Goal: Task Accomplishment & Management: Use online tool/utility

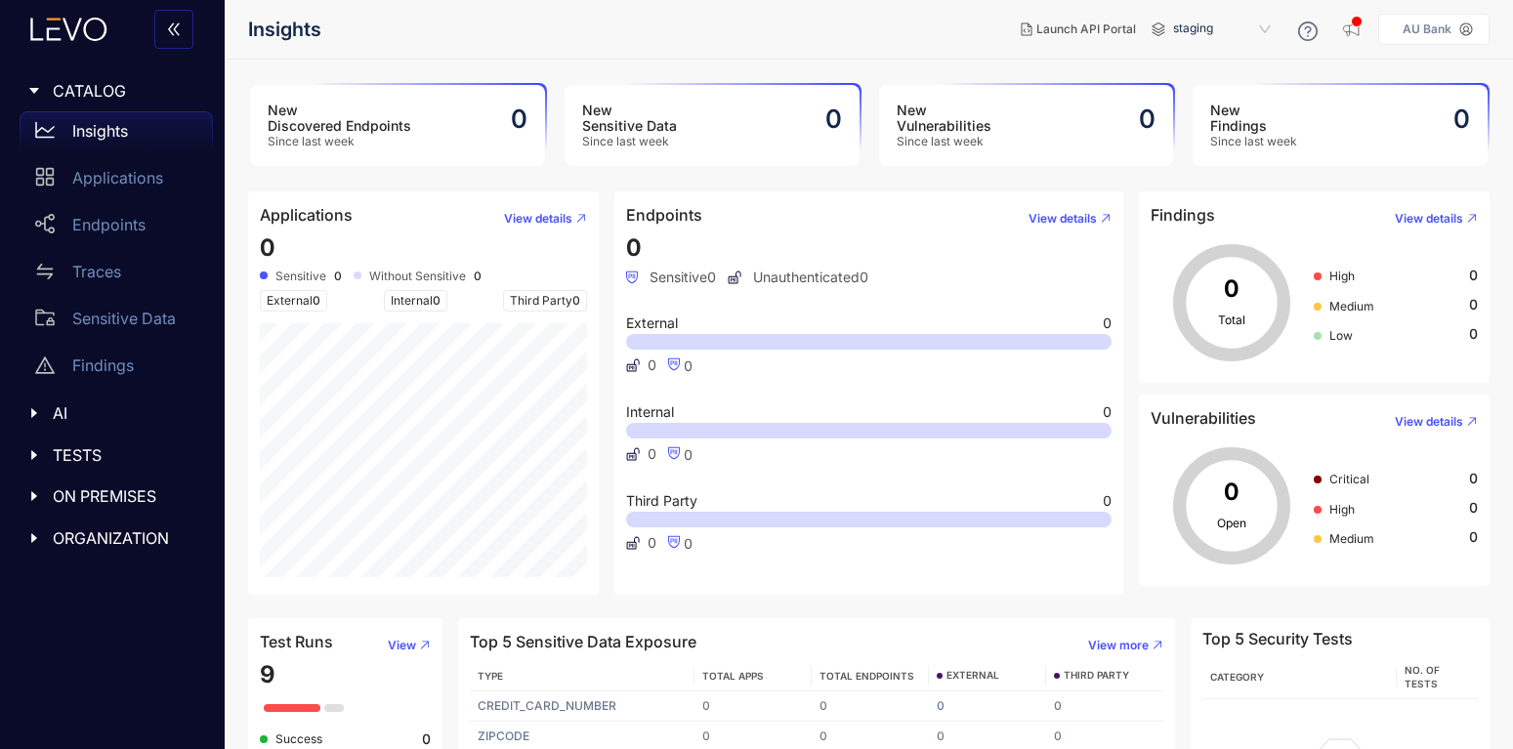
click at [884, 52] on header "Insights Launch API Portal staging AU Bank" at bounding box center [868, 29] width 1241 height 59
click at [87, 485] on div "ON PREMISES" at bounding box center [112, 496] width 201 height 41
click at [101, 534] on p "Deployments" at bounding box center [120, 536] width 97 height 18
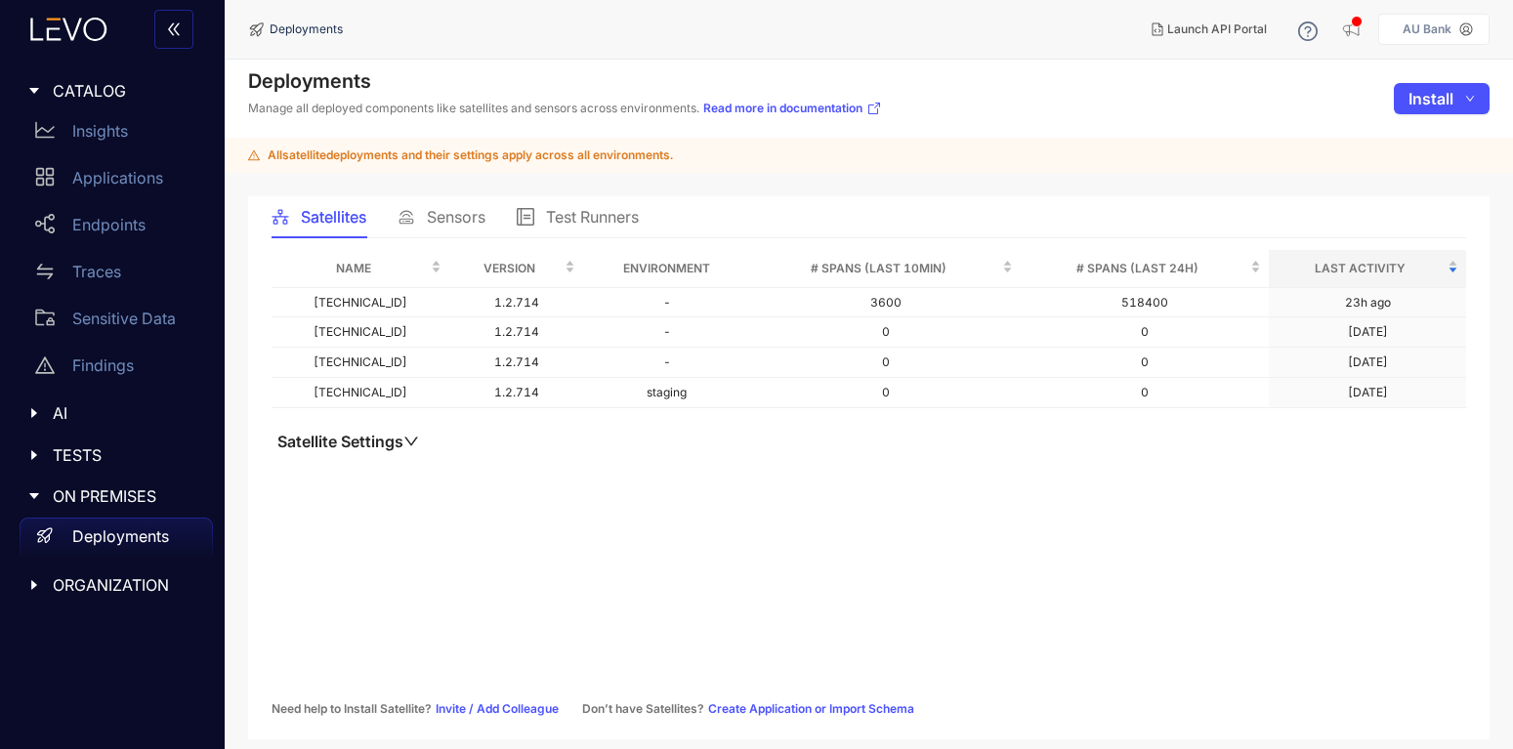
click at [435, 191] on main "Deployments Manage all deployed components like satellites and sensors across e…" at bounding box center [869, 405] width 1288 height 690
click at [446, 225] on span "Sensors" at bounding box center [456, 217] width 59 height 18
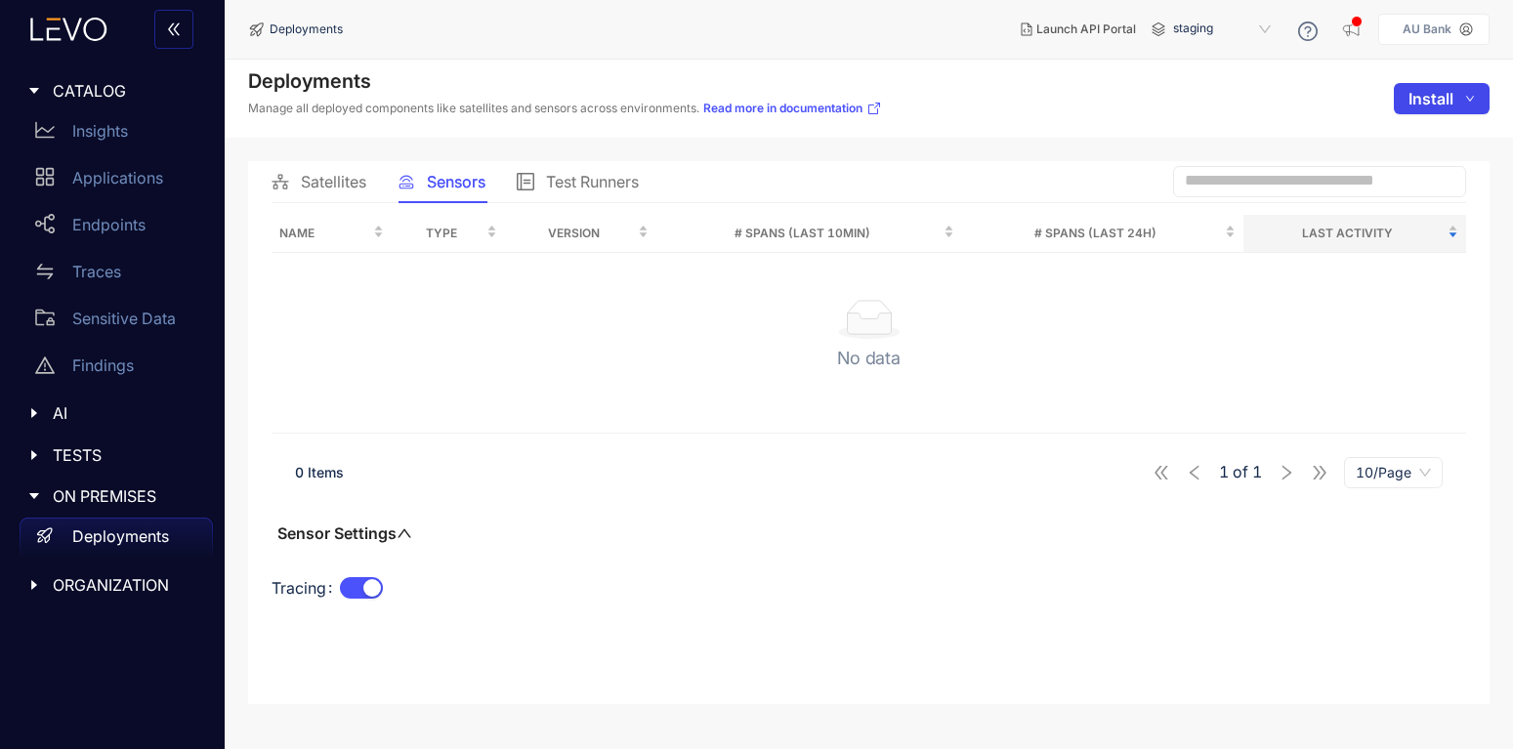
click at [1464, 107] on button "Install" at bounding box center [1442, 98] width 96 height 31
click at [1450, 91] on span "Install" at bounding box center [1430, 99] width 45 height 18
click at [1425, 166] on span "Sensor" at bounding box center [1435, 169] width 79 height 21
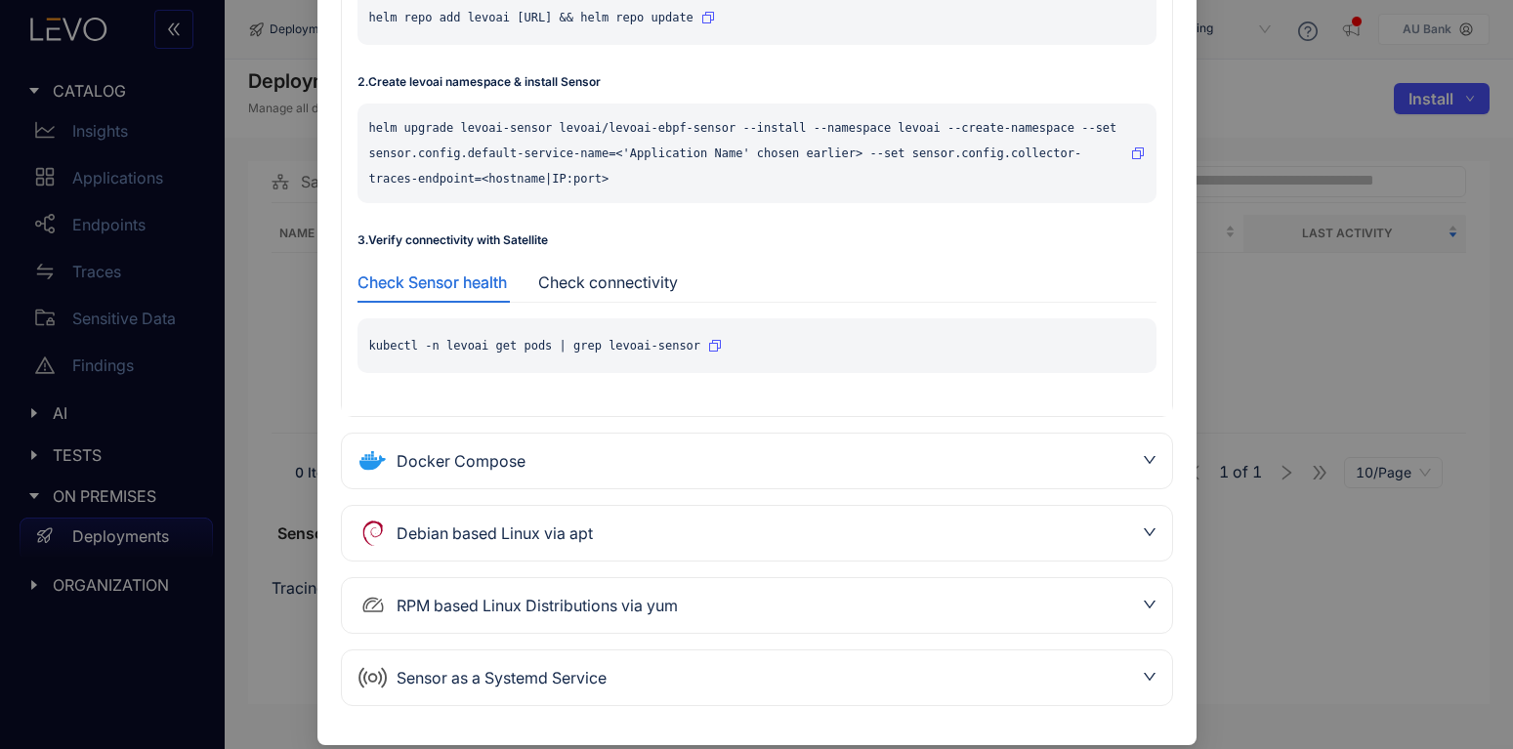
scroll to position [306, 0]
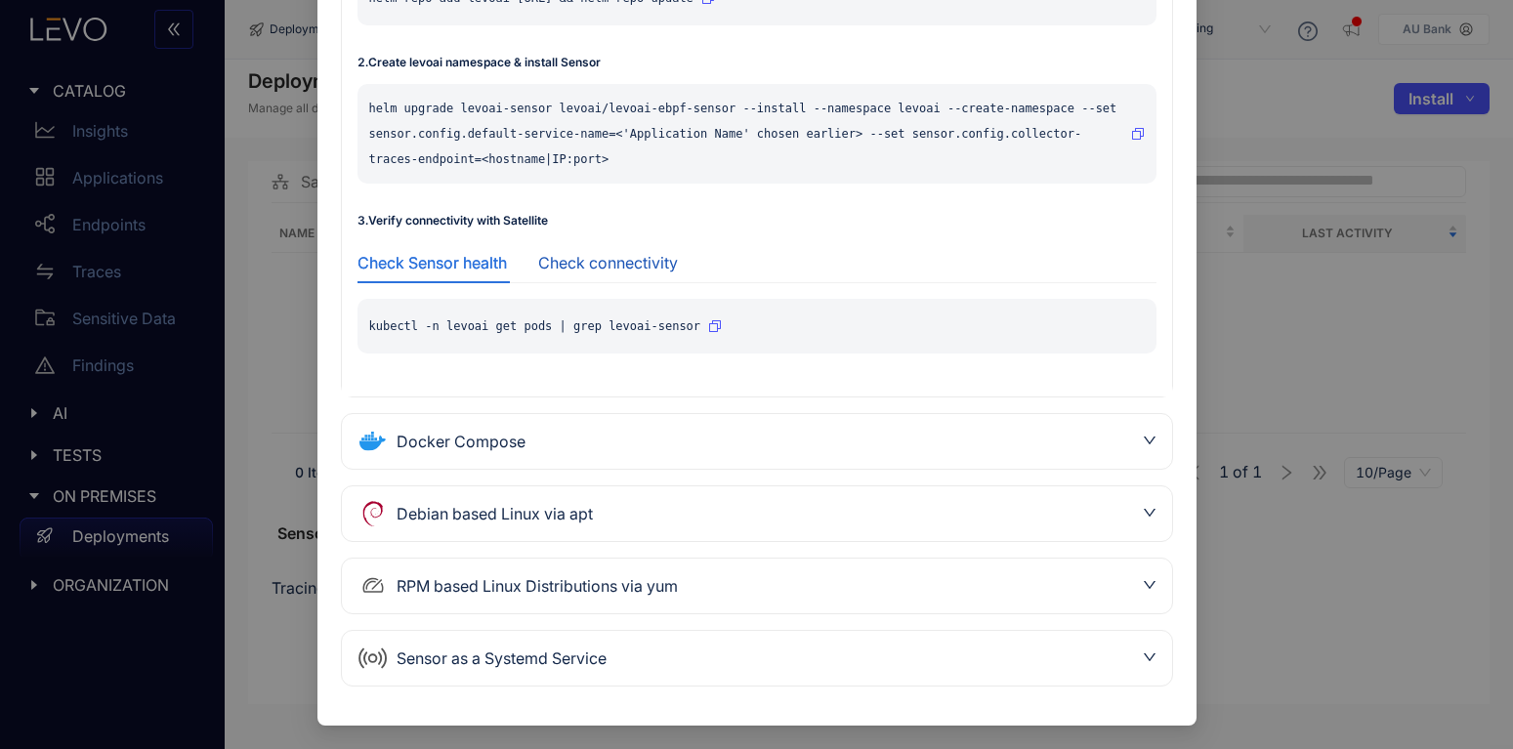
click at [621, 261] on div "Check connectivity" at bounding box center [608, 263] width 140 height 18
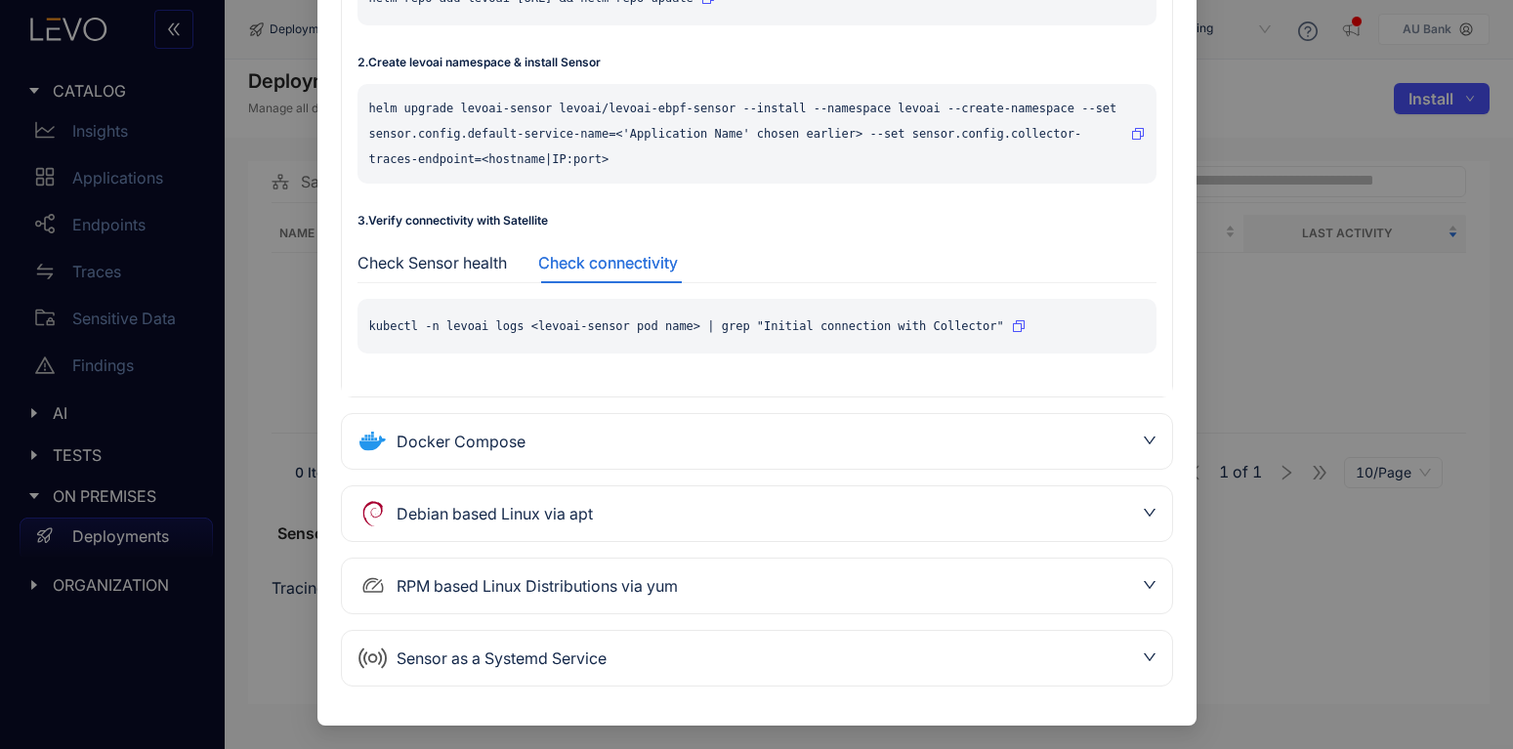
click at [555, 458] on div "Docker Compose" at bounding box center [757, 441] width 830 height 55
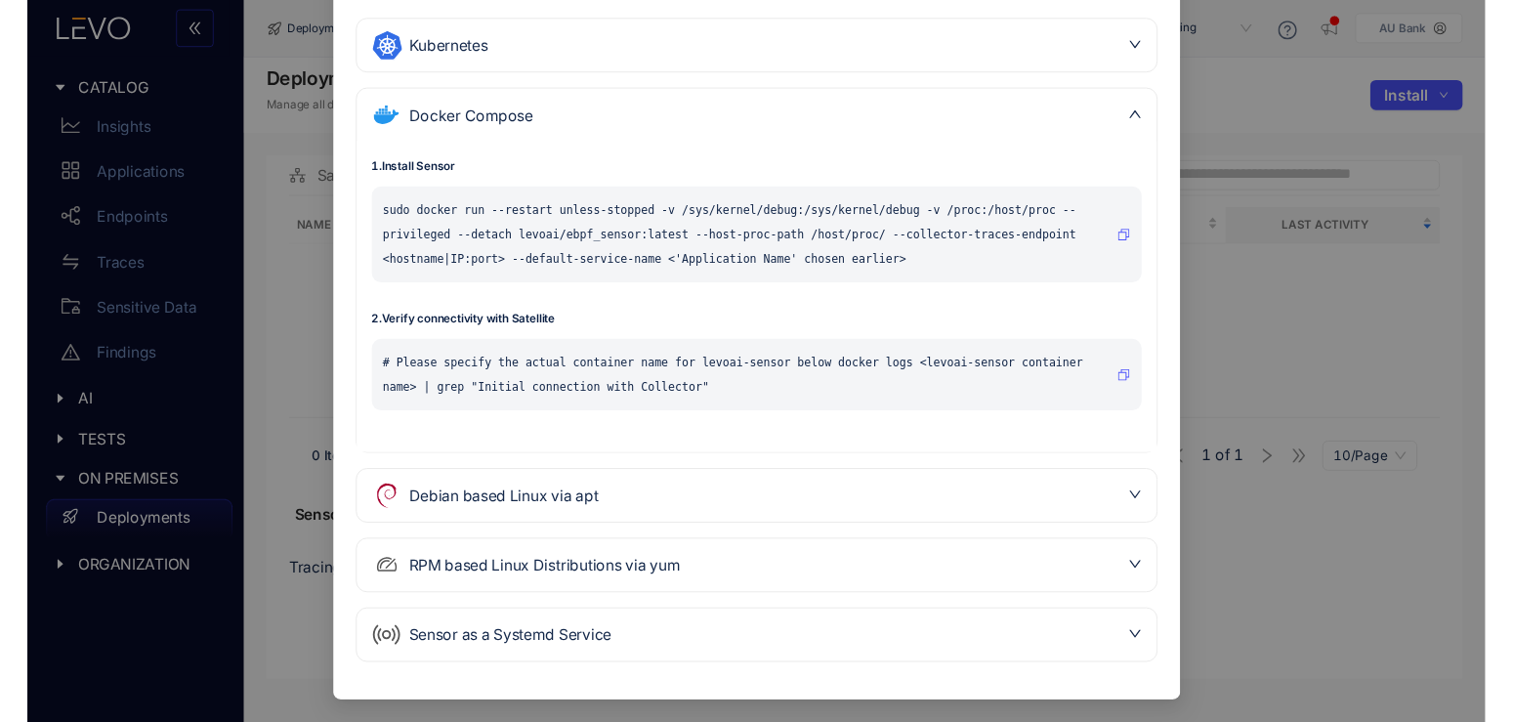
scroll to position [155, 0]
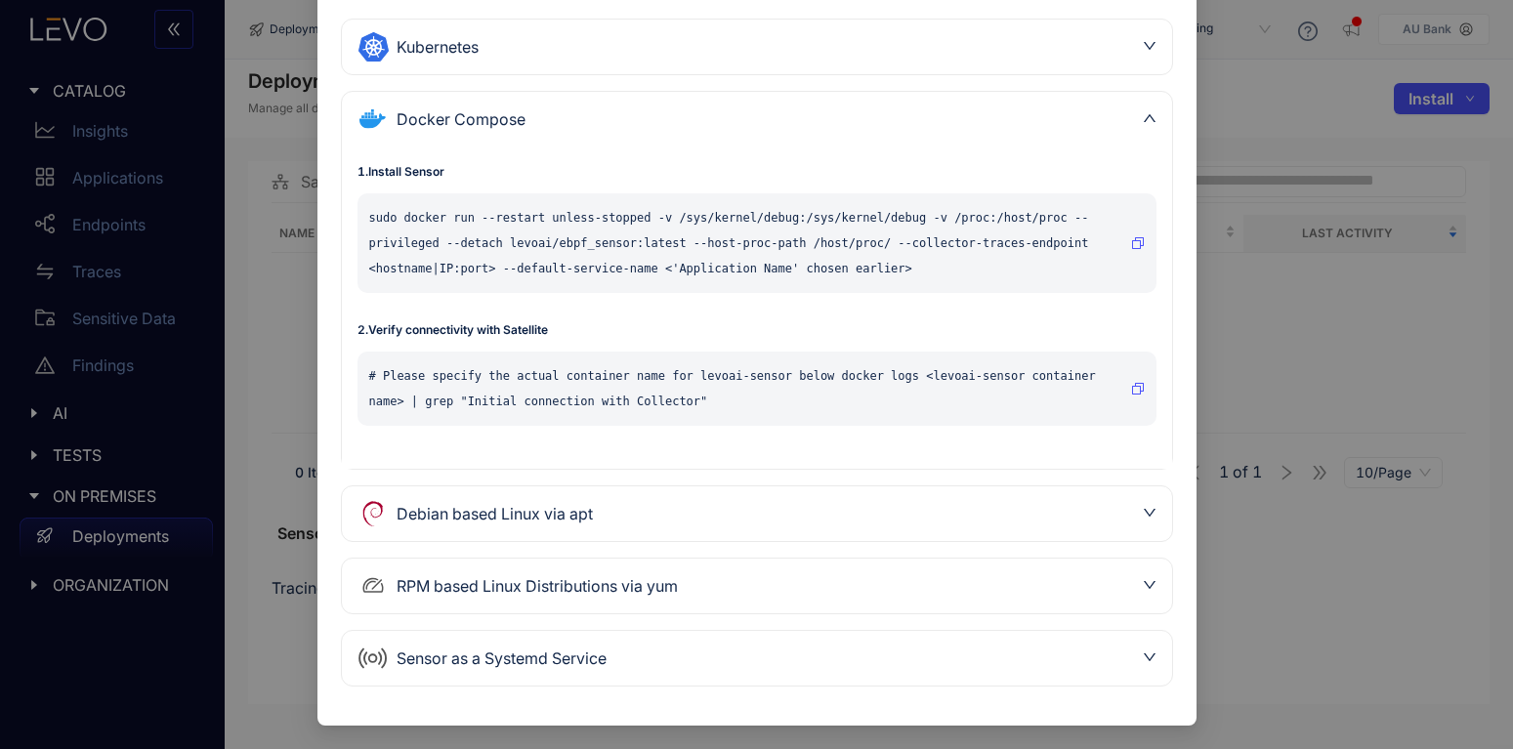
click at [1134, 398] on button "button" at bounding box center [1138, 388] width 14 height 31
click at [1388, 416] on div "Install Sensor Kubernetes 1 . Install levoai Helm repo helm repo add levoai htt…" at bounding box center [756, 374] width 1513 height 749
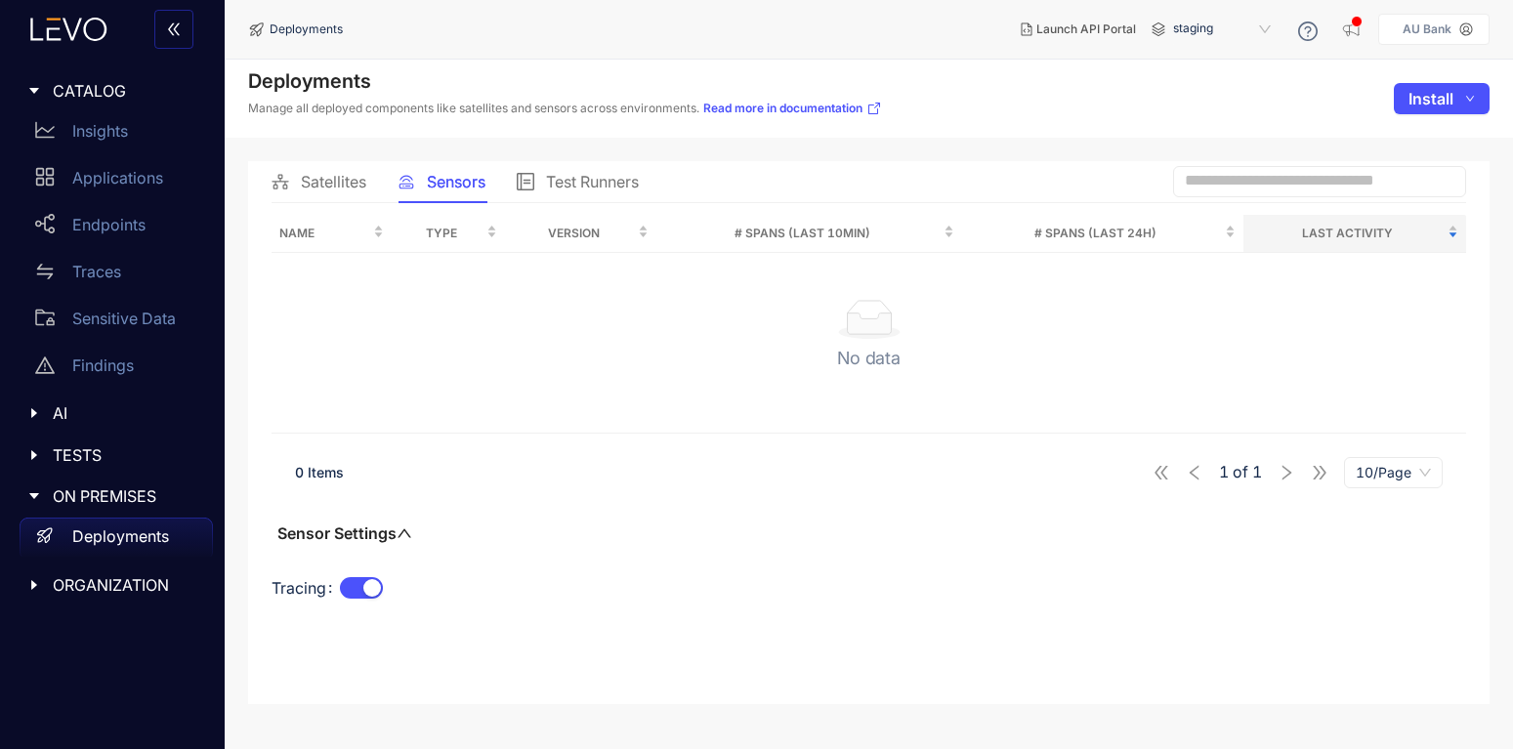
click at [985, 462] on div "0 Items 1 of 1 10/Page" at bounding box center [869, 472] width 1194 height 55
click at [327, 177] on span "Satellites" at bounding box center [333, 182] width 65 height 18
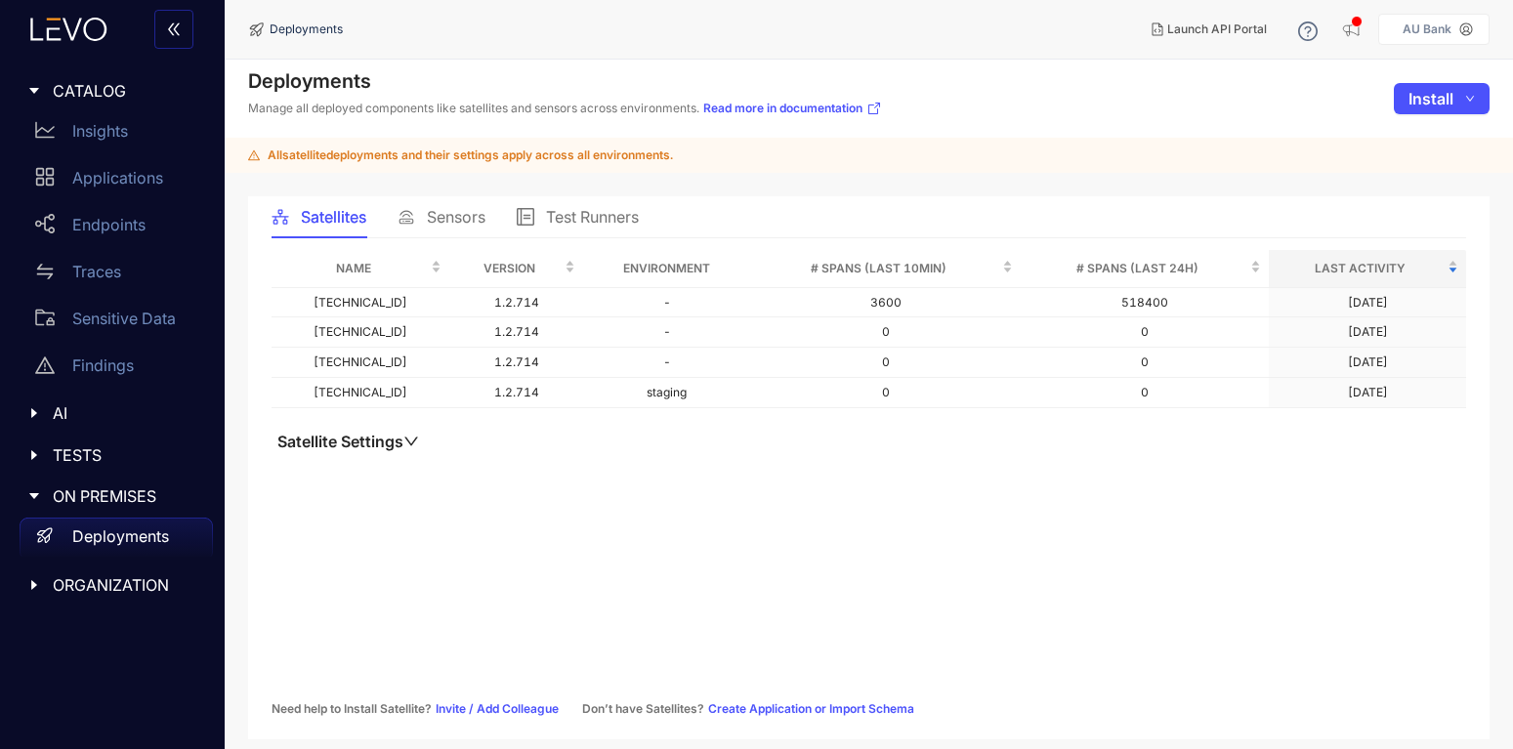
click at [453, 221] on span "Sensors" at bounding box center [456, 217] width 59 height 18
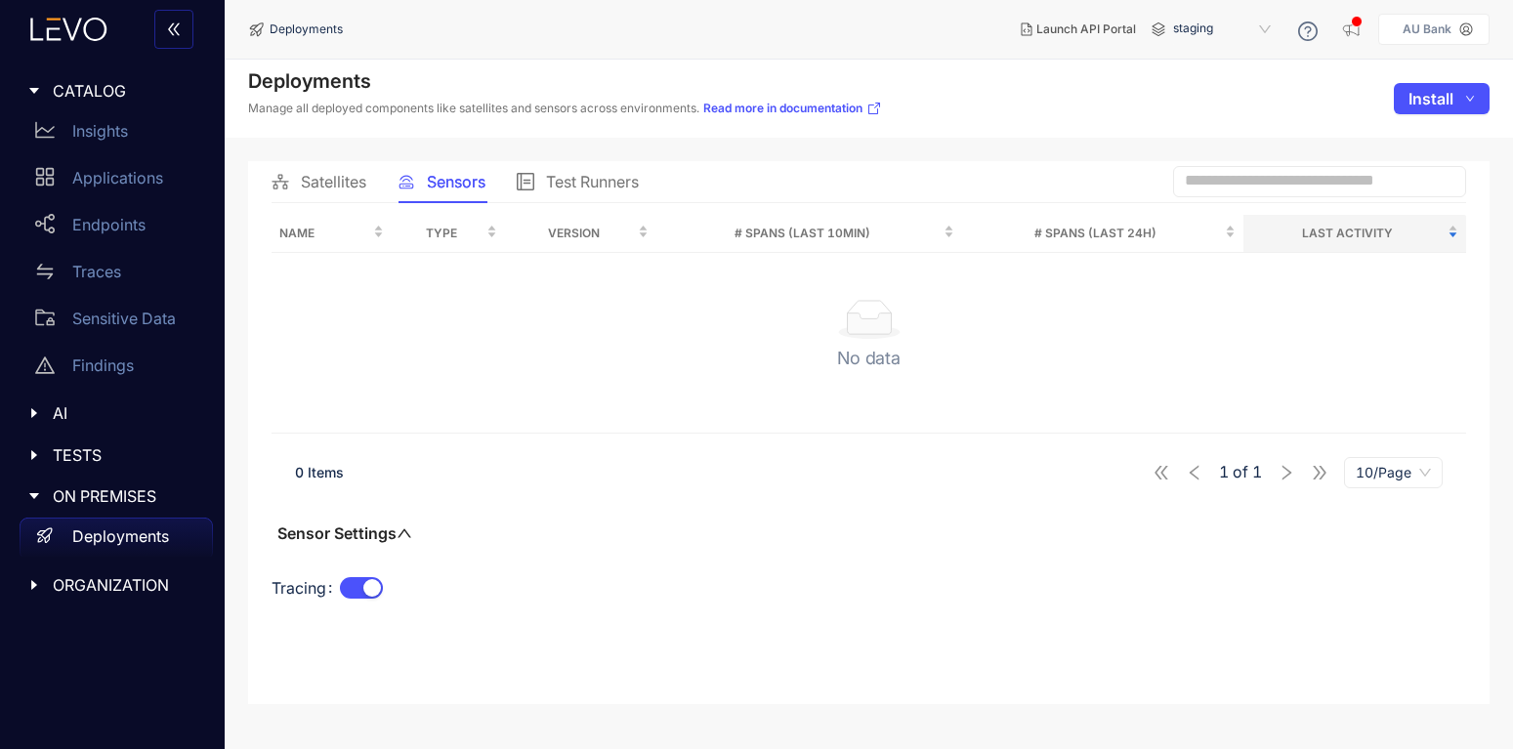
click at [611, 181] on span "Test Runners" at bounding box center [592, 182] width 93 height 18
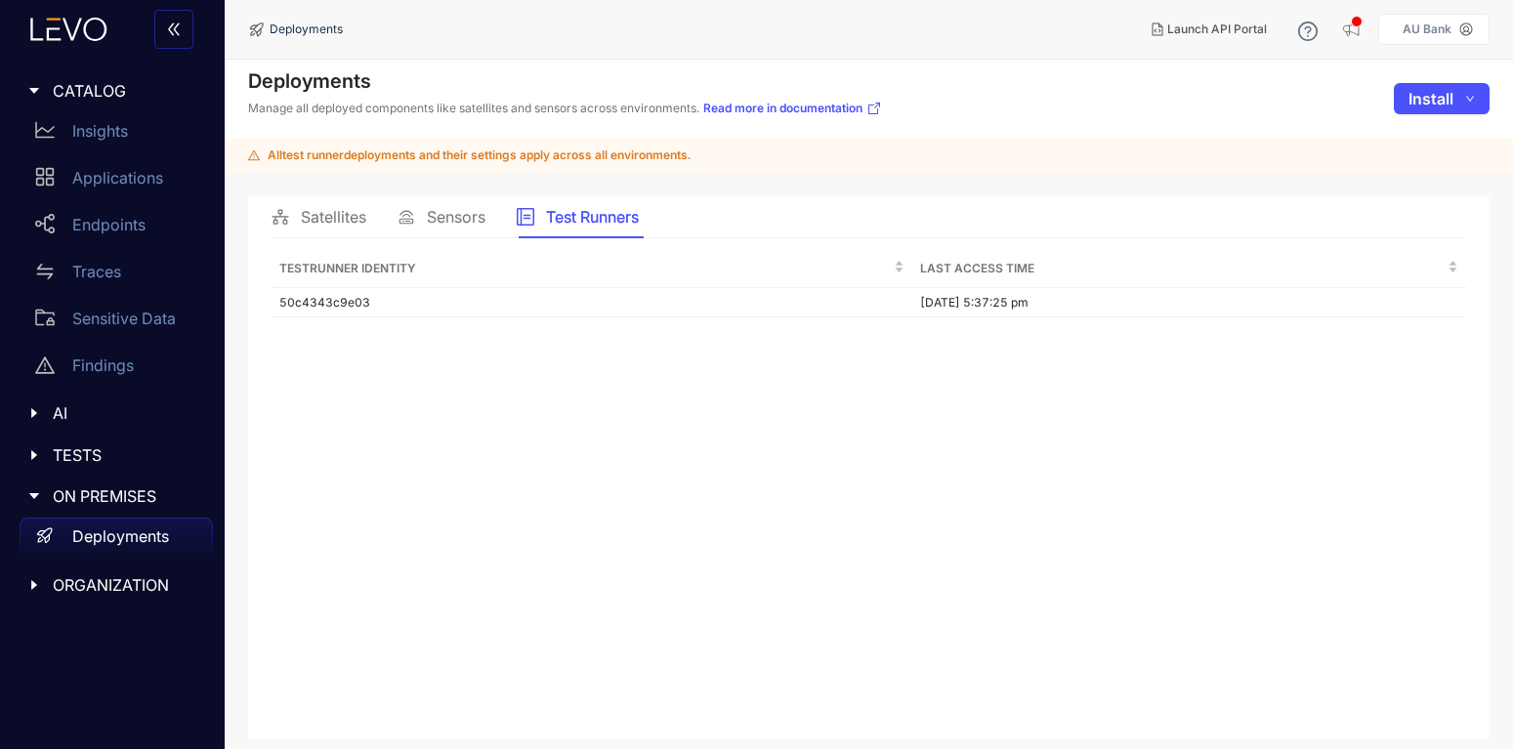
click at [325, 220] on span "Satellites" at bounding box center [333, 217] width 65 height 18
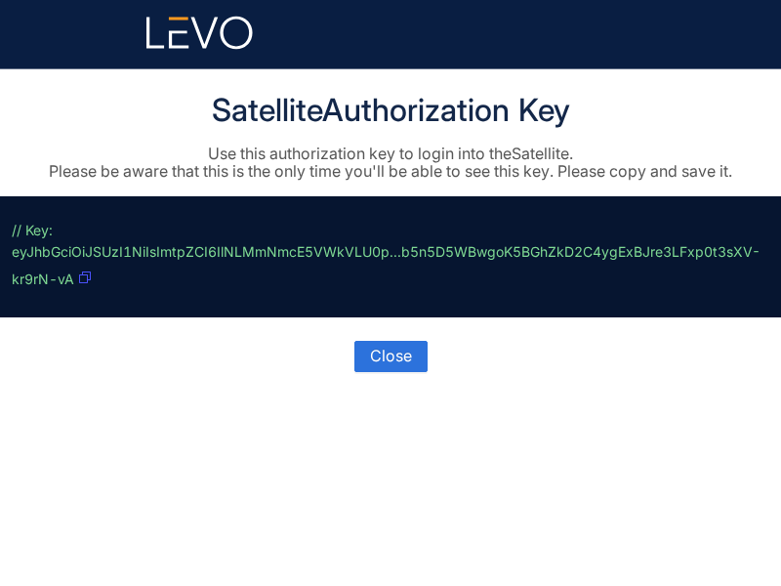
click at [89, 274] on icon "button" at bounding box center [85, 278] width 12 height 12
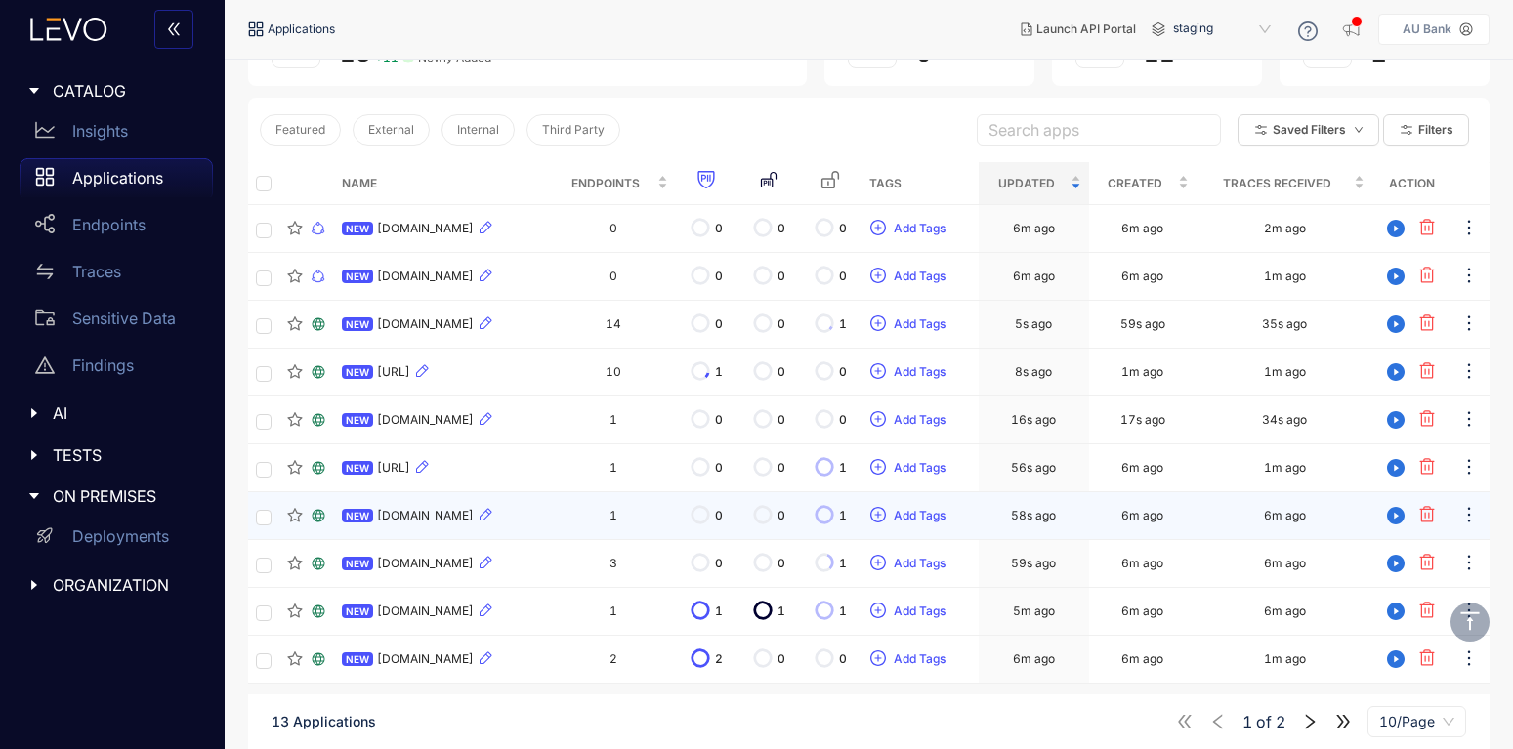
scroll to position [198, 0]
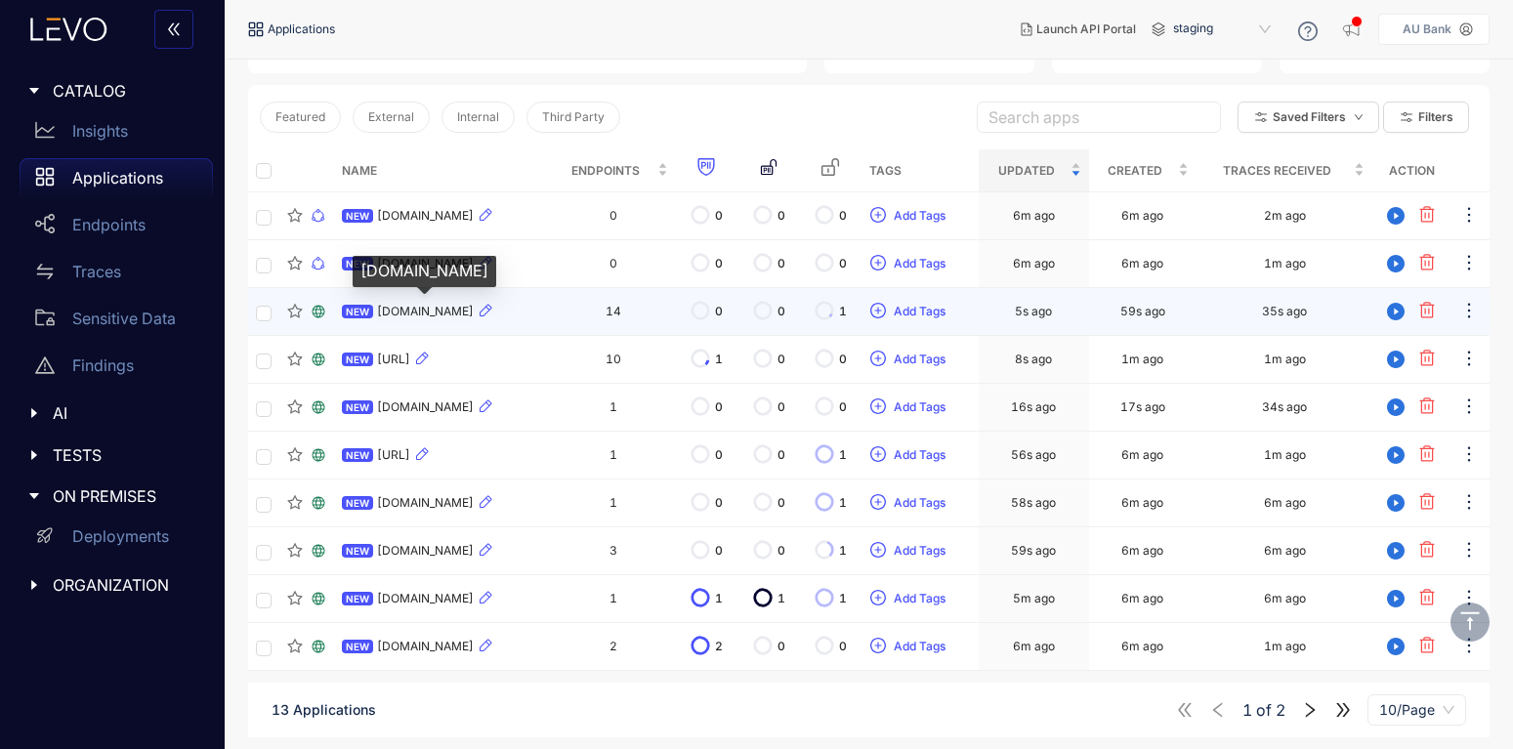
click at [417, 313] on span "[DOMAIN_NAME]" at bounding box center [425, 312] width 97 height 14
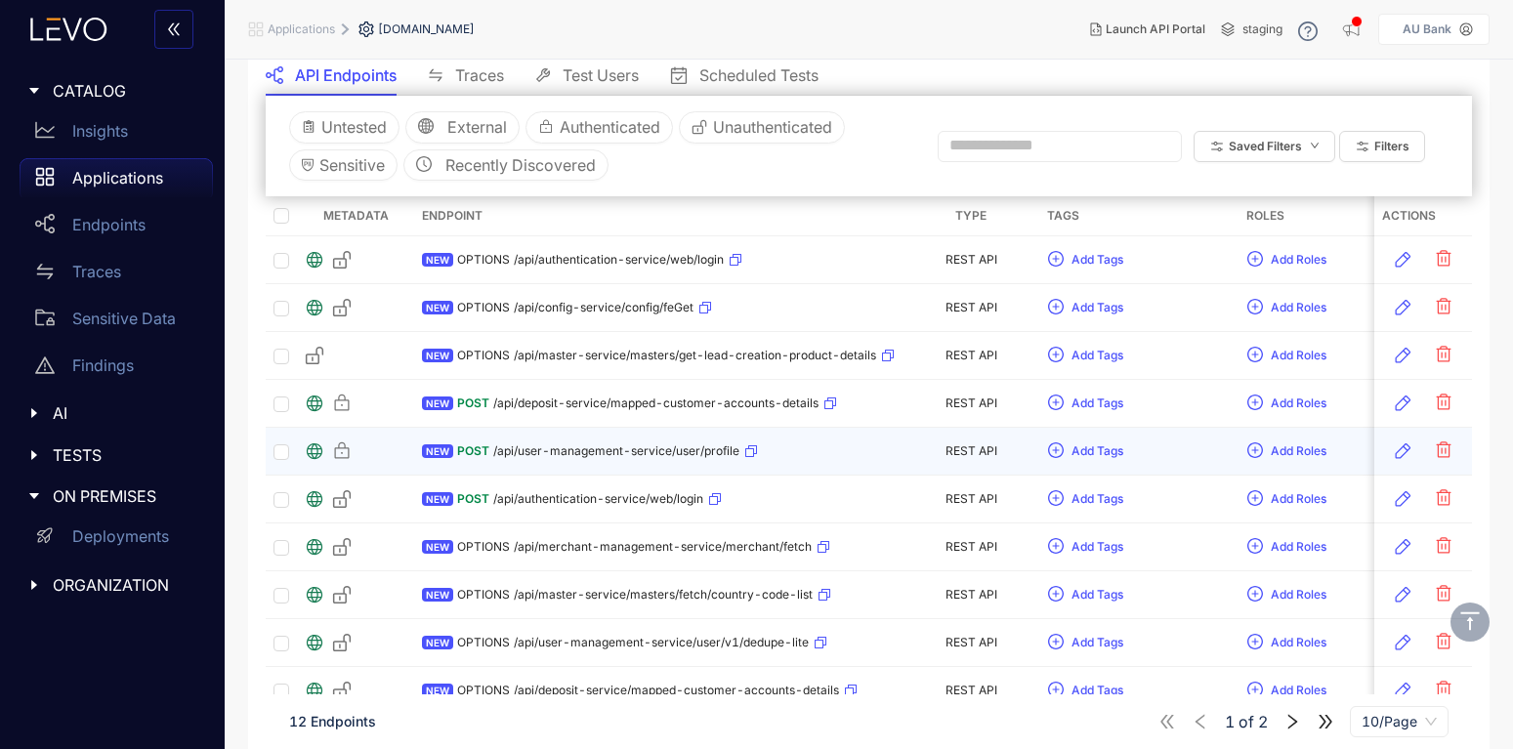
scroll to position [247, 0]
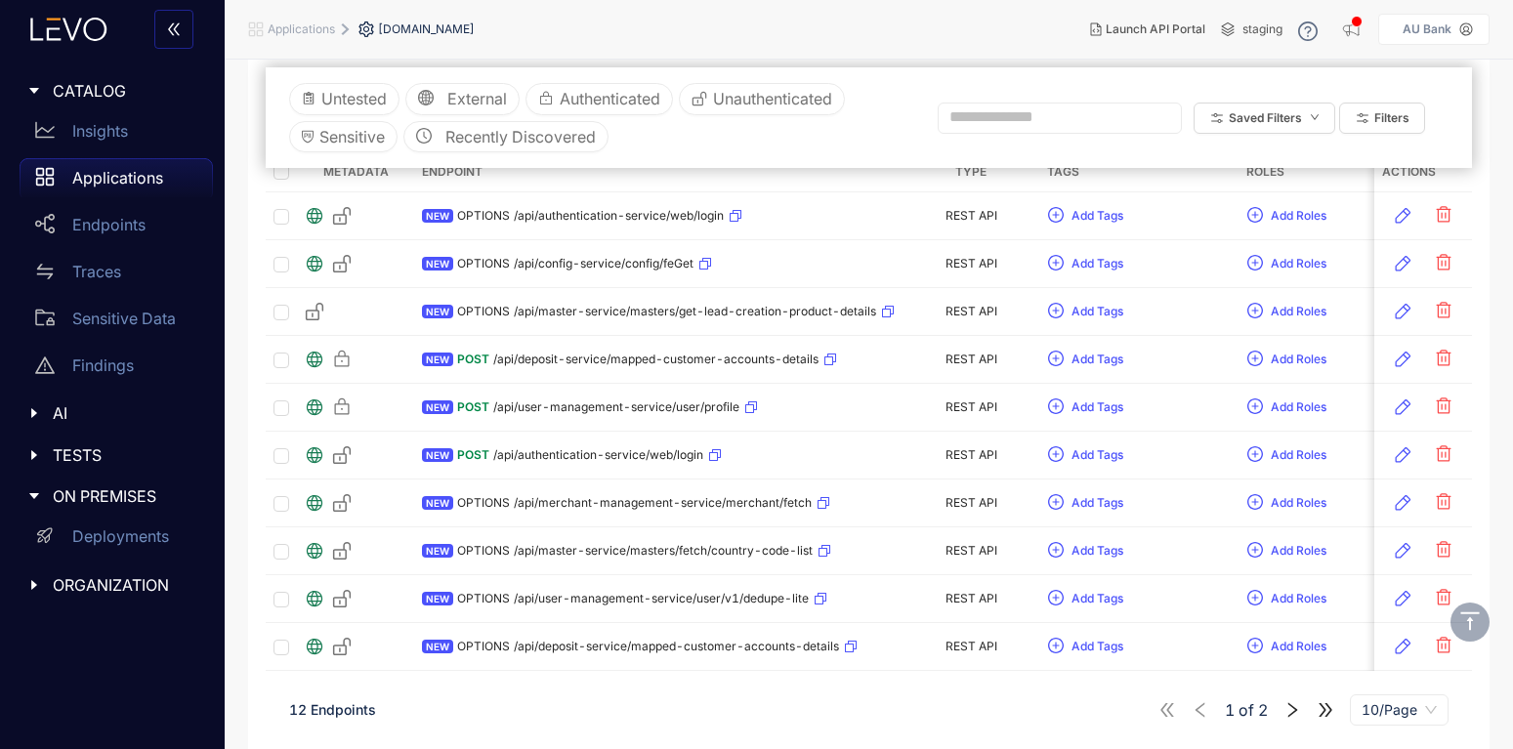
click at [1285, 704] on icon "right" at bounding box center [1292, 710] width 18 height 18
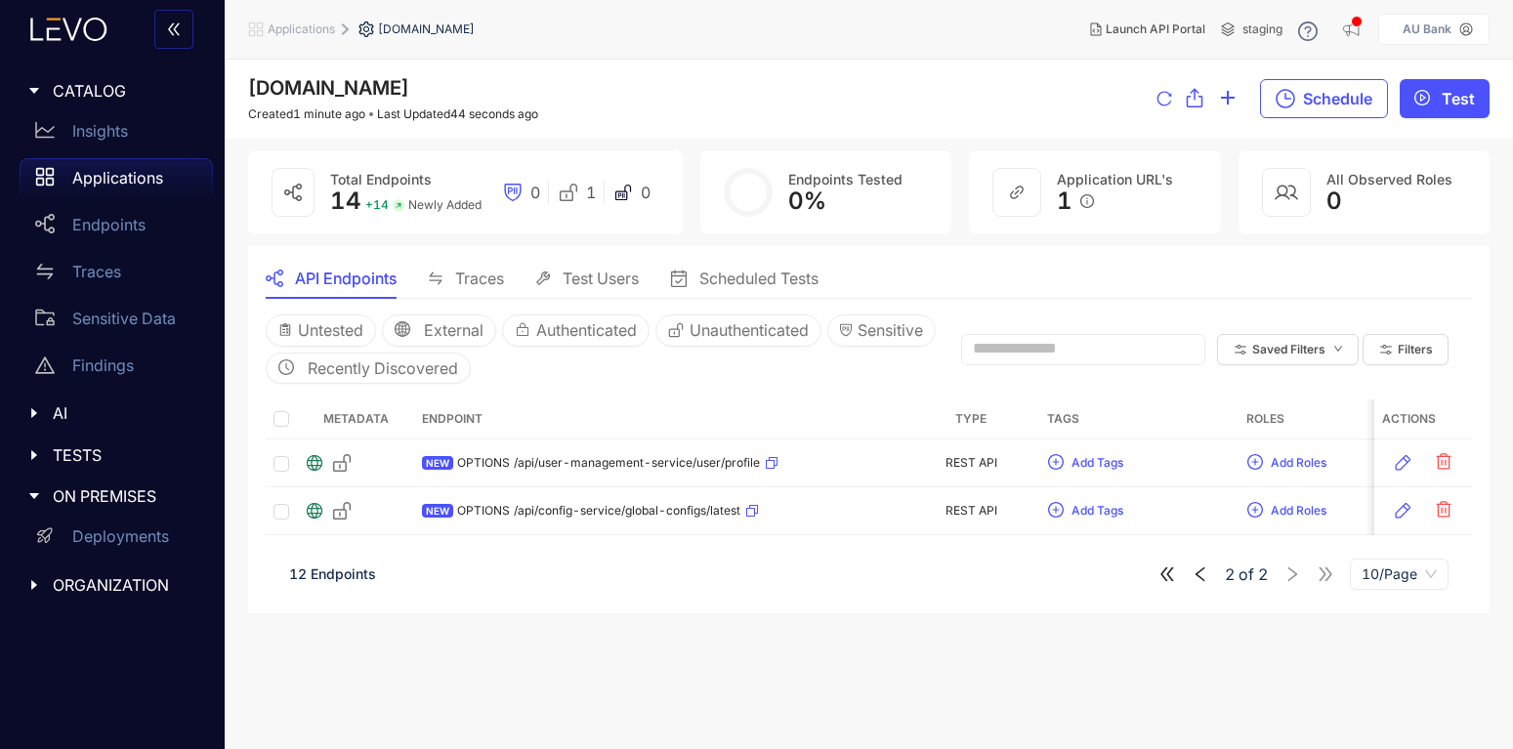
click at [1200, 572] on icon "left" at bounding box center [1201, 574] width 18 height 18
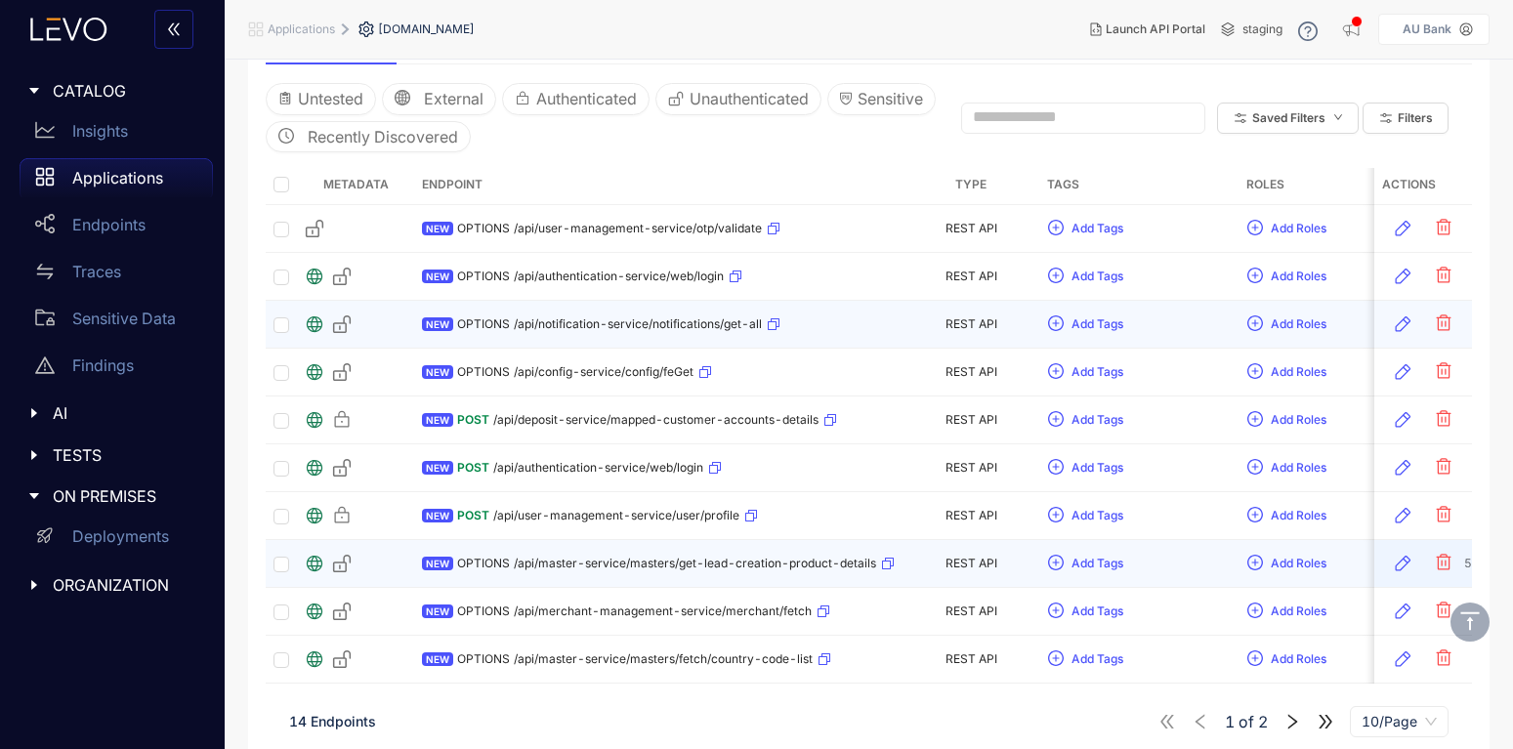
scroll to position [247, 0]
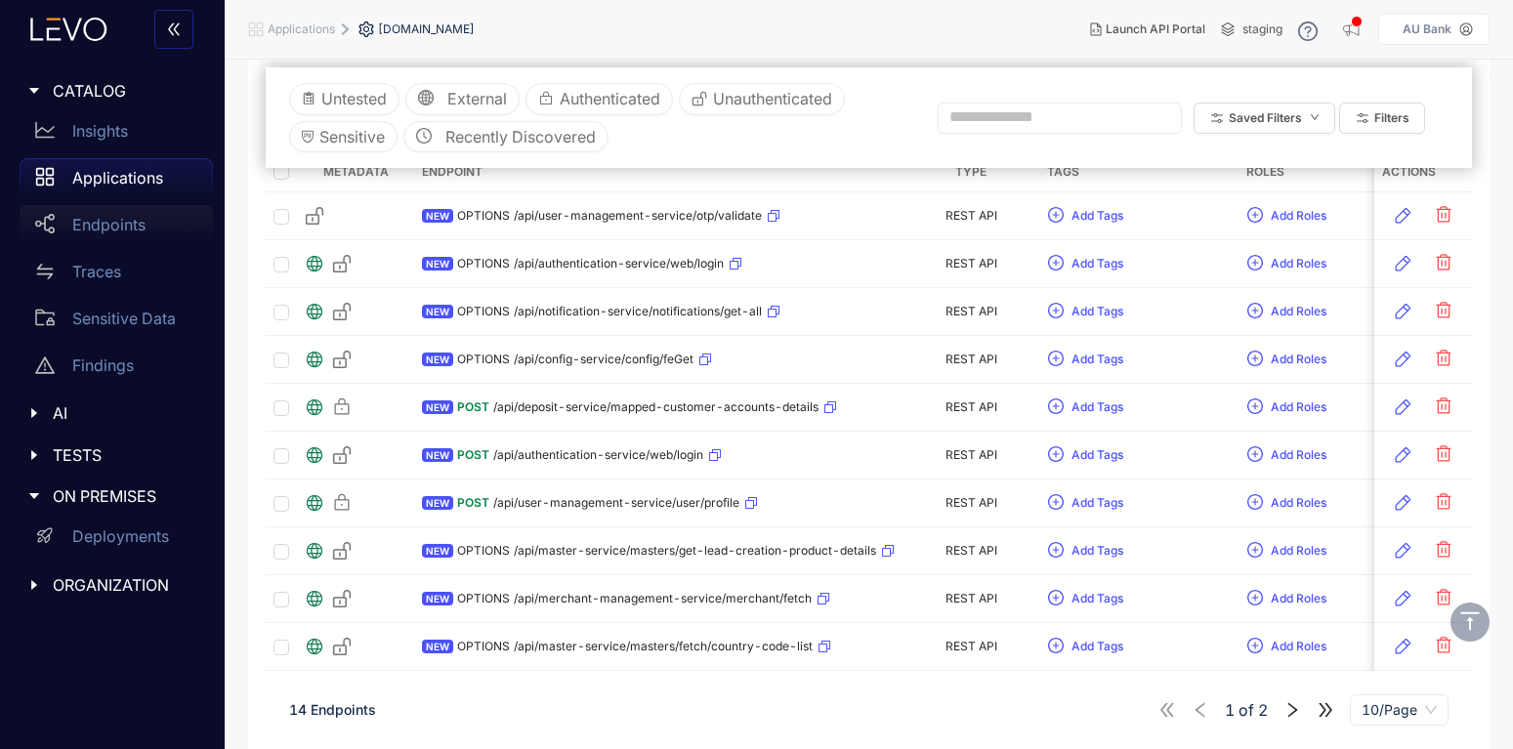
click at [94, 230] on p "Endpoints" at bounding box center [108, 225] width 73 height 18
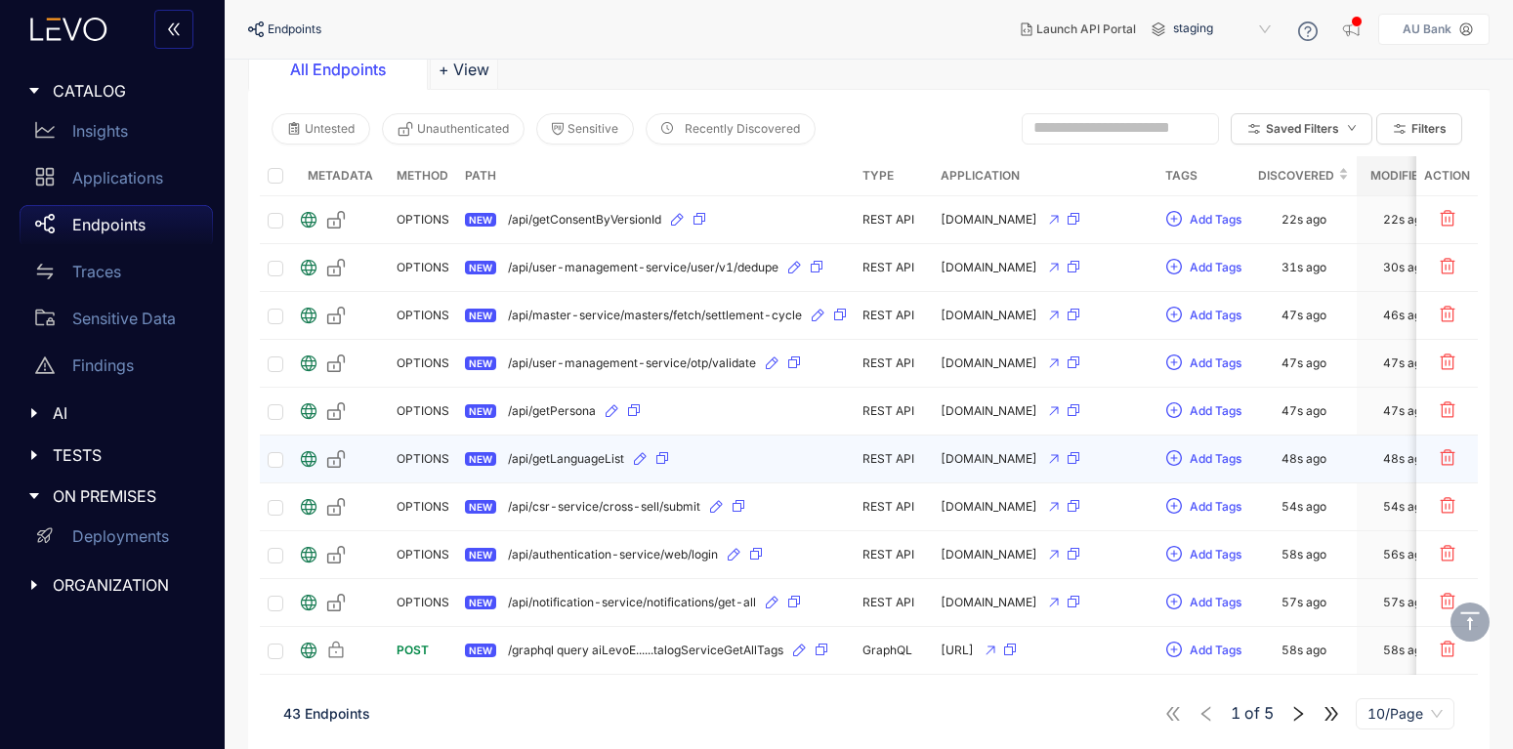
scroll to position [165, 0]
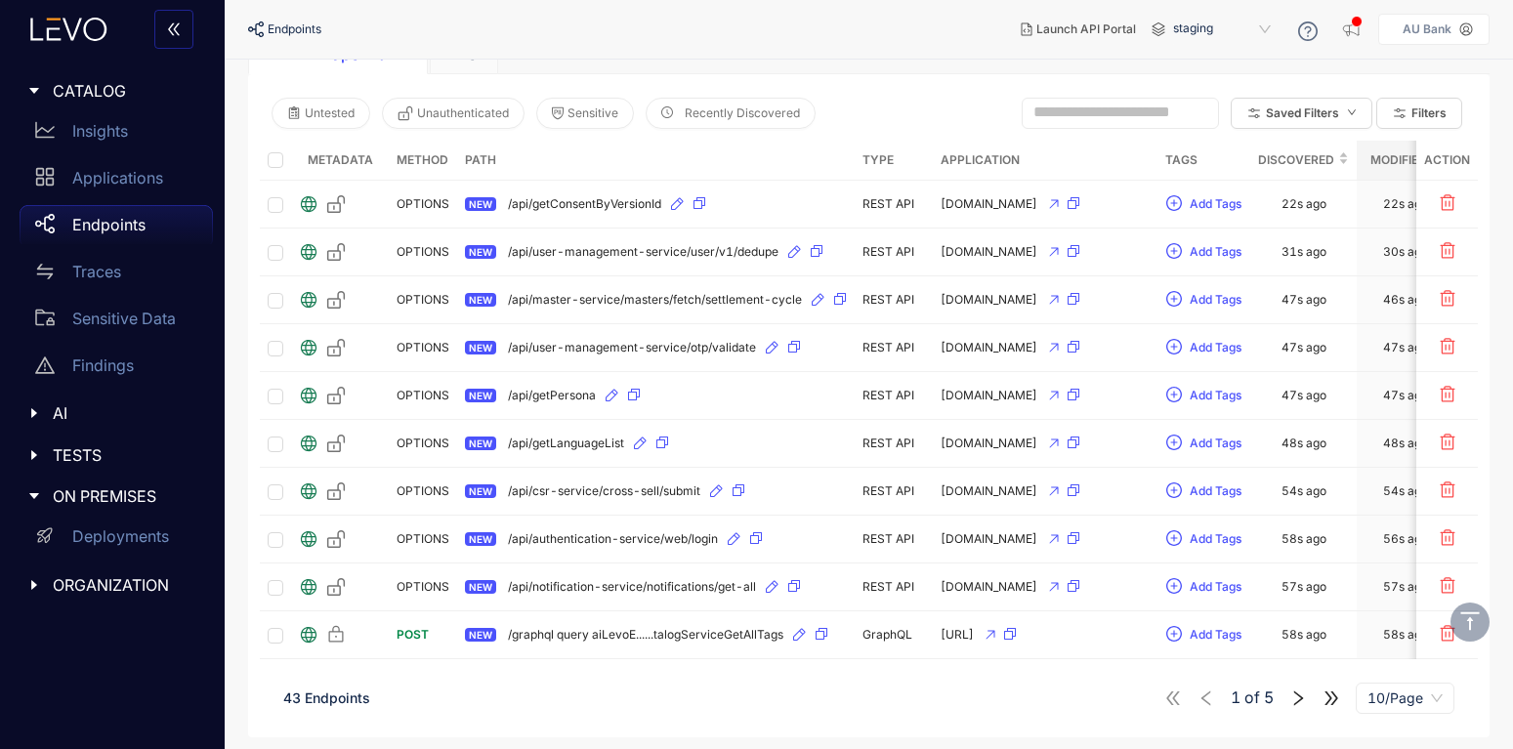
click at [1293, 698] on icon "right" at bounding box center [1298, 699] width 18 height 18
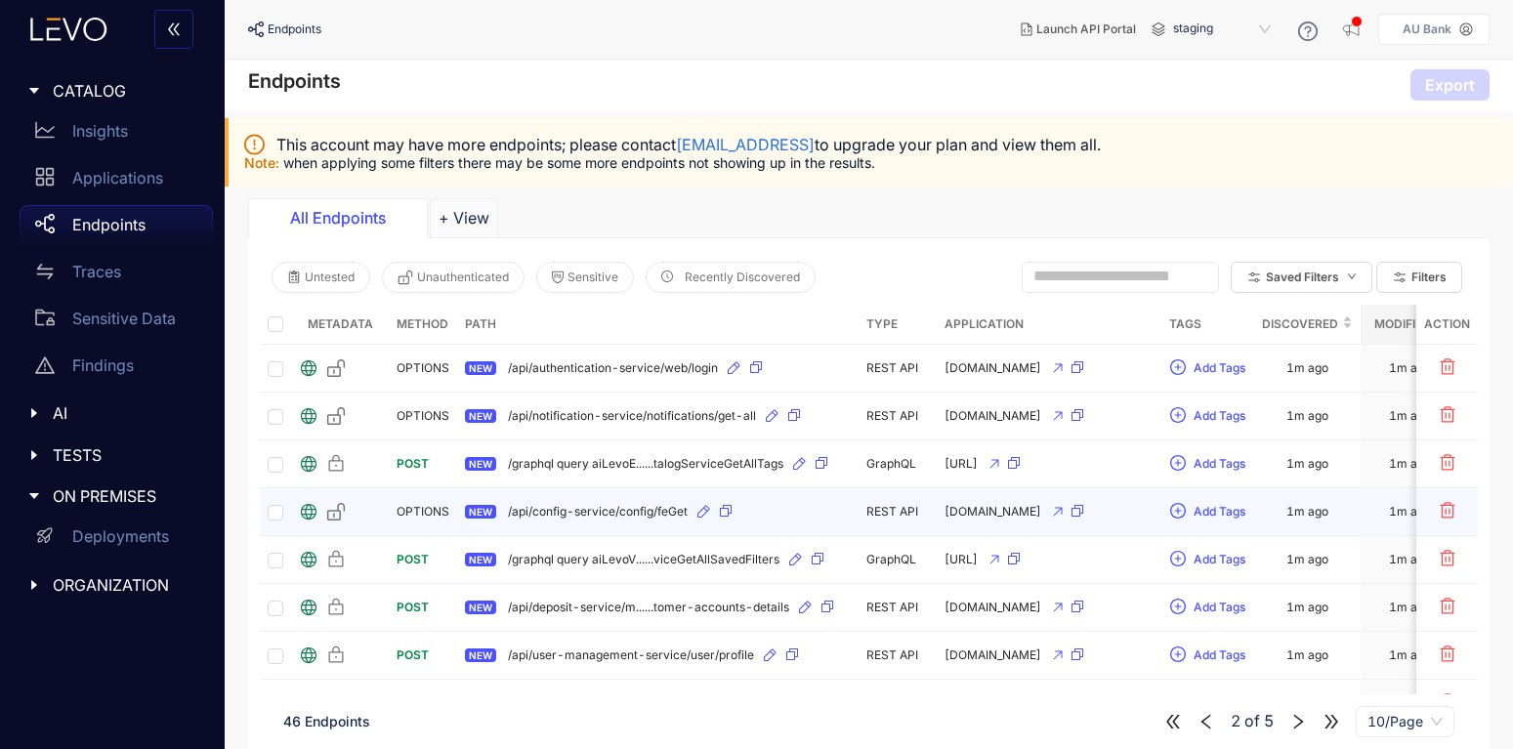
scroll to position [165, 0]
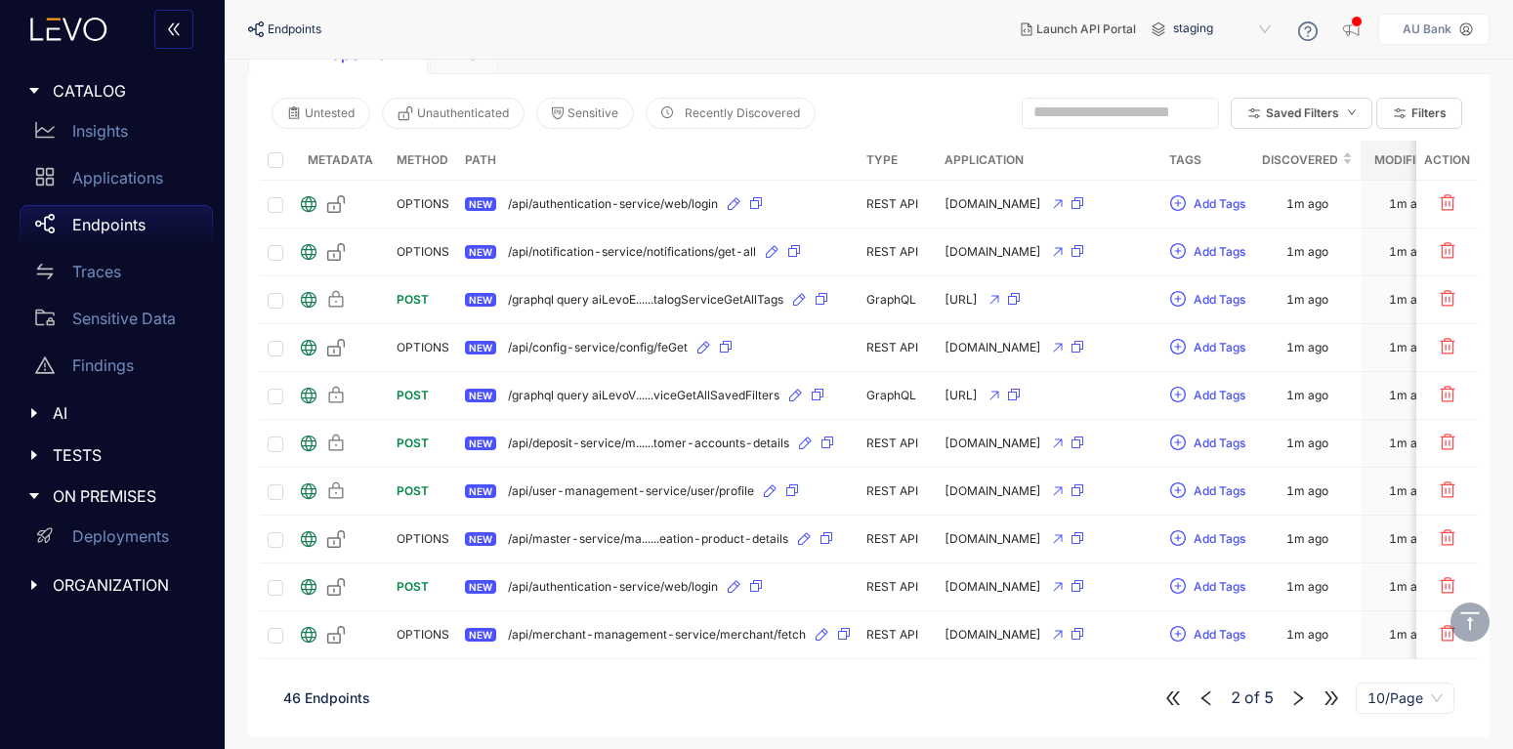
click at [1297, 698] on icon "right" at bounding box center [1298, 699] width 18 height 18
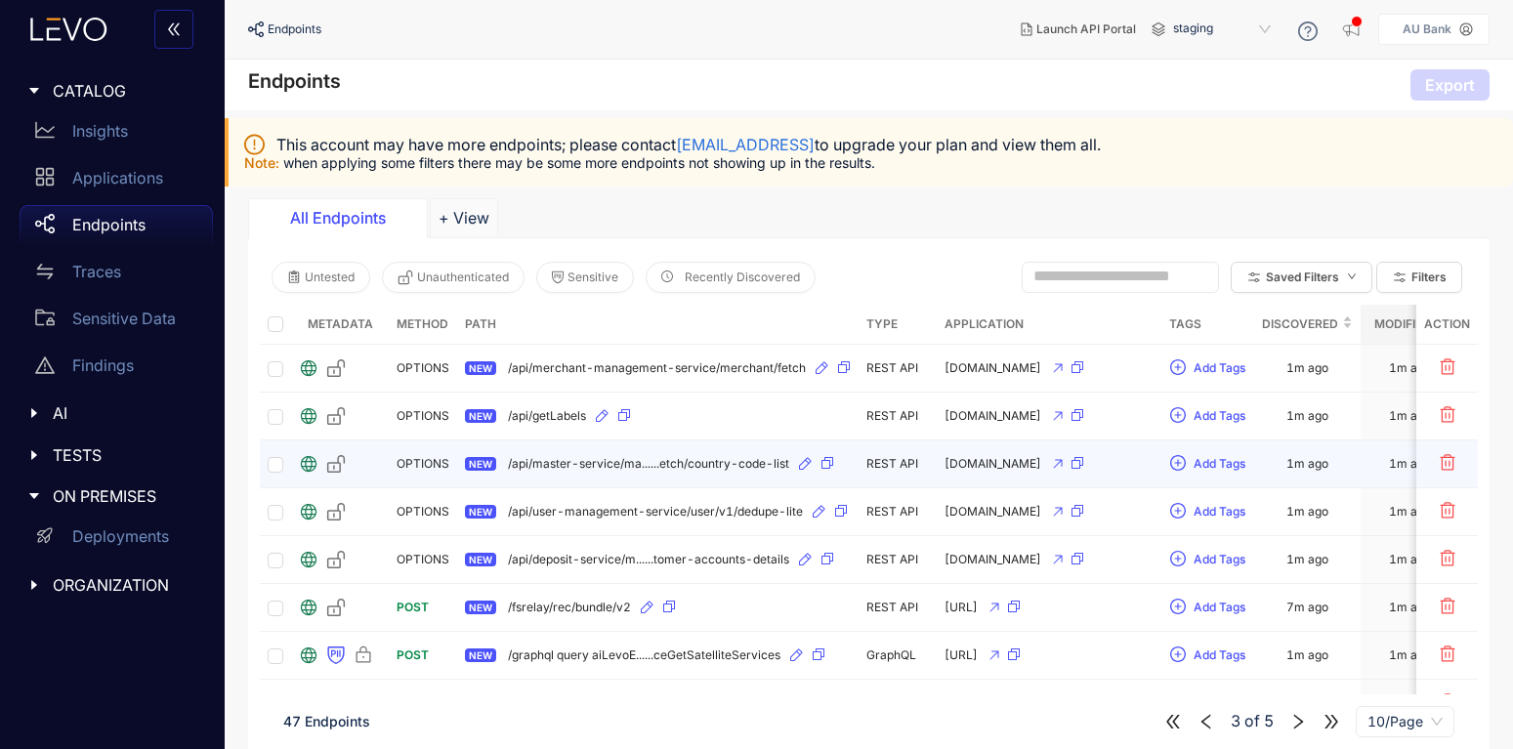
scroll to position [165, 0]
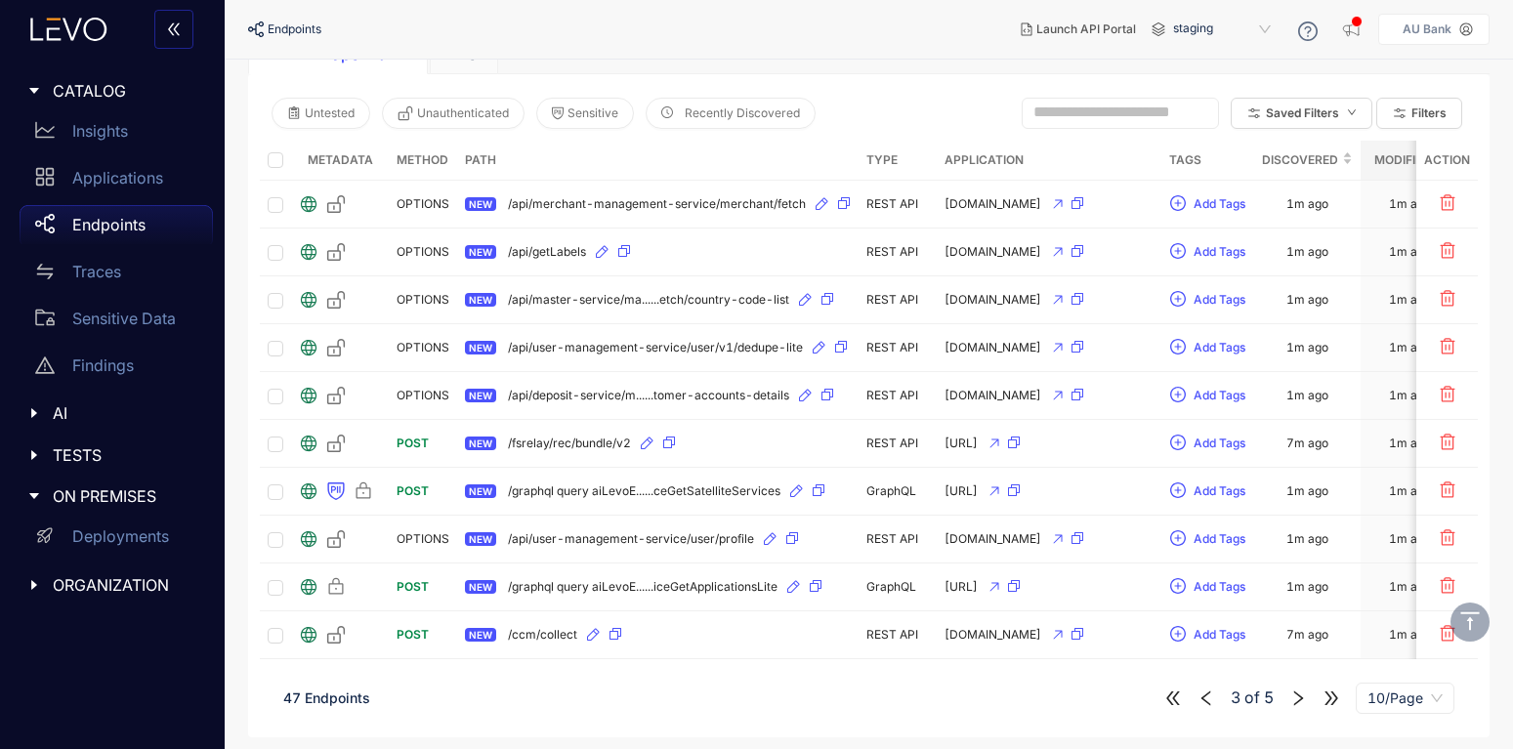
click at [1297, 701] on icon "right" at bounding box center [1298, 699] width 18 height 18
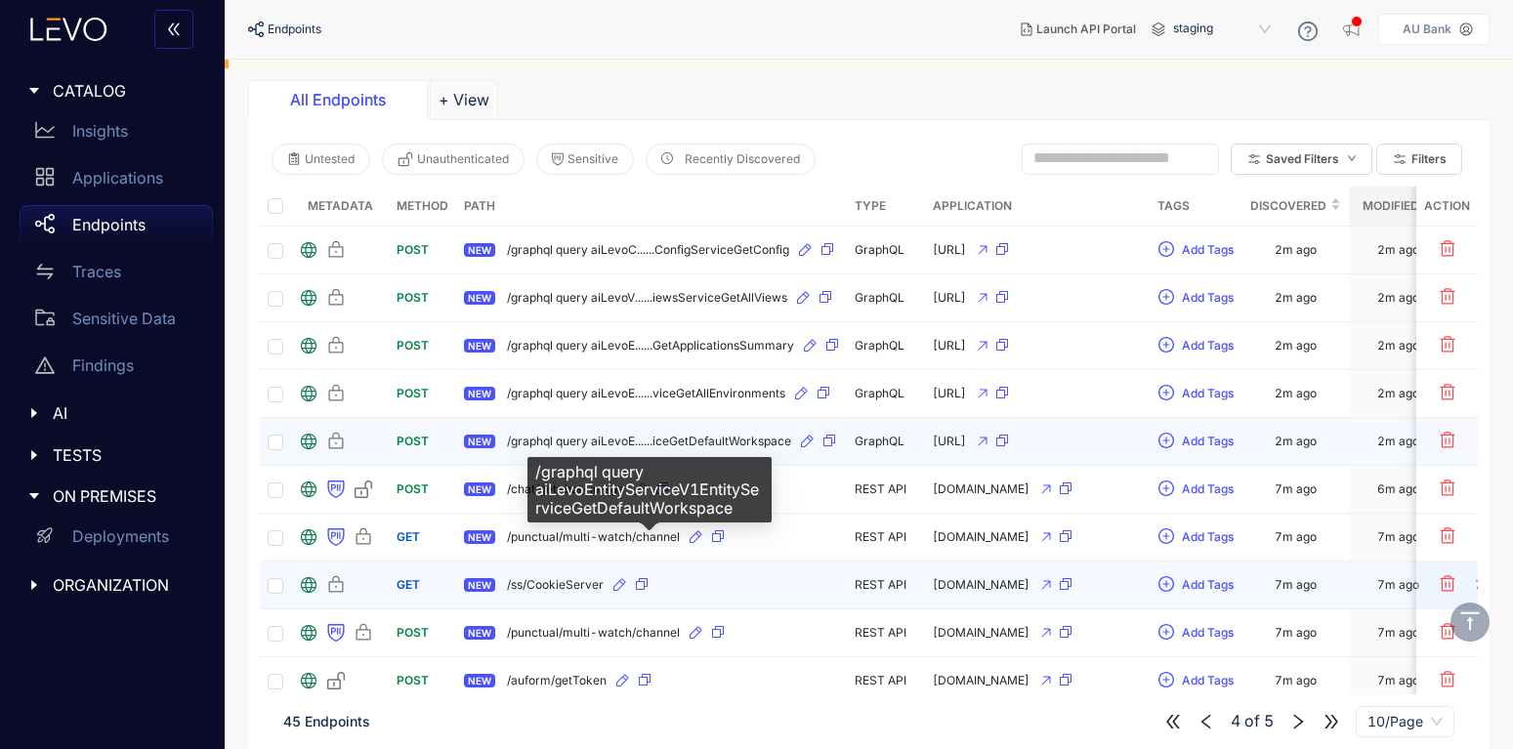
scroll to position [165, 0]
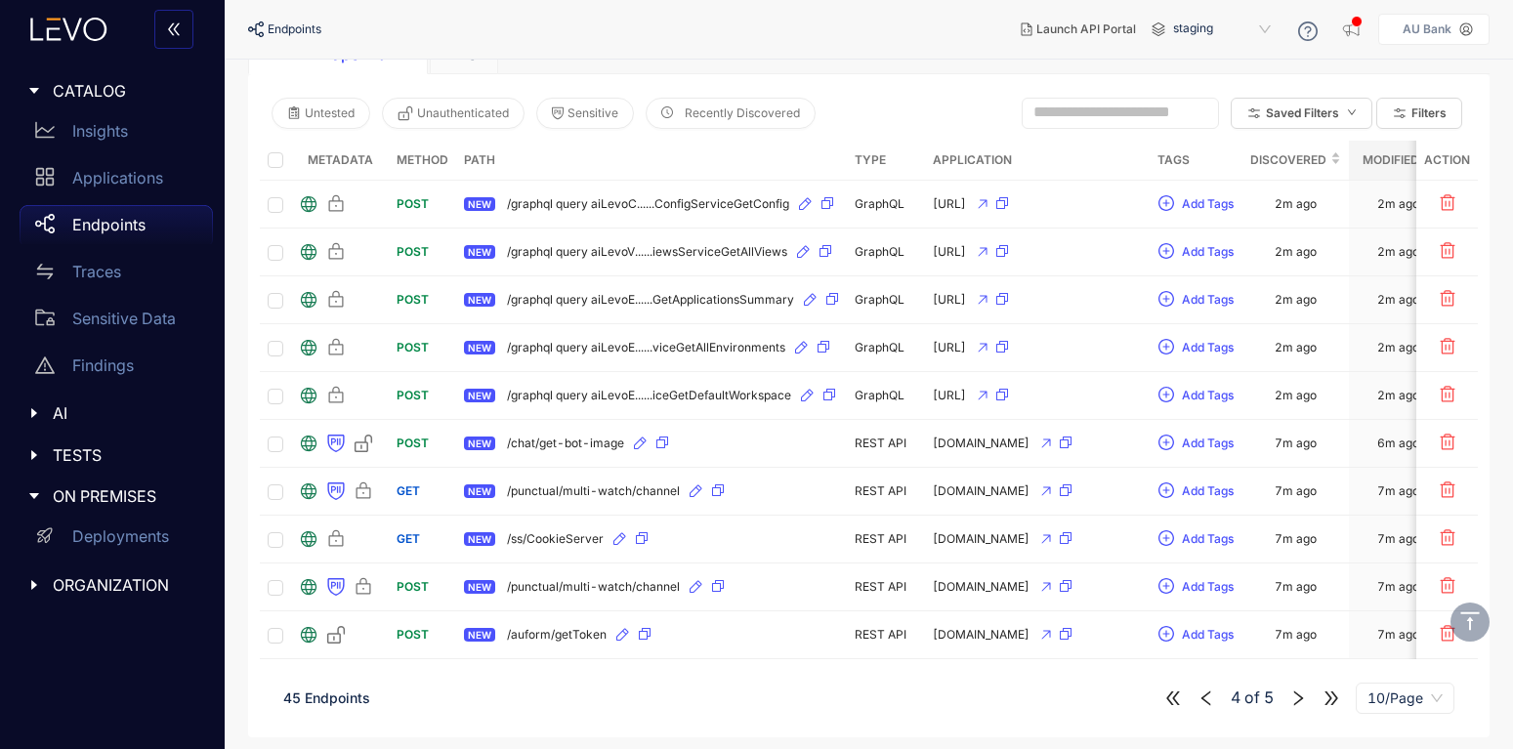
click at [1296, 696] on icon "right" at bounding box center [1298, 699] width 18 height 18
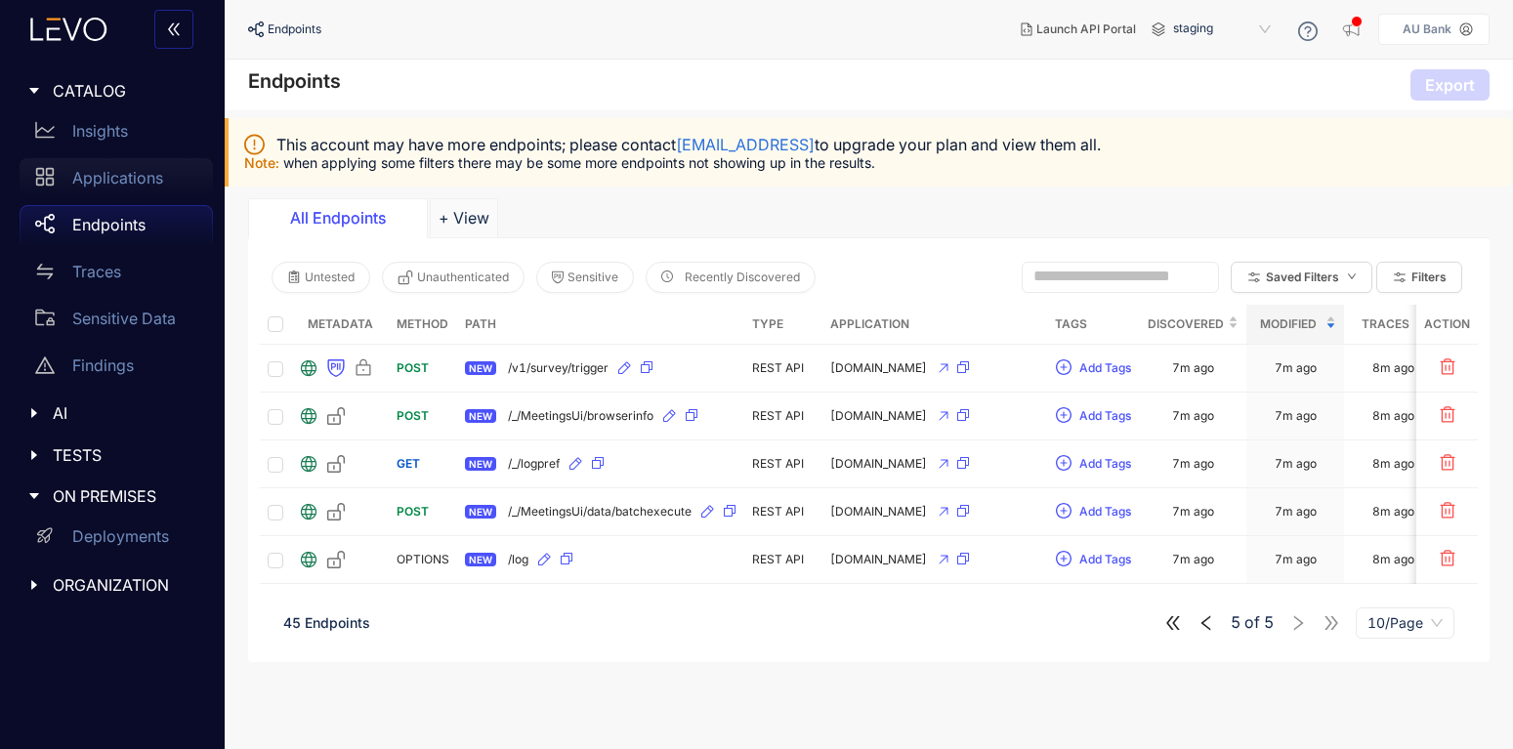
click at [112, 173] on p "Applications" at bounding box center [117, 178] width 91 height 18
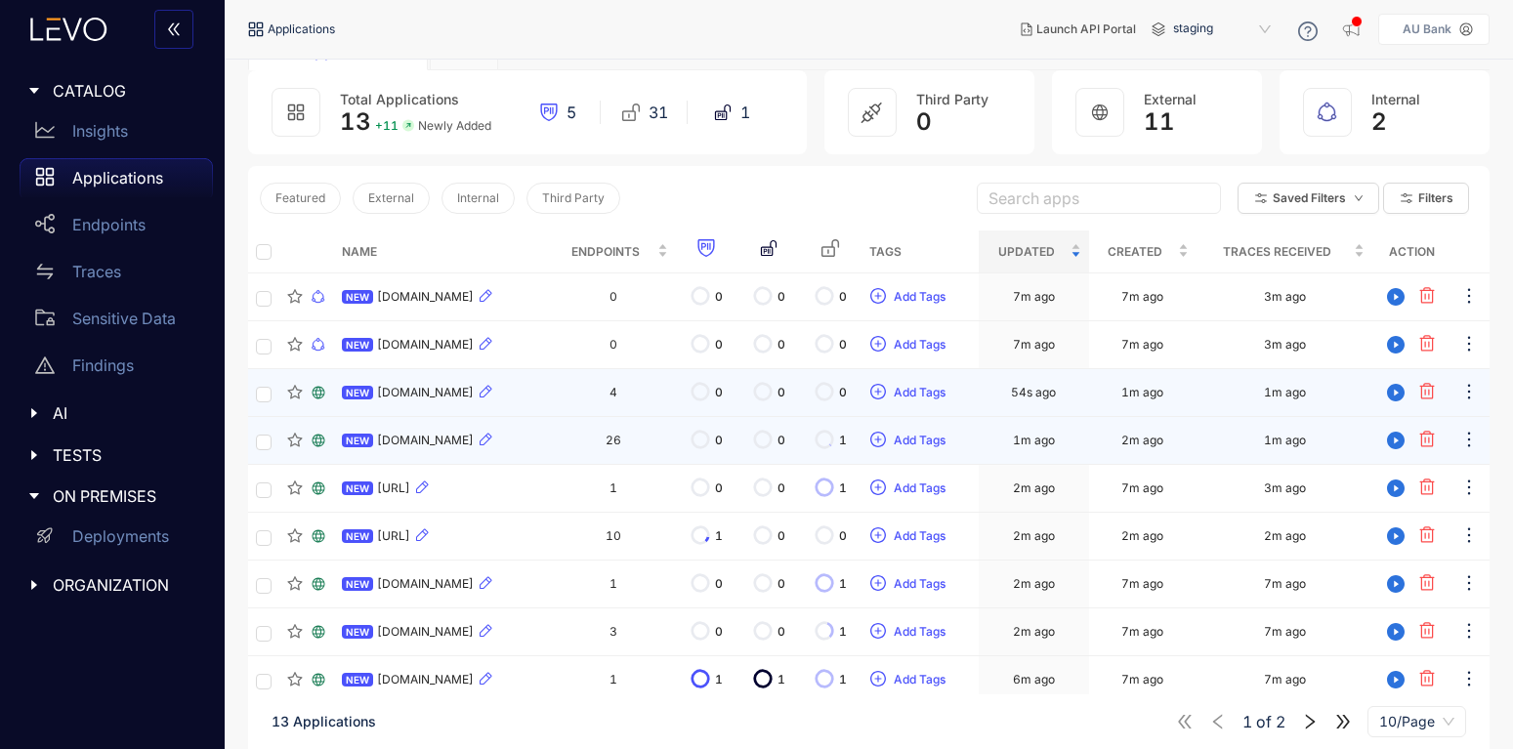
scroll to position [198, 0]
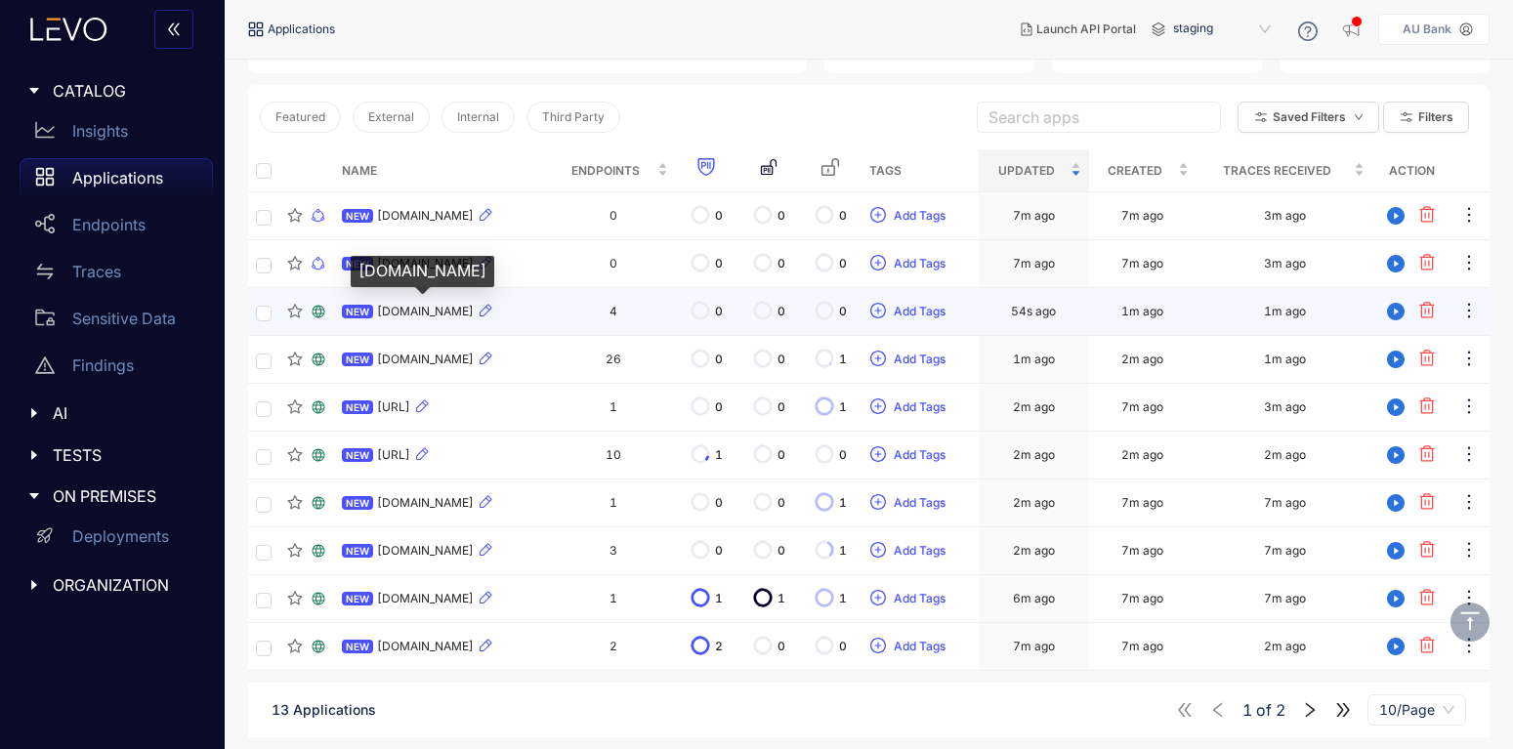
click at [414, 305] on span "[DOMAIN_NAME]" at bounding box center [425, 312] width 97 height 14
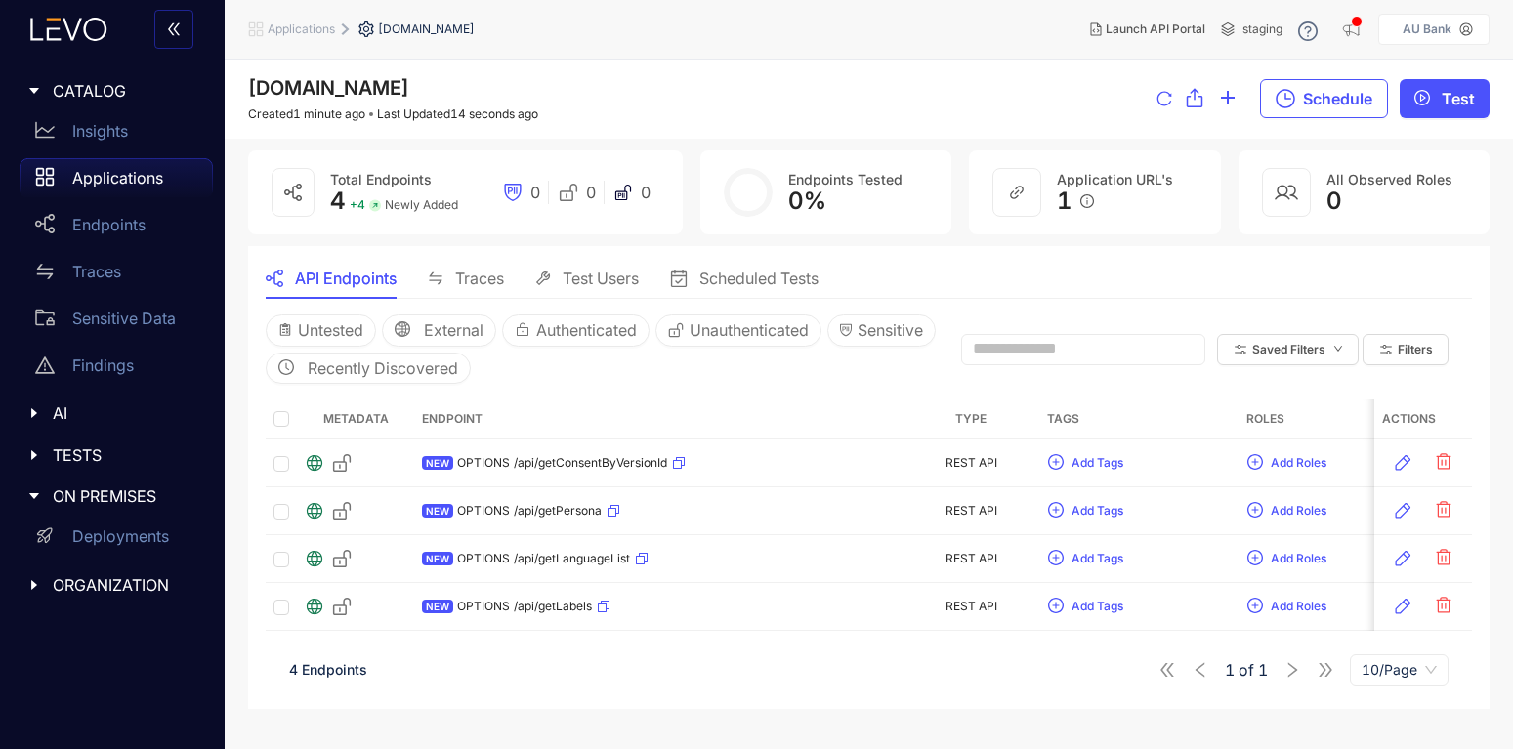
click at [134, 180] on p "Applications" at bounding box center [117, 178] width 91 height 18
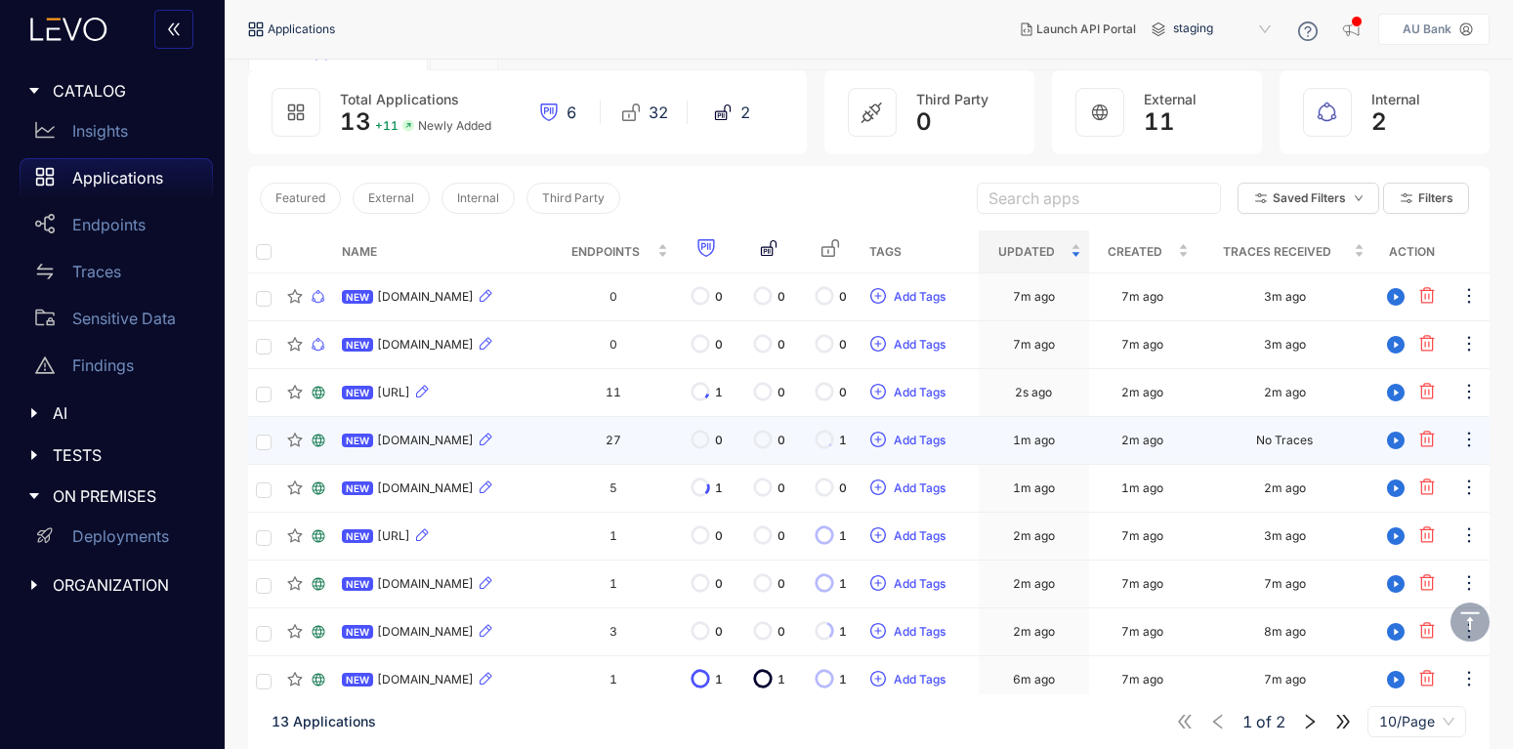
scroll to position [198, 0]
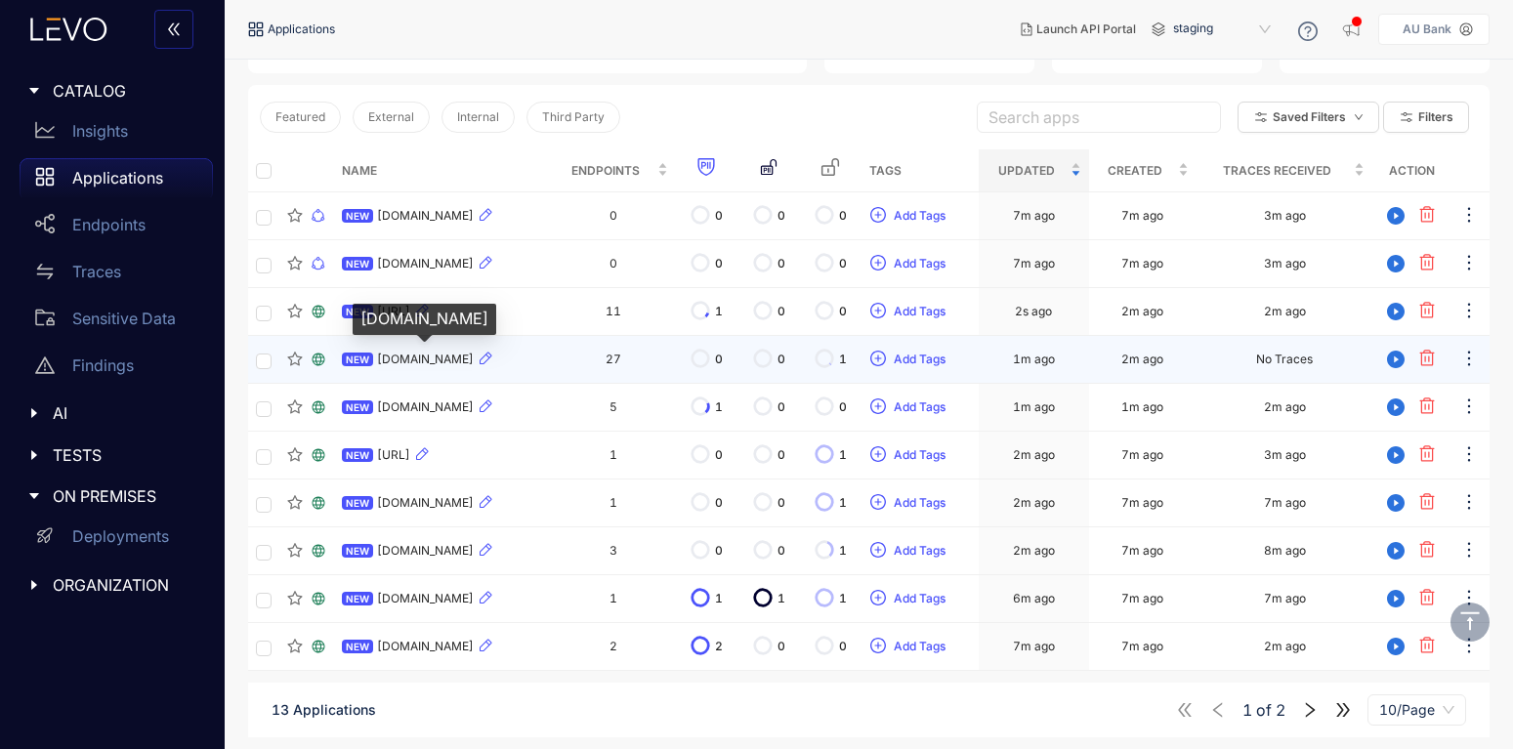
click at [424, 354] on span "[DOMAIN_NAME]" at bounding box center [425, 360] width 97 height 14
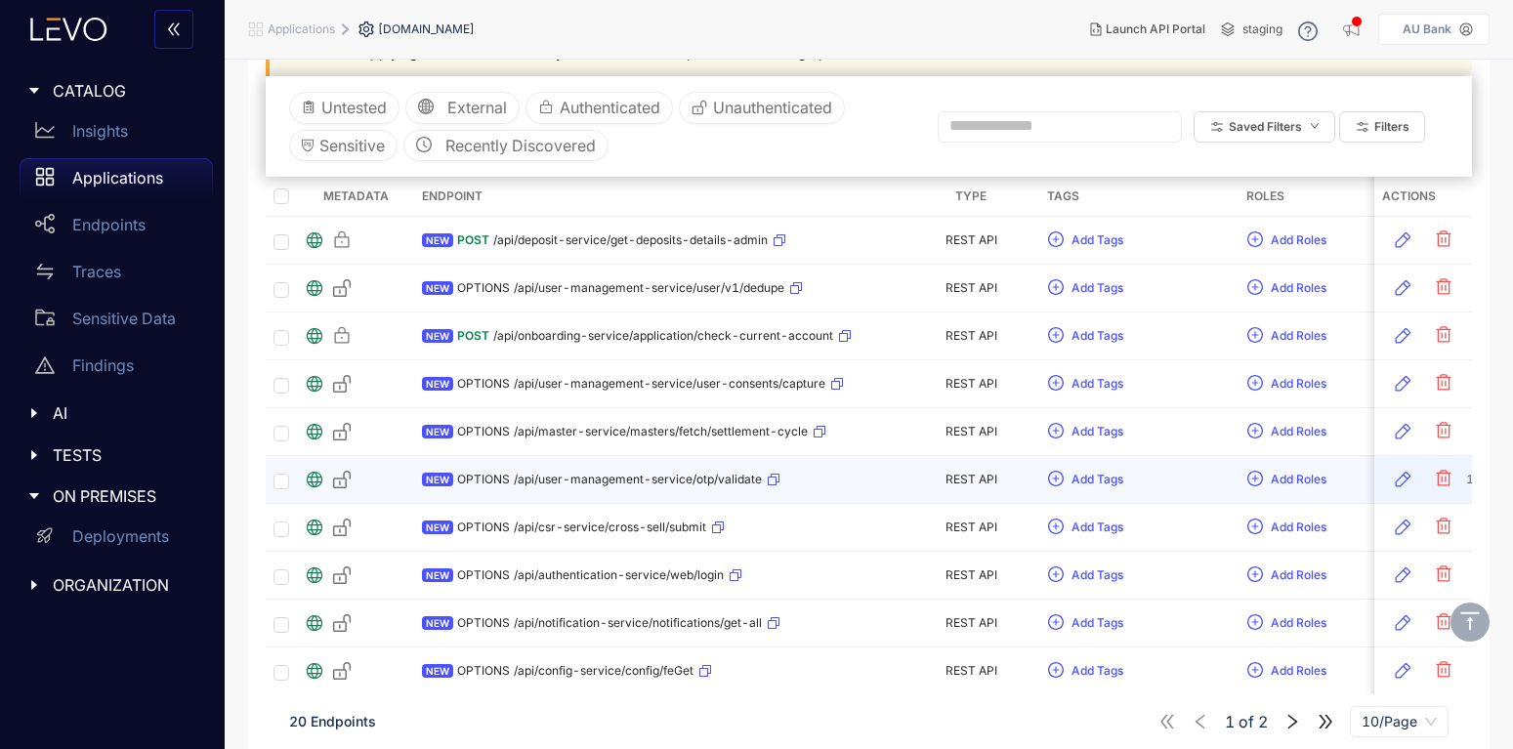
scroll to position [323, 0]
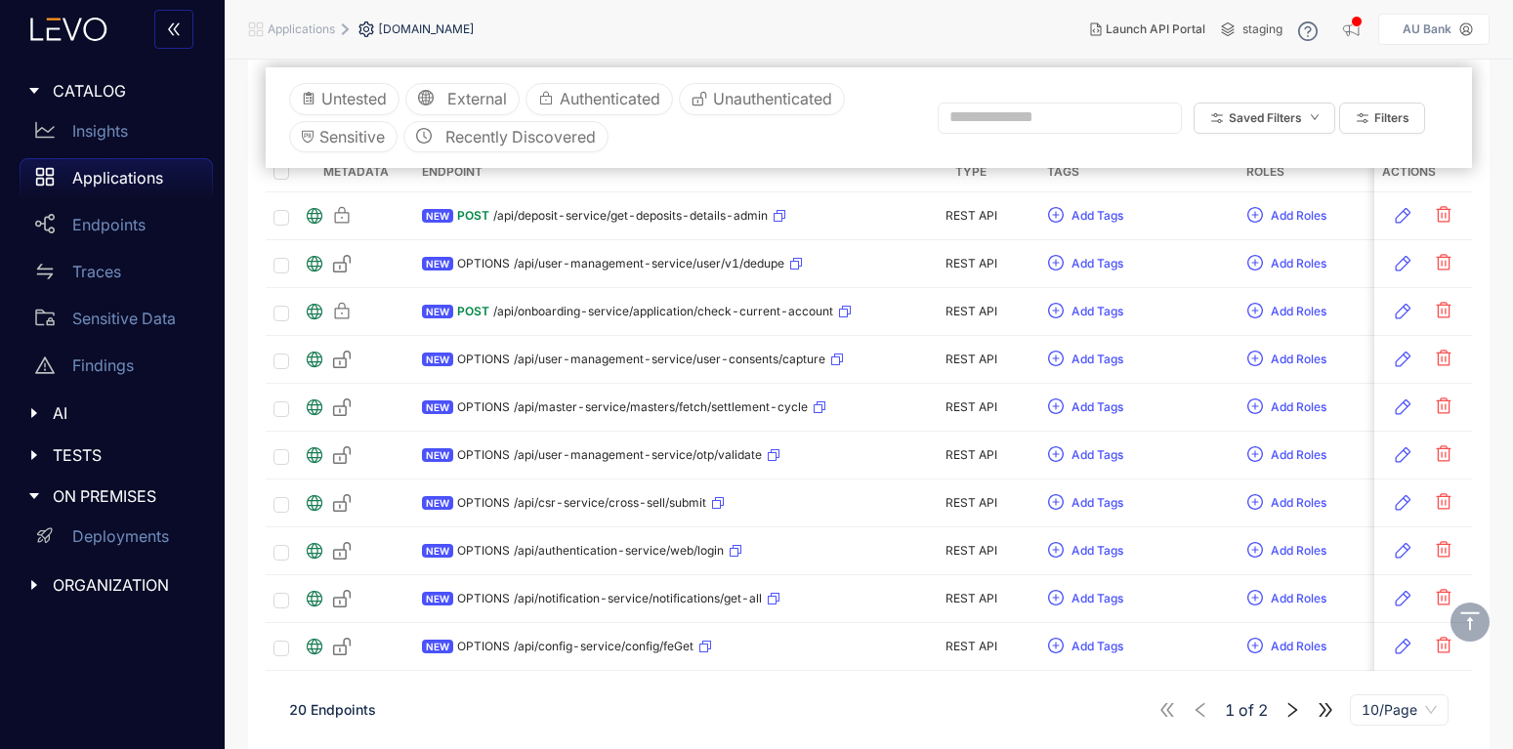
click at [1287, 715] on icon "right" at bounding box center [1292, 710] width 18 height 18
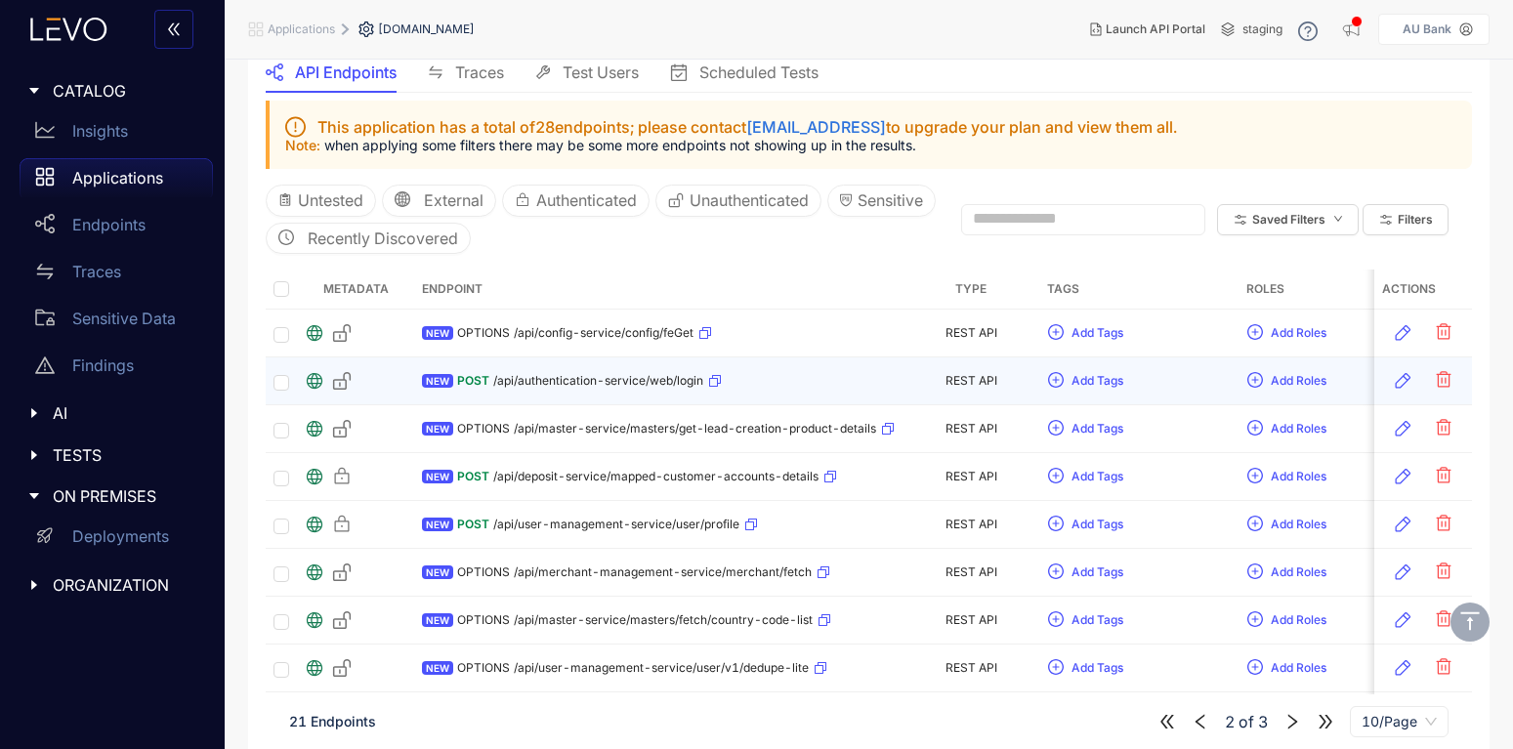
scroll to position [323, 0]
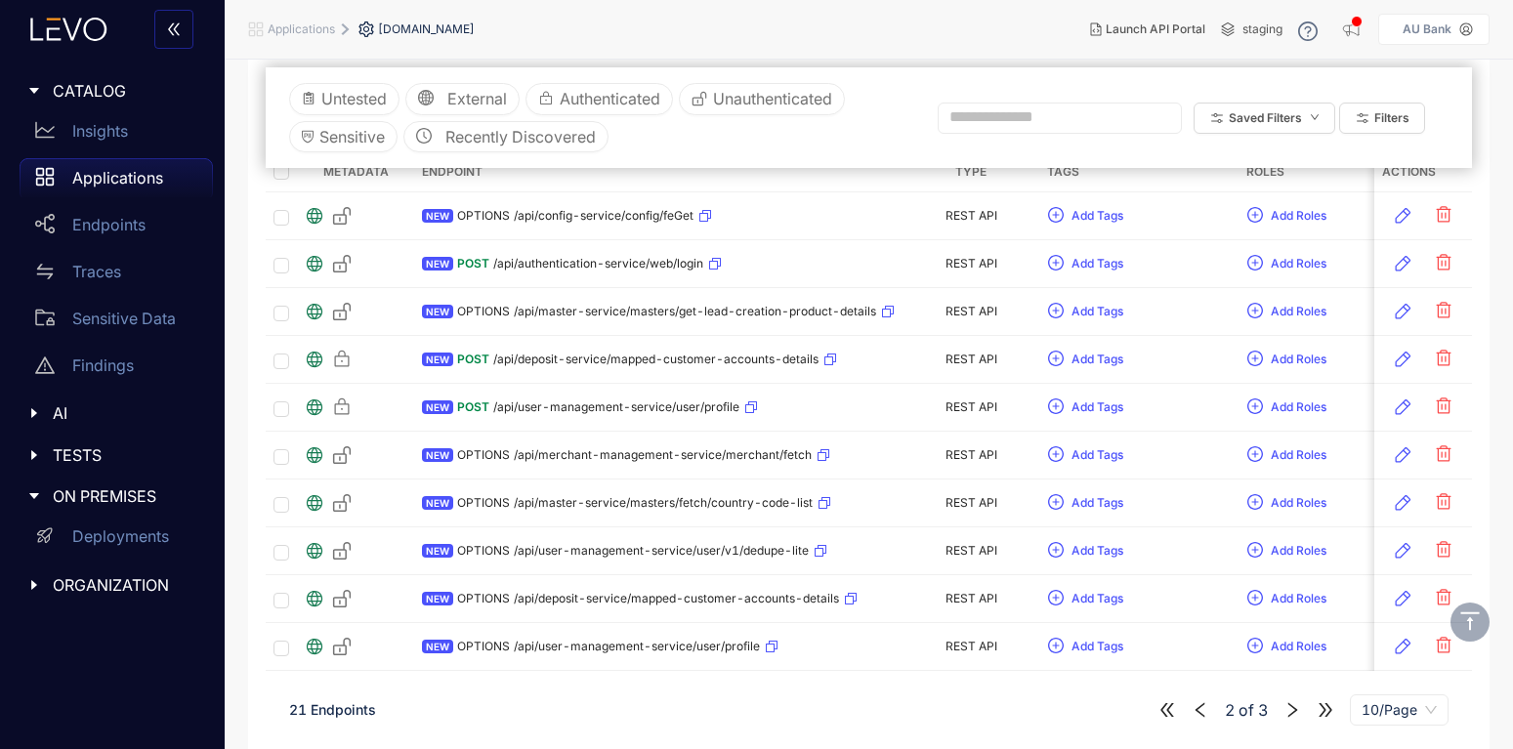
click at [1197, 713] on icon "left" at bounding box center [1201, 710] width 18 height 18
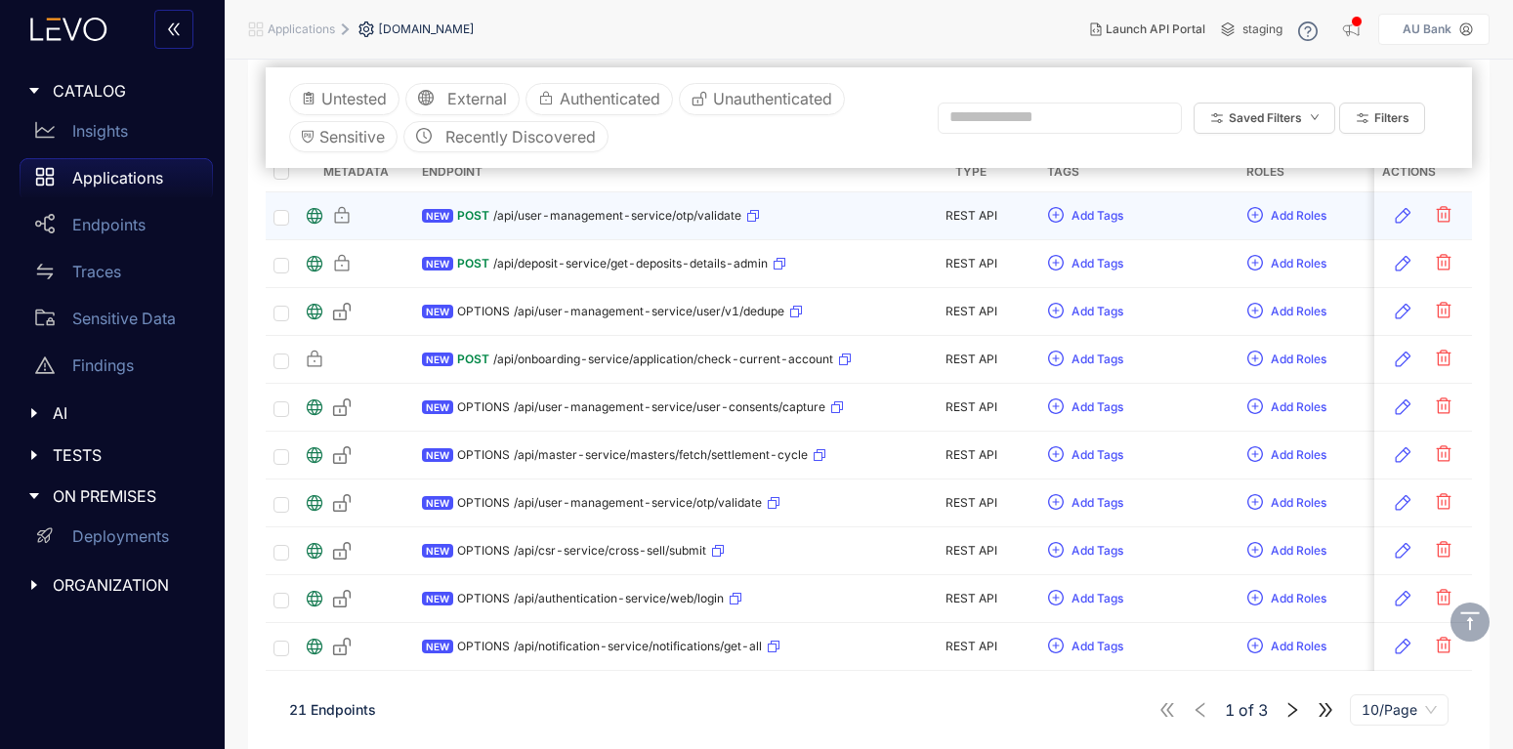
scroll to position [89, 0]
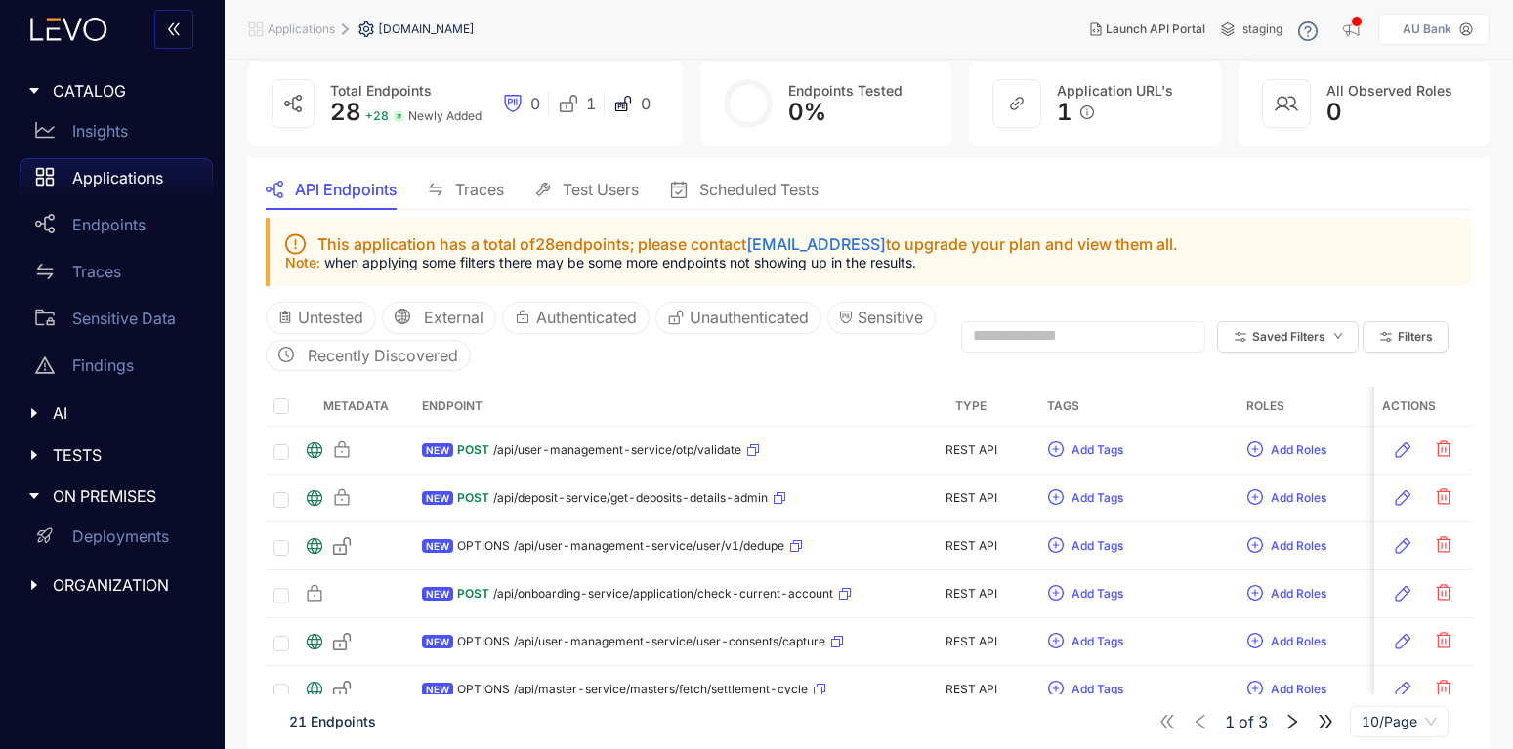
click at [482, 190] on span "Traces" at bounding box center [479, 190] width 49 height 18
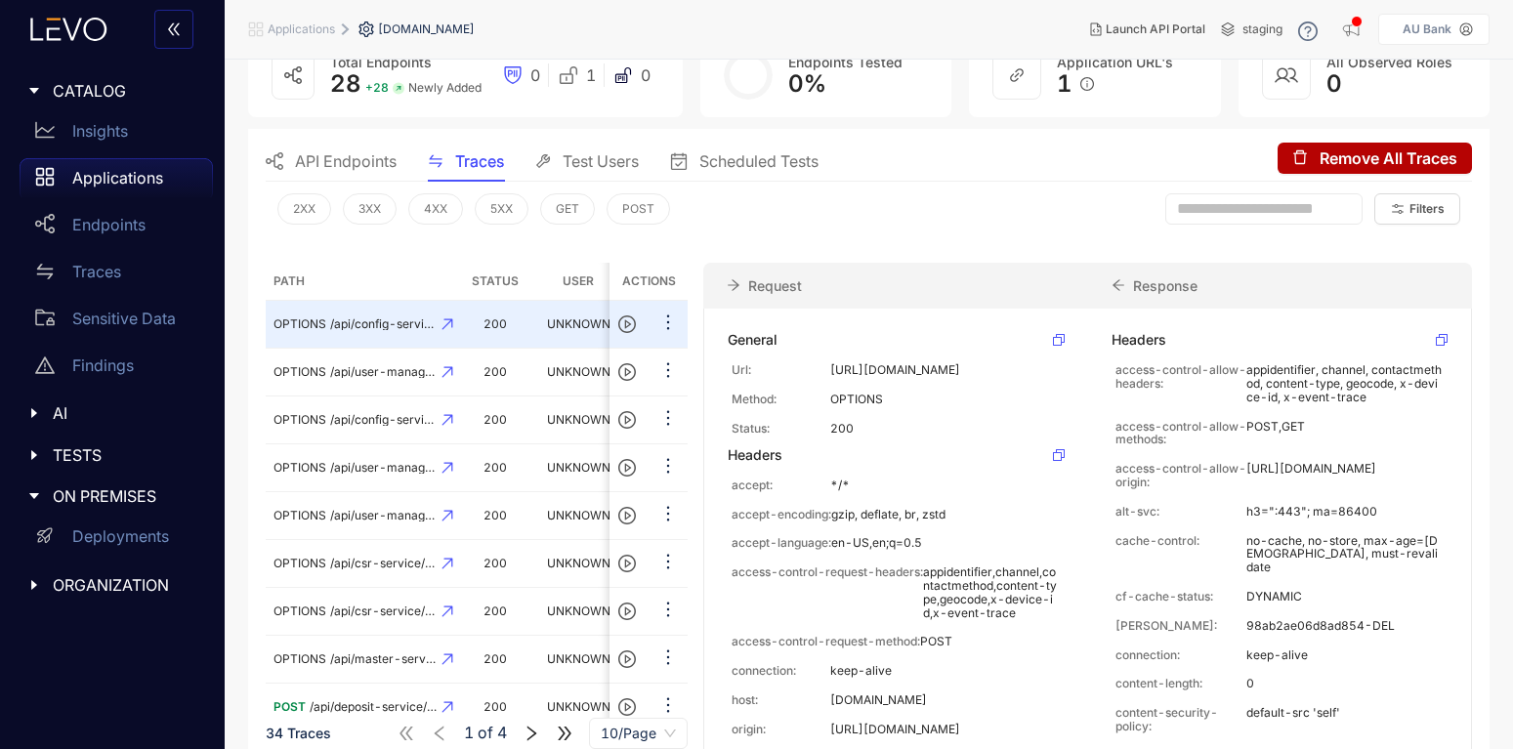
scroll to position [184, 0]
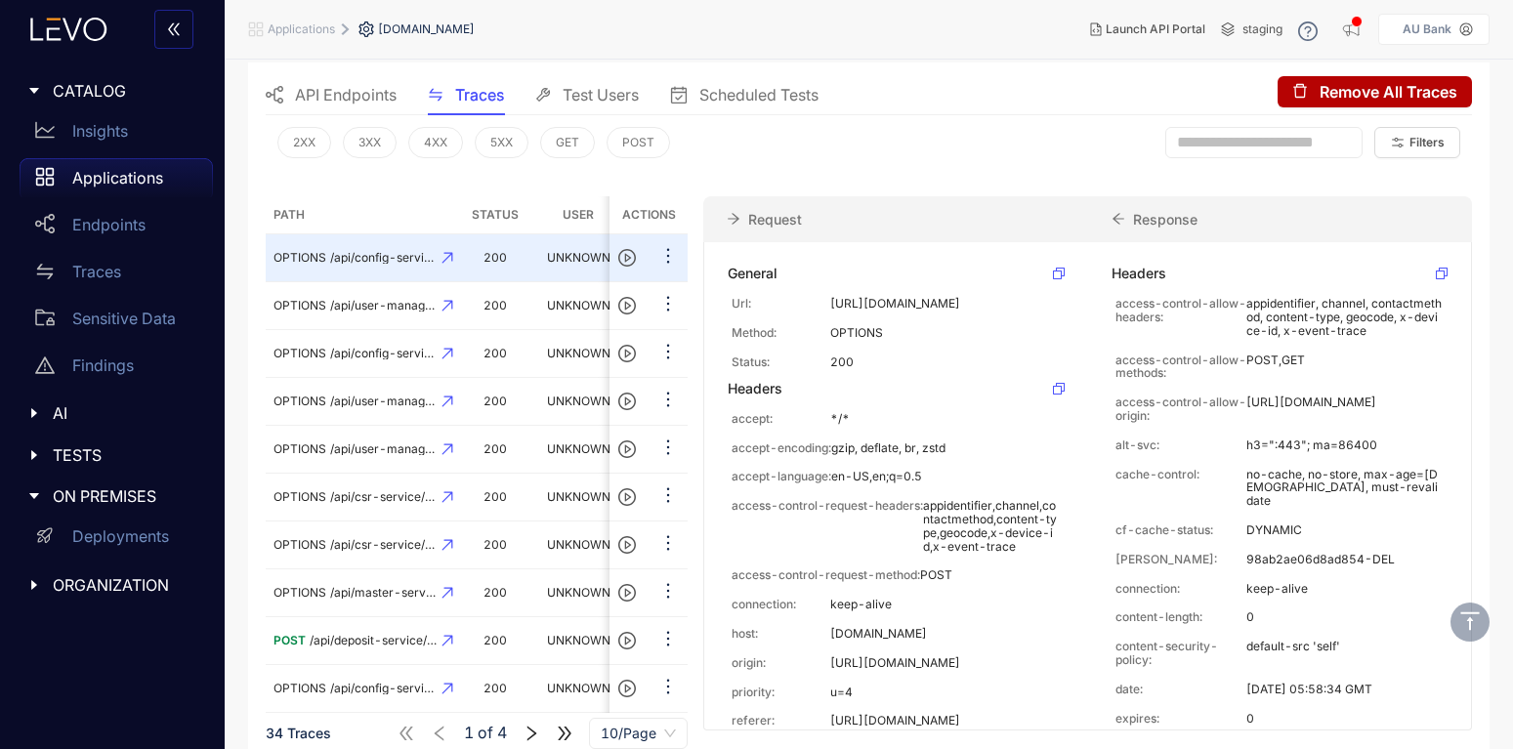
click at [531, 726] on icon "right" at bounding box center [532, 733] width 10 height 15
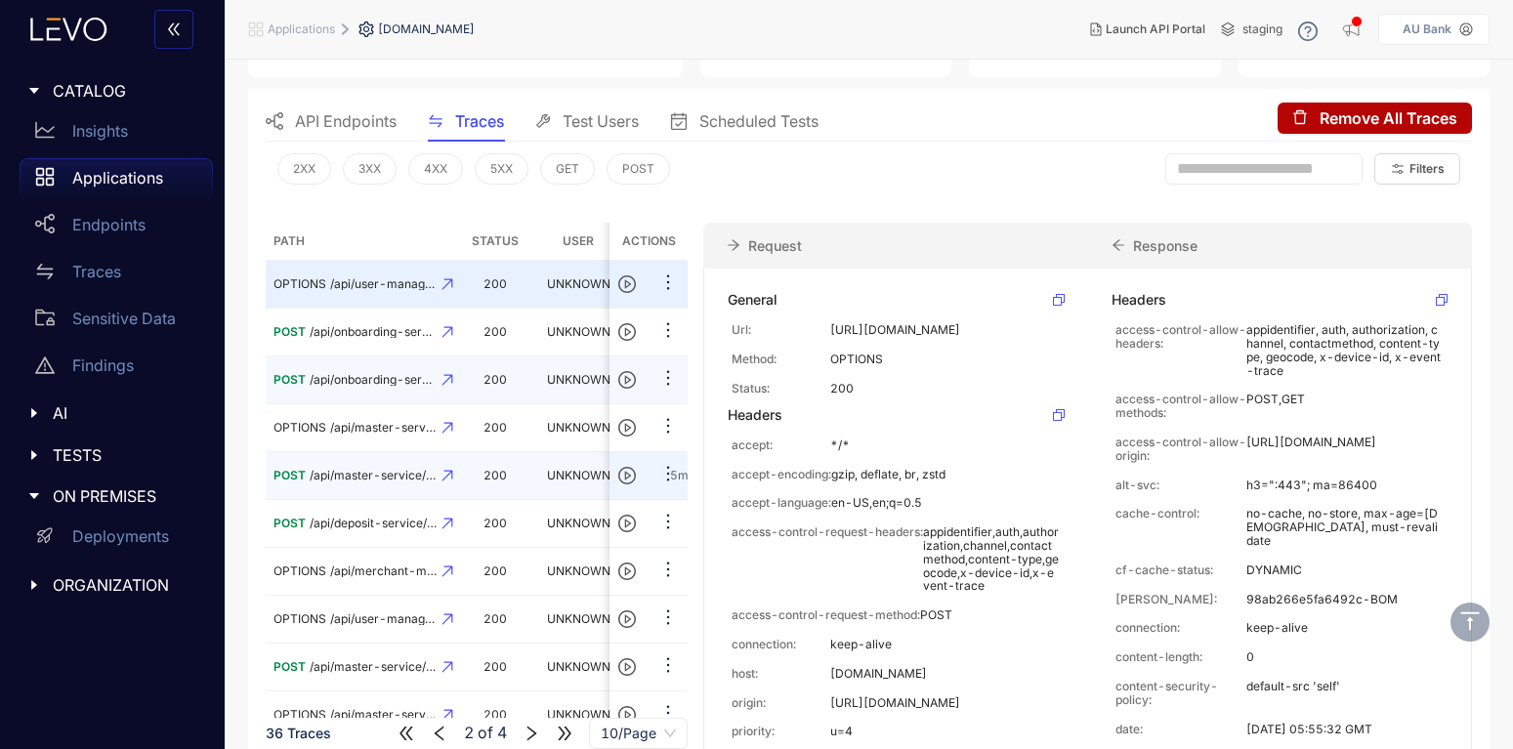
scroll to position [184, 0]
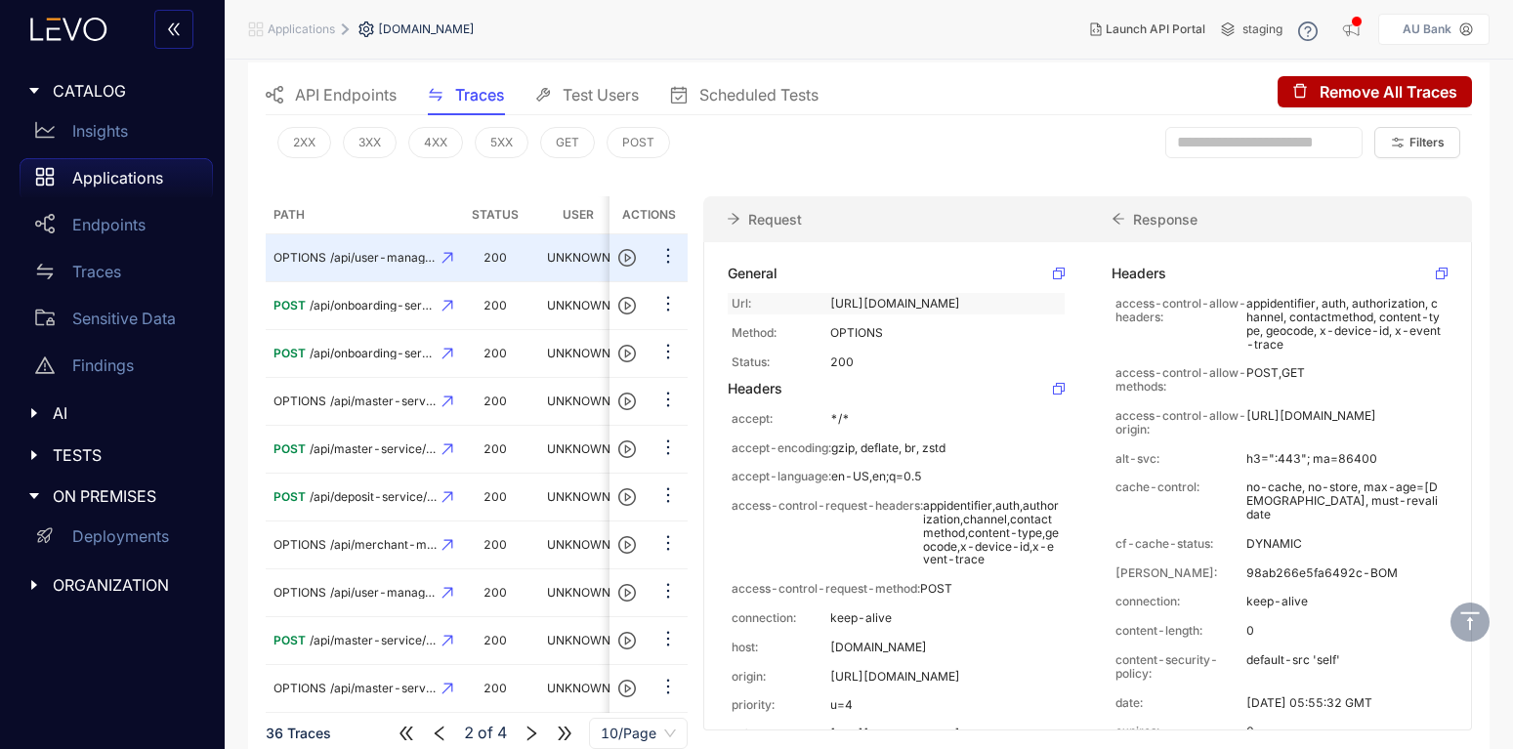
drag, startPoint x: 826, startPoint y: 279, endPoint x: 1053, endPoint y: 308, distance: 228.4
click at [1053, 308] on div "Url: https://mib-api.aubank.in/api/user-management-service/user/v1/dedupe" at bounding box center [896, 303] width 336 height 21
click at [335, 297] on td "POST /api/onboarding-servic....../check-current-account" at bounding box center [363, 306] width 195 height 48
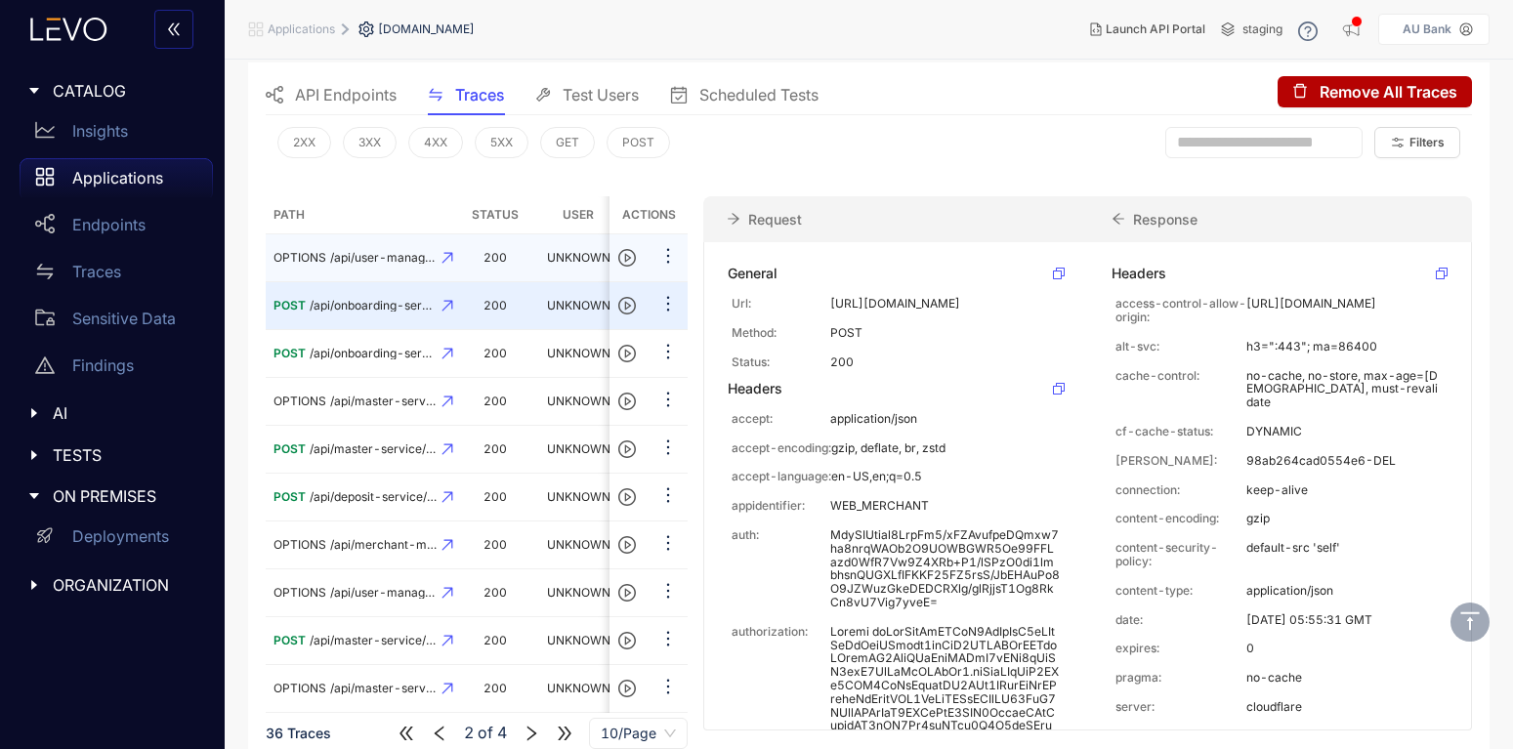
click at [355, 251] on span "/api/user-management-service/user/v1/dedupe" at bounding box center [383, 258] width 106 height 14
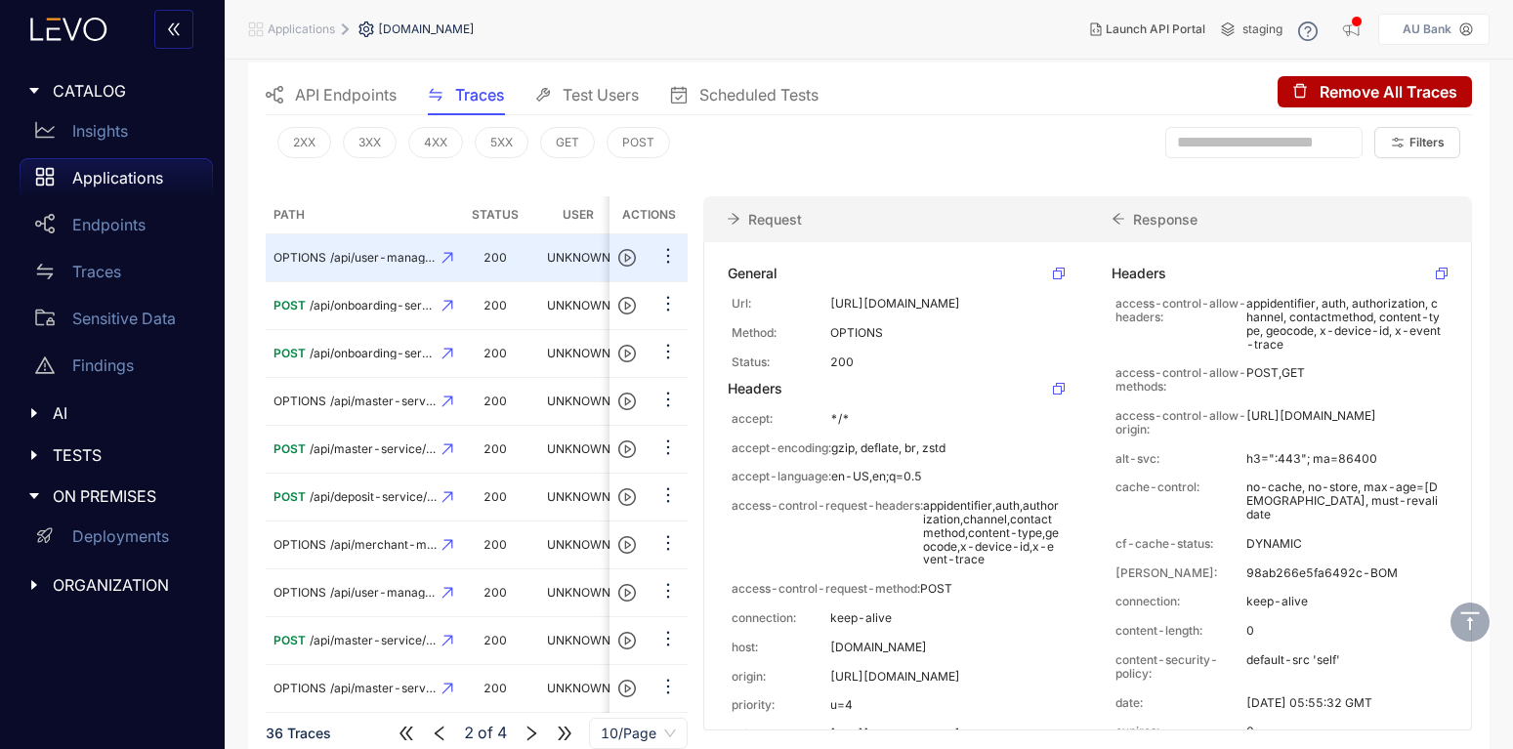
click at [336, 98] on span "API Endpoints" at bounding box center [346, 95] width 102 height 18
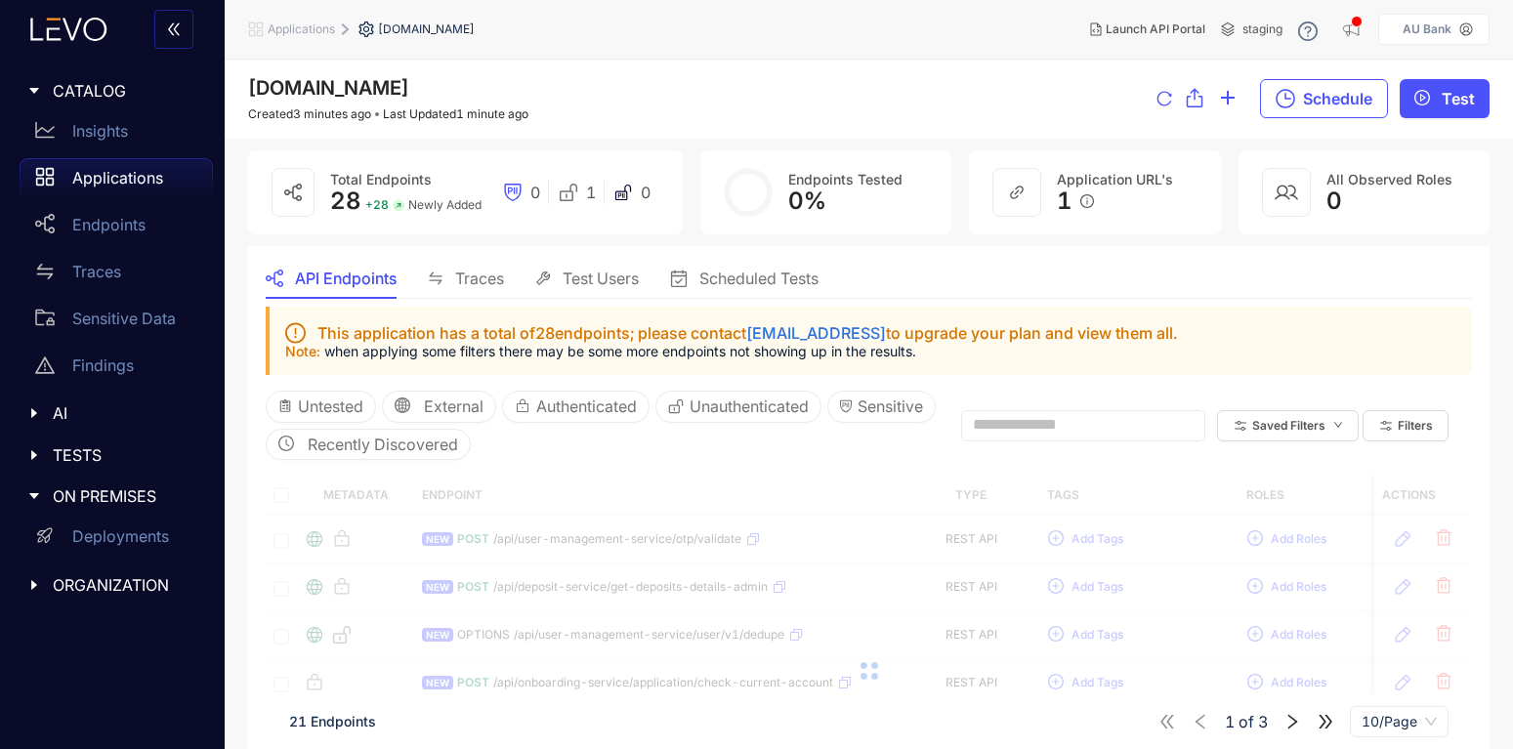
scroll to position [117, 0]
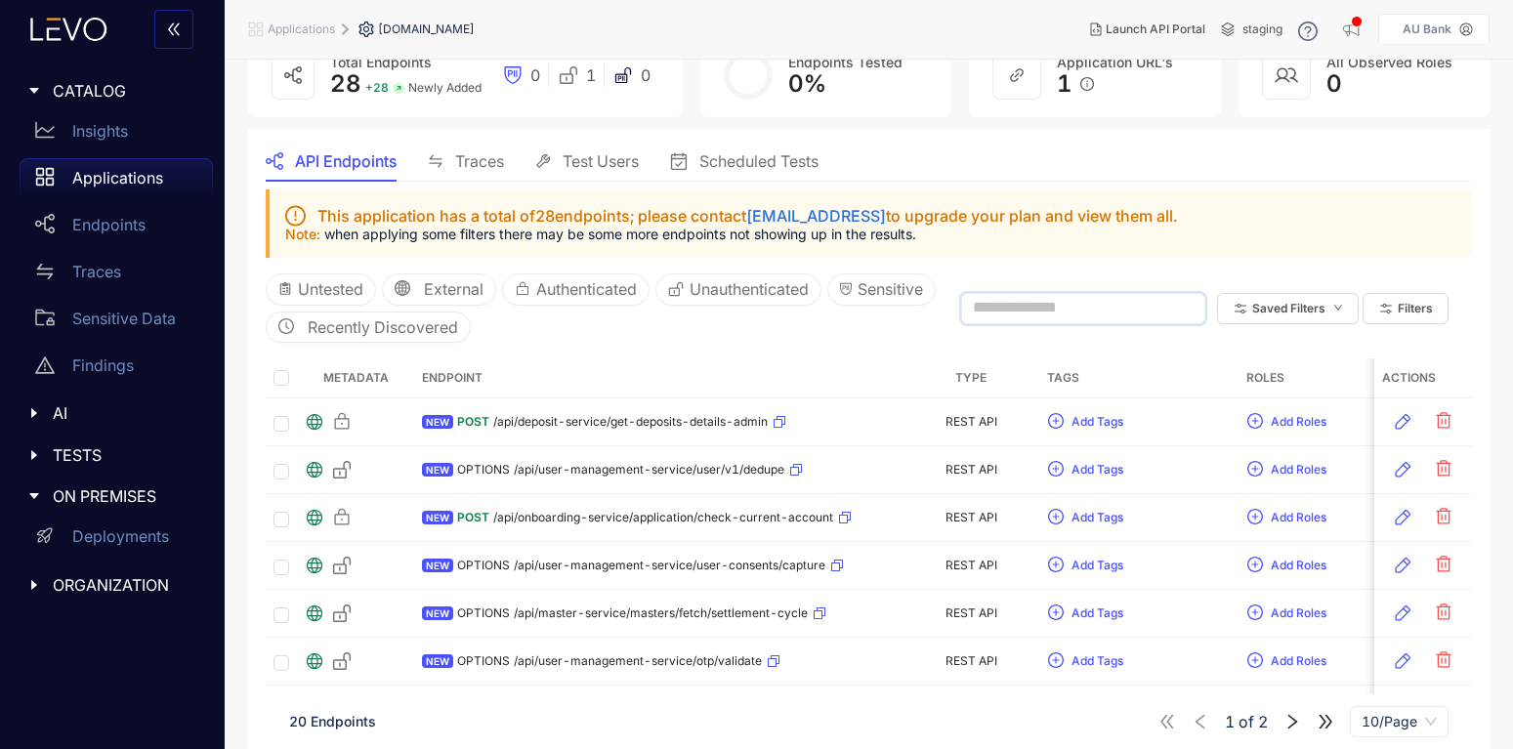
click at [1078, 314] on input "text" at bounding box center [1074, 308] width 203 height 18
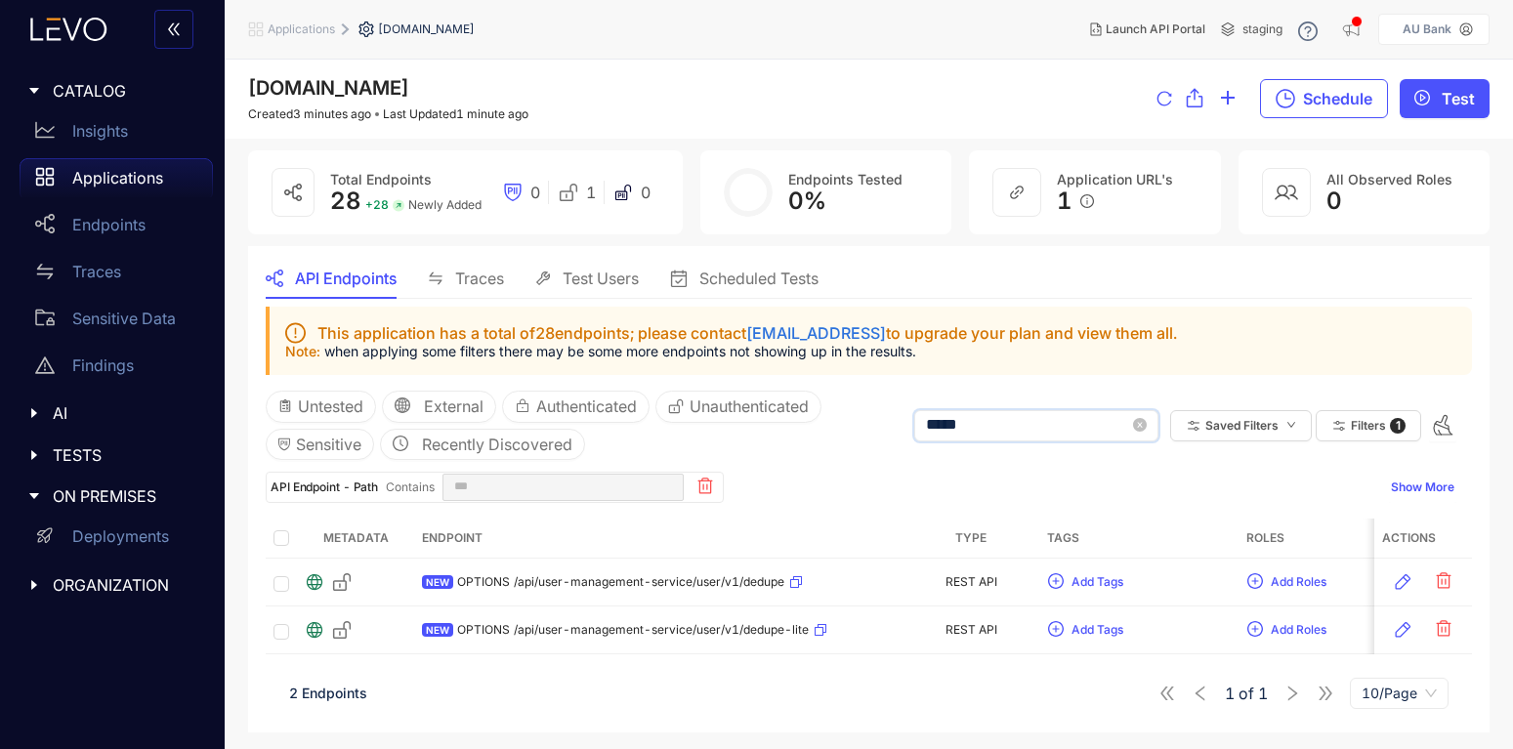
type input "******"
click at [117, 177] on p "Applications" at bounding box center [117, 178] width 91 height 18
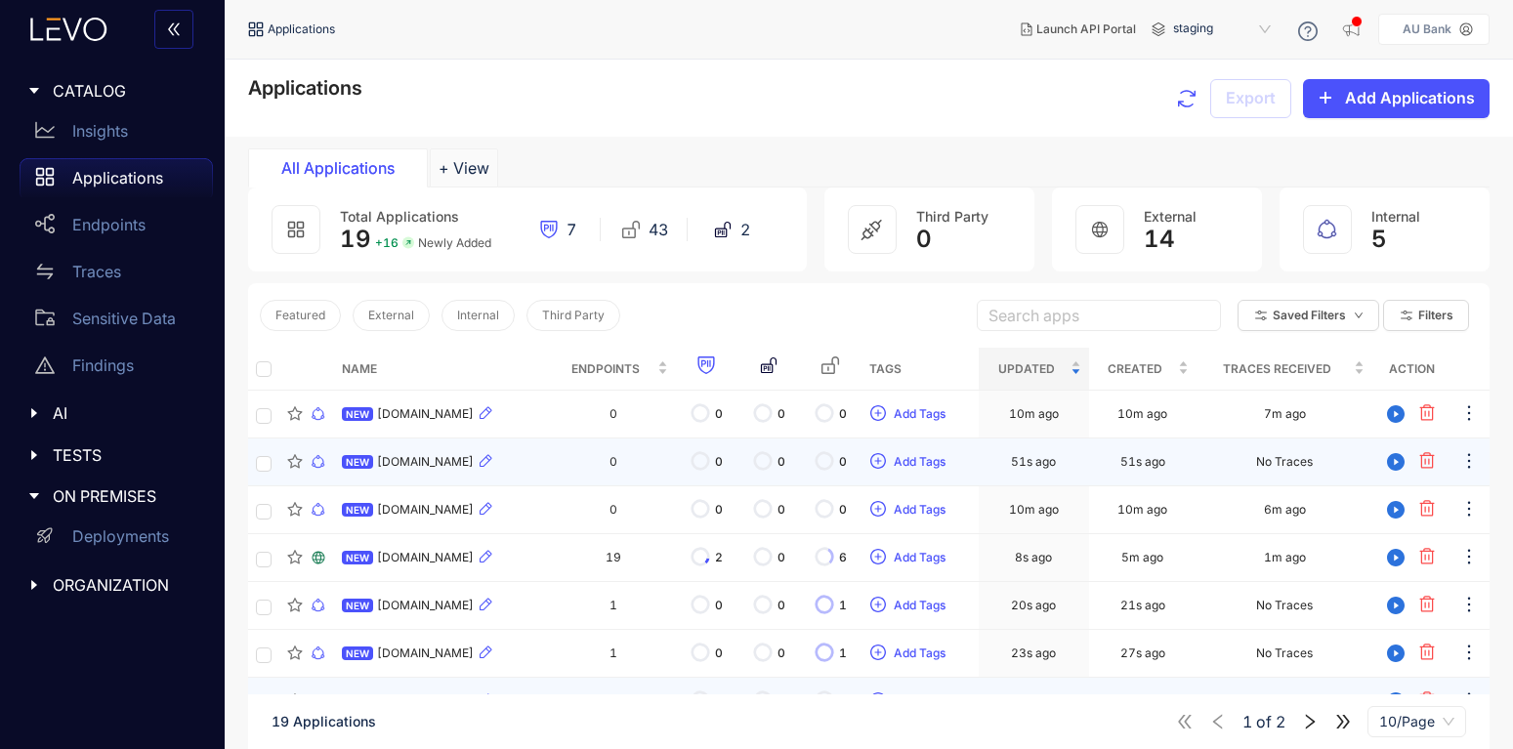
scroll to position [198, 0]
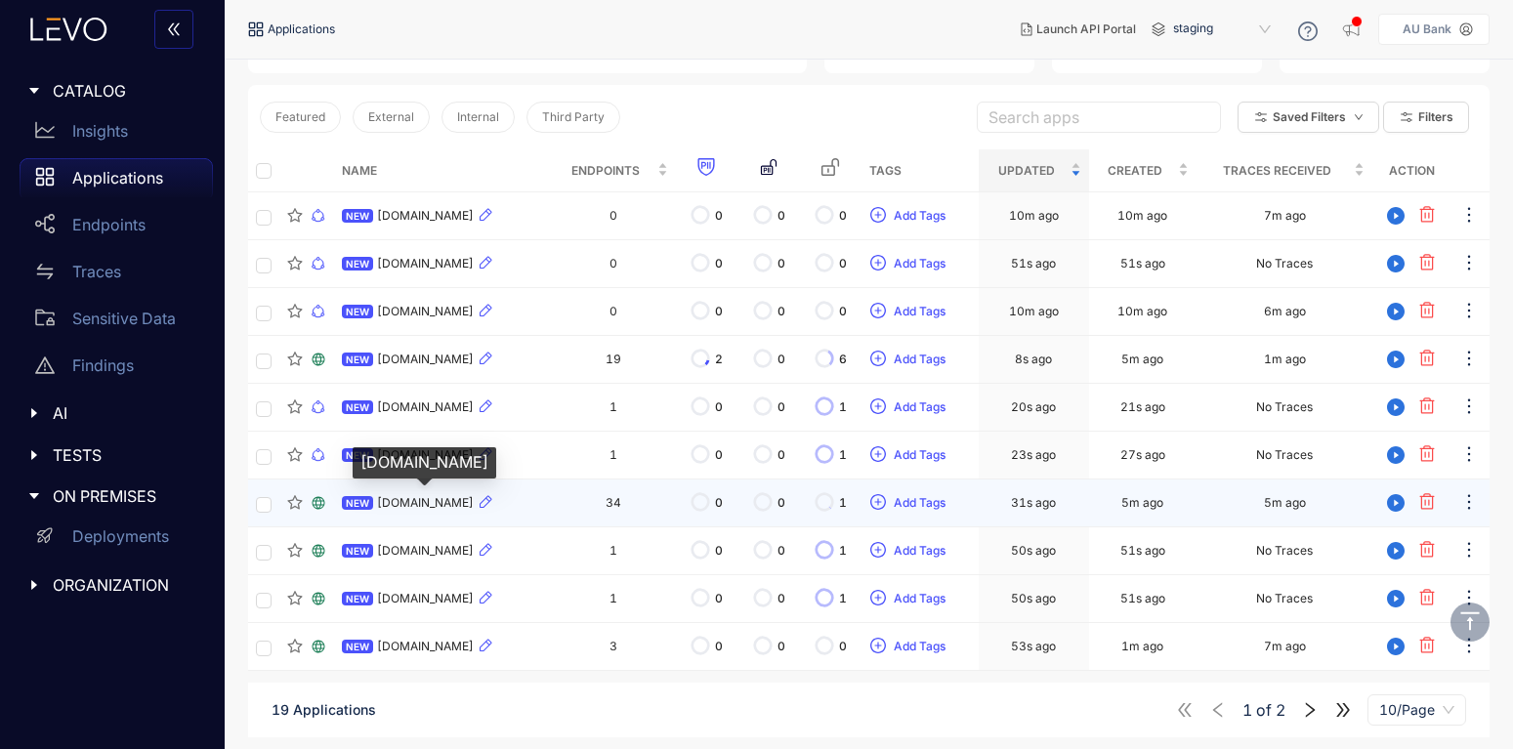
click at [418, 503] on span "[DOMAIN_NAME]" at bounding box center [425, 503] width 97 height 14
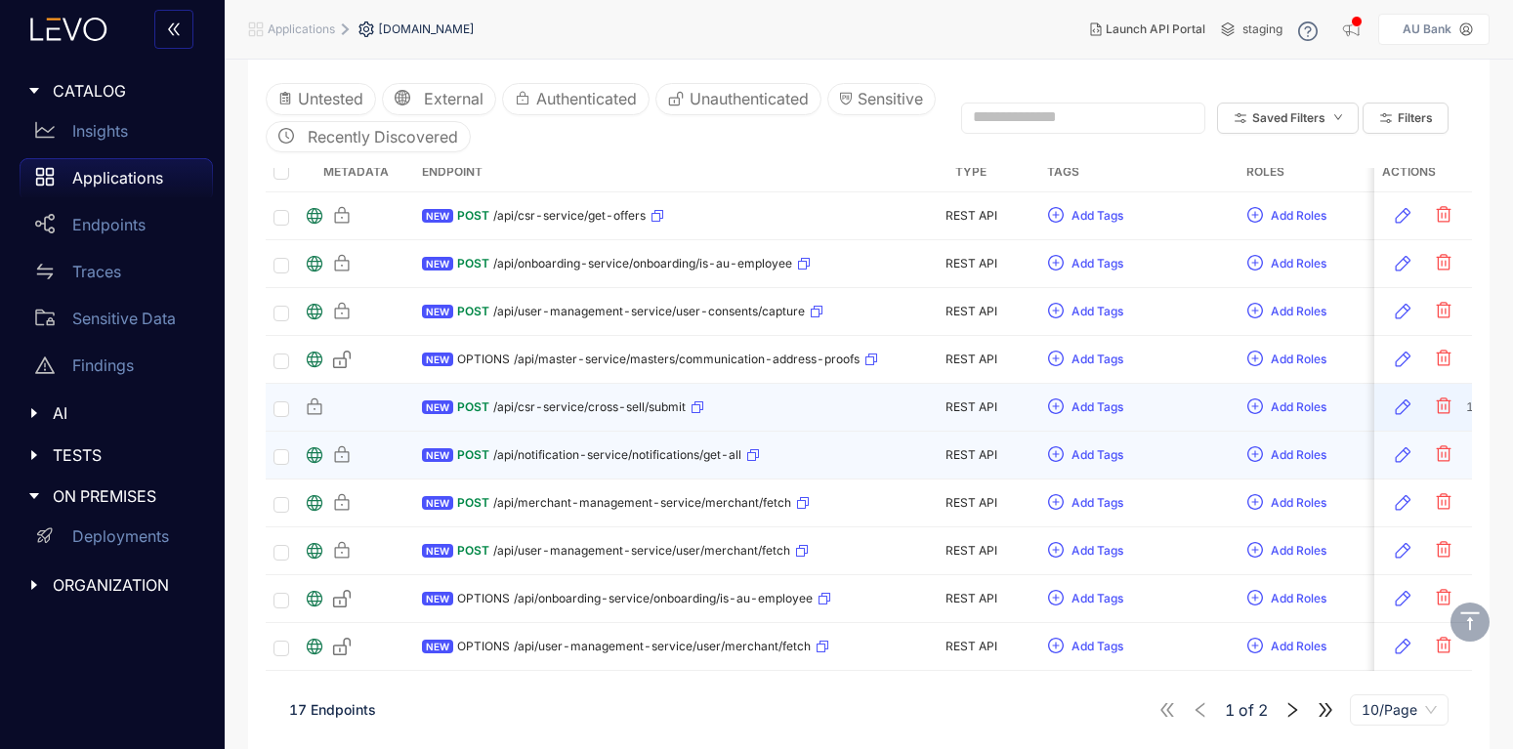
scroll to position [89, 0]
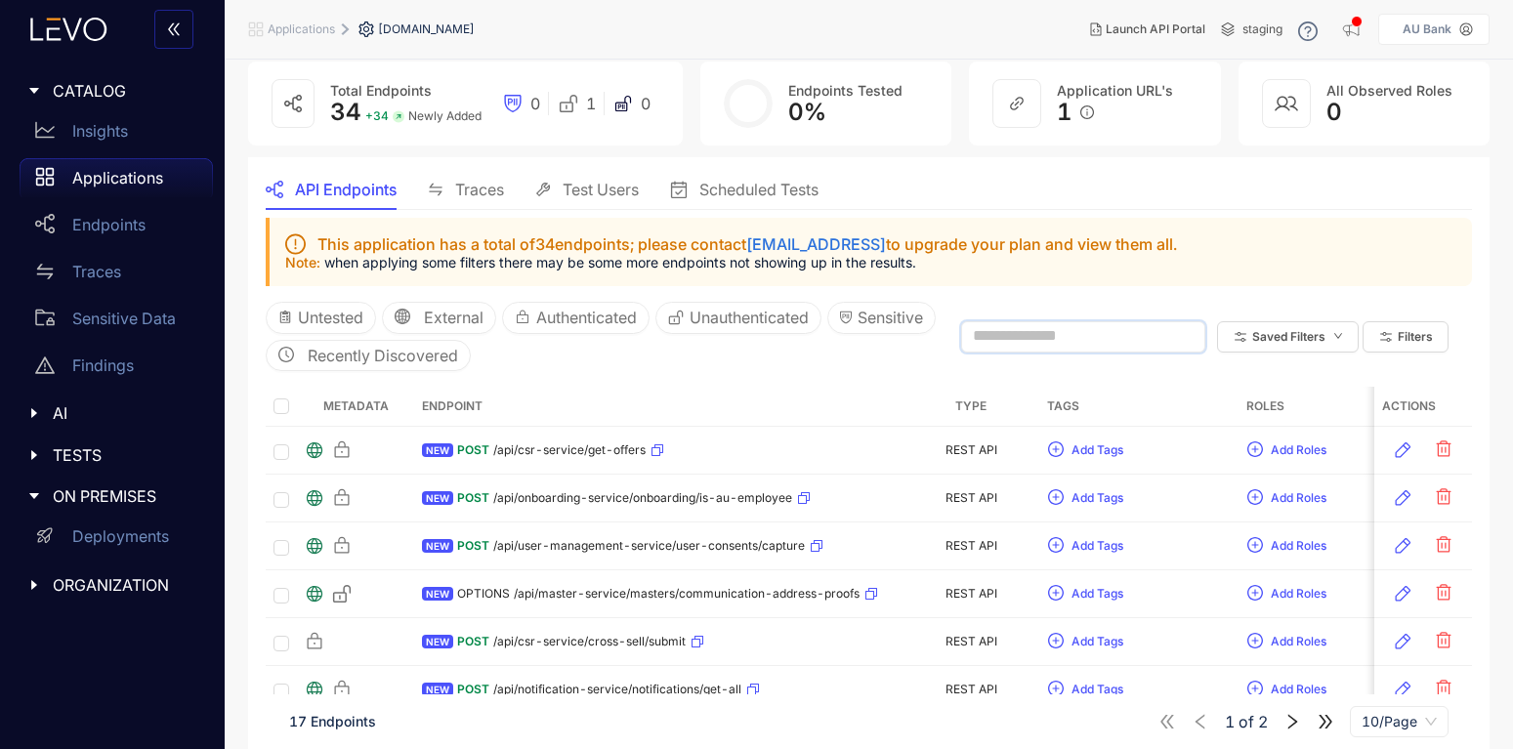
click at [1093, 333] on input "text" at bounding box center [1074, 336] width 203 height 18
type input "****"
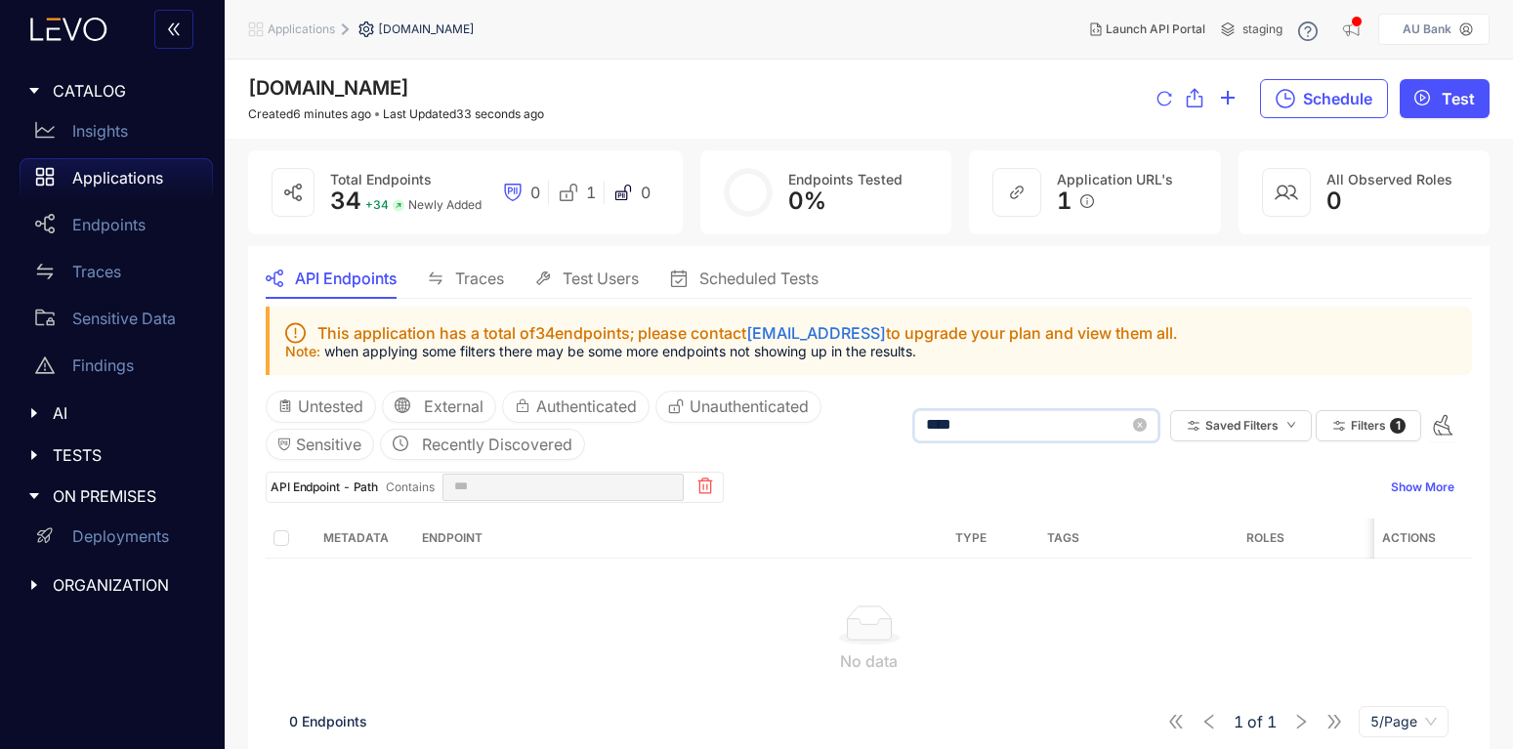
type input "****"
type input "******"
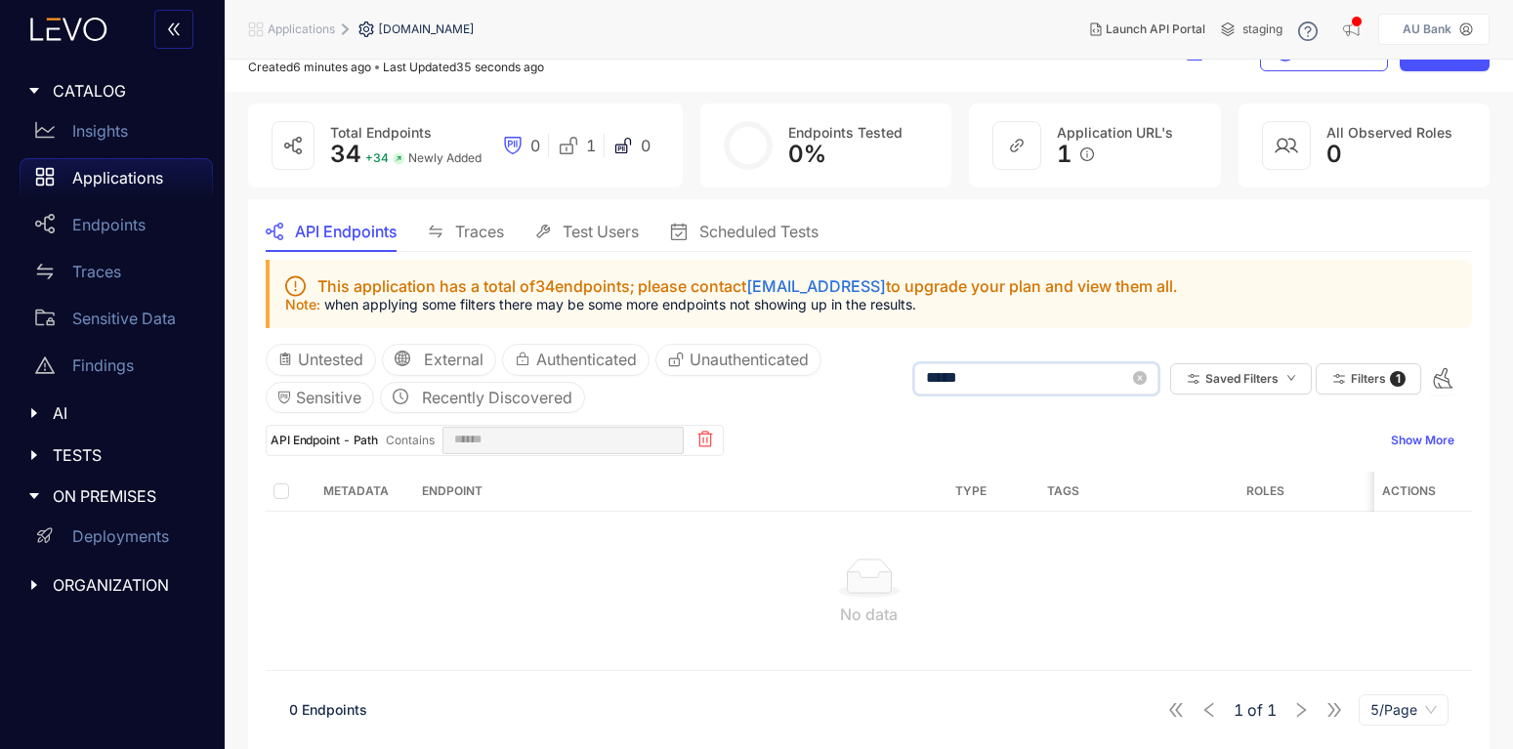
type input "****"
type input "***"
type input "**"
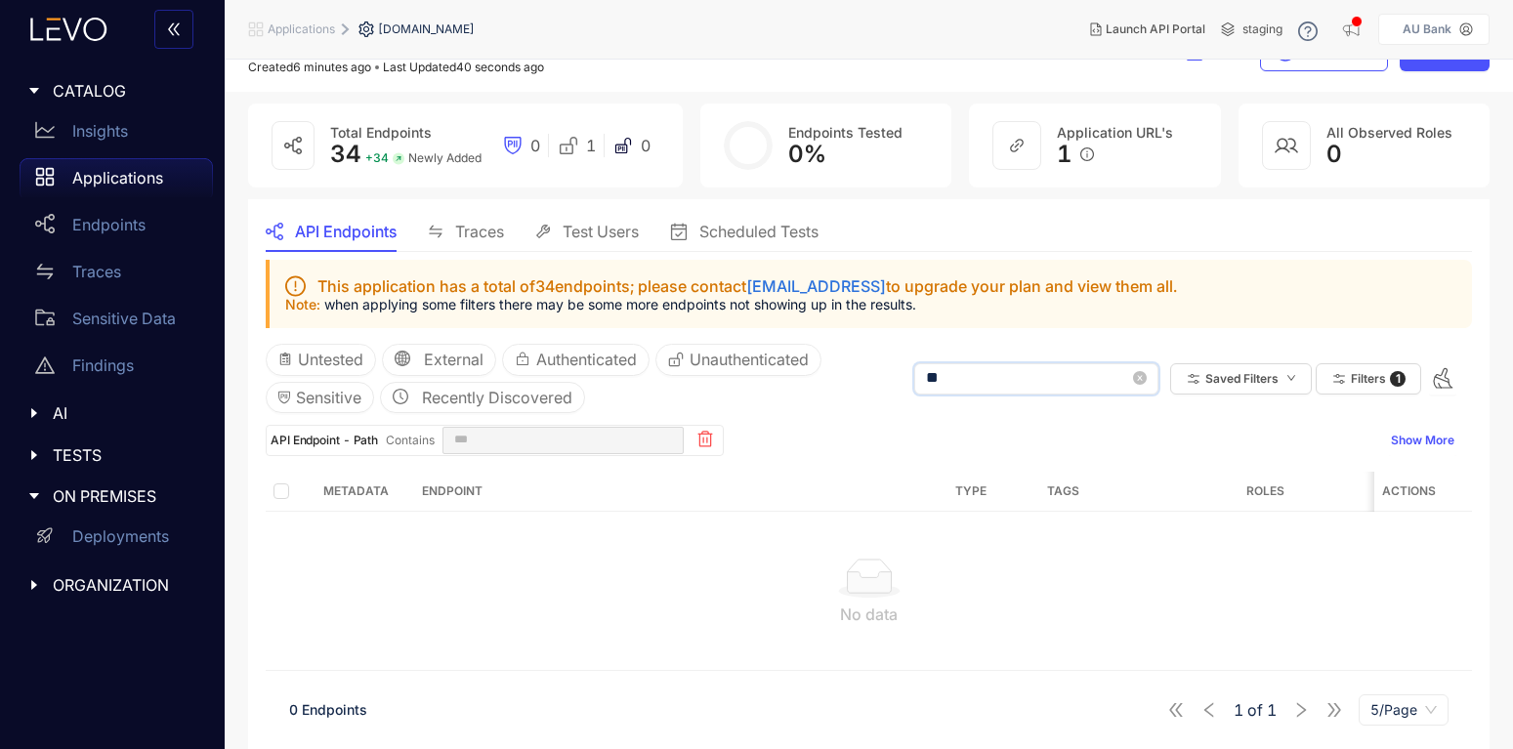
type input "**"
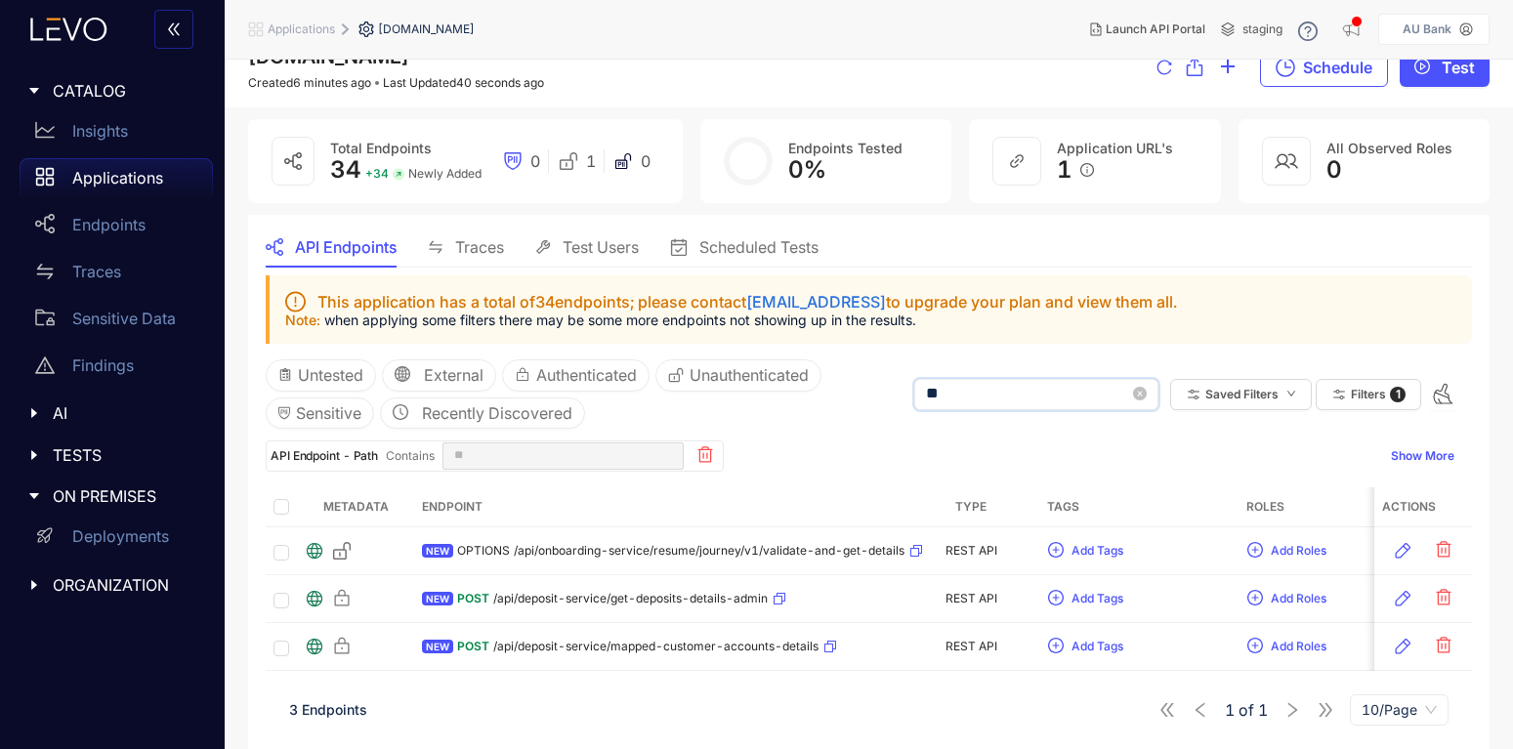
scroll to position [31, 0]
type input "*"
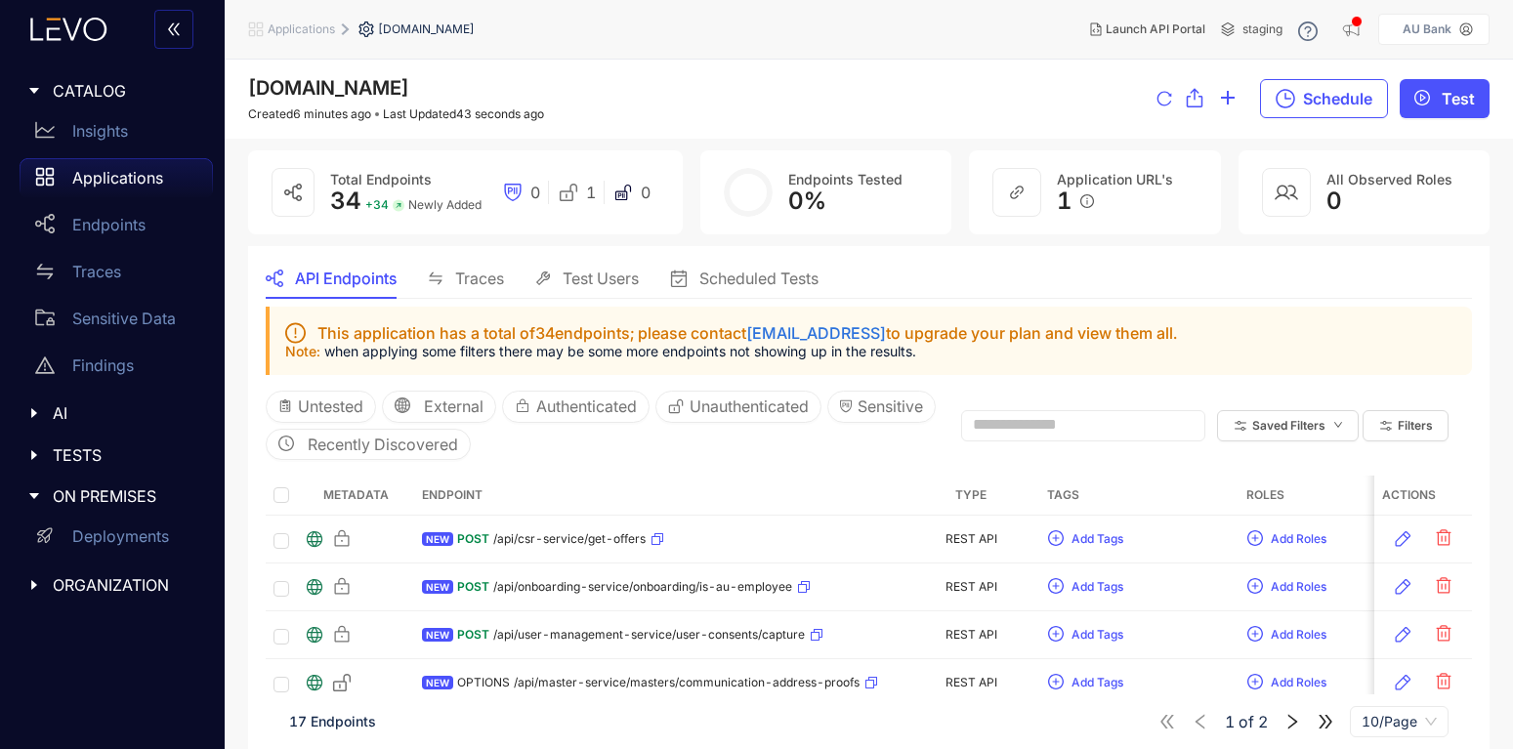
click at [116, 181] on p "Applications" at bounding box center [117, 178] width 91 height 18
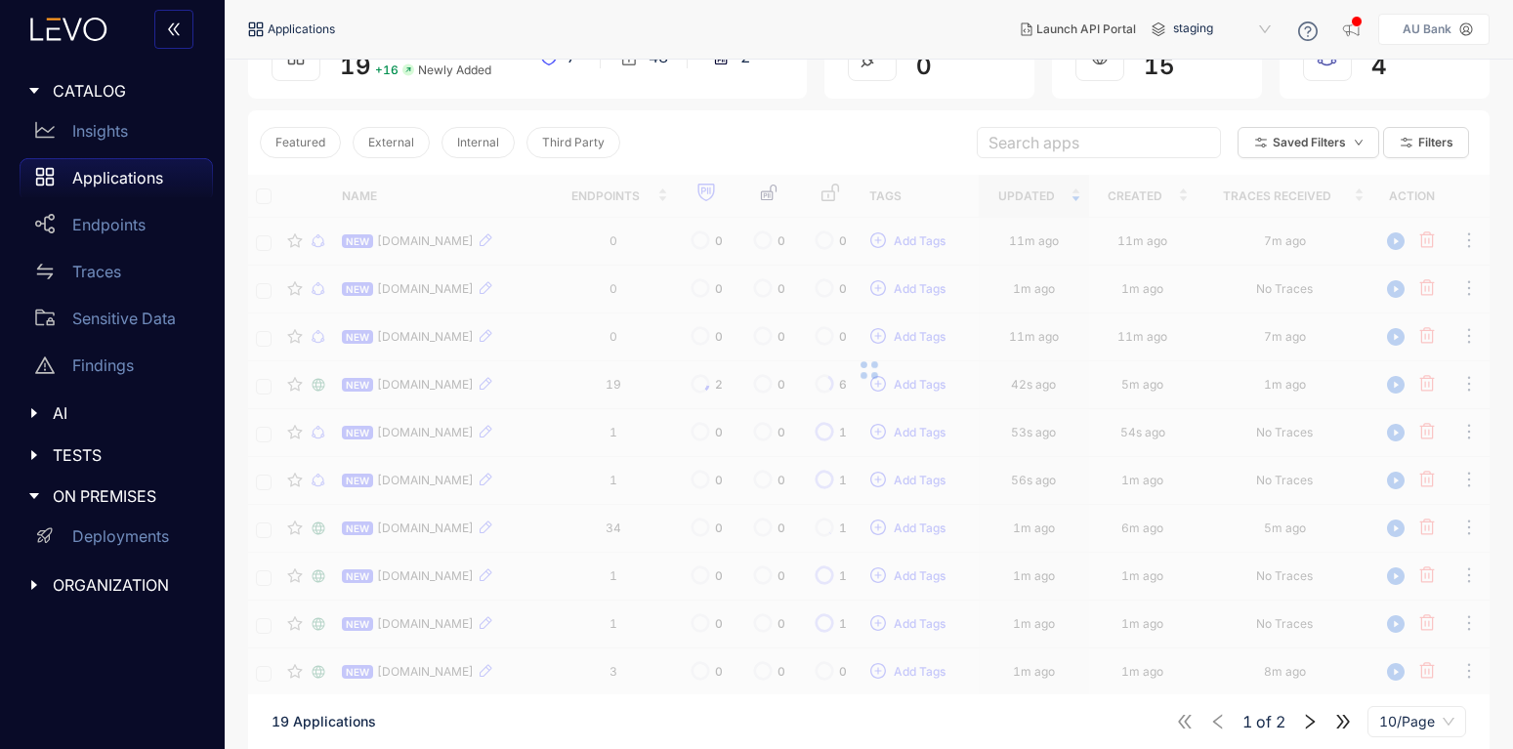
scroll to position [198, 0]
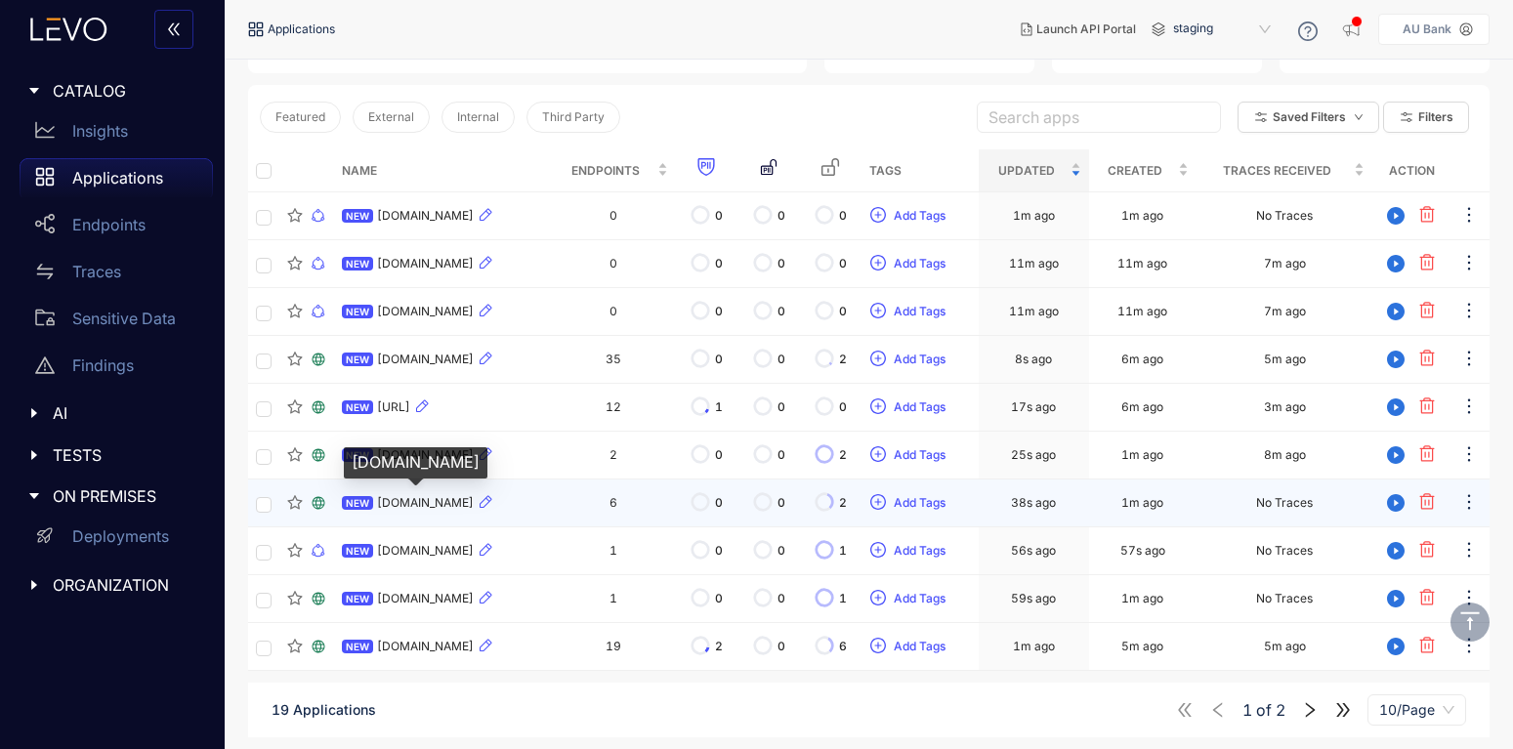
click at [438, 499] on span "[DOMAIN_NAME]" at bounding box center [425, 503] width 97 height 14
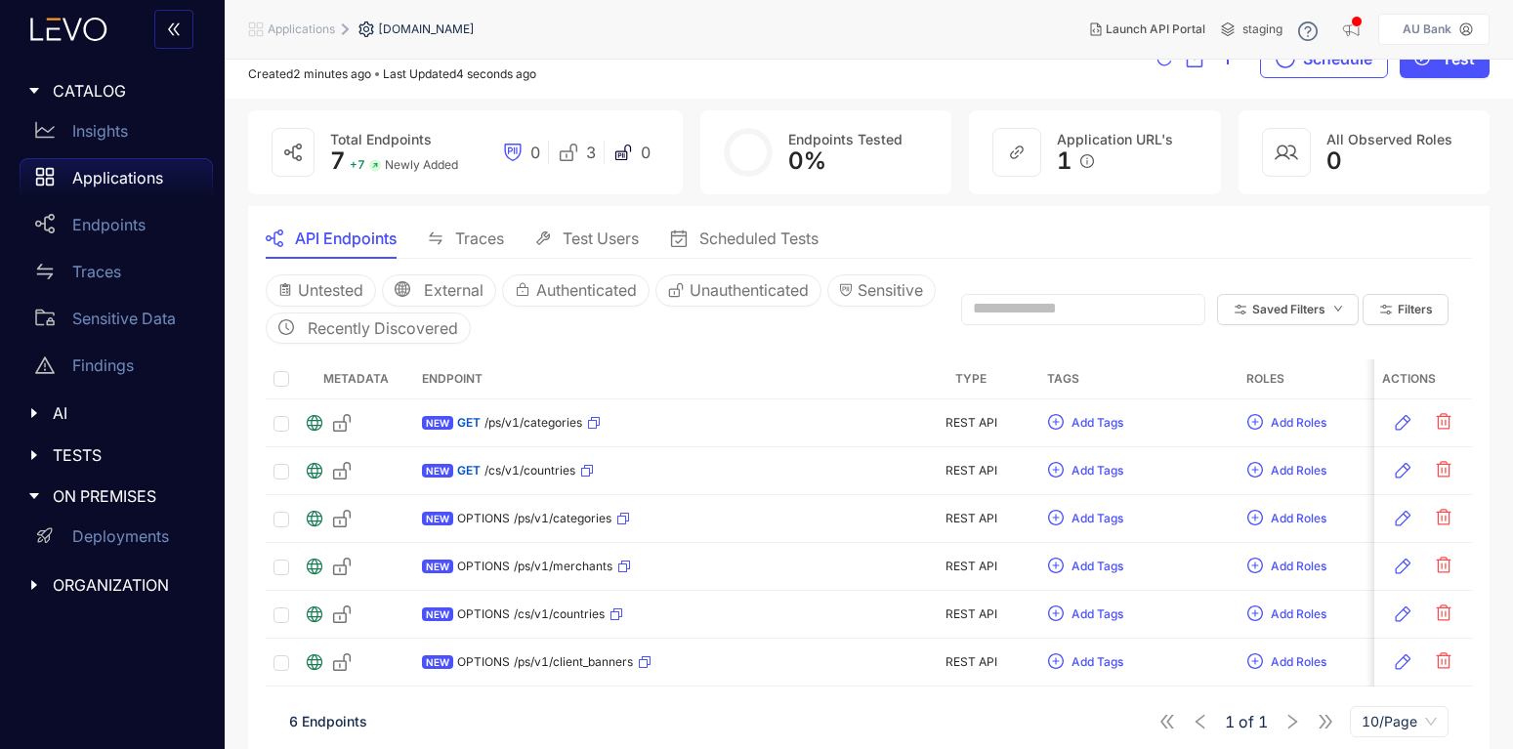
scroll to position [56, 0]
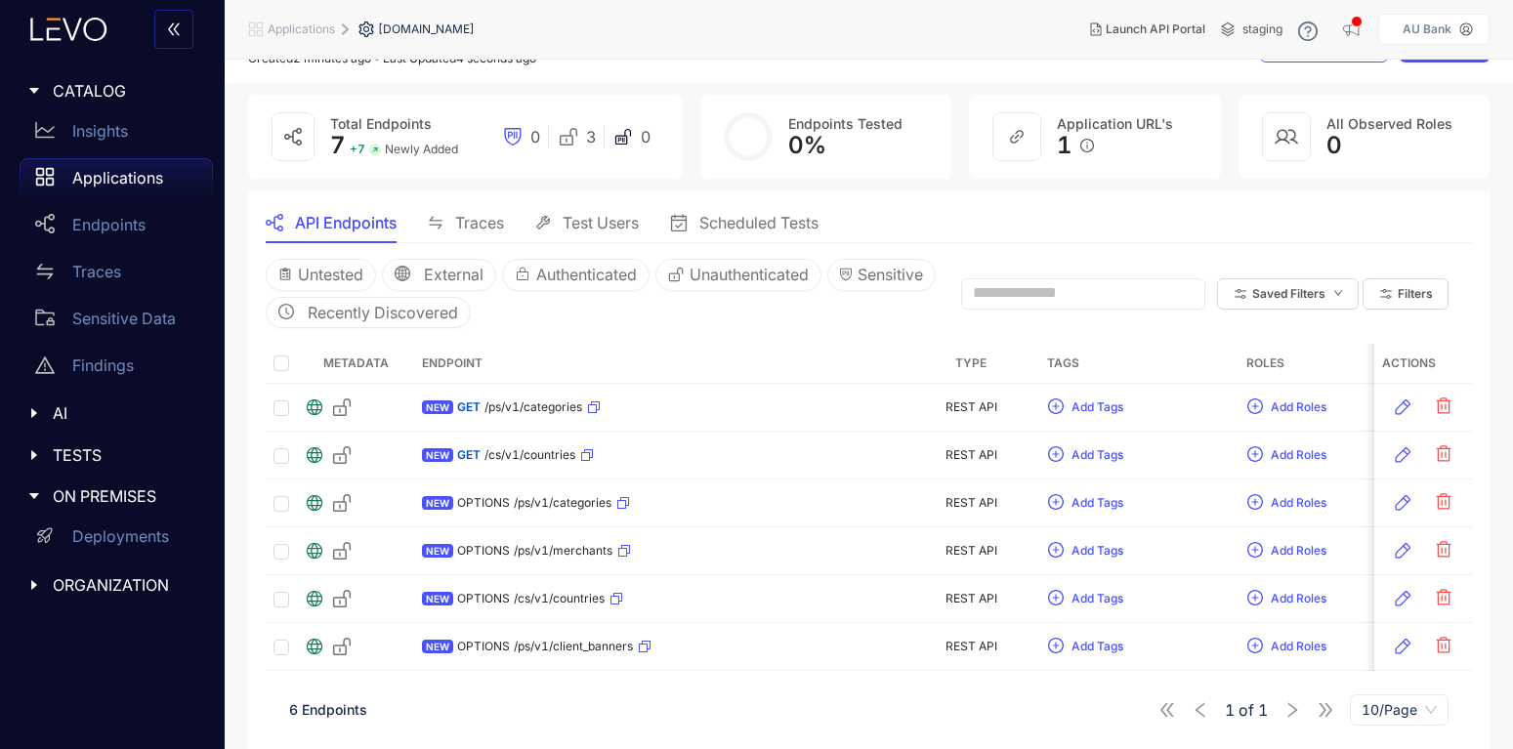
click at [451, 219] on div "Traces" at bounding box center [466, 223] width 76 height 18
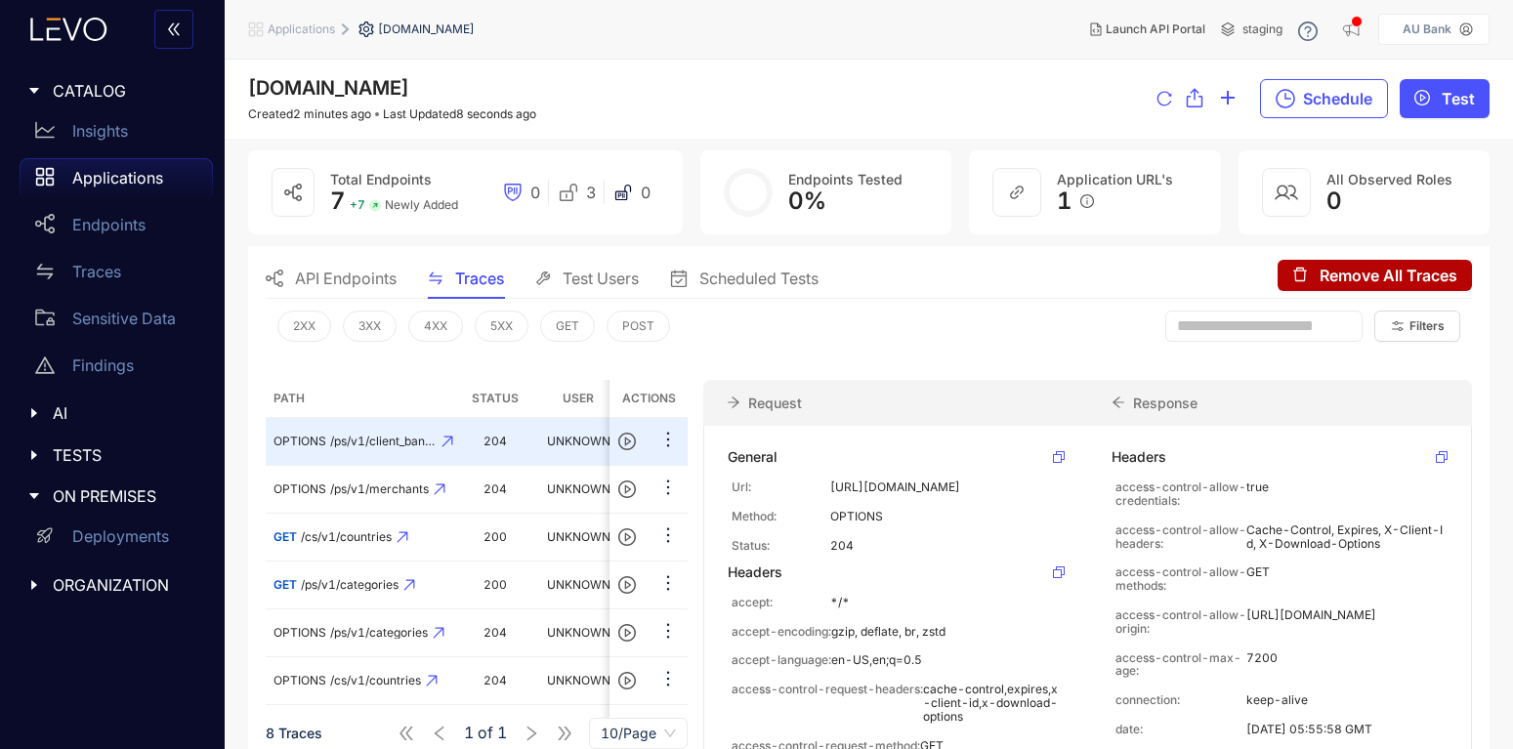
click at [325, 265] on div "API Endpoints" at bounding box center [331, 278] width 131 height 41
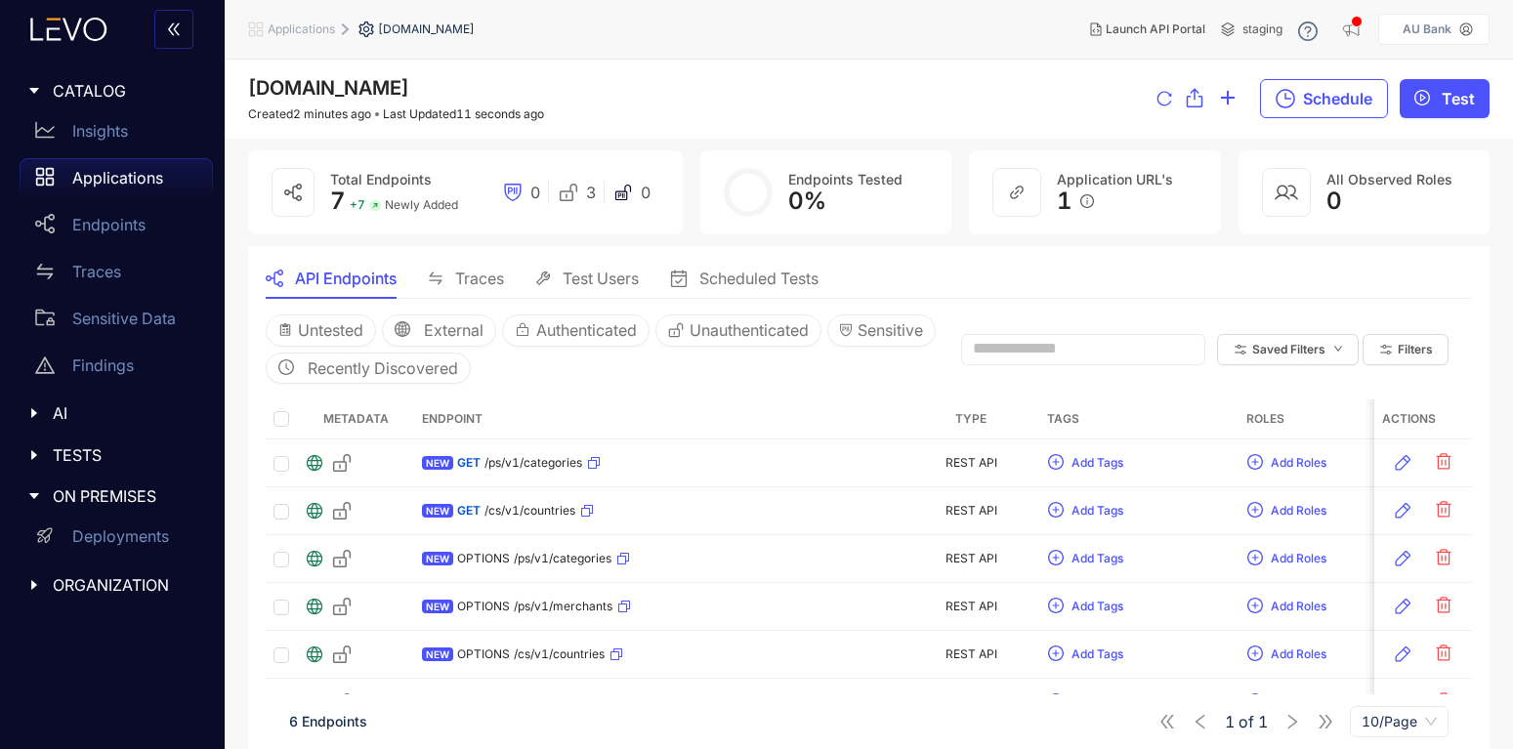
click at [114, 176] on p "Applications" at bounding box center [117, 178] width 91 height 18
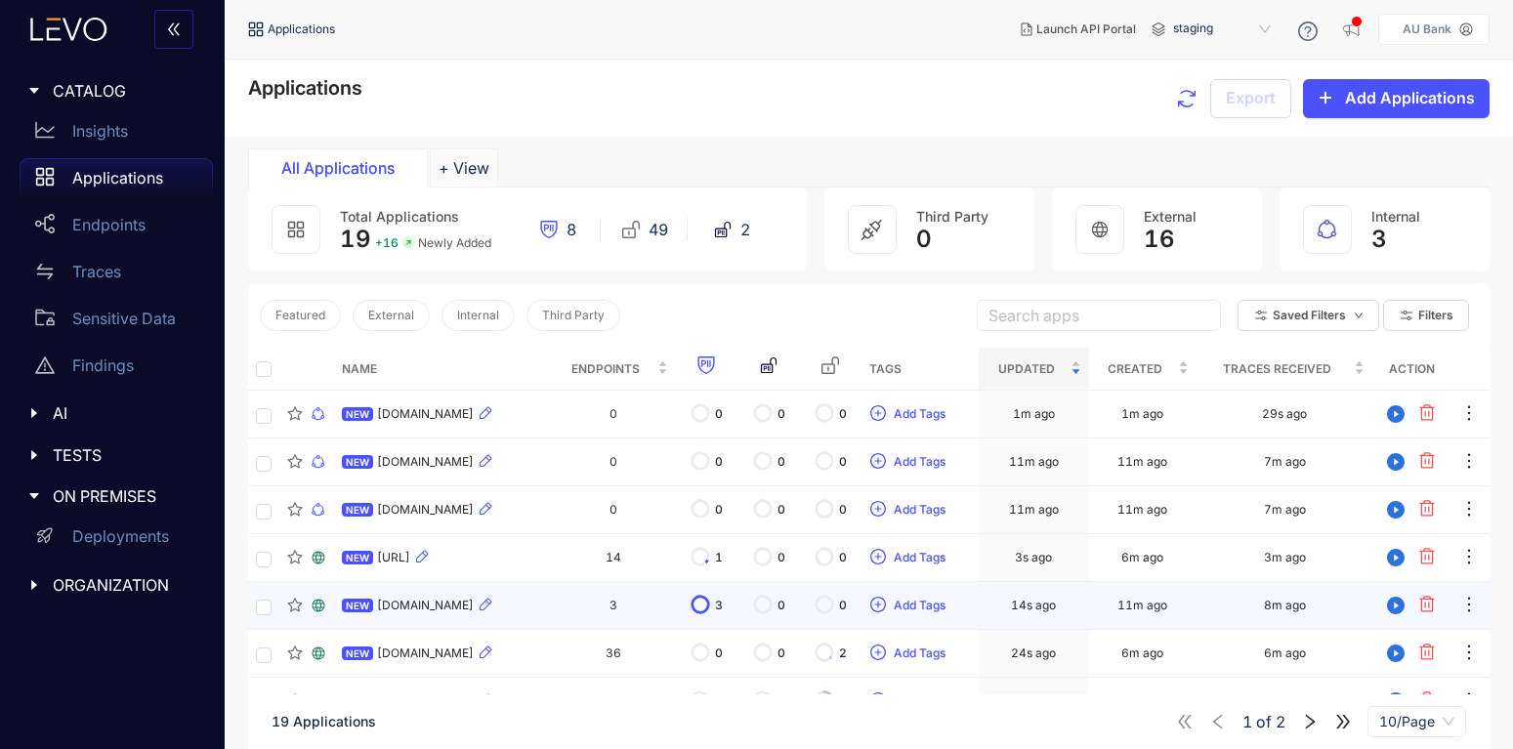
scroll to position [198, 0]
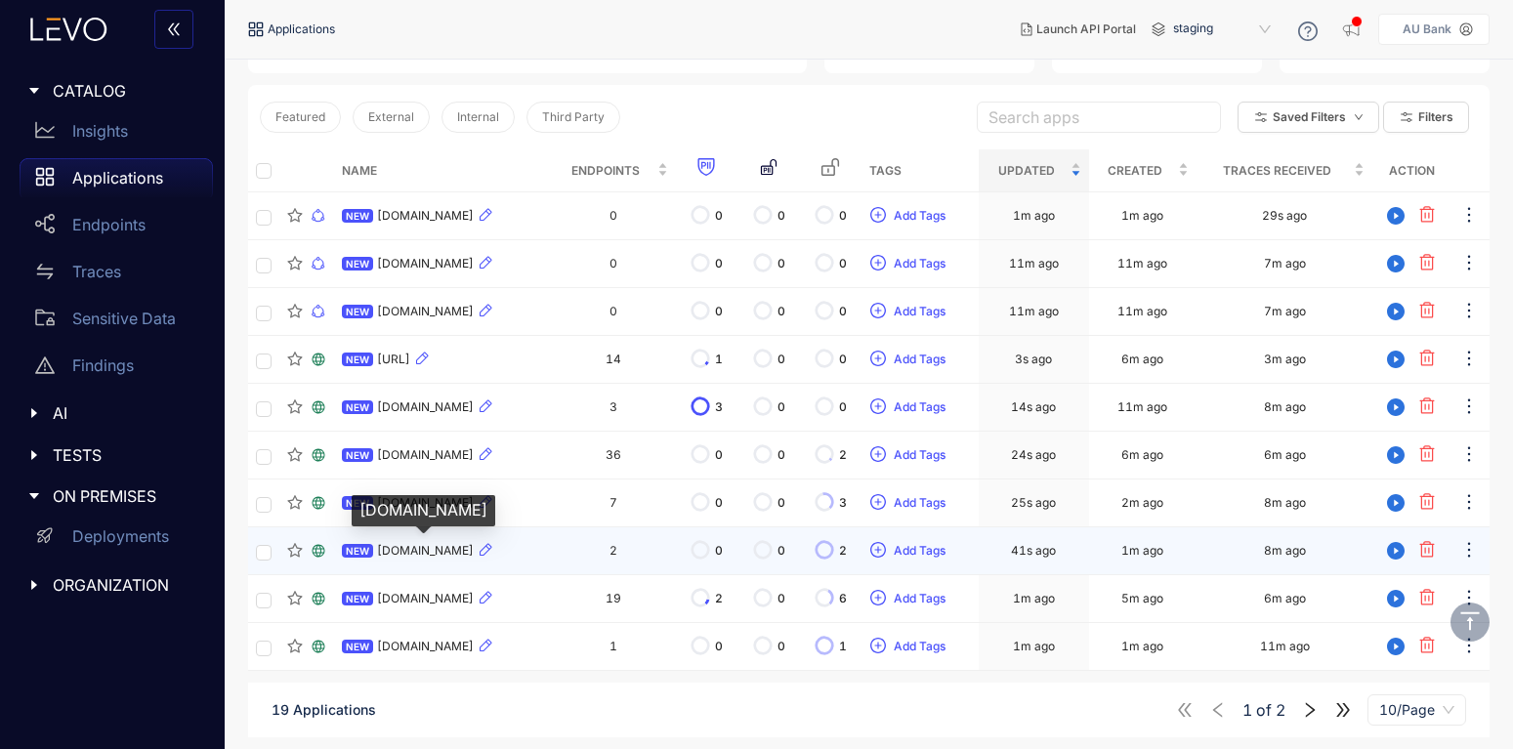
click at [427, 547] on span "[DOMAIN_NAME]" at bounding box center [425, 551] width 97 height 14
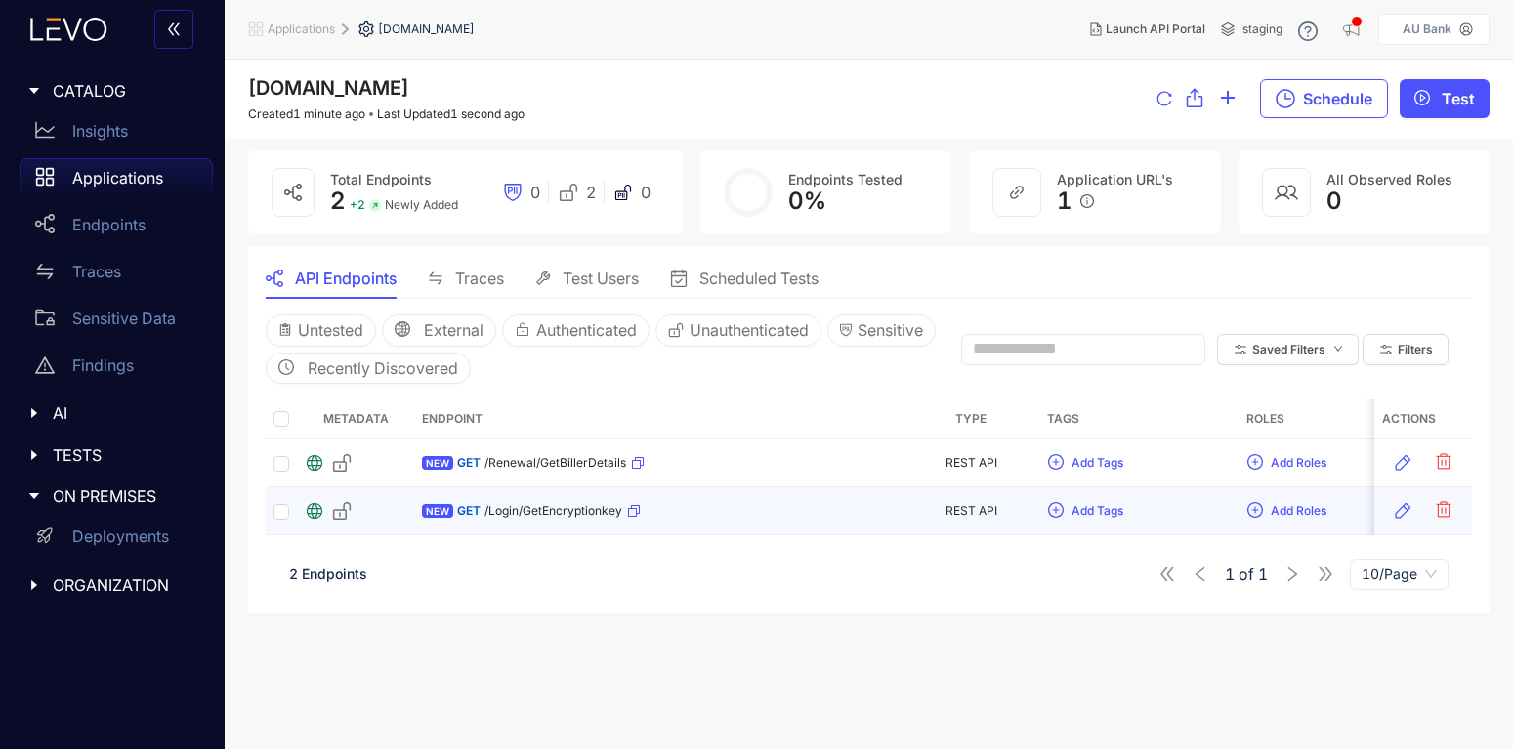
click at [525, 505] on span "/Login/GetEncryptionkey" at bounding box center [553, 511] width 138 height 14
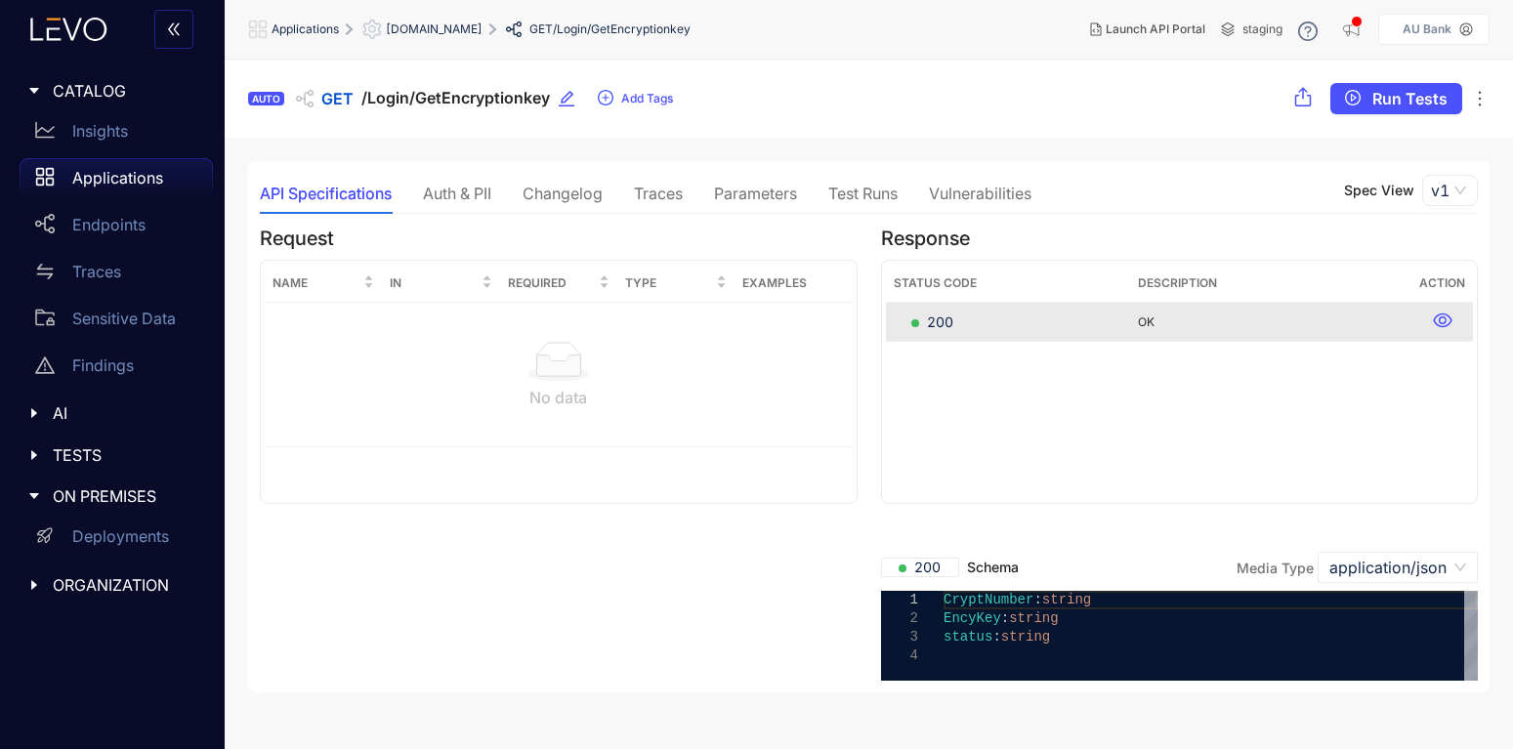
click at [113, 176] on p "Applications" at bounding box center [117, 178] width 91 height 18
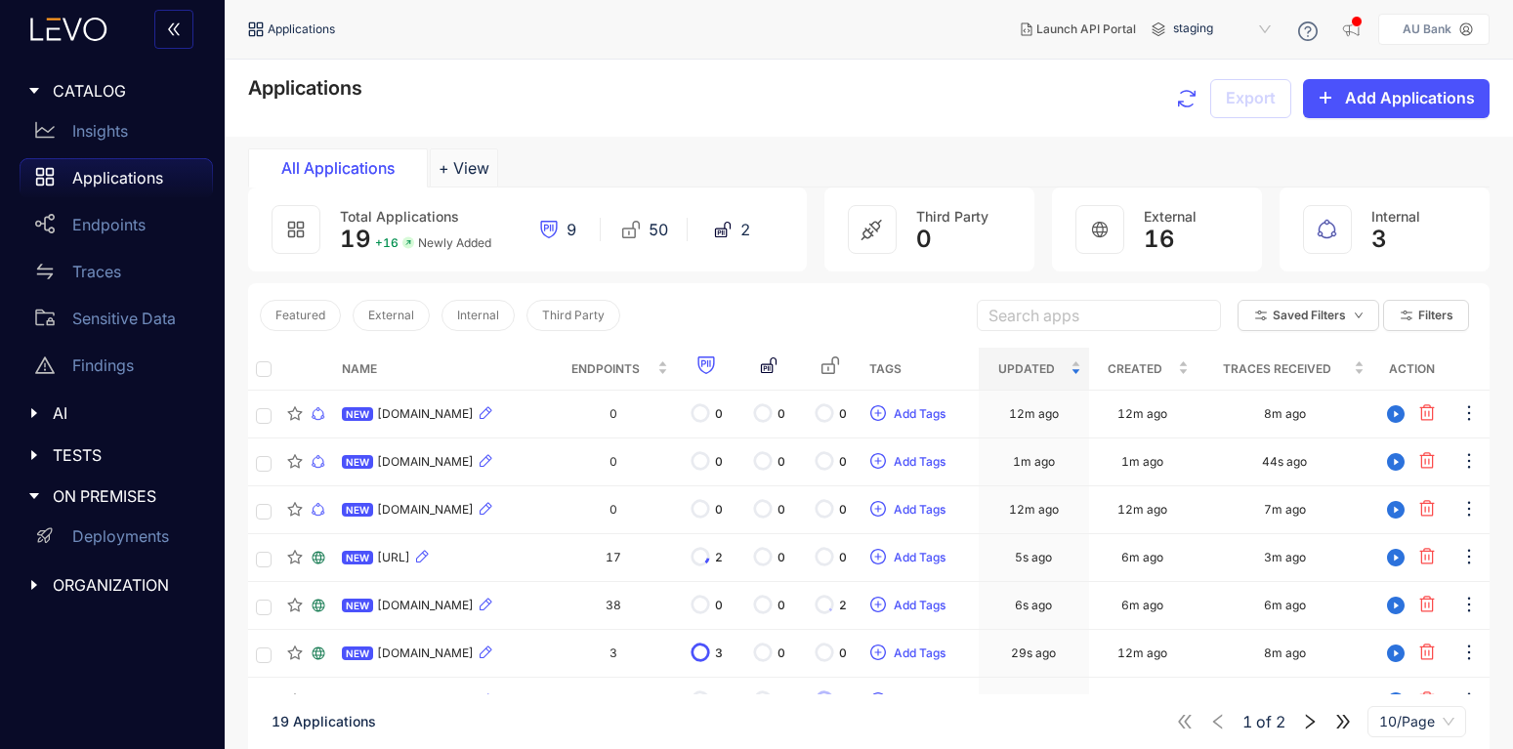
click at [103, 180] on p "Applications" at bounding box center [117, 178] width 91 height 18
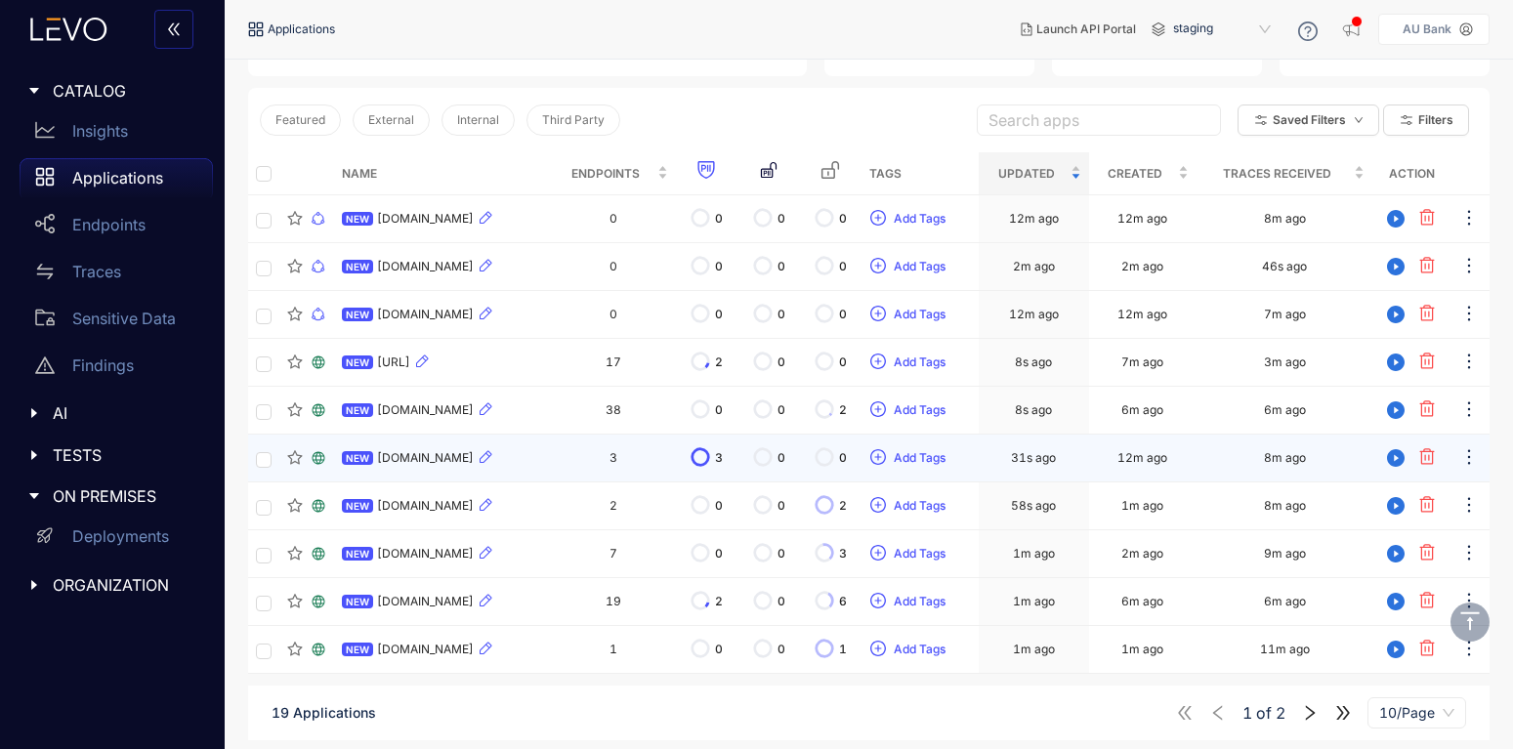
scroll to position [198, 0]
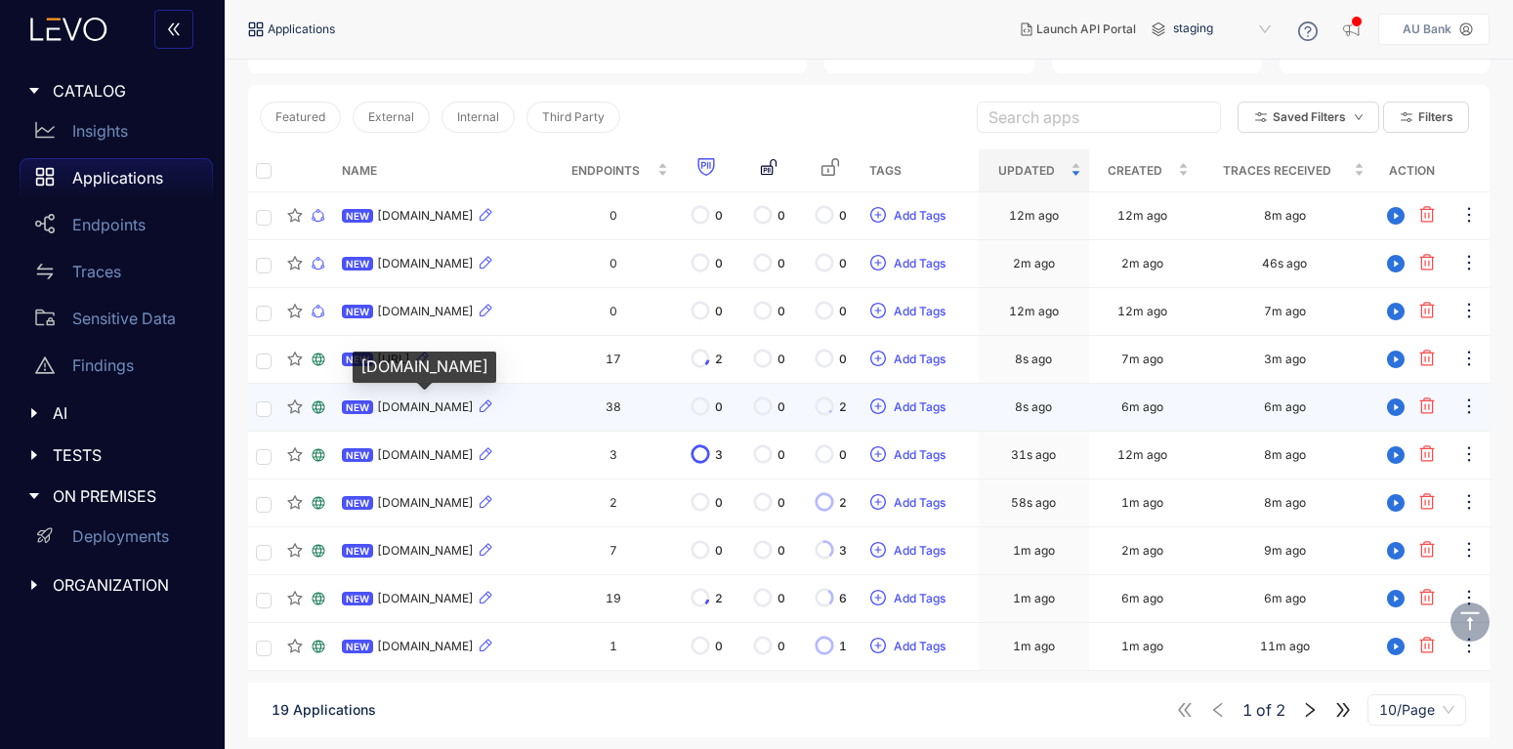
click at [426, 401] on span "[DOMAIN_NAME]" at bounding box center [425, 407] width 97 height 14
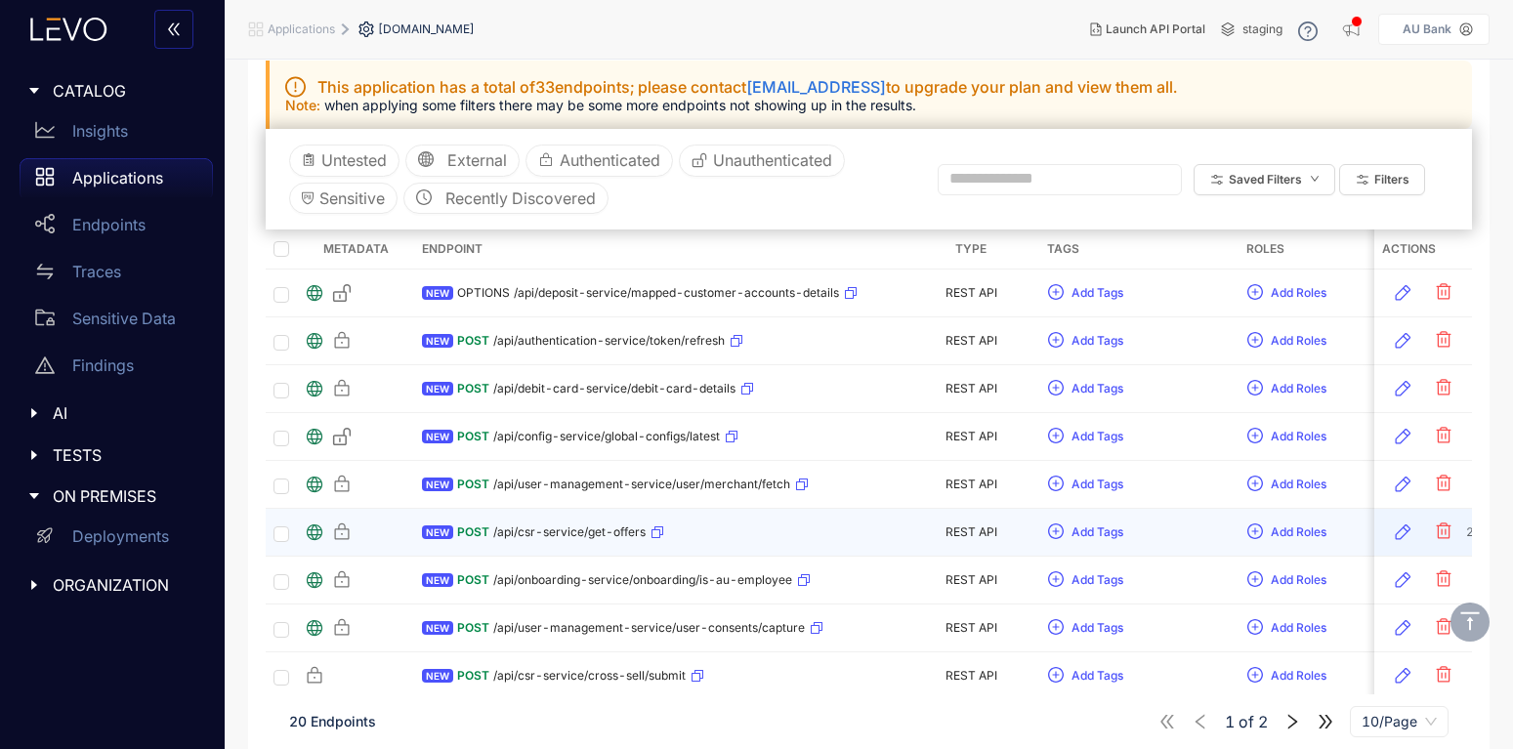
scroll to position [323, 0]
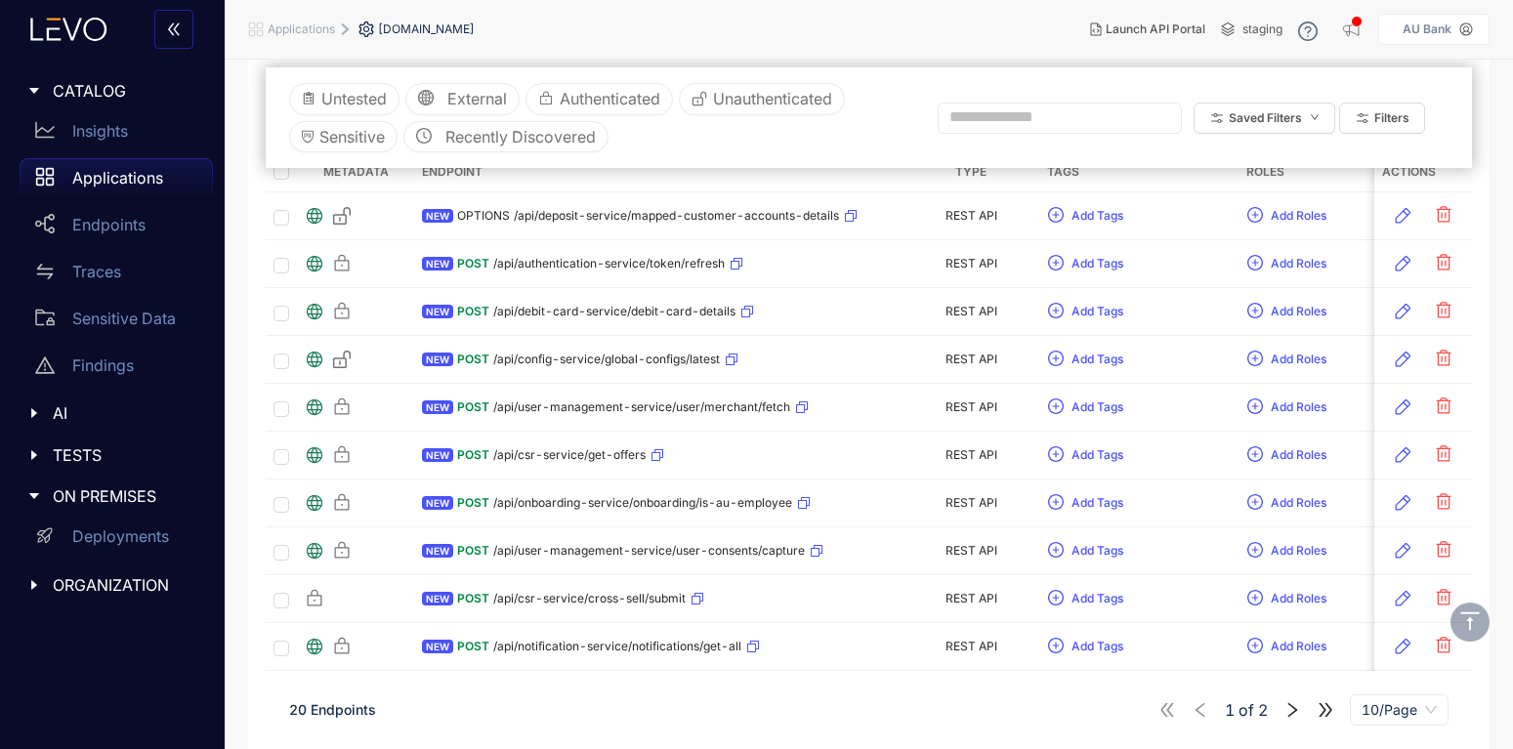
click at [1290, 711] on icon "right" at bounding box center [1292, 710] width 18 height 18
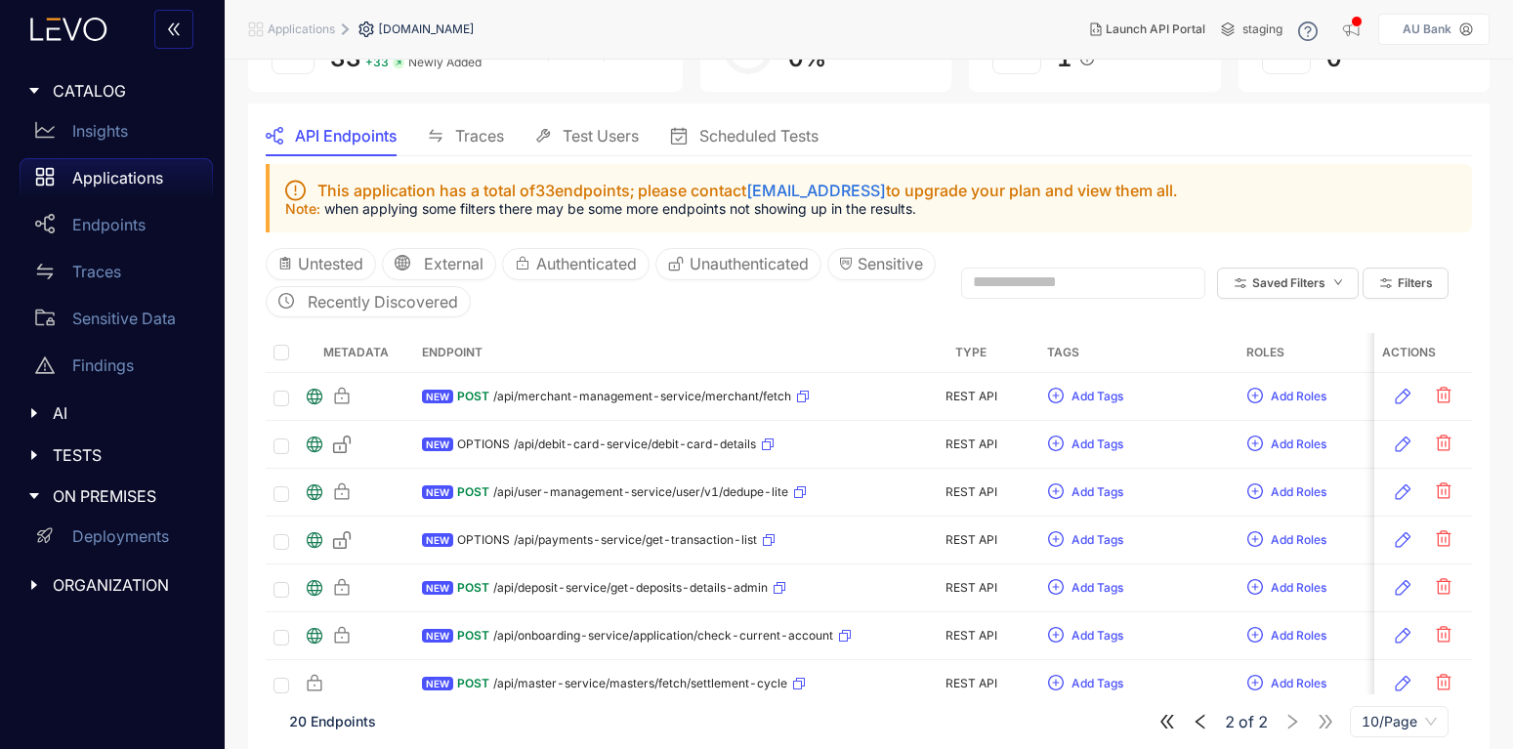
scroll to position [206, 0]
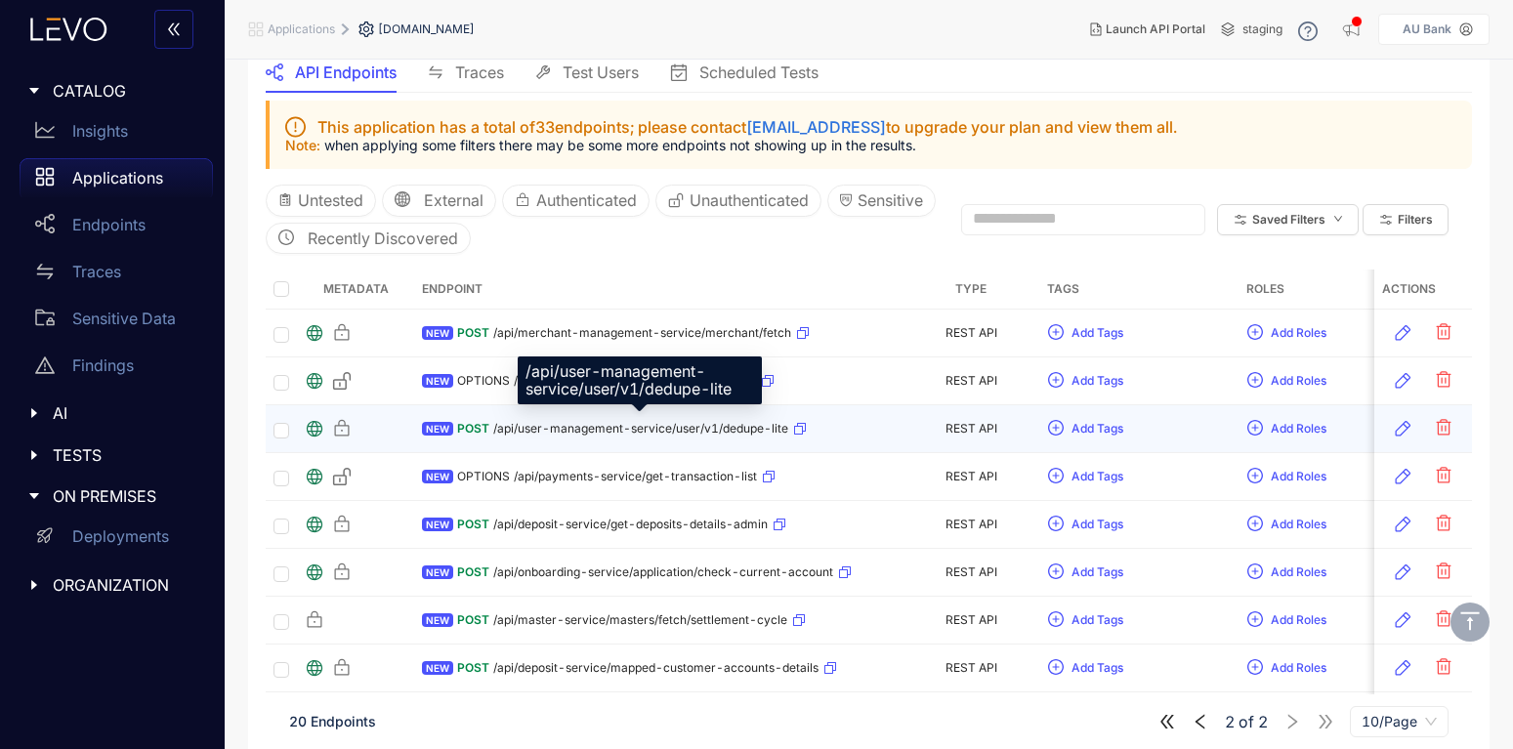
click at [614, 423] on span "/api/user-management-service/user/v1/dedupe-lite" at bounding box center [640, 429] width 295 height 14
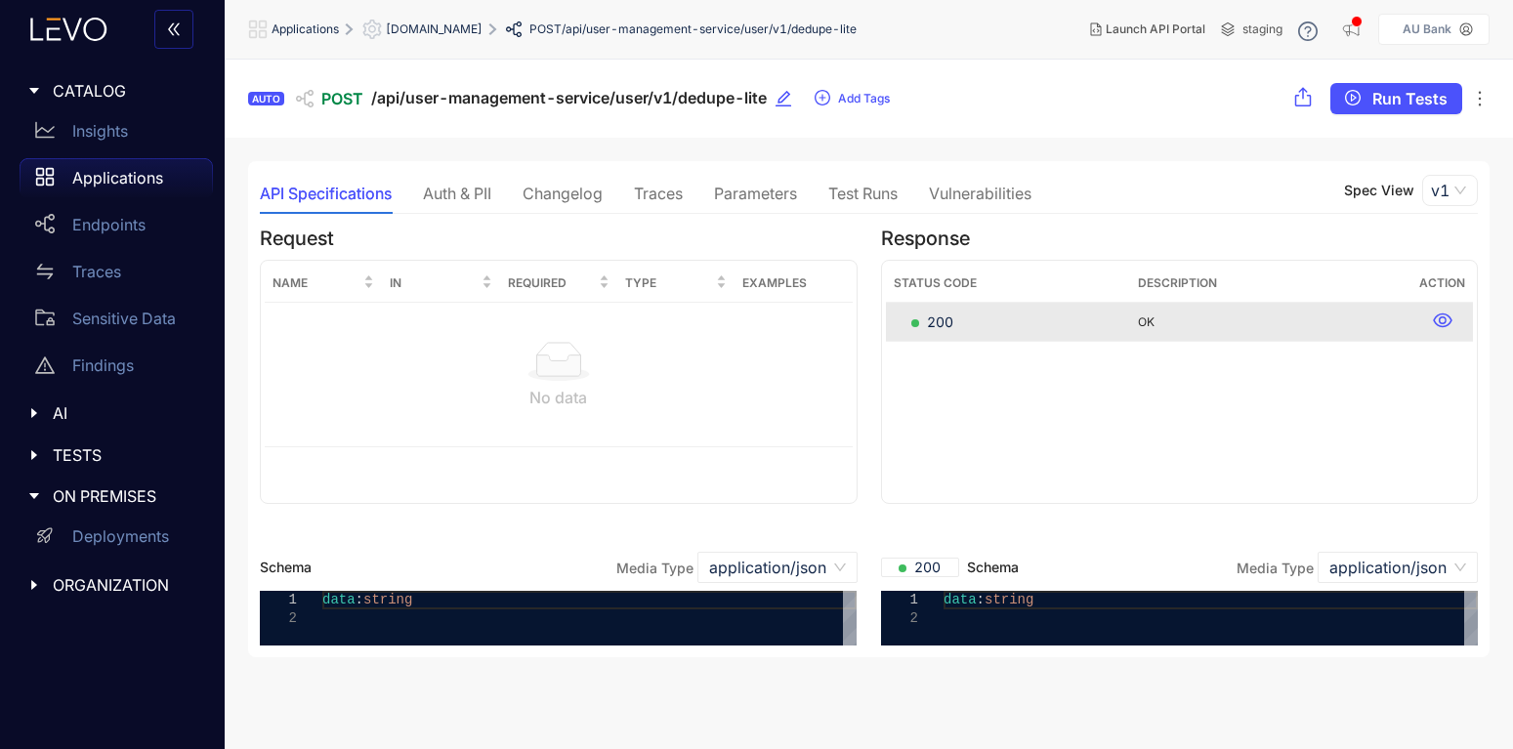
click at [128, 170] on p "Applications" at bounding box center [117, 178] width 91 height 18
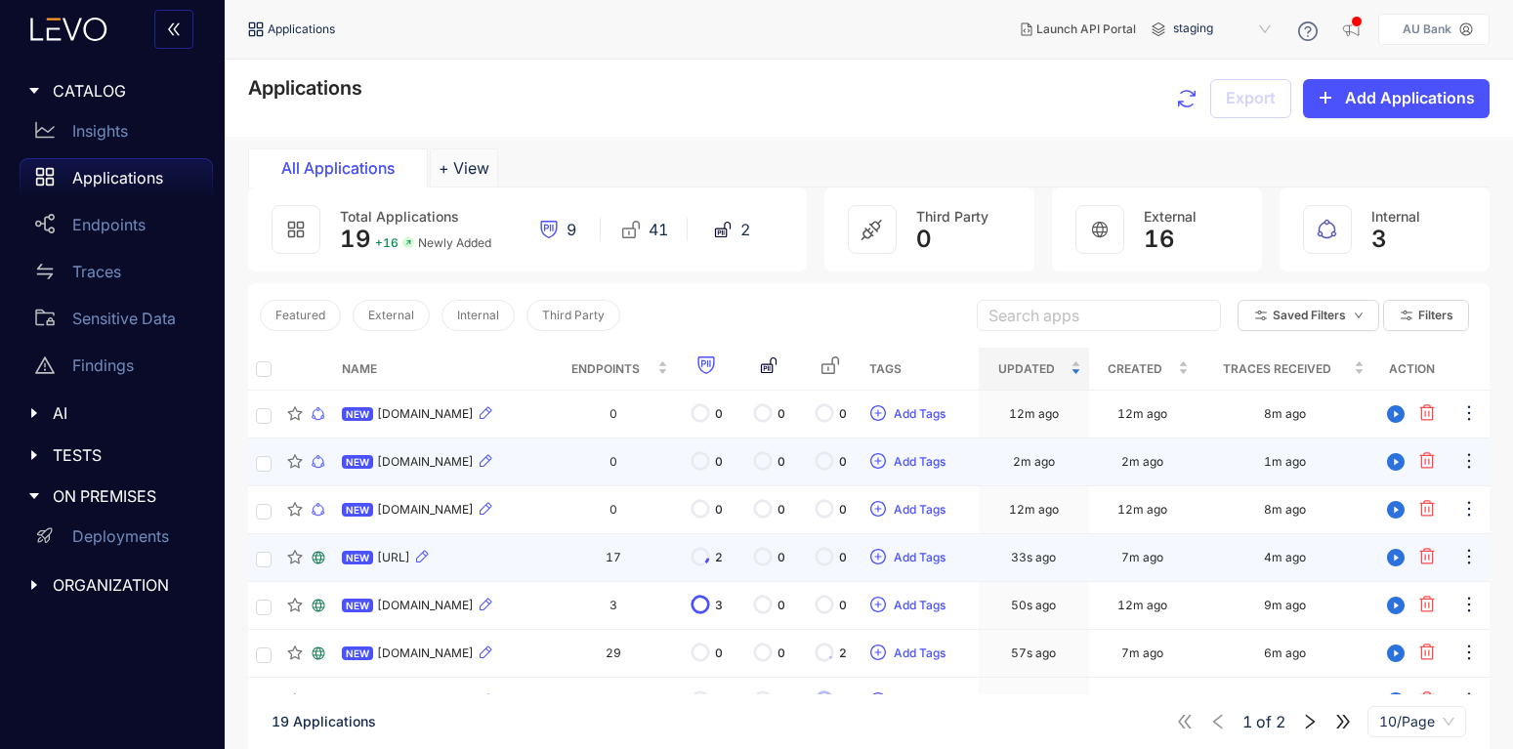
scroll to position [198, 0]
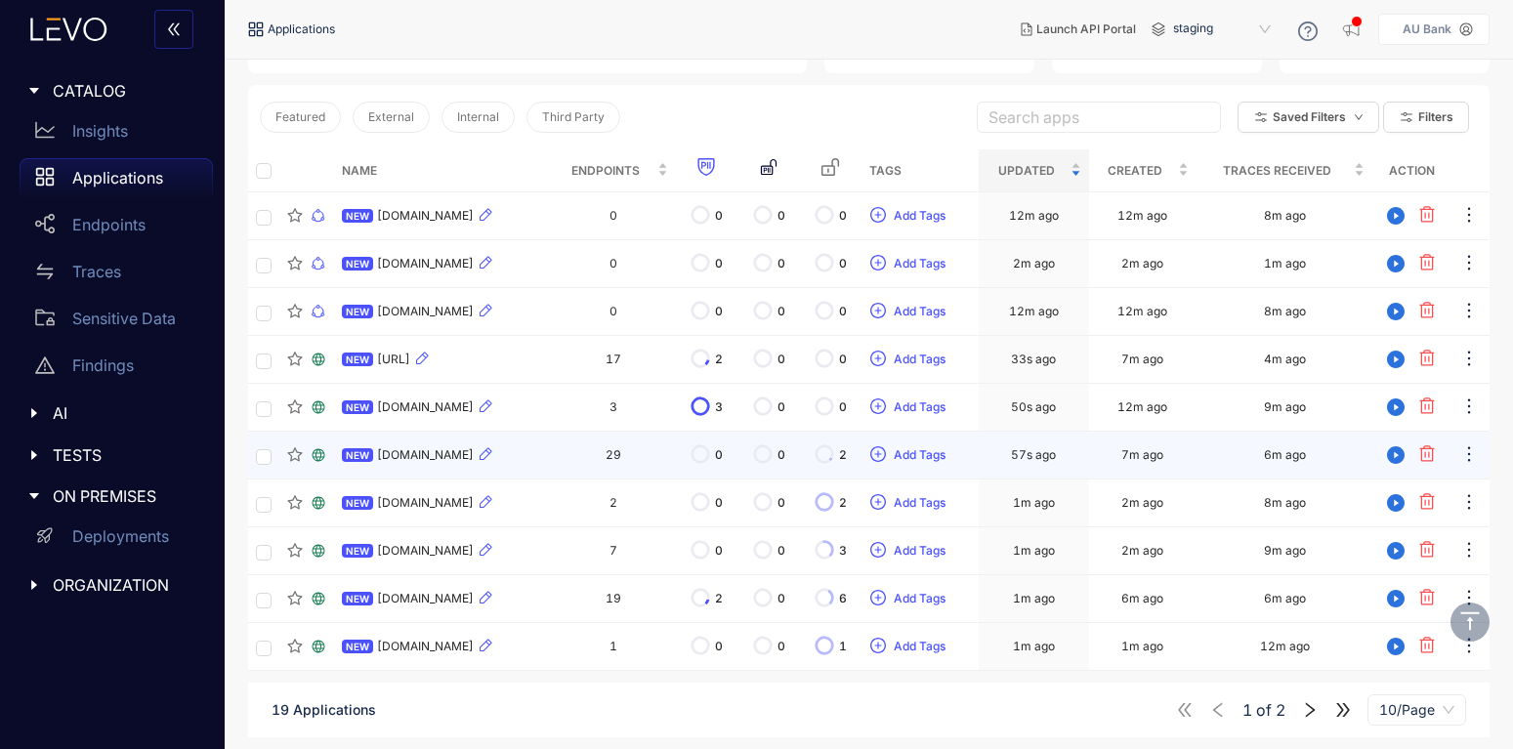
click at [403, 452] on span "[DOMAIN_NAME]" at bounding box center [425, 455] width 97 height 14
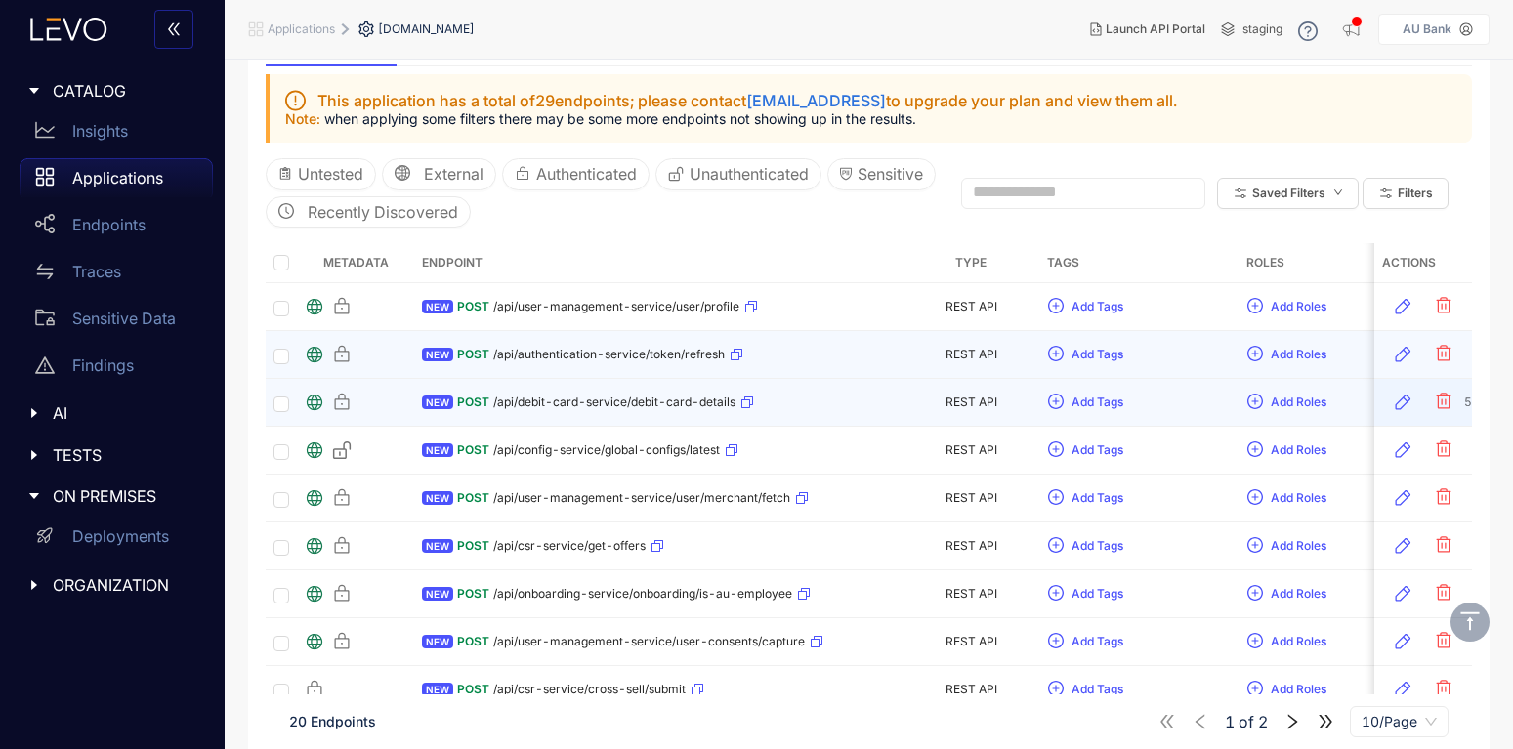
scroll to position [234, 0]
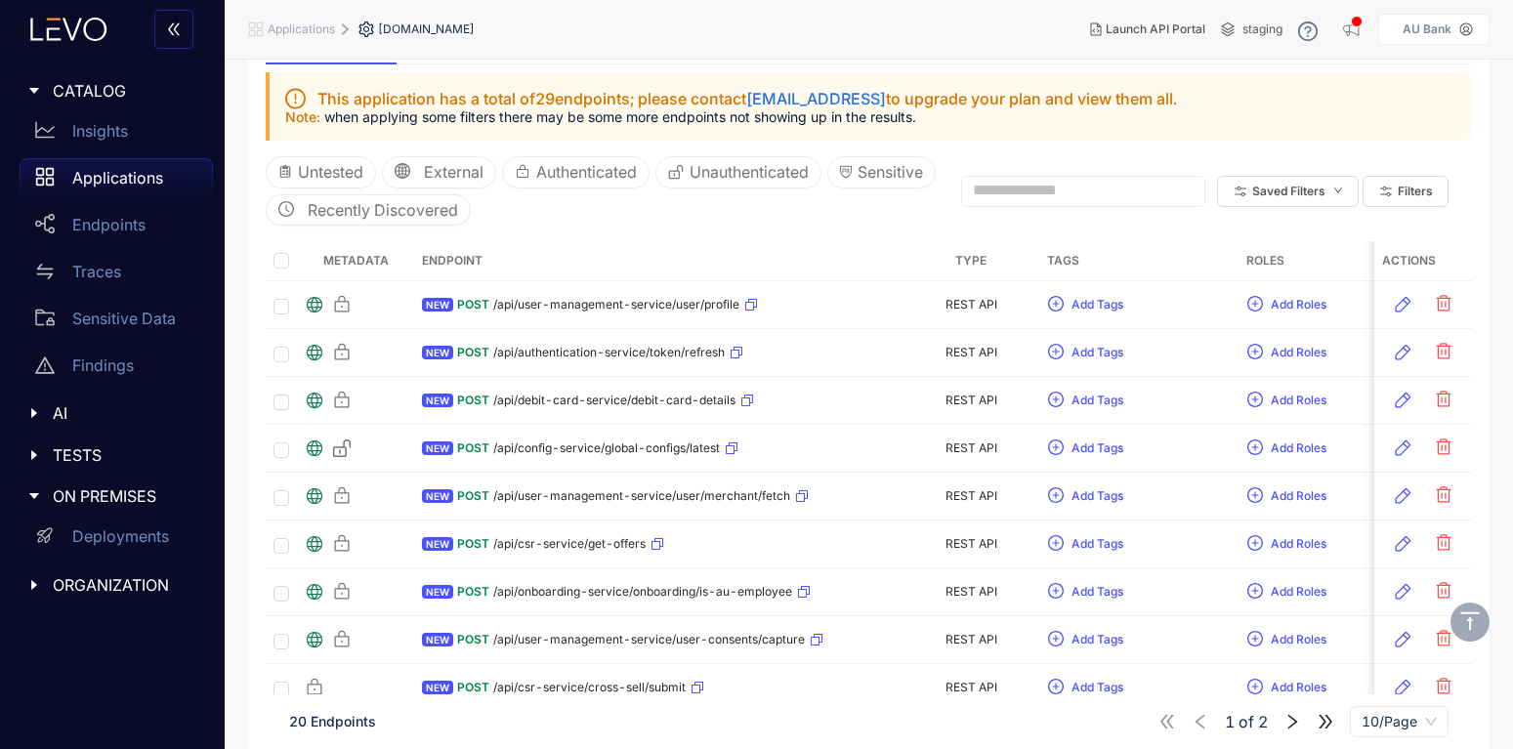
click at [1060, 184] on input "text" at bounding box center [1074, 191] width 203 height 18
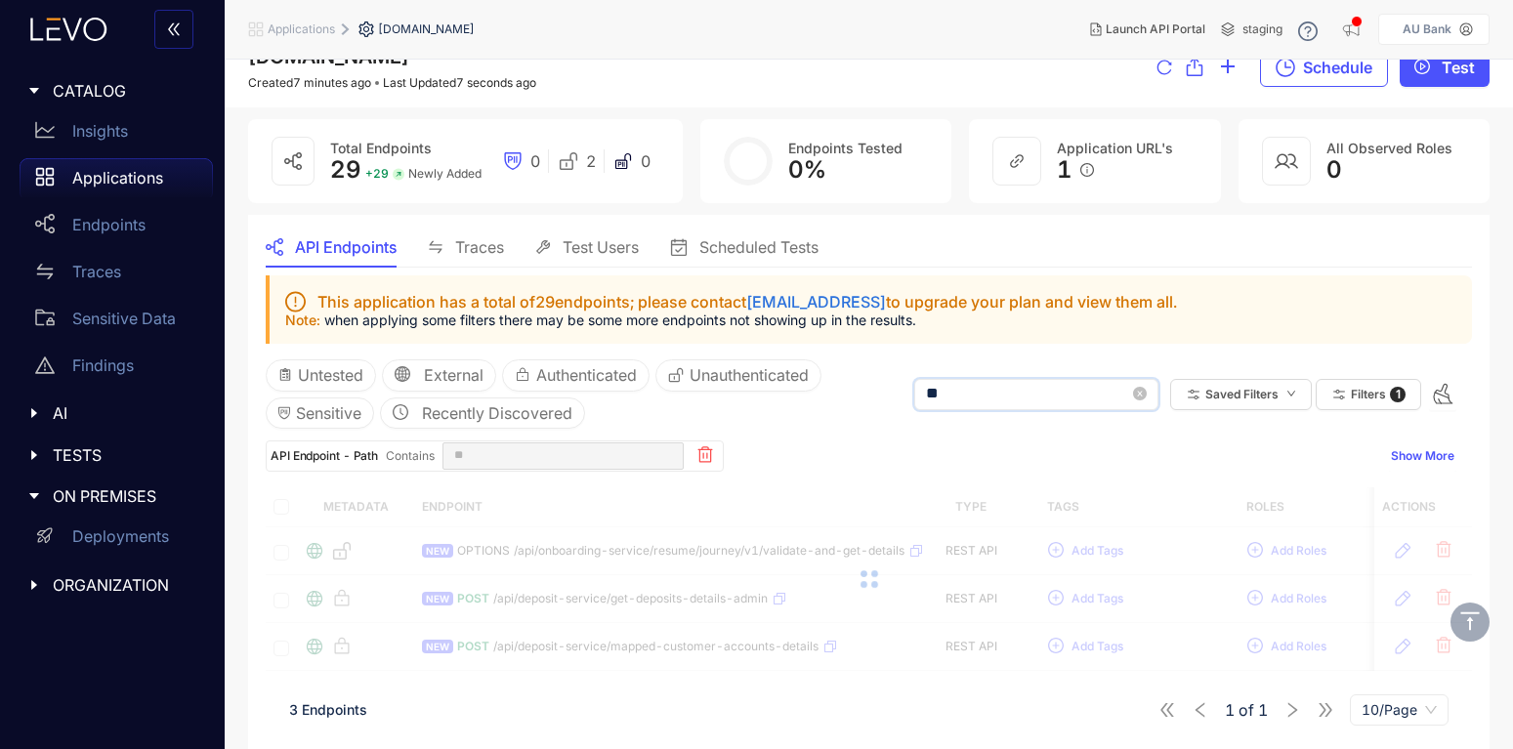
scroll to position [31, 0]
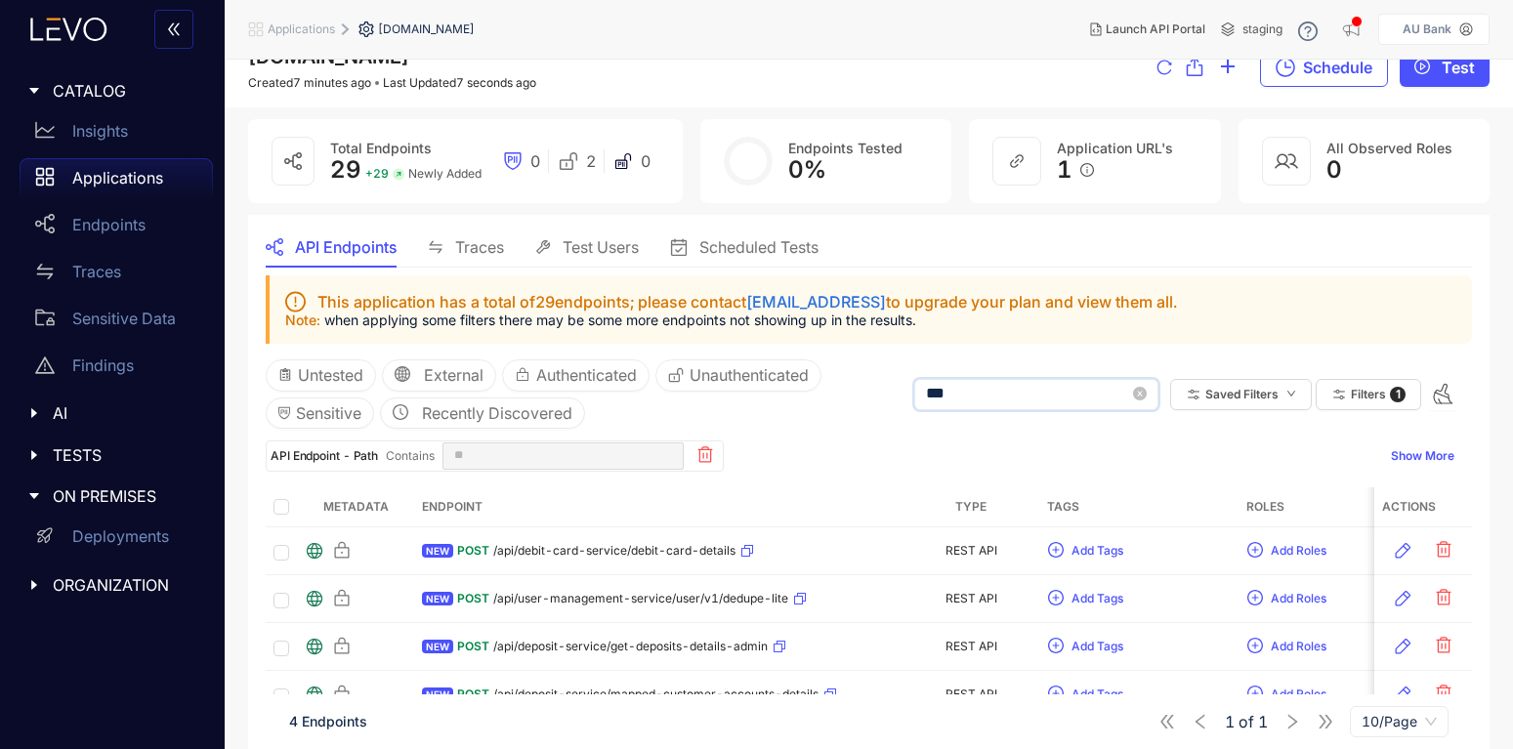
type input "****"
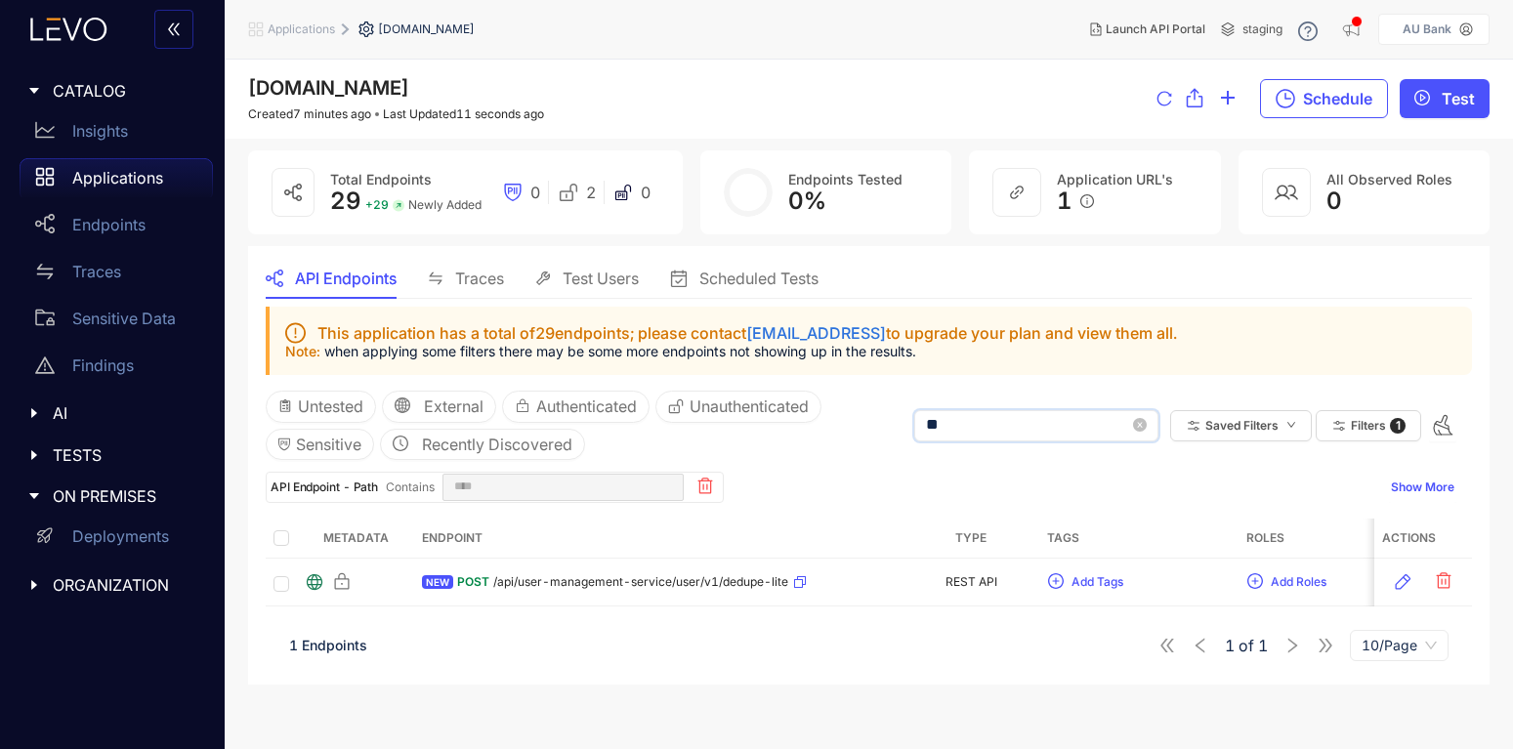
type input "*"
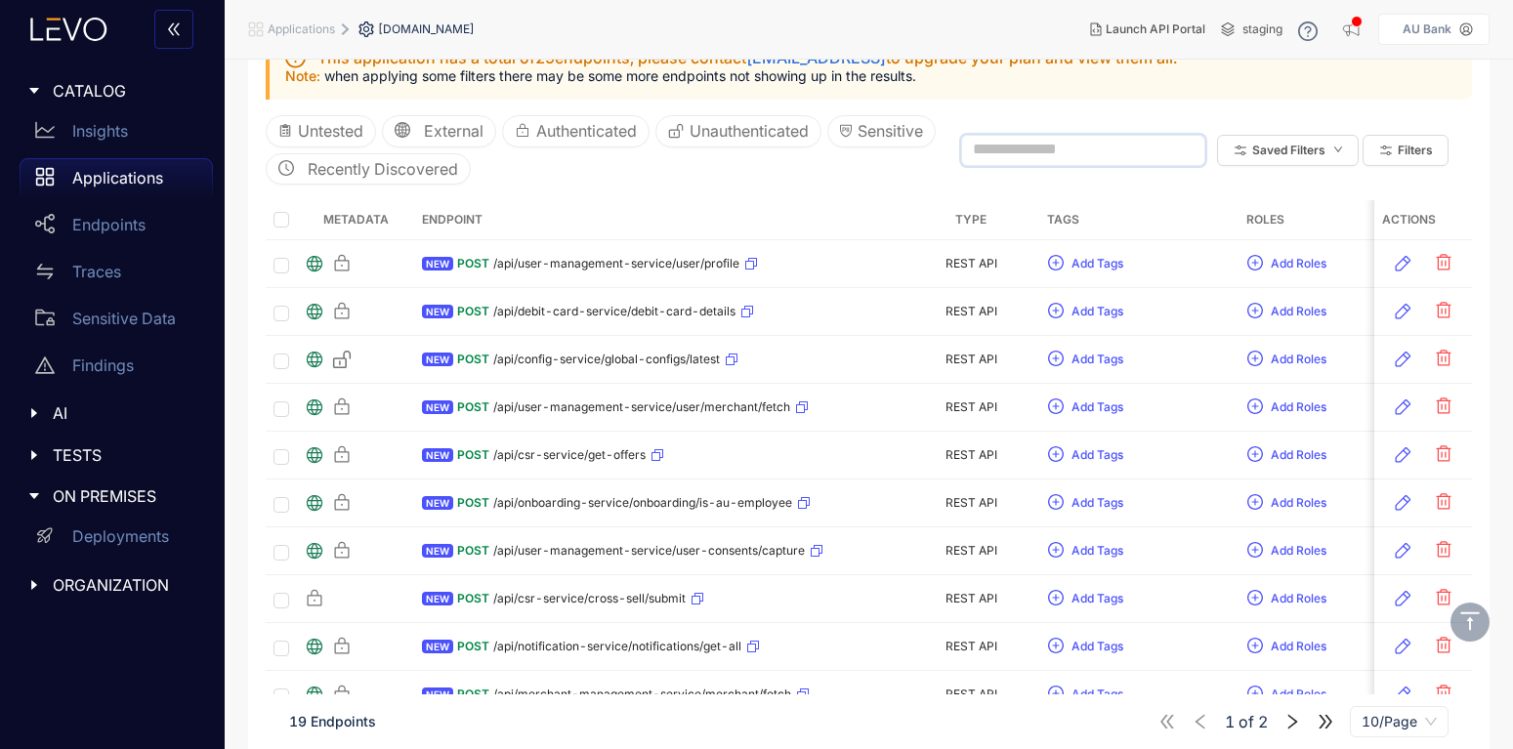
scroll to position [323, 0]
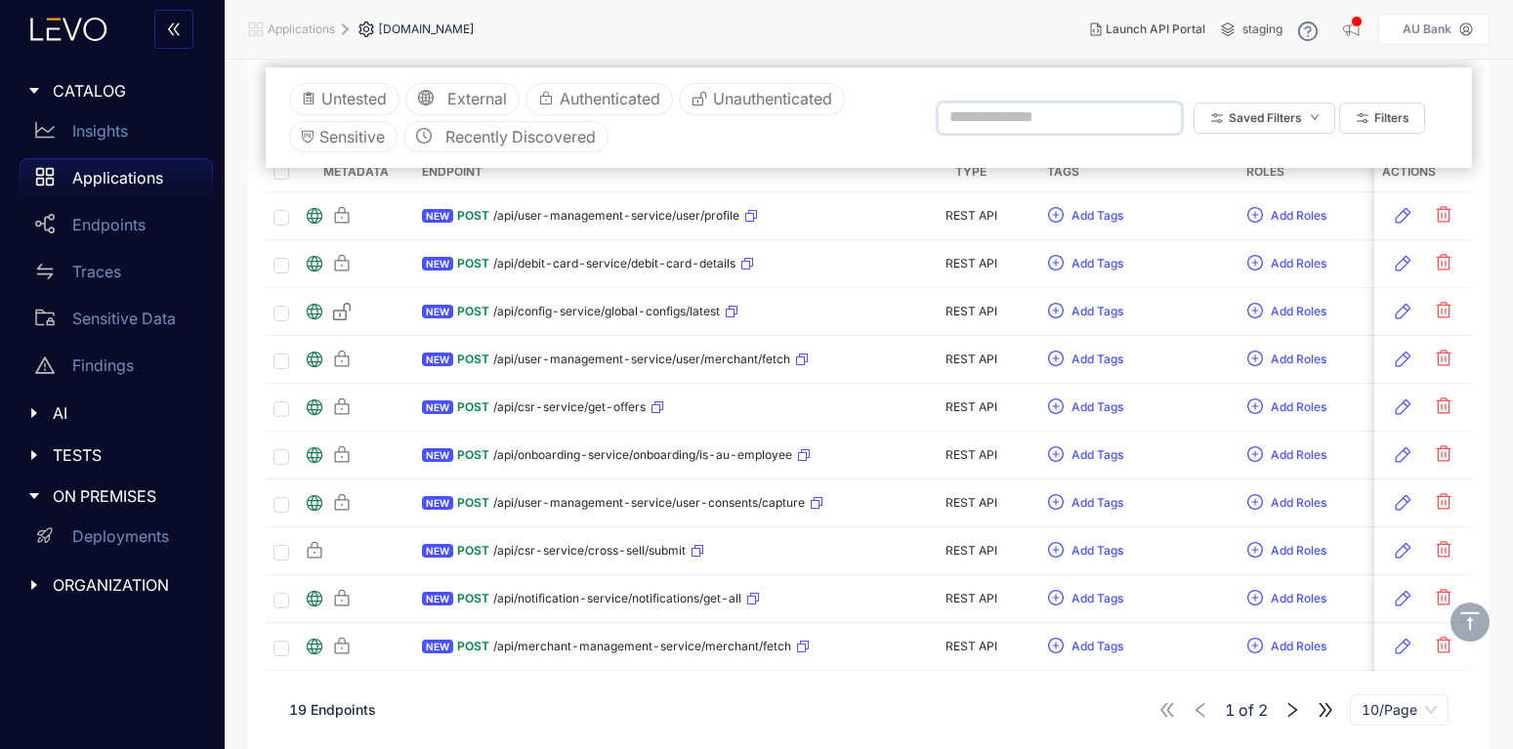
click at [1290, 704] on icon "right" at bounding box center [1293, 709] width 10 height 15
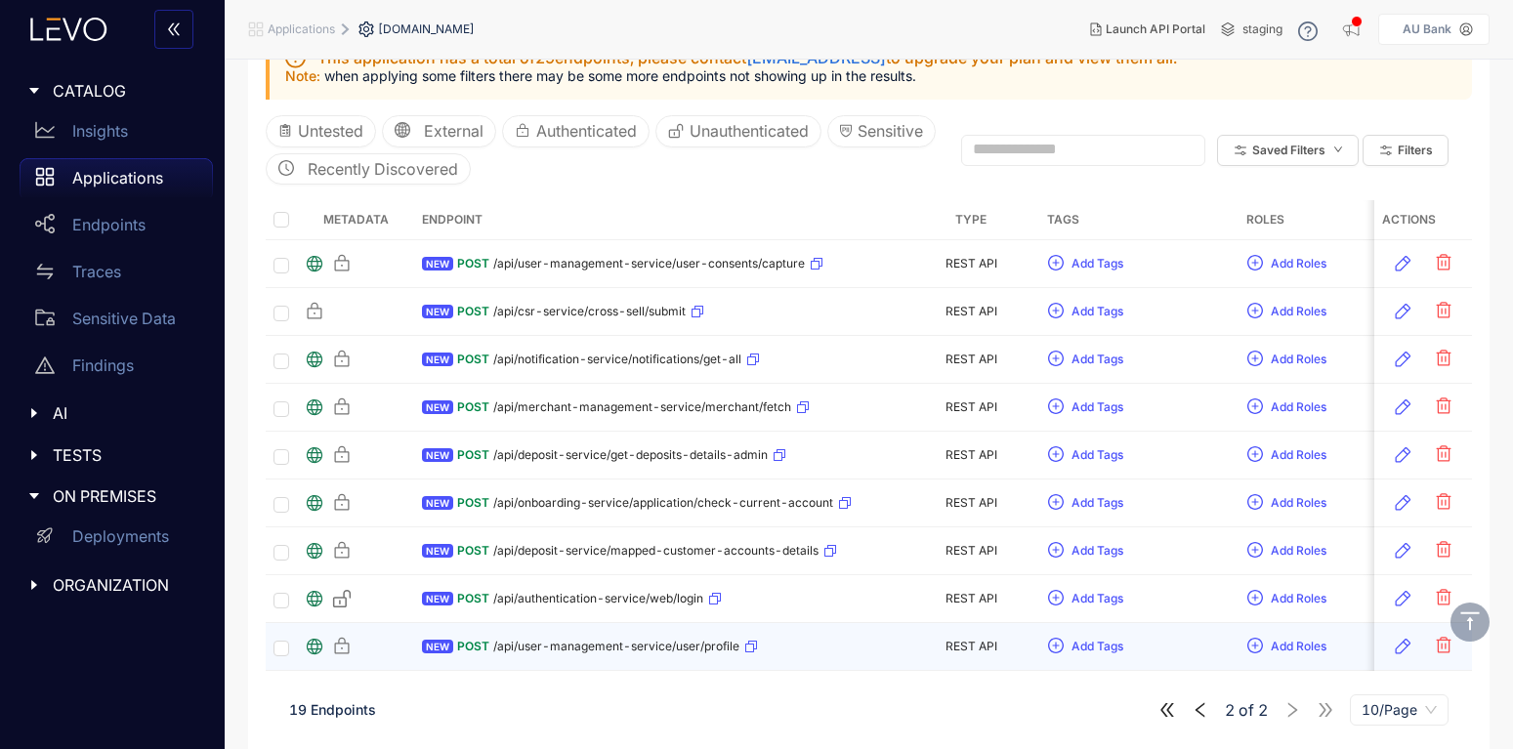
drag, startPoint x: 644, startPoint y: 664, endPoint x: 440, endPoint y: 649, distance: 204.7
click at [440, 649] on div "Metadata Endpoint Type Tags Roles Discovered Modified Traces Actions NEW POST /…" at bounding box center [869, 435] width 1206 height 471
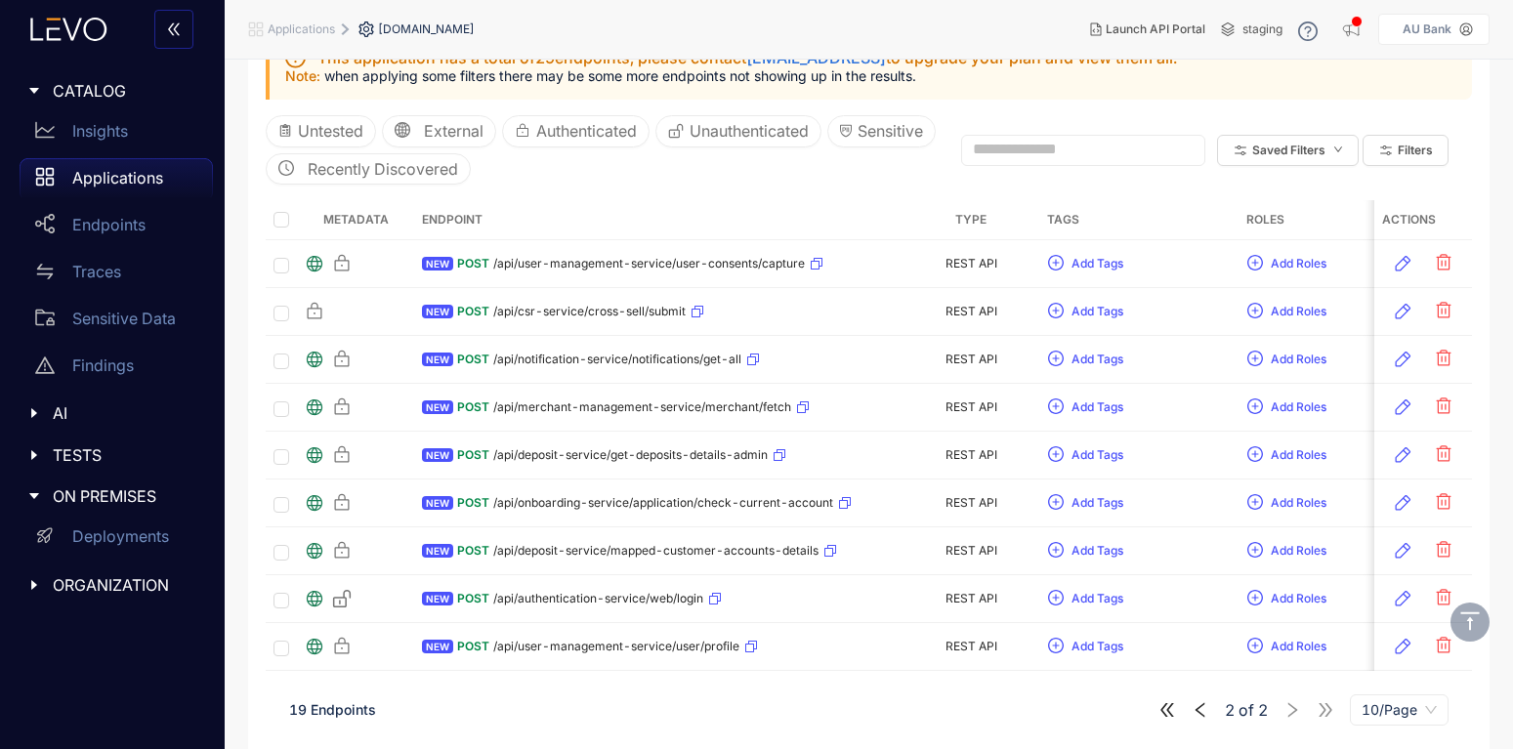
click at [1198, 715] on icon "left" at bounding box center [1201, 710] width 18 height 18
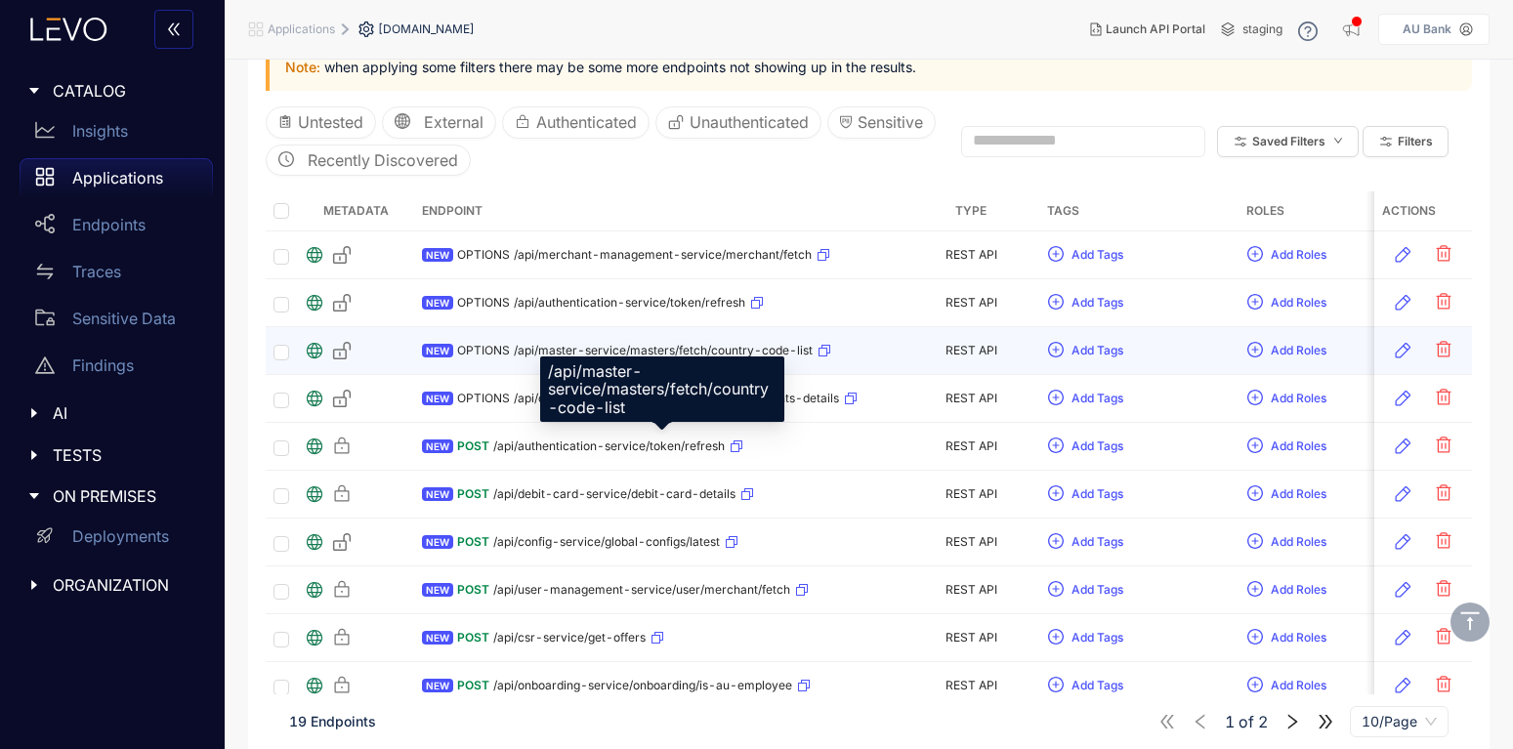
scroll to position [323, 0]
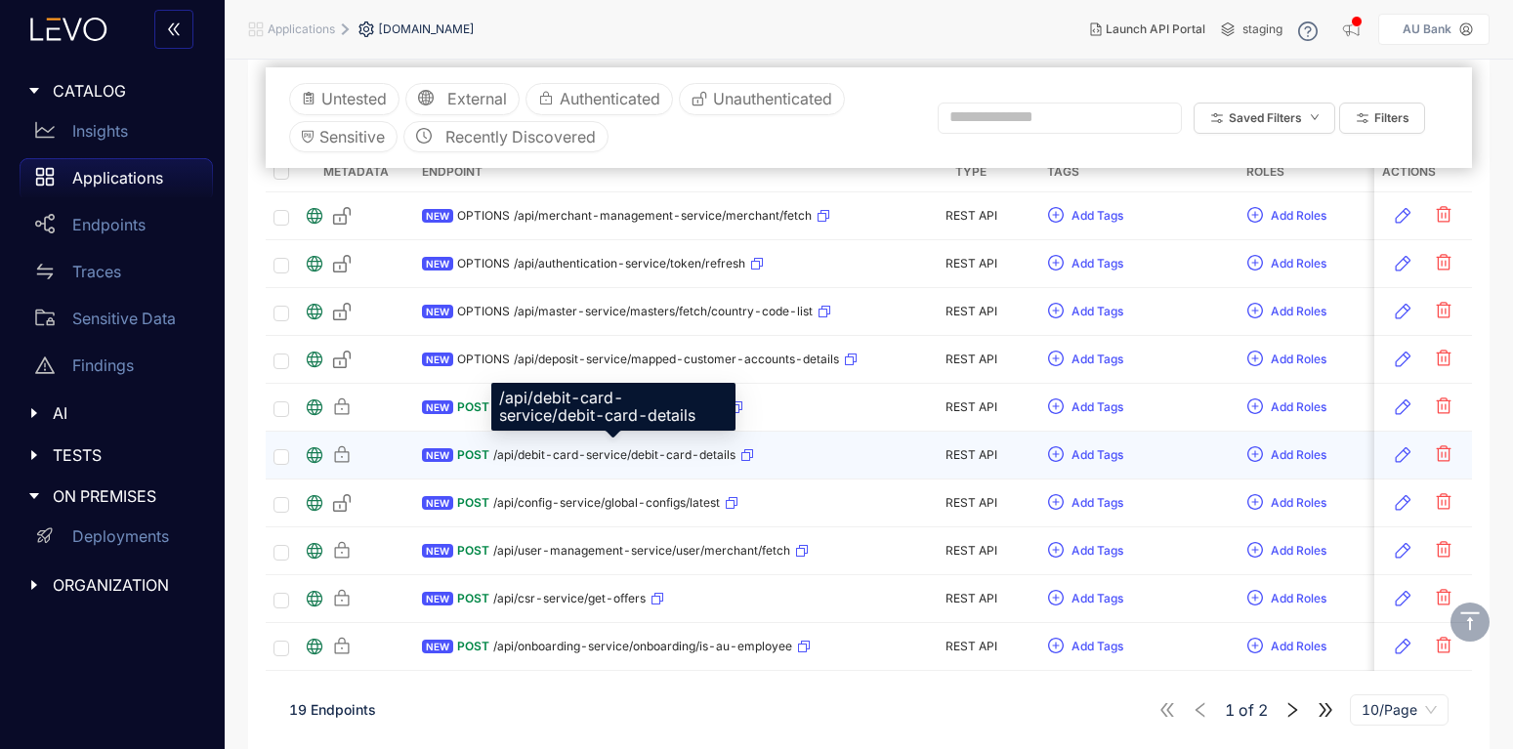
click at [507, 457] on span "/api/debit-card-service/debit-card-details" at bounding box center [614, 455] width 242 height 14
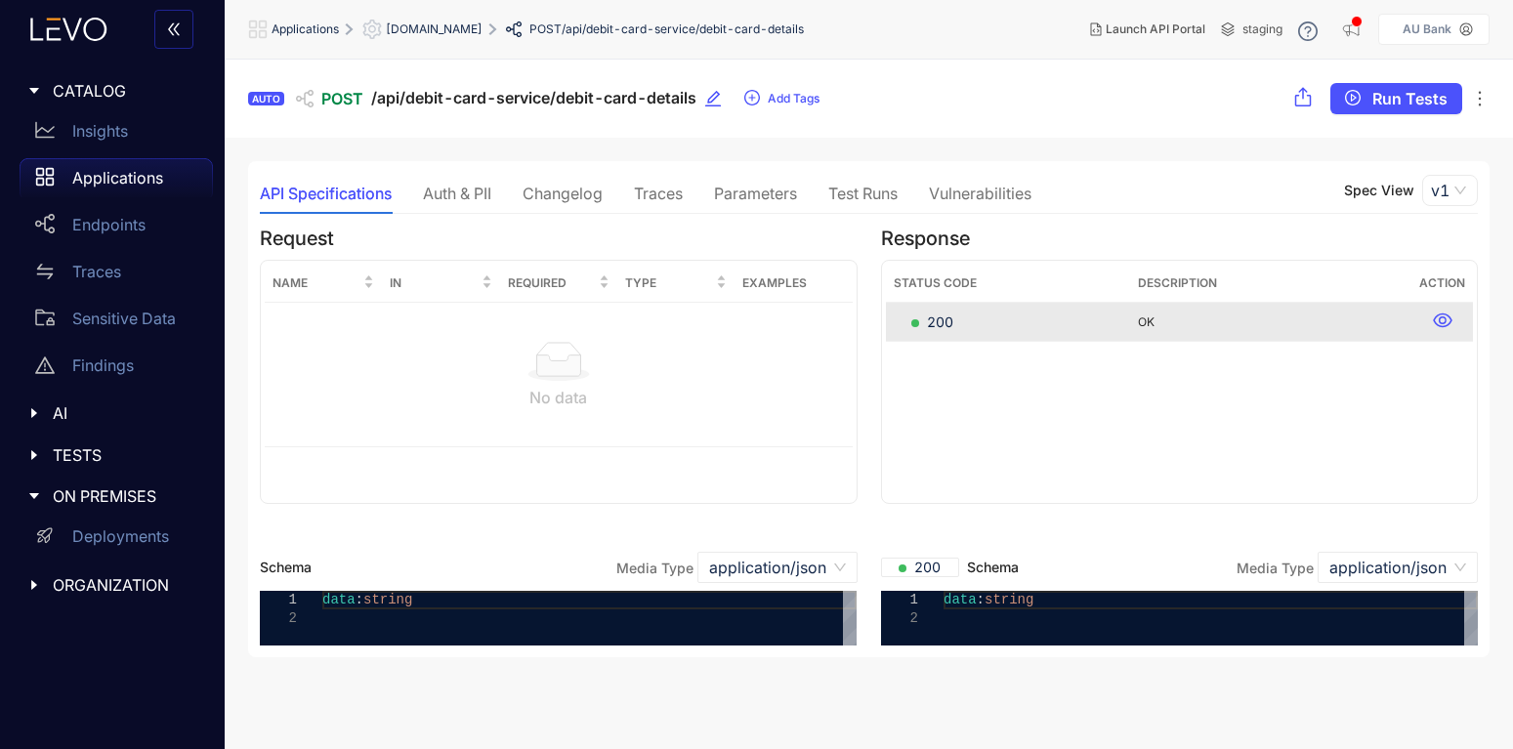
click at [658, 198] on div "Traces" at bounding box center [658, 194] width 49 height 18
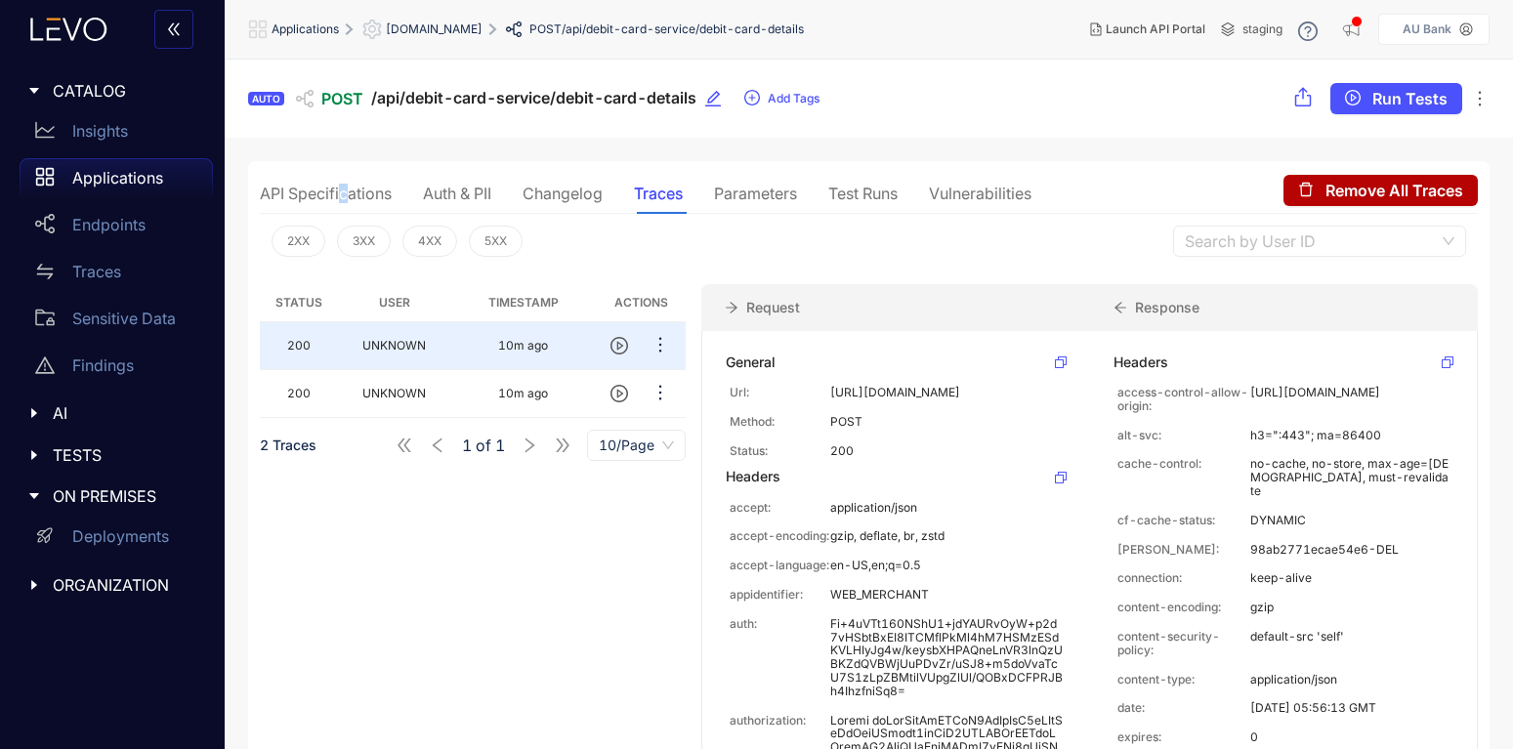
click at [343, 196] on div "API Specifications" at bounding box center [326, 194] width 132 height 18
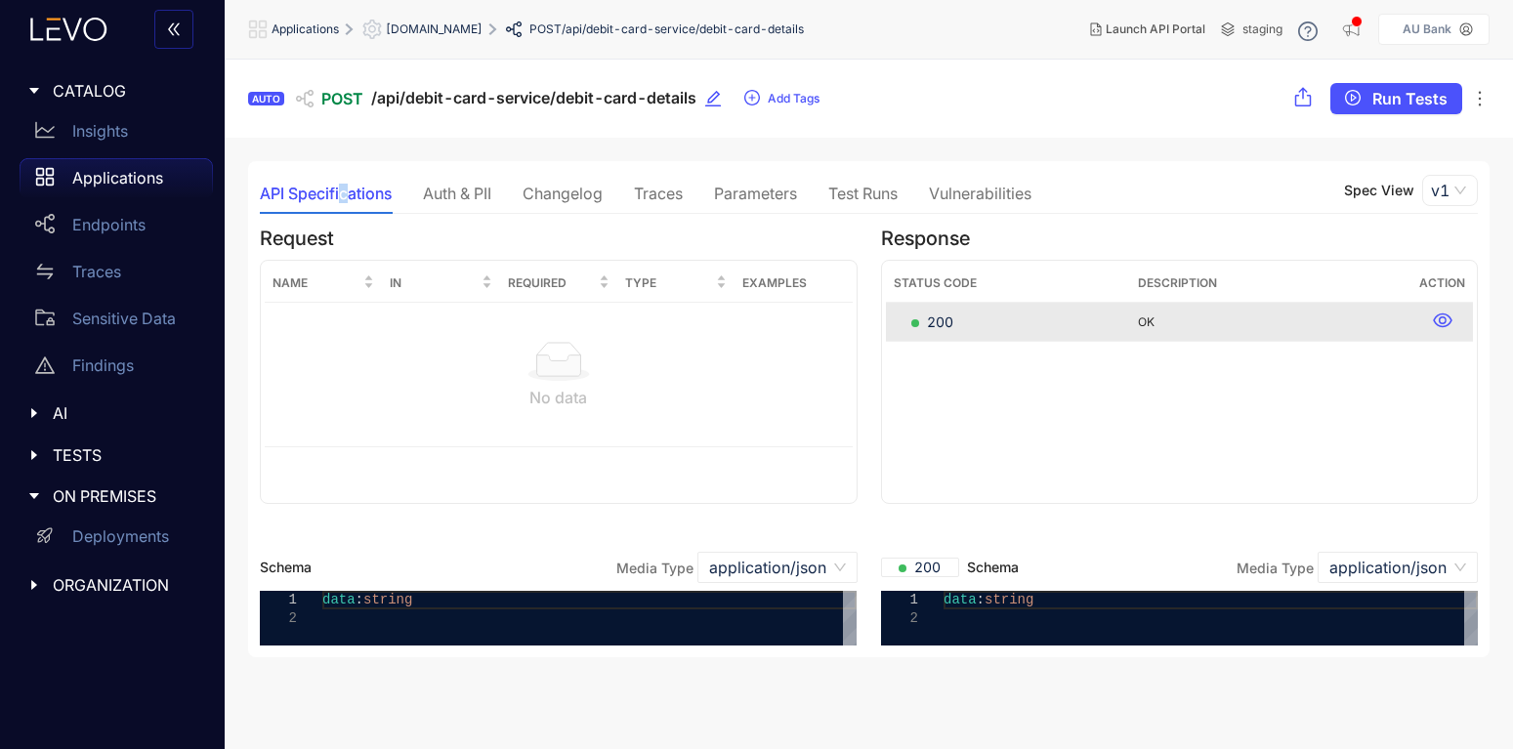
click at [136, 174] on p "Applications" at bounding box center [117, 178] width 91 height 18
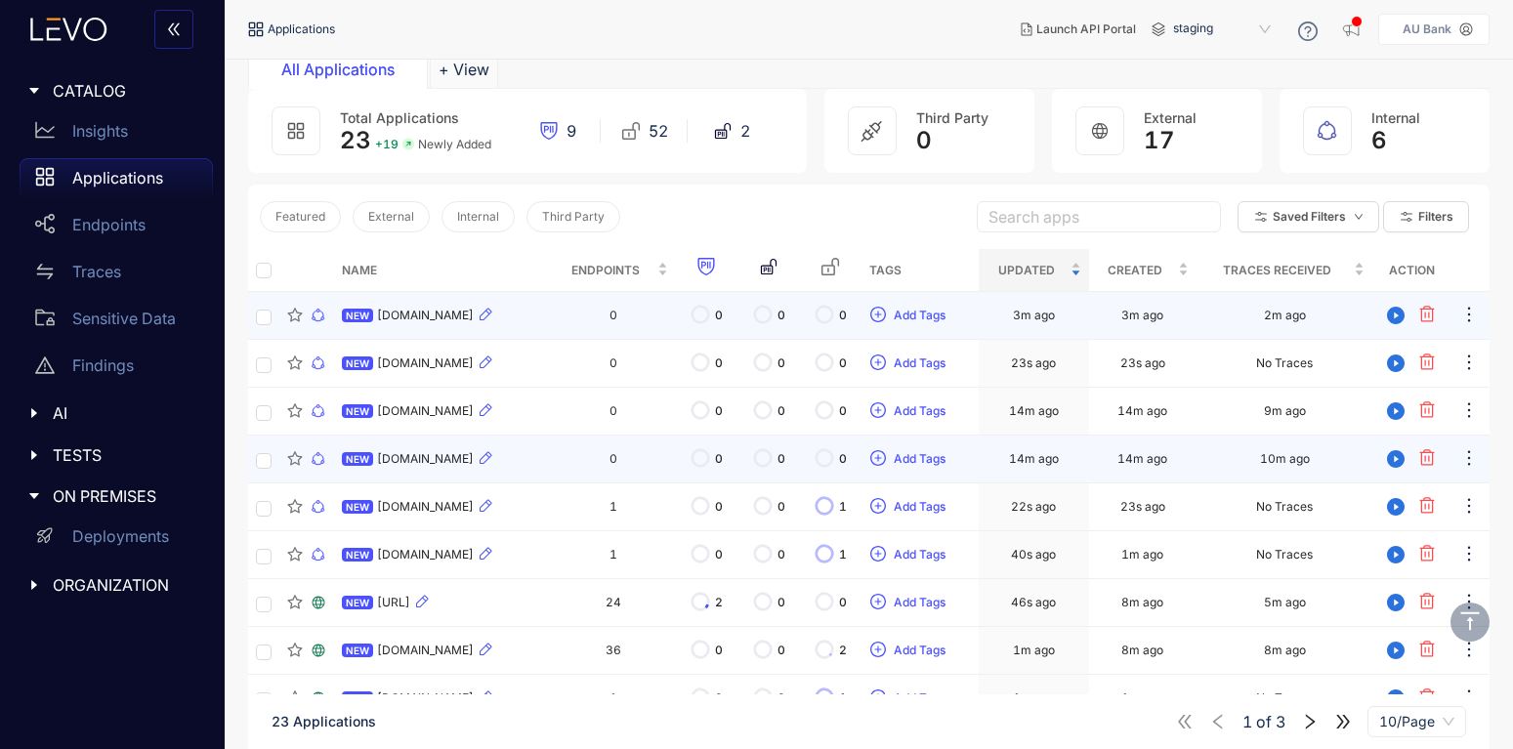
scroll to position [198, 0]
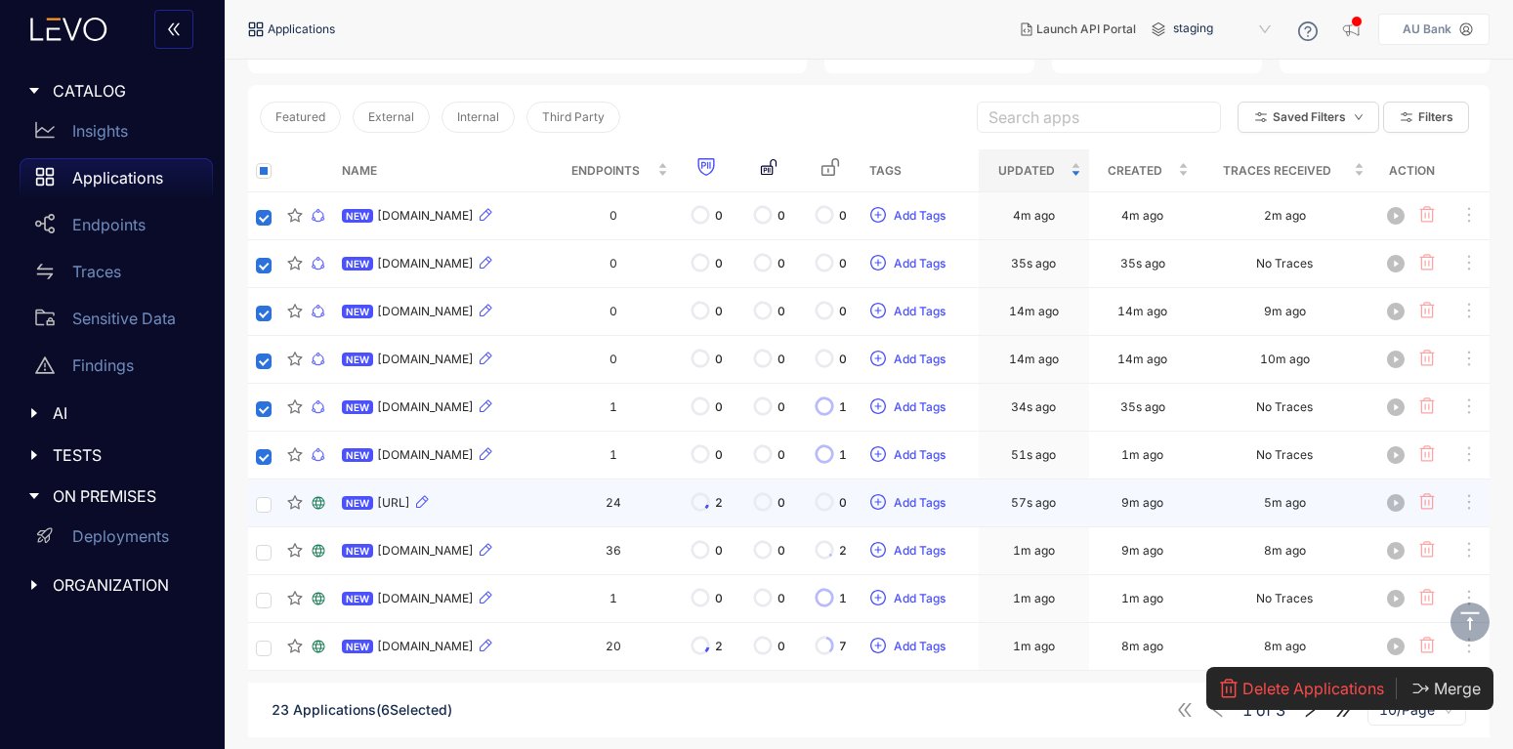
click at [261, 513] on td at bounding box center [263, 504] width 31 height 48
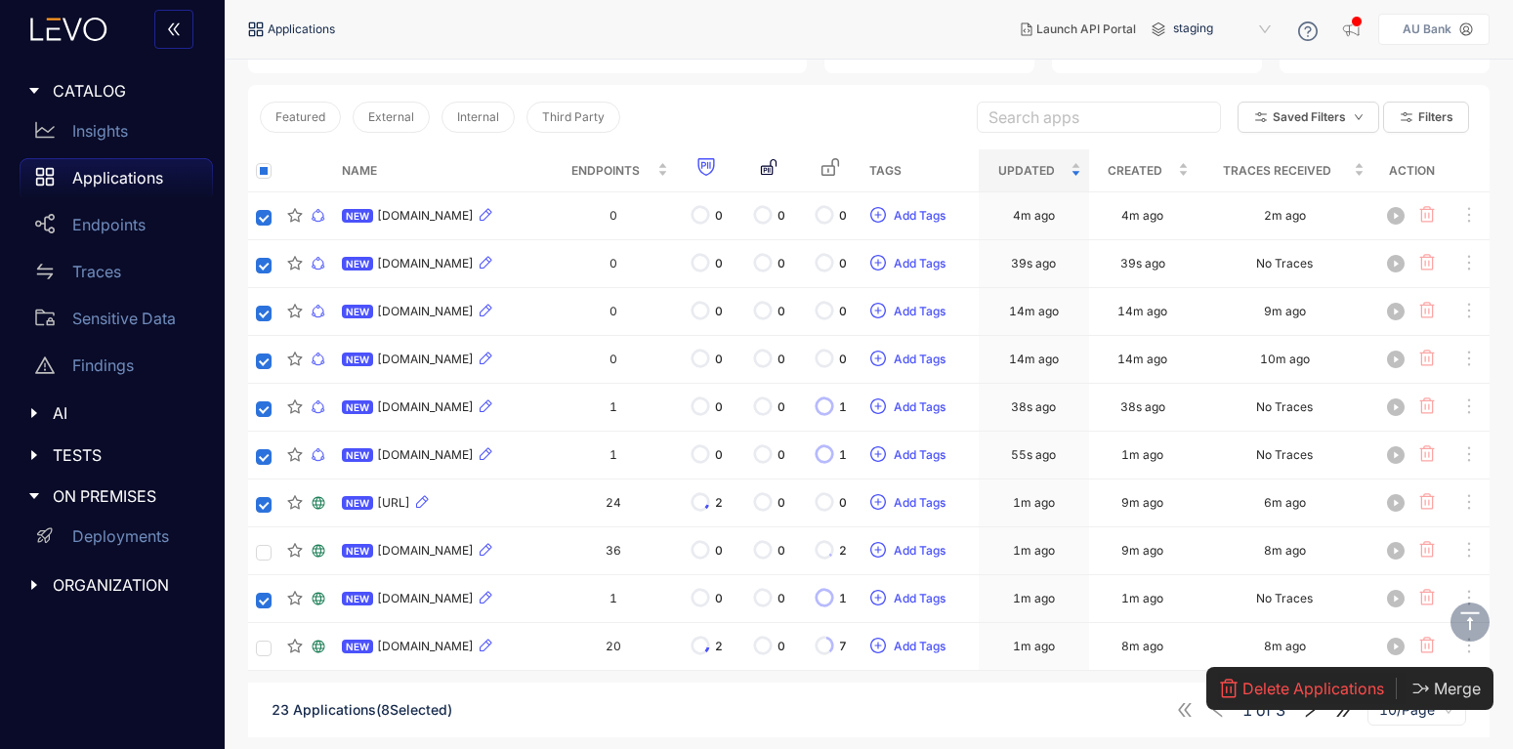
click at [1339, 688] on span "Delete Applications" at bounding box center [1313, 689] width 142 height 18
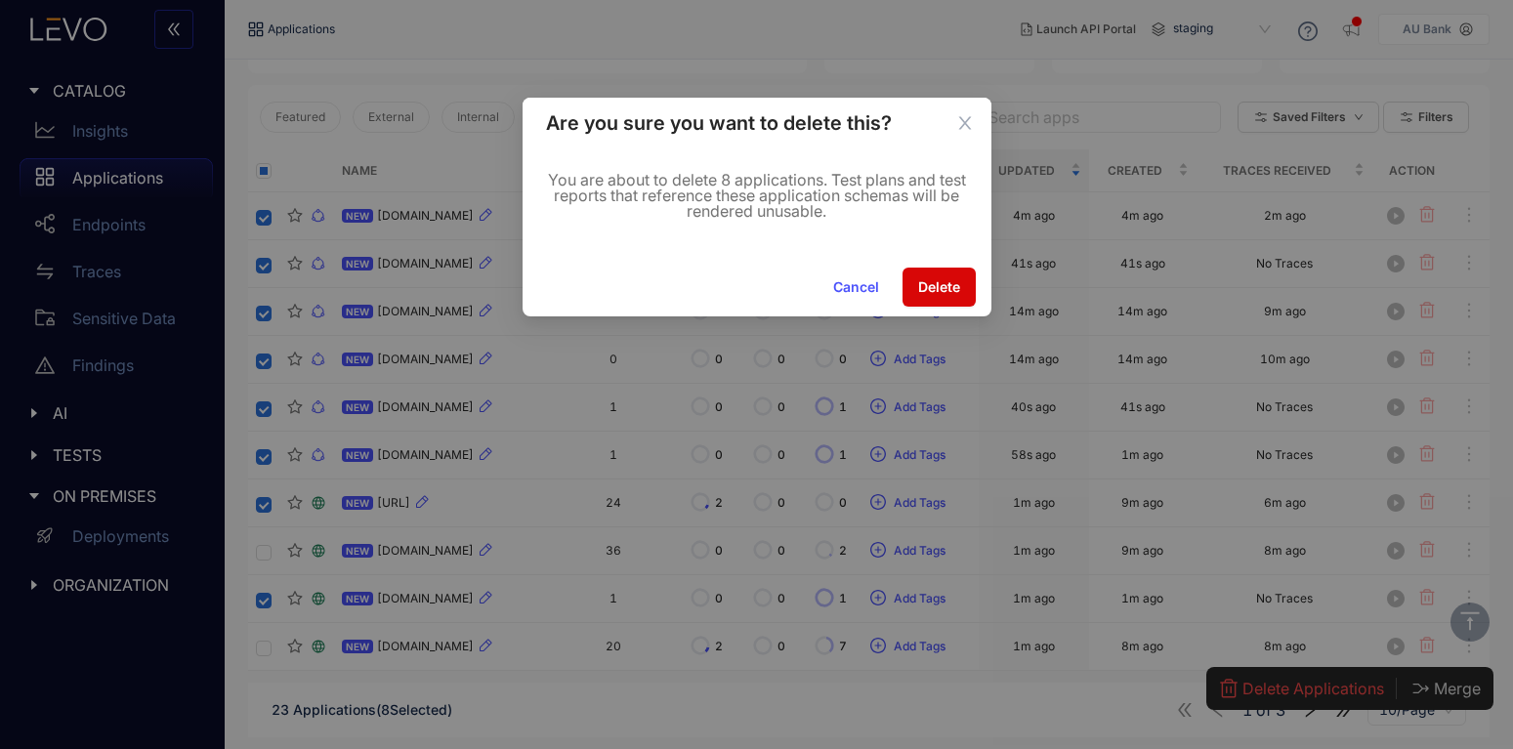
click at [953, 289] on span "Delete" at bounding box center [939, 287] width 42 height 16
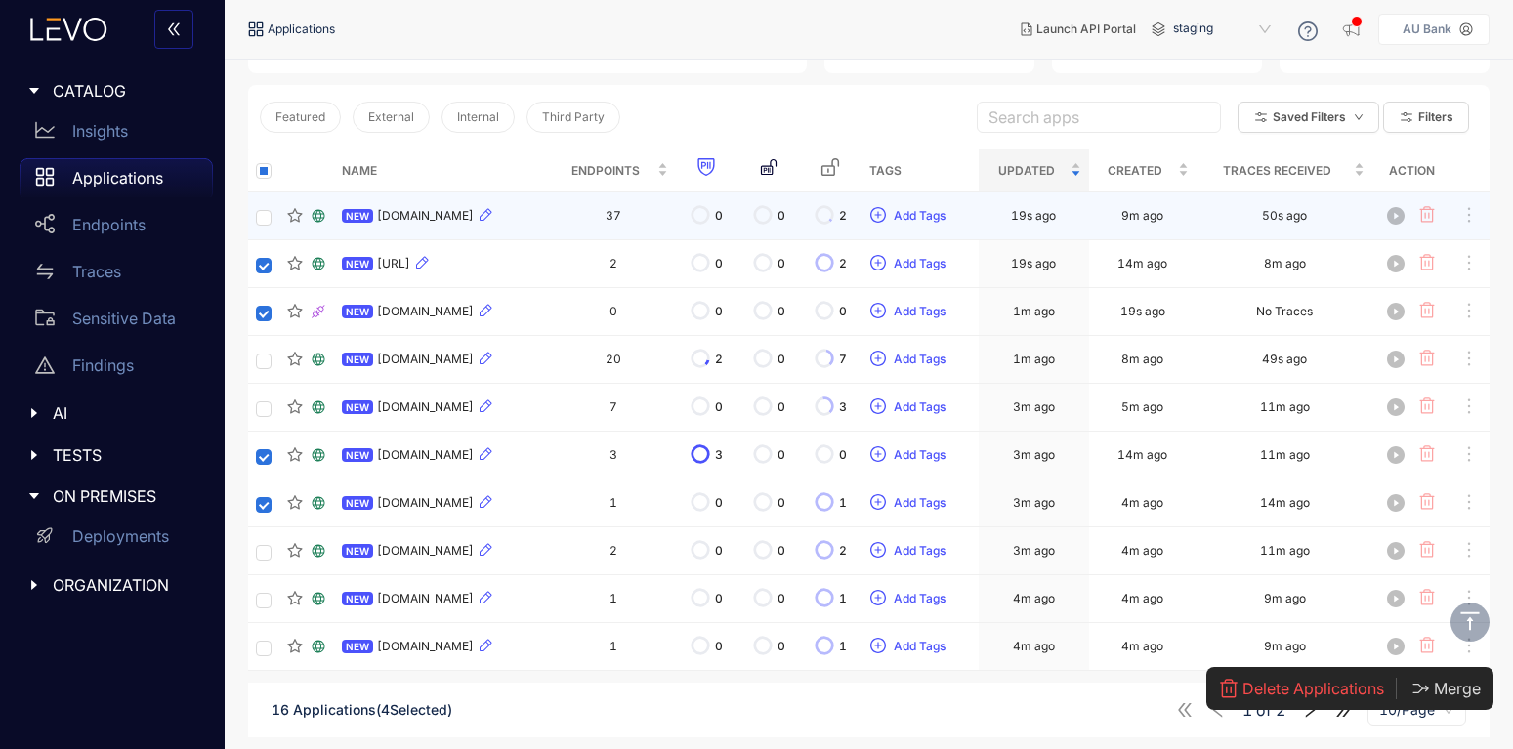
click at [425, 210] on span "[DOMAIN_NAME]" at bounding box center [425, 216] width 97 height 14
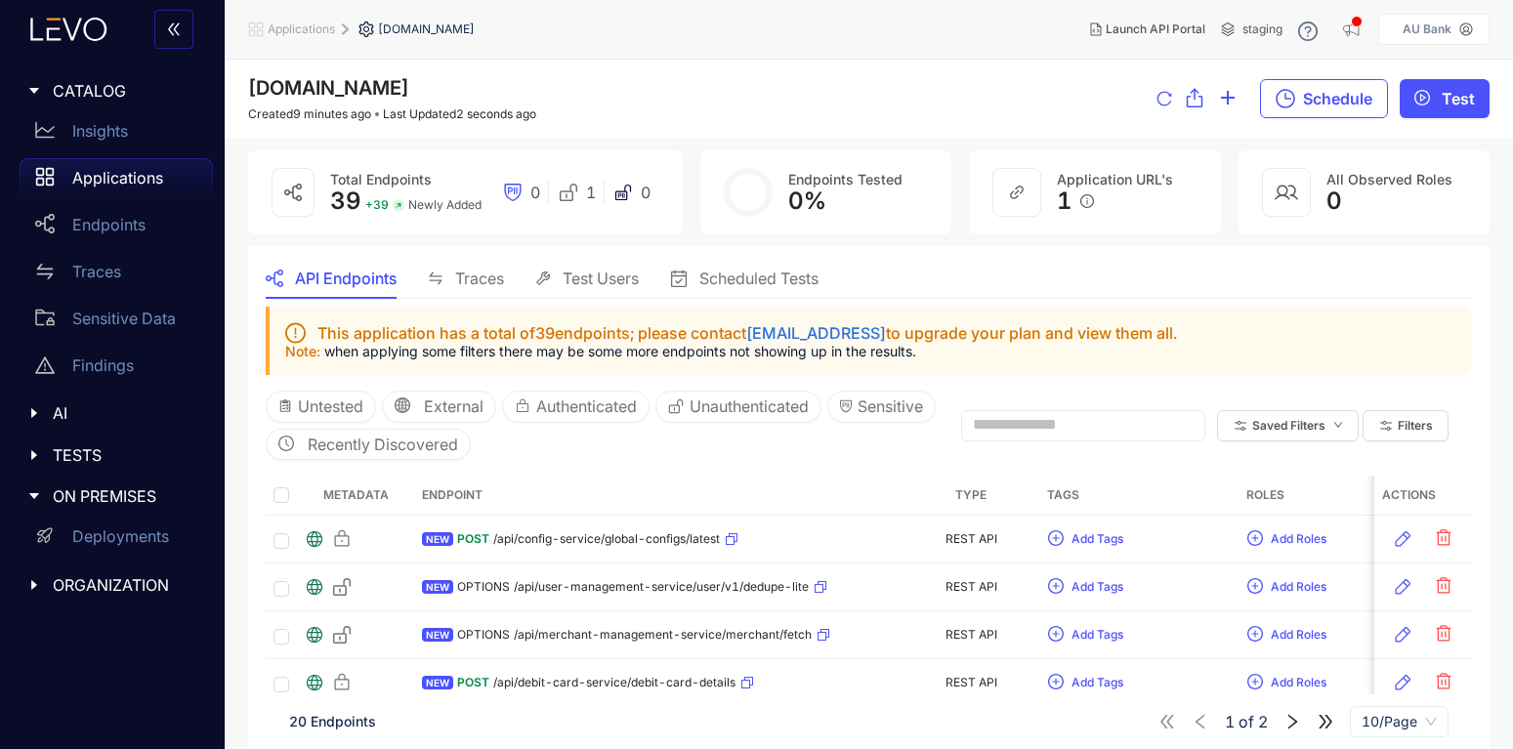
click at [120, 181] on p "Applications" at bounding box center [117, 178] width 91 height 18
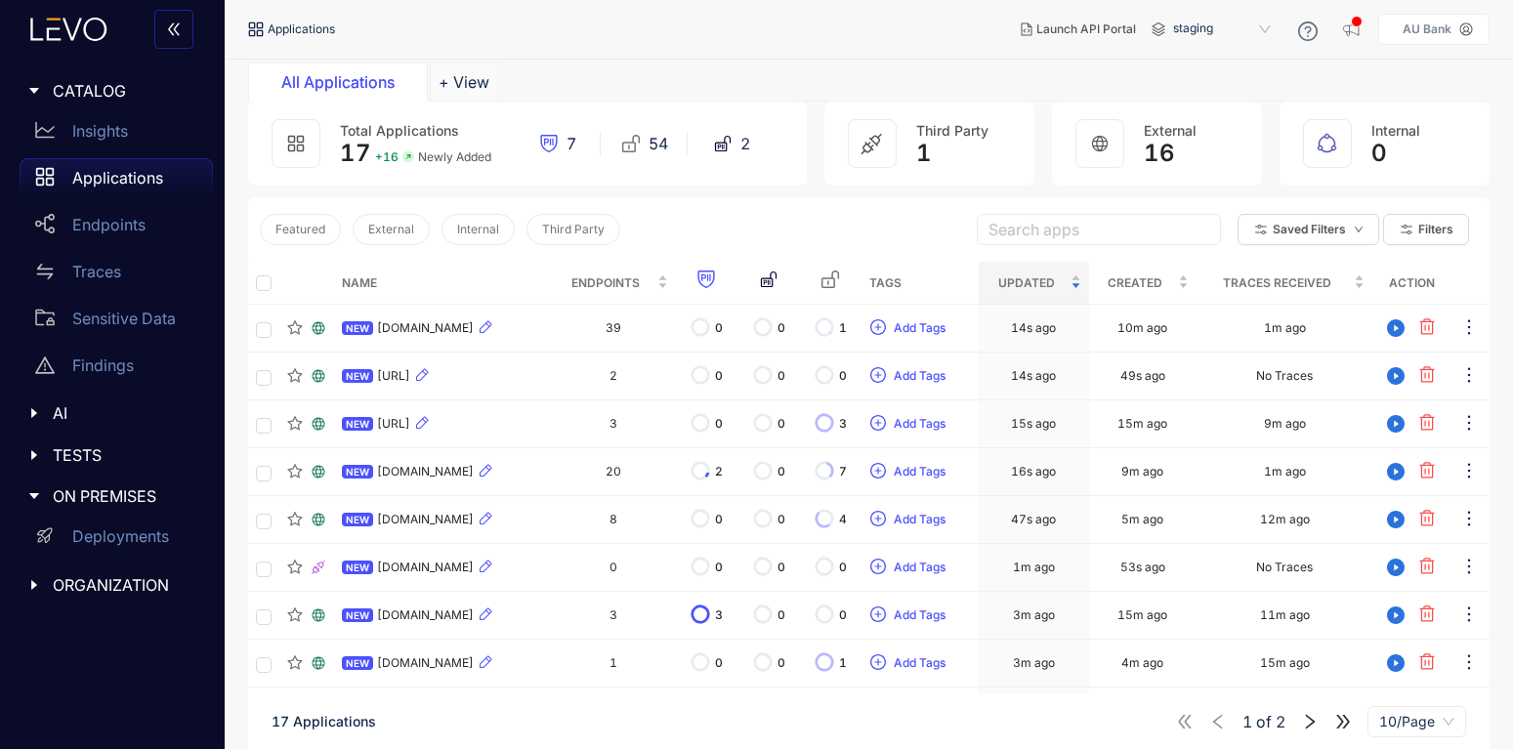
scroll to position [117, 0]
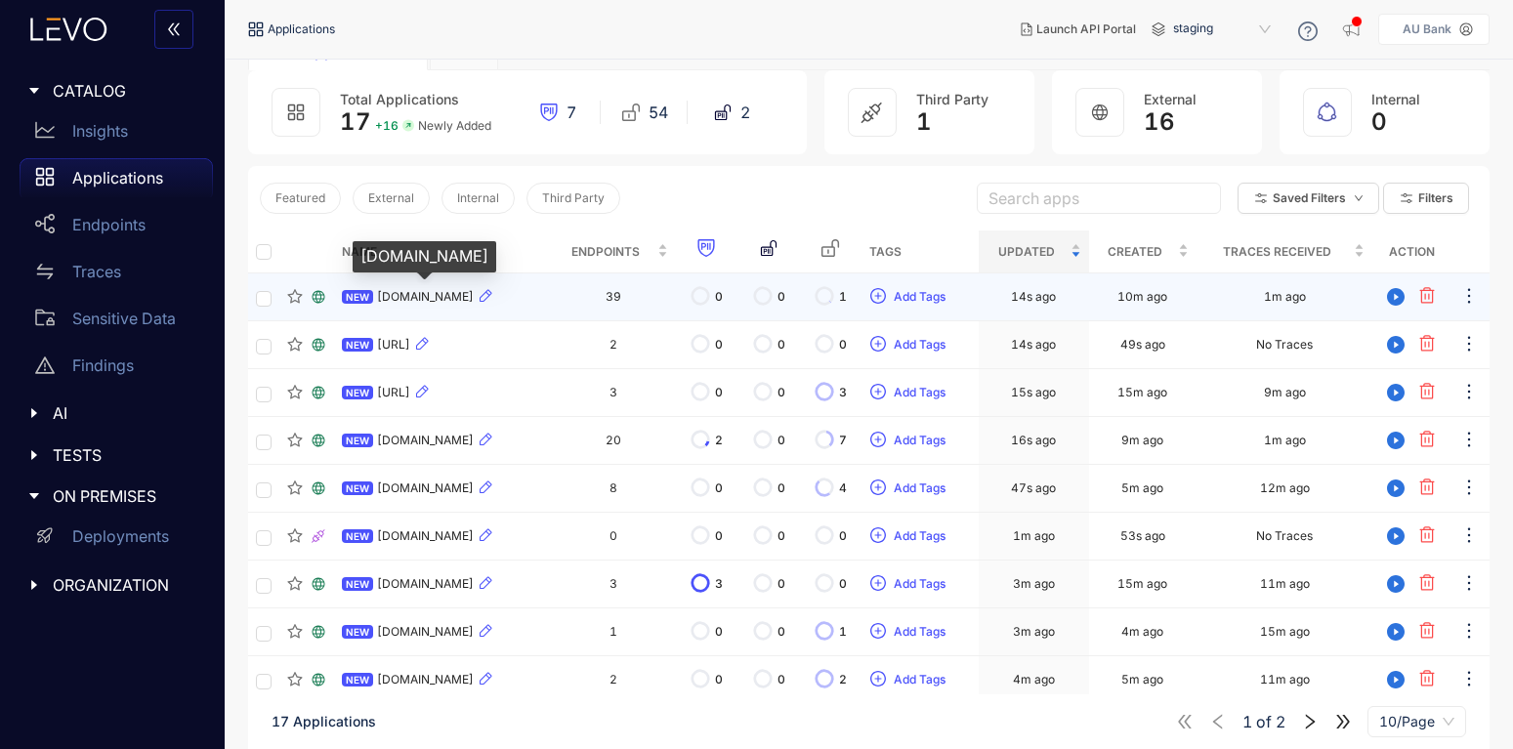
click at [441, 296] on span "[DOMAIN_NAME]" at bounding box center [425, 297] width 97 height 14
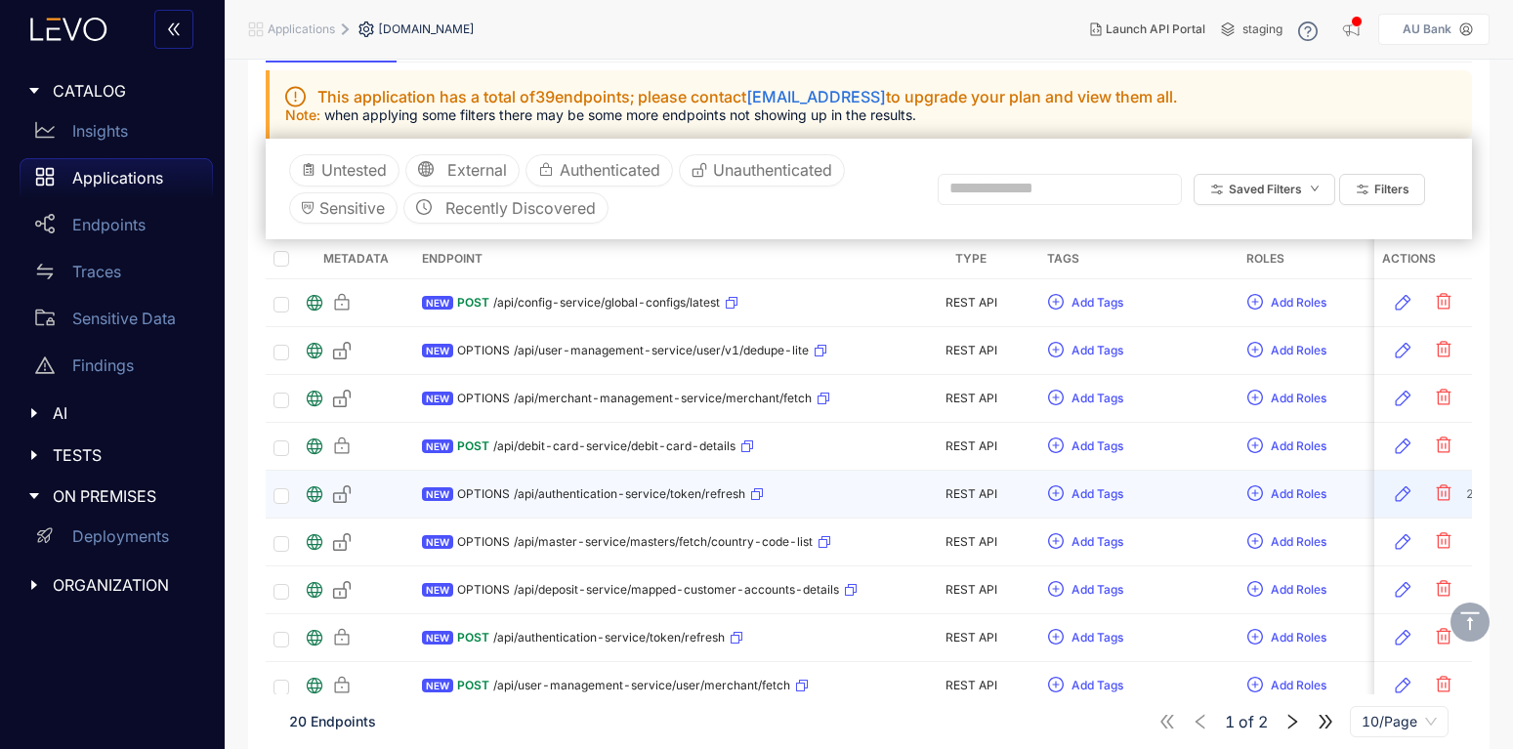
scroll to position [323, 0]
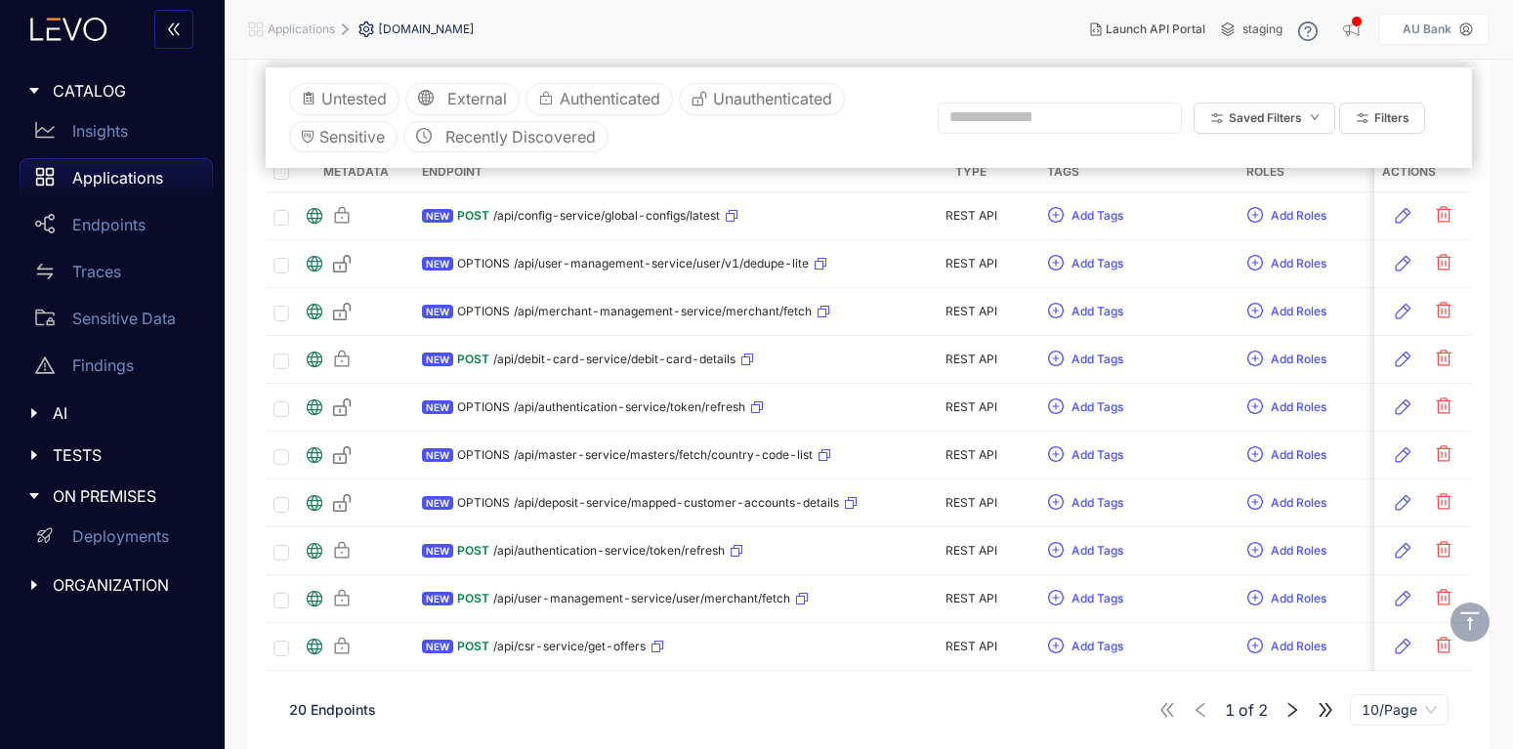
click at [1297, 711] on icon "right" at bounding box center [1292, 710] width 18 height 18
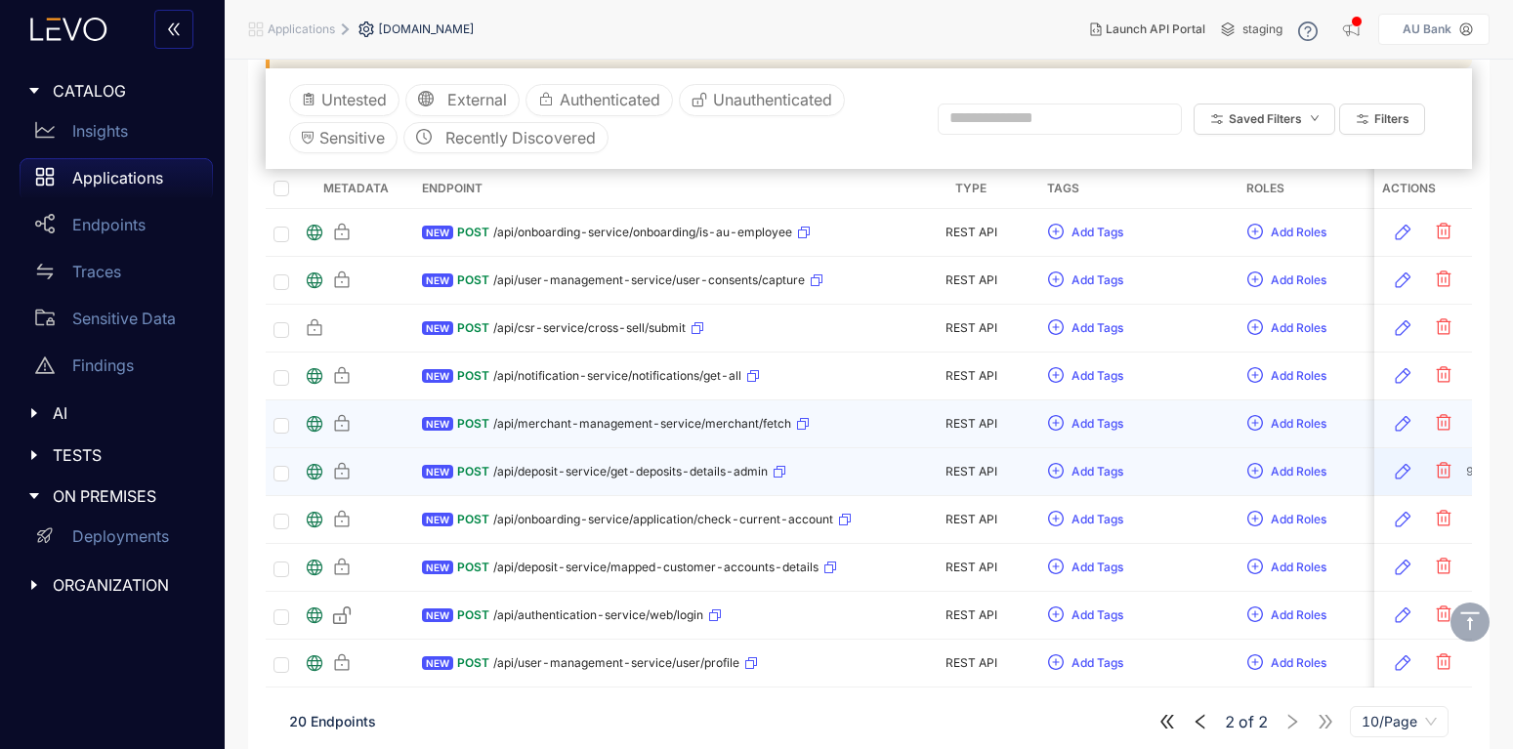
scroll to position [323, 0]
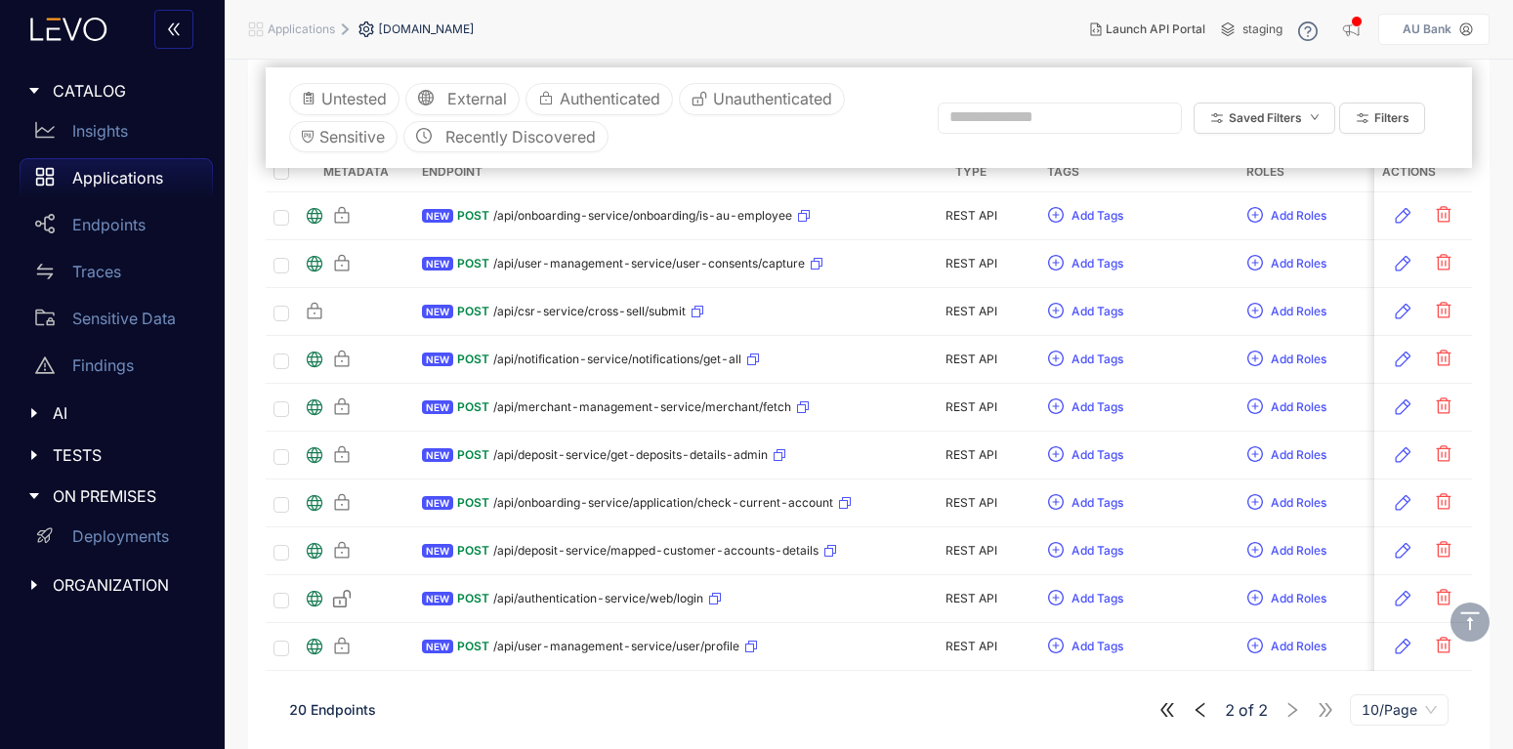
click at [1444, 33] on p "AU Bank" at bounding box center [1427, 29] width 49 height 14
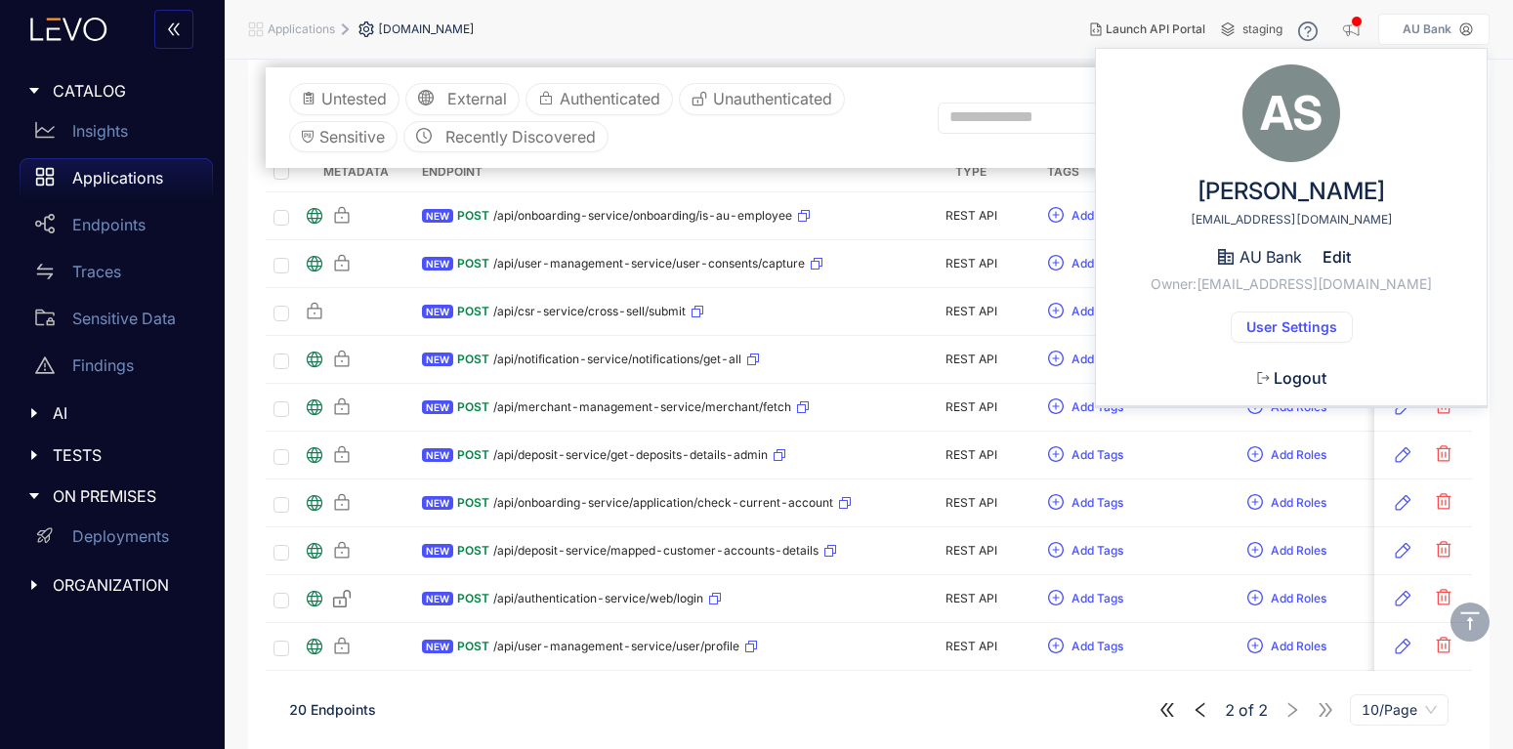
click at [1179, 276] on span "Owner: arjun.sharma13@aubank.in" at bounding box center [1291, 284] width 281 height 16
click at [1277, 321] on span "User Settings" at bounding box center [1291, 327] width 91 height 16
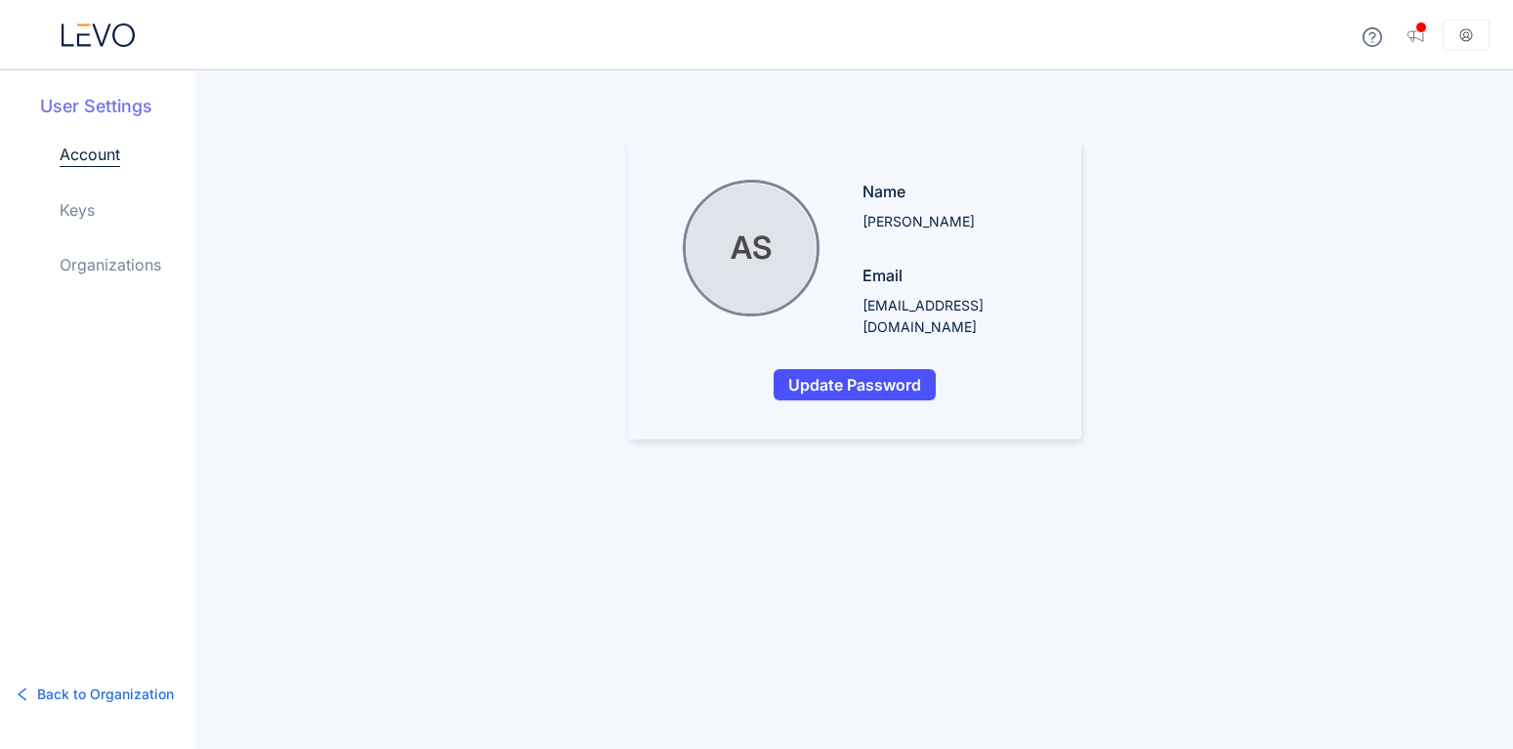
click at [75, 210] on link "Keys" at bounding box center [77, 209] width 35 height 23
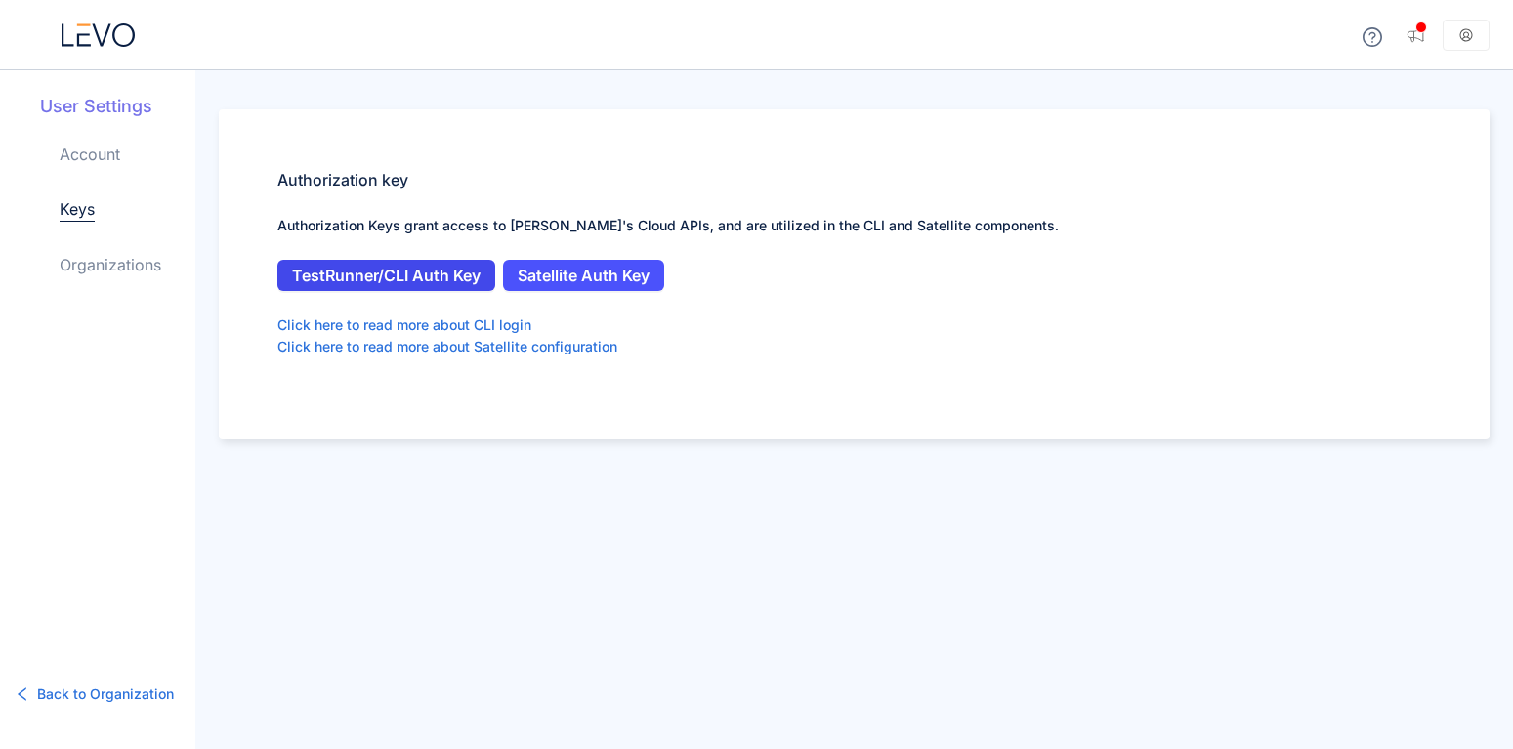
click at [448, 276] on span "TestRunner/CLI Auth Key" at bounding box center [386, 276] width 188 height 18
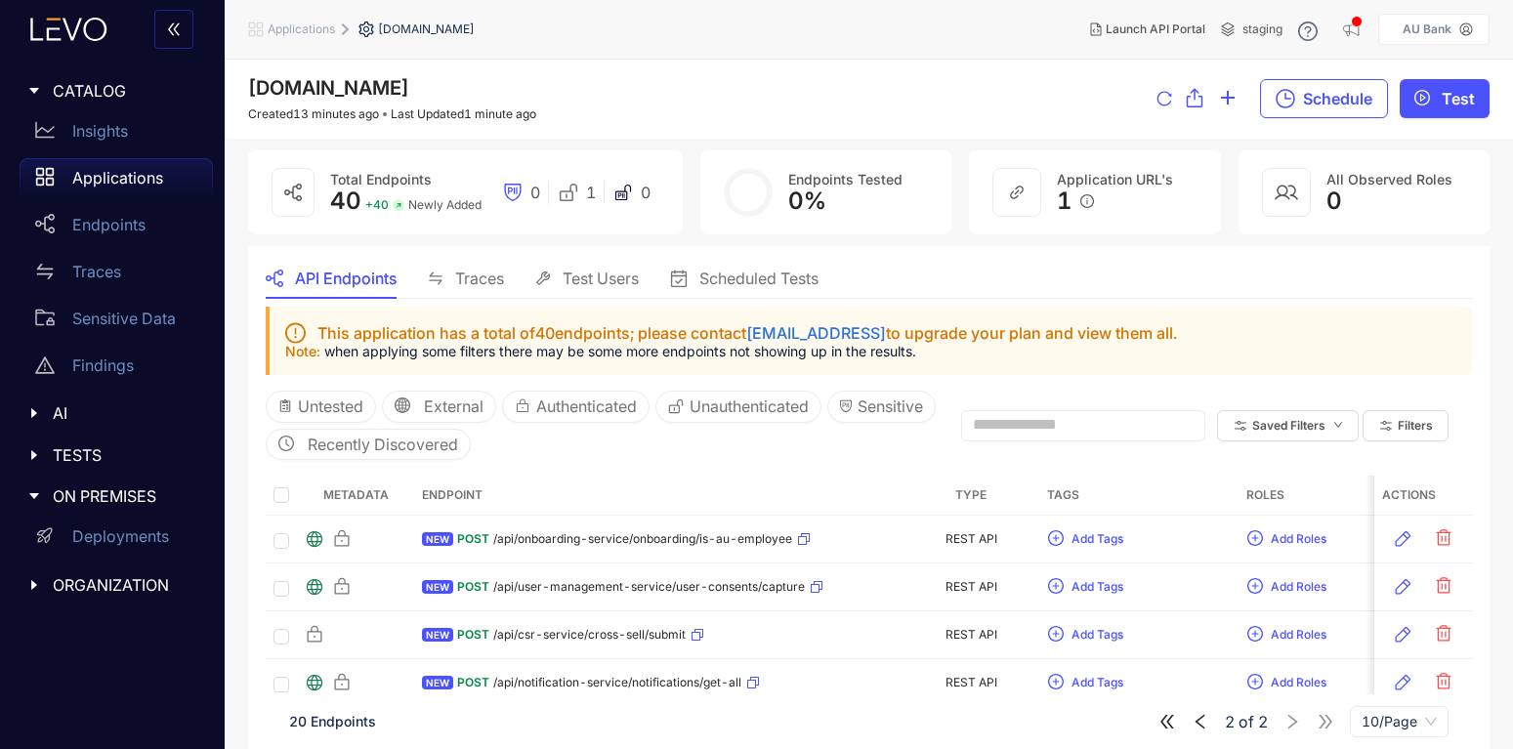
scroll to position [117, 0]
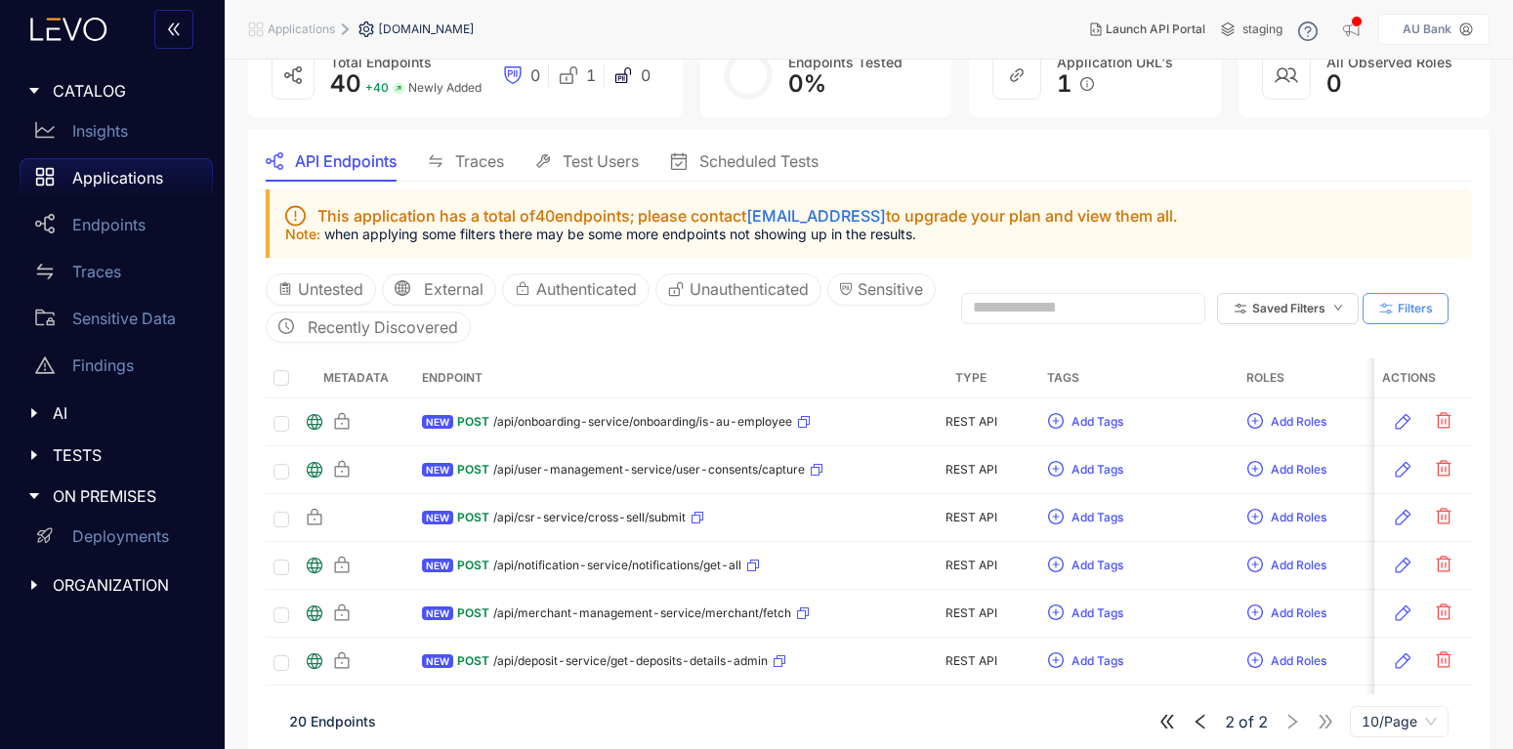
click at [1408, 314] on span "Filters" at bounding box center [1415, 309] width 35 height 14
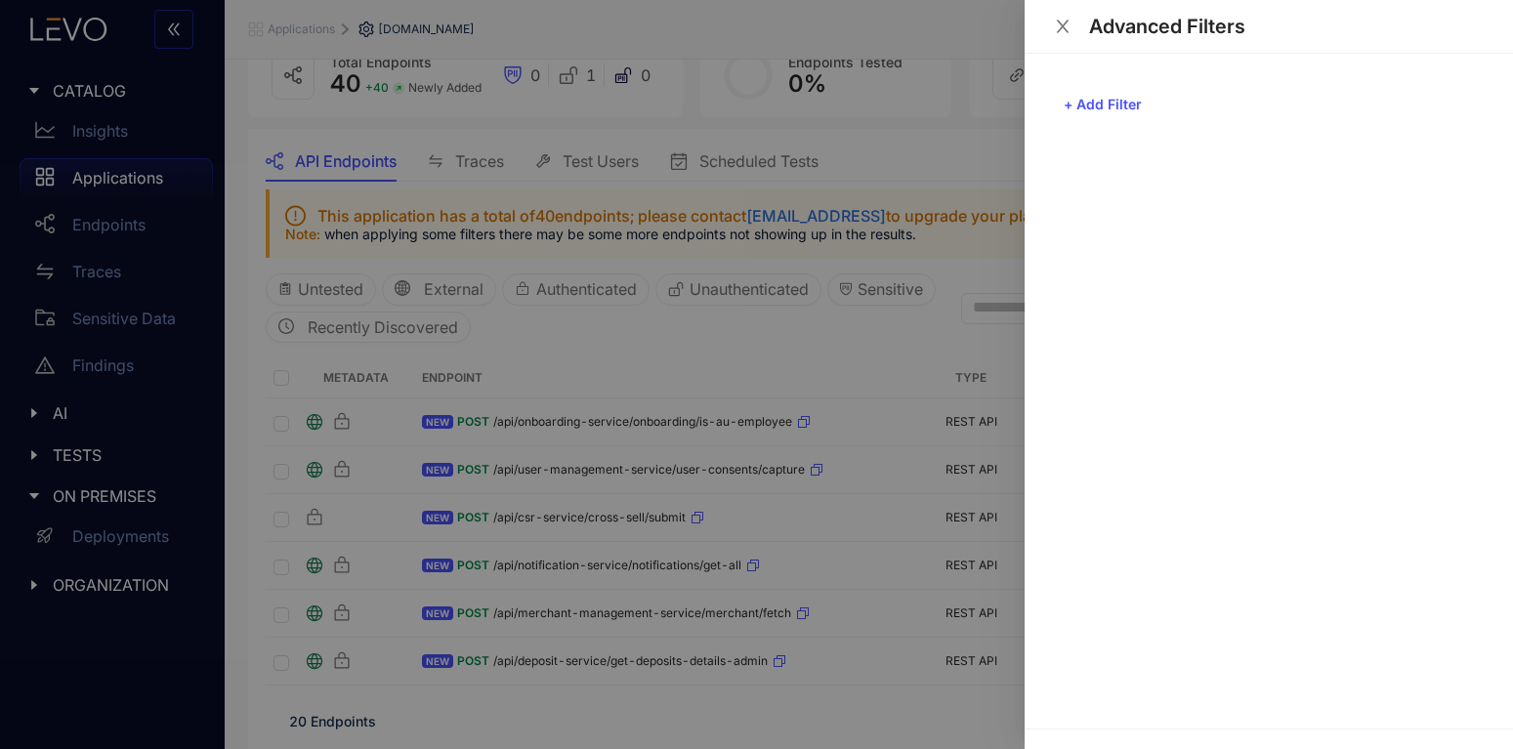
click at [1061, 27] on icon "close" at bounding box center [1063, 26] width 13 height 13
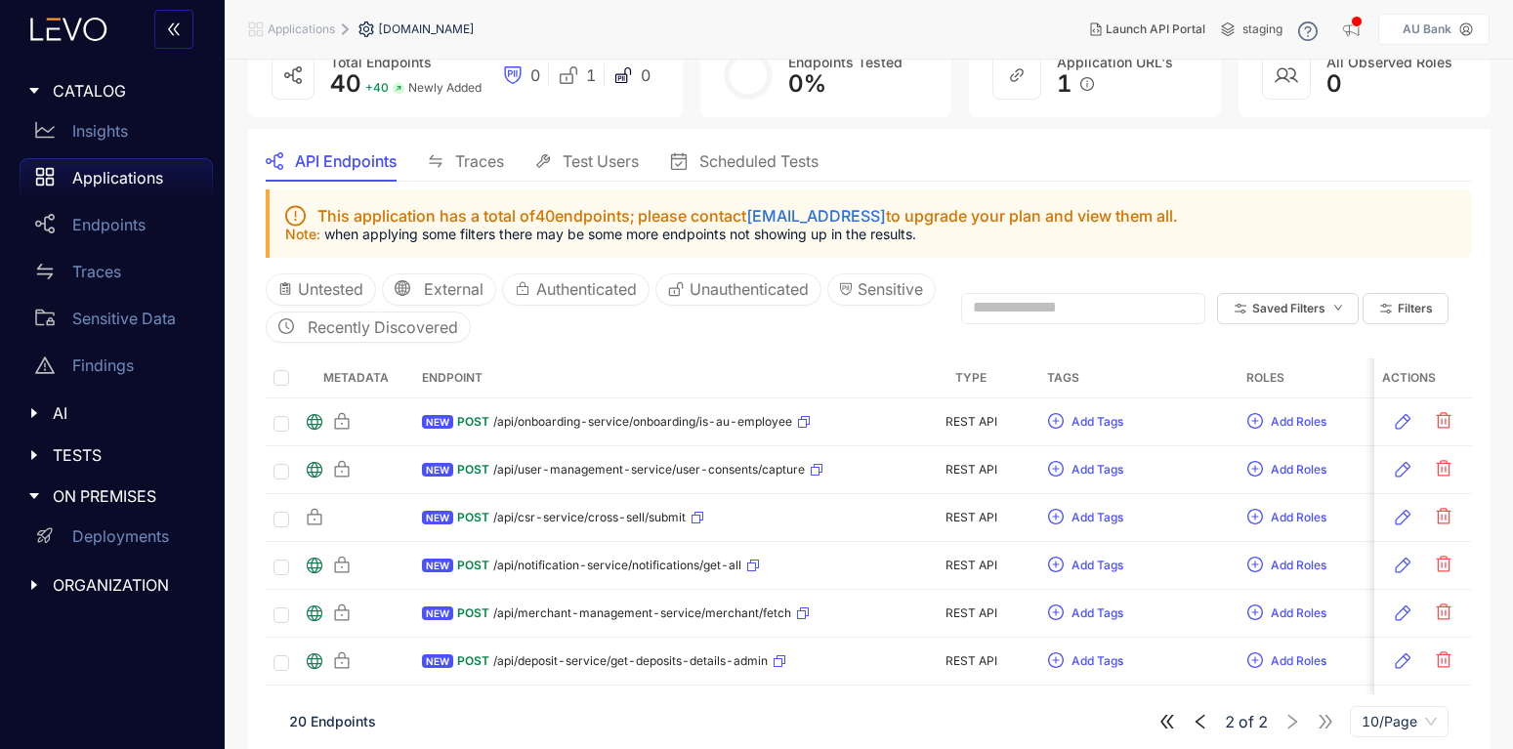
click at [79, 443] on div "TESTS" at bounding box center [112, 455] width 201 height 41
click at [118, 494] on p "Test Runs" at bounding box center [106, 495] width 69 height 18
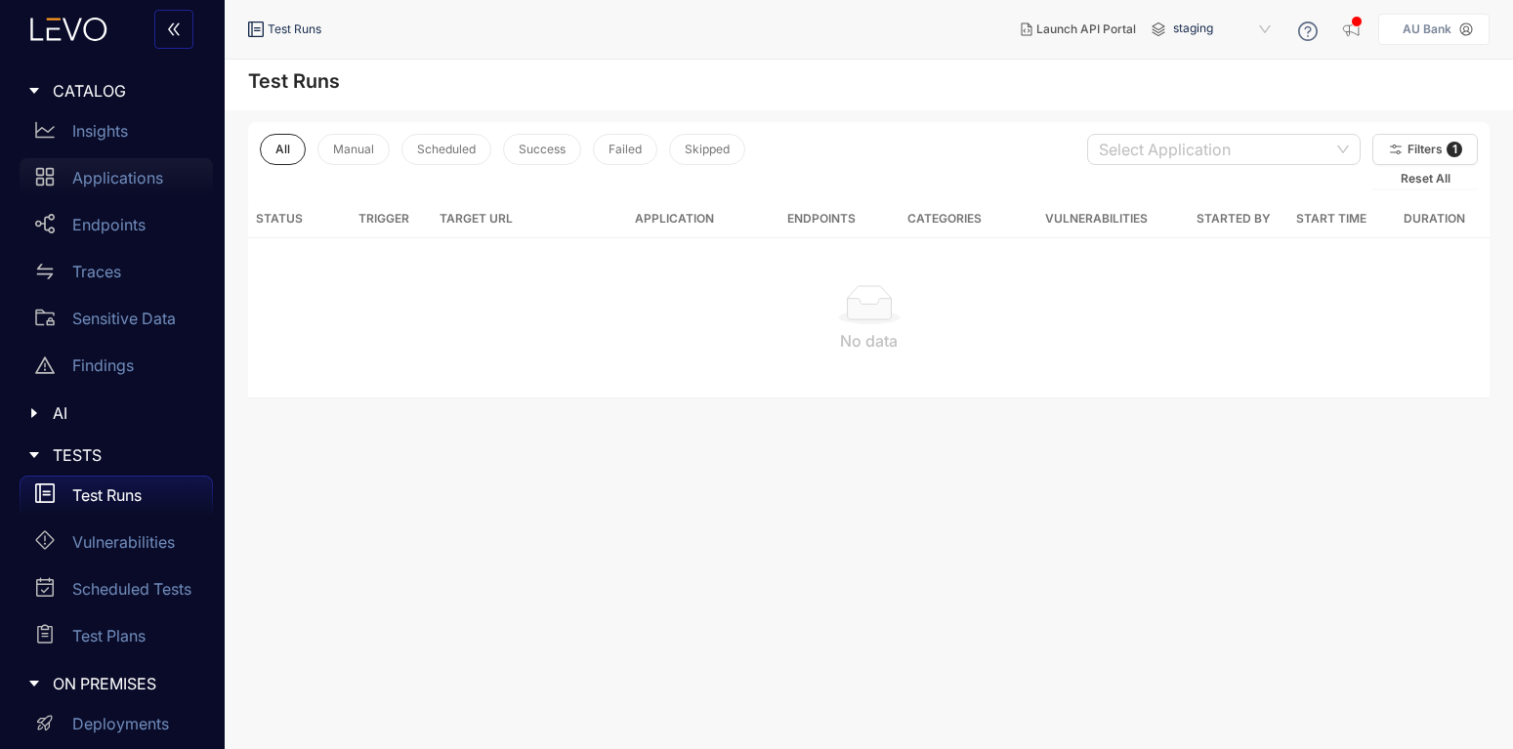
click at [118, 180] on p "Applications" at bounding box center [117, 178] width 91 height 18
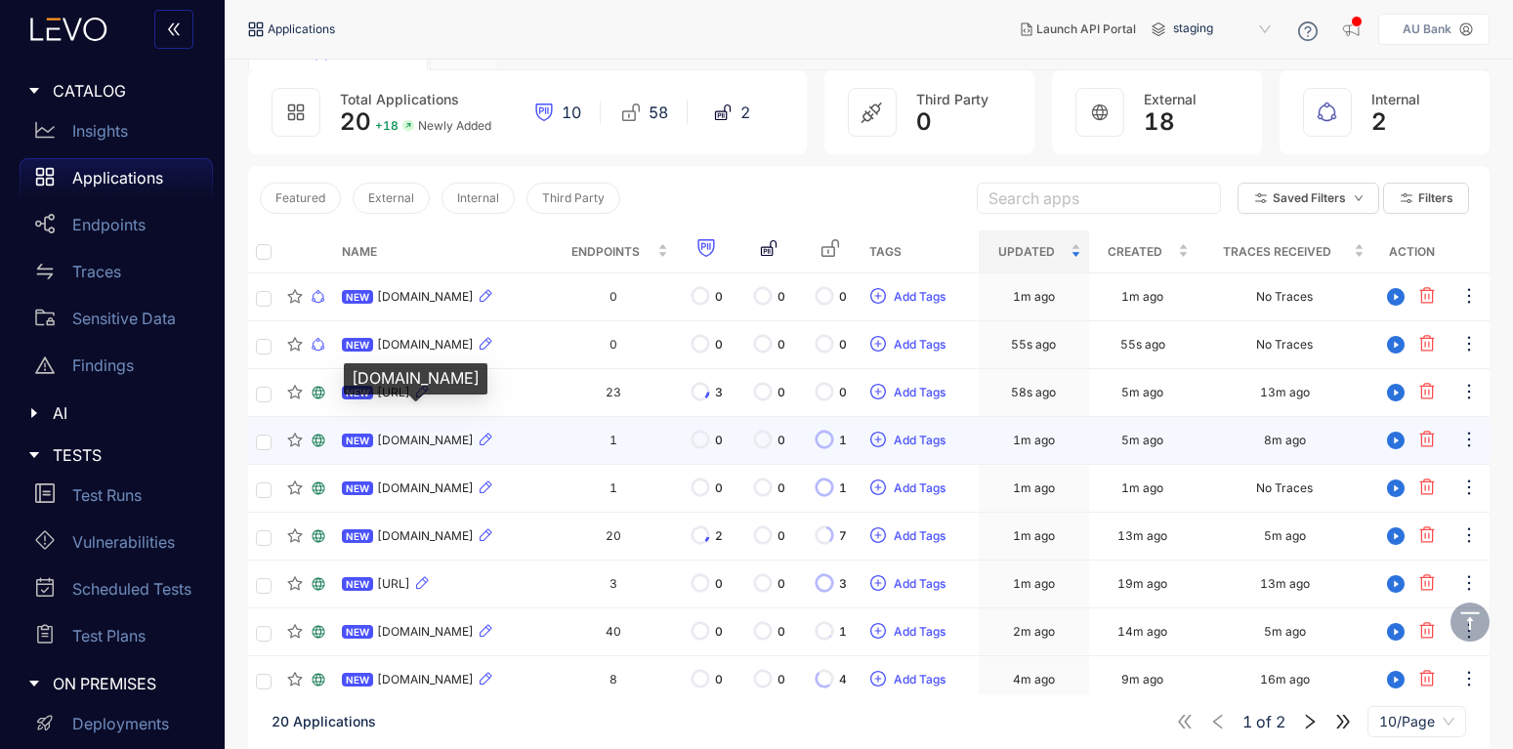
scroll to position [198, 0]
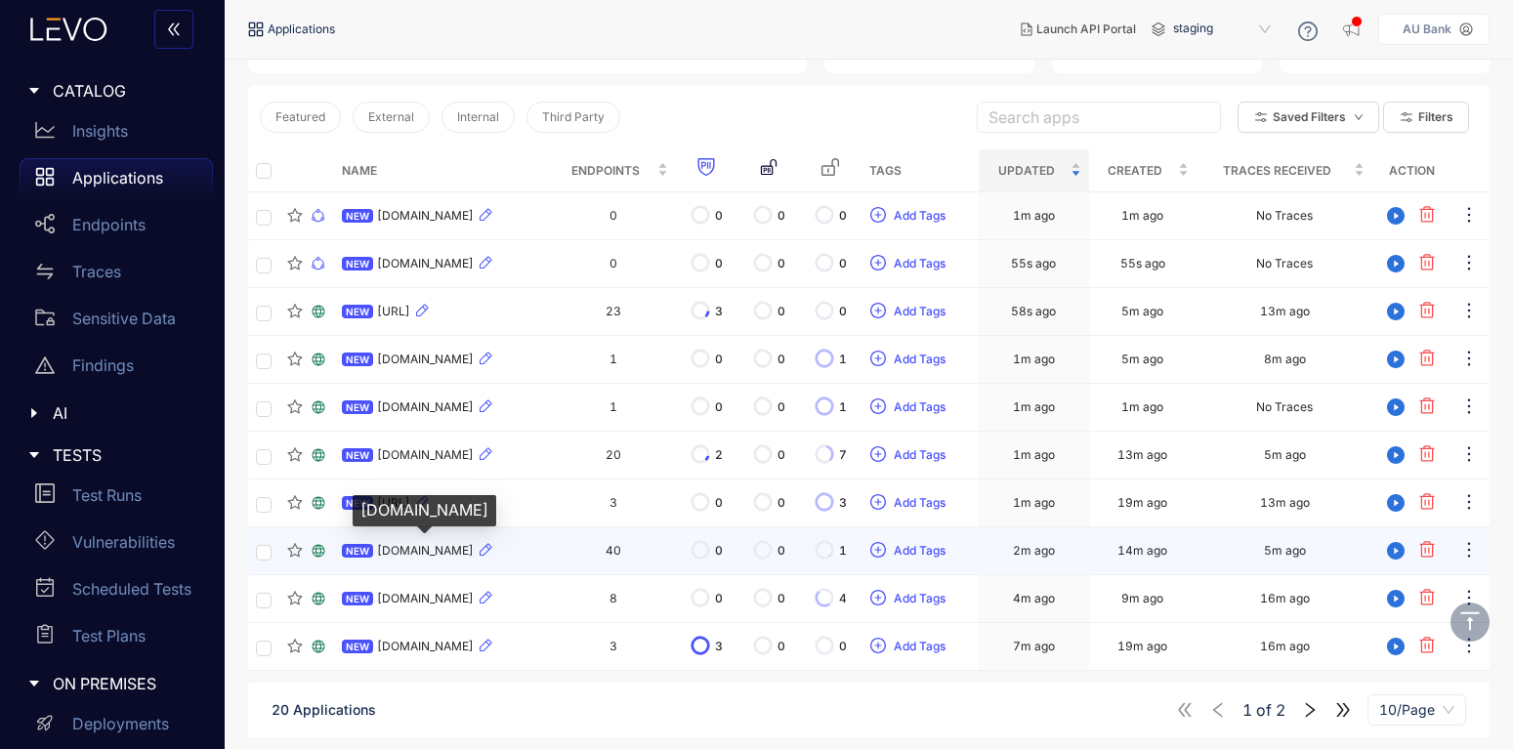
click at [411, 552] on span "[DOMAIN_NAME]" at bounding box center [425, 551] width 97 height 14
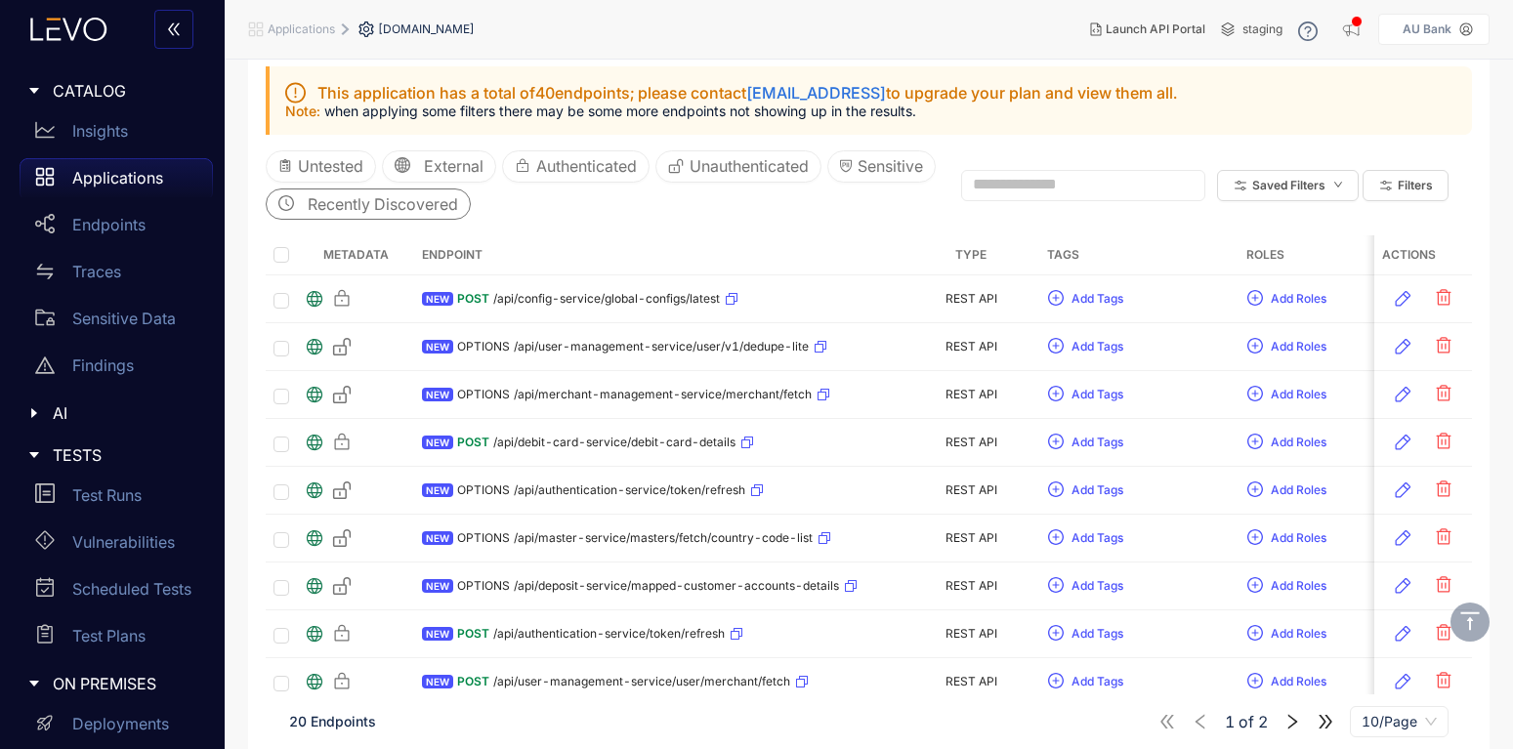
scroll to position [206, 0]
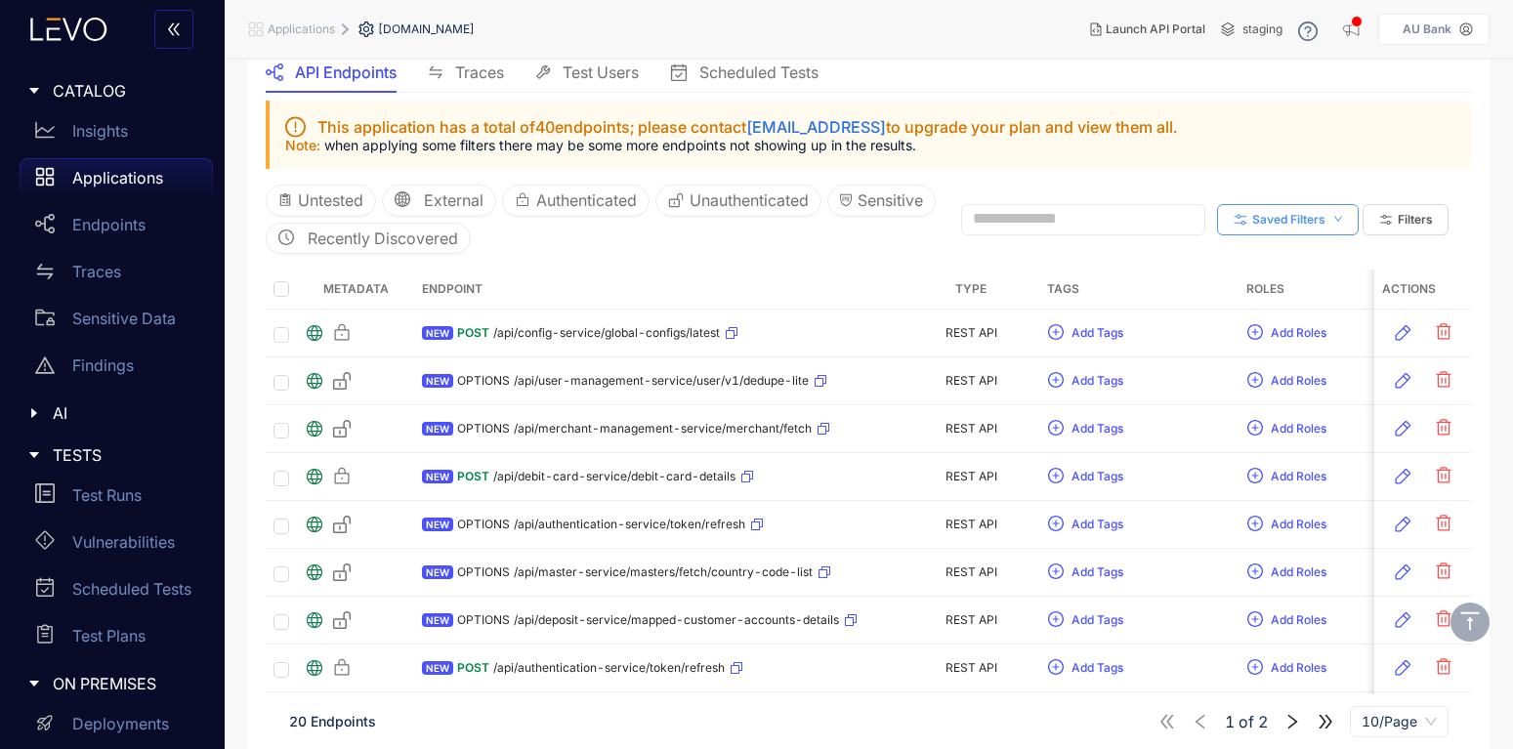
click at [1326, 217] on button "Saved Filters" at bounding box center [1288, 219] width 142 height 31
click at [1284, 177] on div "Untested External Authenticated Unauthenticated Sensitive Recently Discovered S…" at bounding box center [869, 219] width 1206 height 101
click at [1413, 226] on span "Filters" at bounding box center [1415, 220] width 35 height 14
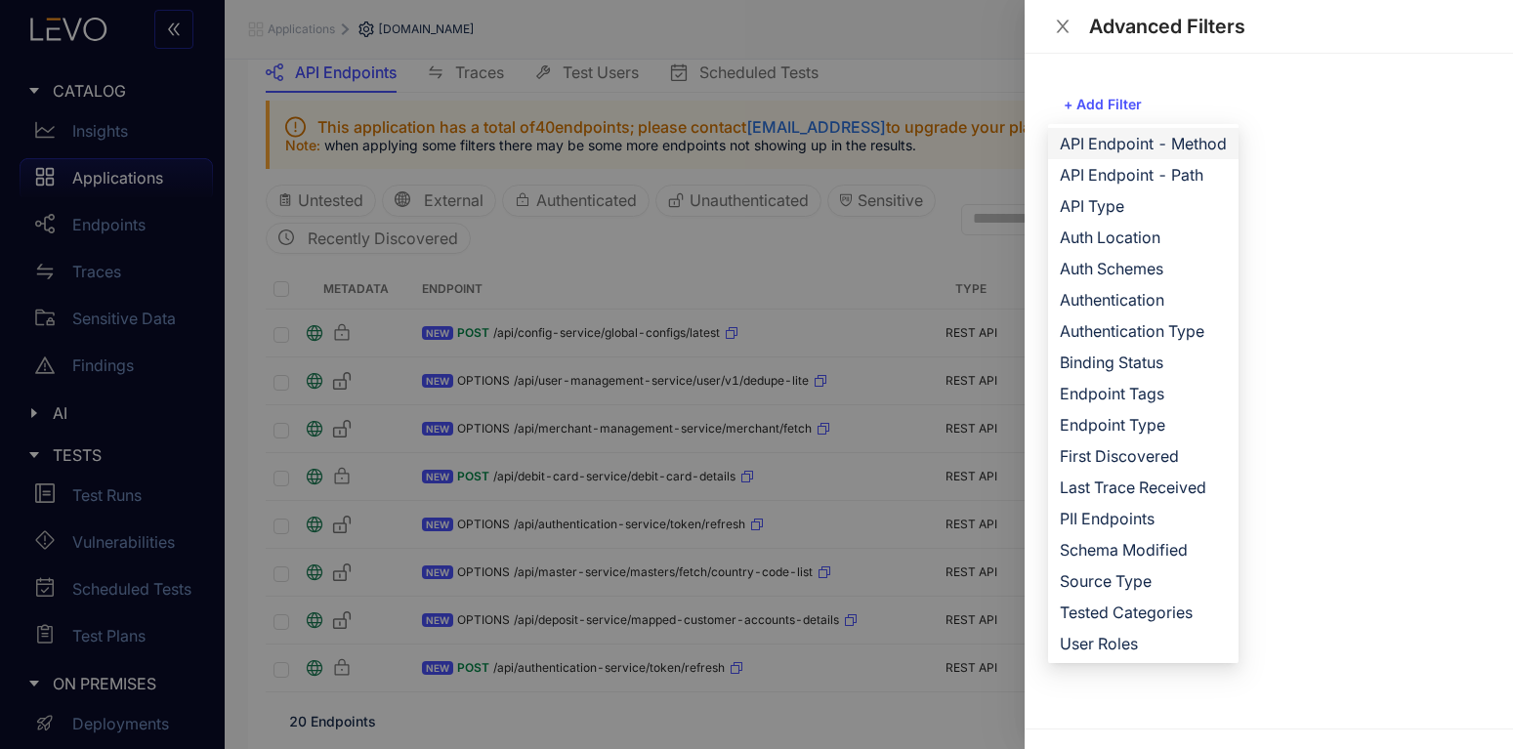
click at [1120, 141] on span "API Endpoint - Method" at bounding box center [1143, 143] width 167 height 21
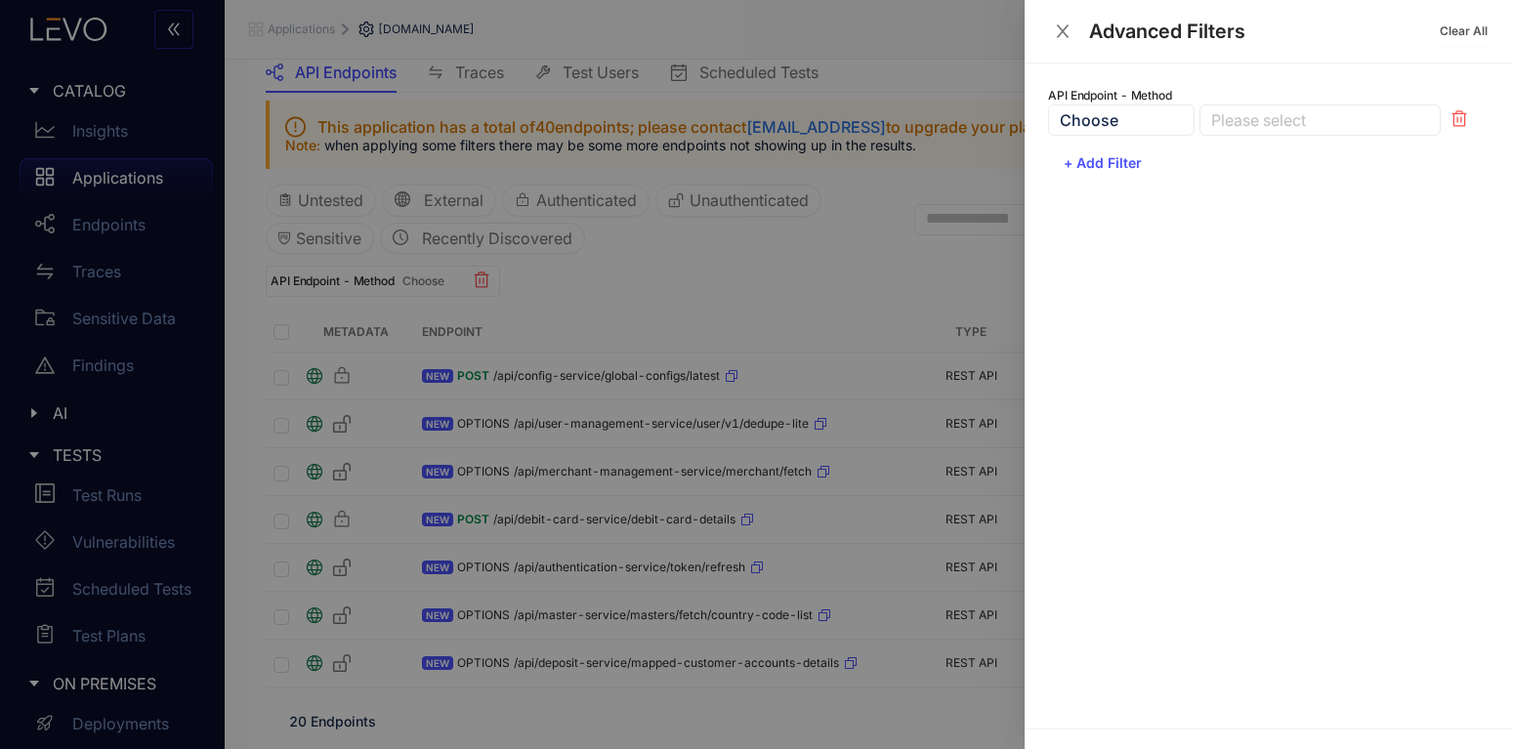
click at [1274, 115] on div at bounding box center [1310, 120] width 208 height 21
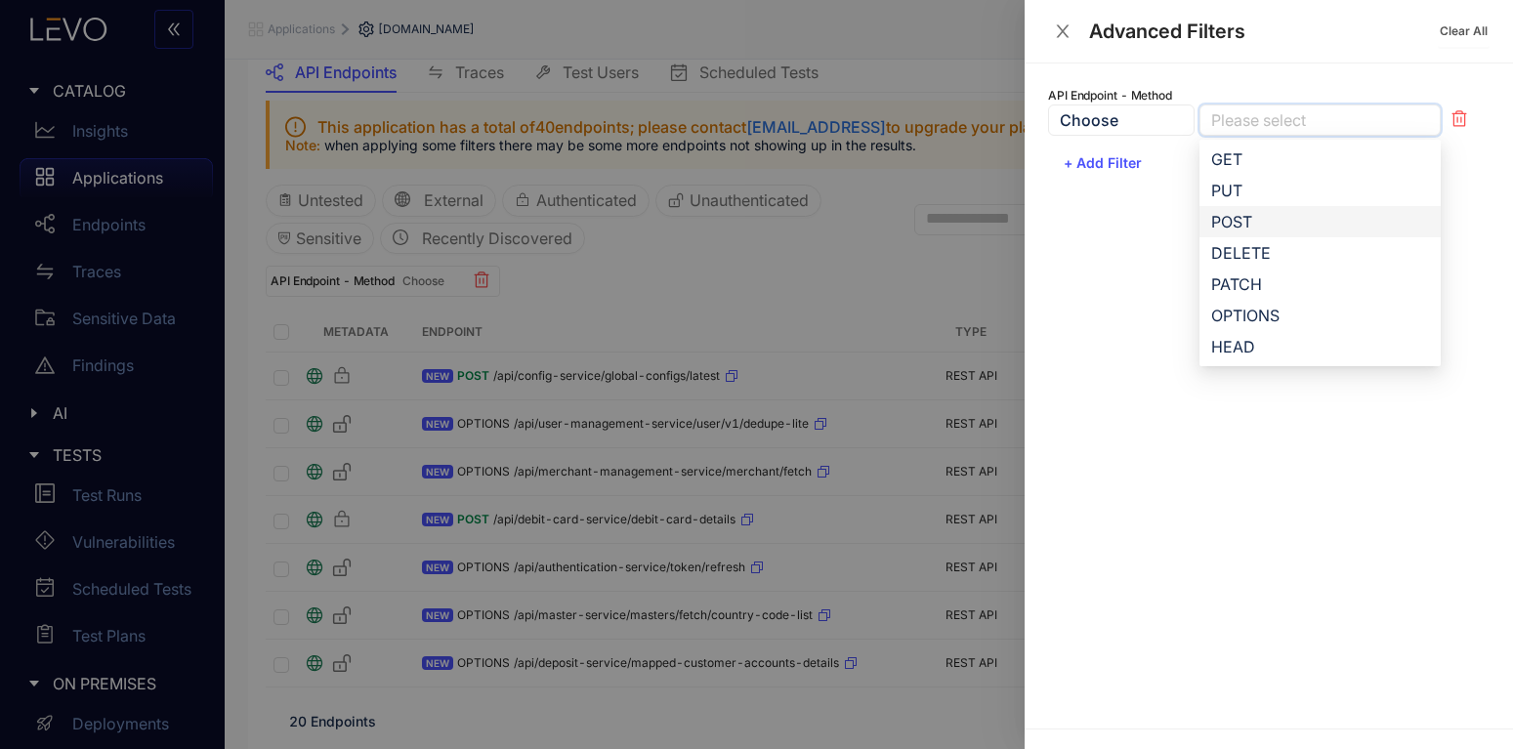
click at [1251, 220] on div "POST" at bounding box center [1320, 221] width 218 height 21
click at [1233, 160] on div "GET" at bounding box center [1320, 158] width 218 height 21
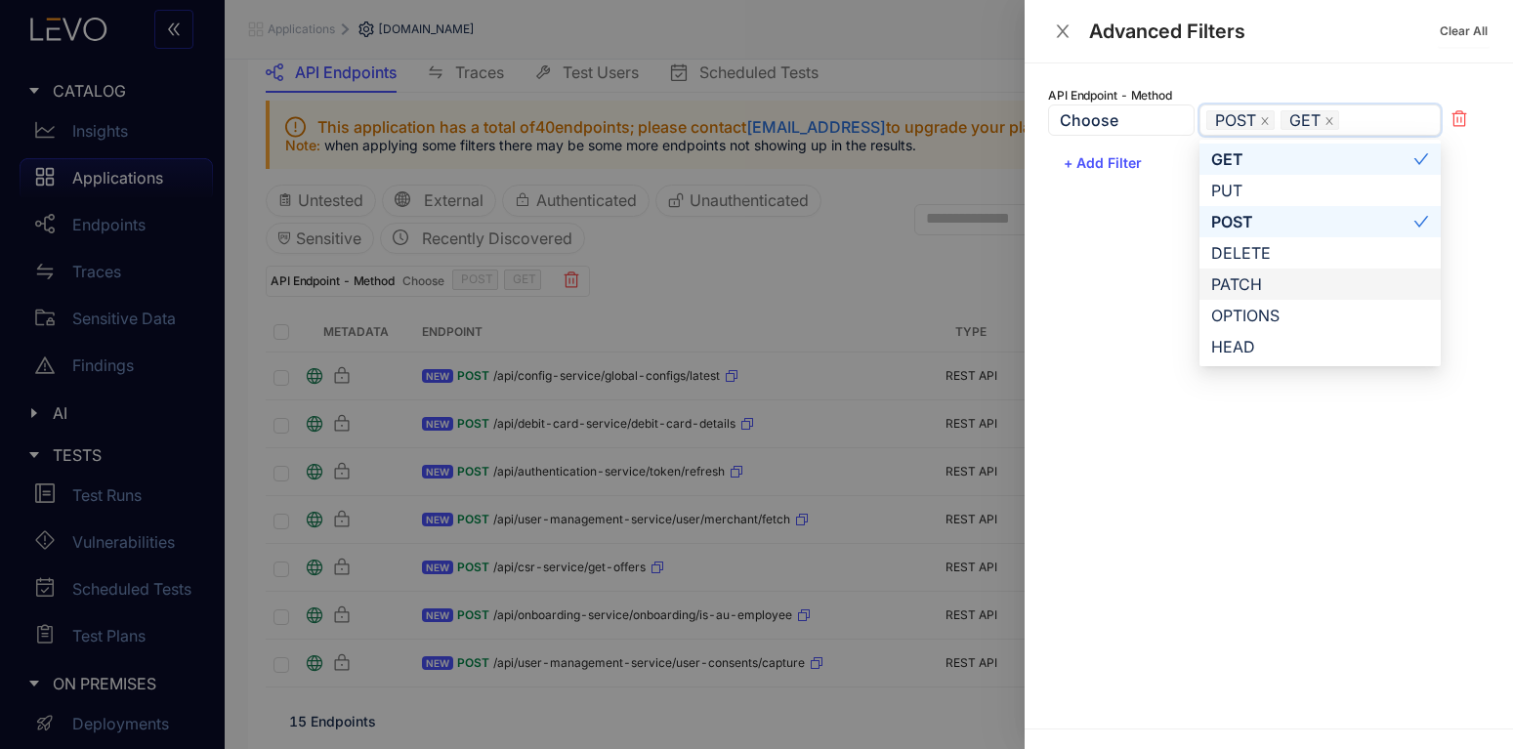
click at [1123, 284] on div "API Endpoint - Method Choose POST GET DELETE PATCH OPTIONS GET PUT POST DELETE …" at bounding box center [1269, 395] width 488 height 665
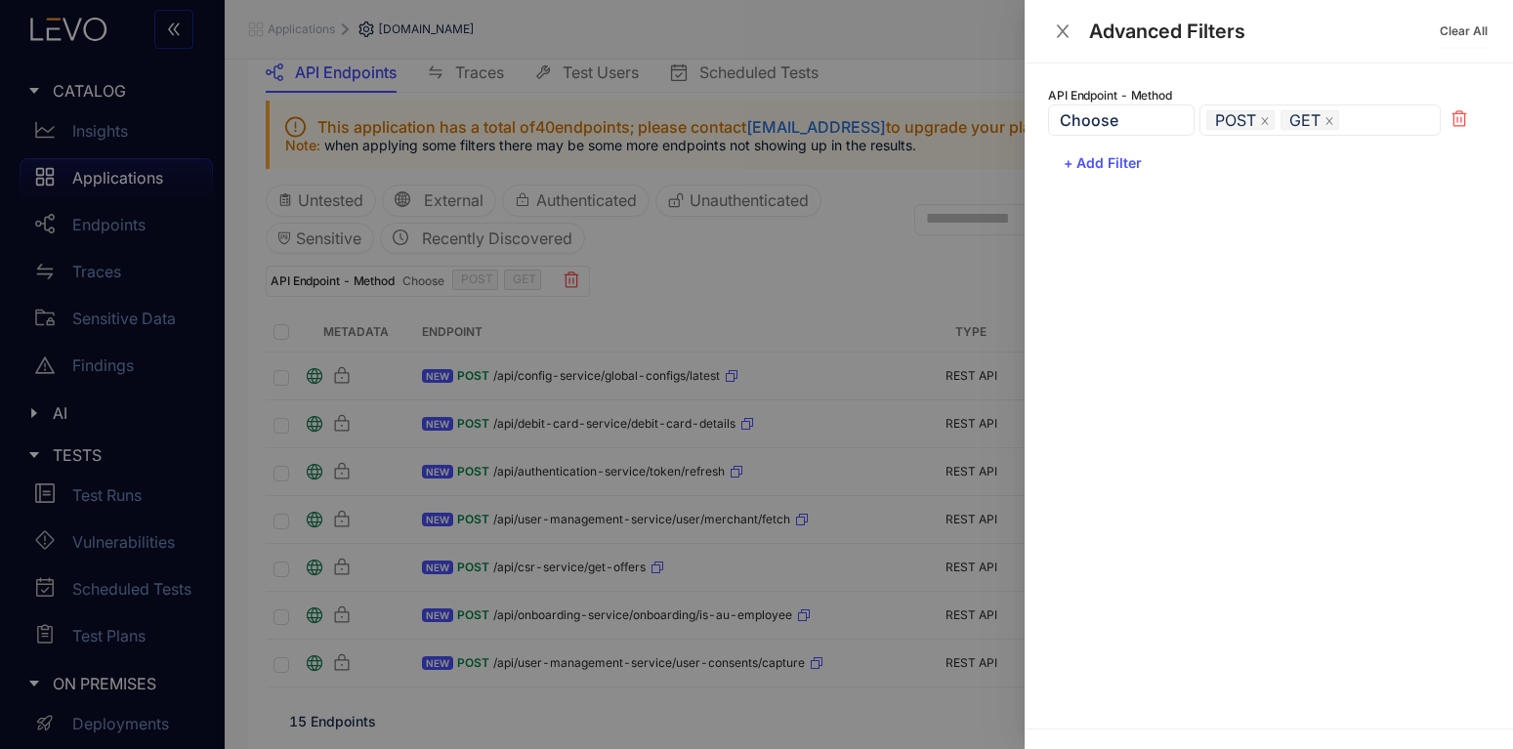
click at [1064, 27] on icon "close" at bounding box center [1063, 30] width 13 height 13
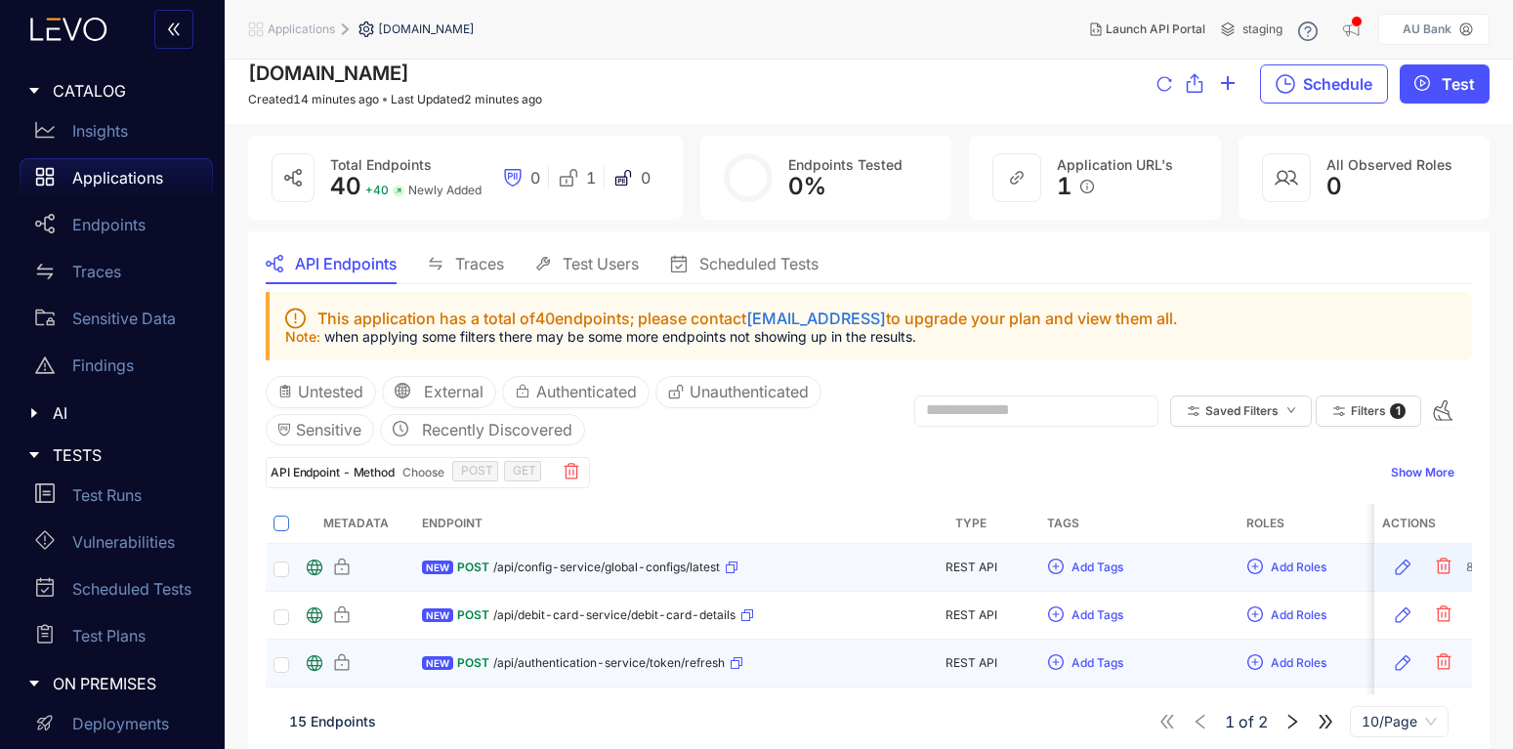
scroll to position [366, 0]
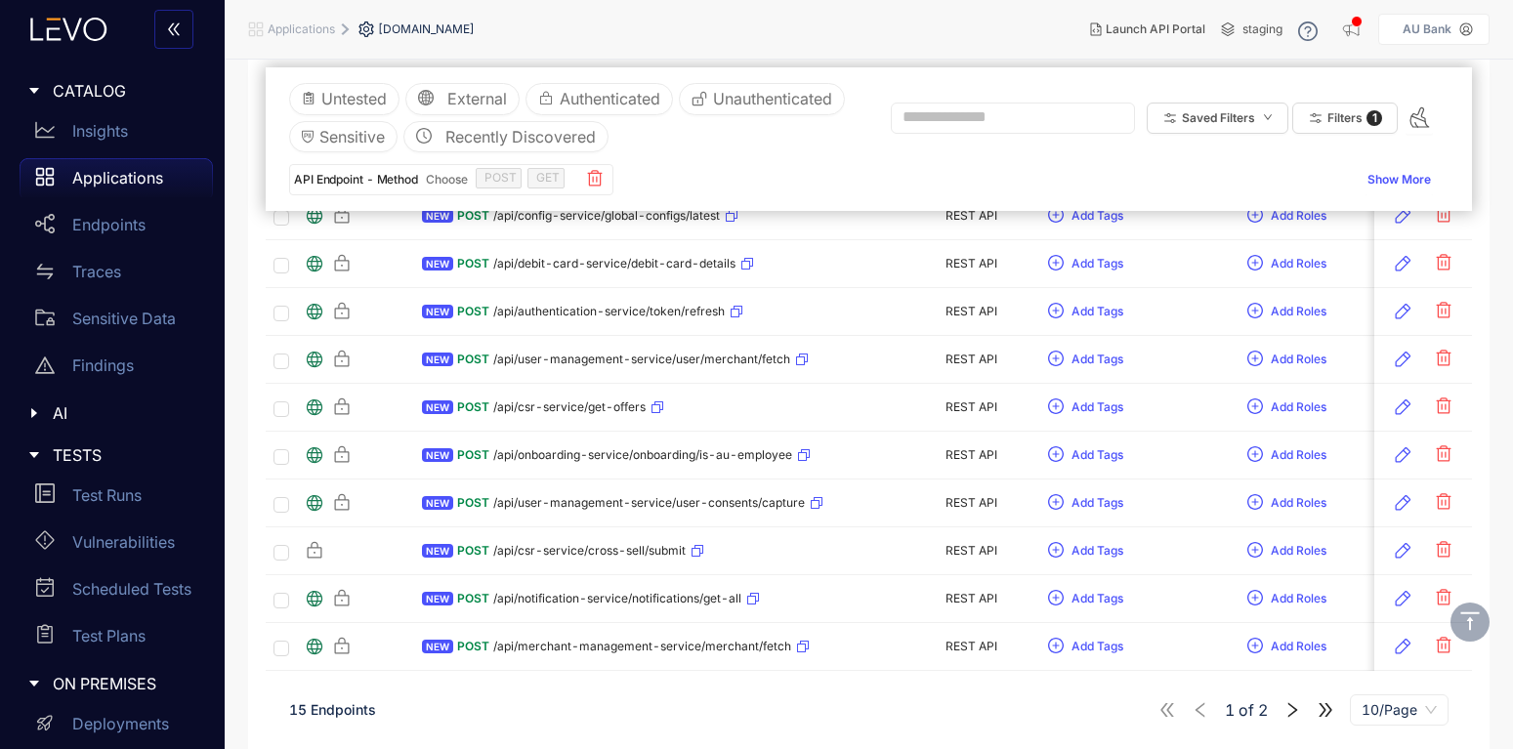
click at [1406, 711] on span "10/Page" at bounding box center [1398, 709] width 75 height 29
click at [1393, 607] on div "20/Page" at bounding box center [1398, 608] width 75 height 21
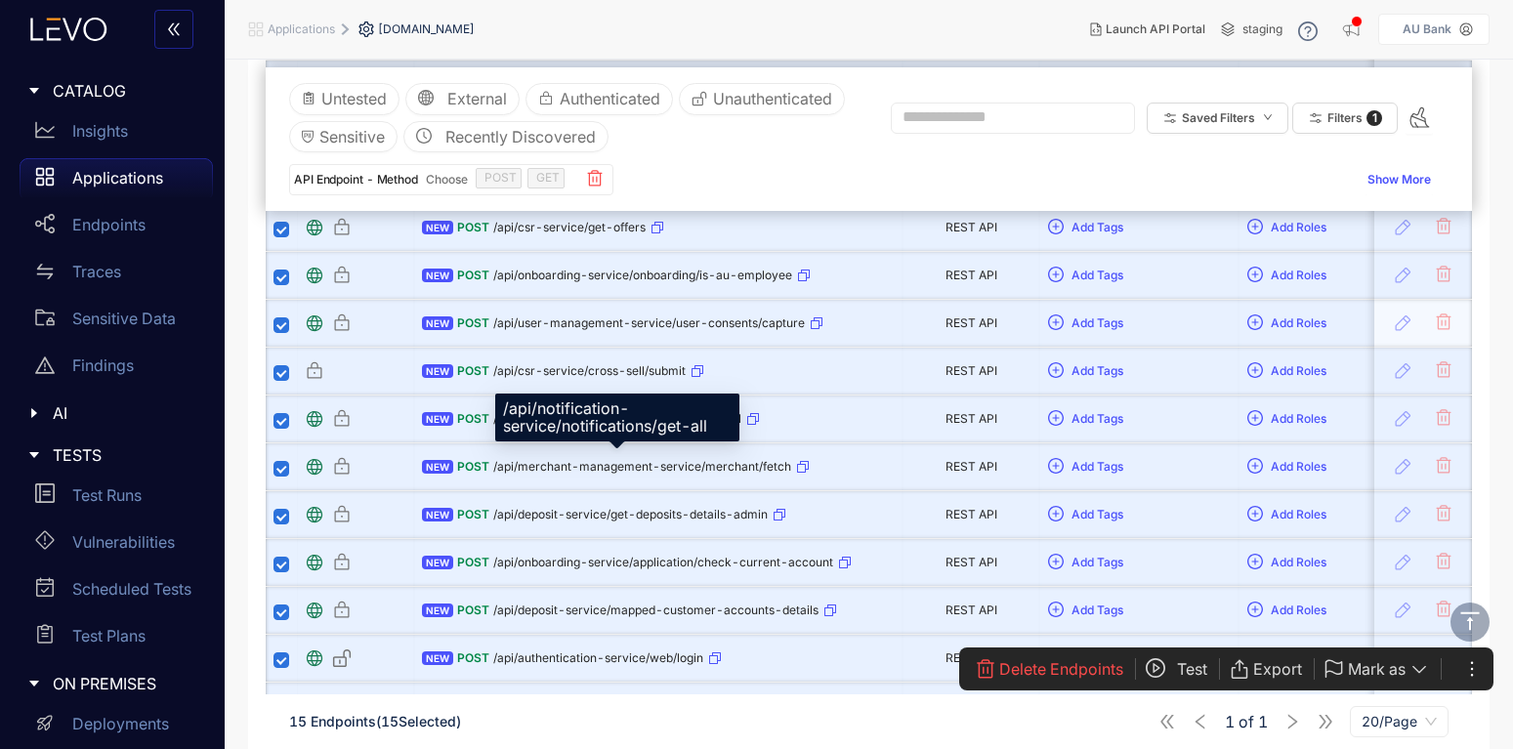
scroll to position [488, 0]
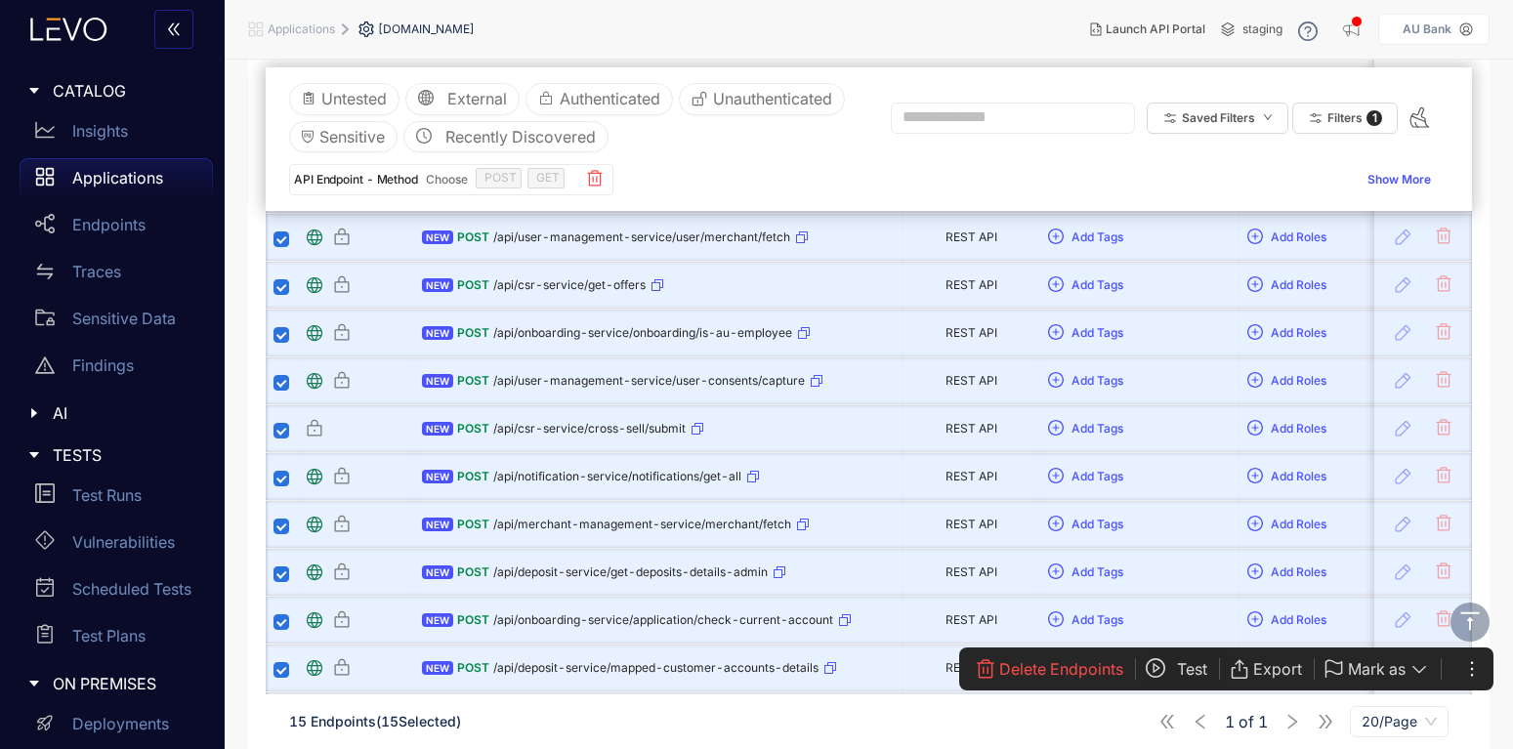
click at [1174, 662] on button "Test" at bounding box center [1187, 668] width 84 height 31
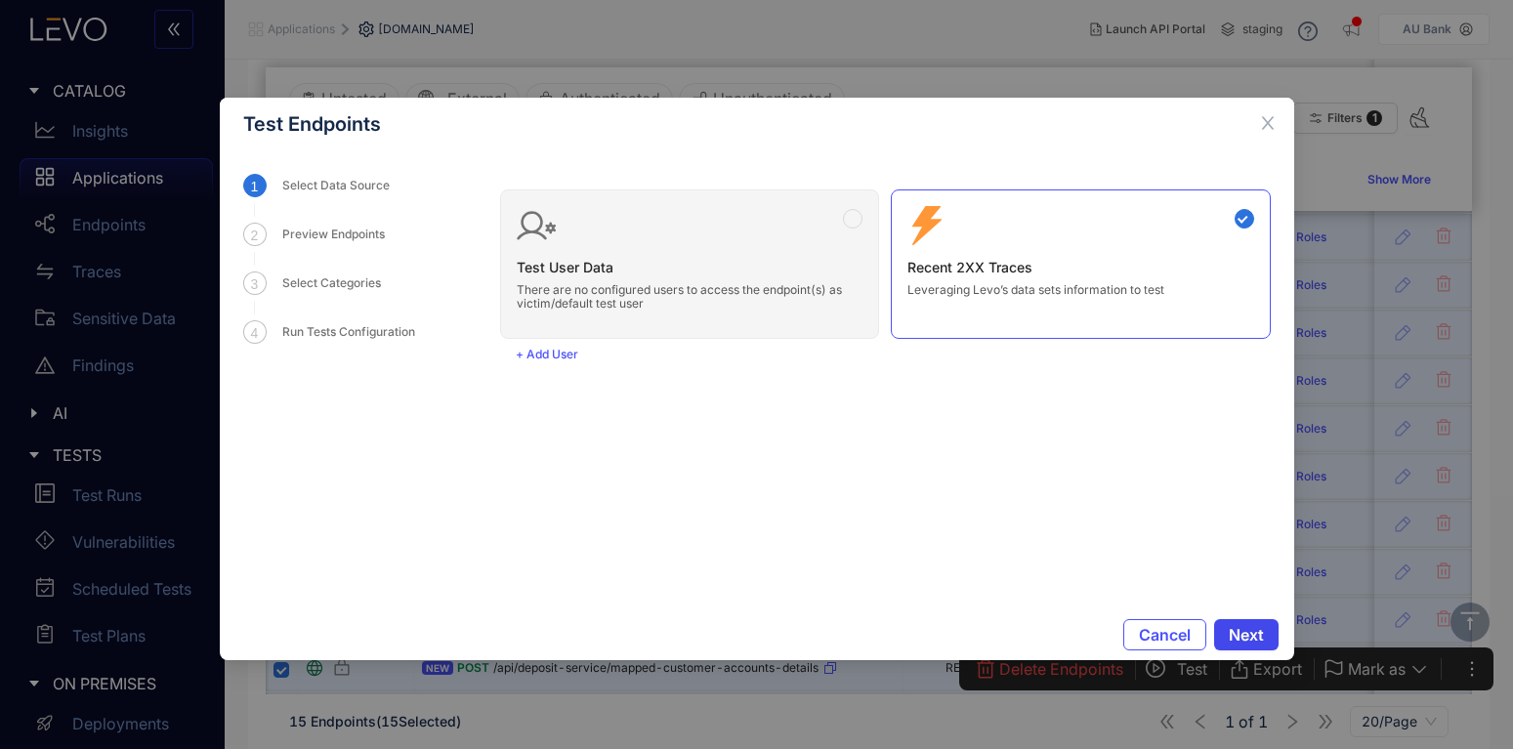
click at [1258, 638] on span "Next" at bounding box center [1246, 635] width 35 height 18
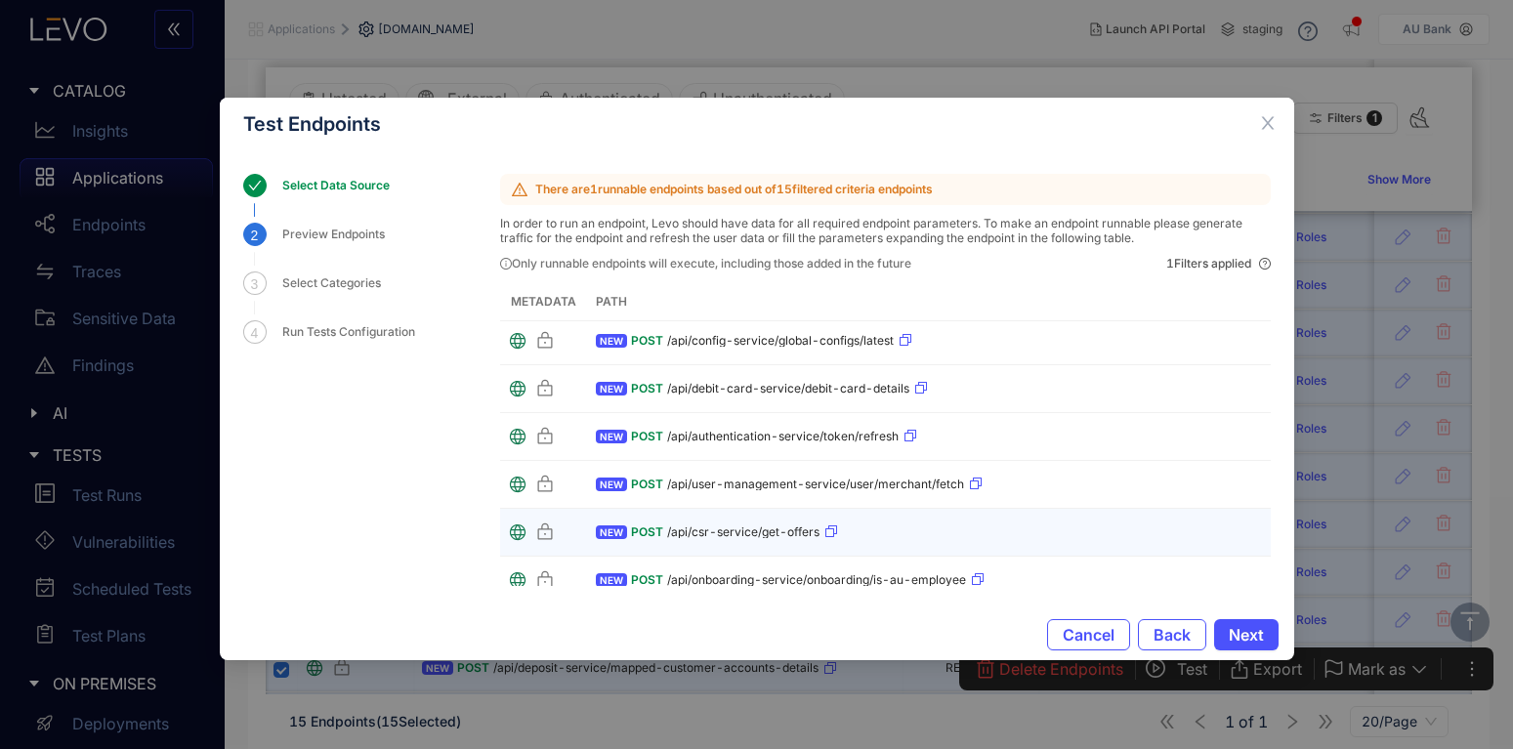
scroll to position [0, 0]
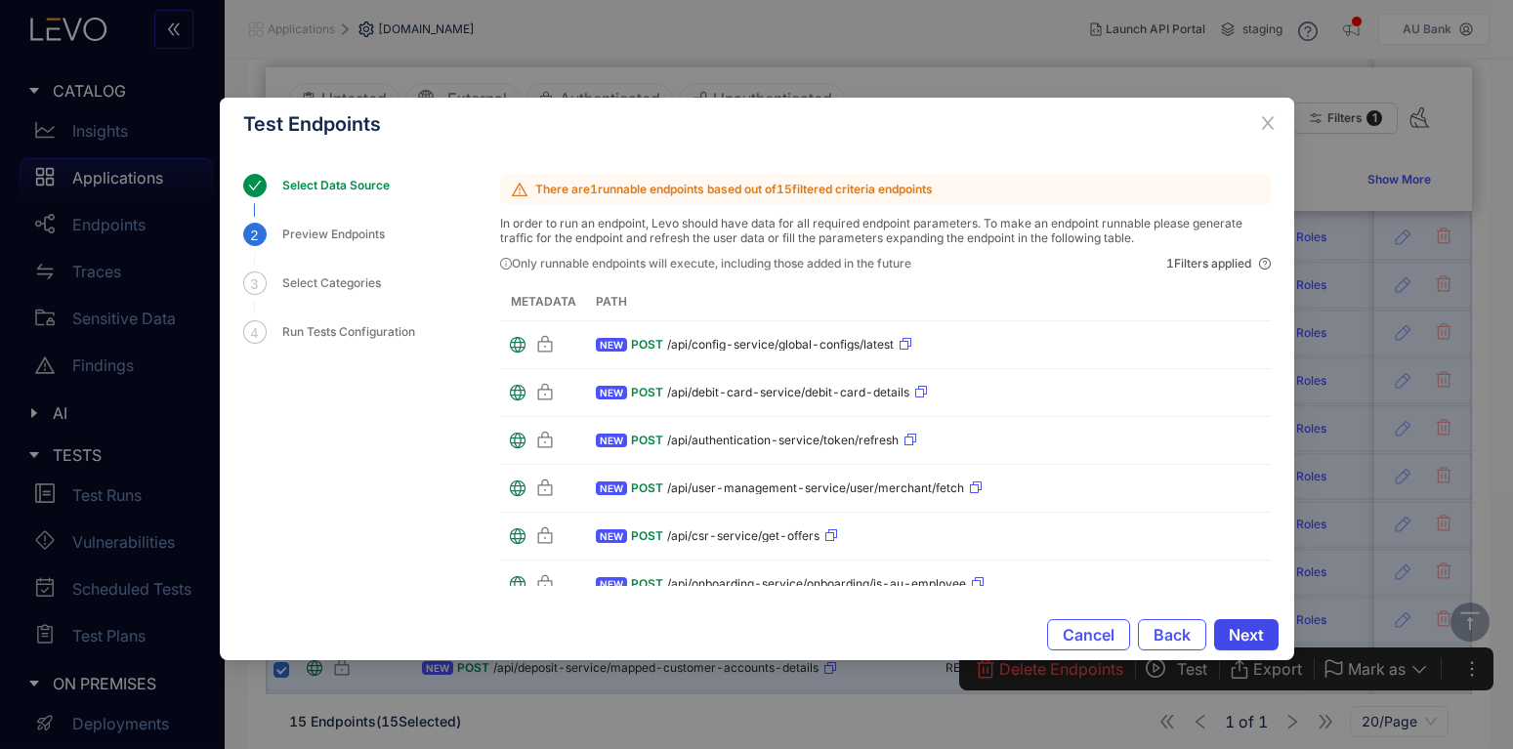
click at [1261, 635] on span "Next" at bounding box center [1246, 635] width 35 height 18
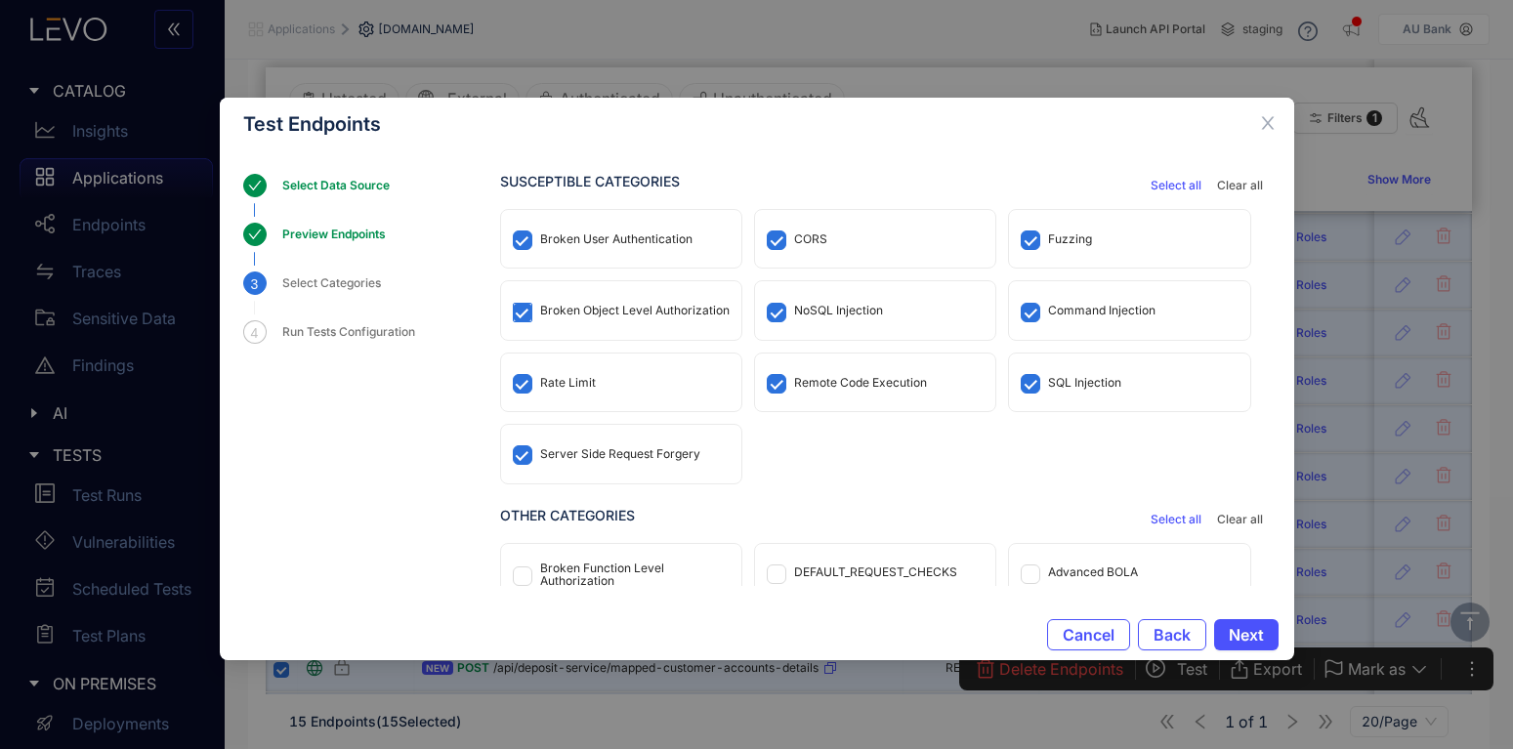
click at [531, 313] on span at bounding box center [523, 313] width 20 height 20
drag, startPoint x: 524, startPoint y: 461, endPoint x: 548, endPoint y: 451, distance: 25.4
click at [527, 461] on span at bounding box center [523, 455] width 20 height 20
click at [1246, 184] on span "Clear all" at bounding box center [1240, 186] width 46 height 14
click at [529, 246] on span at bounding box center [523, 240] width 20 height 20
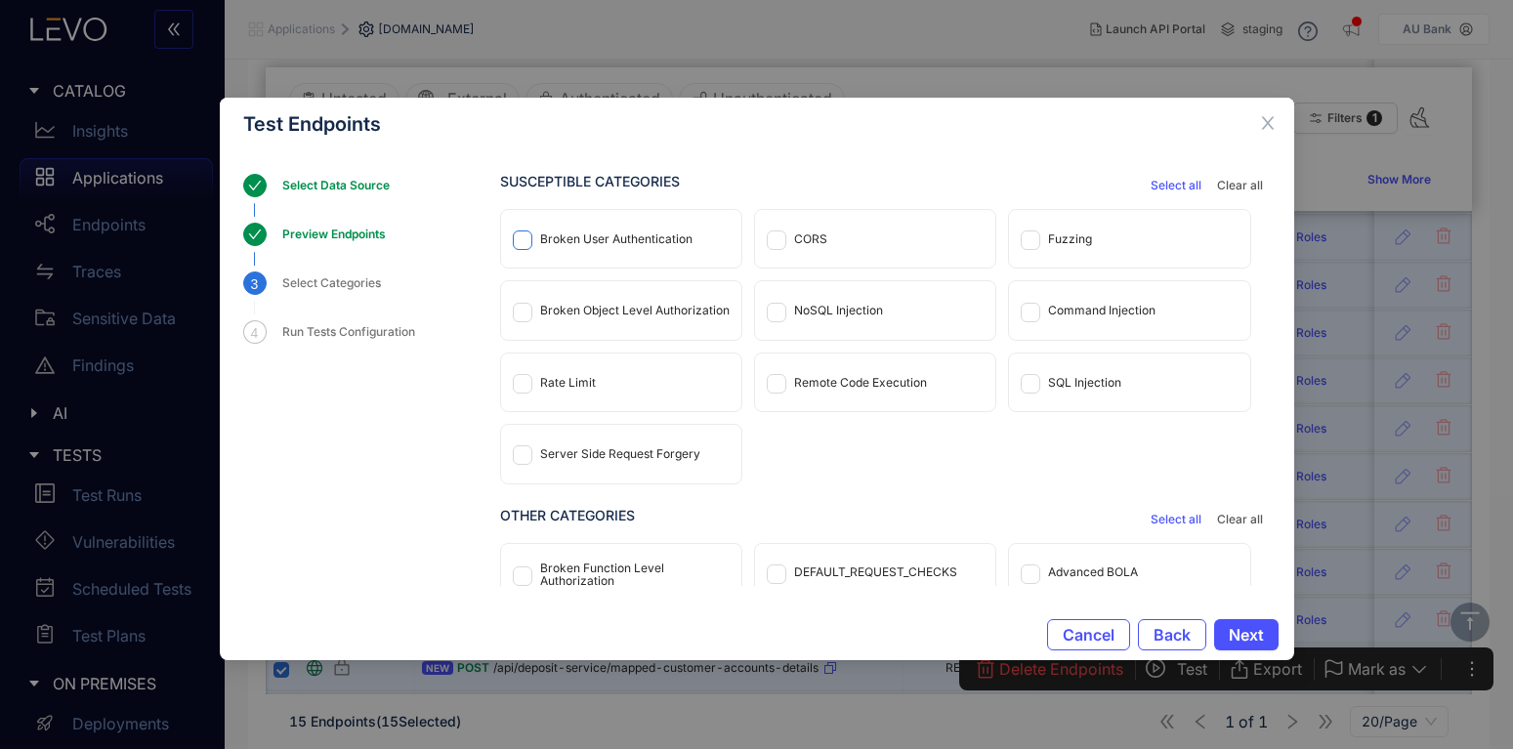
click at [523, 245] on span at bounding box center [523, 240] width 20 height 20
click at [1245, 635] on span "Next" at bounding box center [1246, 635] width 35 height 18
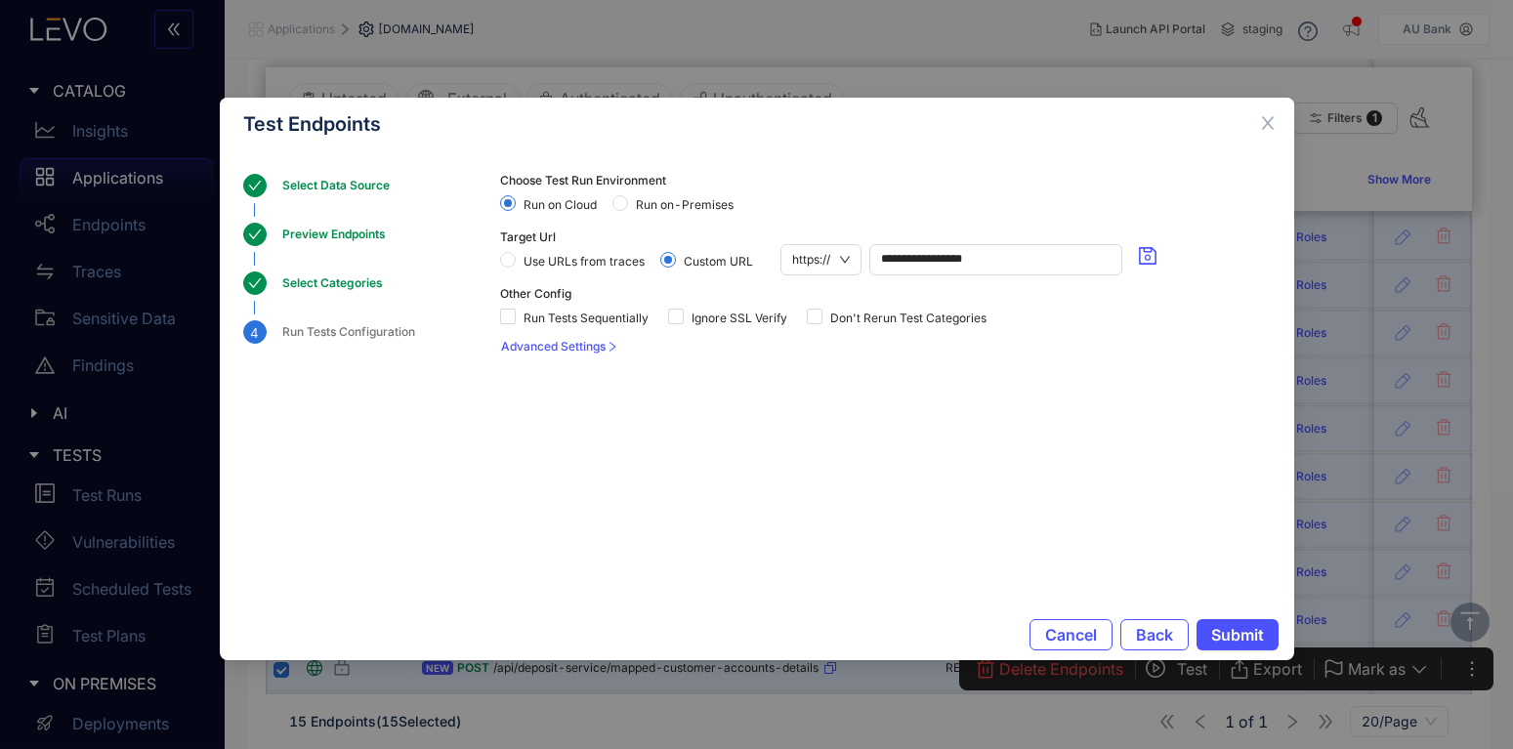
click at [629, 206] on span "Run on-Premises" at bounding box center [684, 205] width 113 height 14
click at [594, 344] on span "Advanced Settings" at bounding box center [553, 347] width 105 height 14
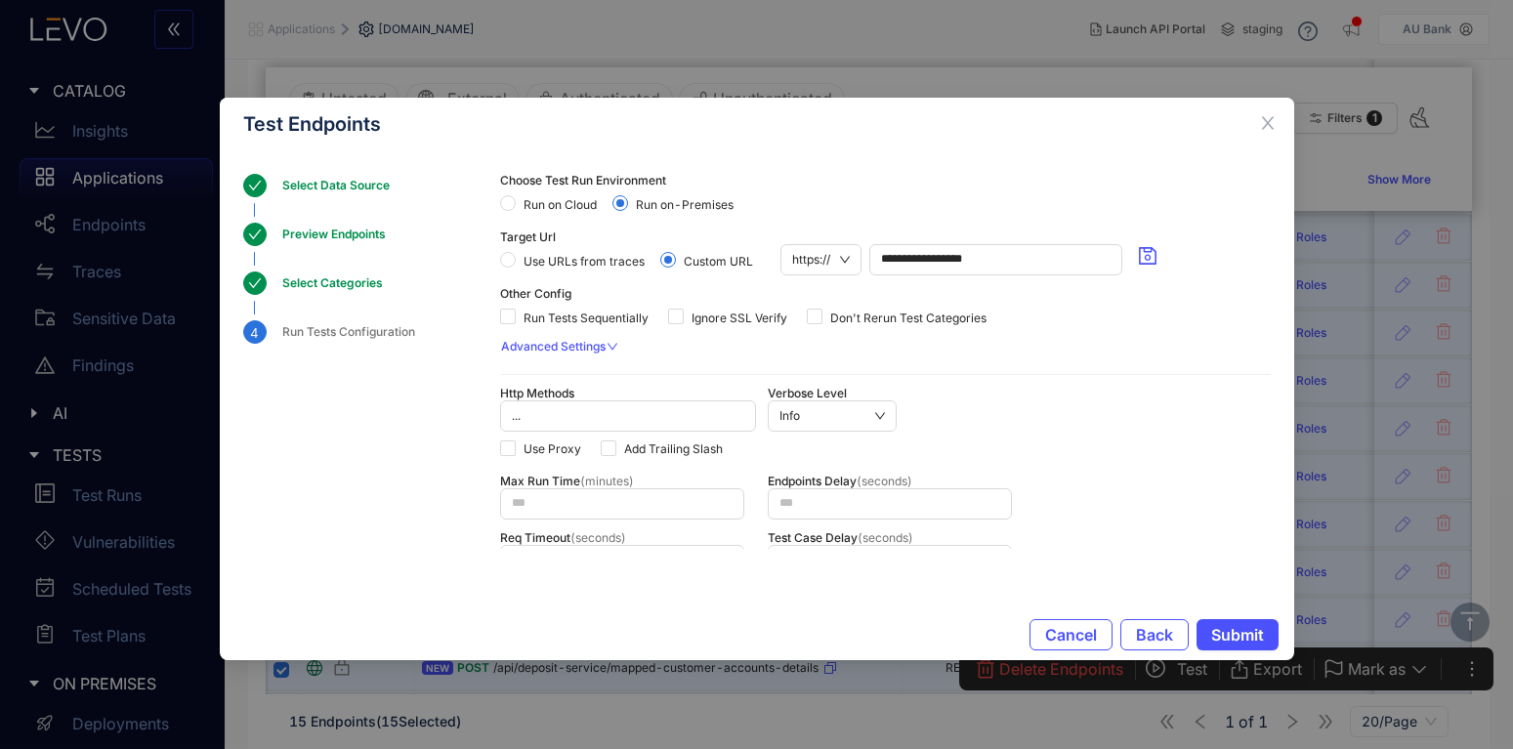
scroll to position [117, 0]
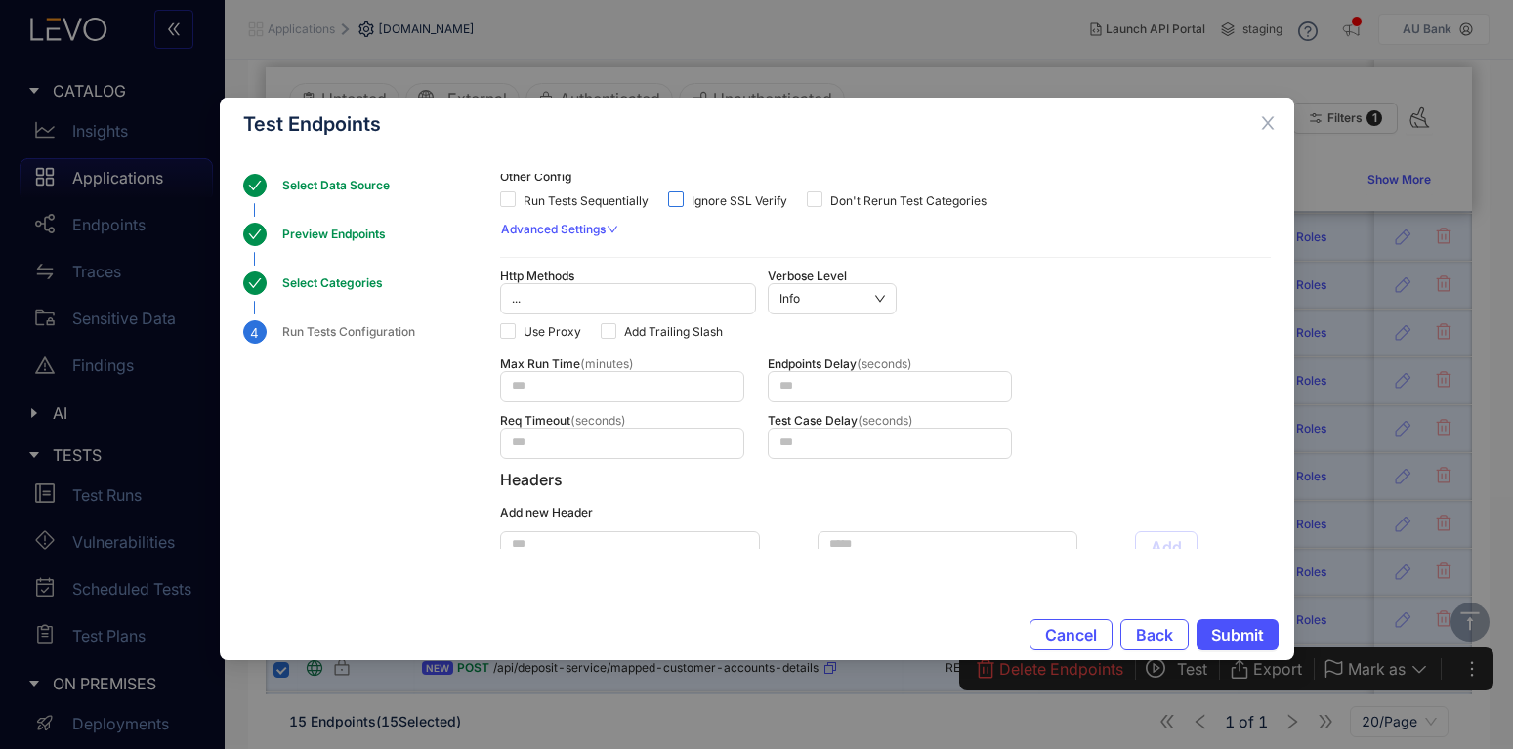
click at [682, 202] on span at bounding box center [676, 199] width 16 height 16
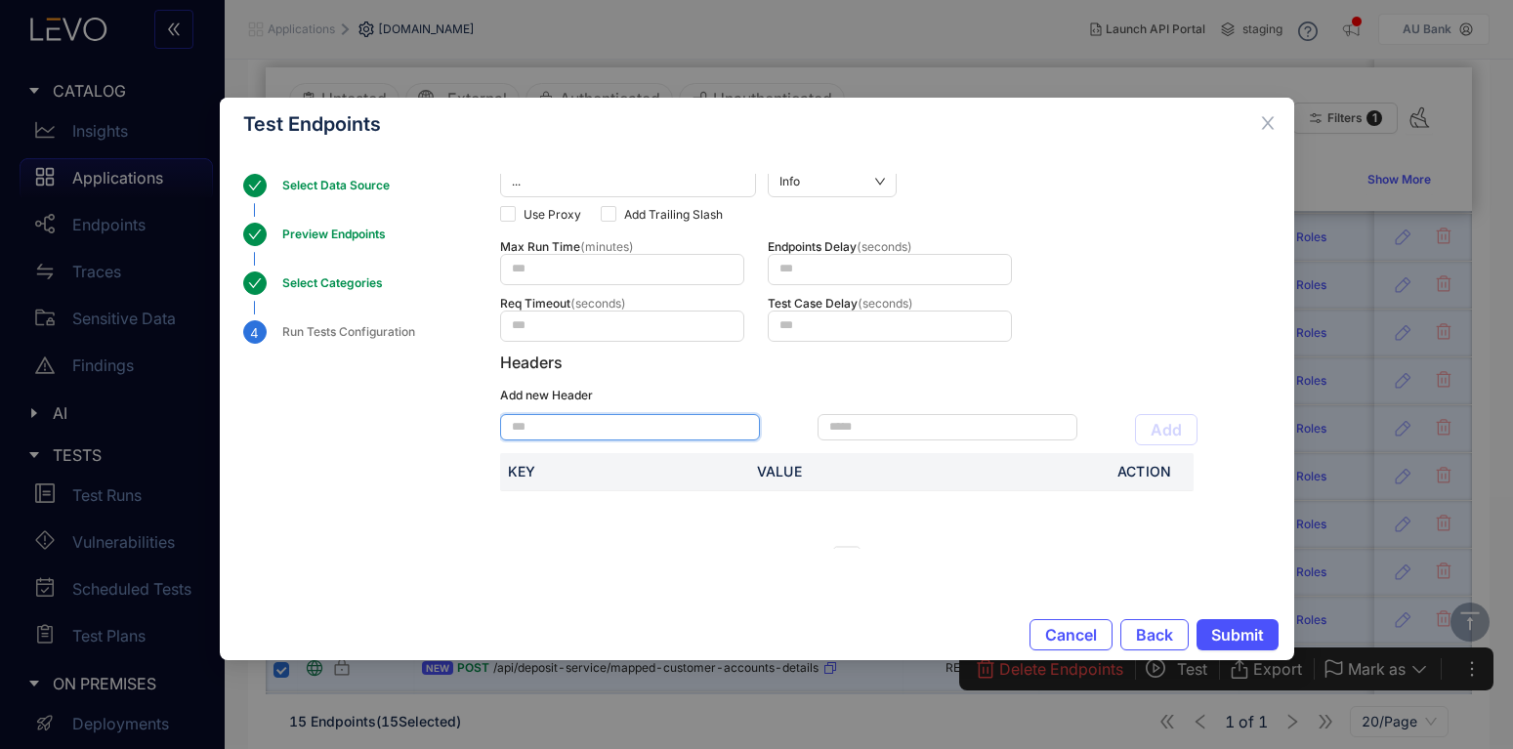
click at [676, 424] on input "text" at bounding box center [630, 427] width 260 height 26
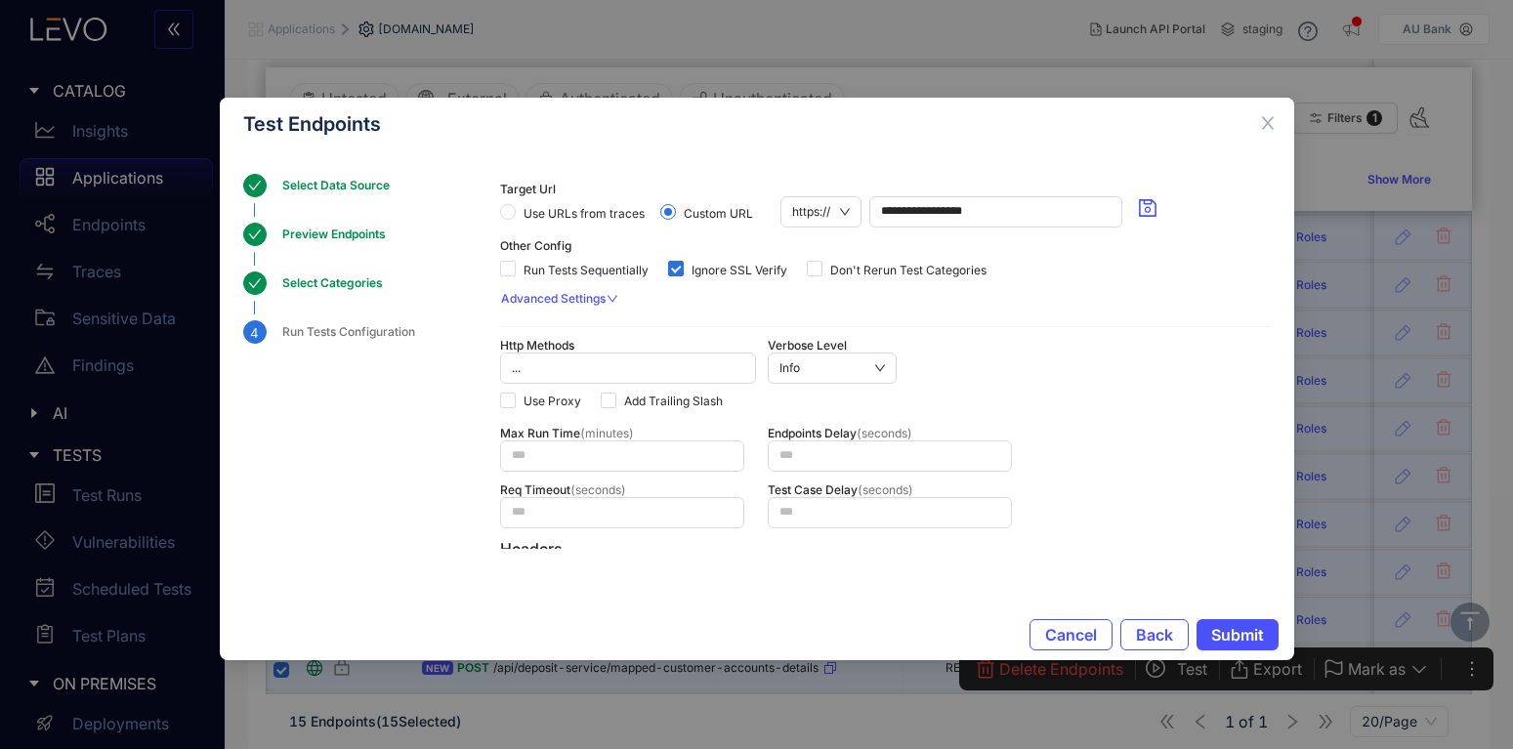
scroll to position [0, 0]
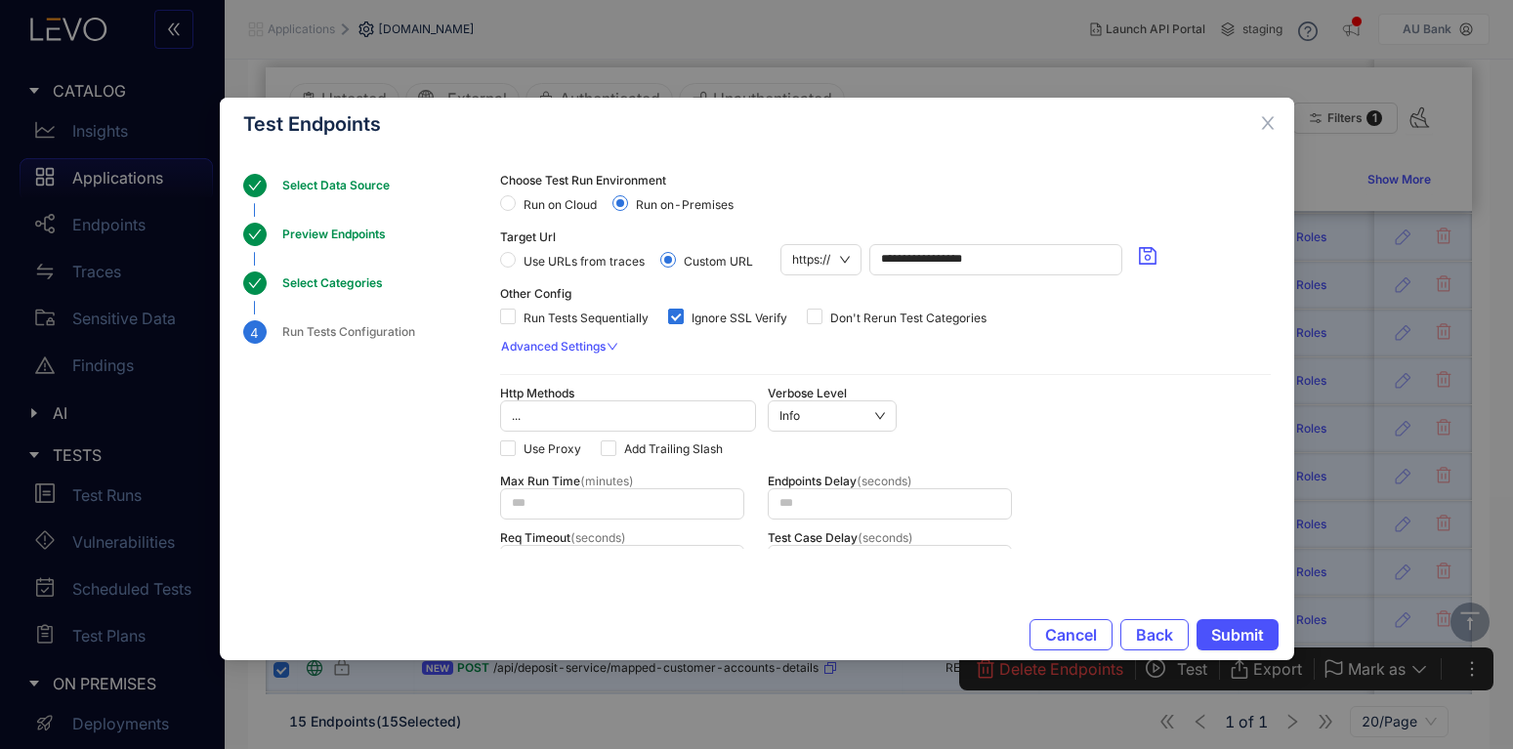
click at [610, 347] on icon "down" at bounding box center [613, 347] width 12 height 12
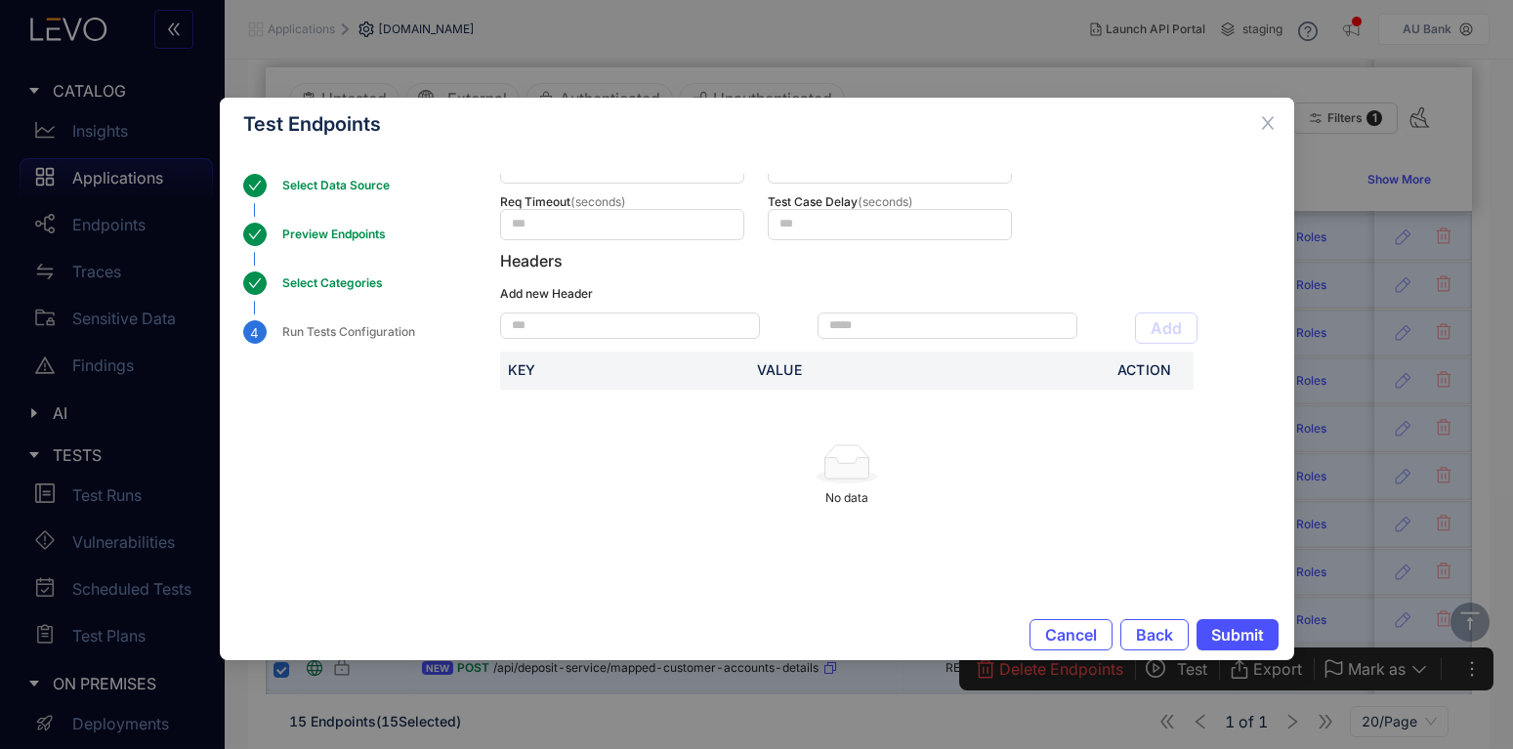
scroll to position [348, 0]
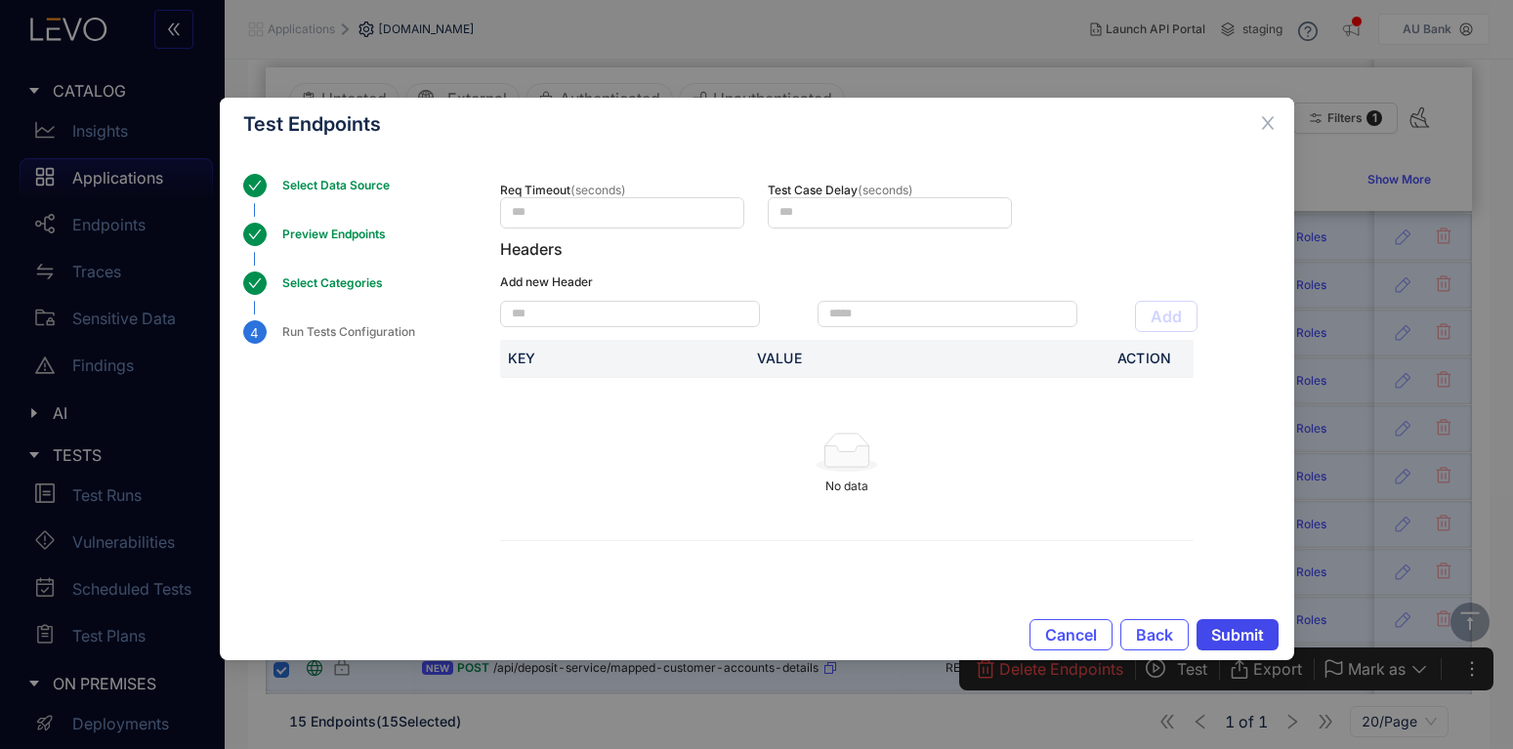
click at [1252, 630] on span "Submit" at bounding box center [1237, 635] width 53 height 18
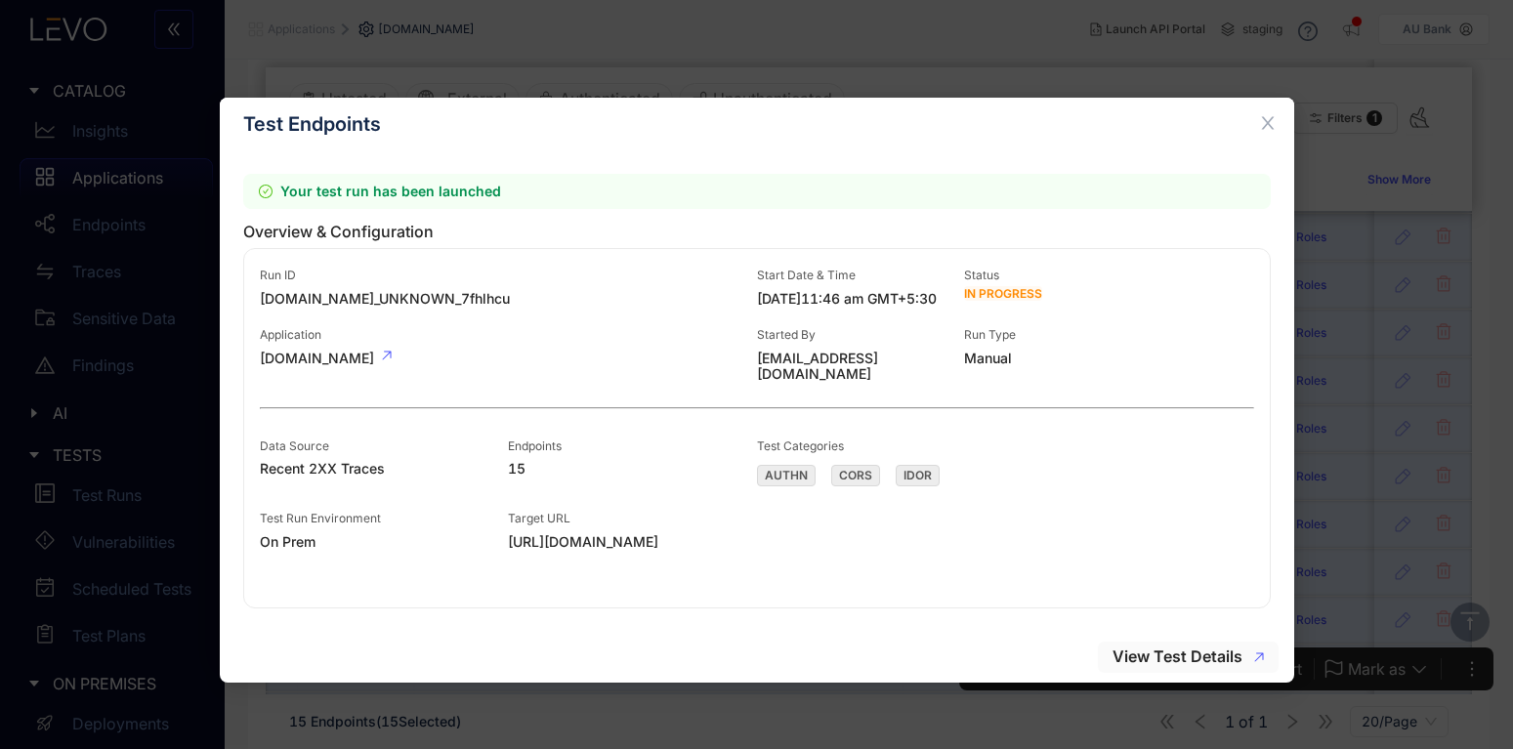
click at [1232, 655] on span "View Test Details" at bounding box center [1177, 657] width 130 height 18
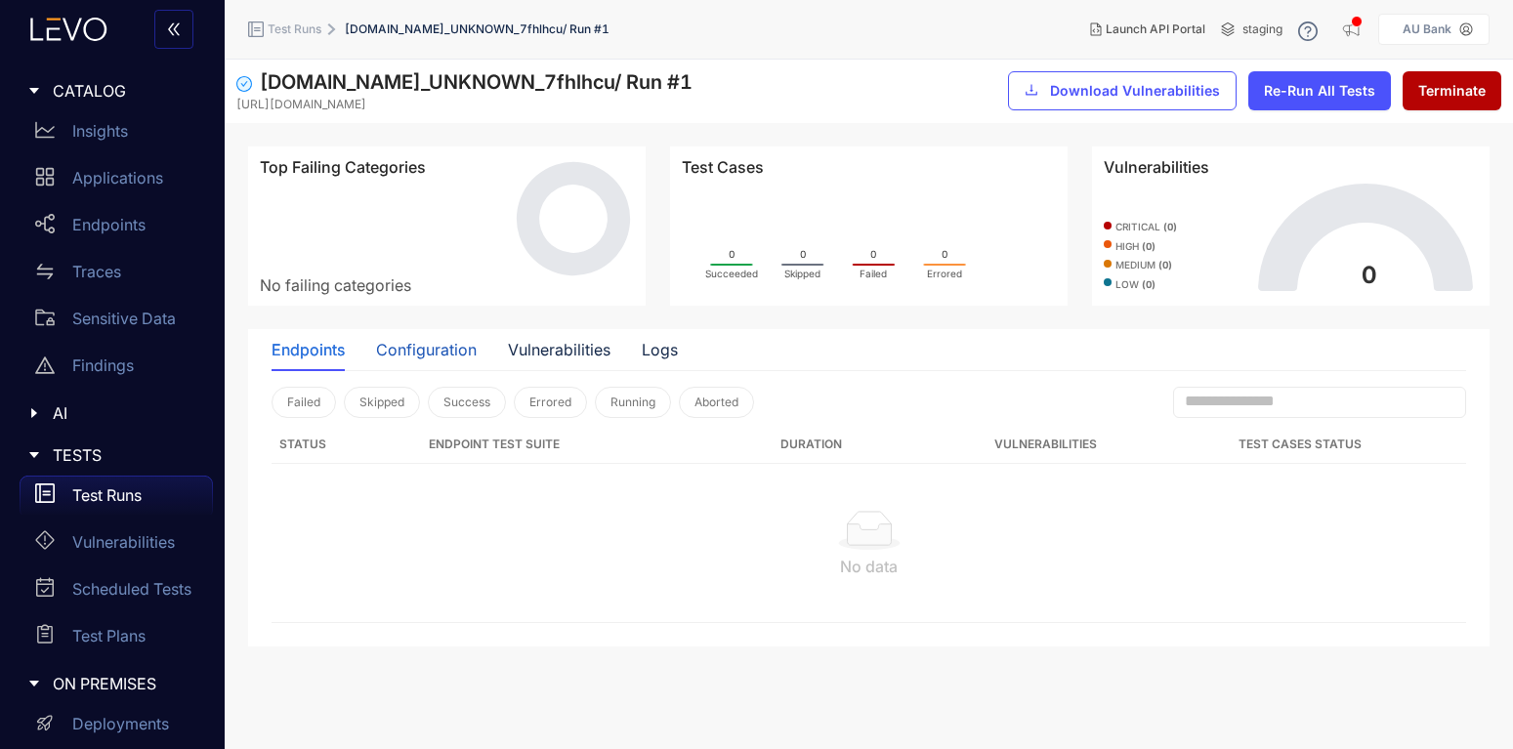
click at [421, 350] on div "Configuration" at bounding box center [426, 350] width 101 height 18
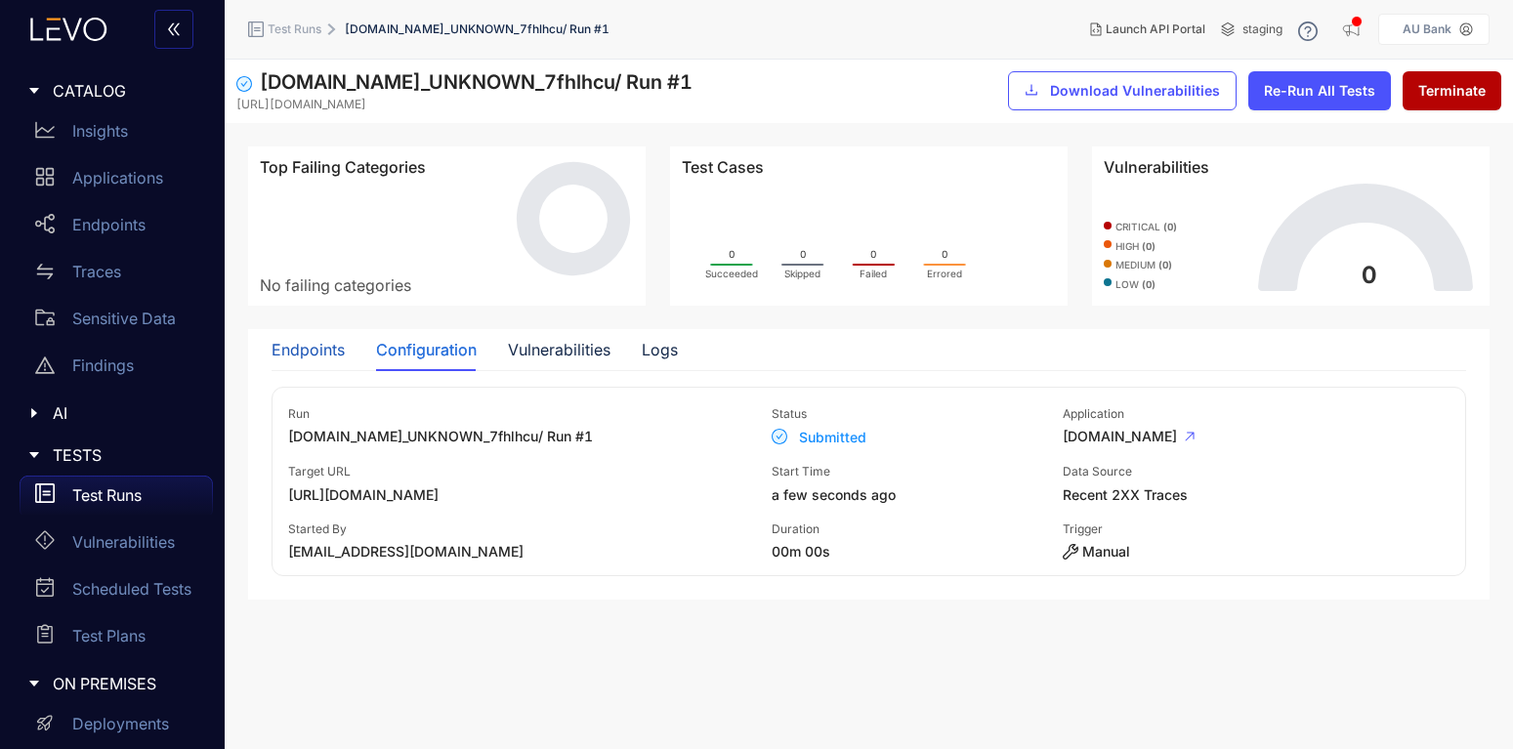
click at [317, 349] on div "Endpoints" at bounding box center [308, 350] width 73 height 18
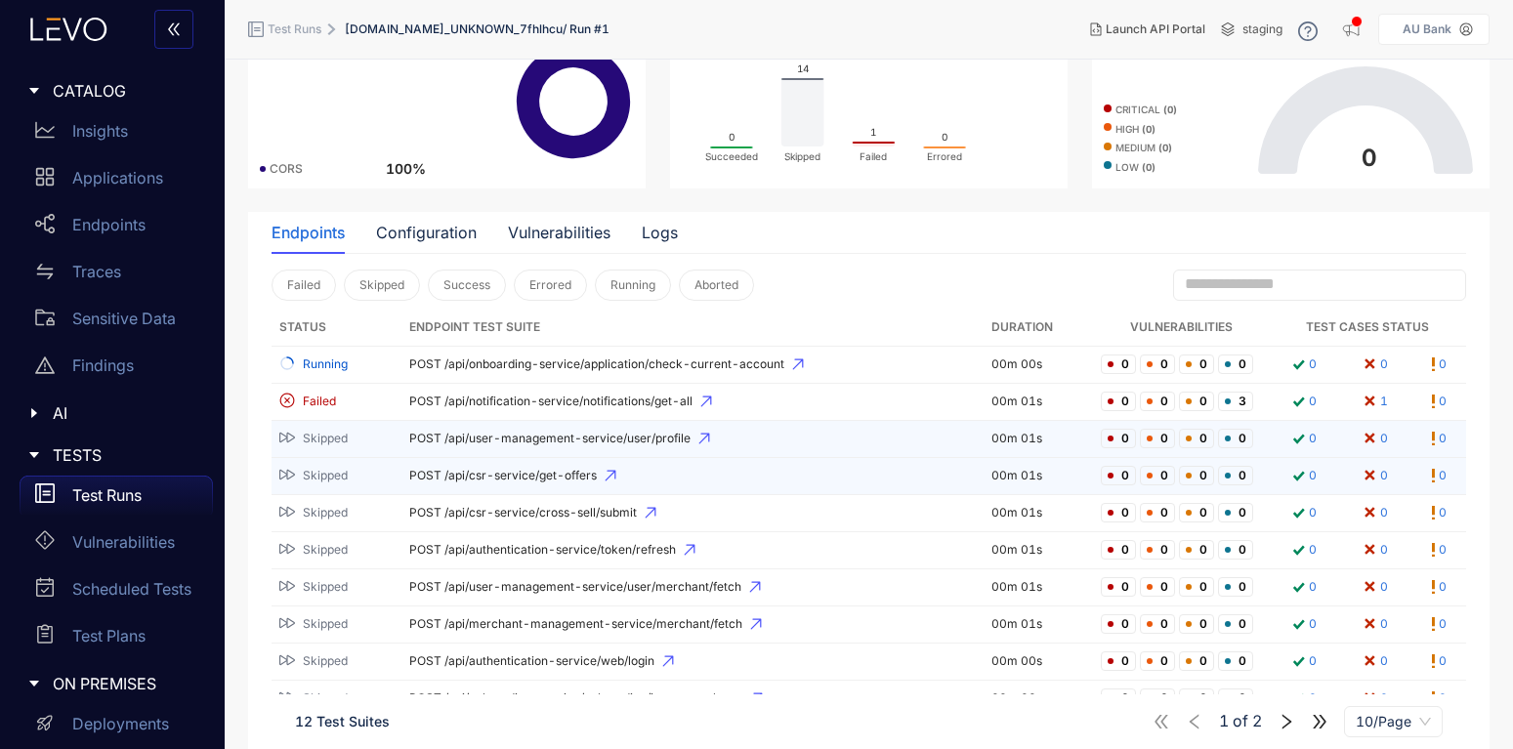
scroll to position [177, 0]
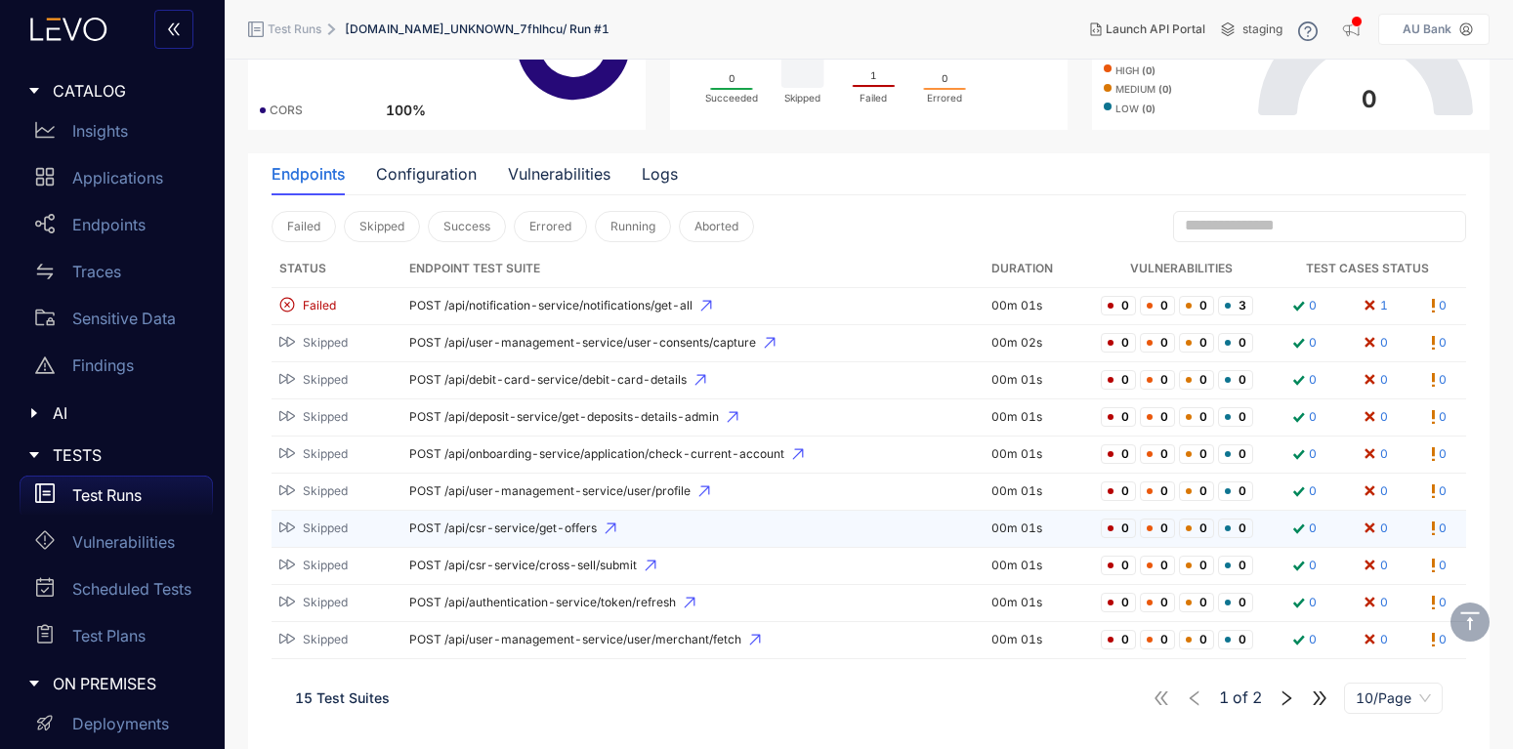
click at [512, 525] on span "POST /api/csr-service/get-offers" at bounding box center [692, 529] width 566 height 14
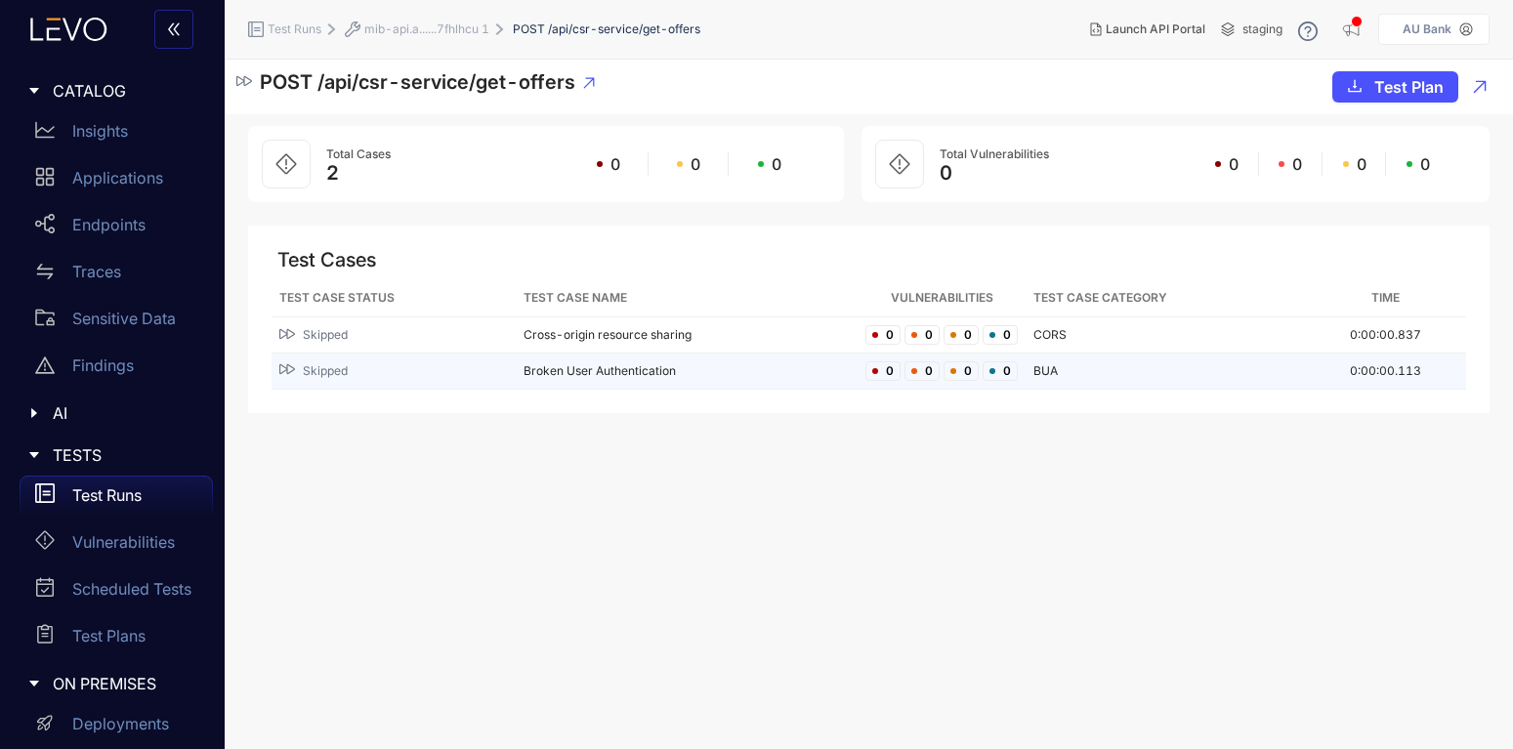
click at [487, 374] on div "Skipped" at bounding box center [393, 370] width 229 height 19
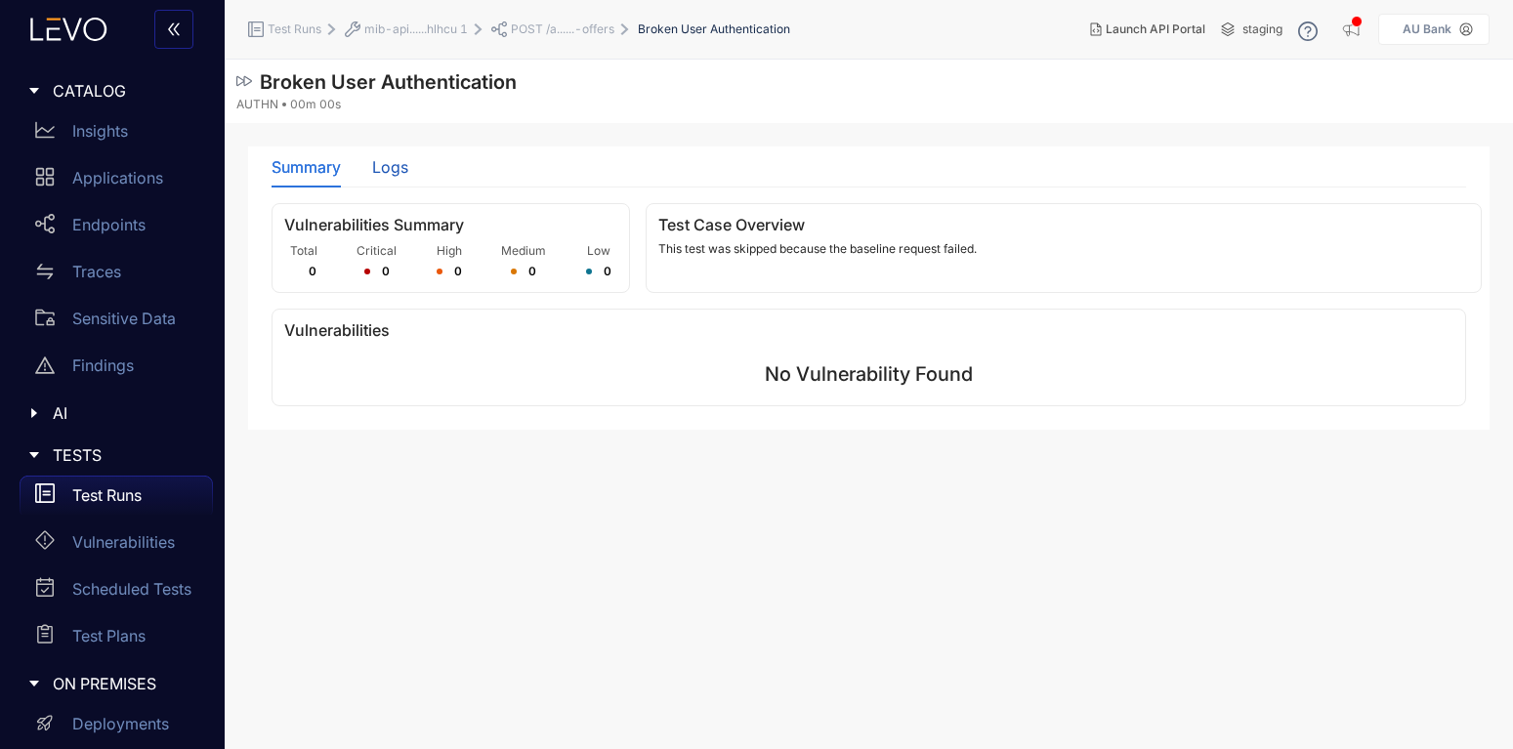
click at [396, 173] on div "Logs" at bounding box center [390, 167] width 36 height 18
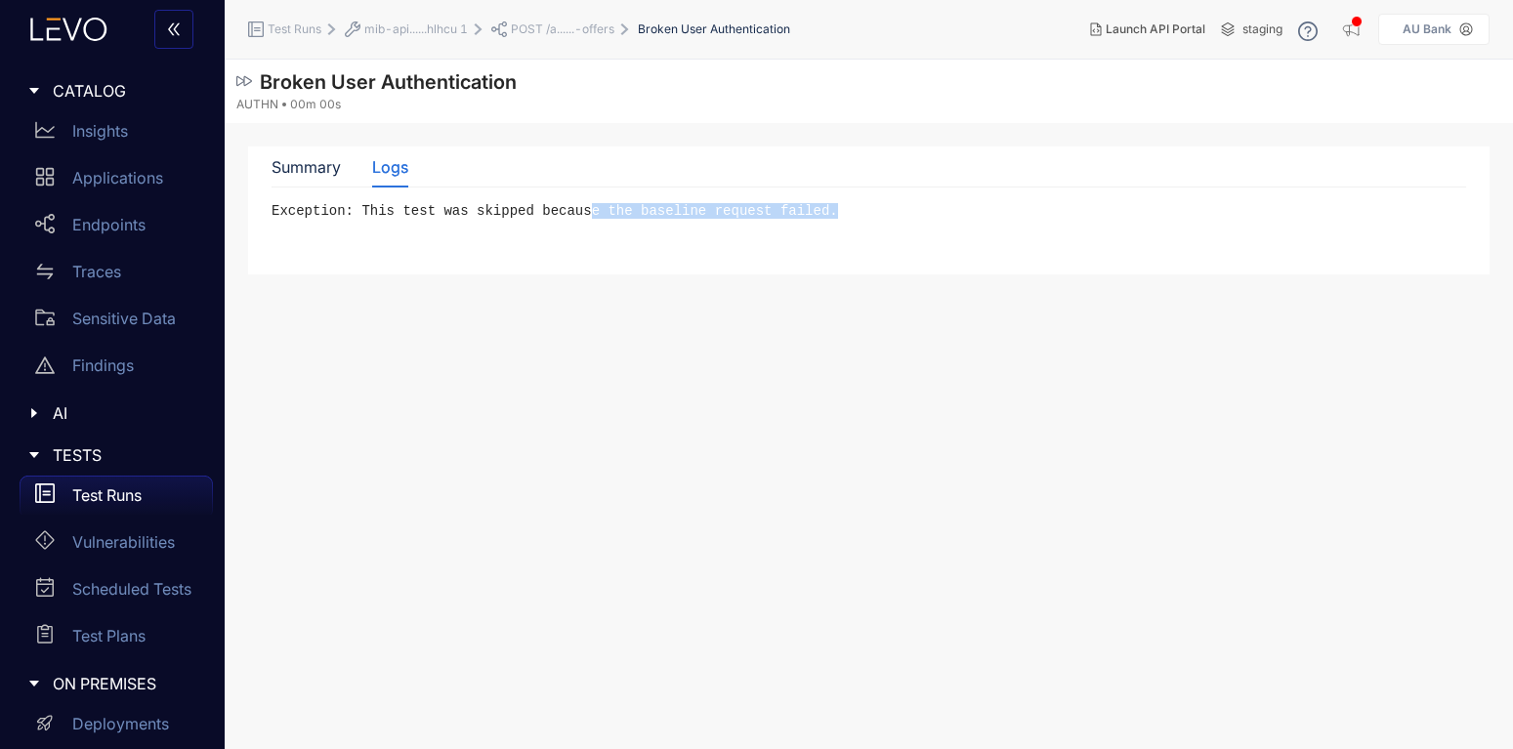
drag, startPoint x: 568, startPoint y: 206, endPoint x: 846, endPoint y: 209, distance: 277.4
click at [846, 209] on pre "Exception: This test was skipped because the baseline request failed." at bounding box center [869, 211] width 1194 height 16
click at [1065, 278] on section "Broken User Authentication AUTHN 00m 00s Summary Logs Vulnerabilities Summary T…" at bounding box center [869, 405] width 1288 height 690
click at [537, 27] on span "POST /a......-offers" at bounding box center [563, 29] width 104 height 14
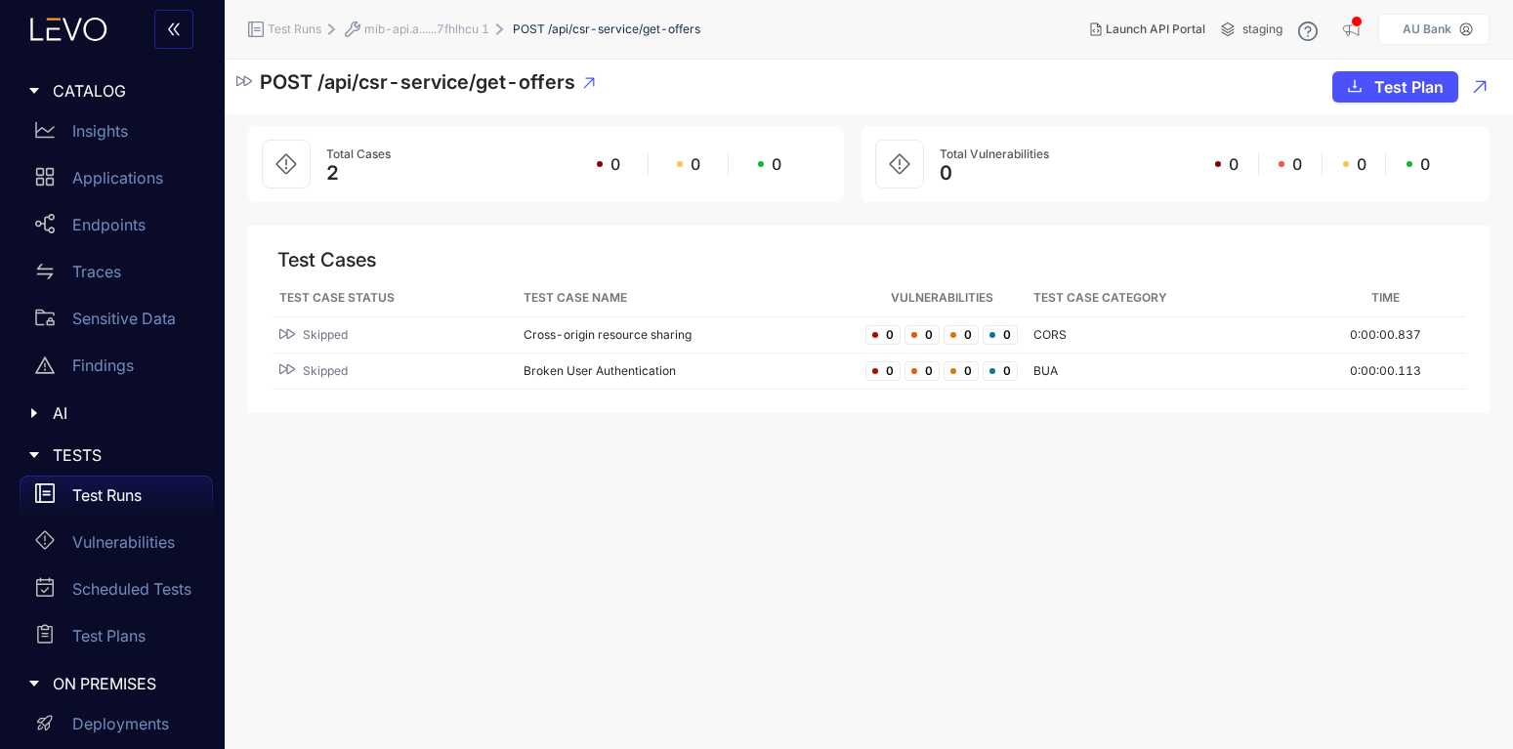
click at [431, 29] on span "mib-api.a......7fhlhcu 1" at bounding box center [426, 29] width 125 height 14
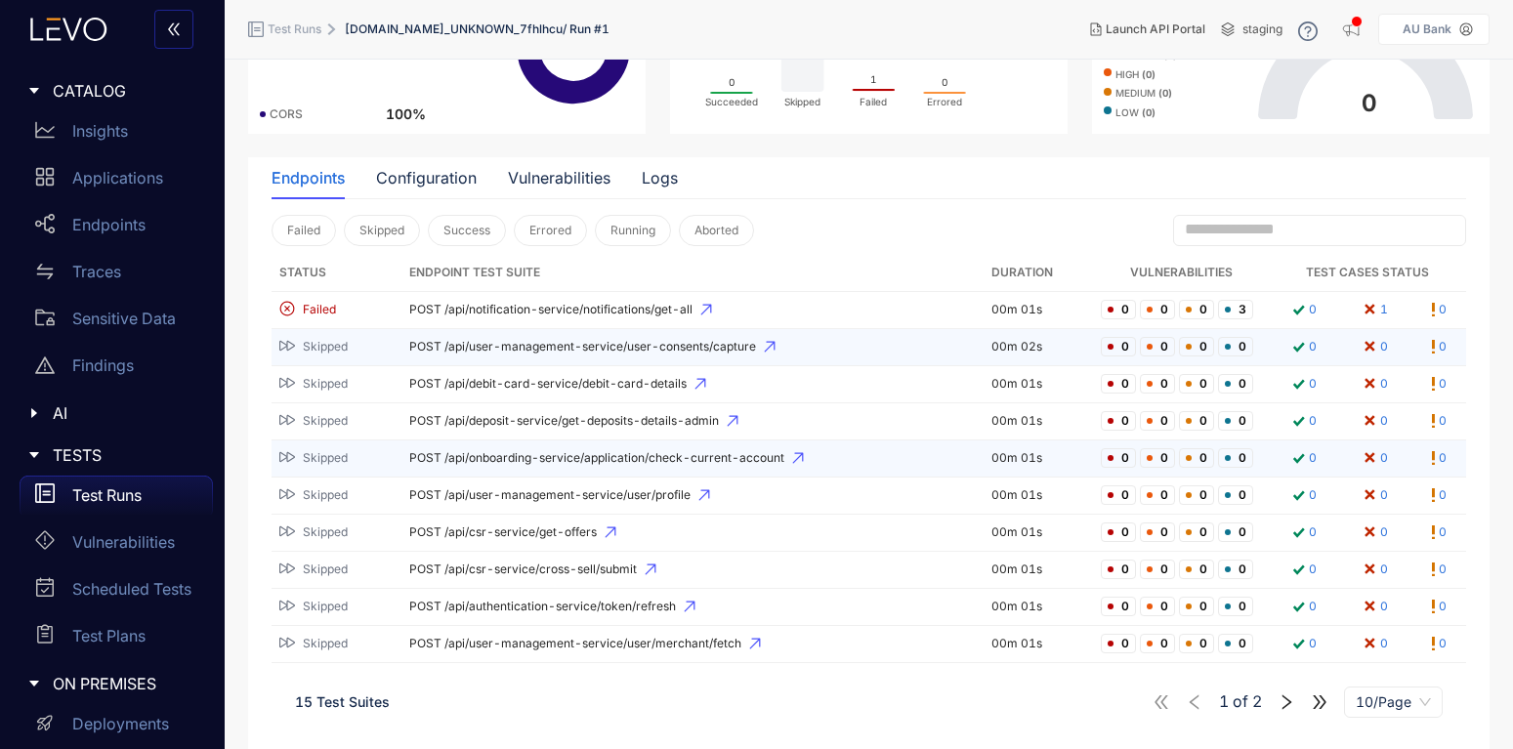
scroll to position [177, 0]
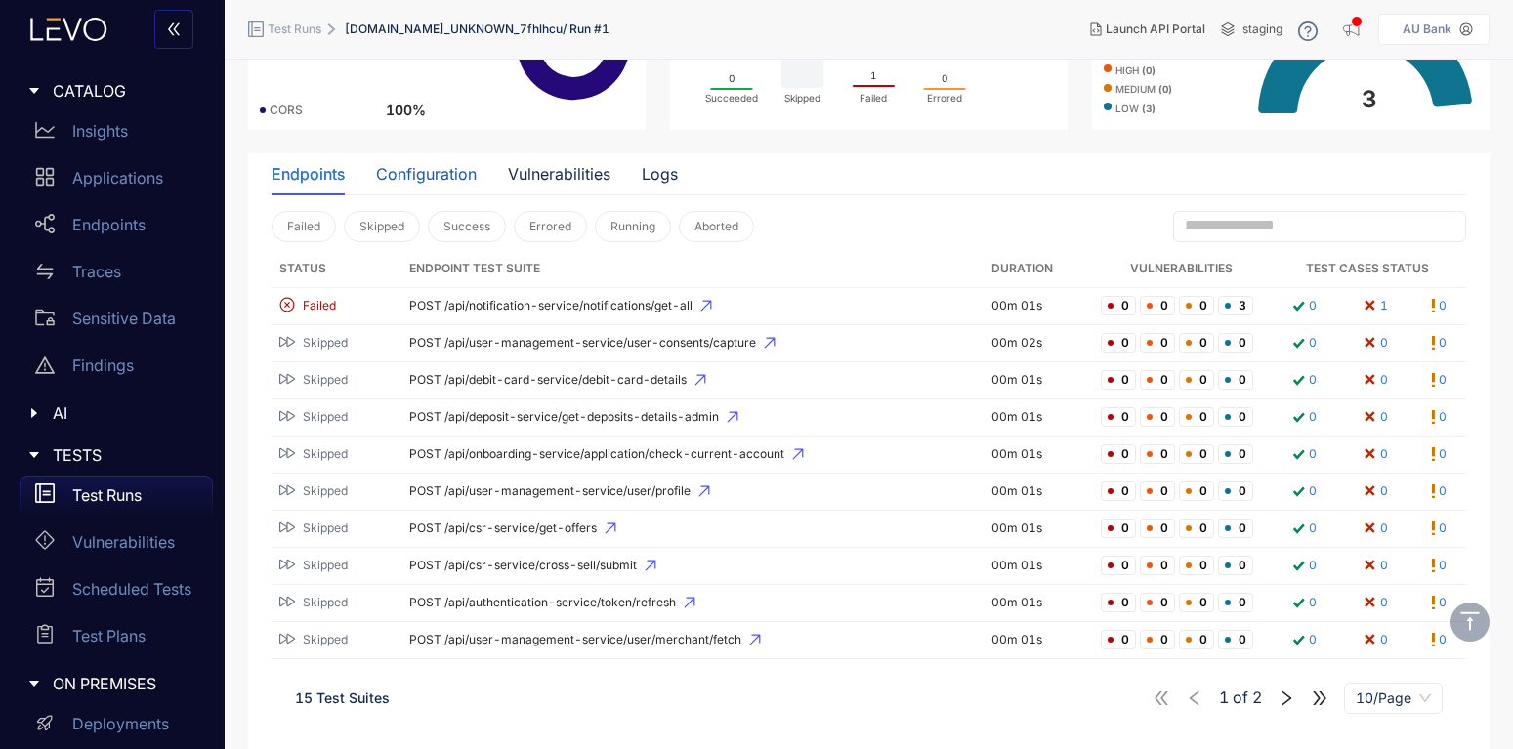
click at [403, 173] on div "Configuration" at bounding box center [426, 174] width 101 height 18
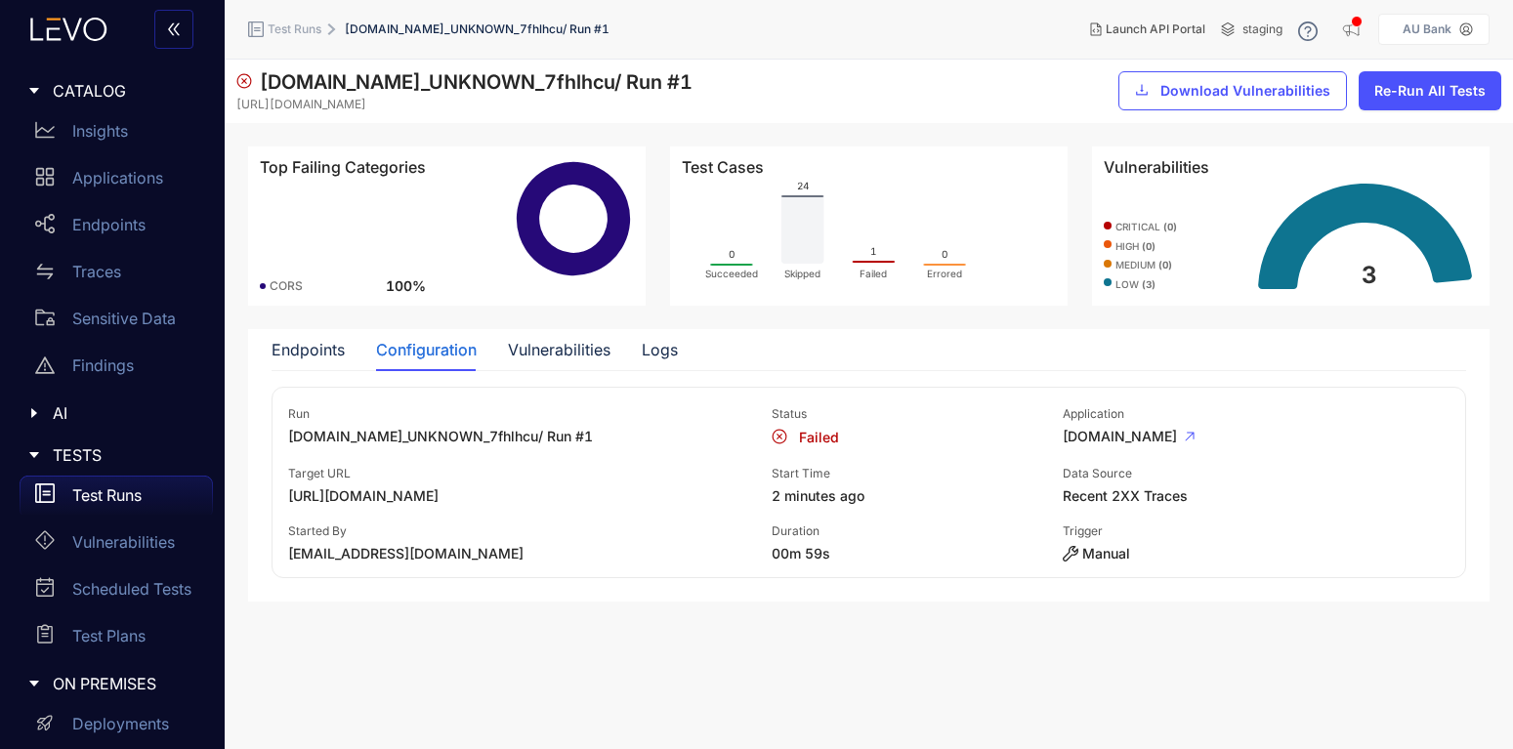
scroll to position [0, 0]
click at [107, 181] on p "Applications" at bounding box center [117, 178] width 91 height 18
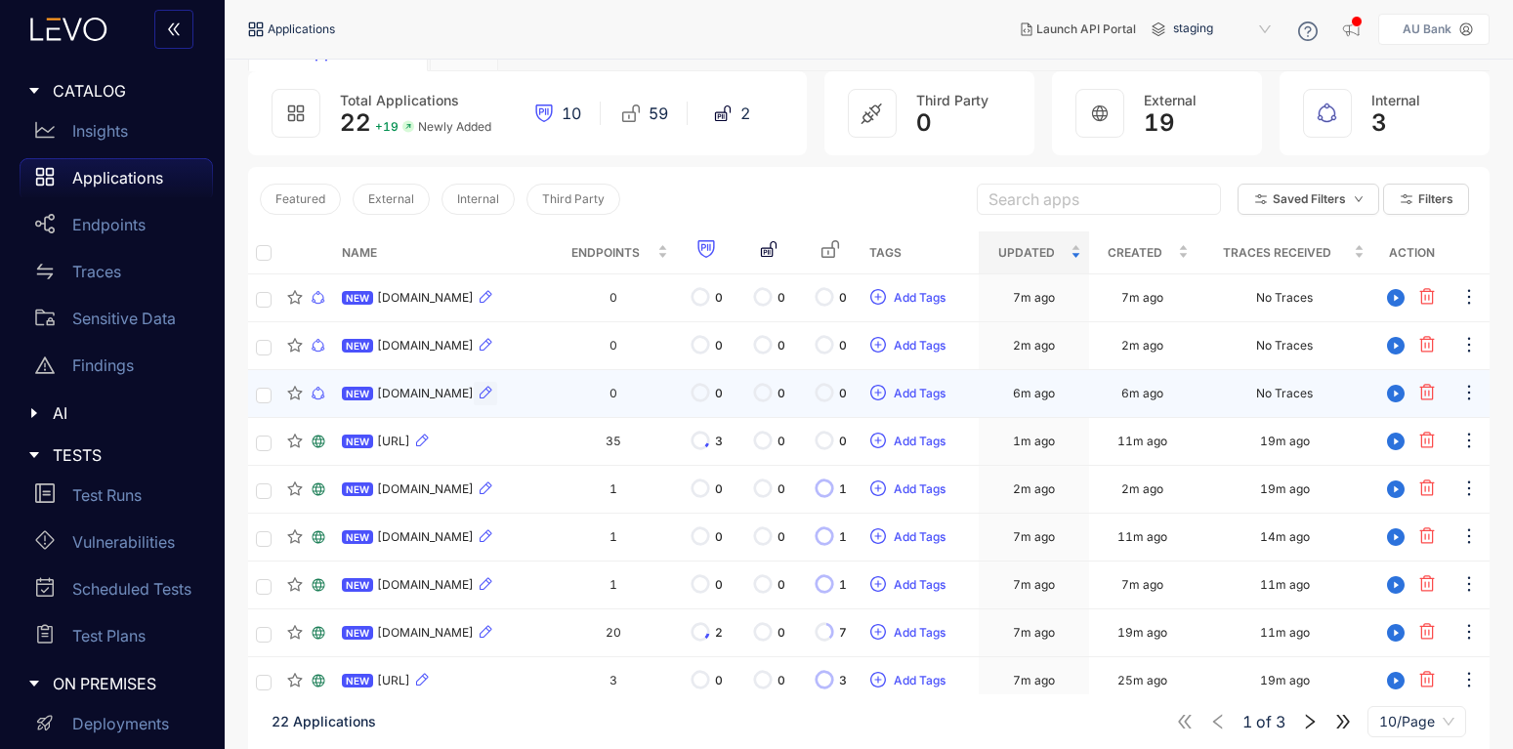
scroll to position [117, 0]
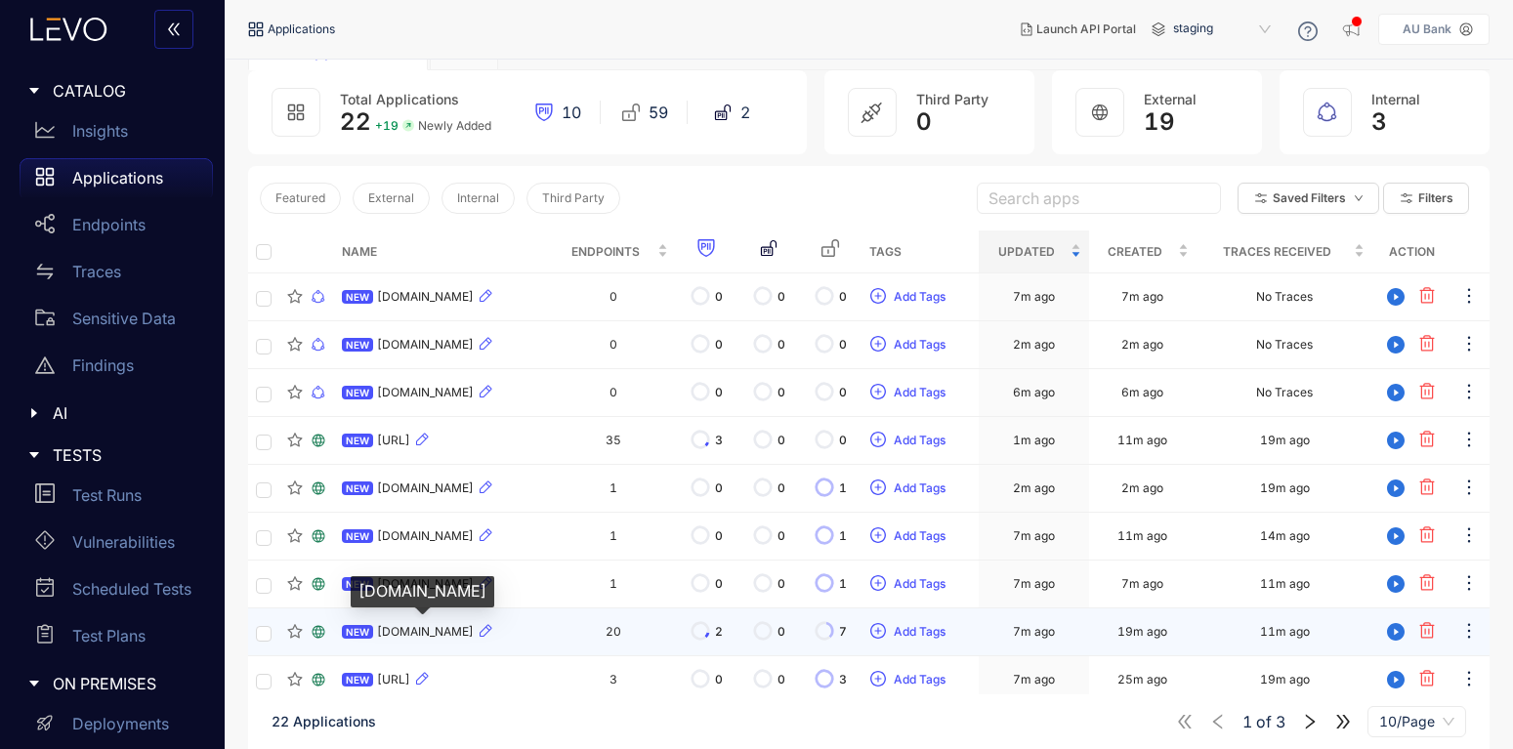
click at [452, 635] on span "[DOMAIN_NAME]" at bounding box center [425, 632] width 97 height 14
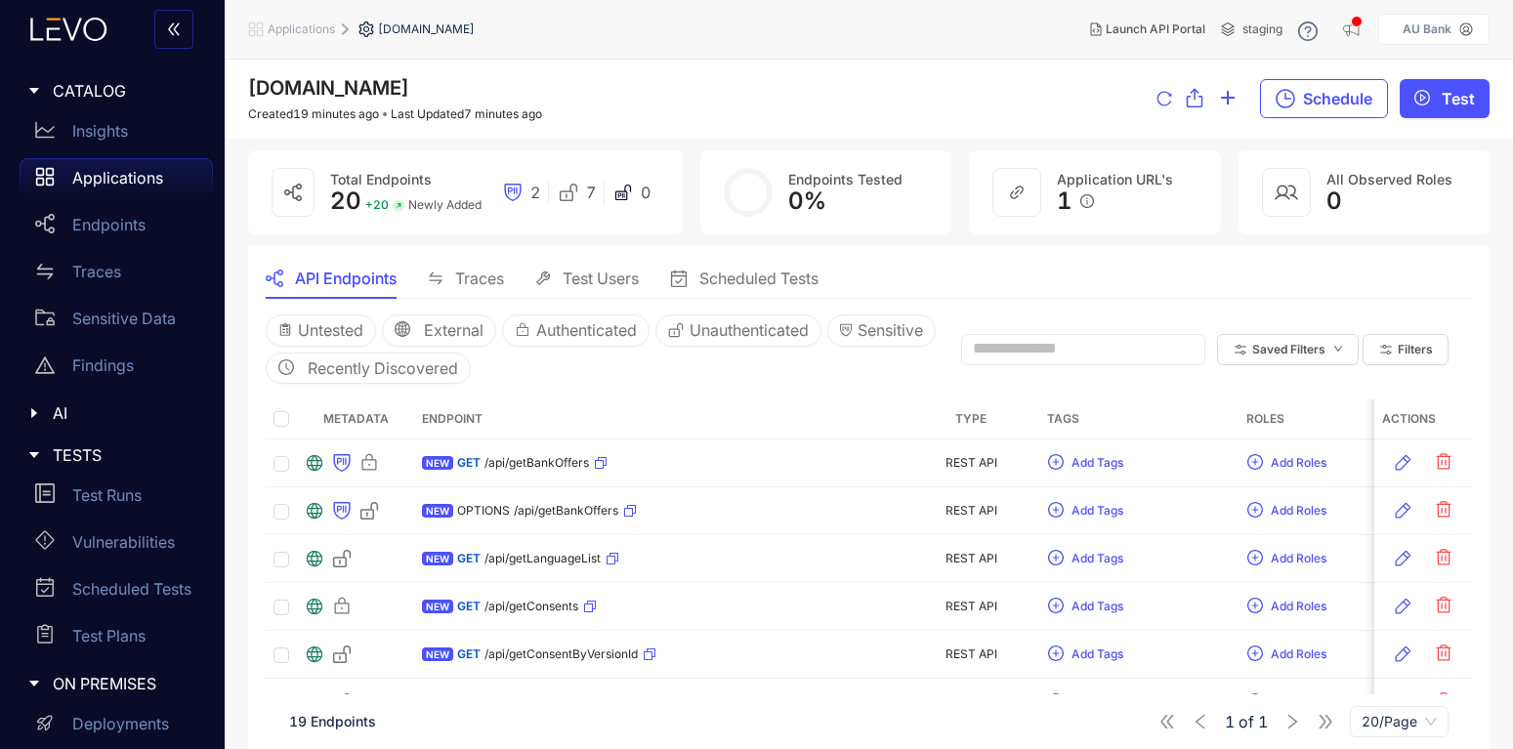
click at [120, 179] on p "Applications" at bounding box center [117, 178] width 91 height 18
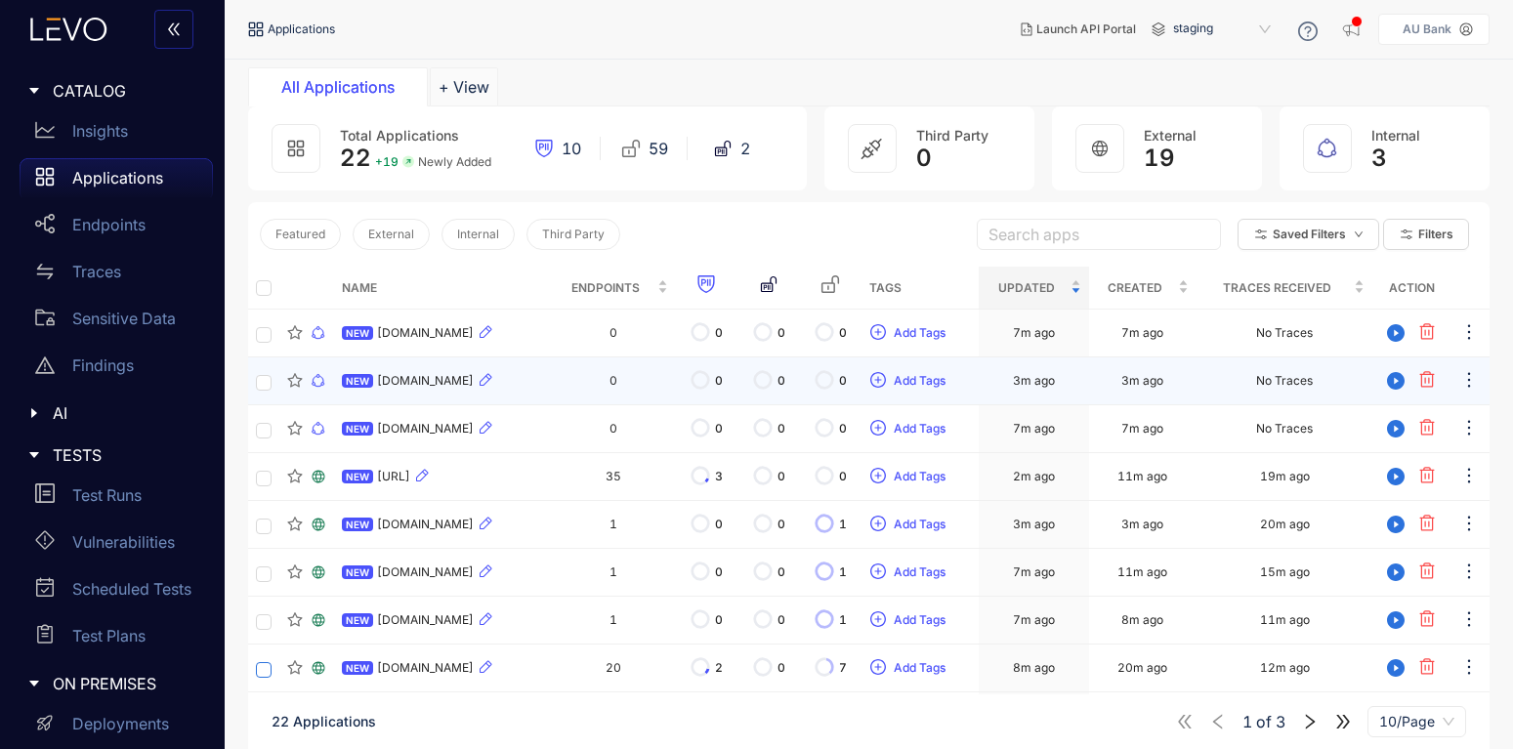
scroll to position [198, 0]
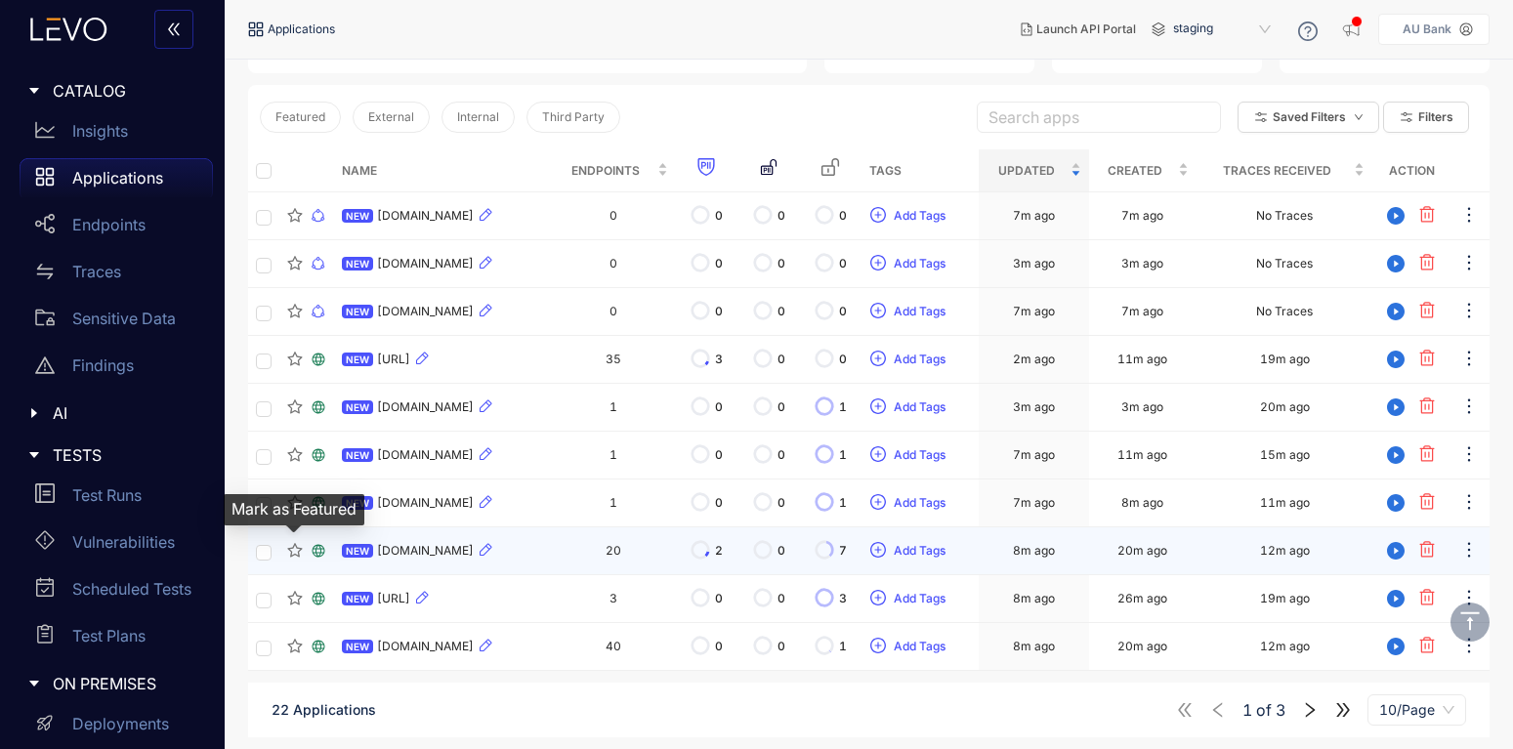
click at [292, 550] on icon "star" at bounding box center [295, 551] width 16 height 16
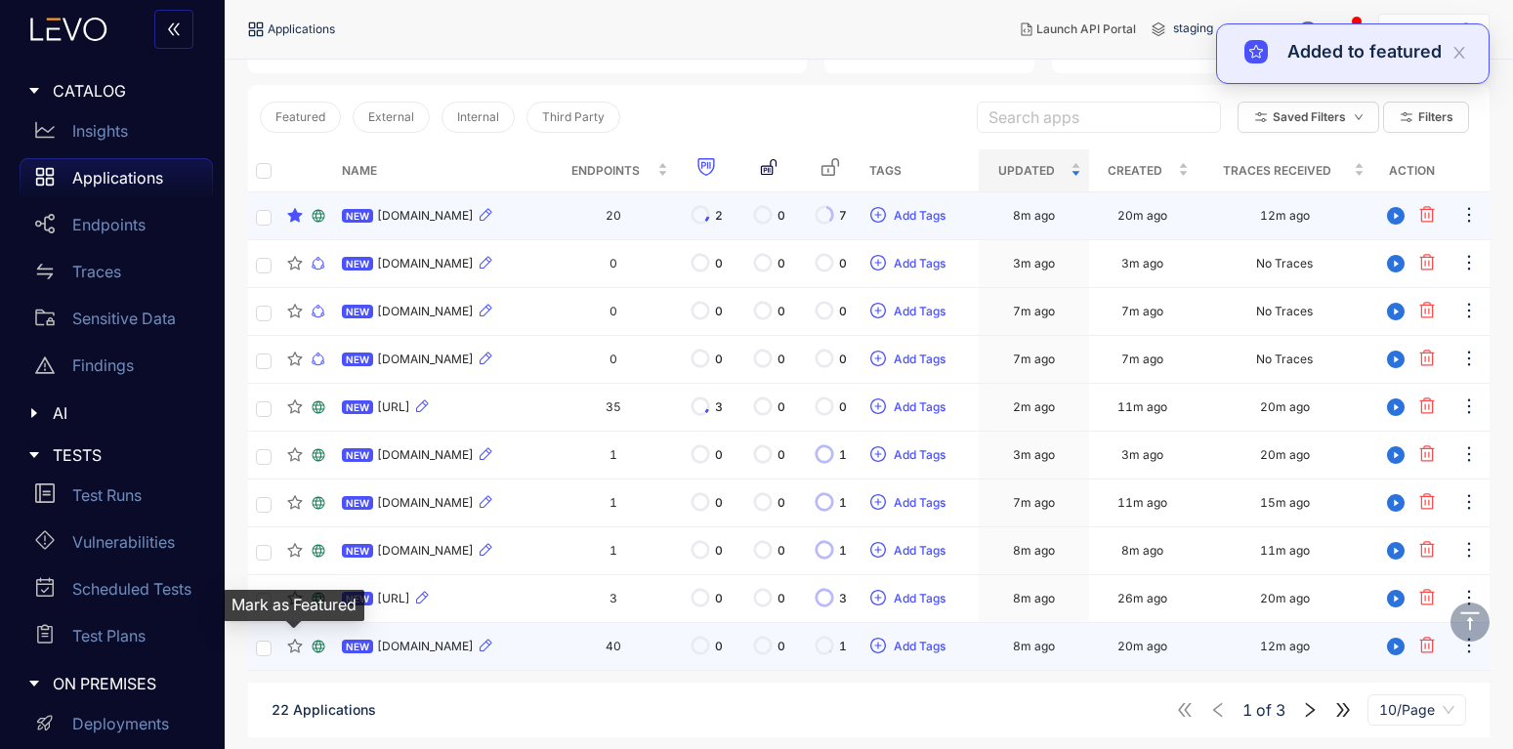
click at [293, 650] on icon "star" at bounding box center [294, 646] width 15 height 14
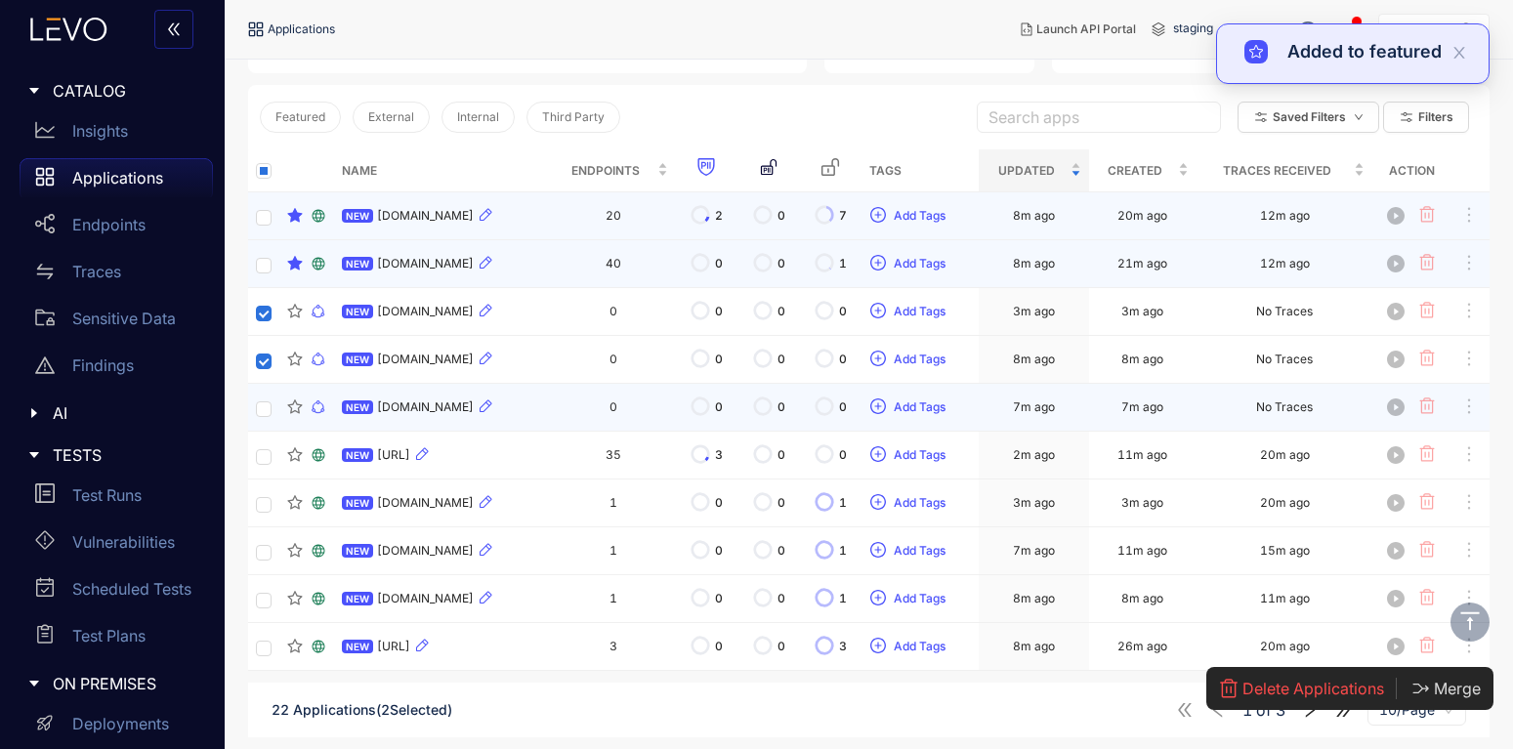
click at [253, 409] on td at bounding box center [263, 408] width 31 height 48
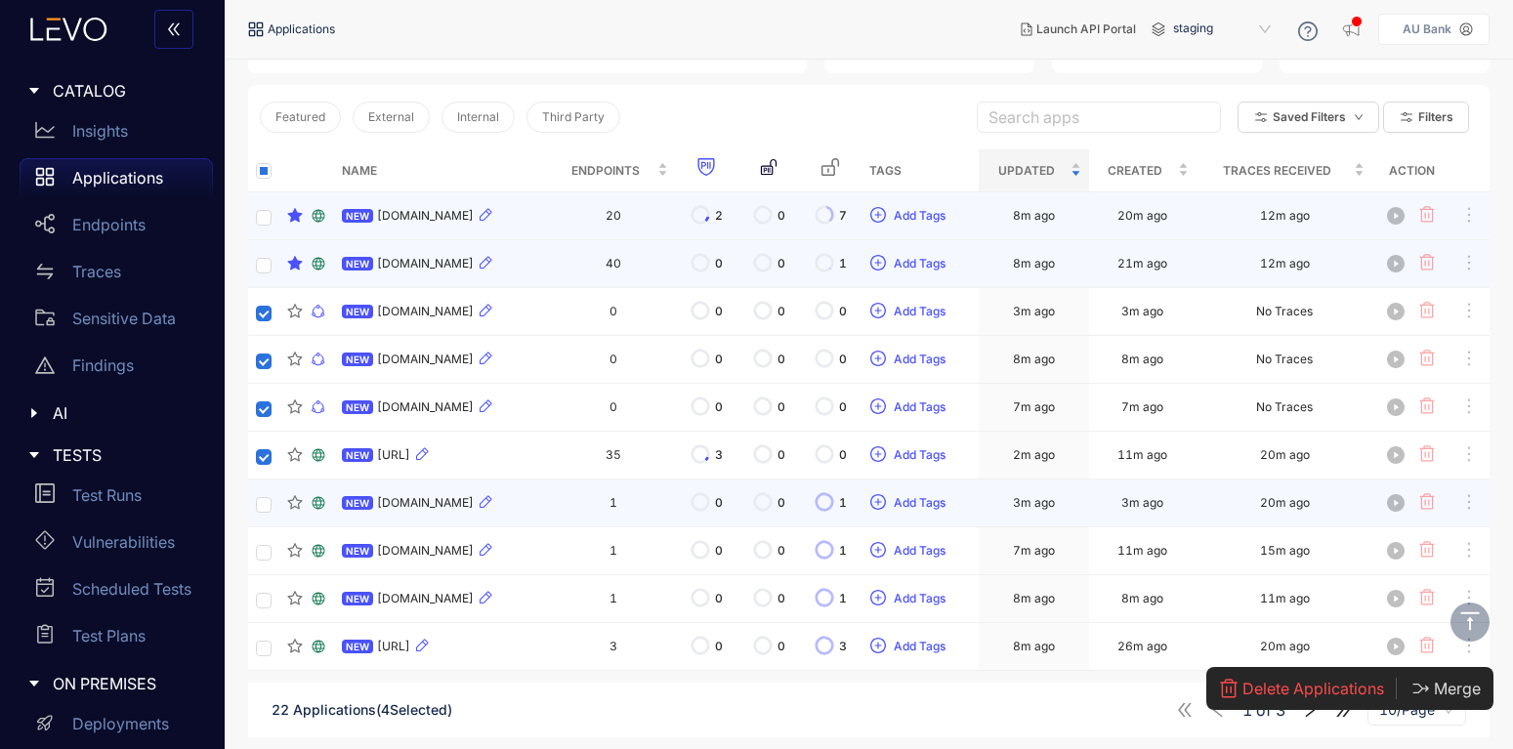
click at [266, 518] on td at bounding box center [263, 504] width 31 height 48
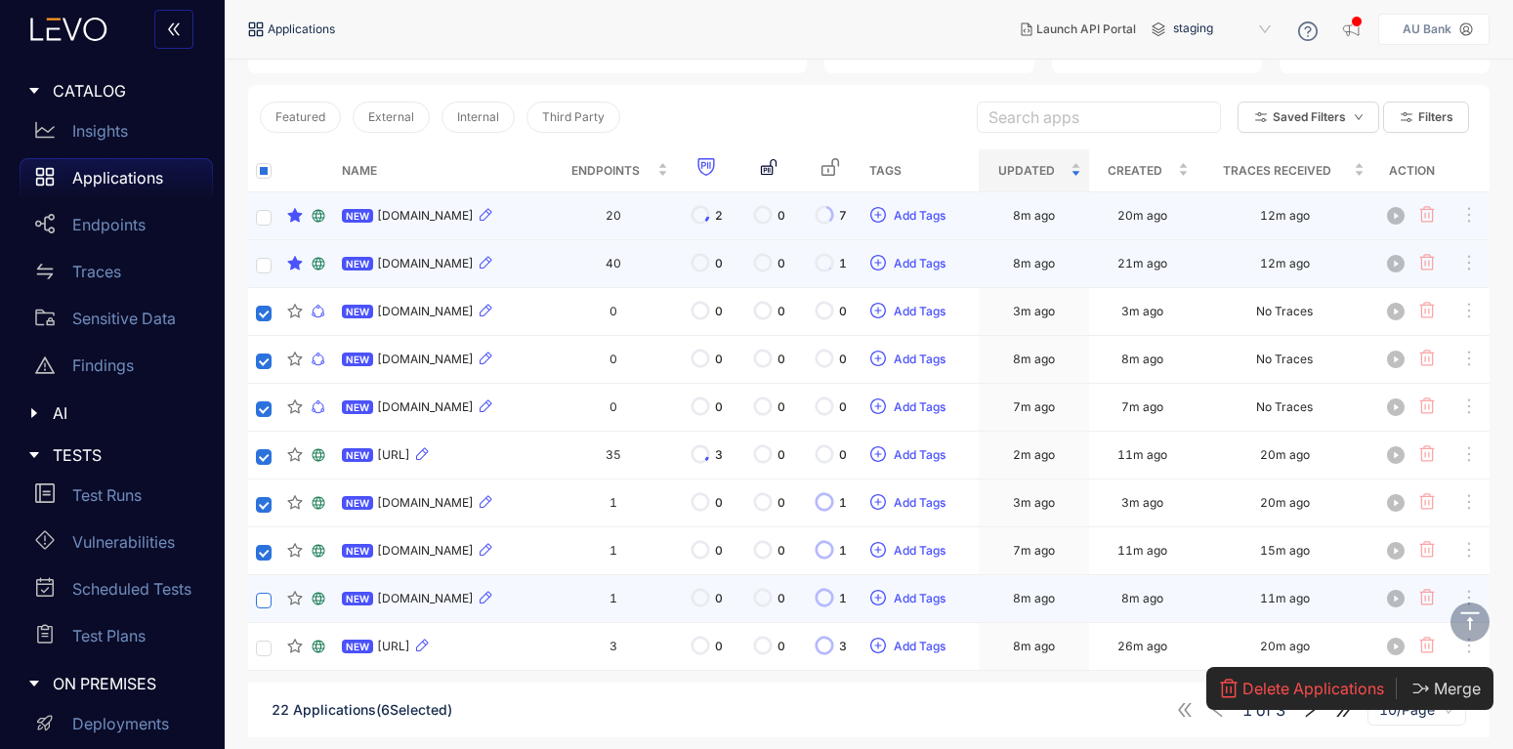
click at [267, 591] on label at bounding box center [264, 599] width 16 height 19
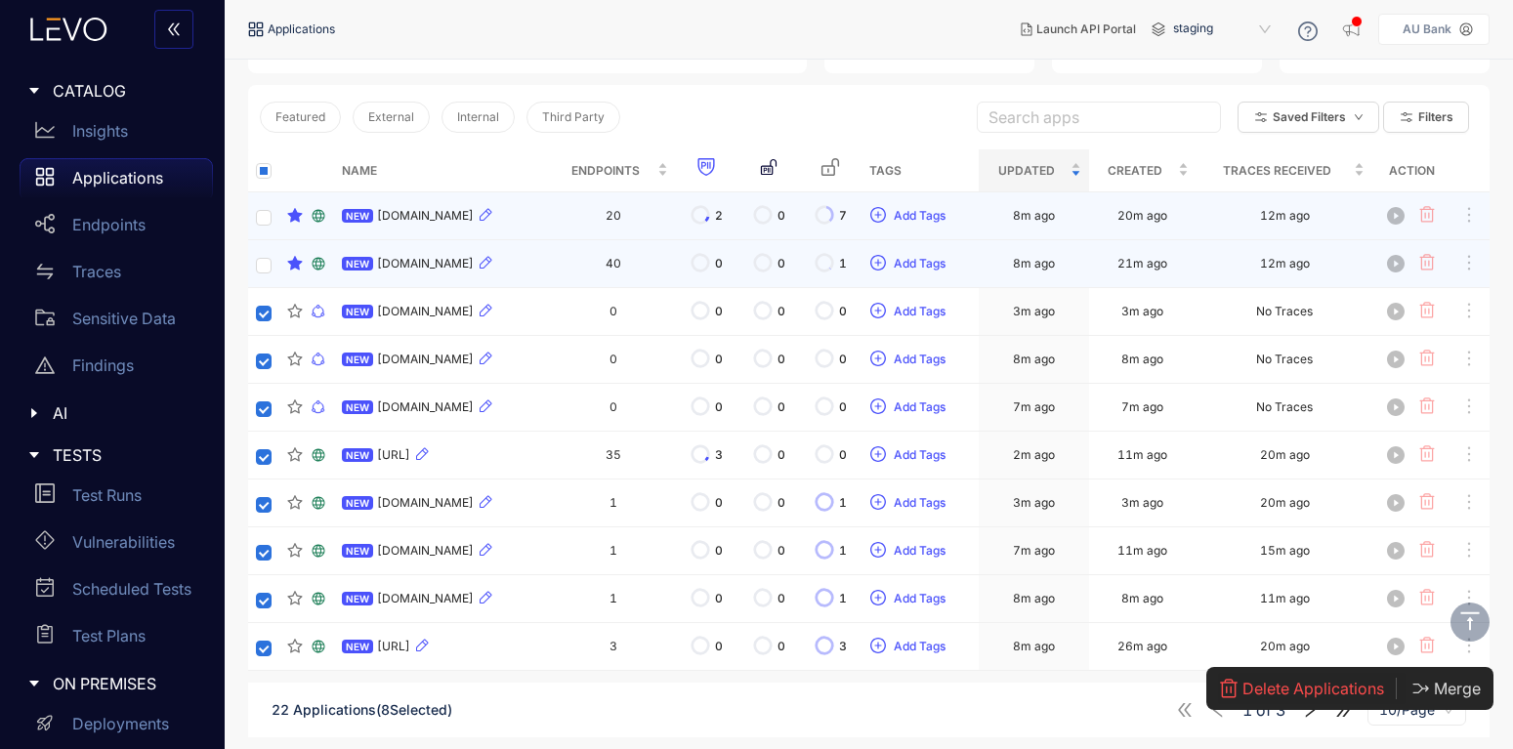
click at [1308, 691] on span "Delete Applications" at bounding box center [1313, 689] width 142 height 18
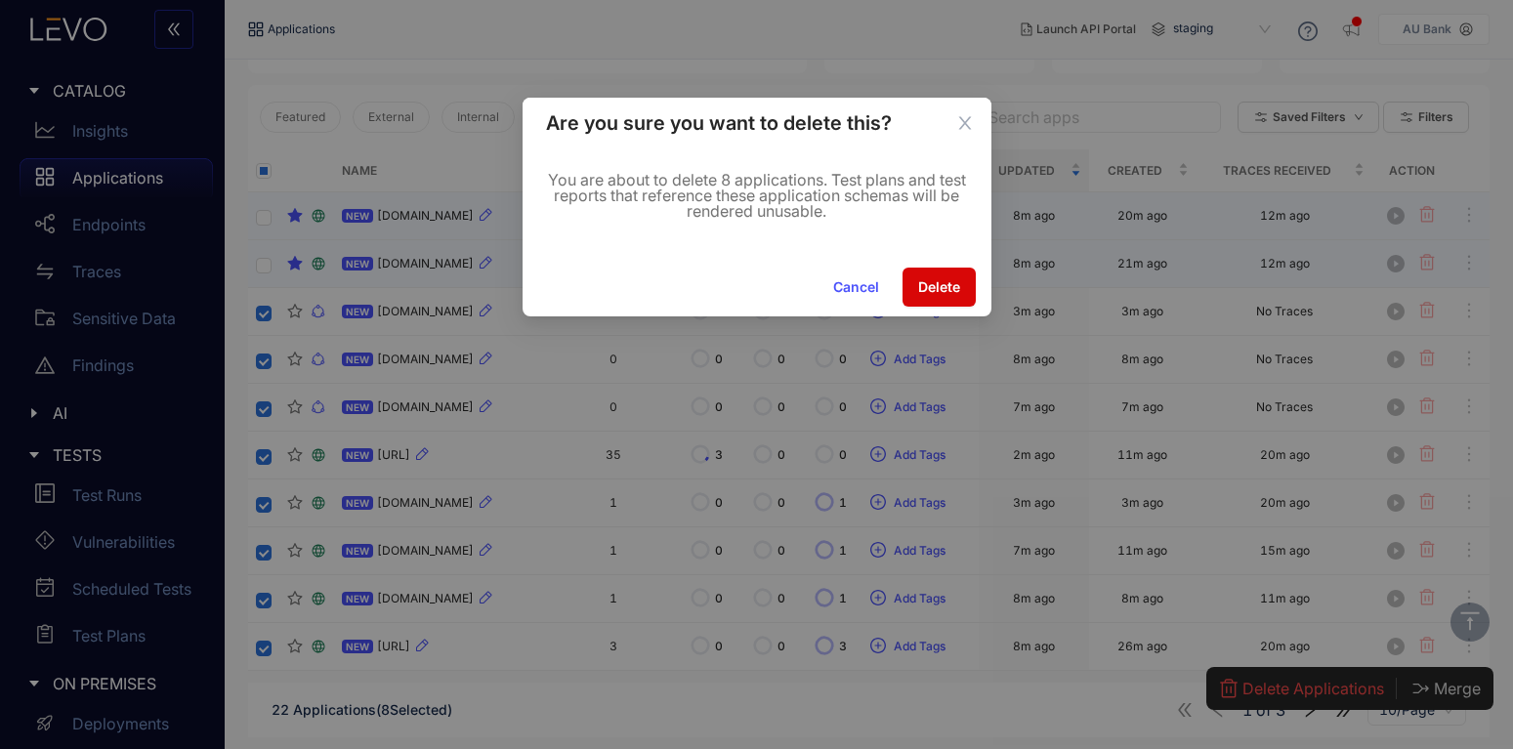
click at [931, 285] on span "Delete" at bounding box center [939, 287] width 42 height 16
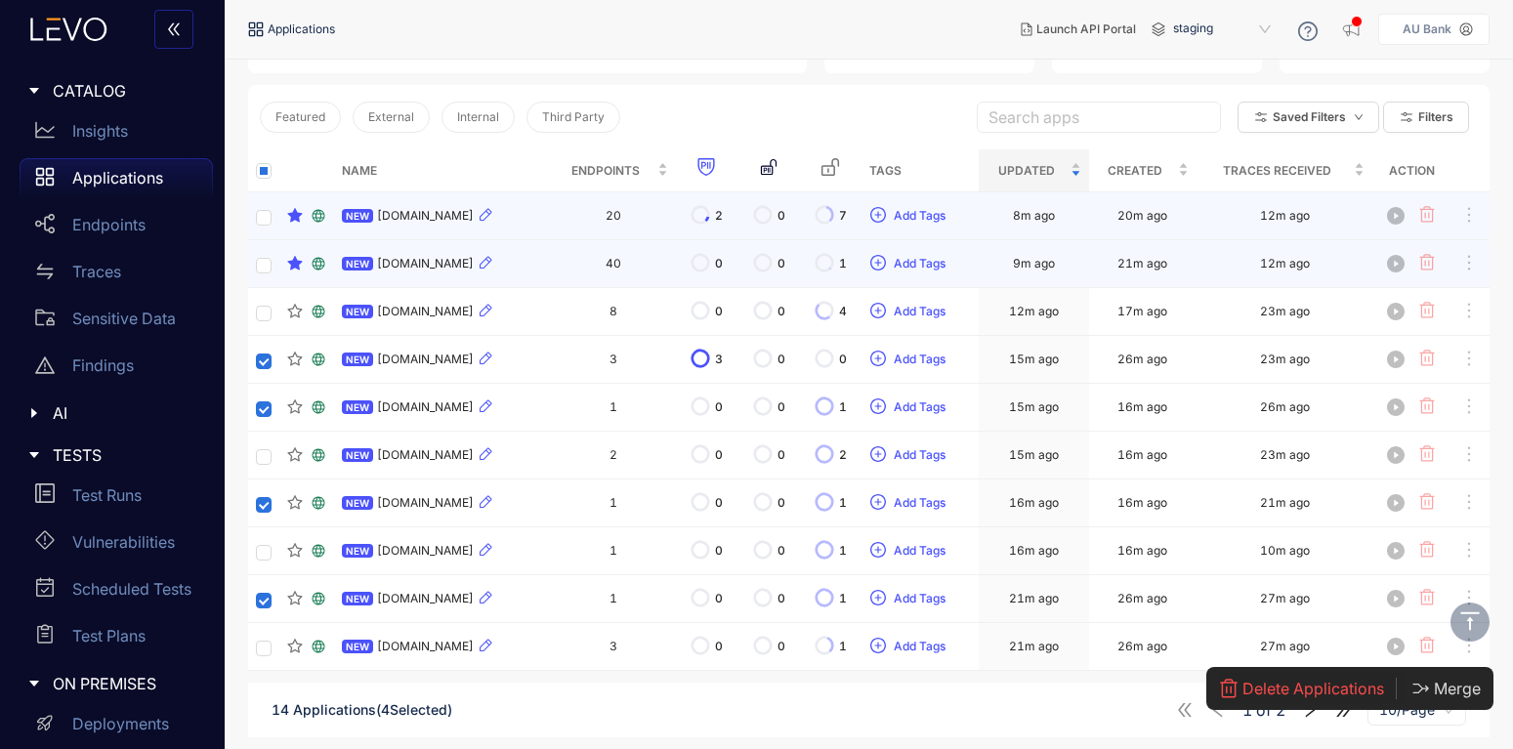
click at [1319, 695] on span "Delete Applications" at bounding box center [1313, 689] width 142 height 18
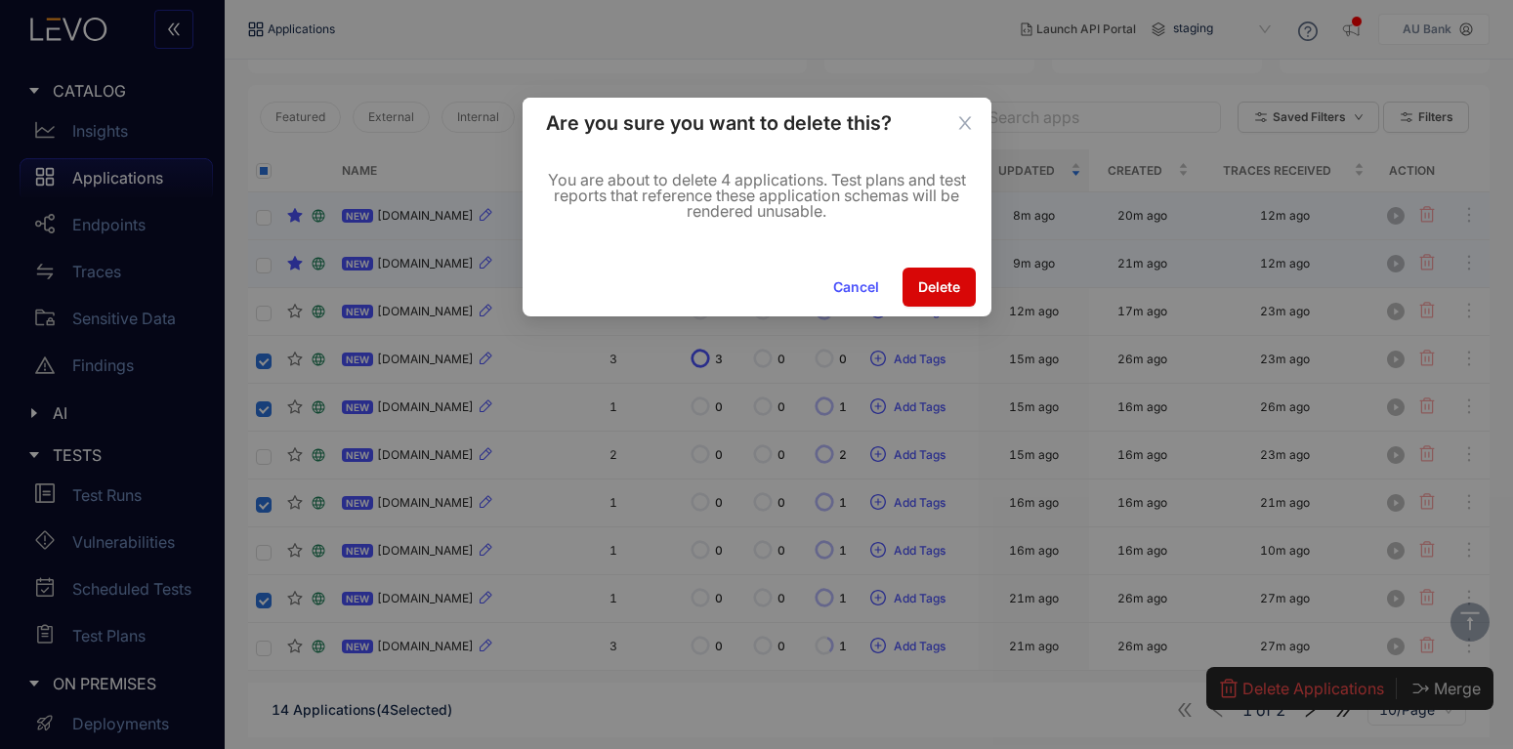
click at [953, 287] on span "Delete" at bounding box center [939, 287] width 42 height 16
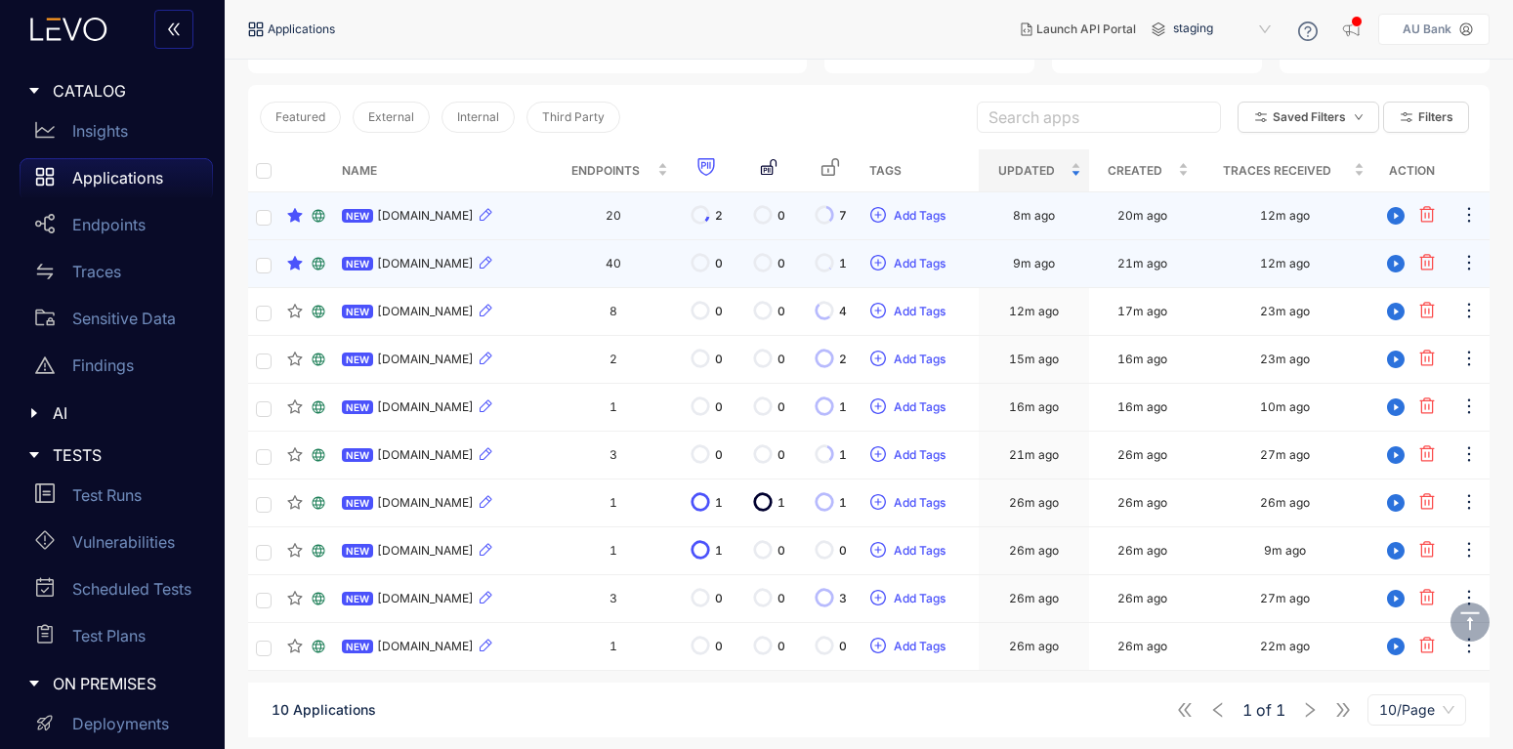
click at [875, 108] on div "Featured External Internal Third Party Search apps Saved Filters Filters" at bounding box center [868, 117] width 1241 height 64
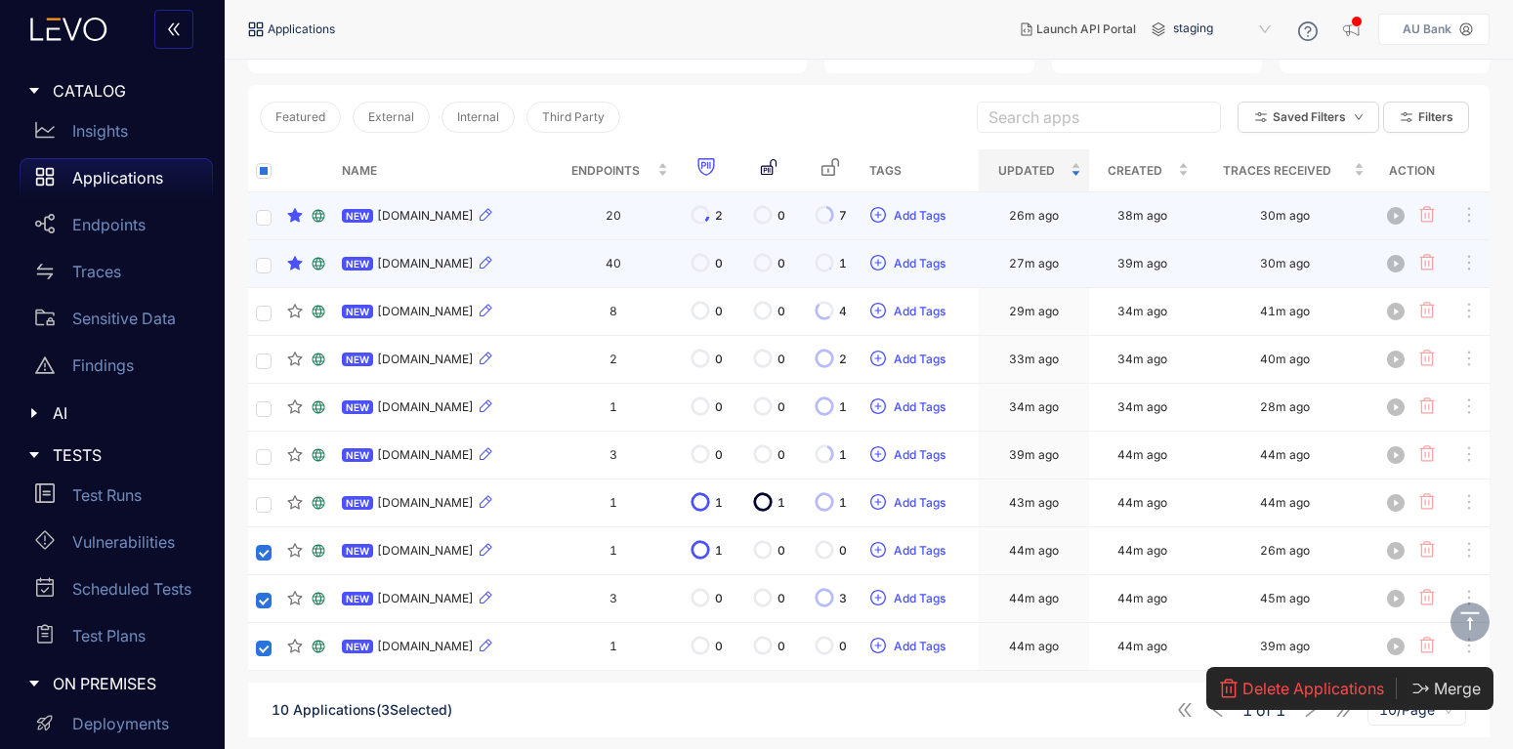
click at [1265, 686] on span "Delete Applications" at bounding box center [1313, 689] width 142 height 18
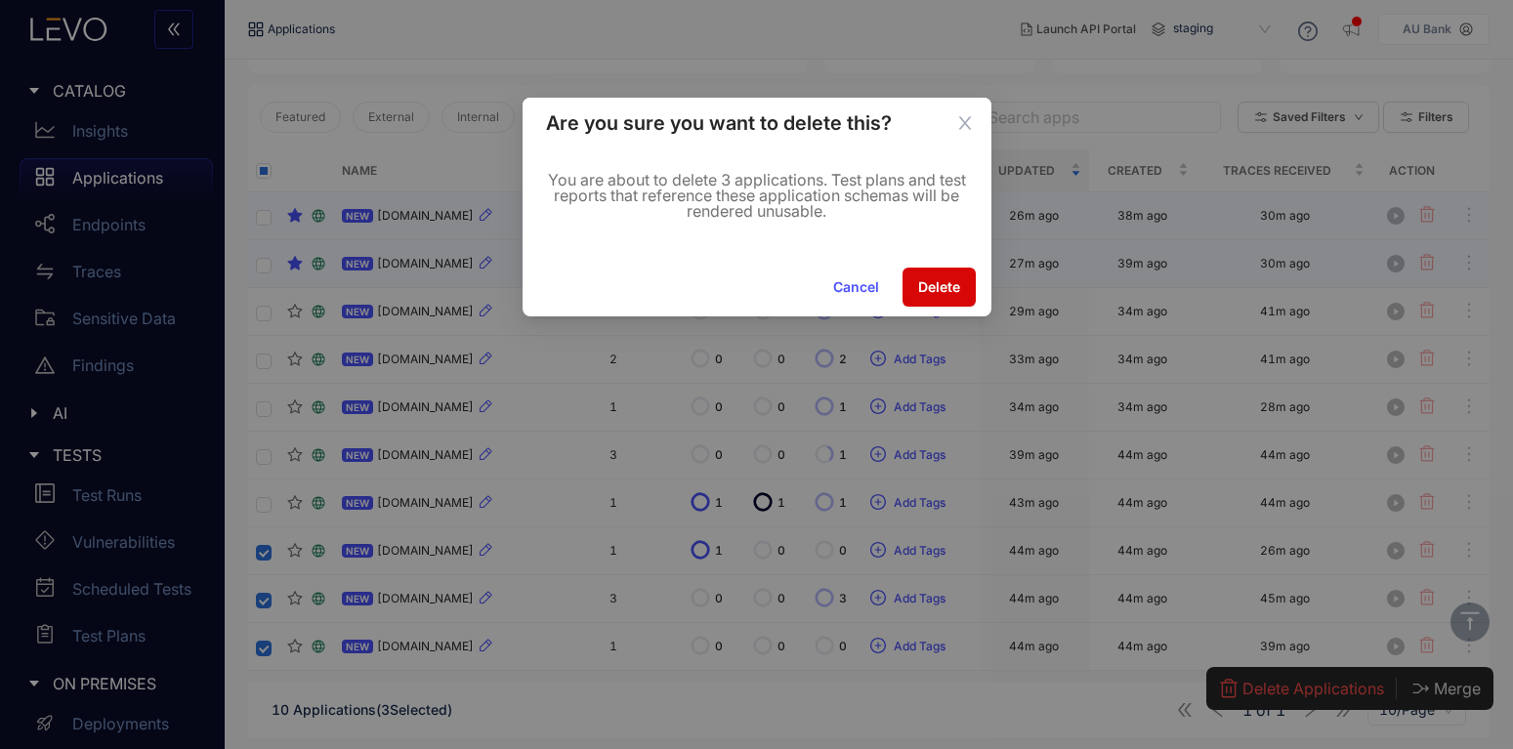
click at [934, 292] on span "Delete" at bounding box center [939, 287] width 42 height 16
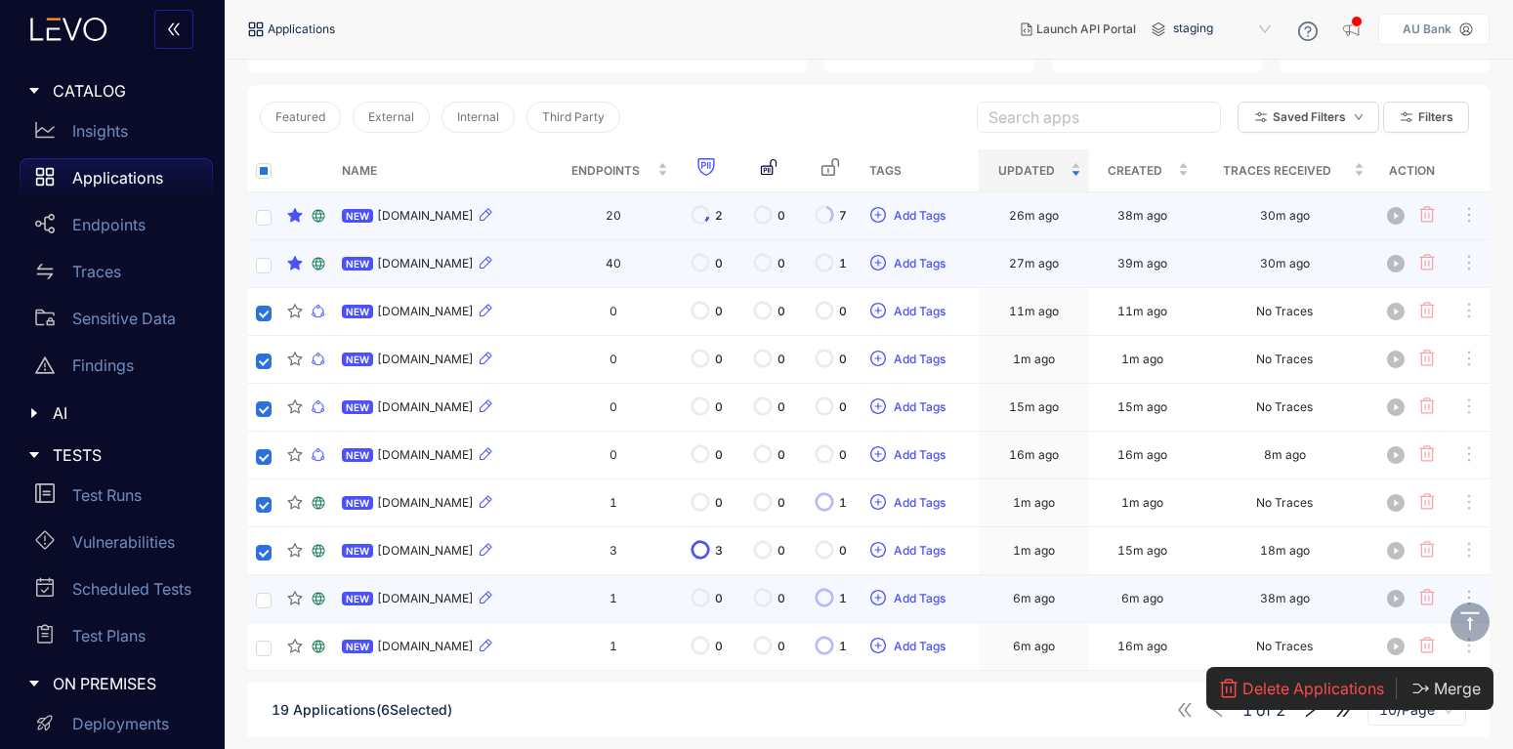
click at [253, 602] on td at bounding box center [263, 599] width 31 height 48
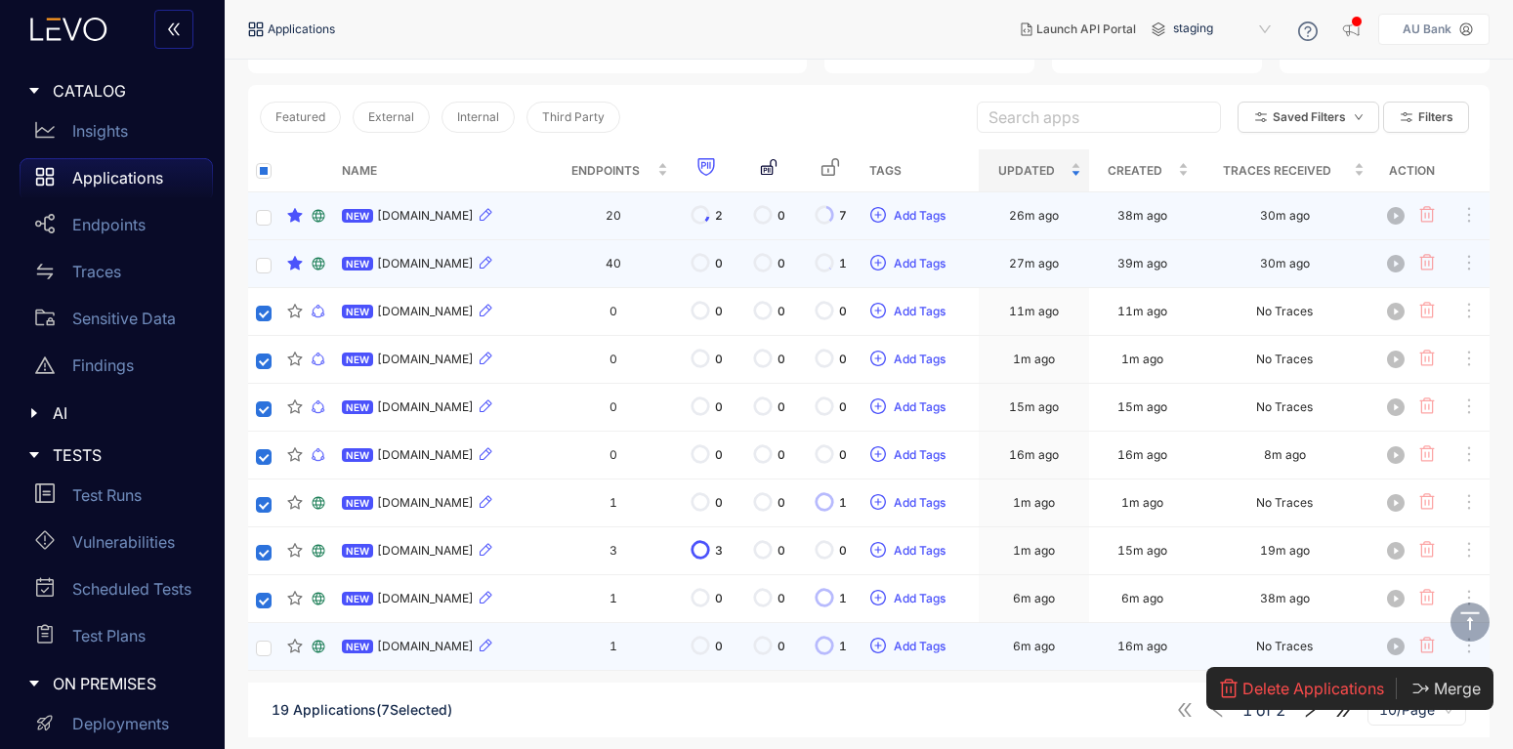
click at [261, 630] on td at bounding box center [263, 647] width 31 height 48
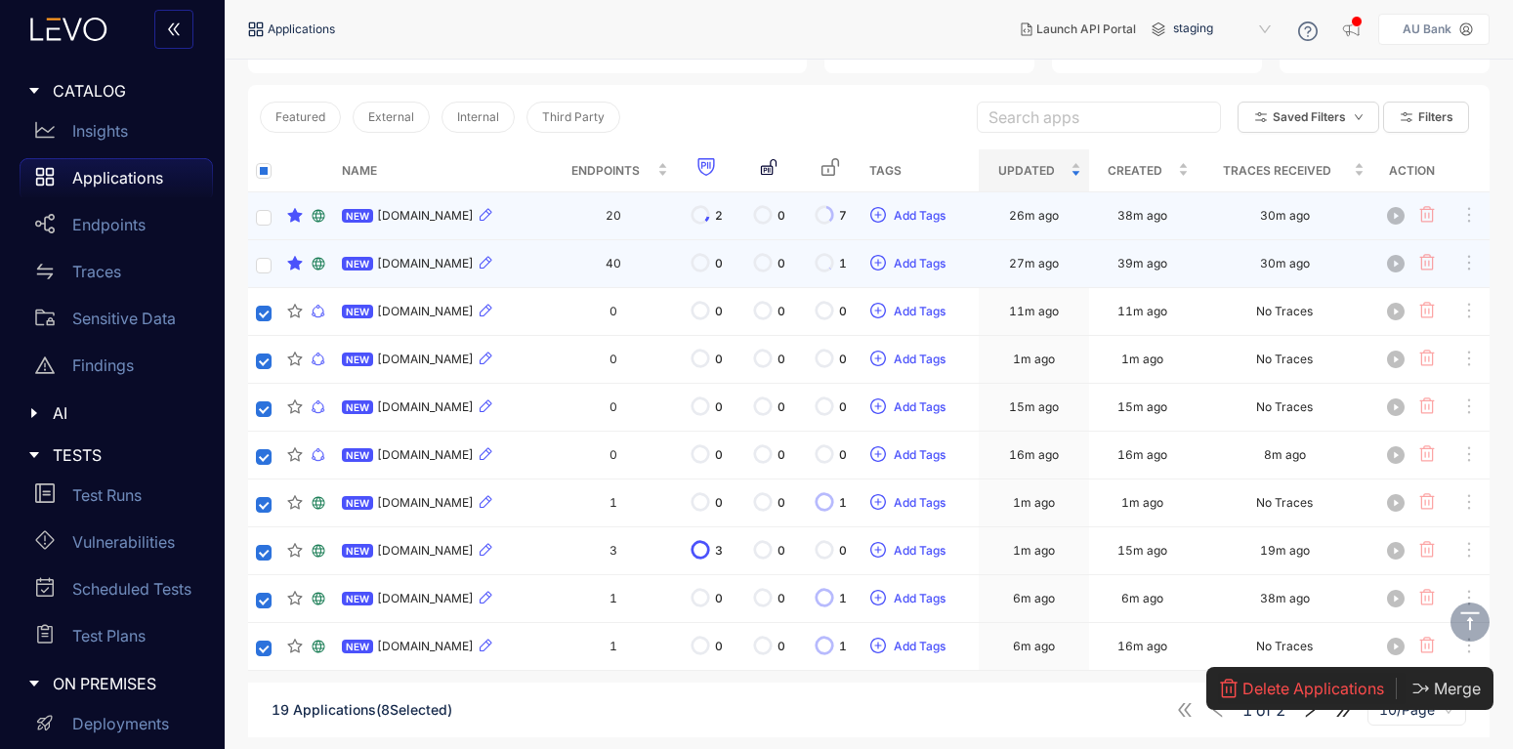
click at [1259, 686] on span "Delete Applications" at bounding box center [1313, 689] width 142 height 18
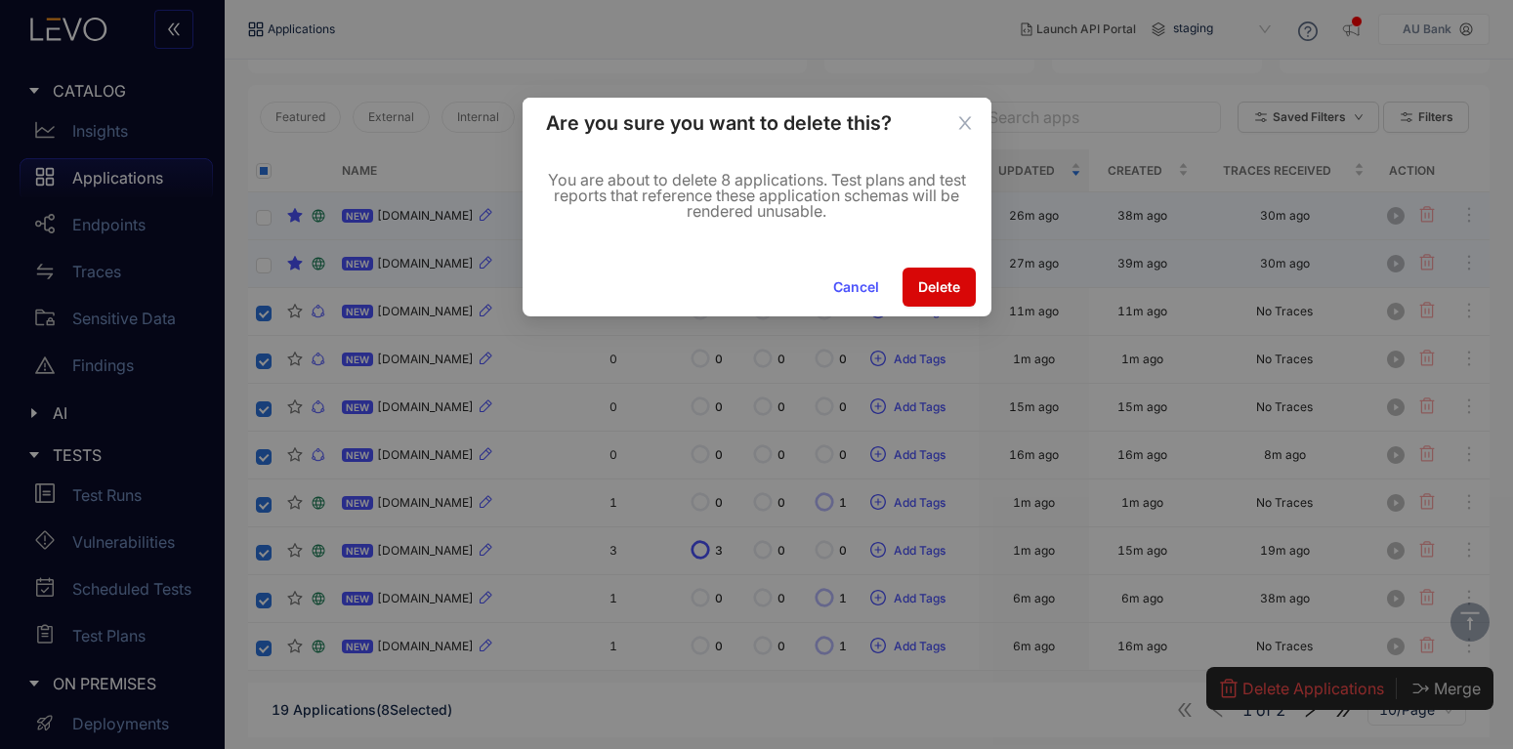
click at [944, 293] on span "Delete" at bounding box center [939, 287] width 42 height 16
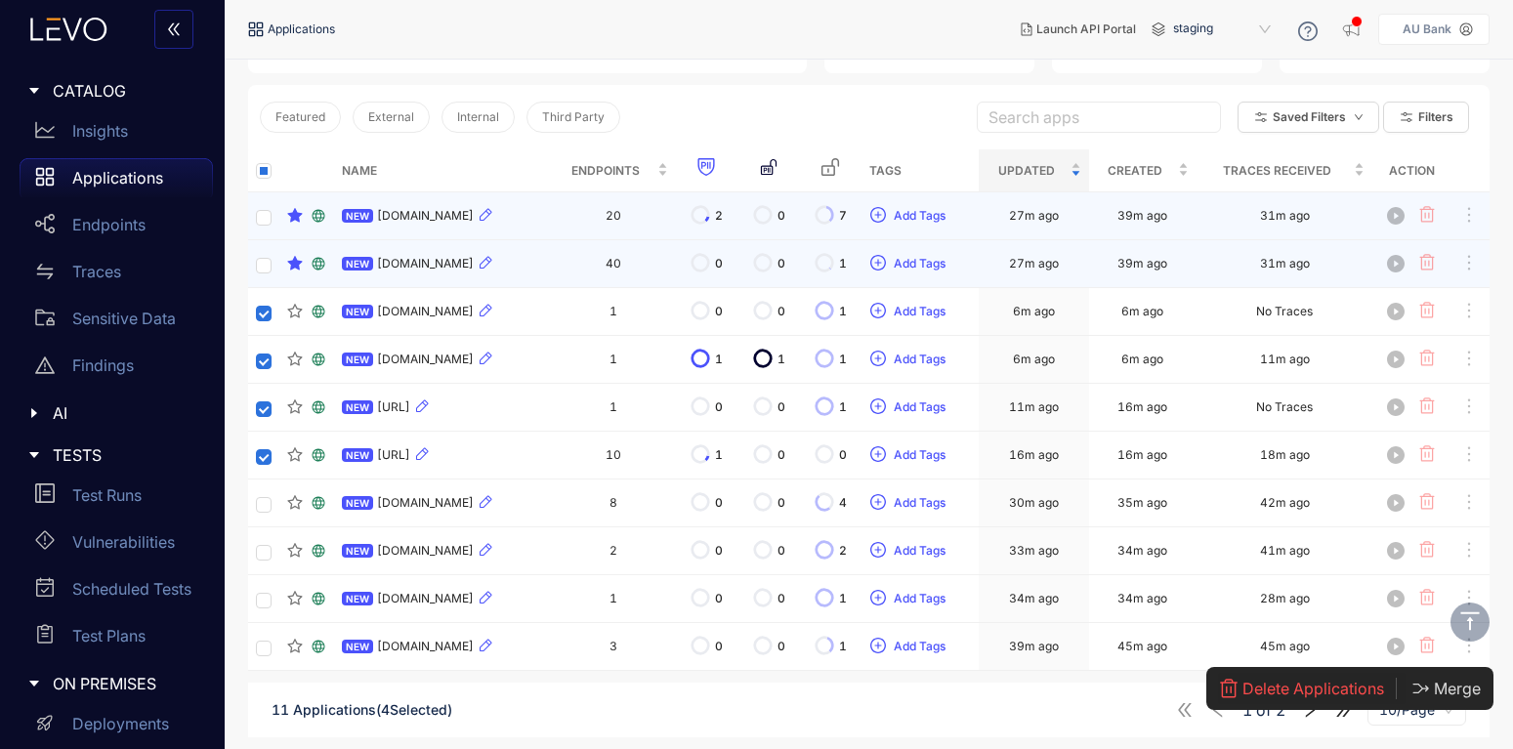
click at [1274, 692] on span "Delete Applications" at bounding box center [1313, 689] width 142 height 18
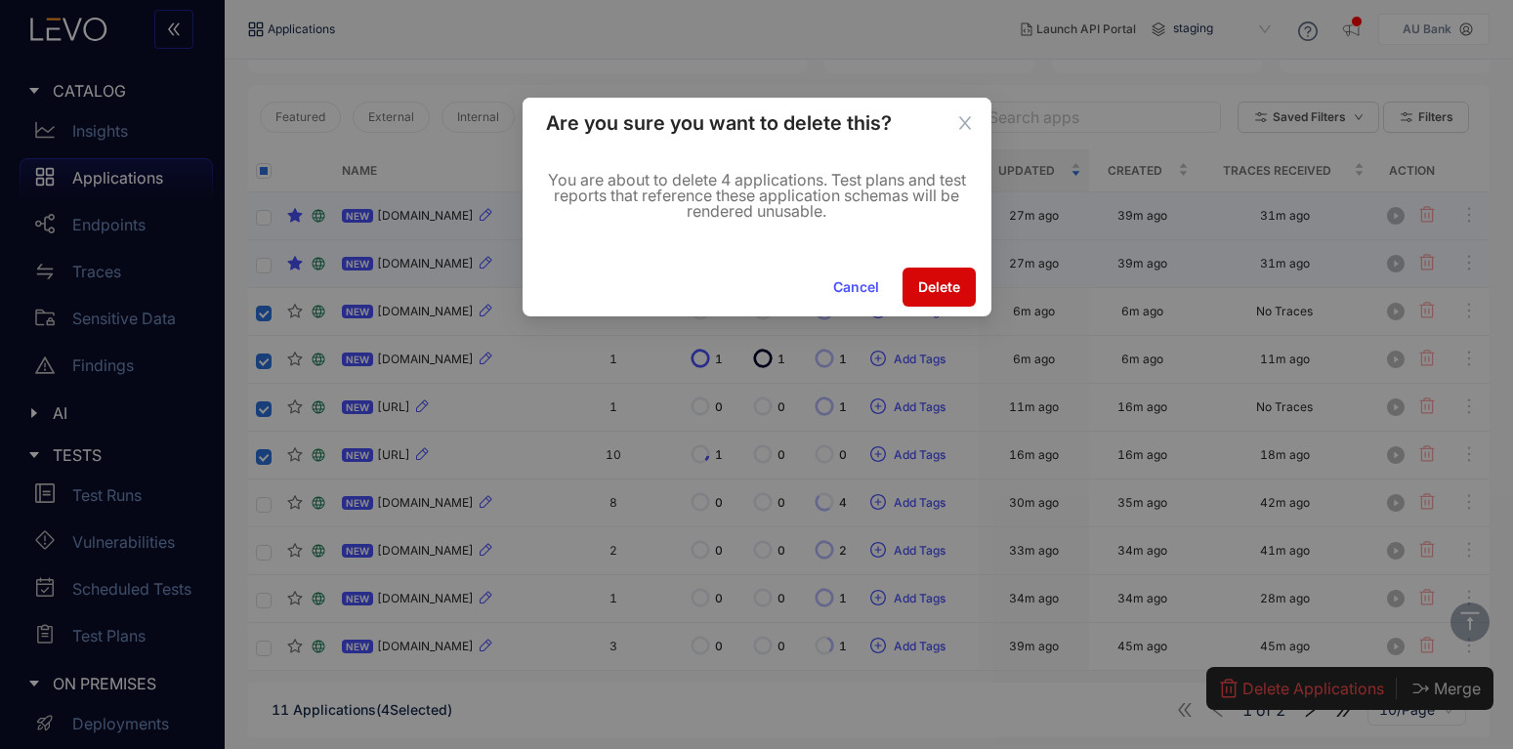
click at [959, 294] on span "Delete" at bounding box center [939, 287] width 42 height 16
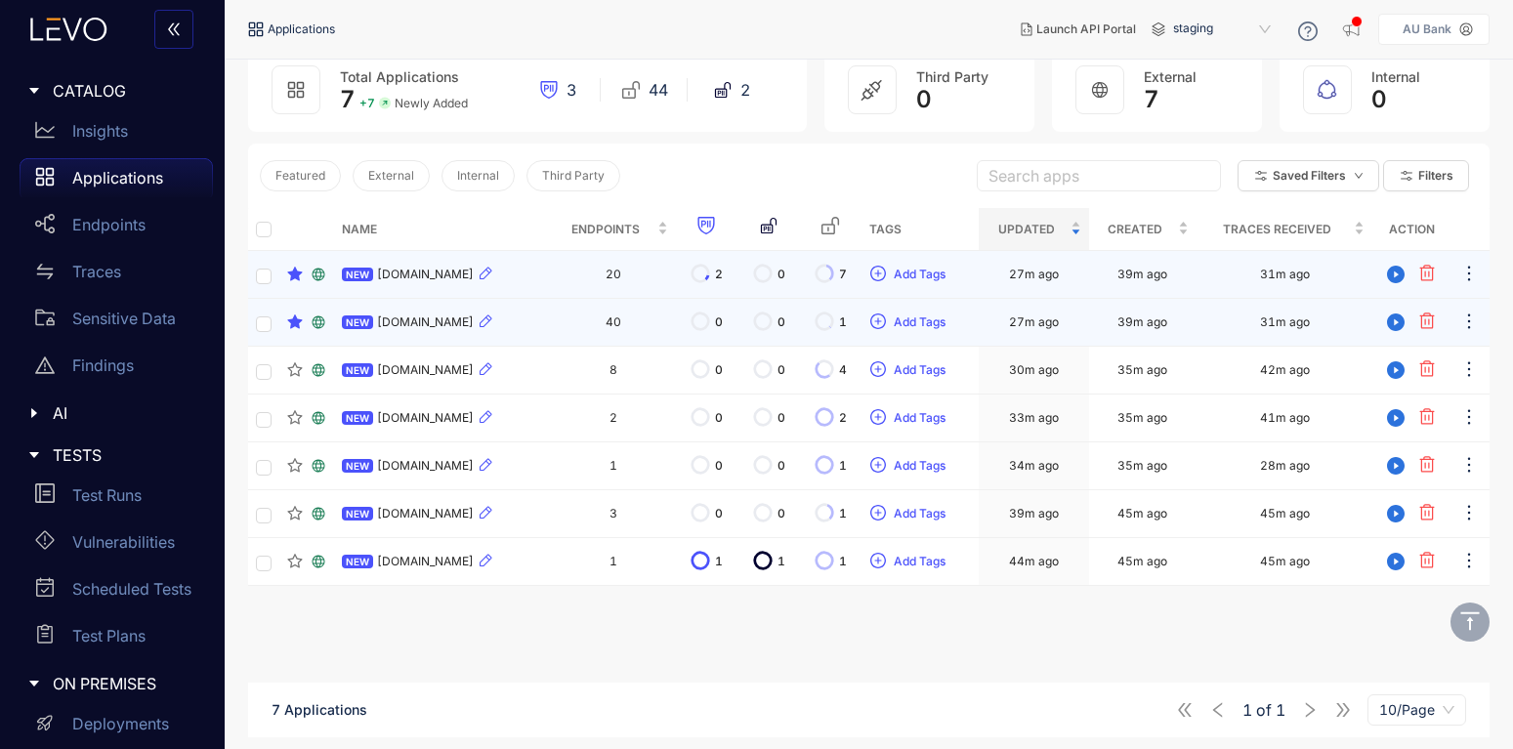
scroll to position [140, 0]
click at [1429, 702] on span "10/Page" at bounding box center [1416, 709] width 75 height 29
click at [1192, 627] on div "Name Endpoints Tags Updated Created Traces Received Action NEW mib-strapi.auban…" at bounding box center [868, 439] width 1241 height 463
click at [398, 322] on span "[DOMAIN_NAME]" at bounding box center [425, 322] width 97 height 14
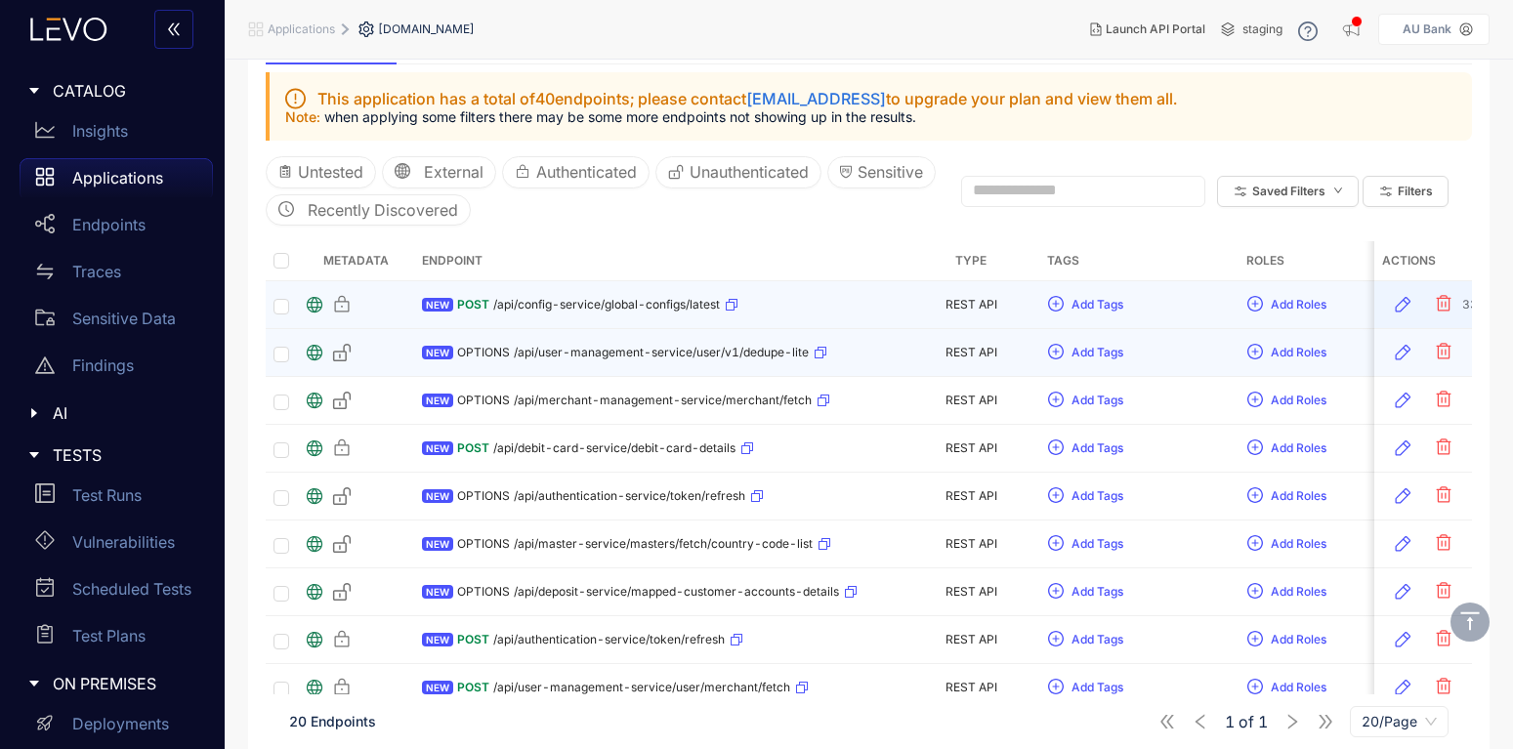
scroll to position [117, 0]
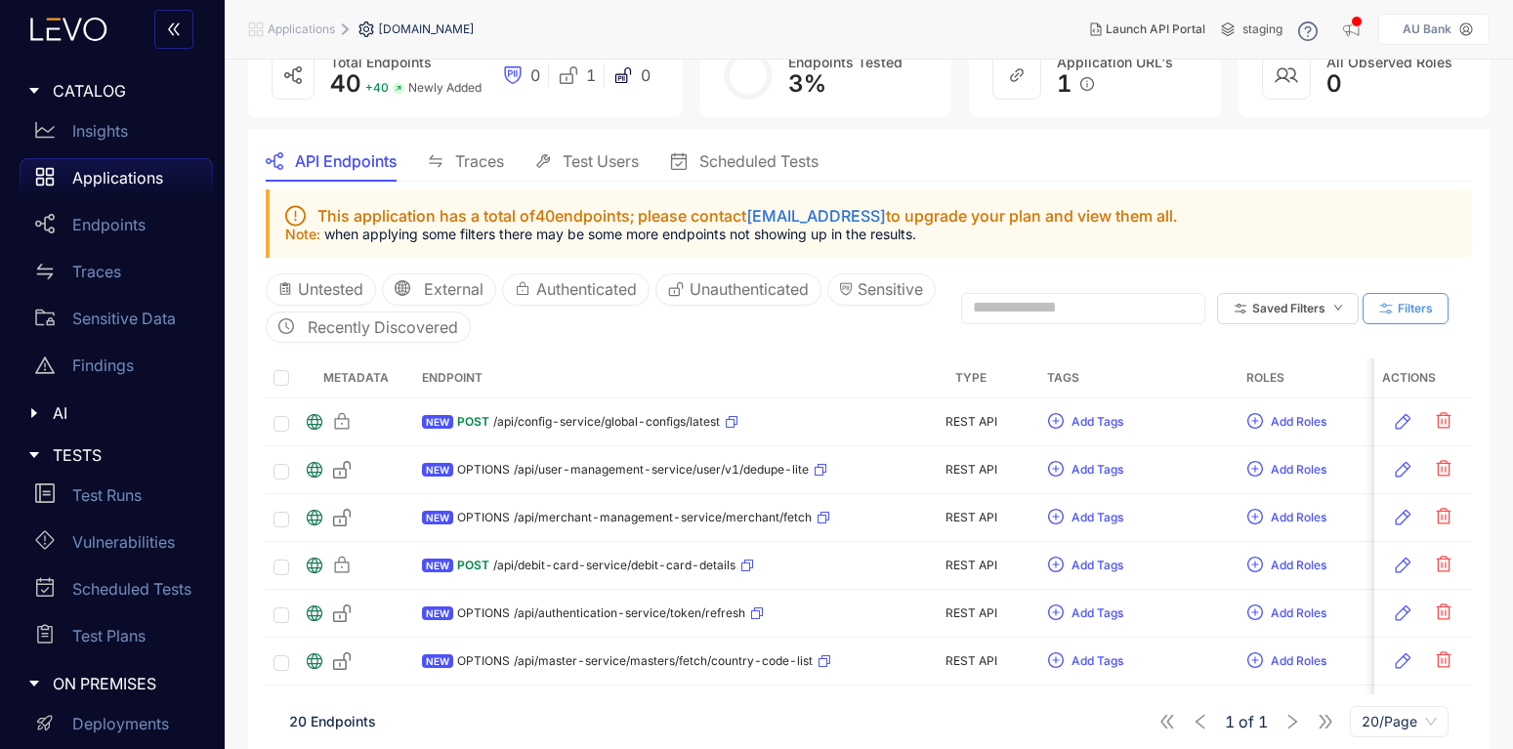
click at [1407, 304] on span "Filters" at bounding box center [1415, 309] width 35 height 14
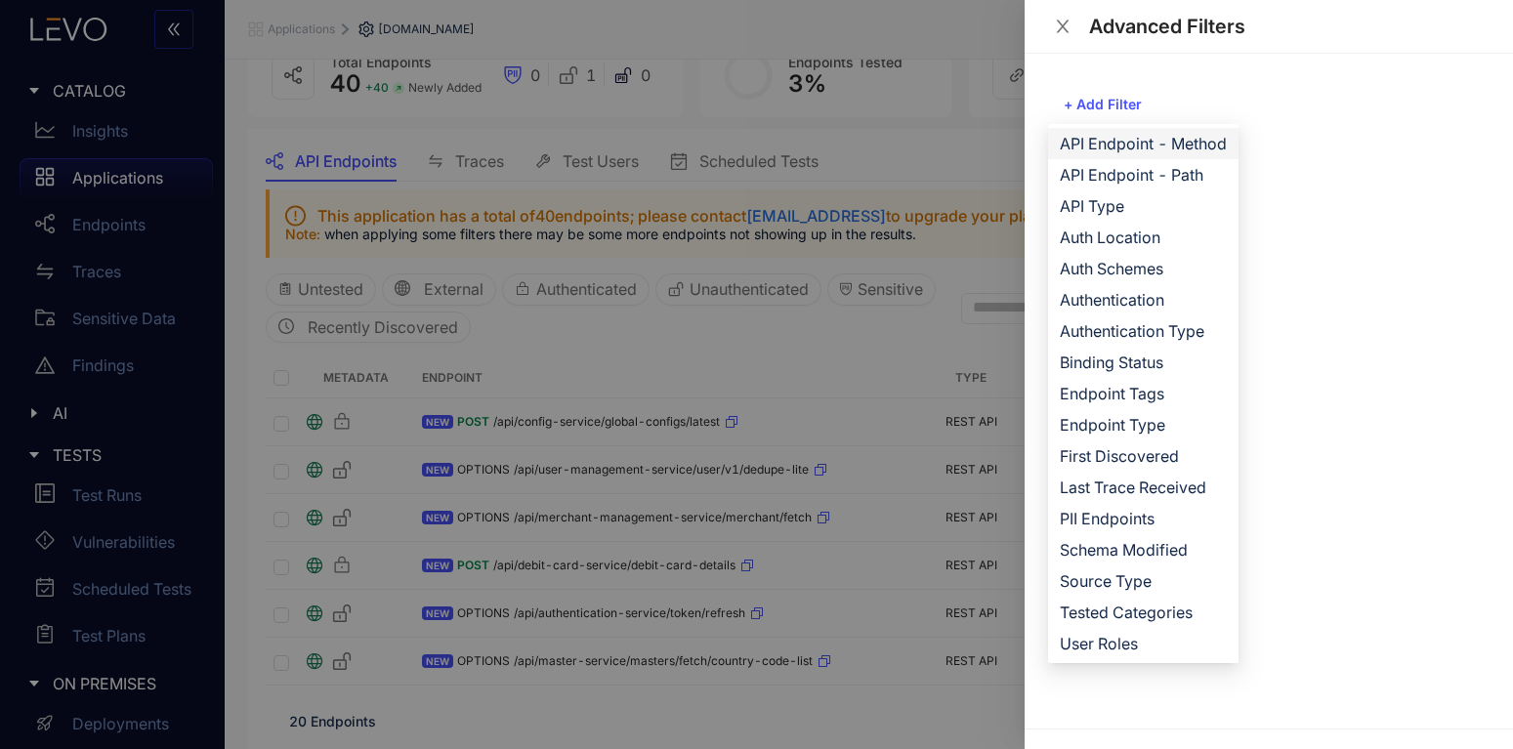
click at [1150, 146] on span "API Endpoint - Method" at bounding box center [1143, 143] width 167 height 21
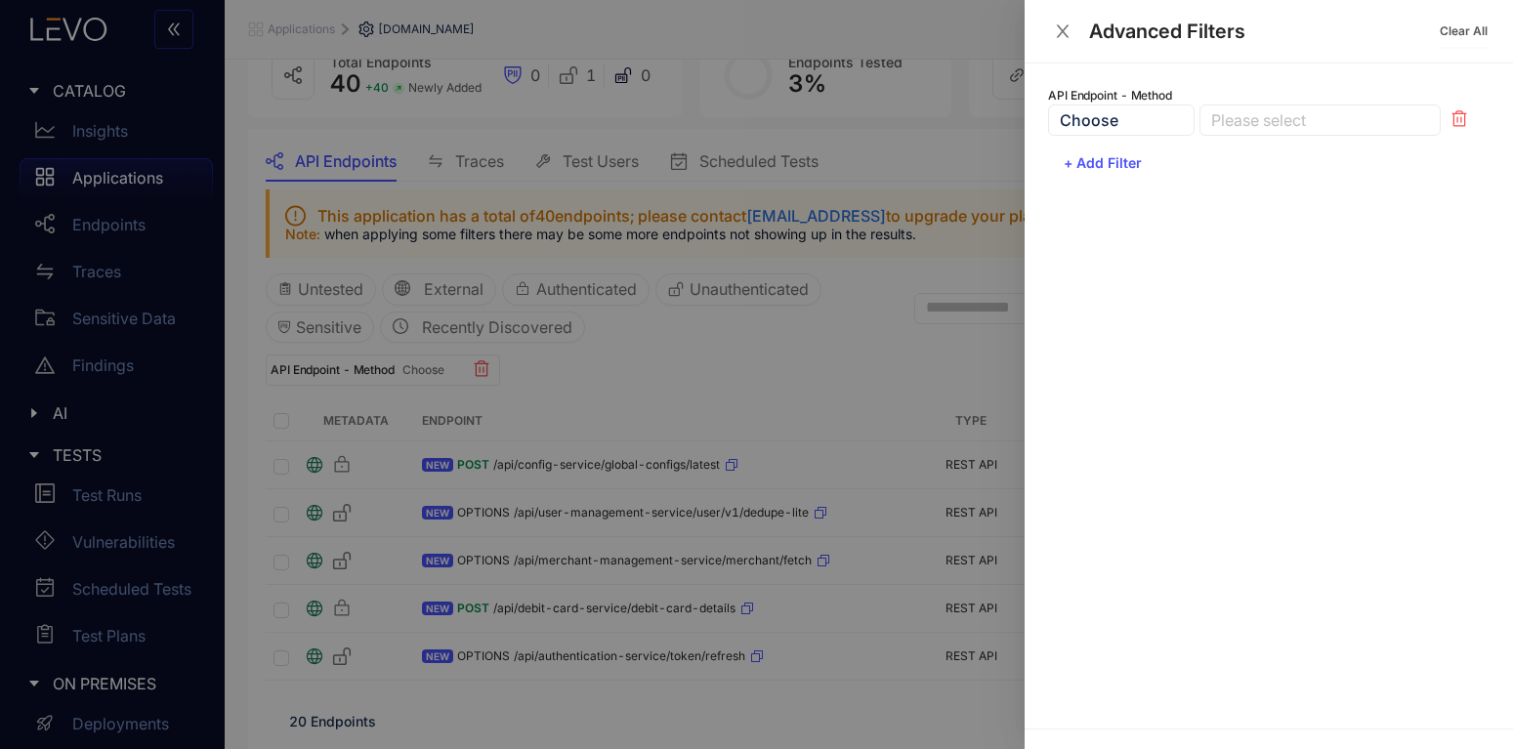
click at [1318, 117] on div at bounding box center [1310, 120] width 208 height 21
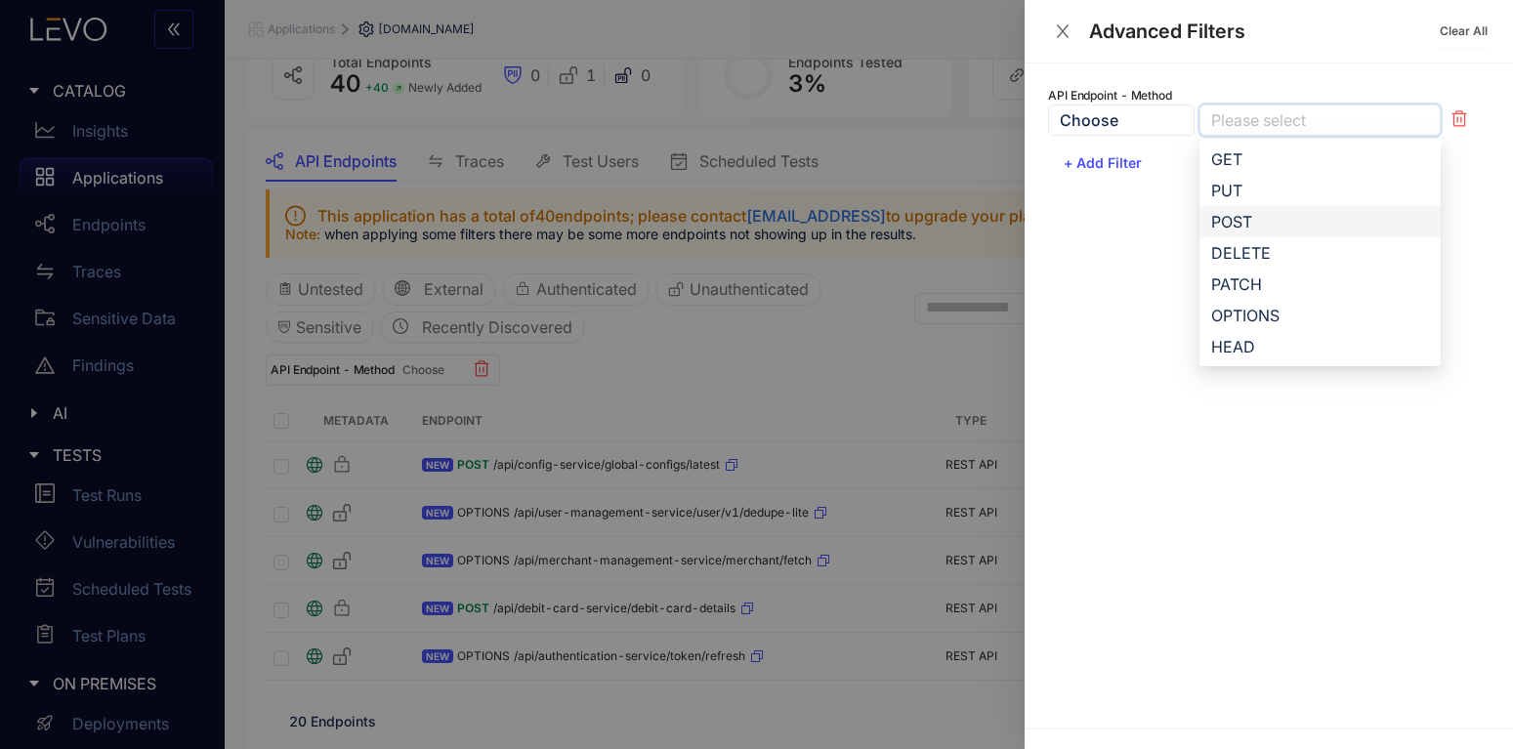
click at [1256, 224] on div "POST" at bounding box center [1320, 221] width 218 height 21
click at [1241, 165] on div "GET" at bounding box center [1320, 158] width 218 height 21
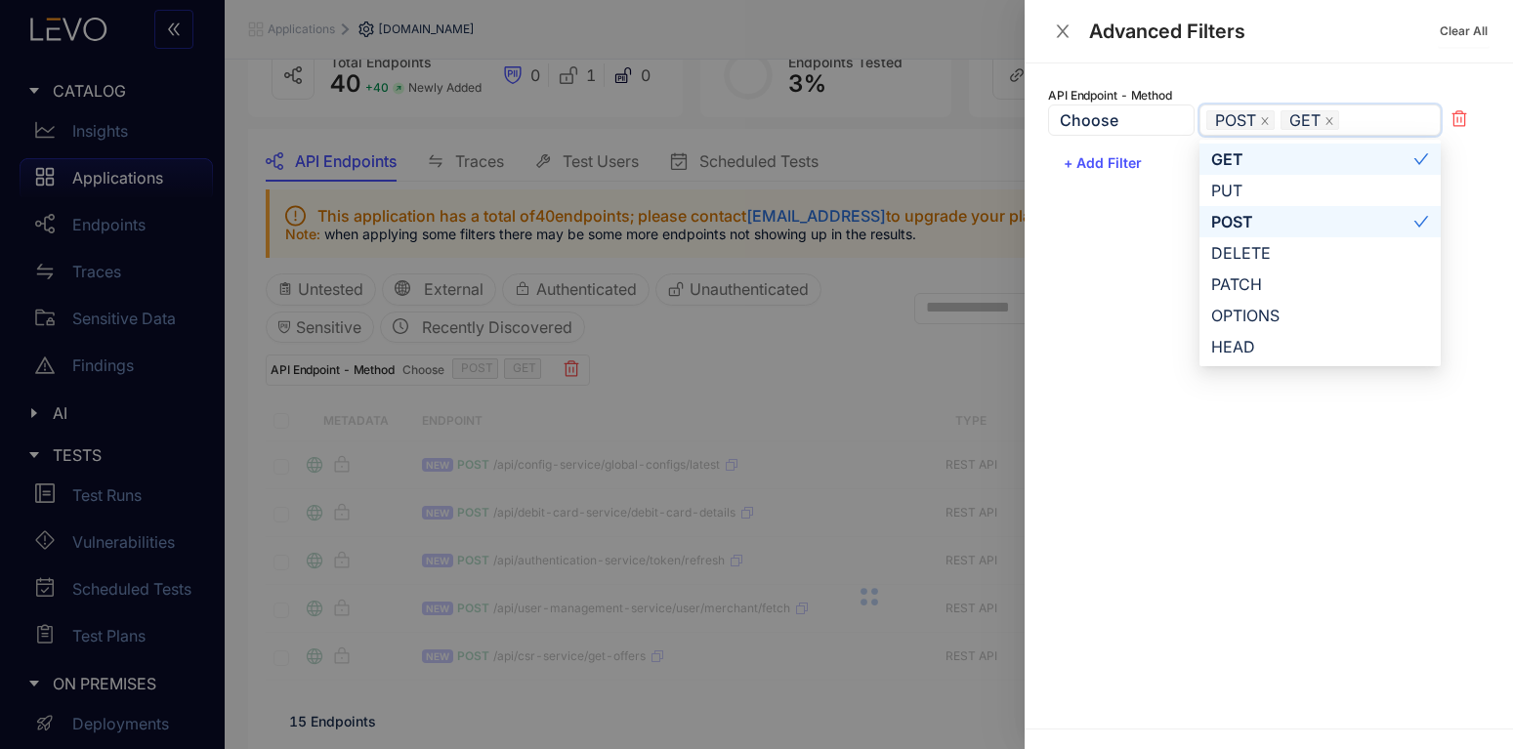
click at [1034, 269] on div "API Endpoint - Method Choose POST GET GET PUT GET PUT POST DELETE PATCH OPTIONS…" at bounding box center [1269, 395] width 488 height 665
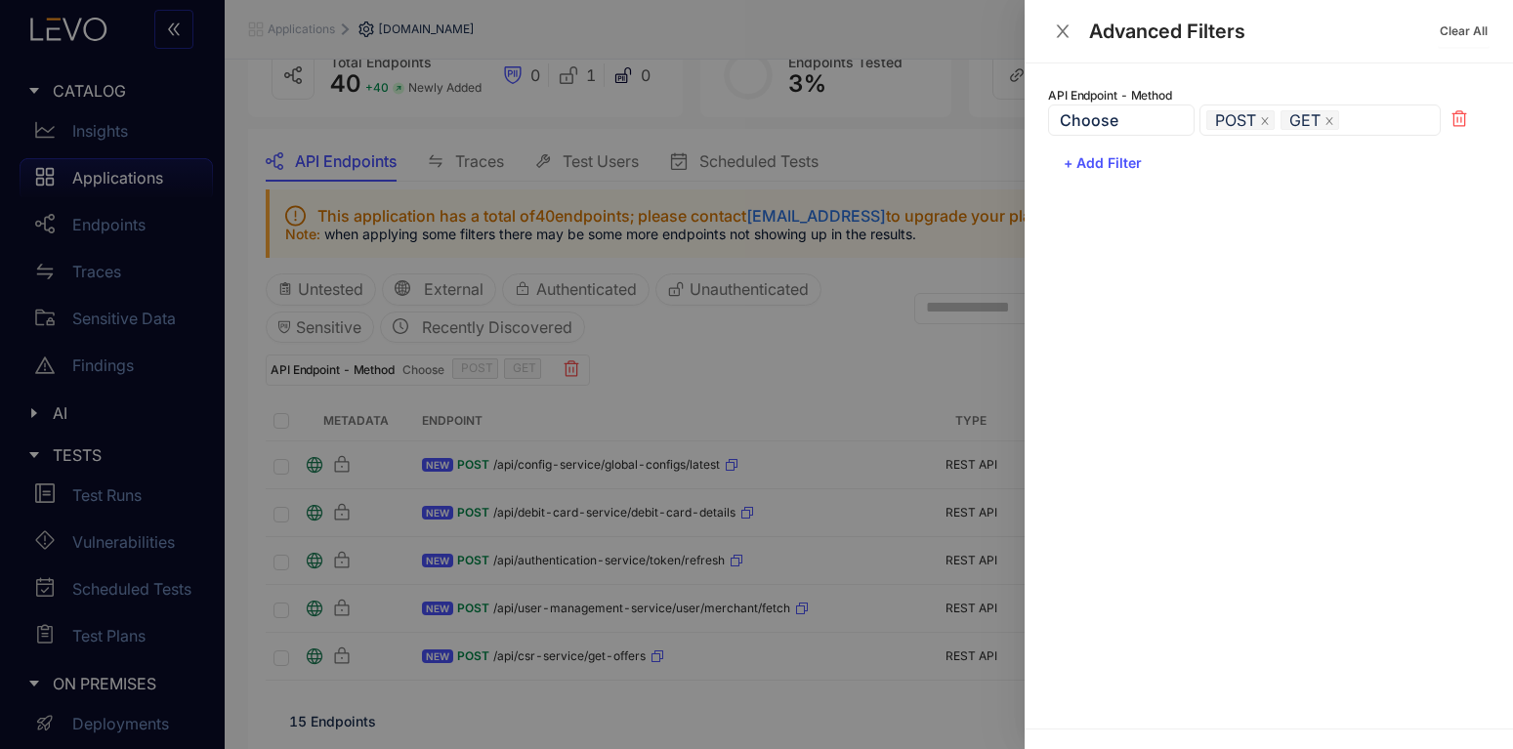
click at [1060, 31] on icon "close" at bounding box center [1063, 30] width 13 height 13
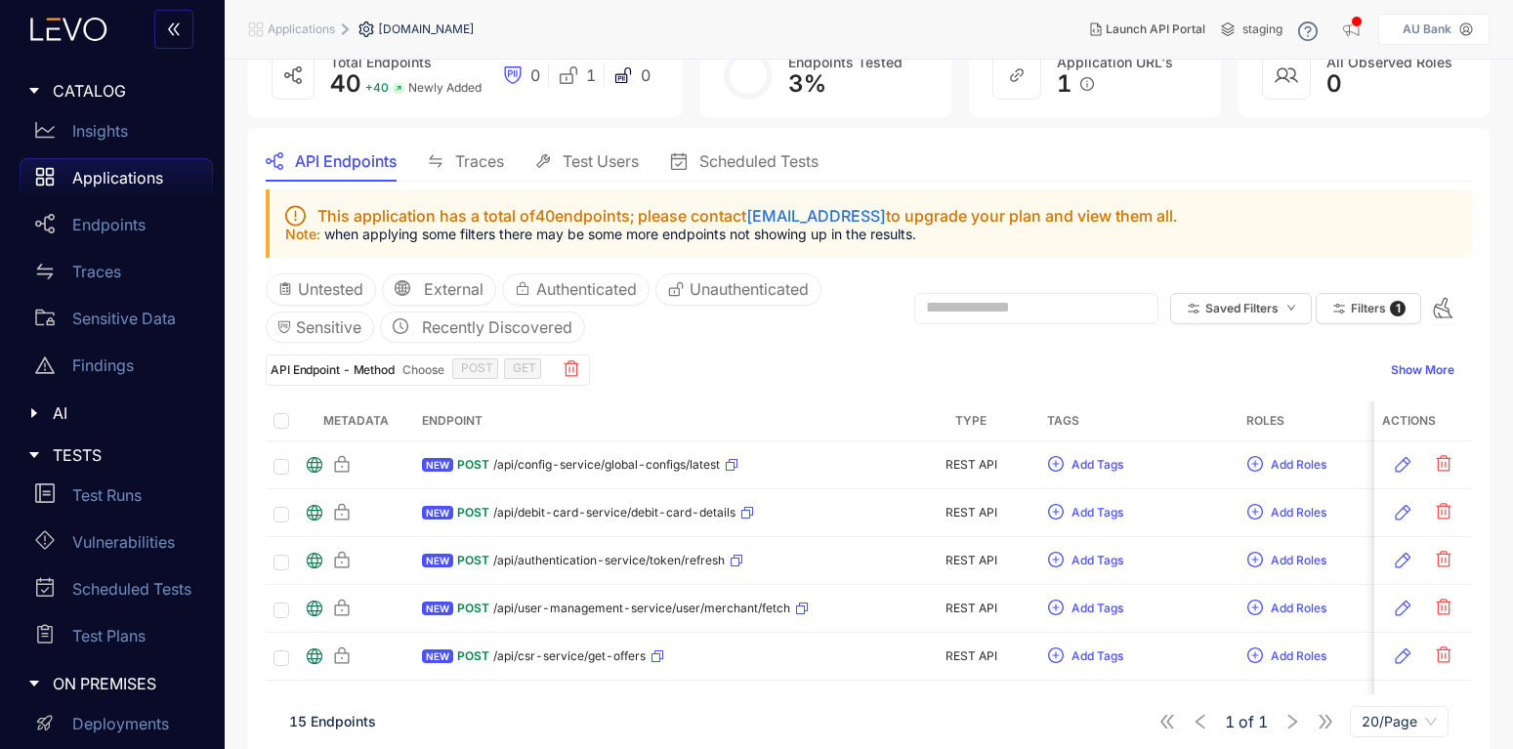
click at [500, 161] on span "Traces" at bounding box center [479, 161] width 49 height 18
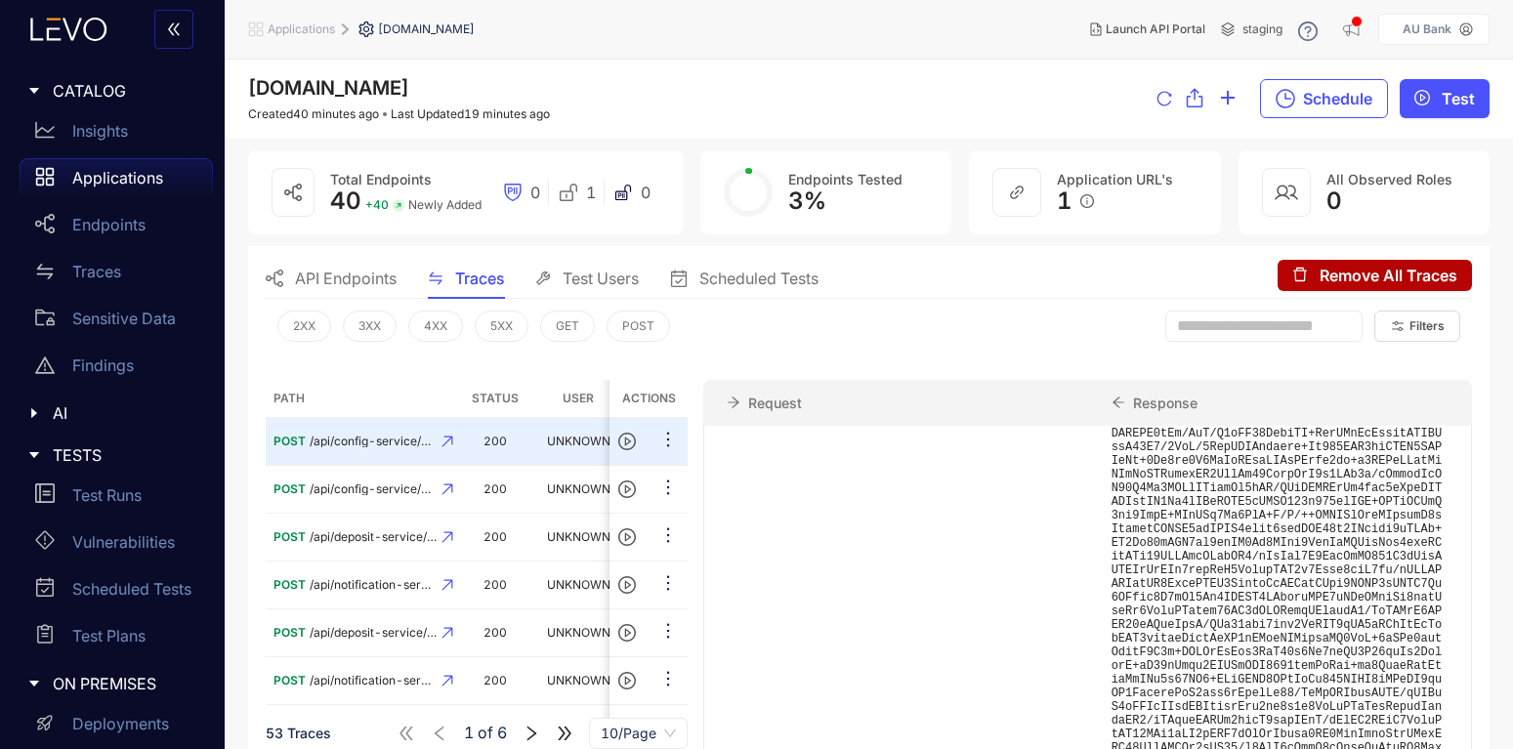
scroll to position [2475, 0]
click at [311, 275] on span "API Endpoints" at bounding box center [346, 279] width 102 height 18
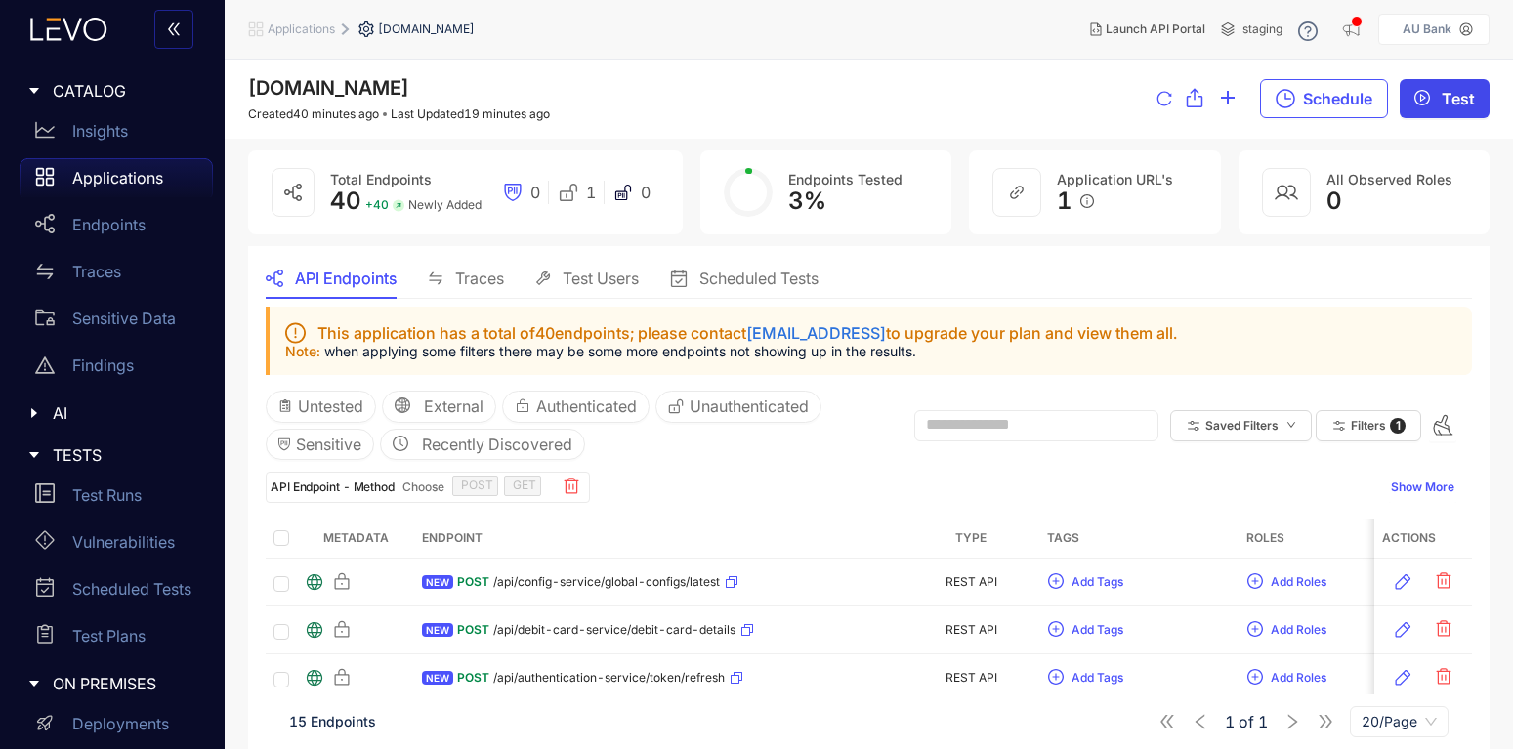
click at [1469, 88] on button "Test" at bounding box center [1445, 98] width 90 height 39
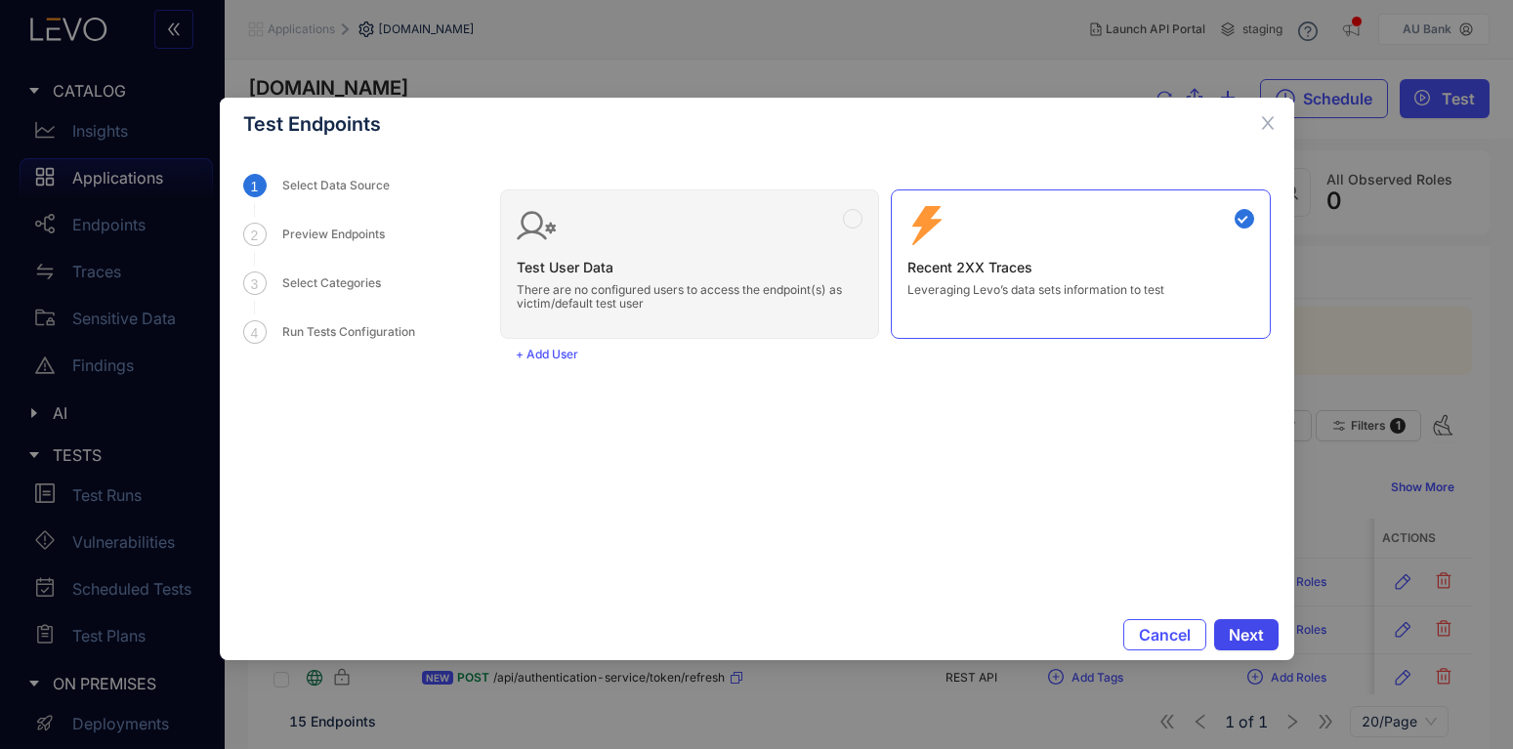
click at [1245, 627] on span "Next" at bounding box center [1246, 635] width 35 height 18
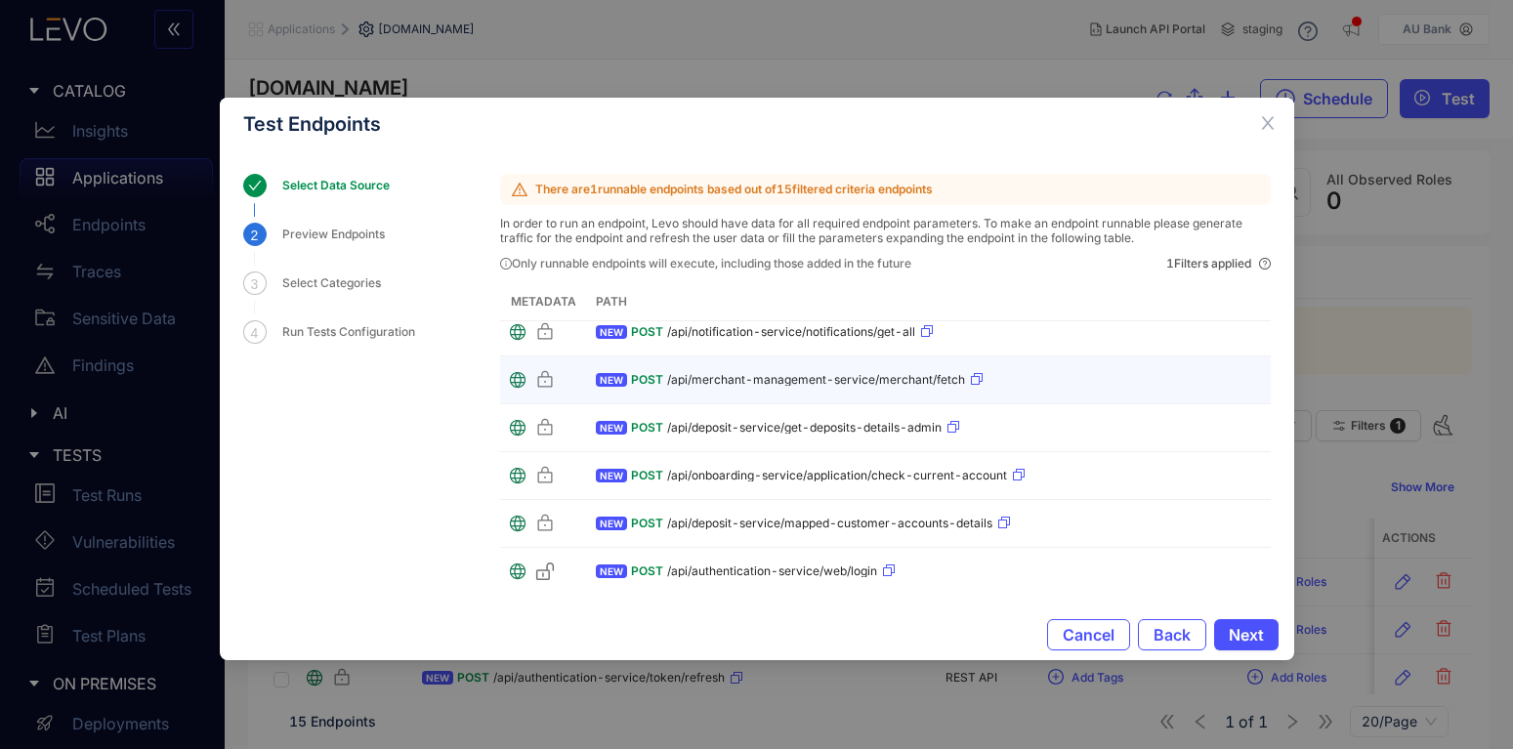
scroll to position [120, 0]
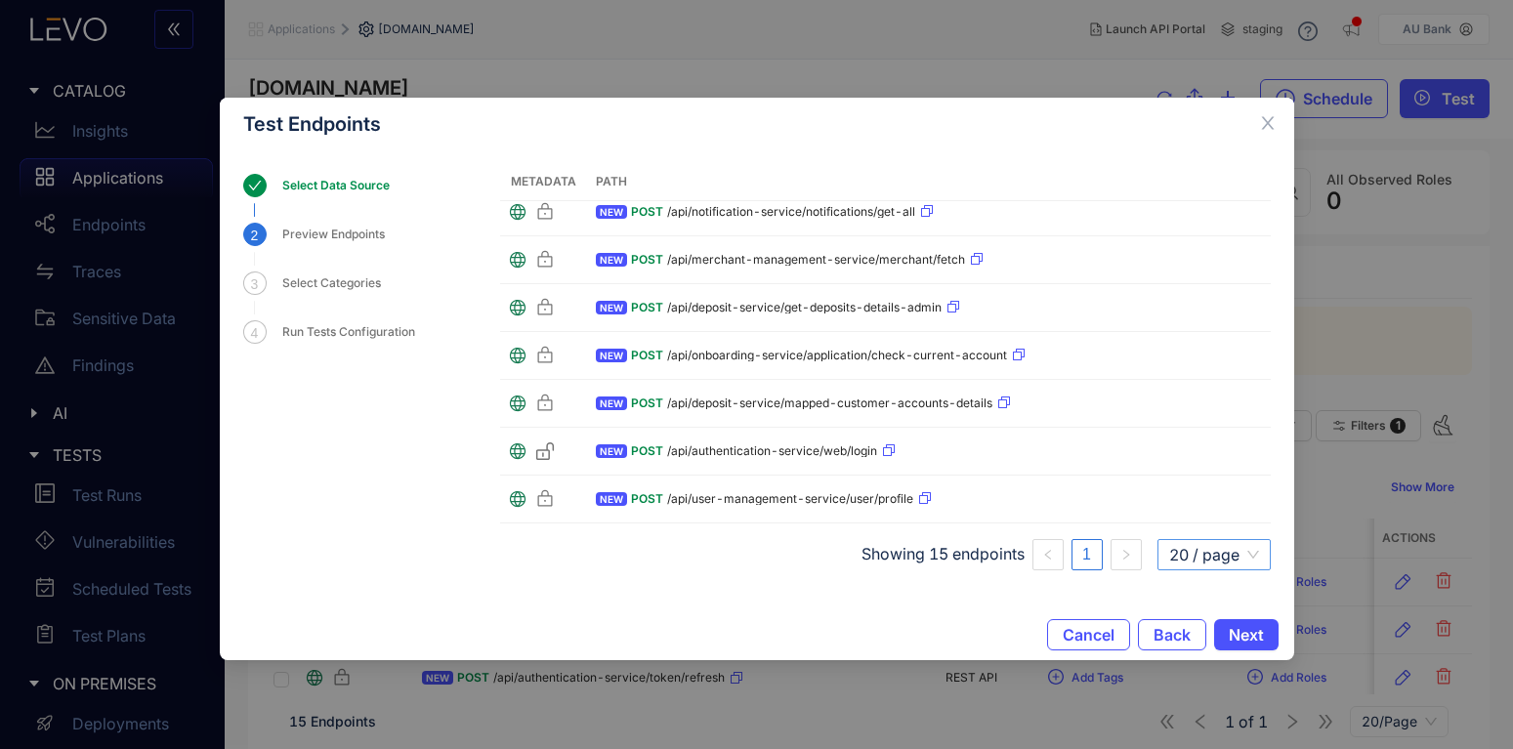
click at [1228, 559] on span "20 / page" at bounding box center [1214, 554] width 90 height 29
click at [705, 586] on div "Select Data Source 2 Preview Endpoints 3 Select Categories 4 Run Tests Configur…" at bounding box center [757, 379] width 1074 height 459
click at [1268, 117] on icon "close" at bounding box center [1268, 123] width 18 height 18
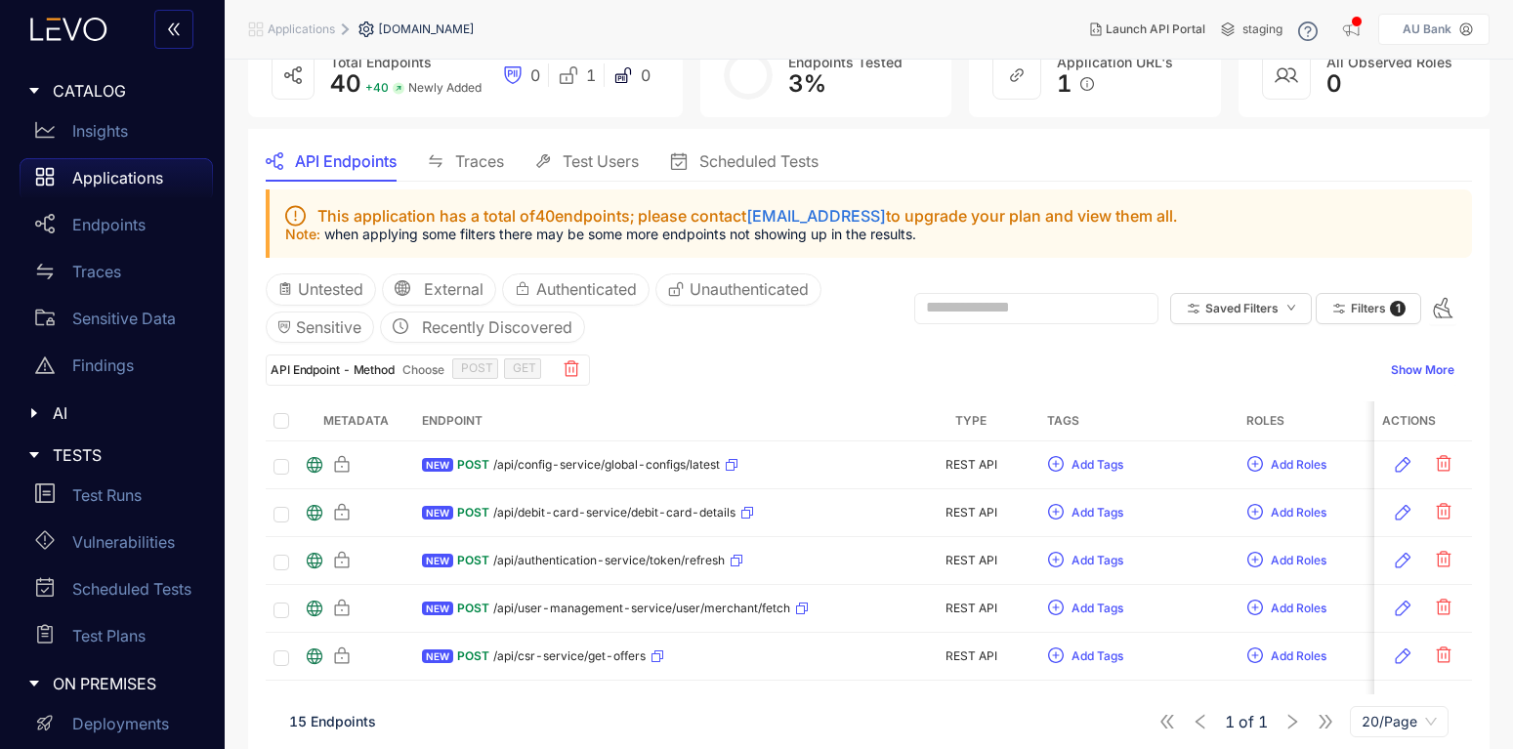
scroll to position [0, 0]
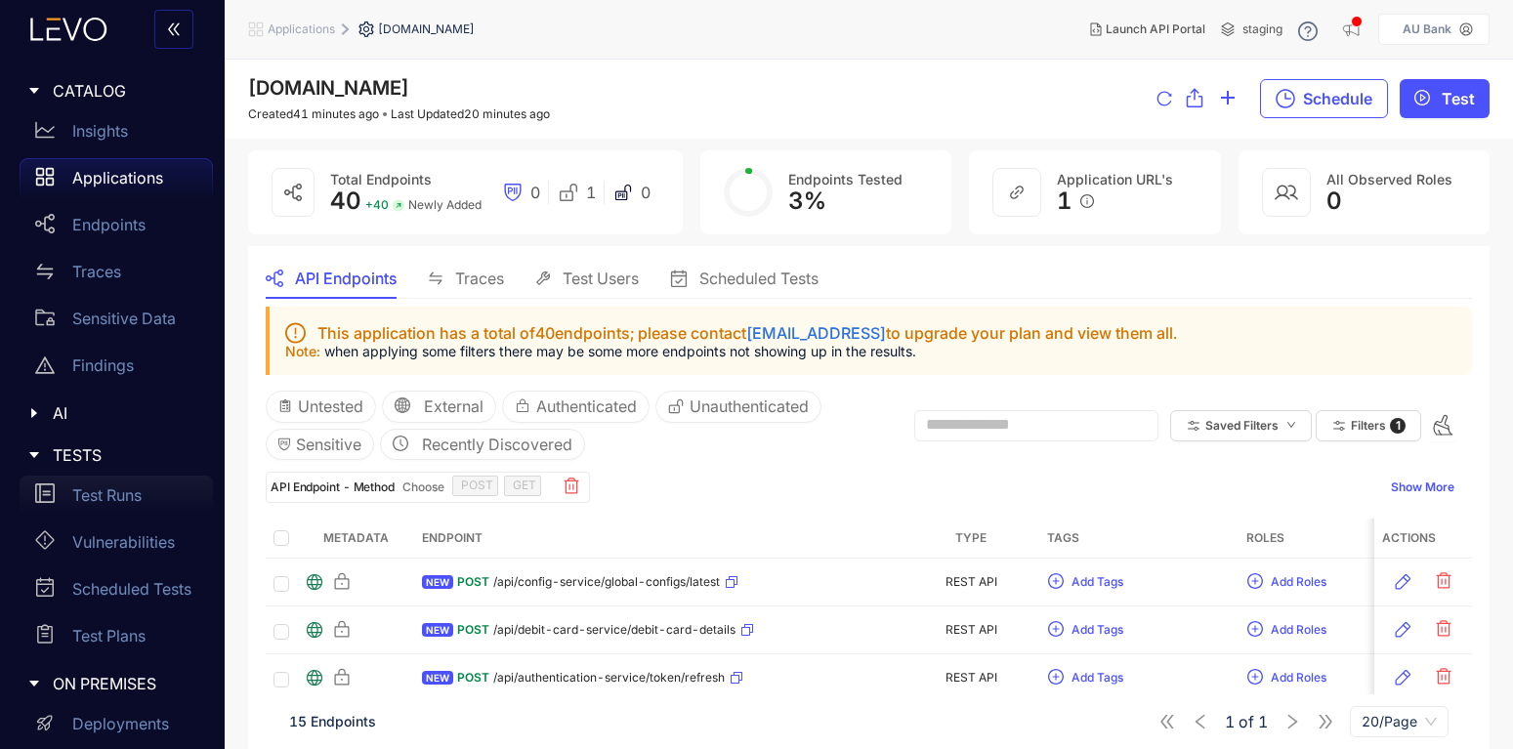
click at [92, 494] on p "Test Runs" at bounding box center [106, 495] width 69 height 18
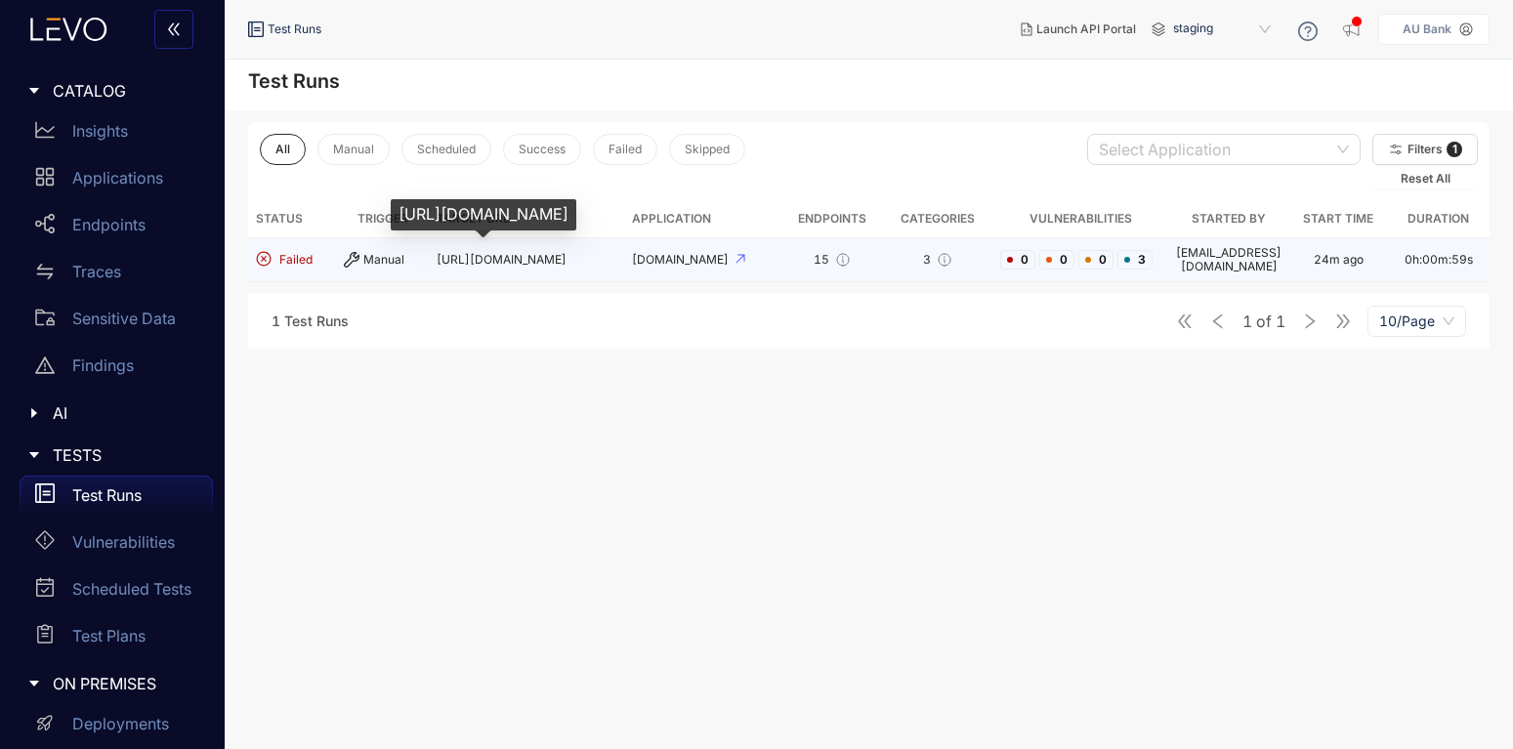
click at [511, 253] on span "[URL][DOMAIN_NAME]" at bounding box center [502, 259] width 130 height 15
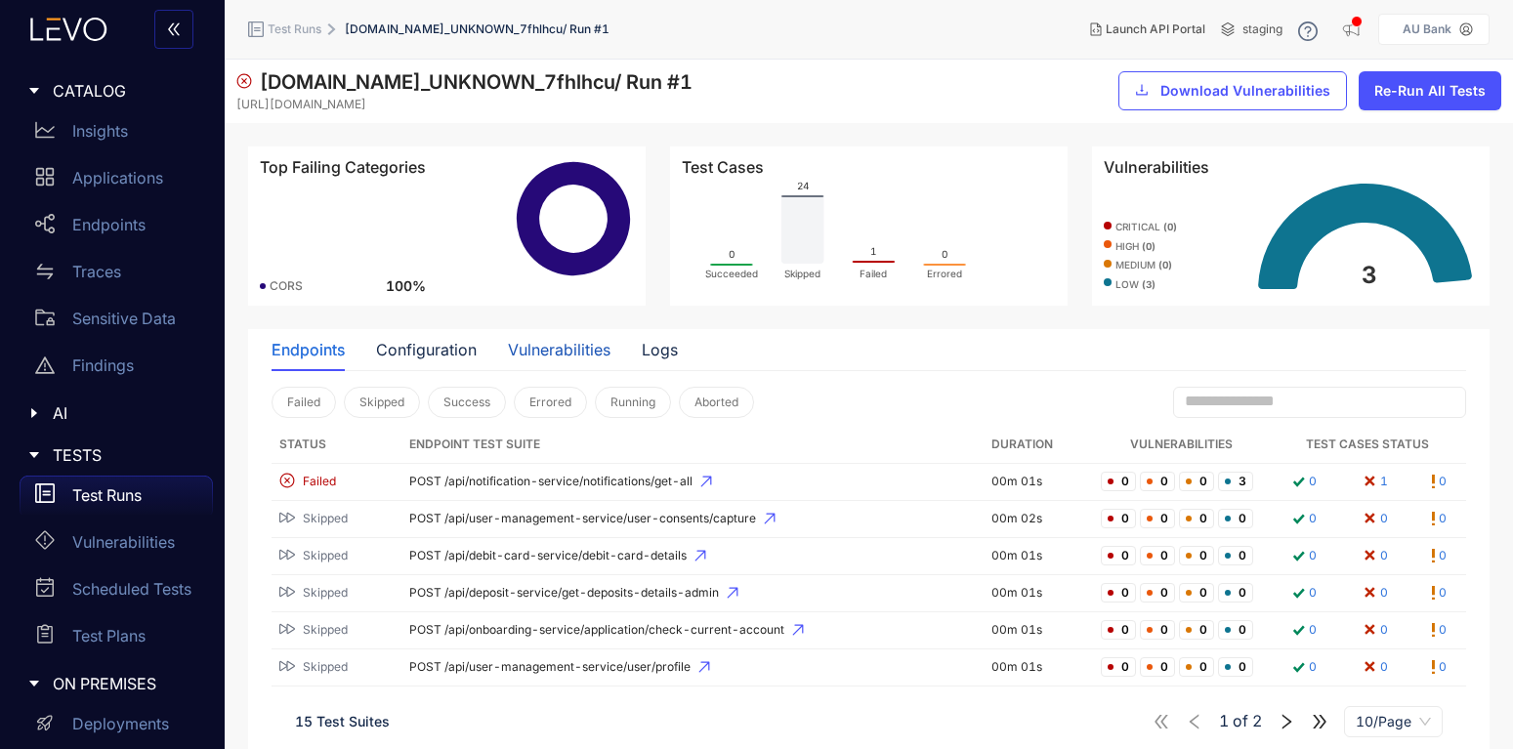
click at [529, 352] on div "Vulnerabilities" at bounding box center [559, 350] width 103 height 18
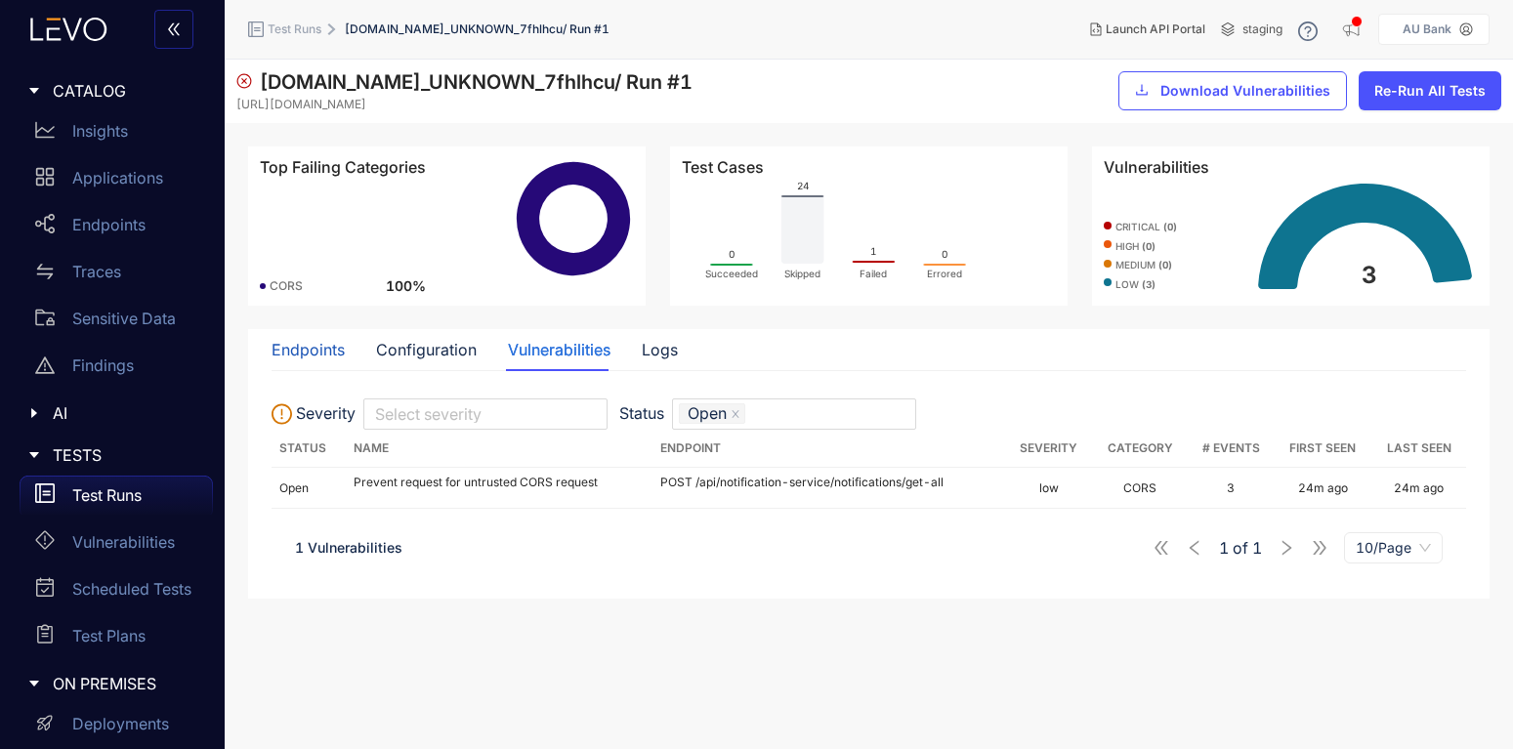
click at [288, 351] on div "Endpoints" at bounding box center [308, 350] width 73 height 18
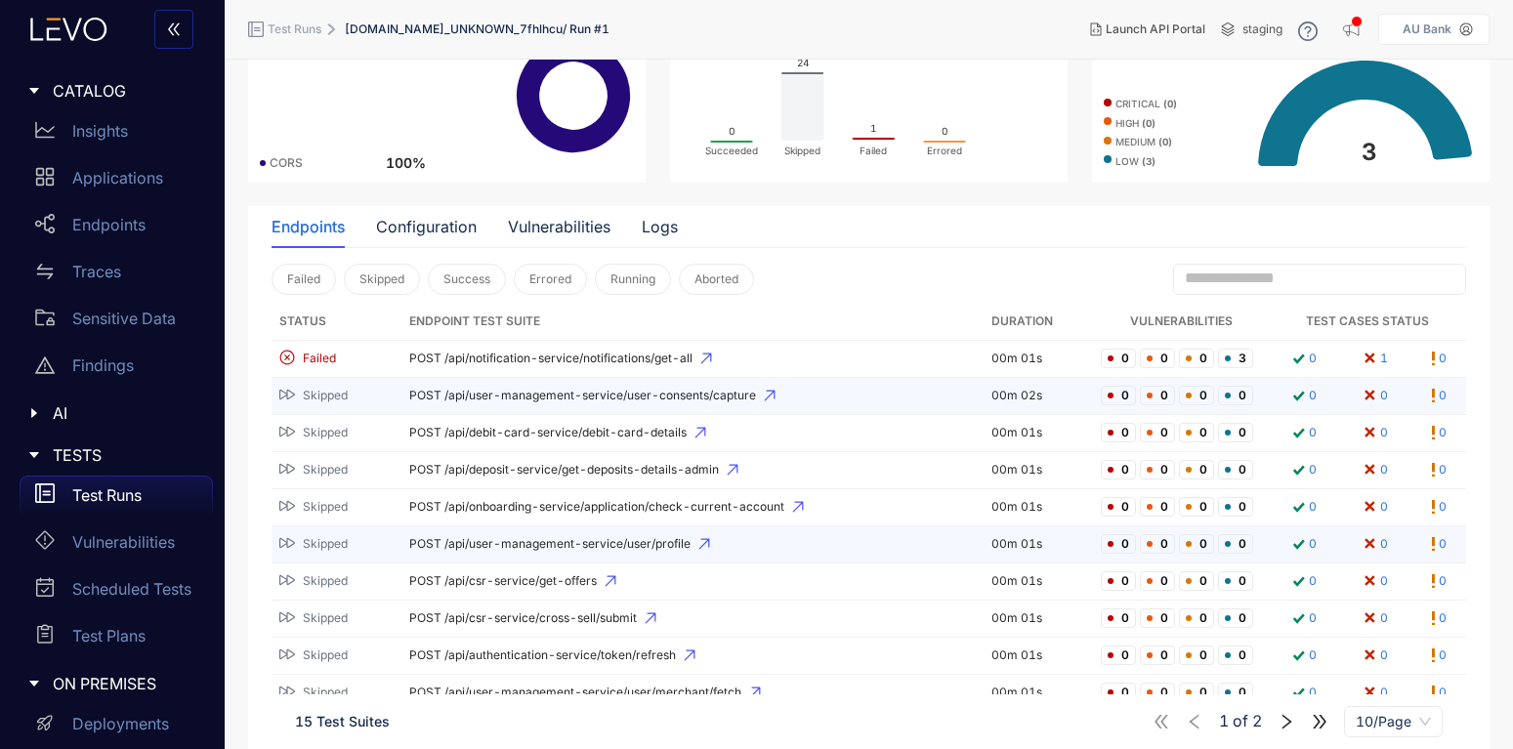
scroll to position [177, 0]
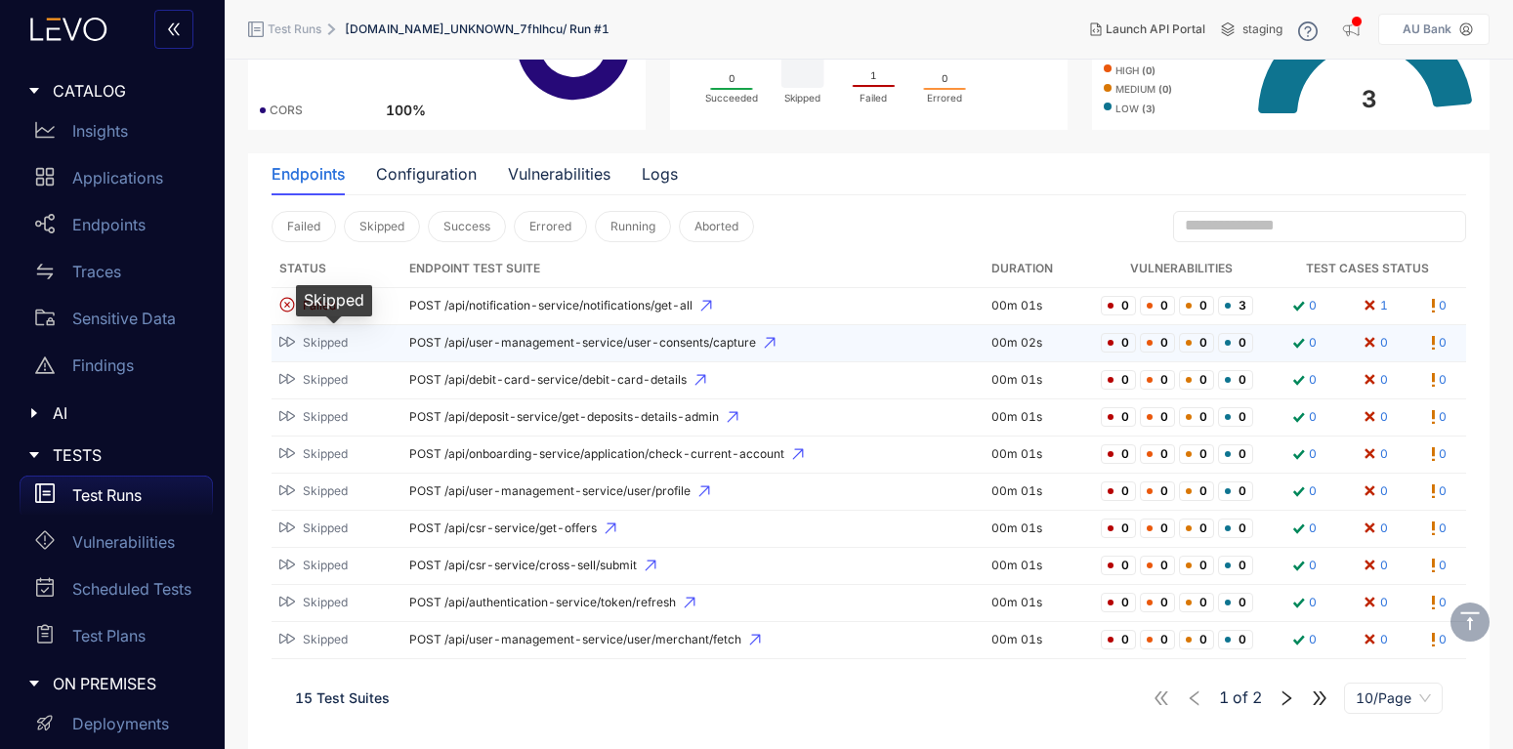
click at [333, 349] on span "Skipped" at bounding box center [325, 343] width 45 height 14
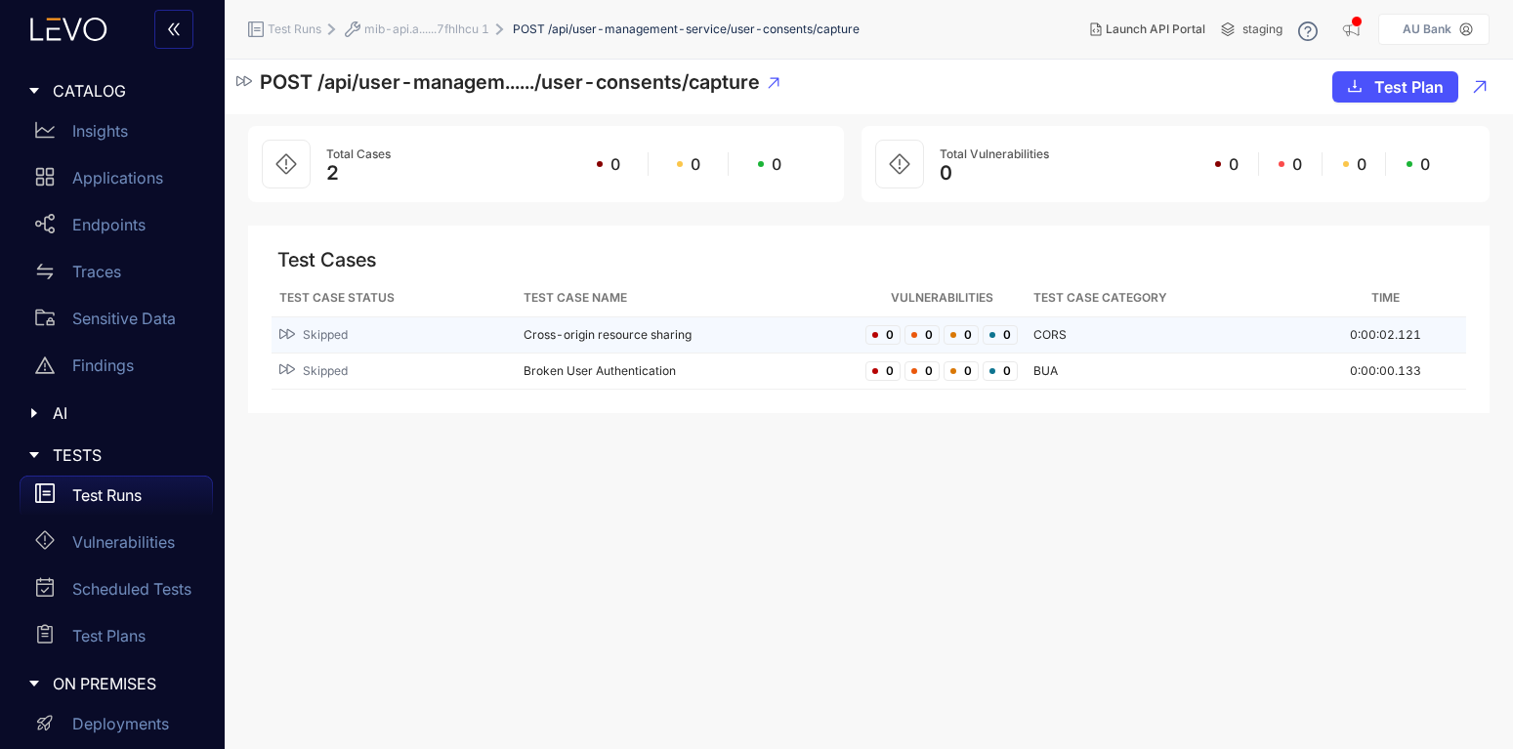
click at [635, 335] on td "Cross-origin resource sharing" at bounding box center [687, 335] width 342 height 36
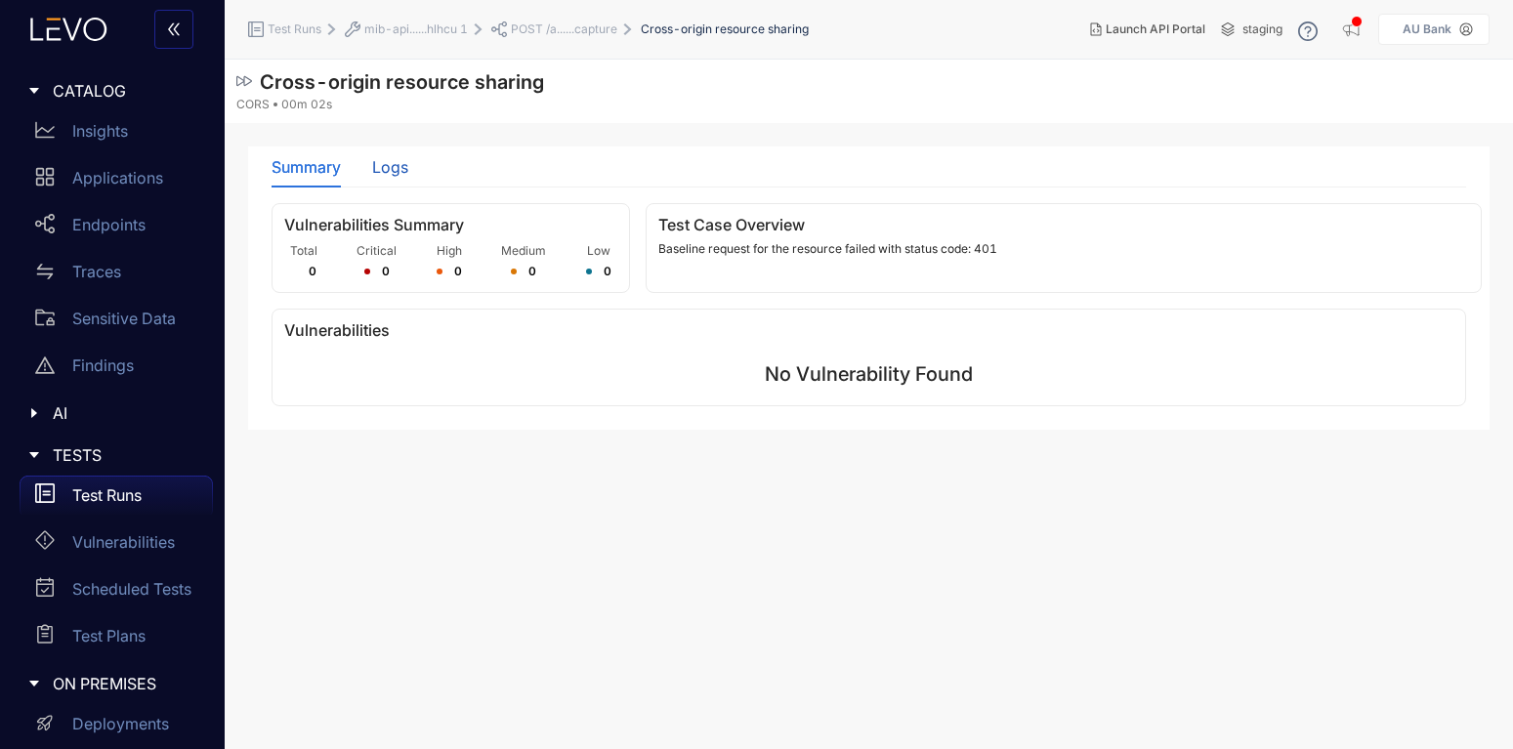
click at [384, 168] on div "Logs" at bounding box center [390, 167] width 36 height 18
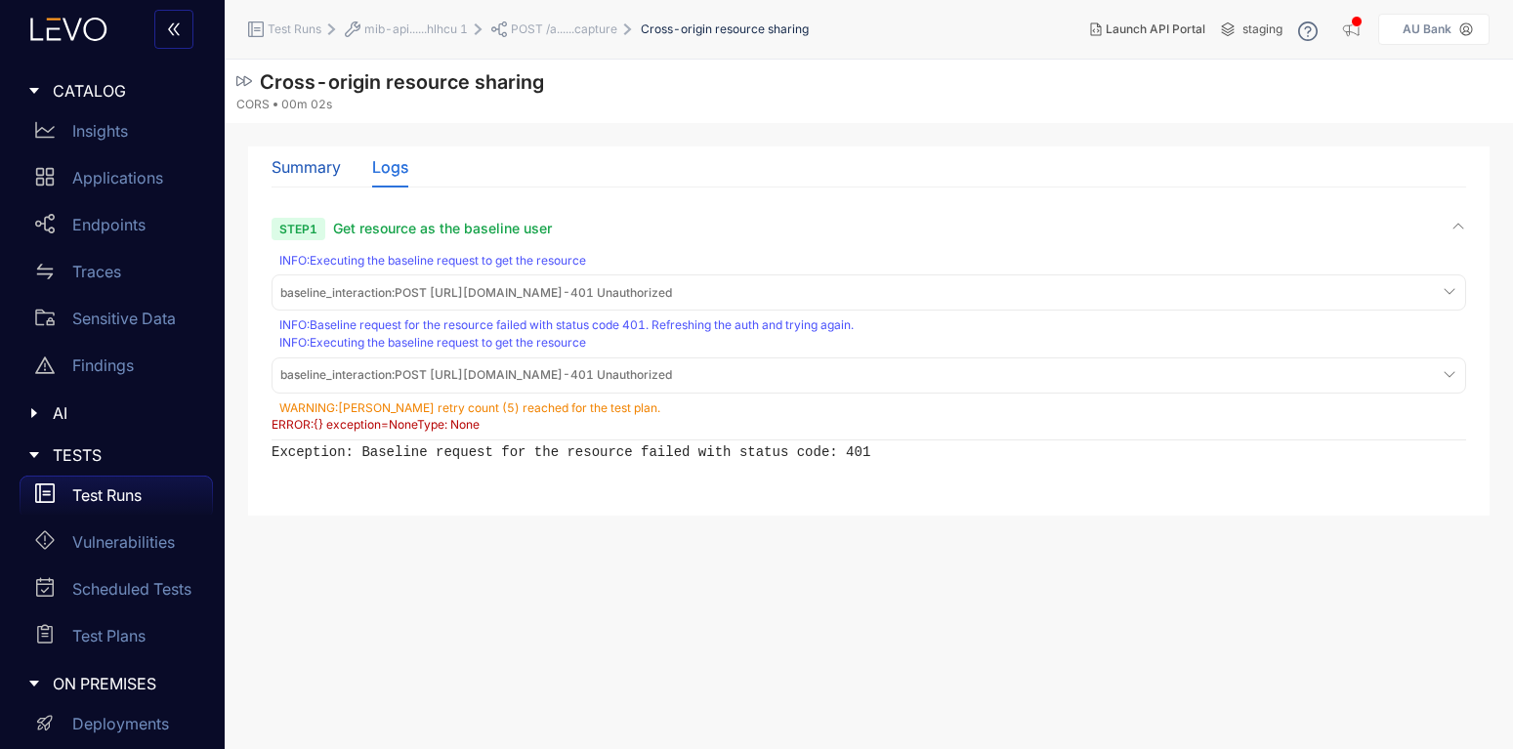
click at [318, 170] on div "Summary" at bounding box center [306, 167] width 69 height 18
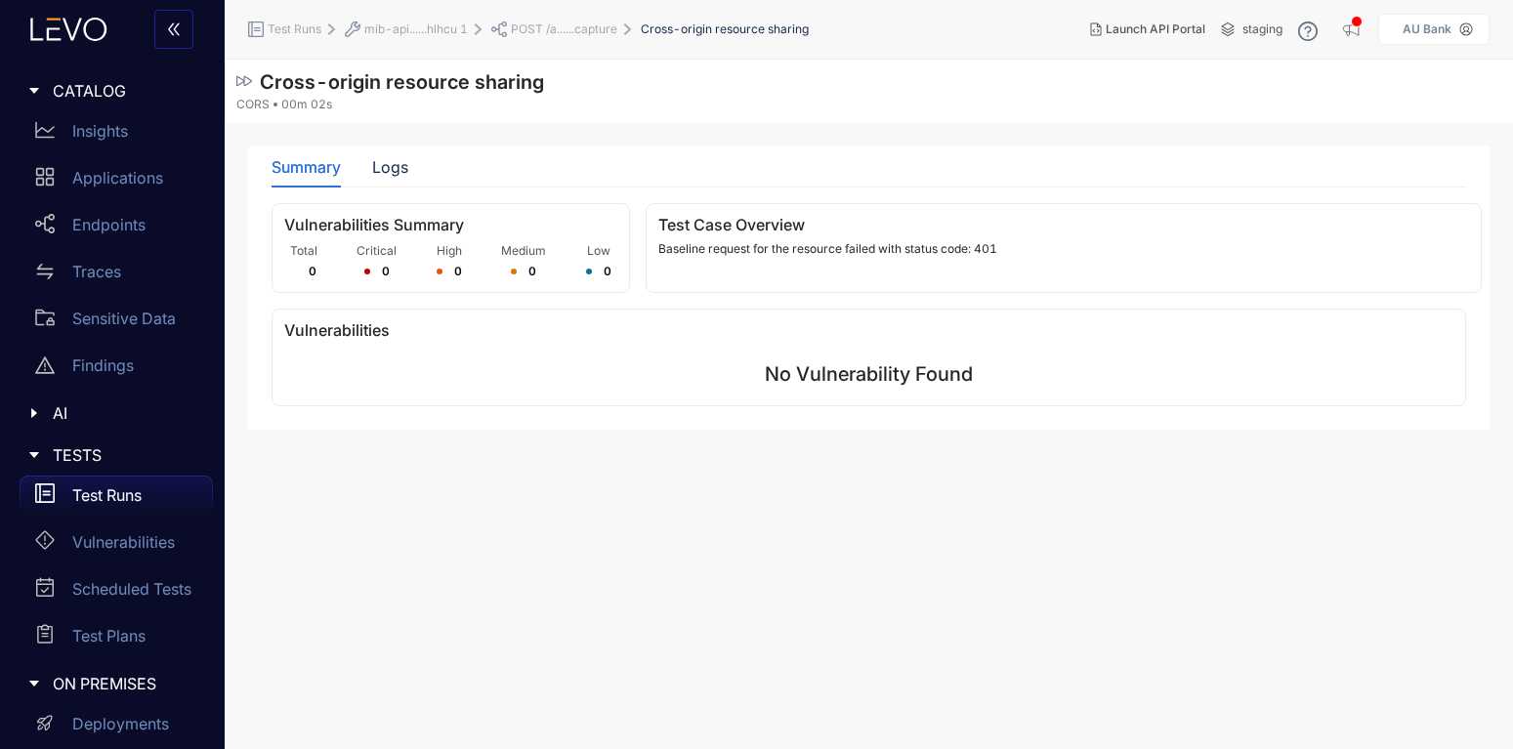
click at [93, 492] on p "Test Runs" at bounding box center [106, 495] width 69 height 18
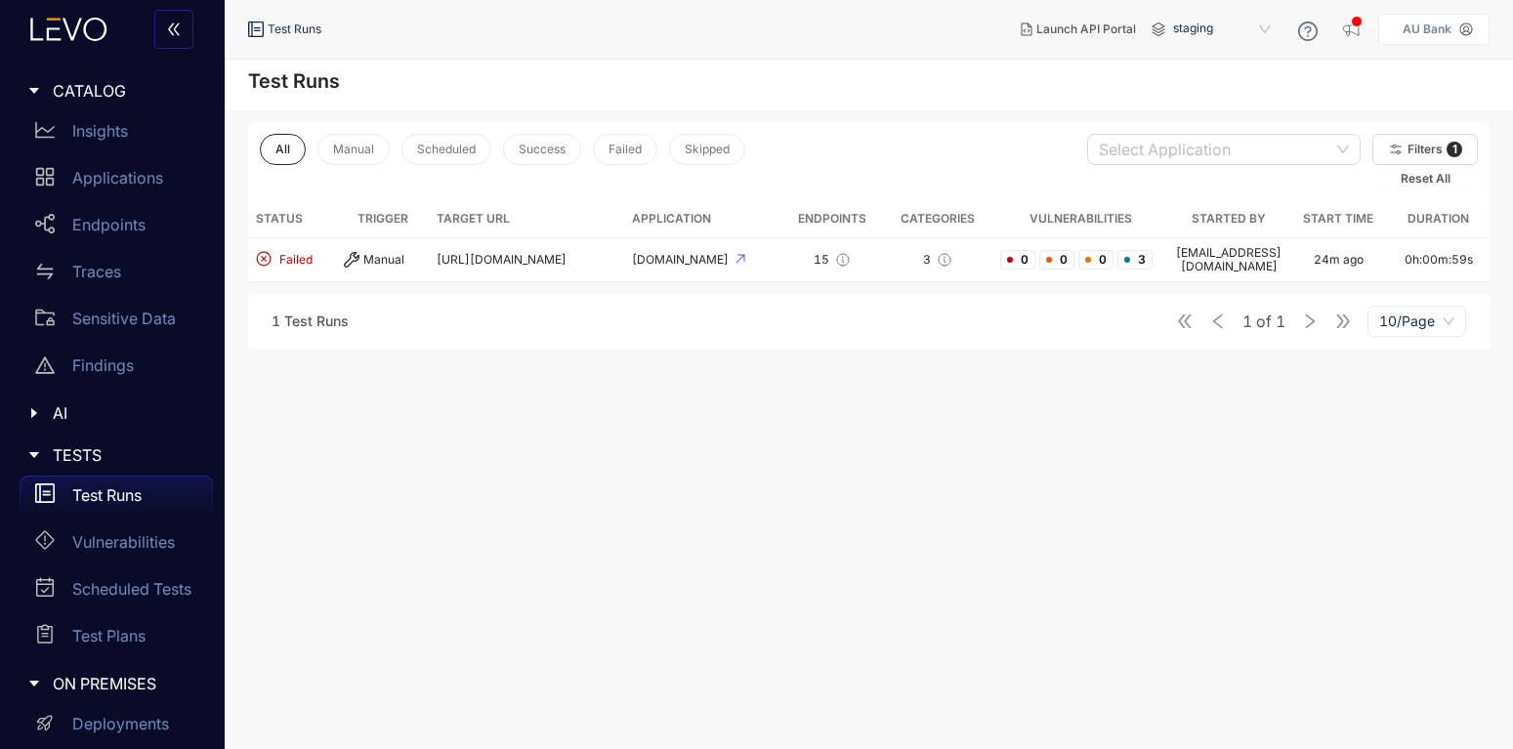
click at [510, 489] on main "Test Runs All Manual Scheduled Success Failed Skipped Select Application Filter…" at bounding box center [869, 405] width 1288 height 690
click at [101, 543] on p "Vulnerabilities" at bounding box center [123, 542] width 103 height 18
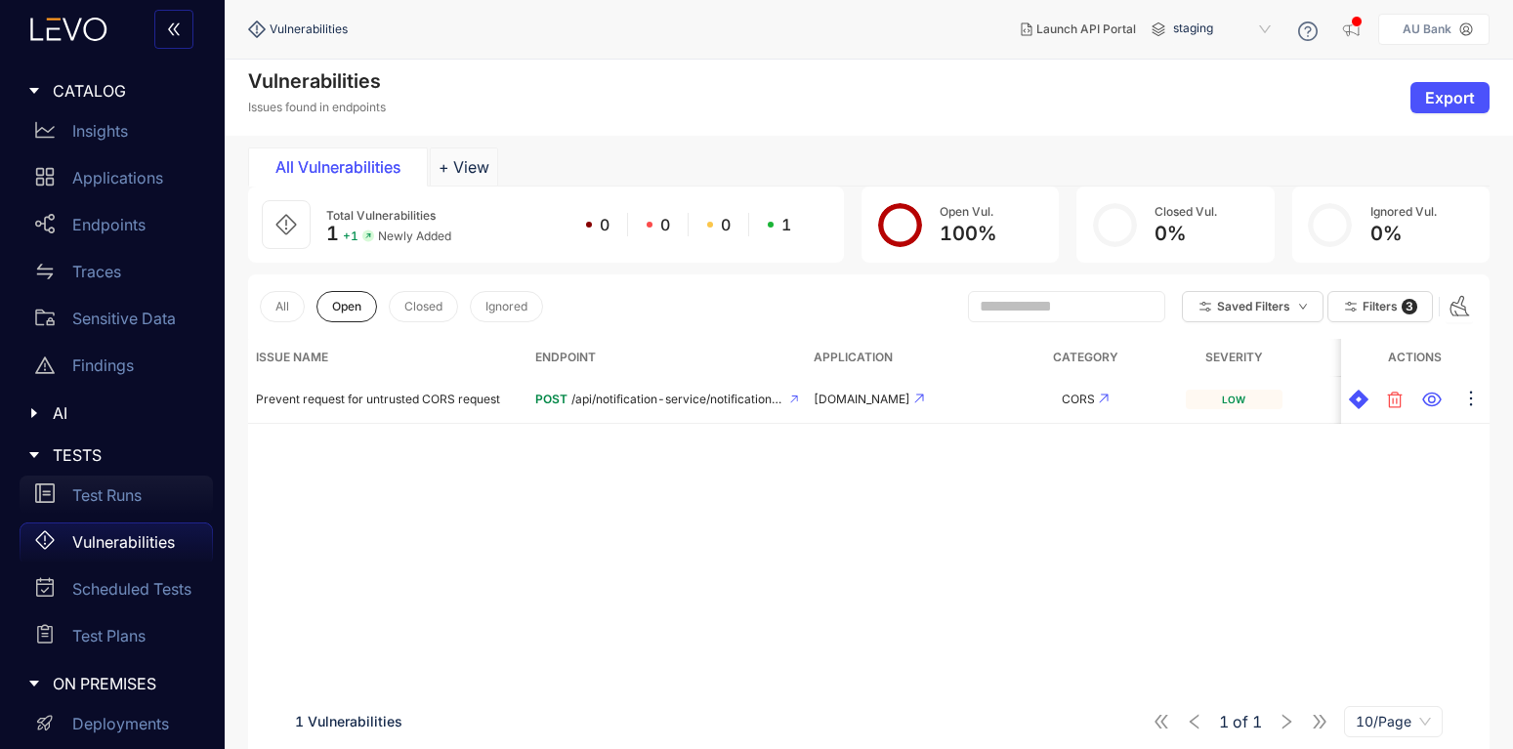
click at [102, 505] on div "Test Runs" at bounding box center [116, 495] width 193 height 39
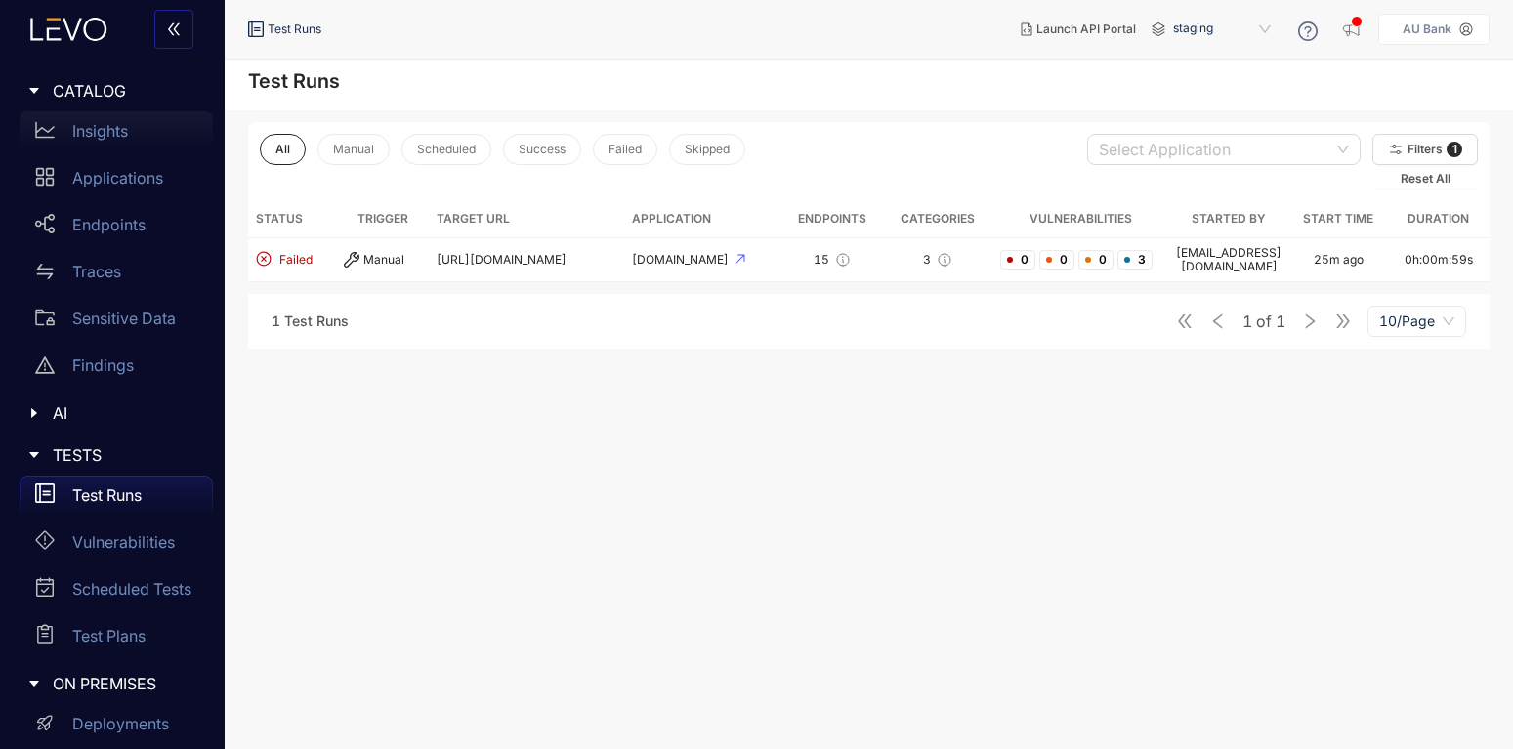
click at [108, 146] on div "Insights" at bounding box center [116, 130] width 193 height 39
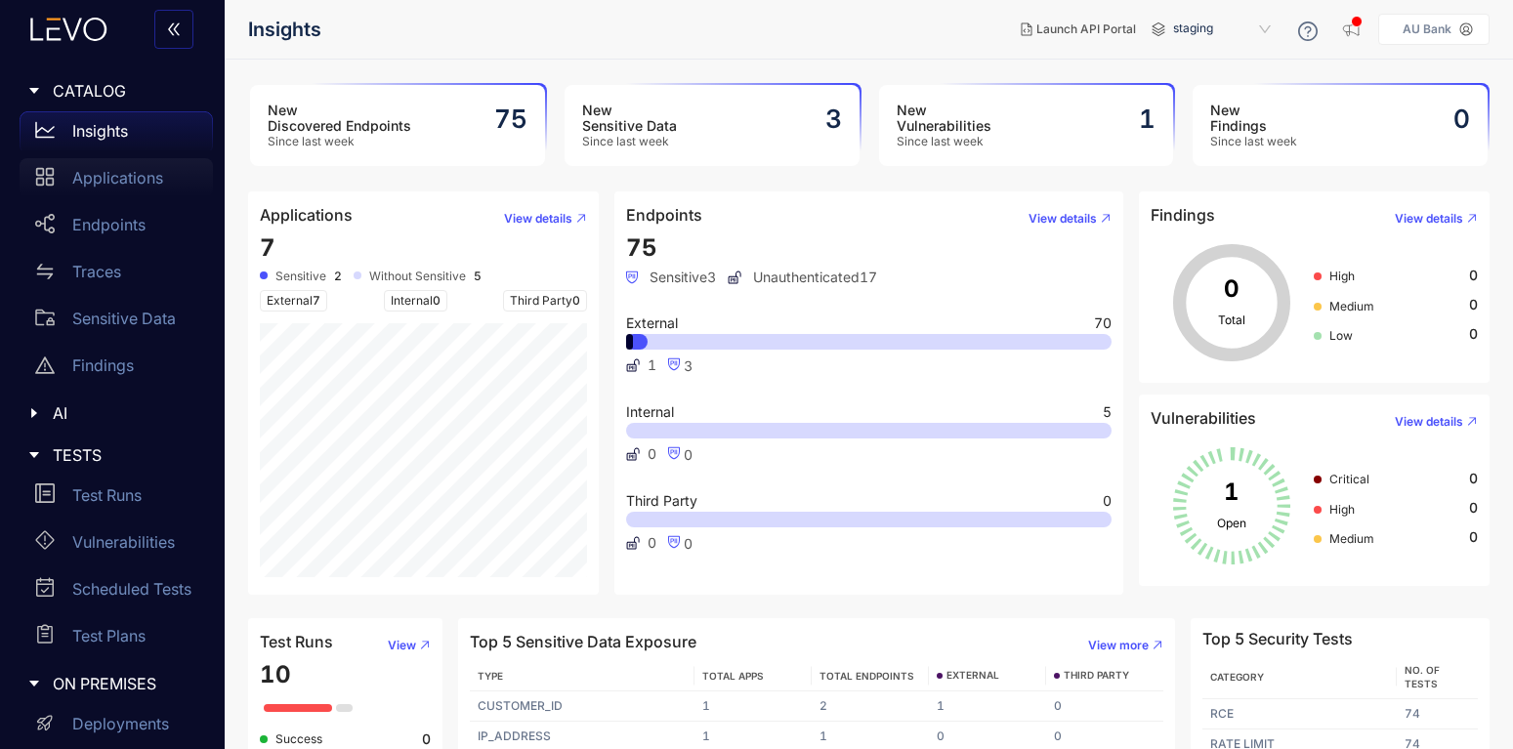
click at [69, 172] on div "Applications" at bounding box center [116, 177] width 193 height 39
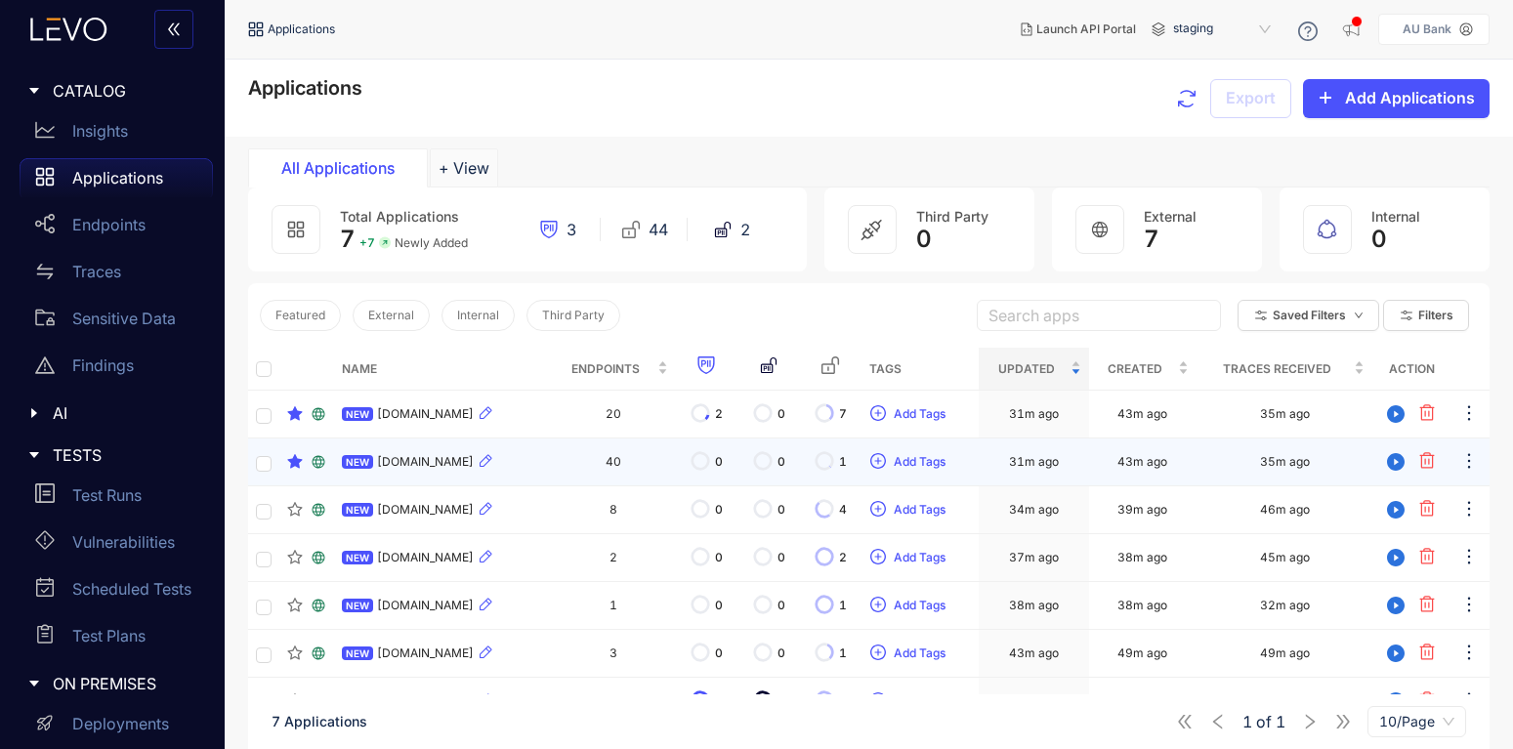
scroll to position [117, 0]
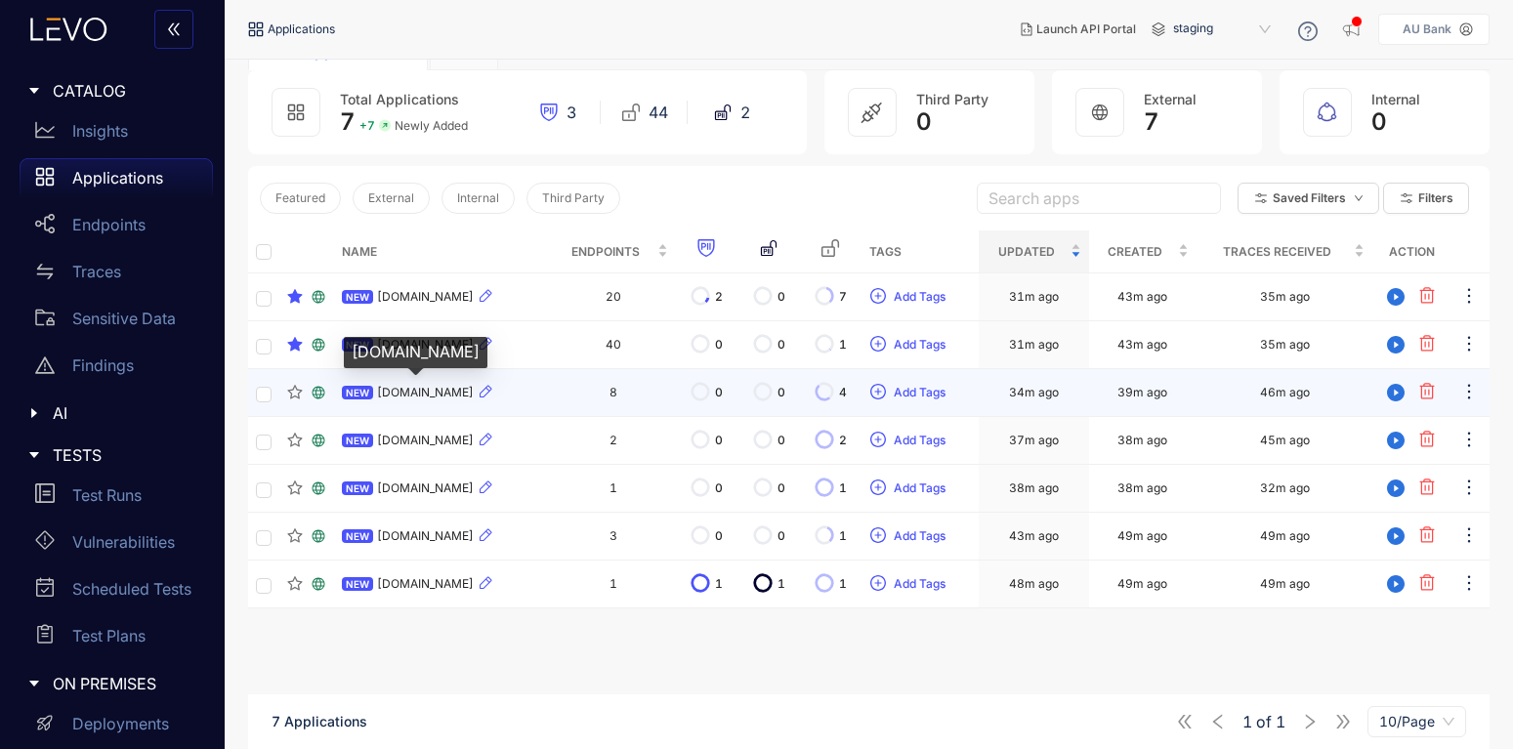
click at [474, 396] on span "[DOMAIN_NAME]" at bounding box center [425, 393] width 97 height 14
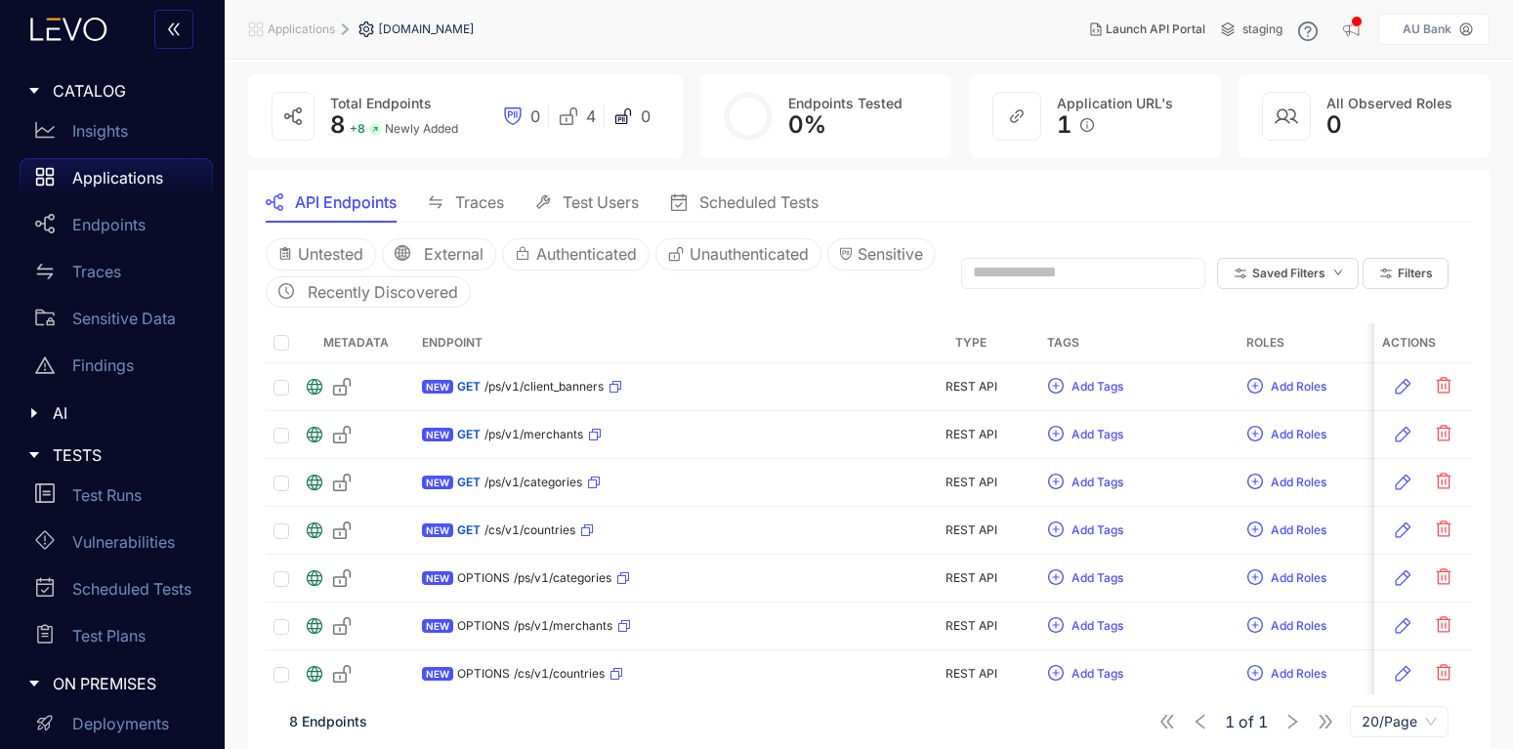
scroll to position [151, 0]
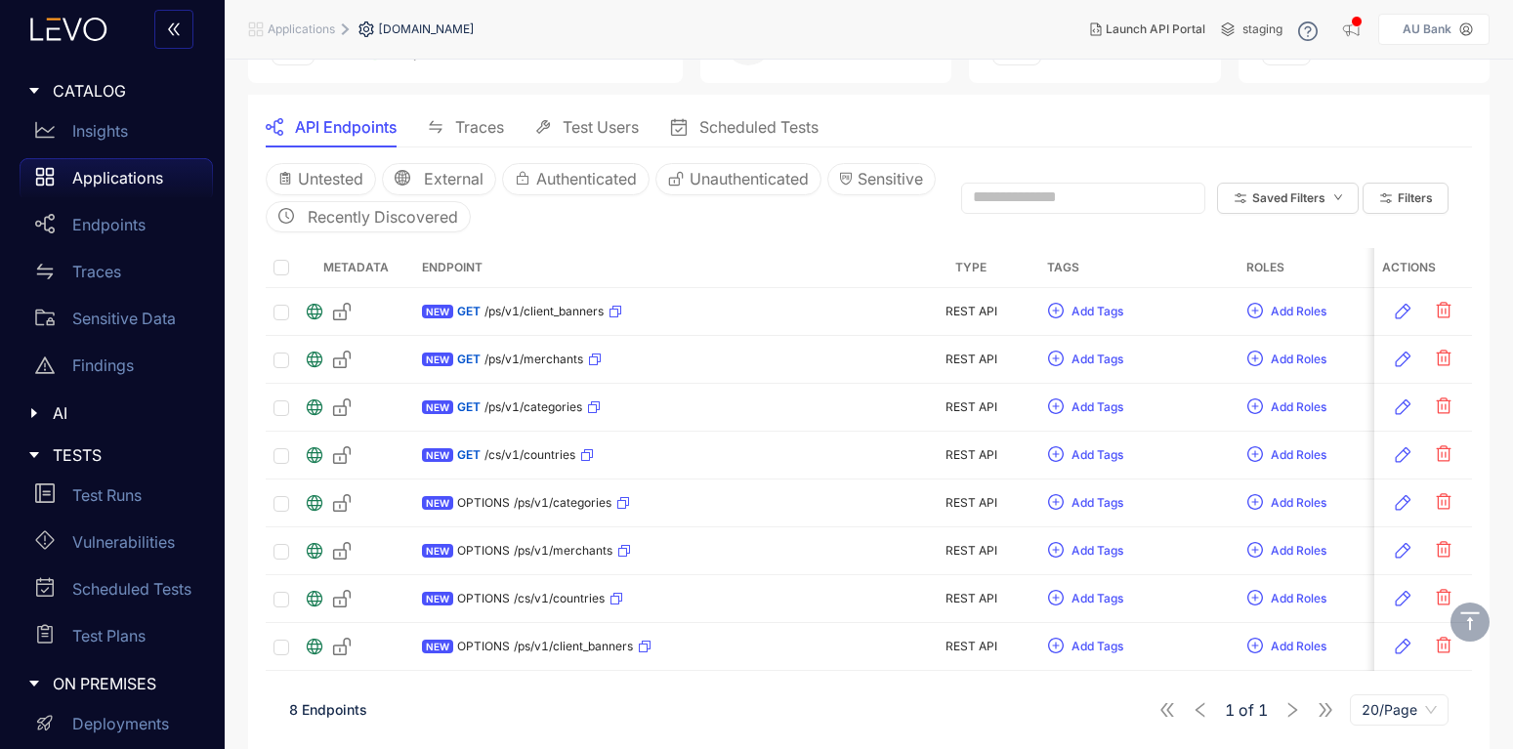
click at [441, 121] on icon "swap" at bounding box center [436, 127] width 16 height 16
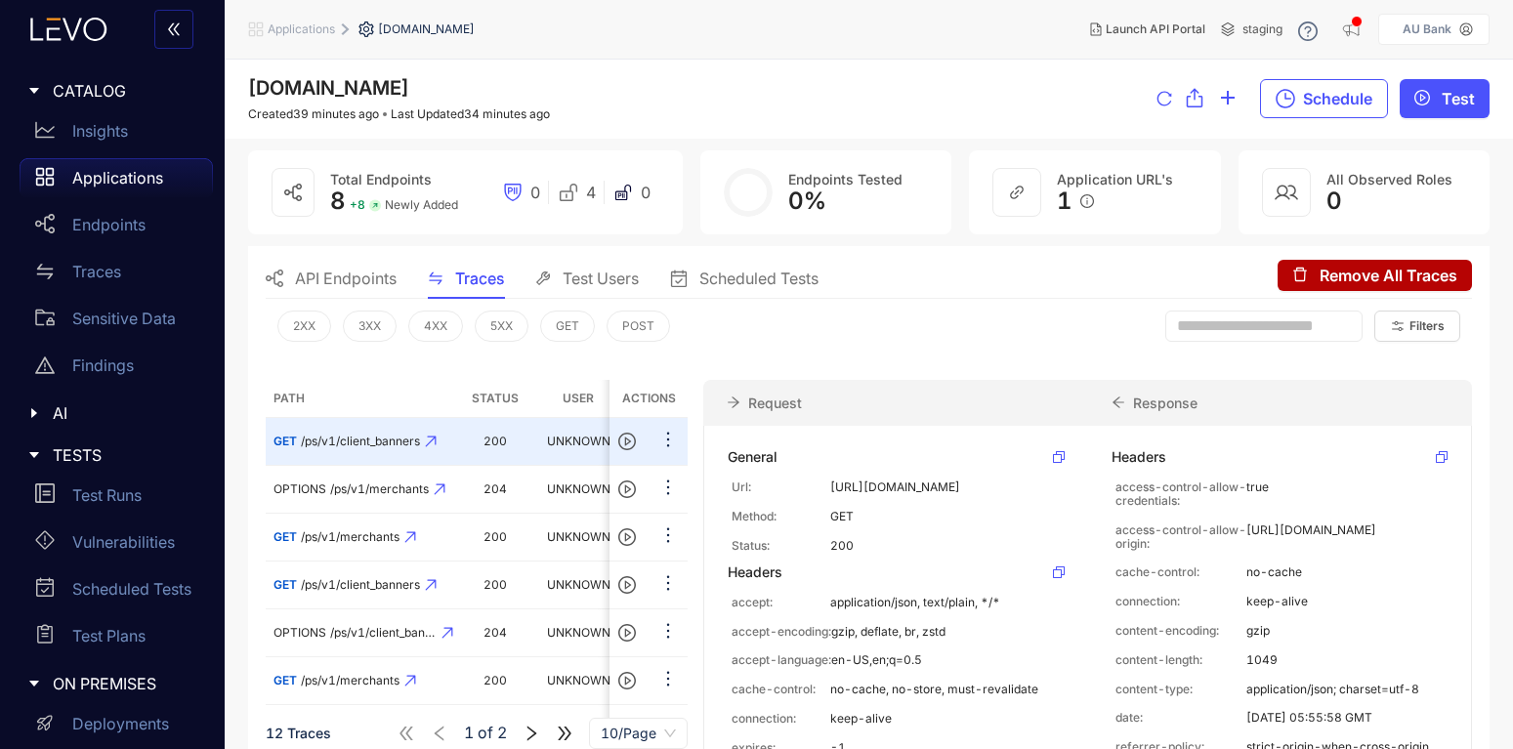
click at [92, 182] on p "Applications" at bounding box center [117, 178] width 91 height 18
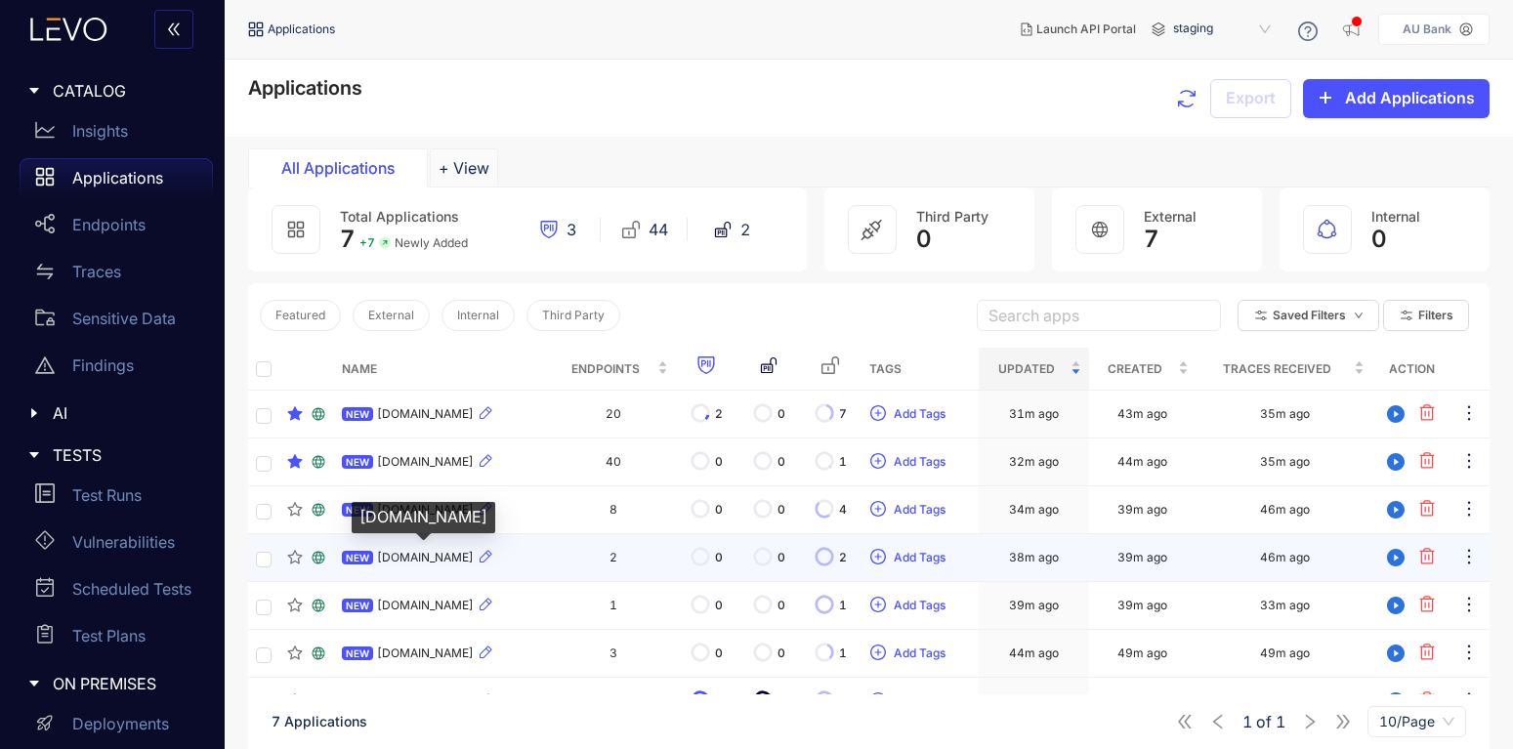
click at [401, 563] on span "[DOMAIN_NAME]" at bounding box center [425, 558] width 97 height 14
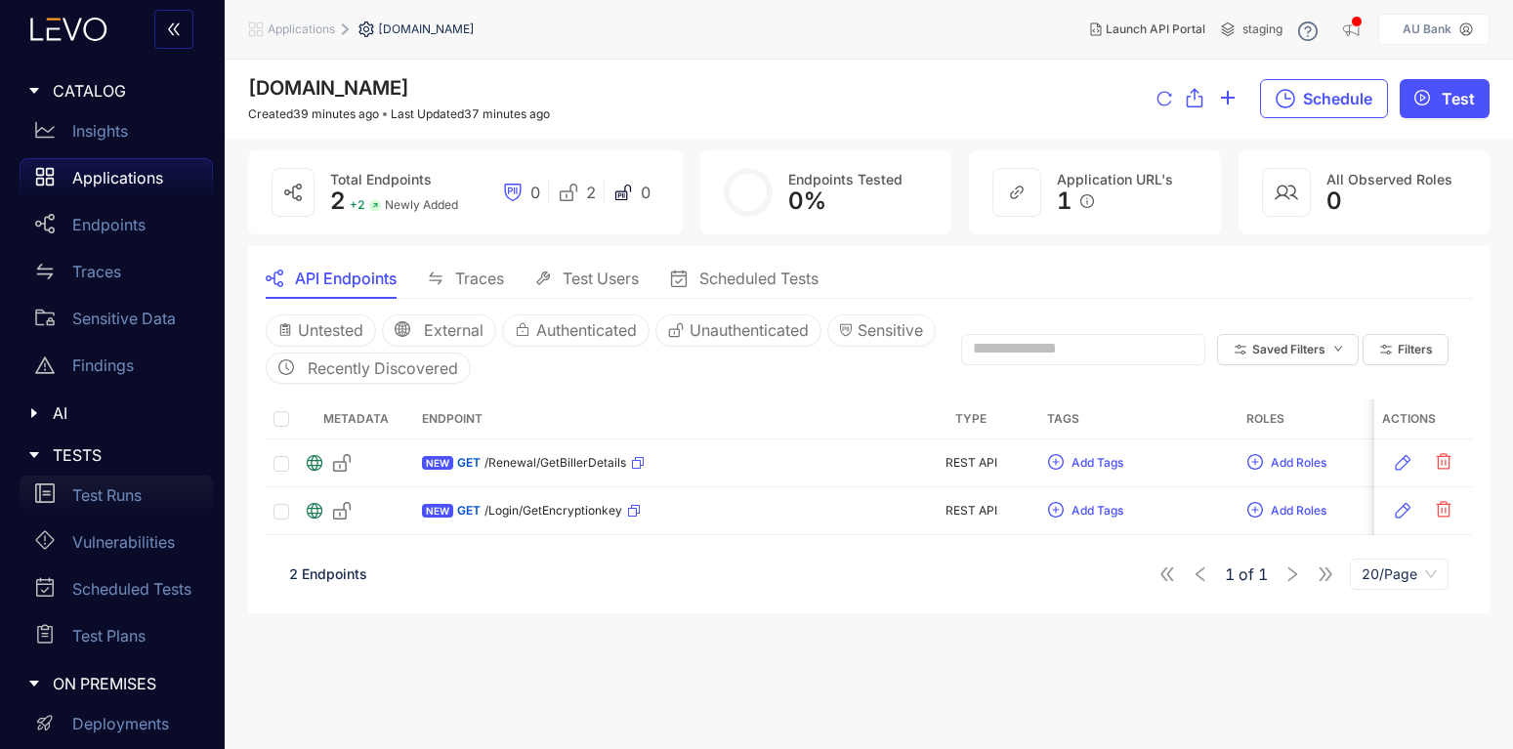
click at [90, 486] on p "Test Runs" at bounding box center [106, 495] width 69 height 18
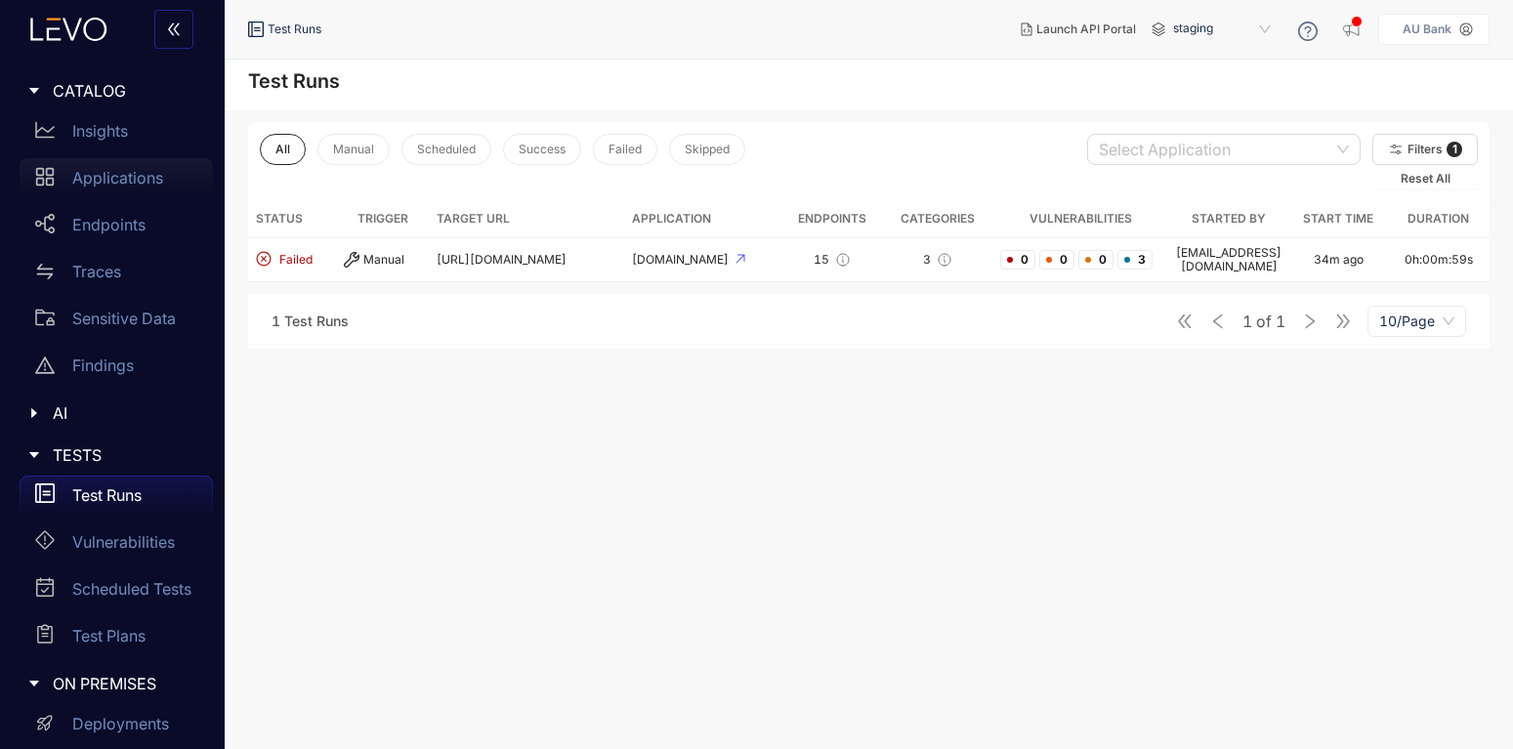
click at [96, 183] on p "Applications" at bounding box center [117, 178] width 91 height 18
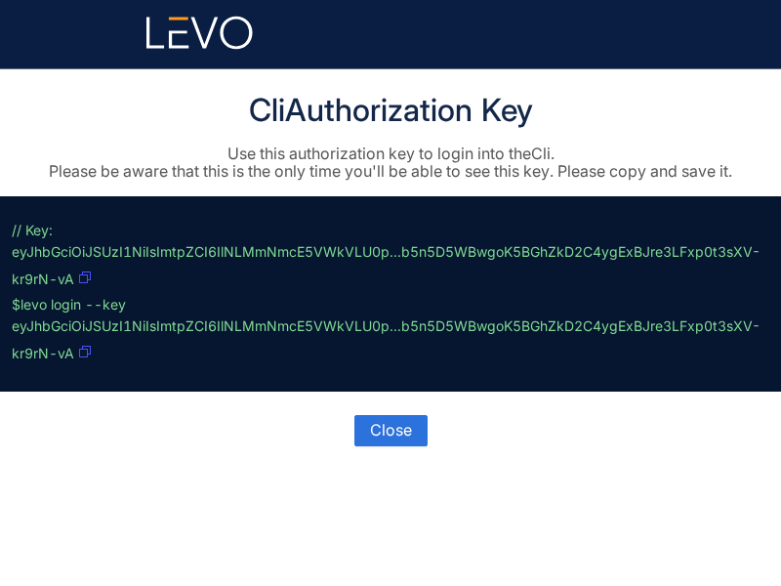
click at [88, 275] on icon "button" at bounding box center [85, 278] width 12 height 12
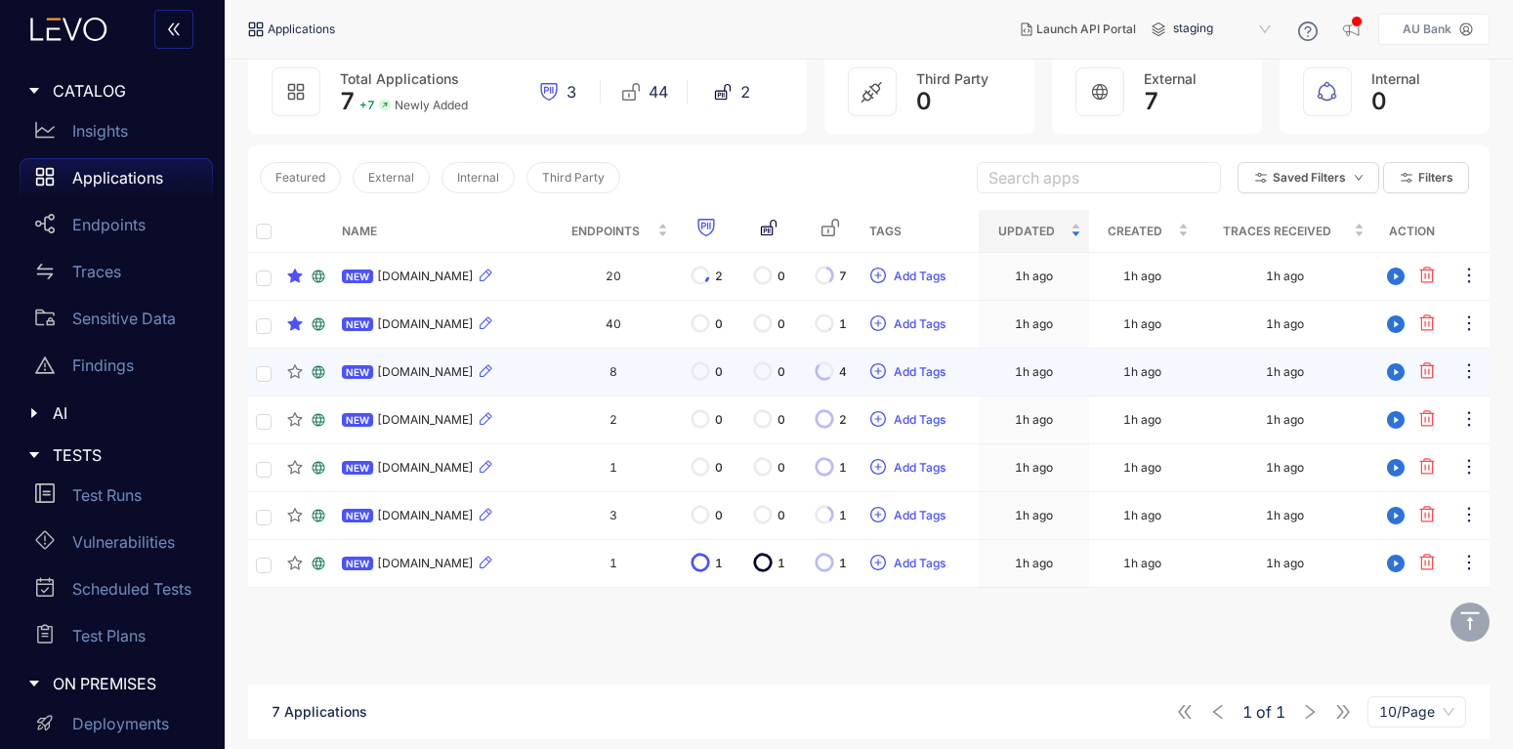
scroll to position [140, 0]
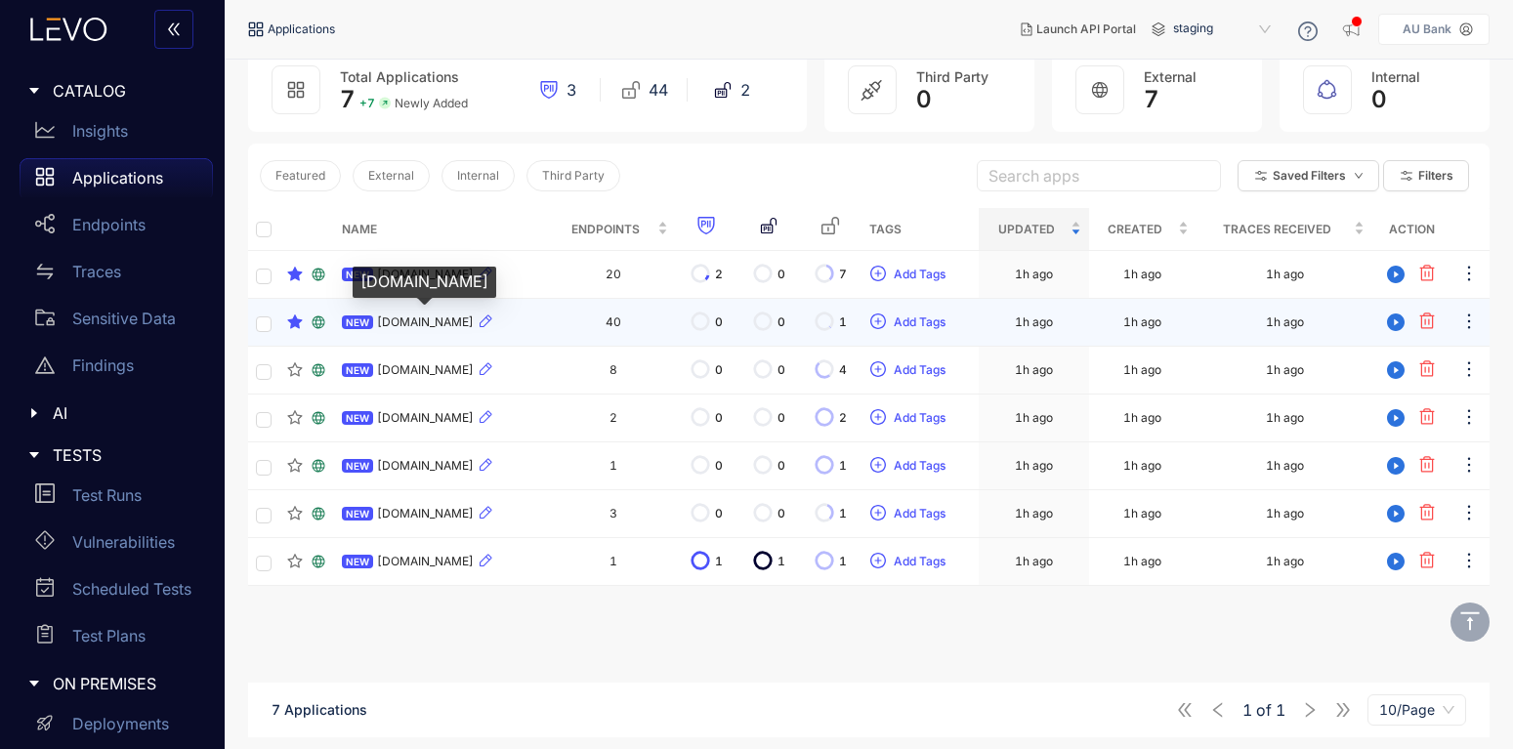
click at [421, 316] on span "[DOMAIN_NAME]" at bounding box center [425, 322] width 97 height 14
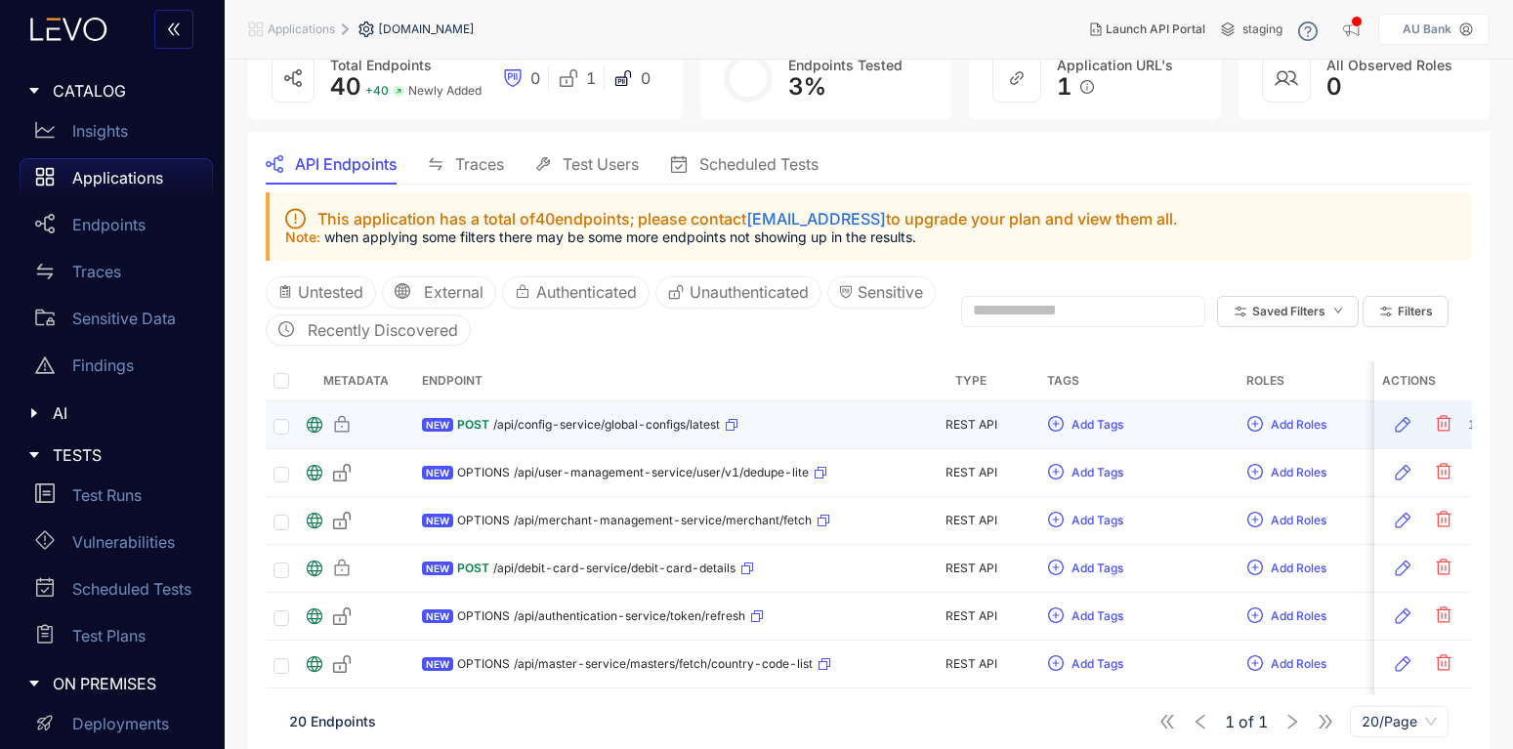
scroll to position [99, 0]
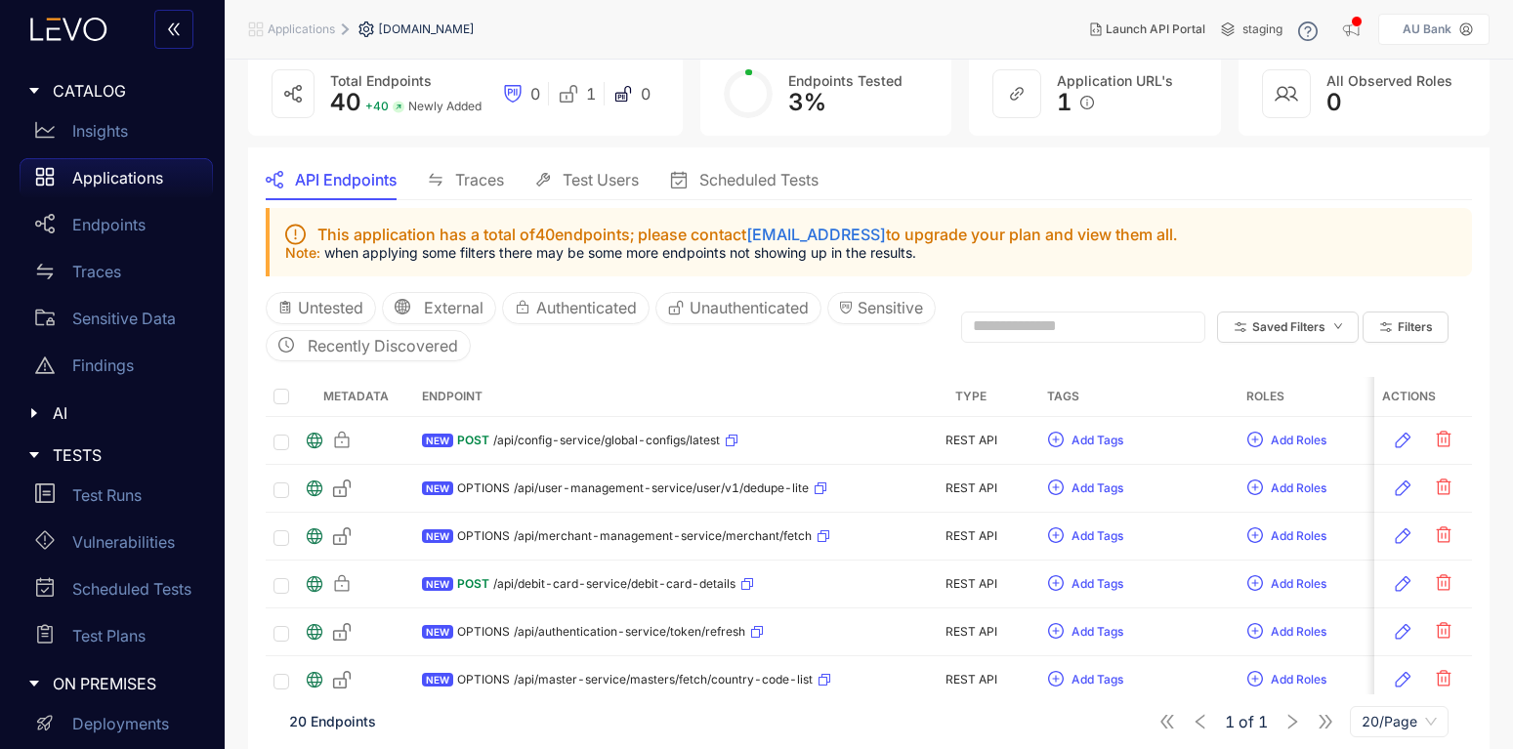
click at [103, 170] on p "Applications" at bounding box center [117, 178] width 91 height 18
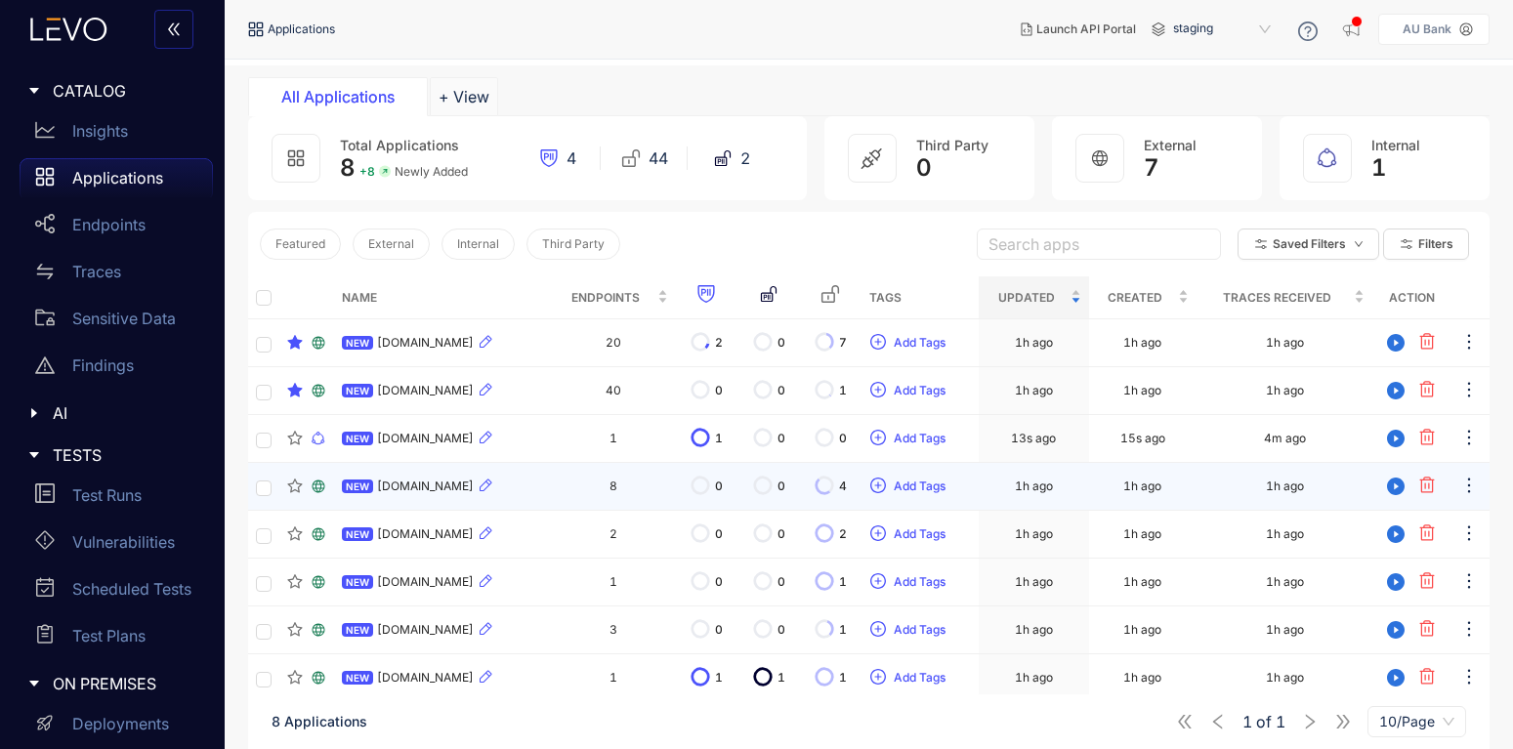
scroll to position [140, 0]
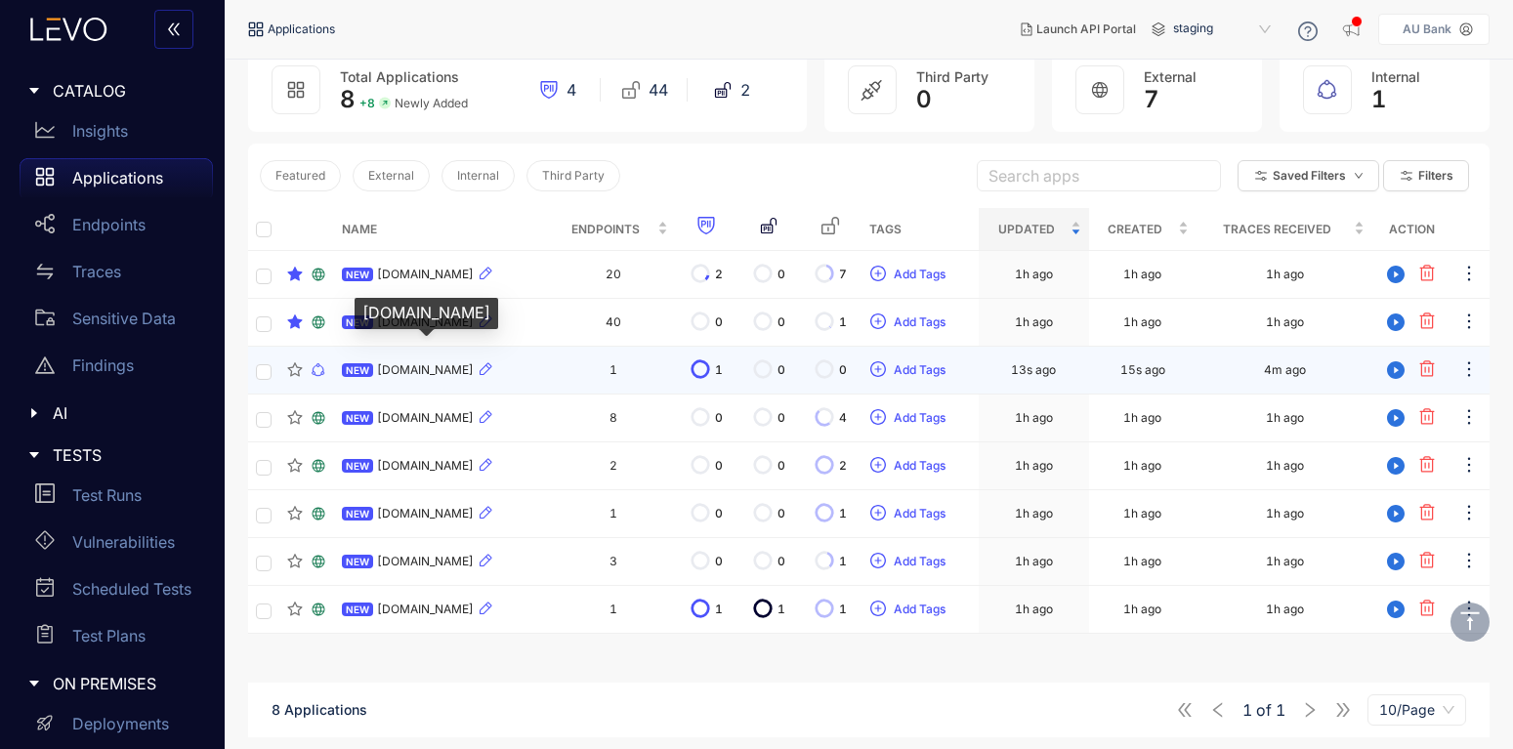
click at [454, 366] on span "[DOMAIN_NAME]" at bounding box center [425, 370] width 97 height 14
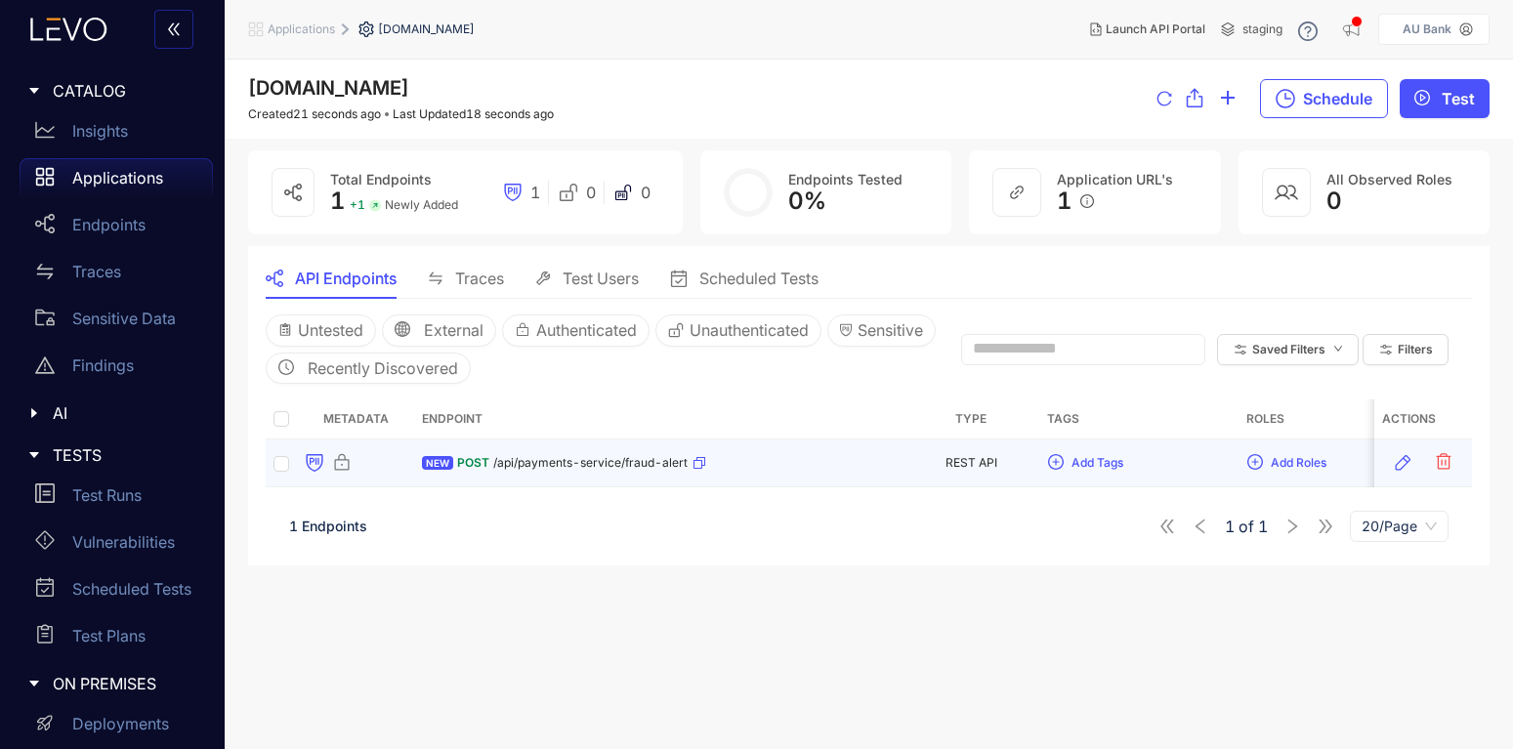
click at [488, 454] on div "POST /api/payments-service/fraud-alert" at bounding box center [581, 462] width 249 height 31
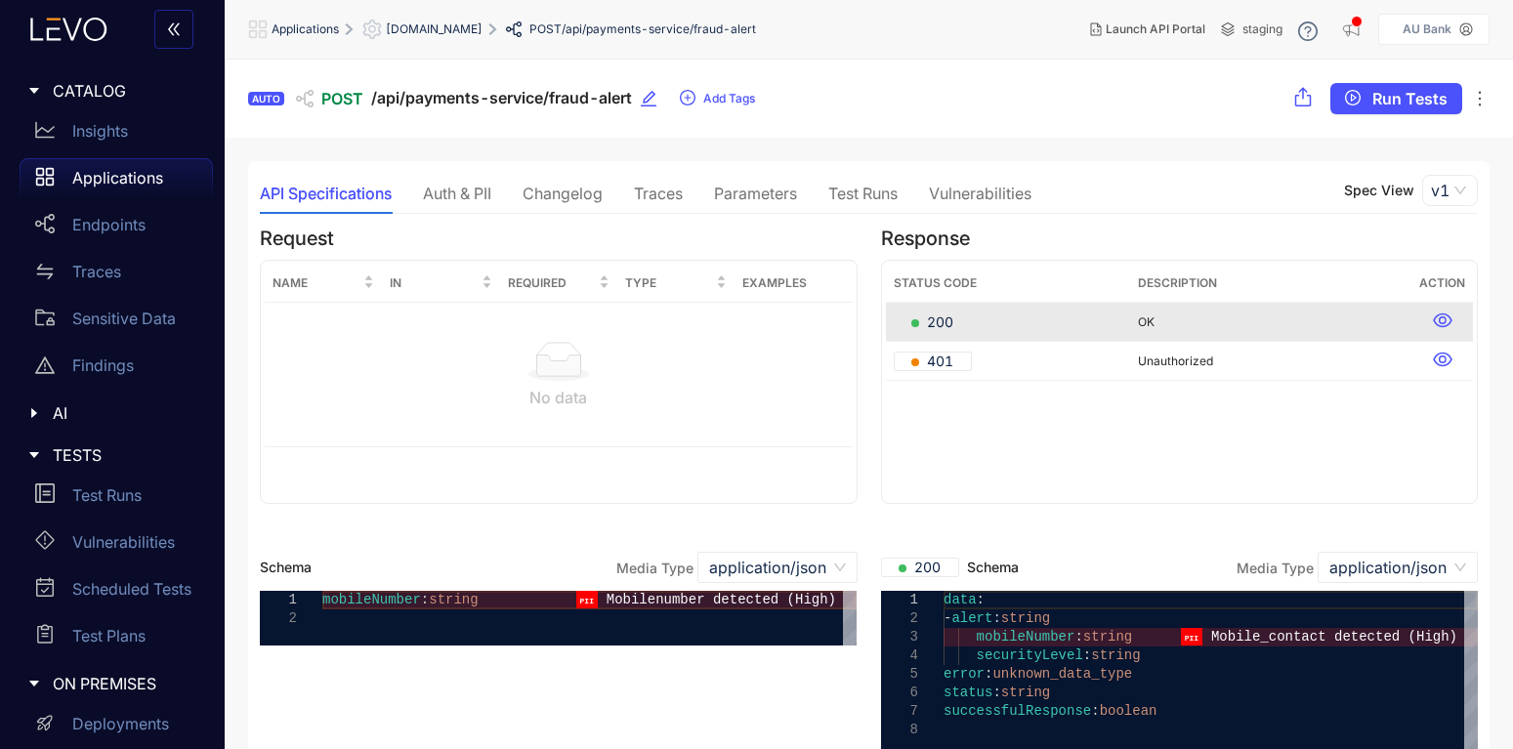
click at [650, 196] on div "Traces" at bounding box center [658, 194] width 49 height 18
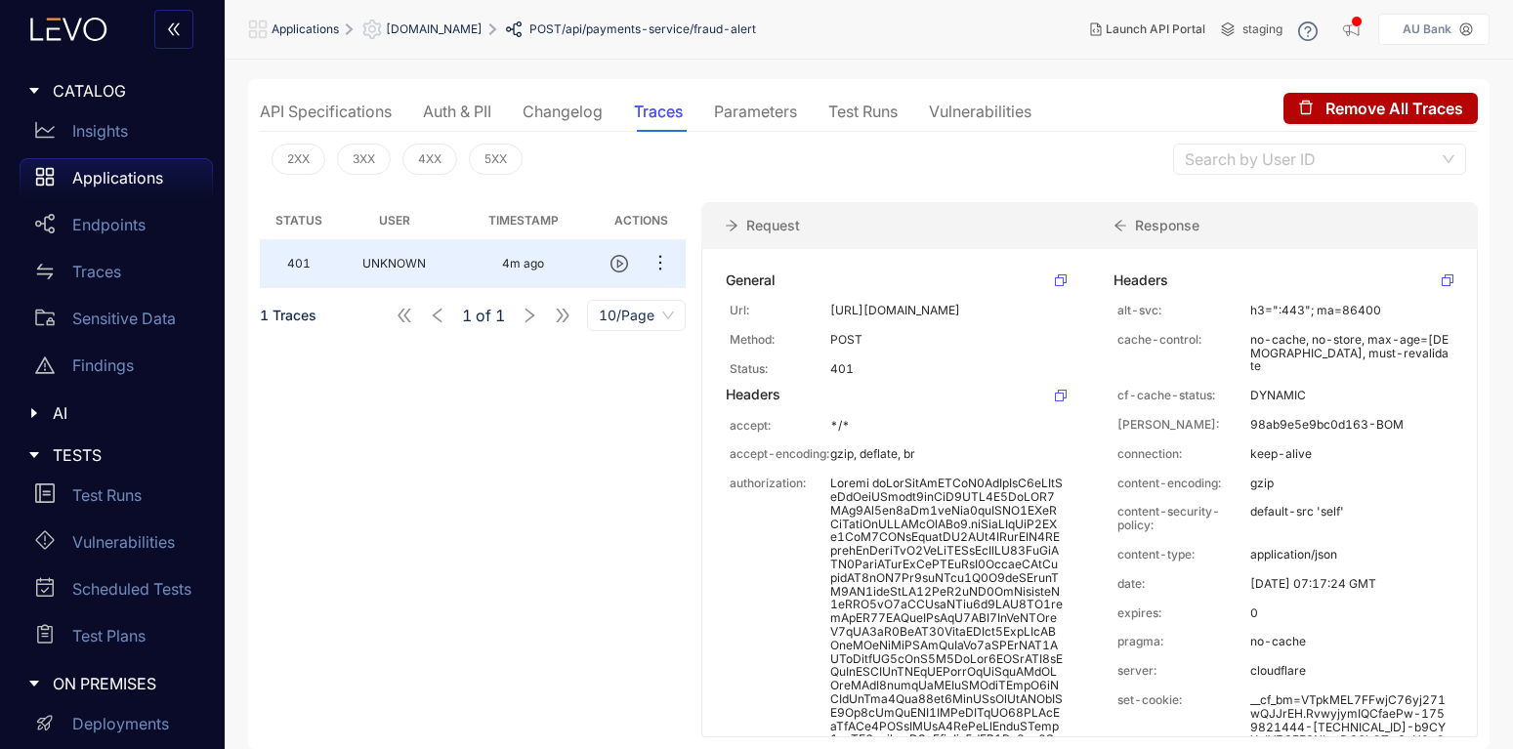
click at [298, 98] on div "API Specifications" at bounding box center [326, 111] width 132 height 41
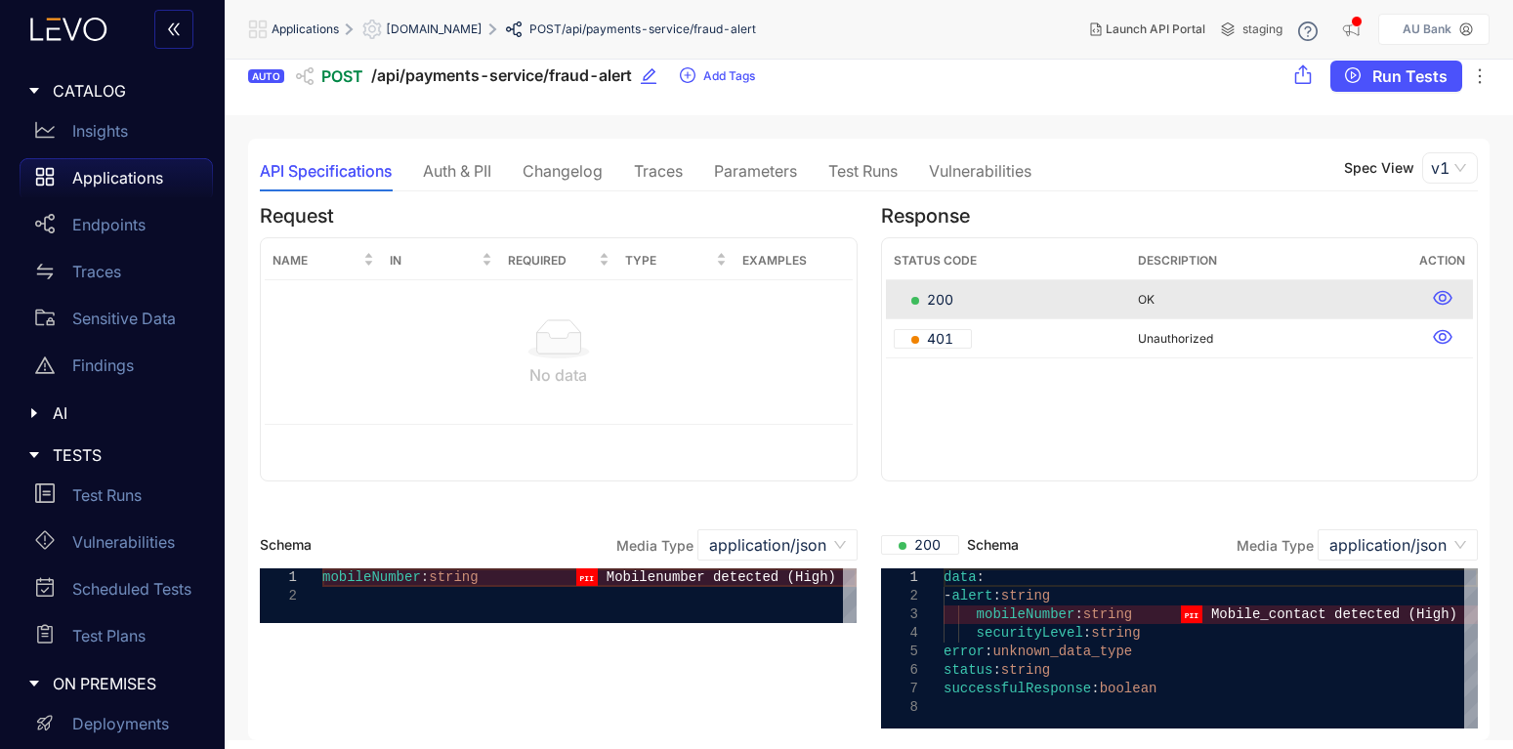
scroll to position [24, 0]
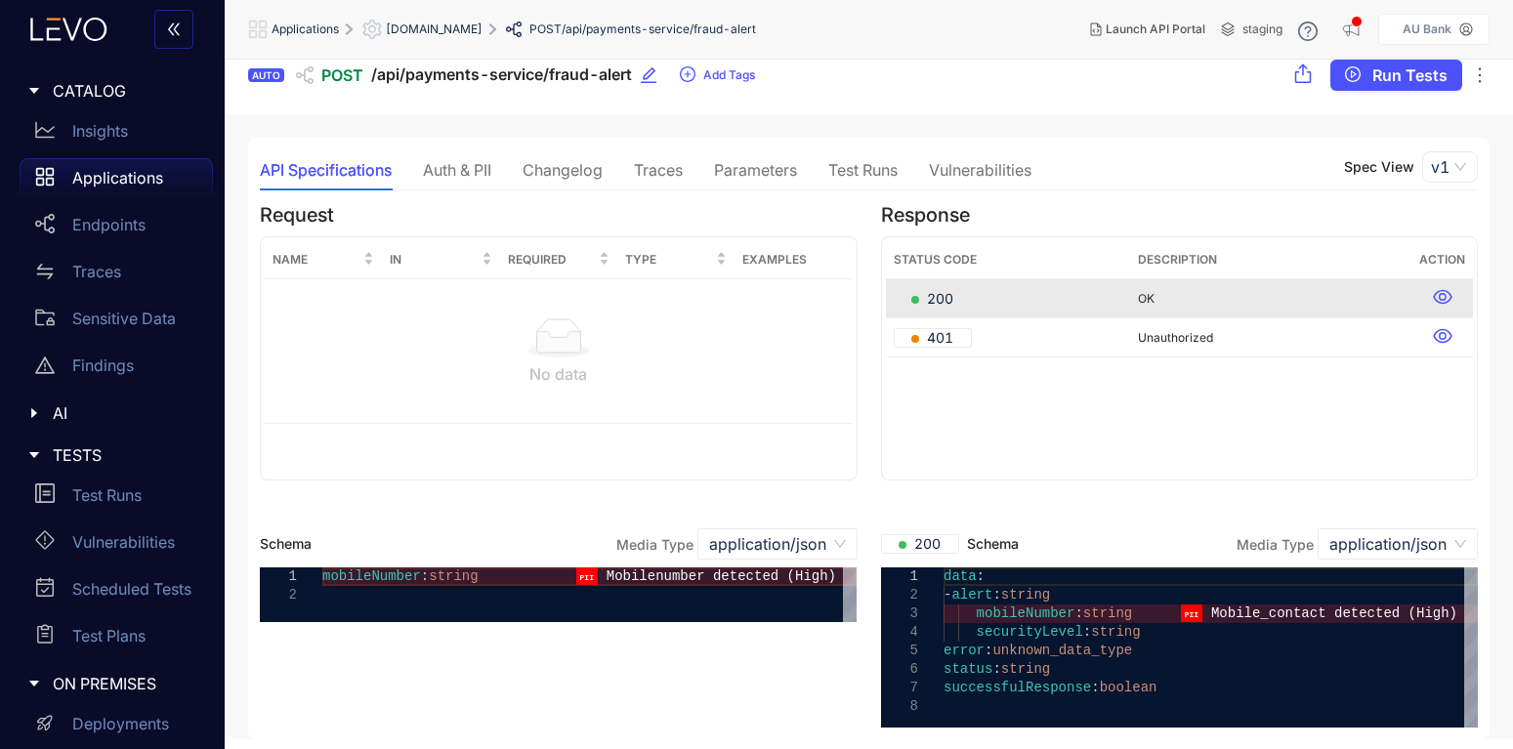
click at [669, 177] on div "Traces" at bounding box center [658, 170] width 49 height 18
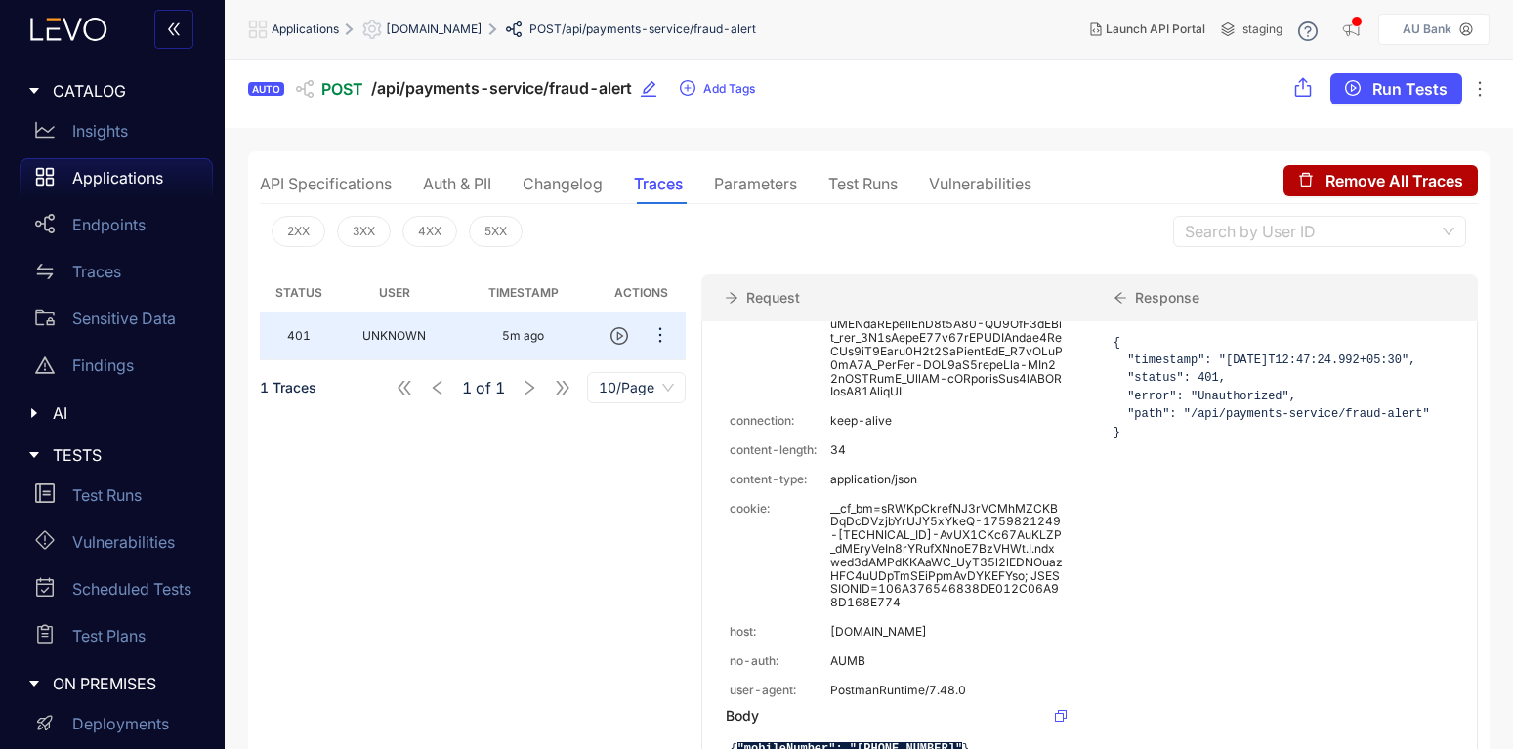
scroll to position [0, 0]
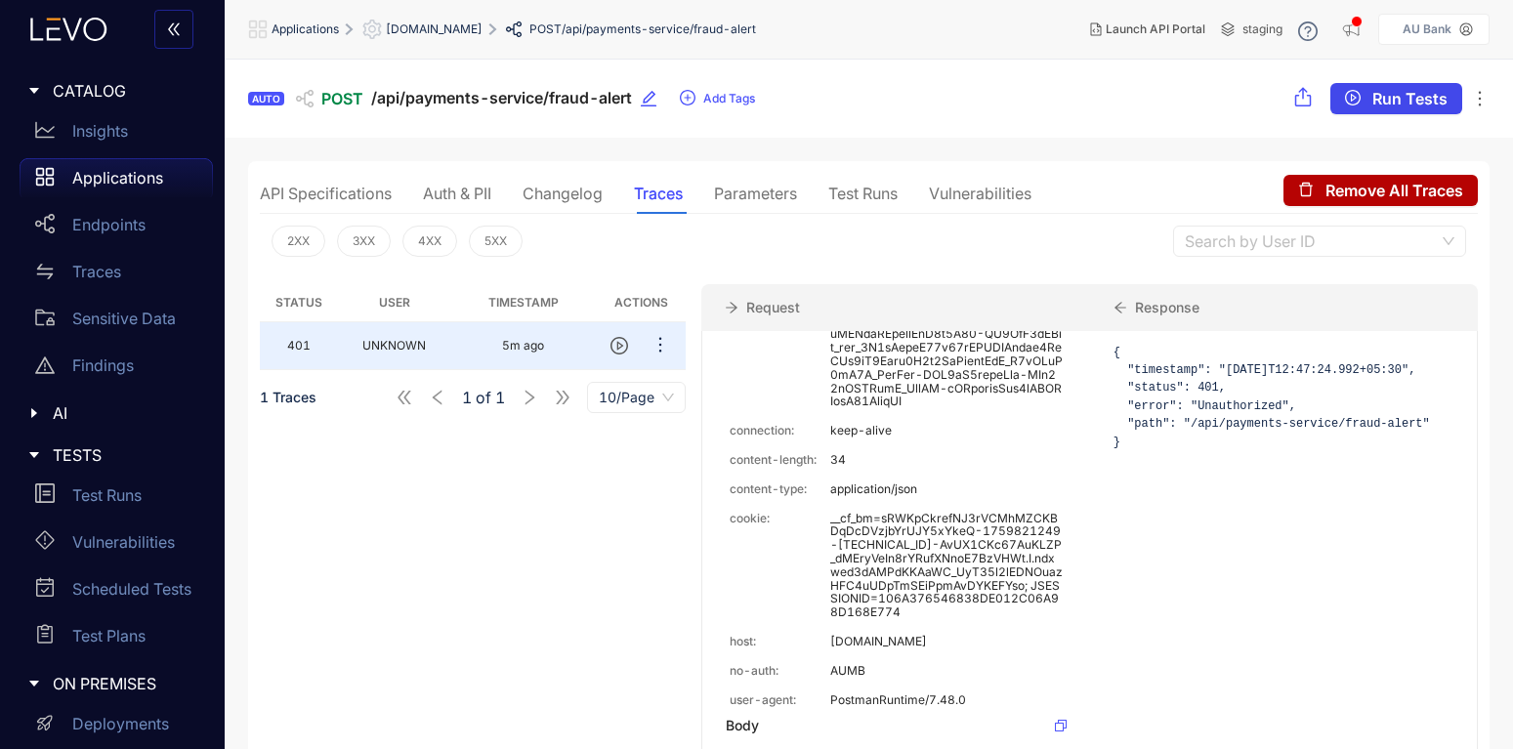
click at [1389, 95] on span "Run Tests" at bounding box center [1409, 99] width 75 height 18
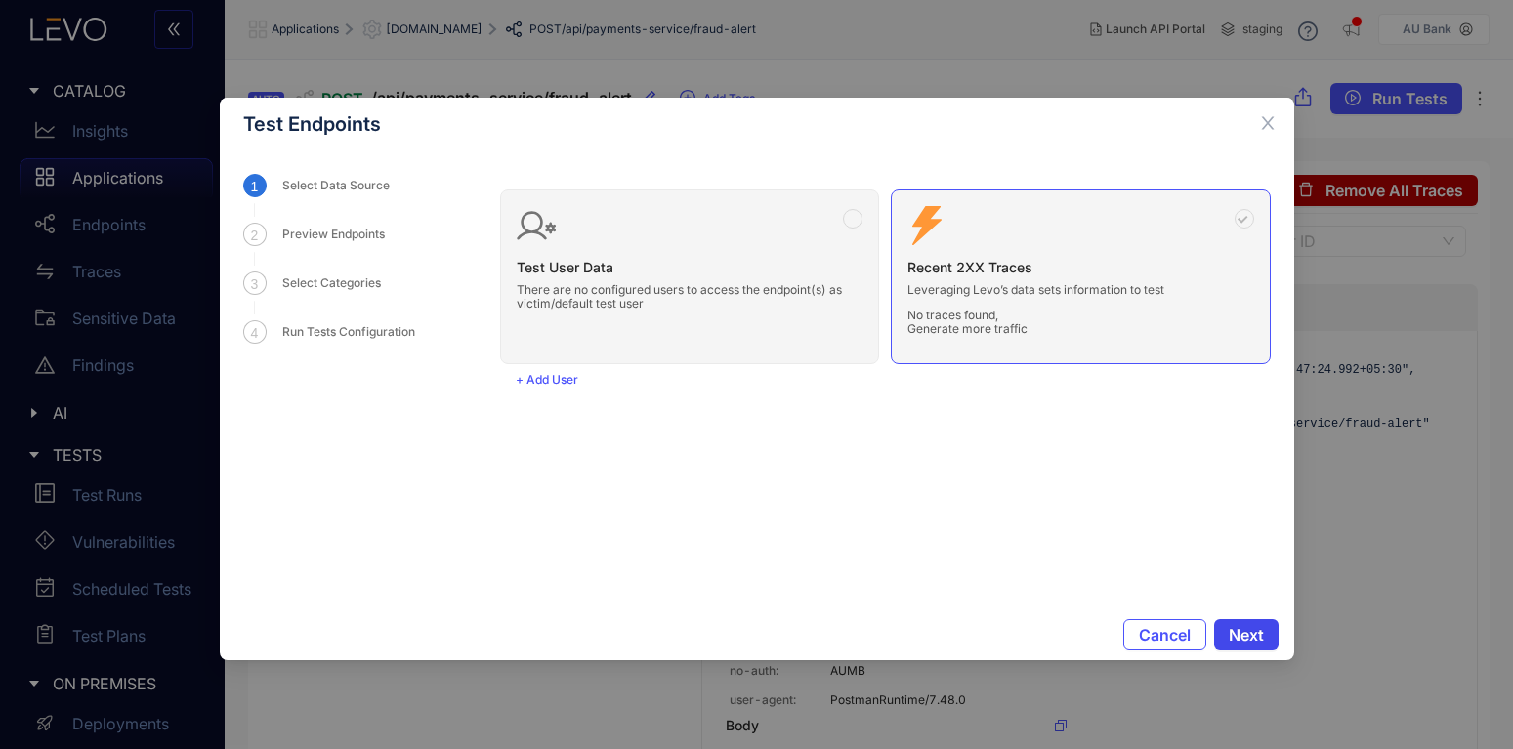
click at [1254, 633] on span "Next" at bounding box center [1246, 635] width 35 height 18
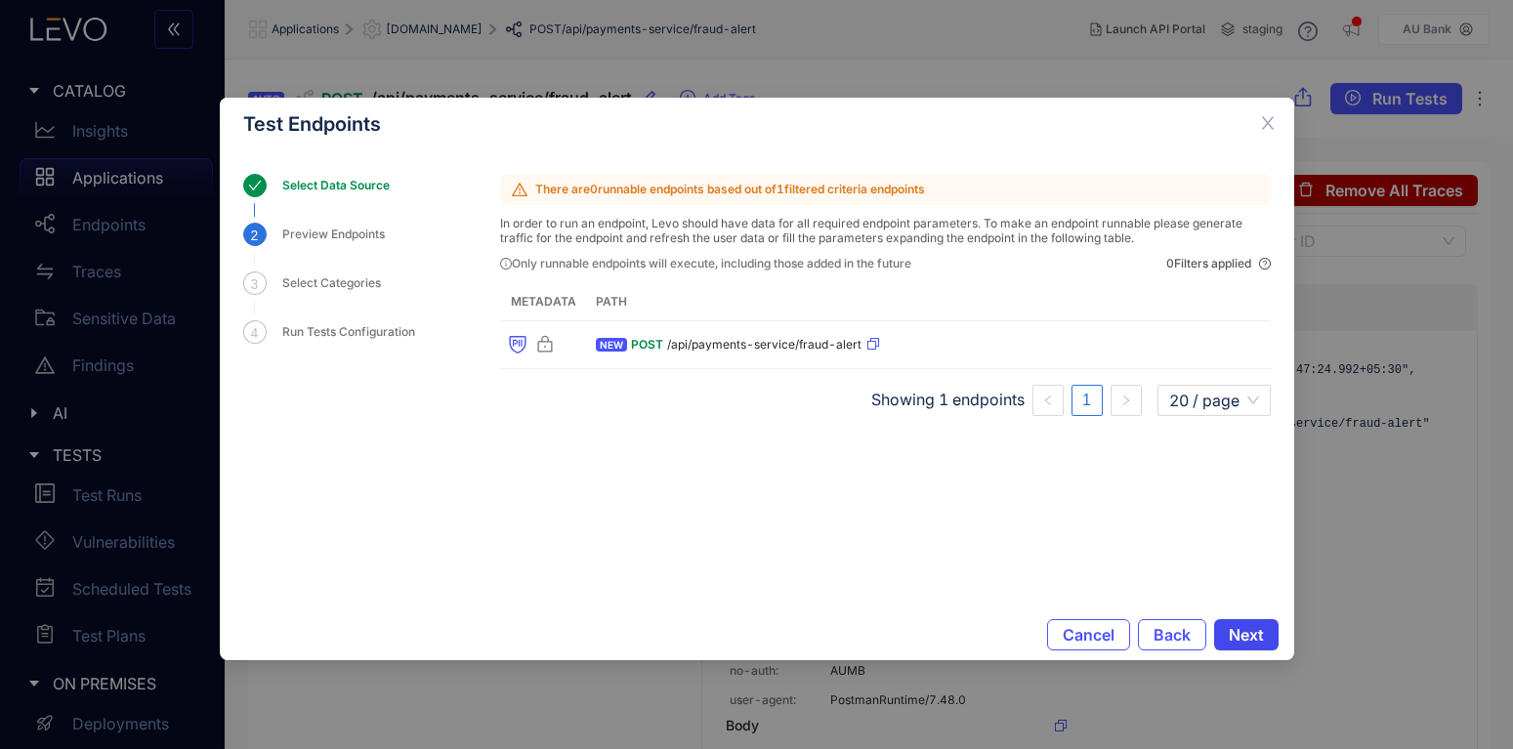
click at [1254, 632] on span "Next" at bounding box center [1246, 635] width 35 height 18
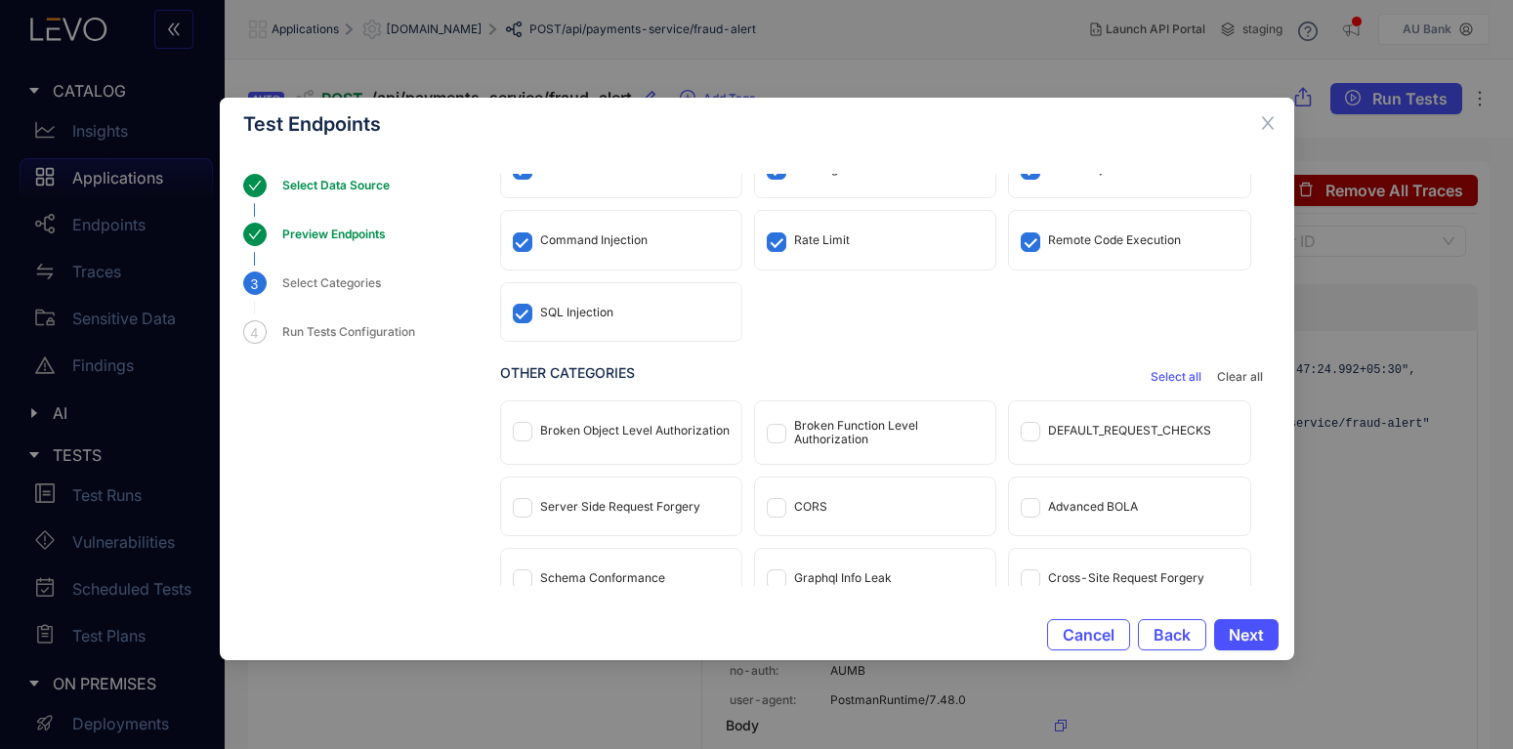
scroll to position [117, 0]
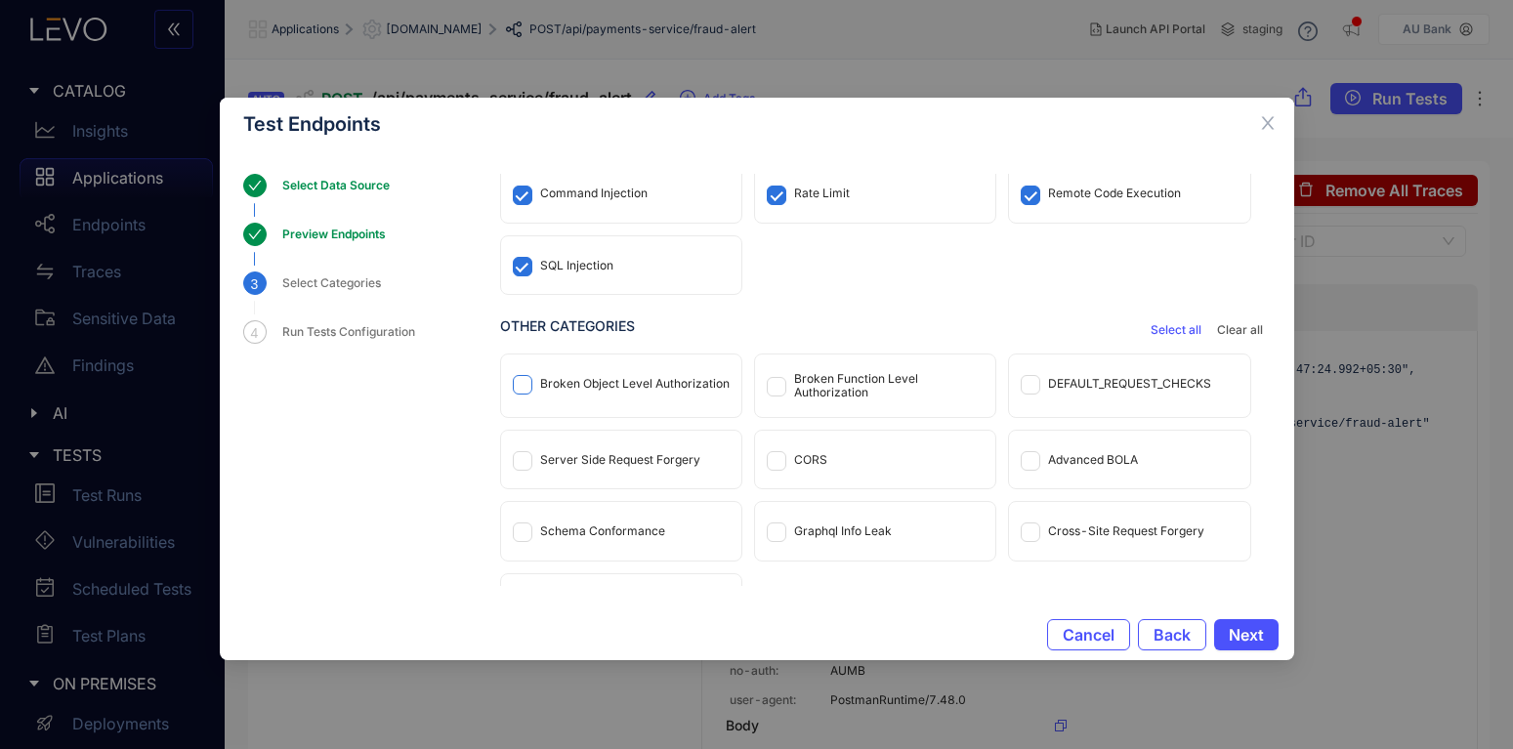
click at [520, 389] on span at bounding box center [523, 385] width 20 height 20
click at [522, 447] on div "Server Side Request Forgery" at bounding box center [621, 460] width 240 height 58
click at [1175, 334] on span "Select all" at bounding box center [1176, 330] width 51 height 14
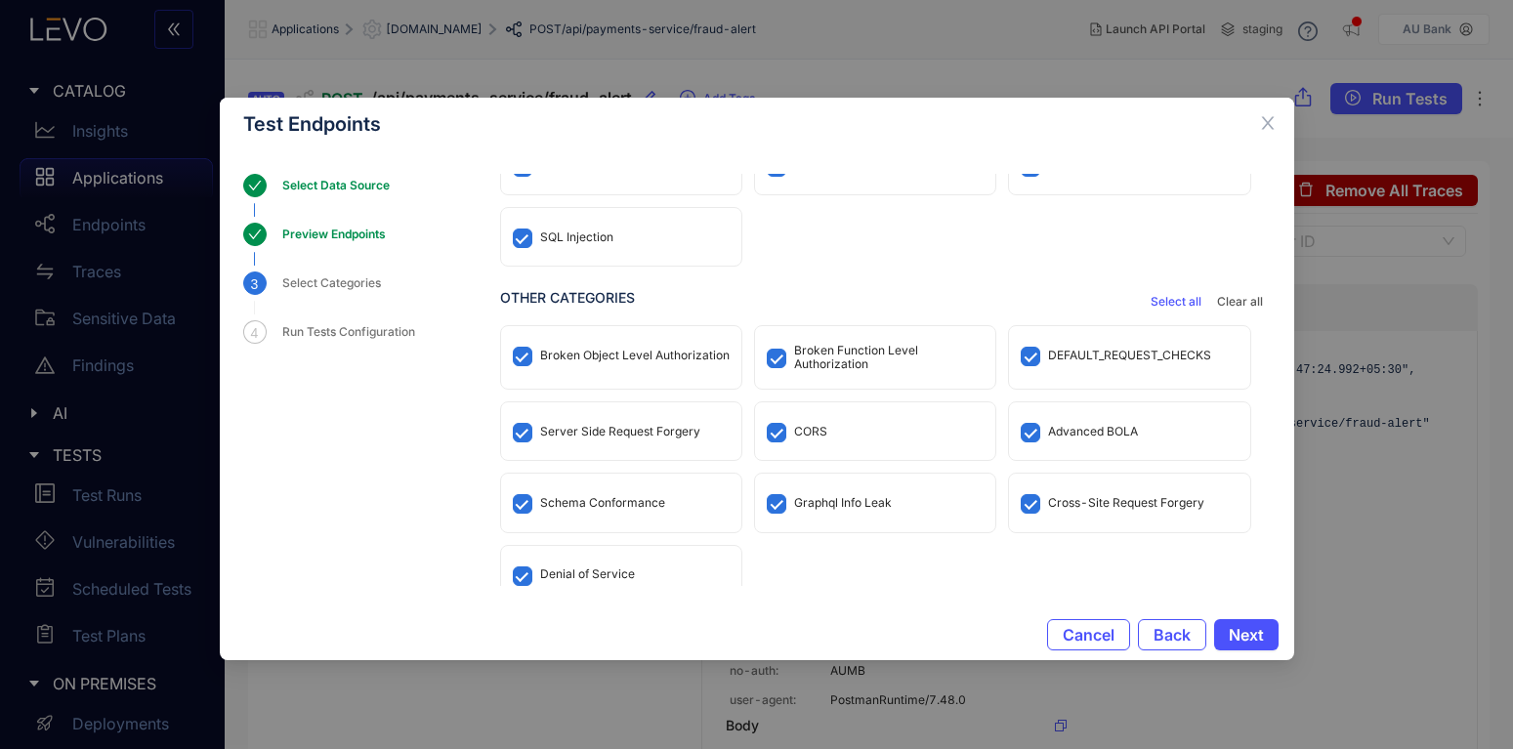
scroll to position [163, 0]
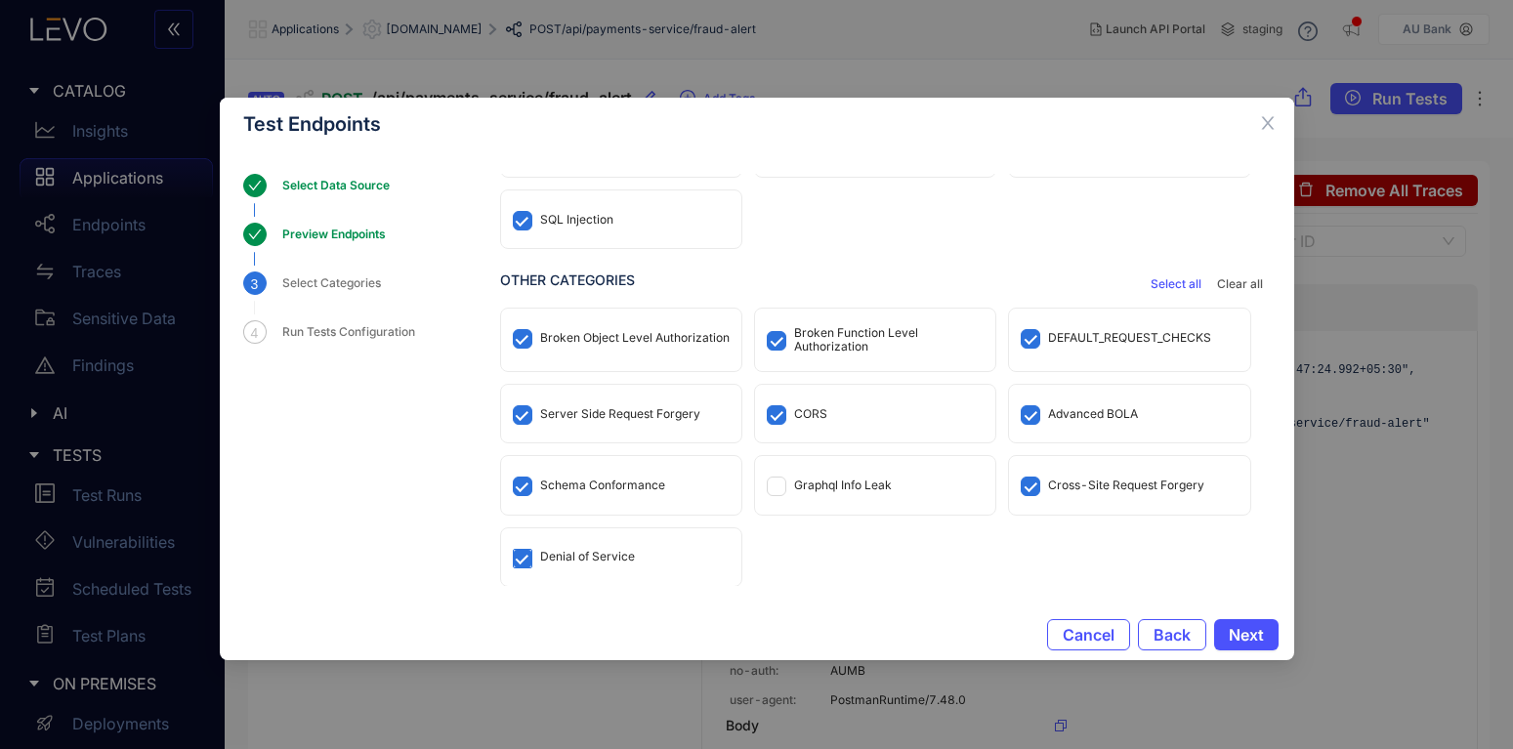
click at [530, 557] on span at bounding box center [523, 559] width 20 height 20
click at [525, 563] on span at bounding box center [523, 559] width 20 height 20
click at [507, 480] on div "Schema Conformance" at bounding box center [621, 485] width 240 height 58
click at [1260, 636] on span "Next" at bounding box center [1246, 635] width 35 height 18
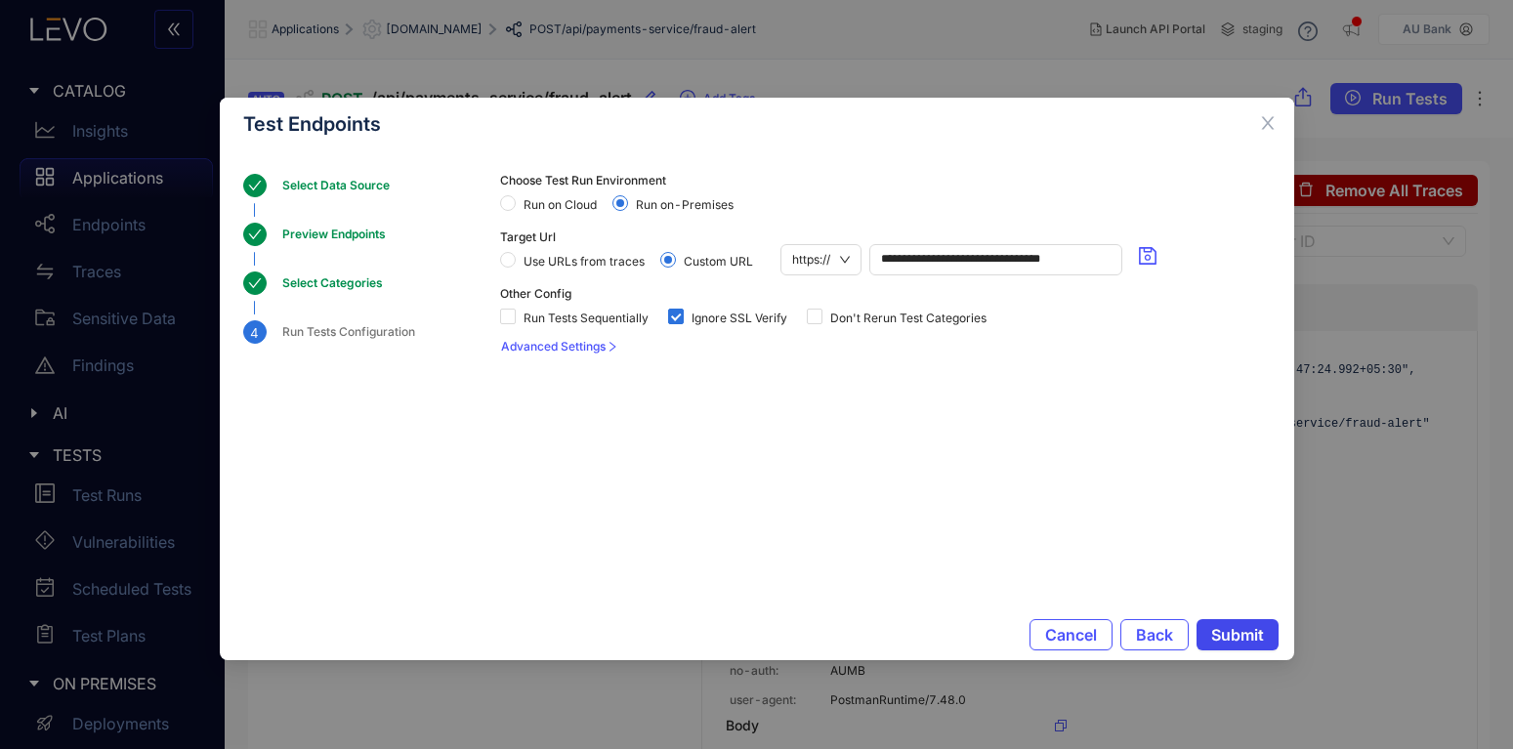
click at [1239, 635] on span "Submit" at bounding box center [1237, 635] width 53 height 18
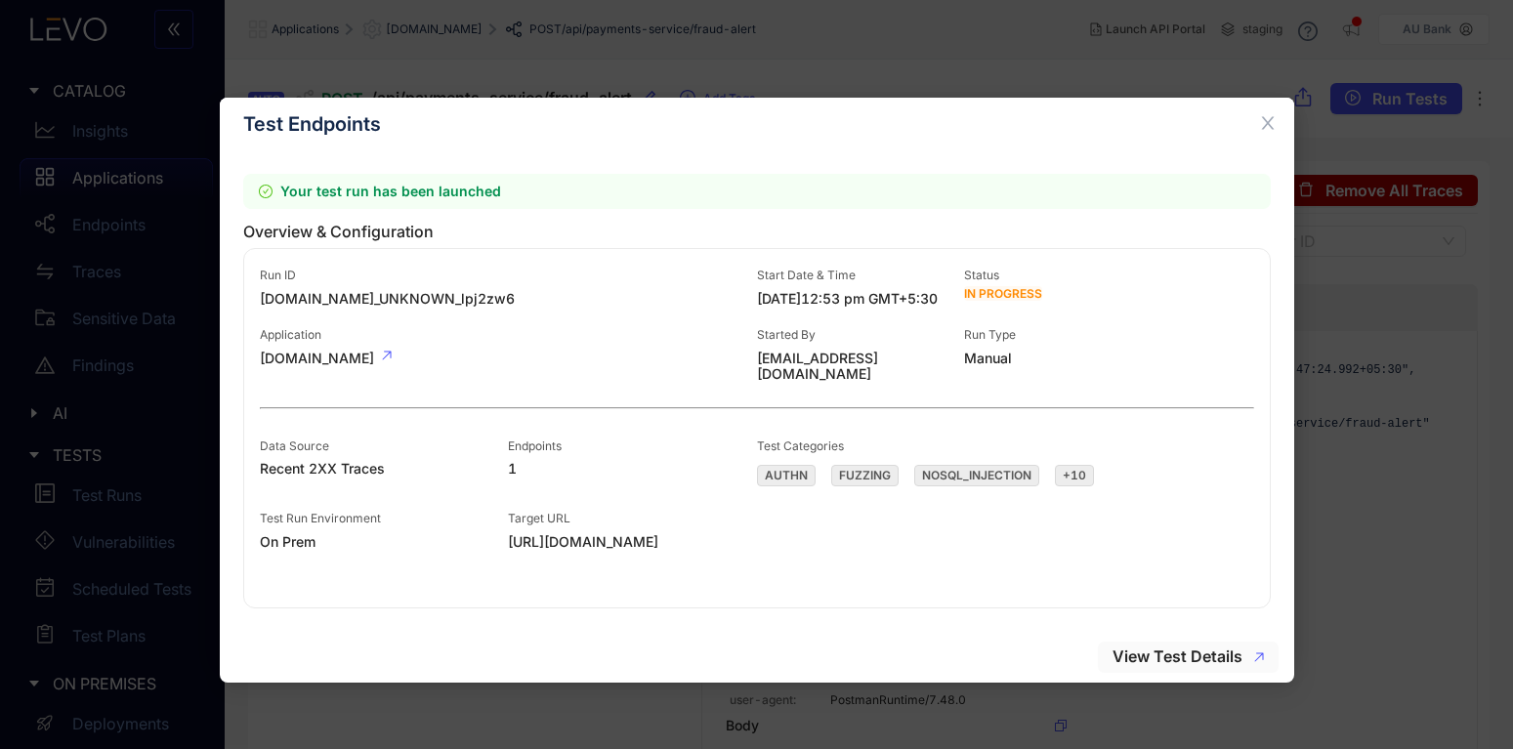
click at [1184, 646] on button "View Test Details" at bounding box center [1188, 657] width 181 height 31
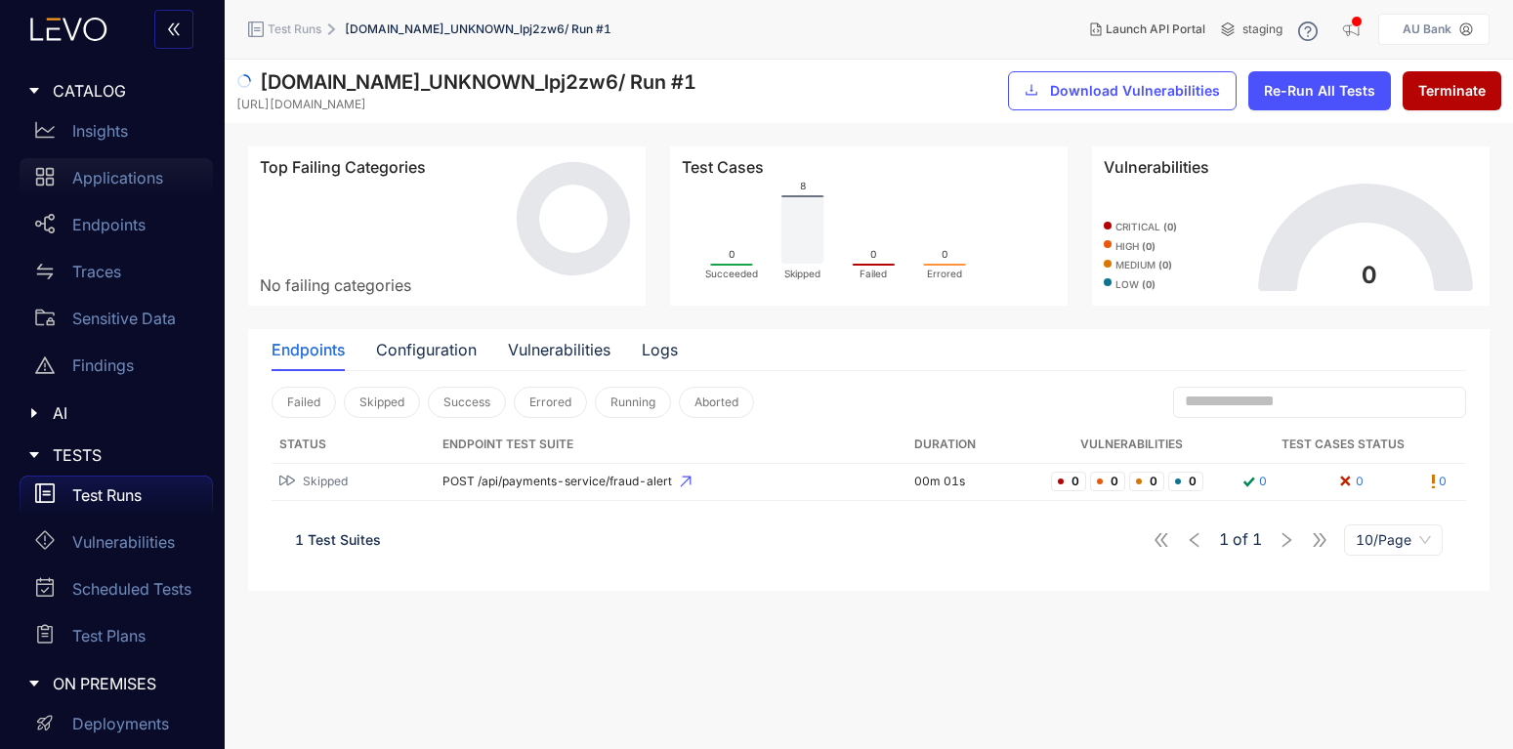
click at [89, 187] on p "Applications" at bounding box center [117, 178] width 91 height 18
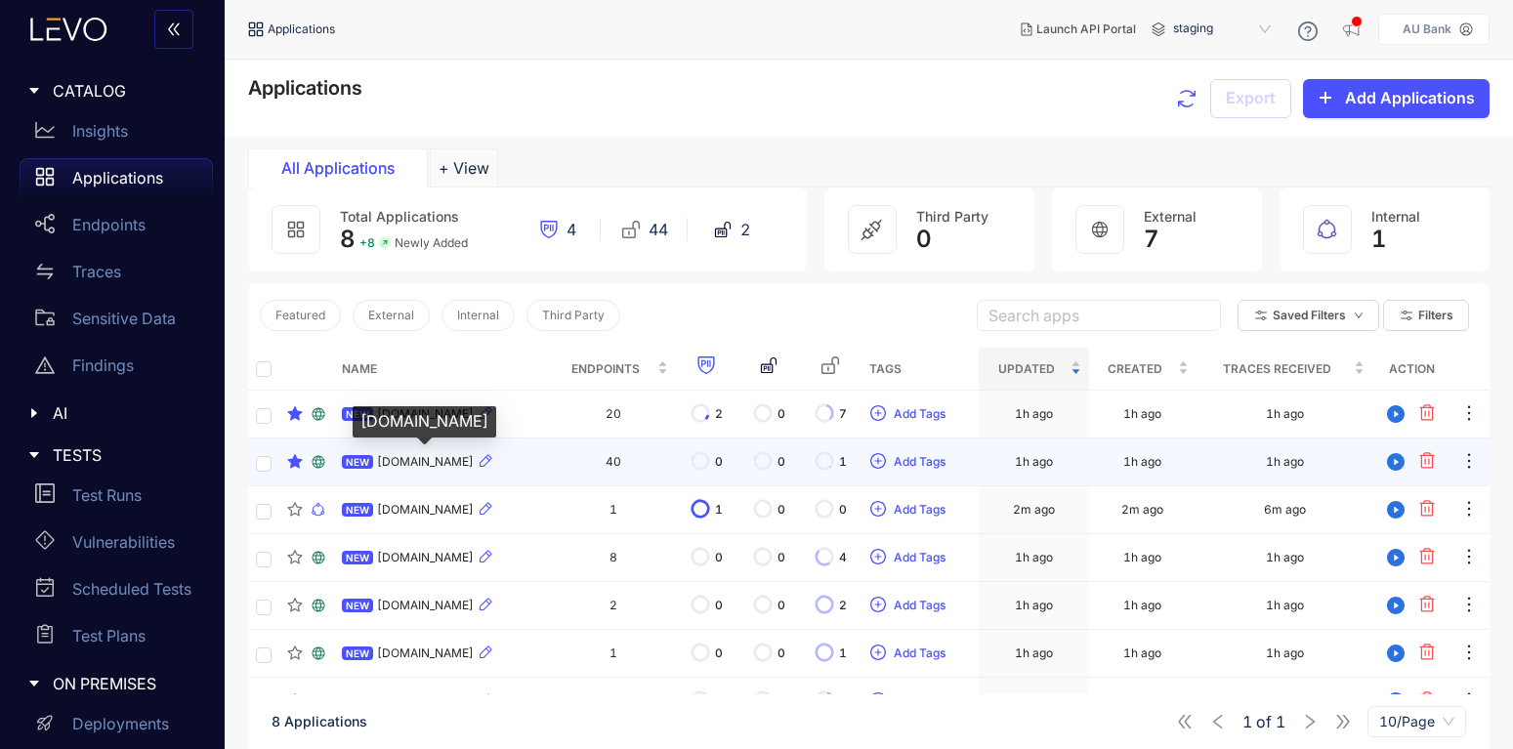
click at [420, 458] on span "[DOMAIN_NAME]" at bounding box center [425, 462] width 97 height 14
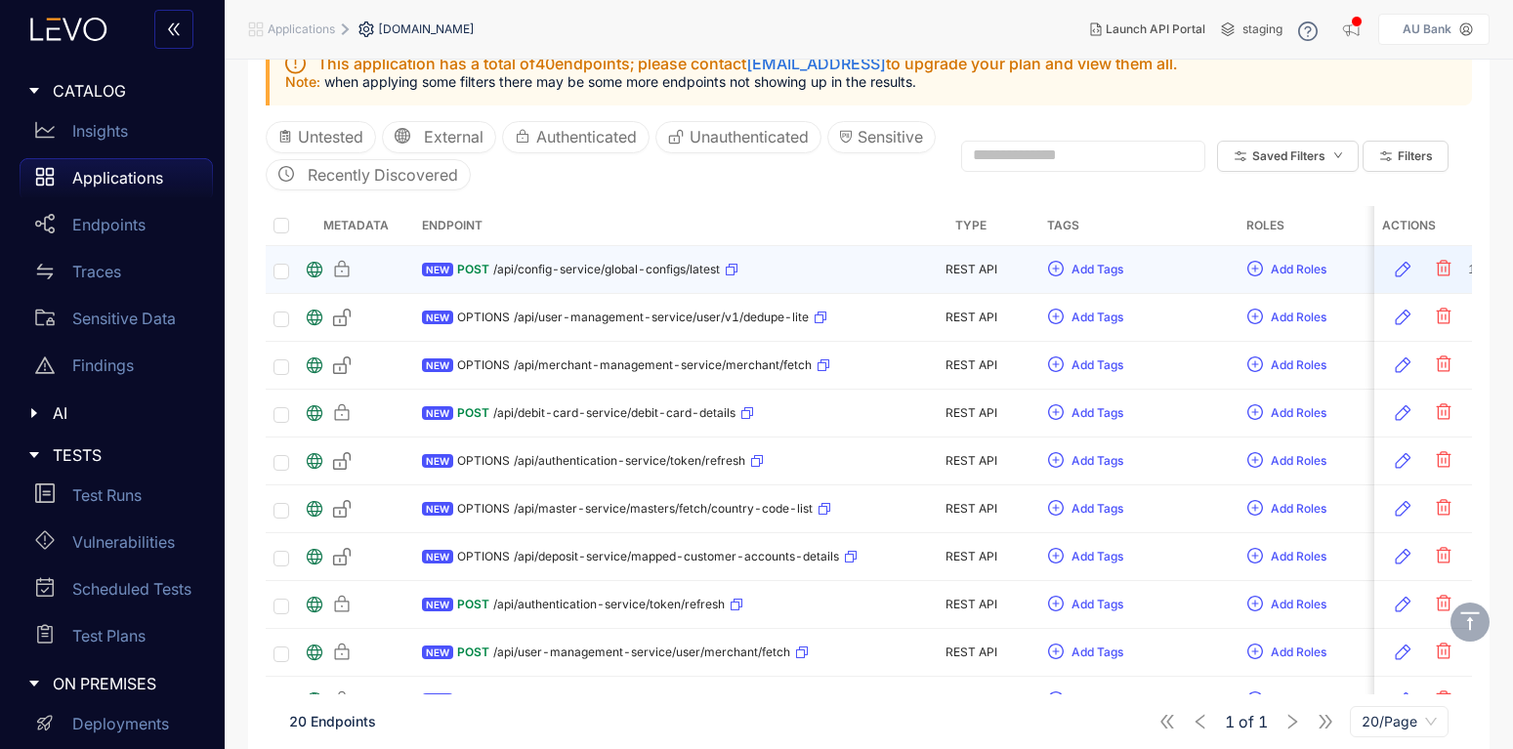
scroll to position [117, 0]
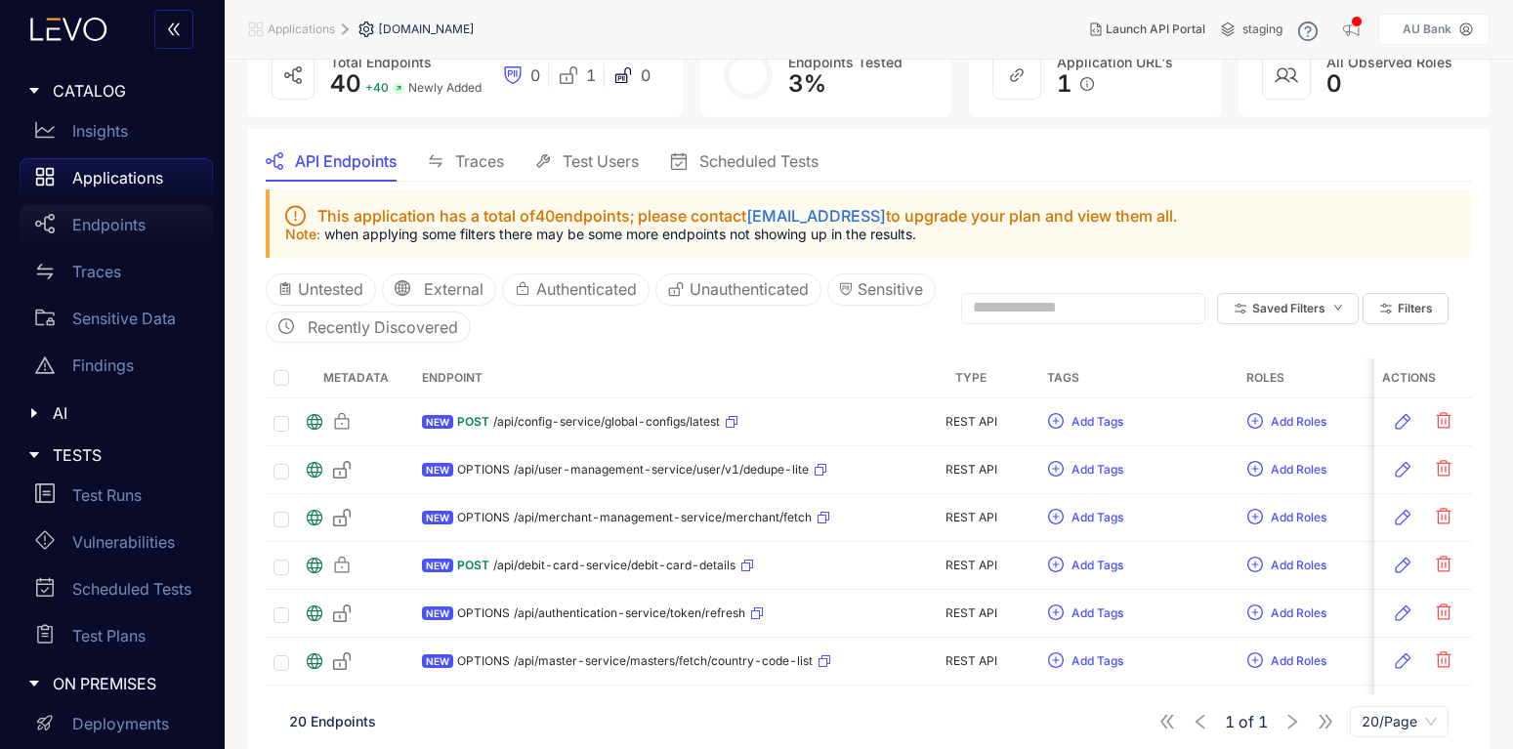
click at [91, 222] on p "Endpoints" at bounding box center [108, 225] width 73 height 18
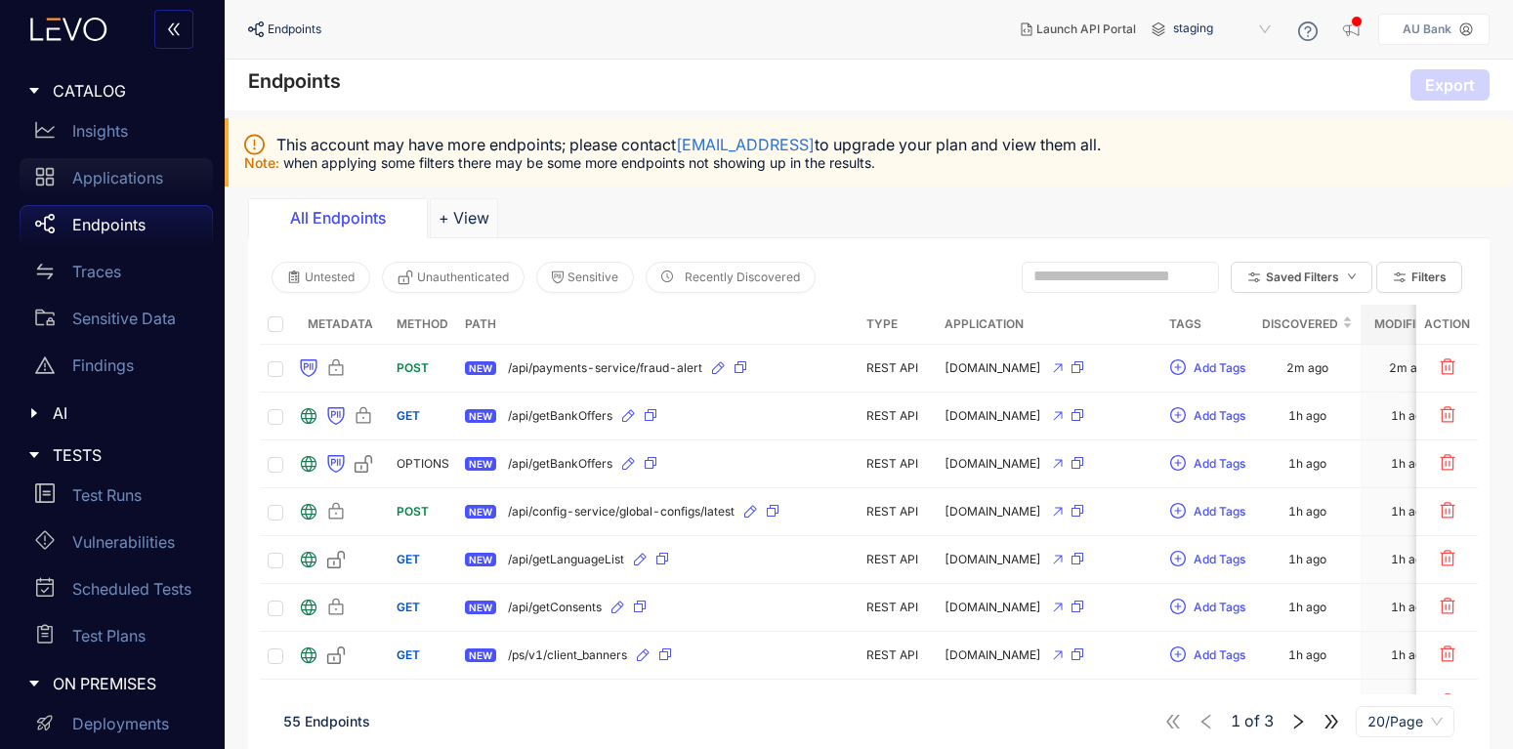
click at [97, 186] on p "Applications" at bounding box center [117, 178] width 91 height 18
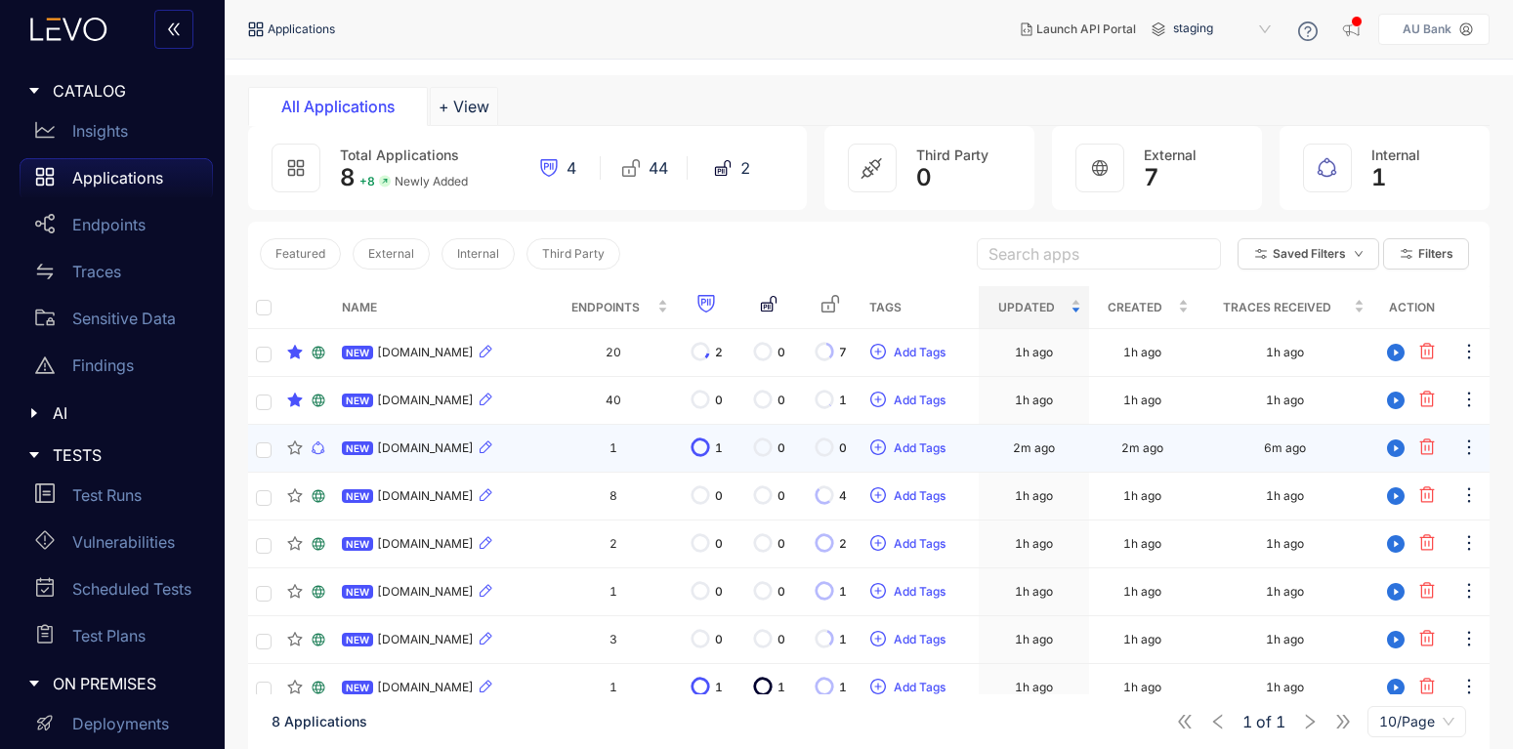
scroll to position [140, 0]
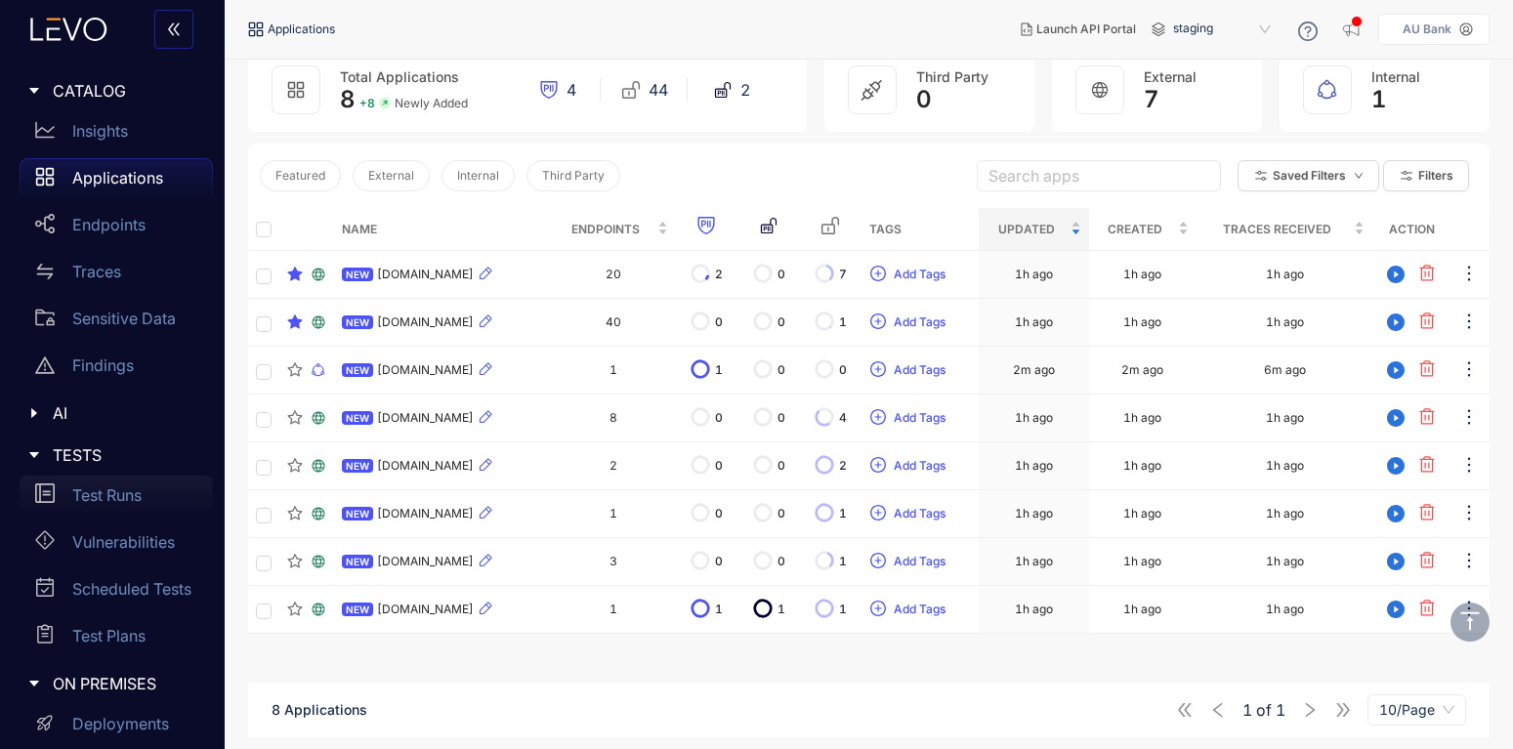
click at [116, 490] on p "Test Runs" at bounding box center [106, 495] width 69 height 18
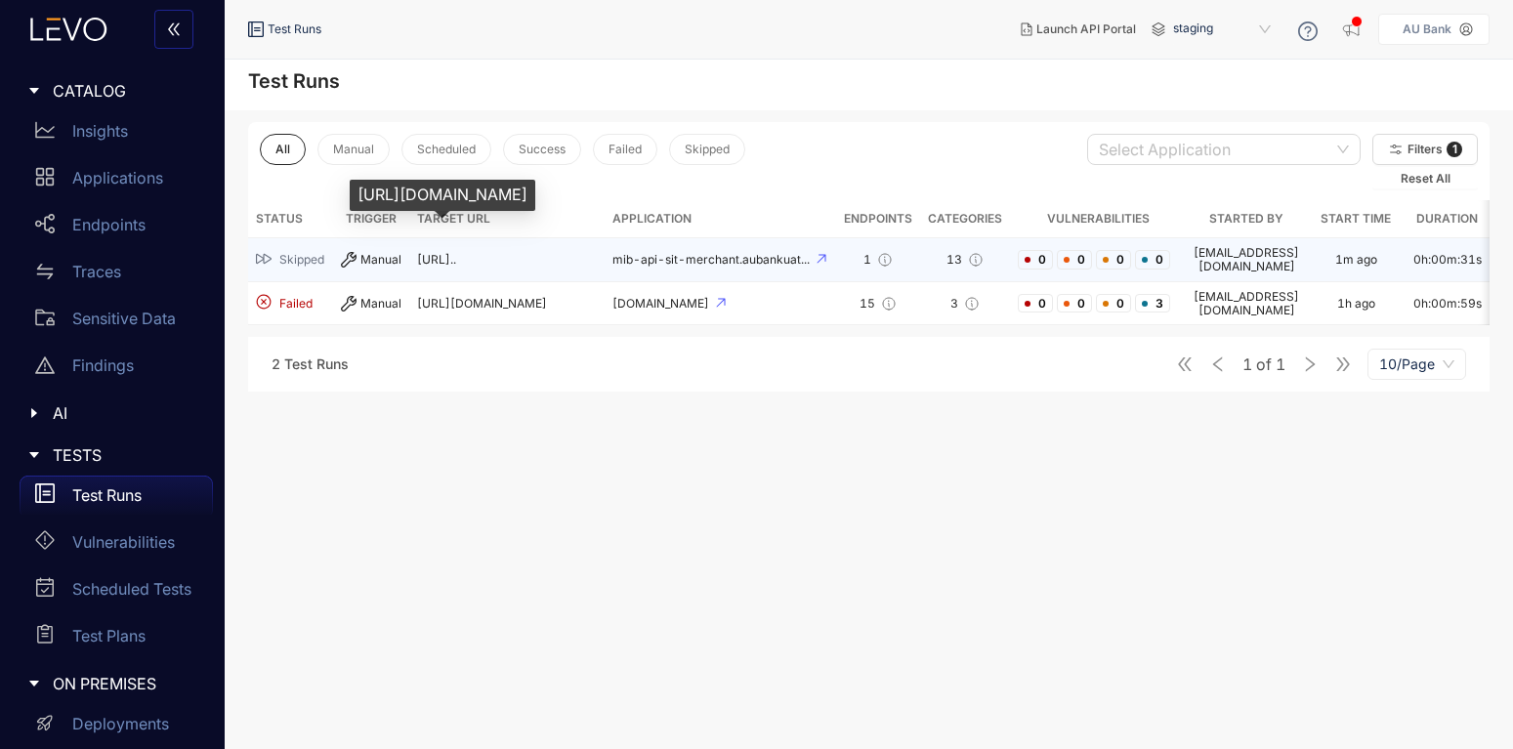
click at [449, 254] on span "[URL].." at bounding box center [436, 259] width 39 height 15
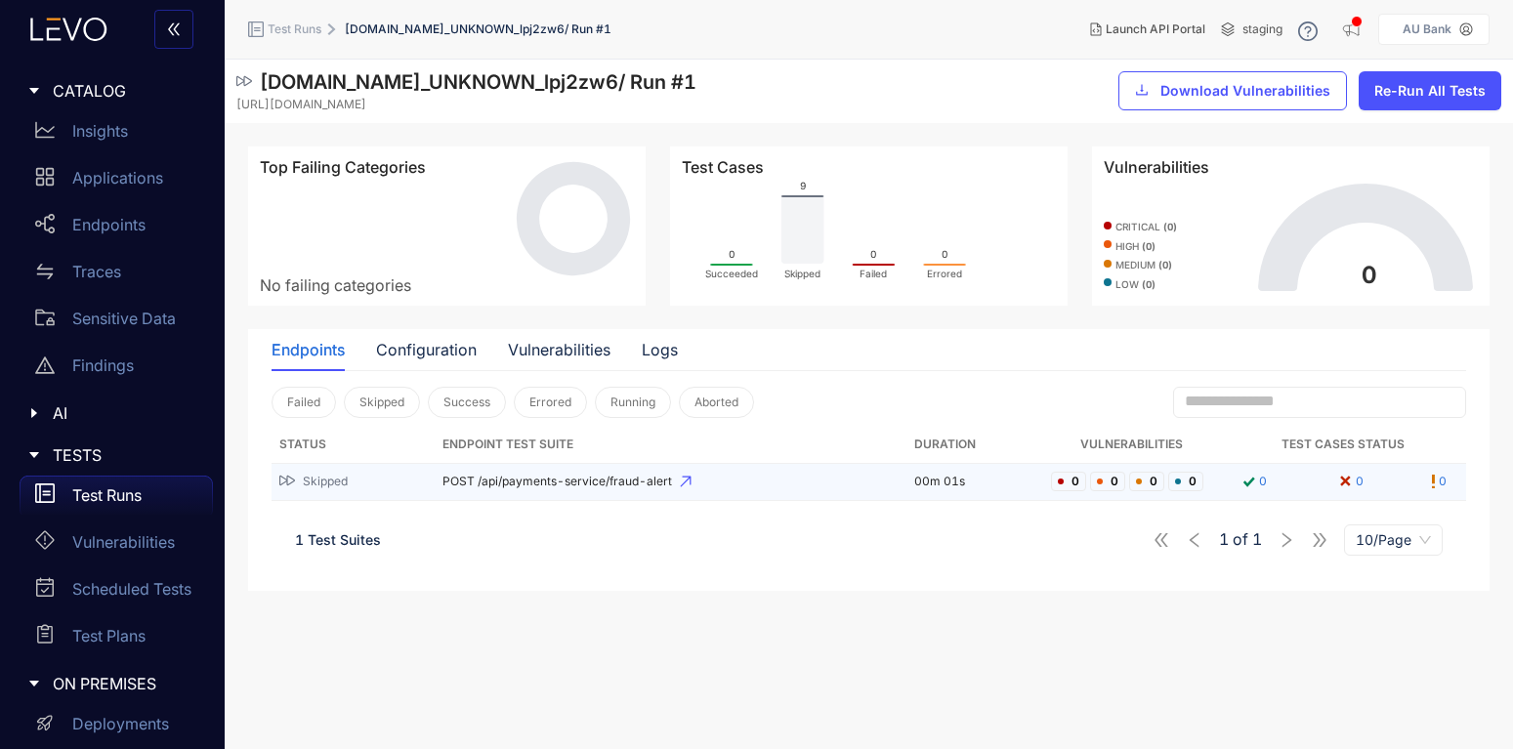
click at [600, 482] on span "POST /api/payments-service/fraud-alert" at bounding box center [669, 482] width 455 height 14
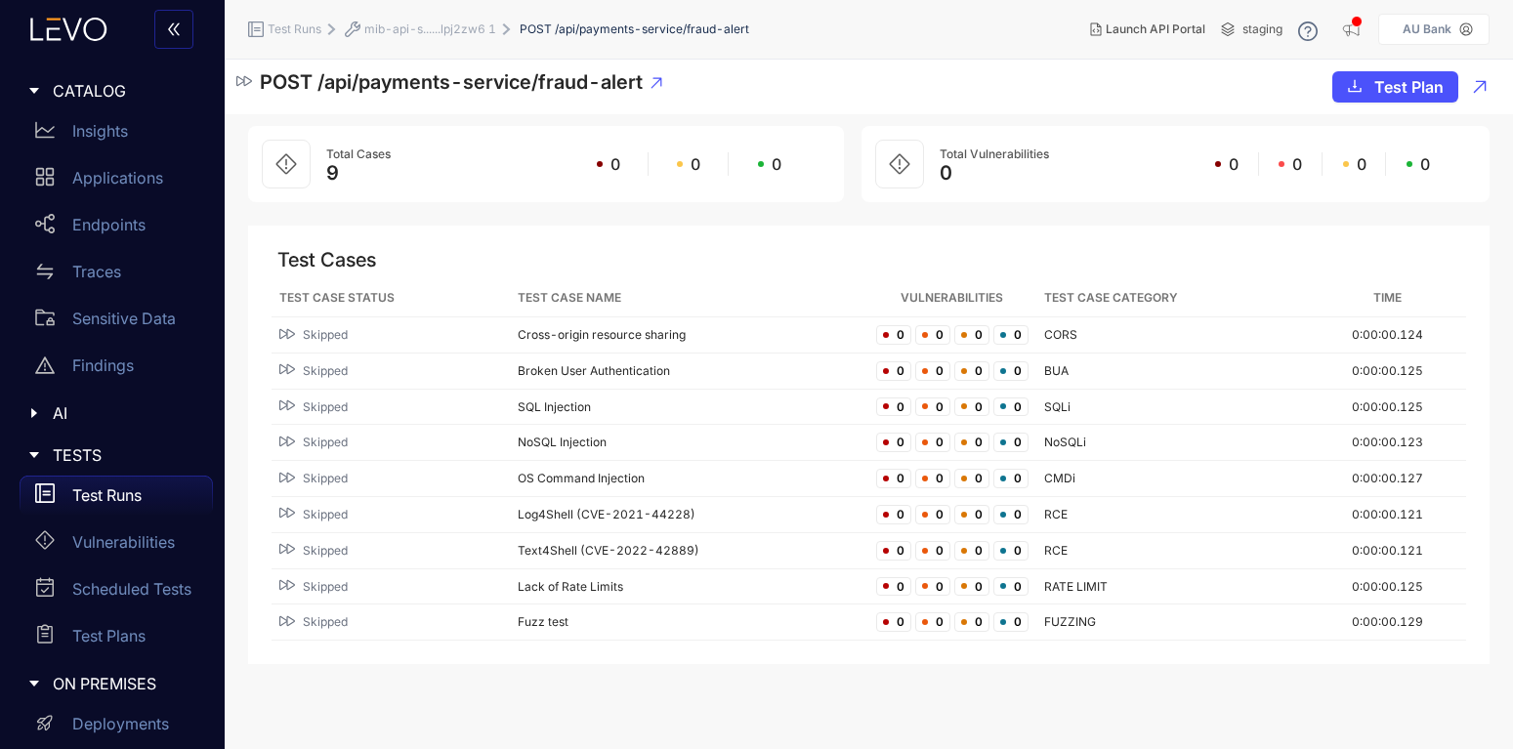
click at [102, 492] on p "Test Runs" at bounding box center [106, 495] width 69 height 18
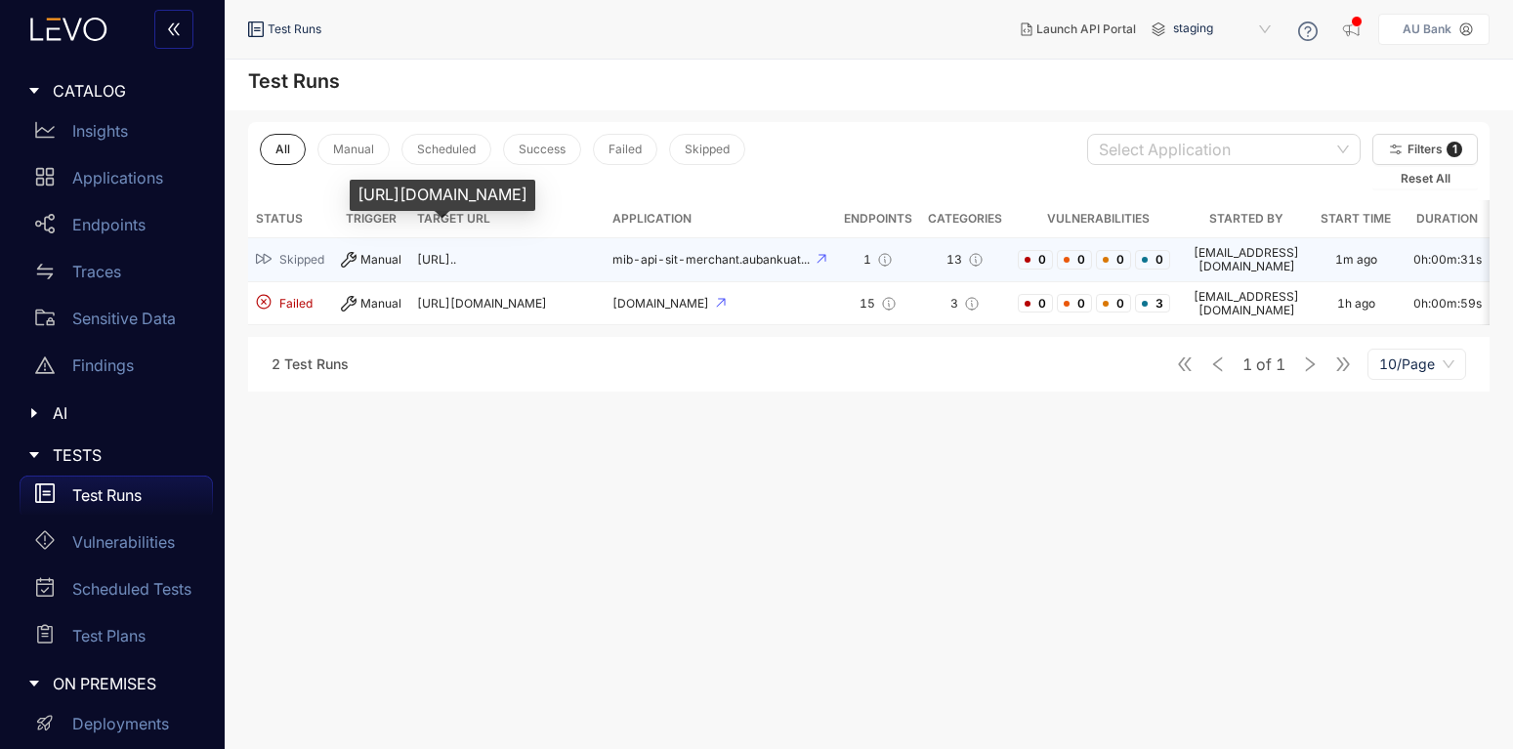
click at [456, 257] on span "[URL].." at bounding box center [436, 259] width 39 height 15
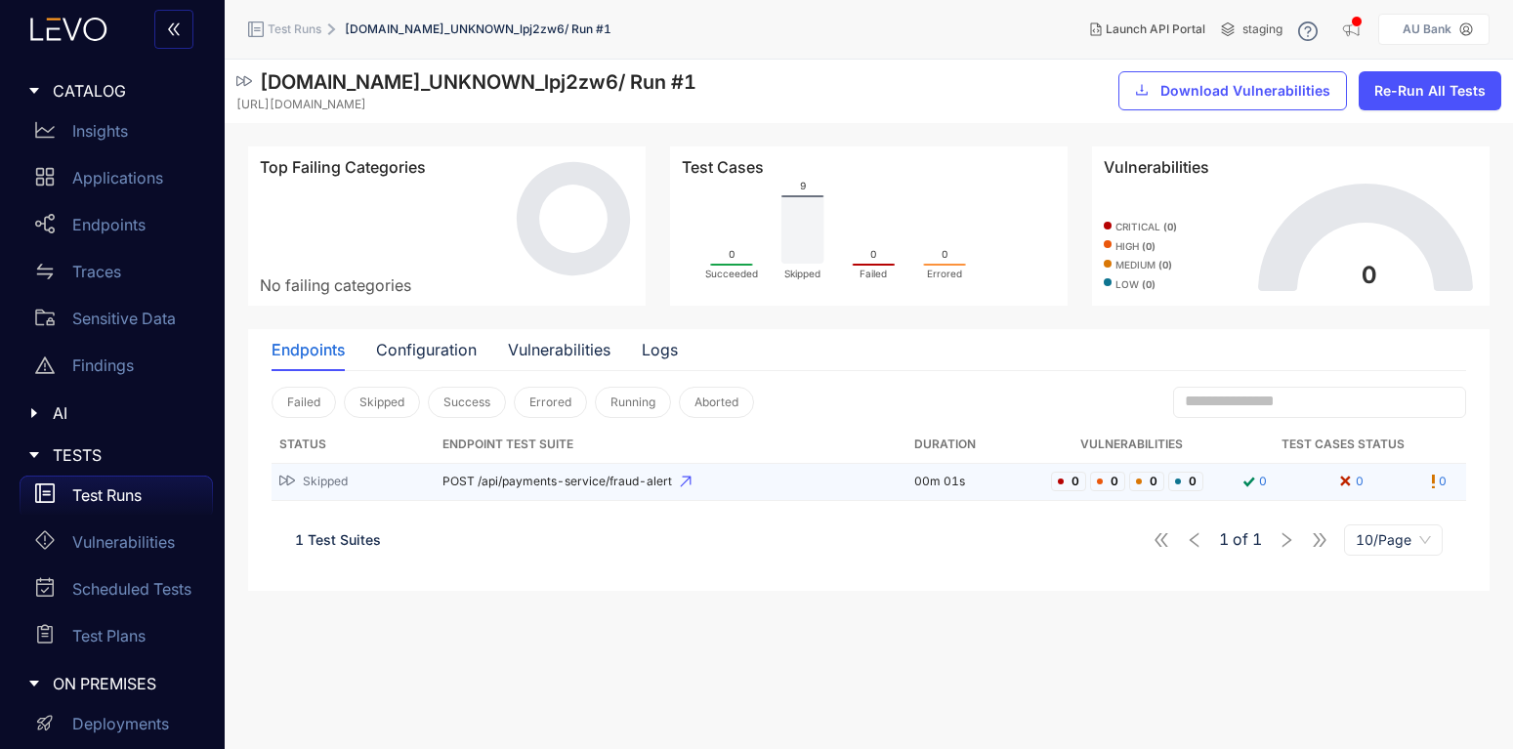
click at [435, 482] on td "Skipped" at bounding box center [353, 482] width 163 height 37
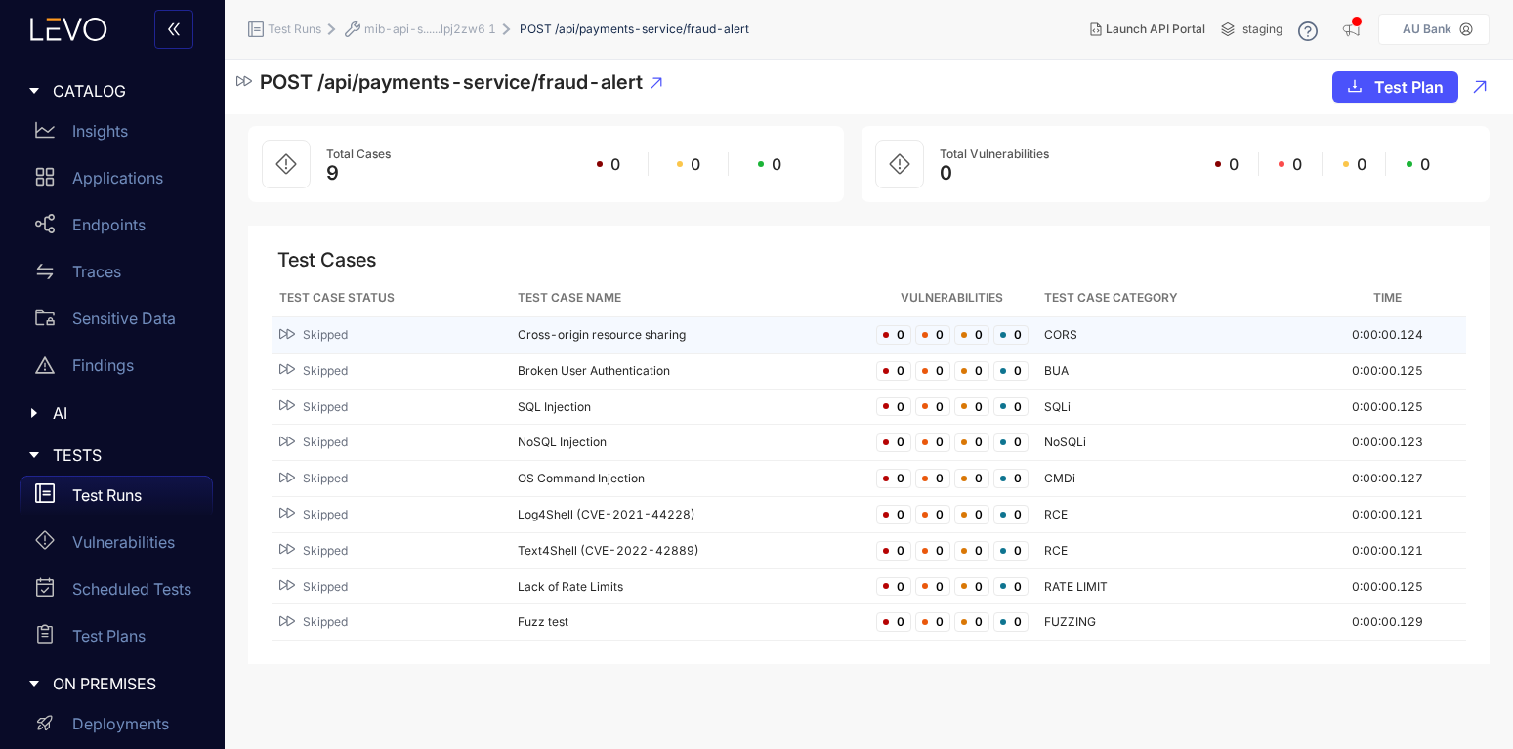
click at [326, 327] on div "Skipped" at bounding box center [390, 335] width 223 height 19
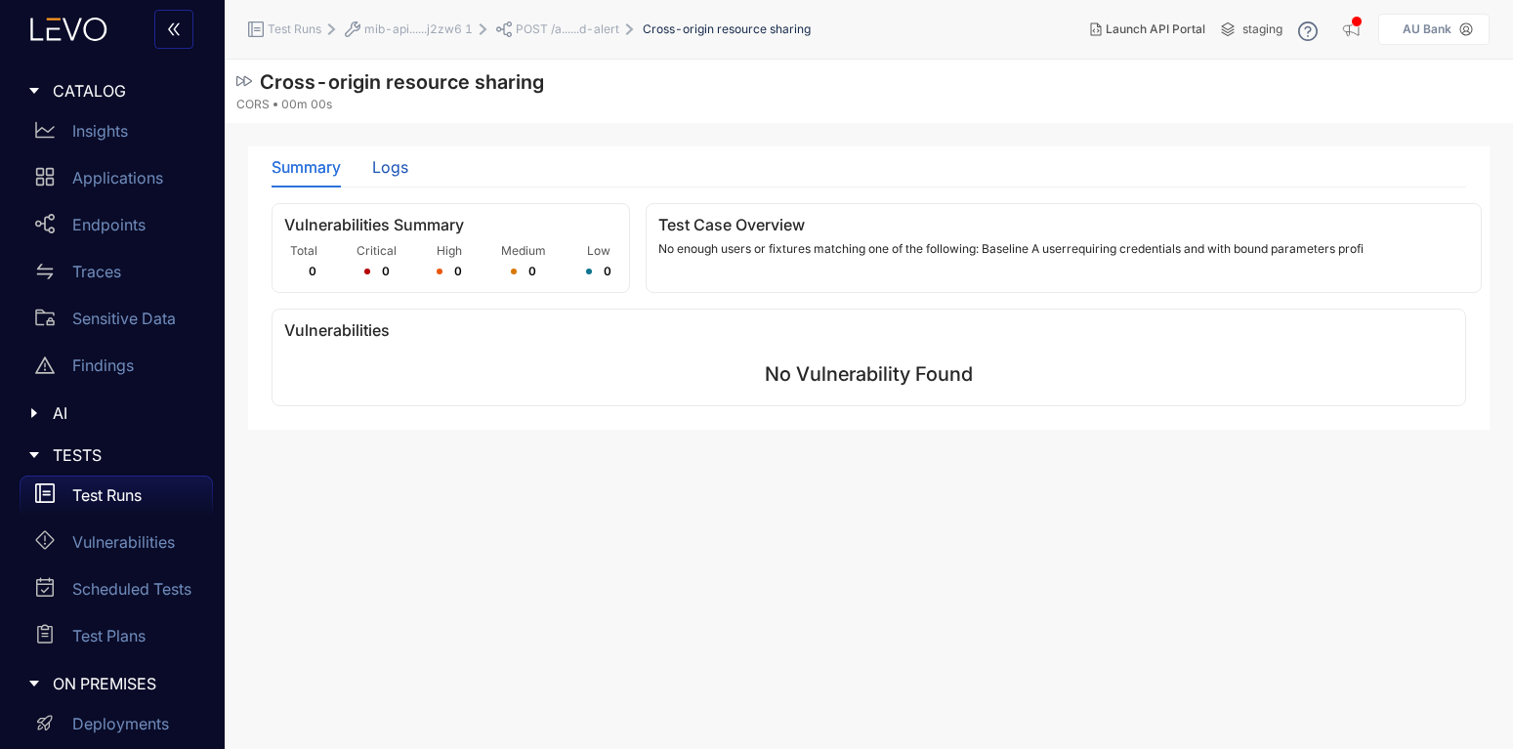
click at [401, 167] on div "Logs" at bounding box center [390, 167] width 36 height 18
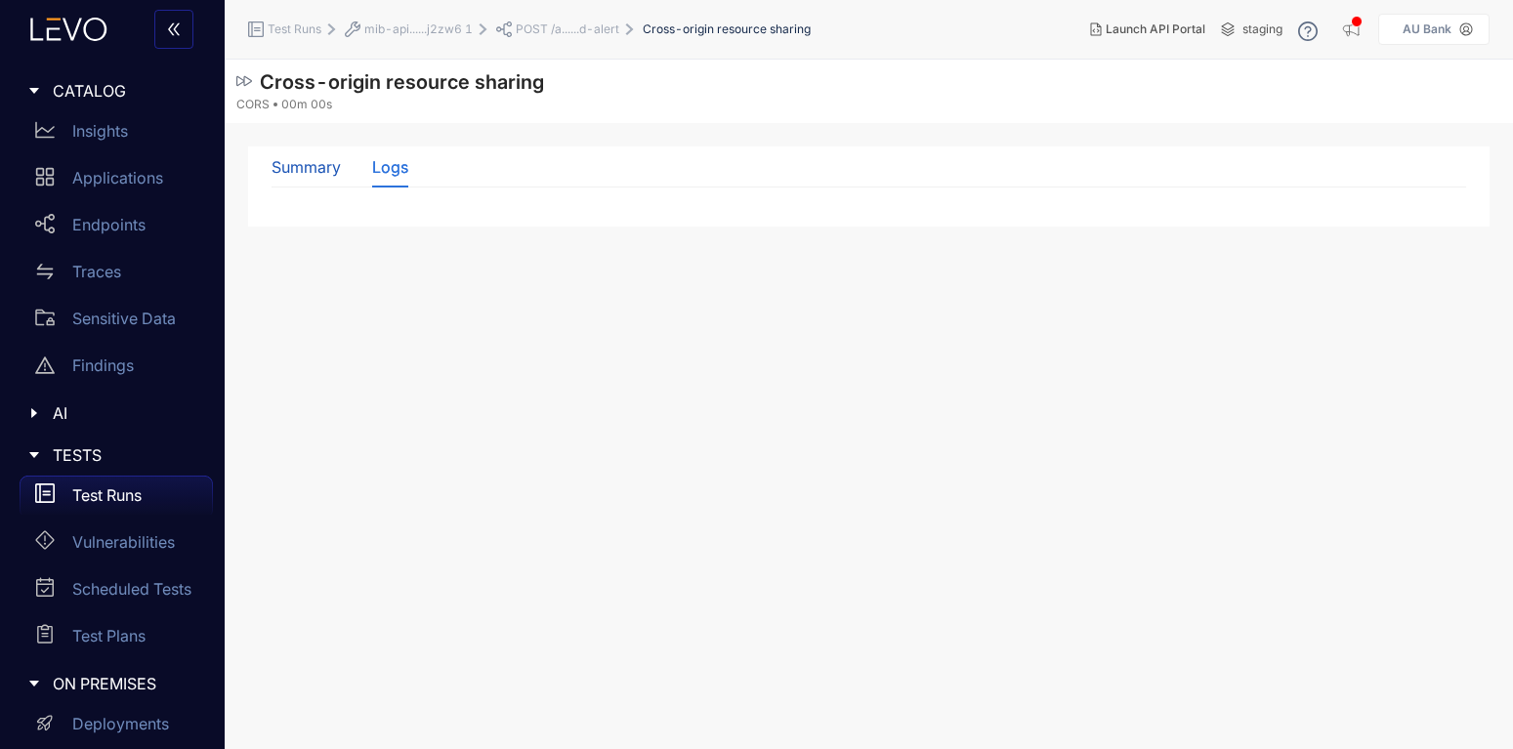
click at [296, 168] on div "Summary" at bounding box center [306, 167] width 69 height 18
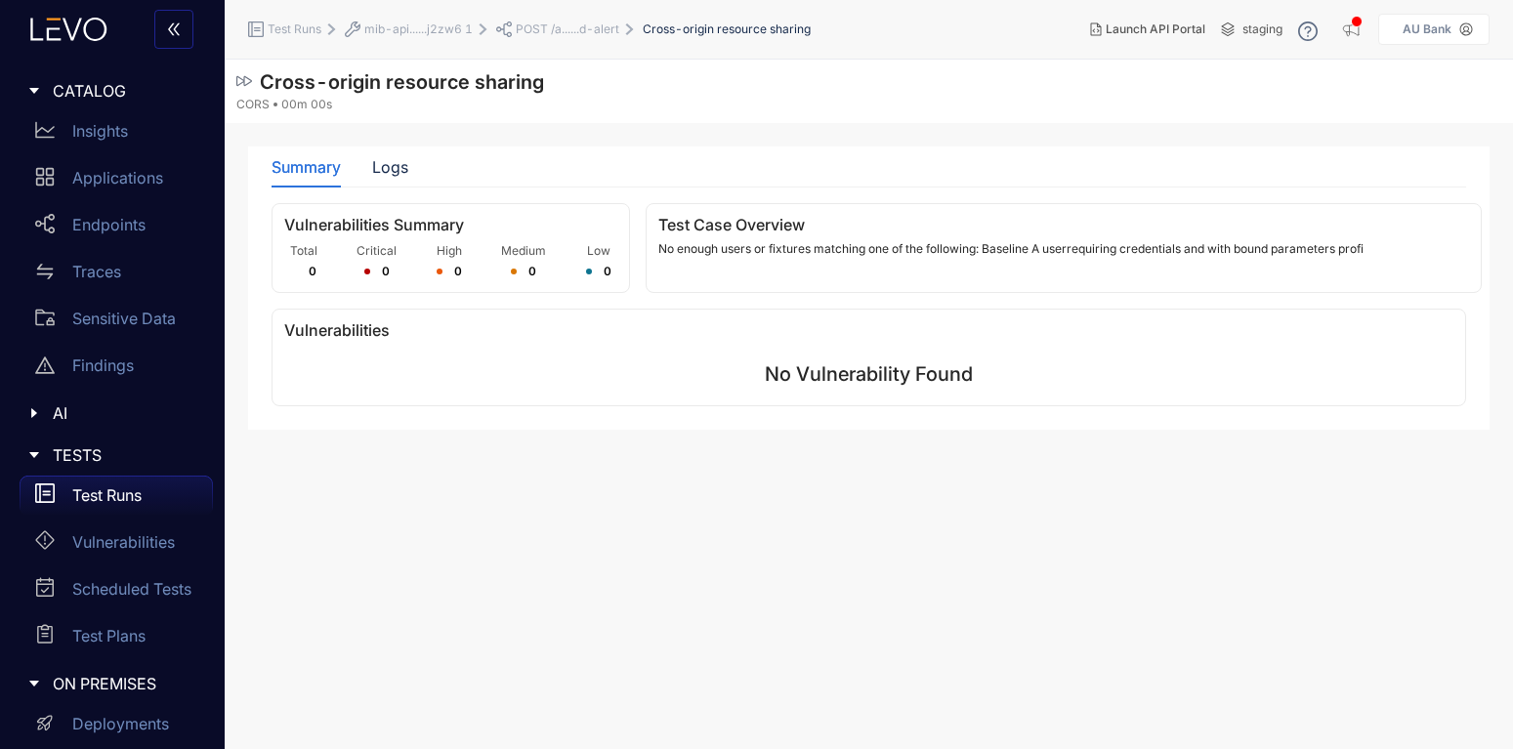
click at [110, 493] on p "Test Runs" at bounding box center [106, 495] width 69 height 18
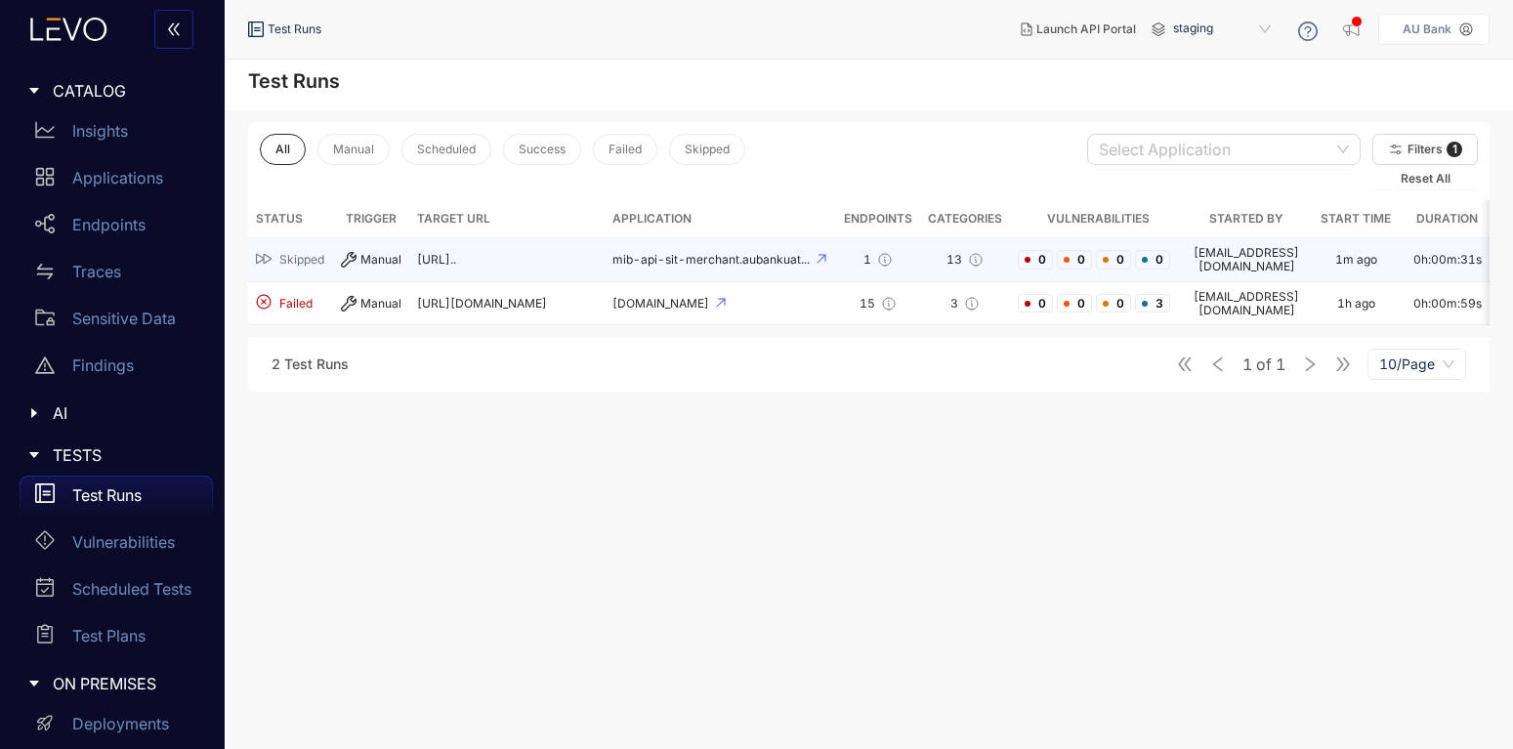
click at [417, 264] on span "[URL].." at bounding box center [436, 259] width 39 height 15
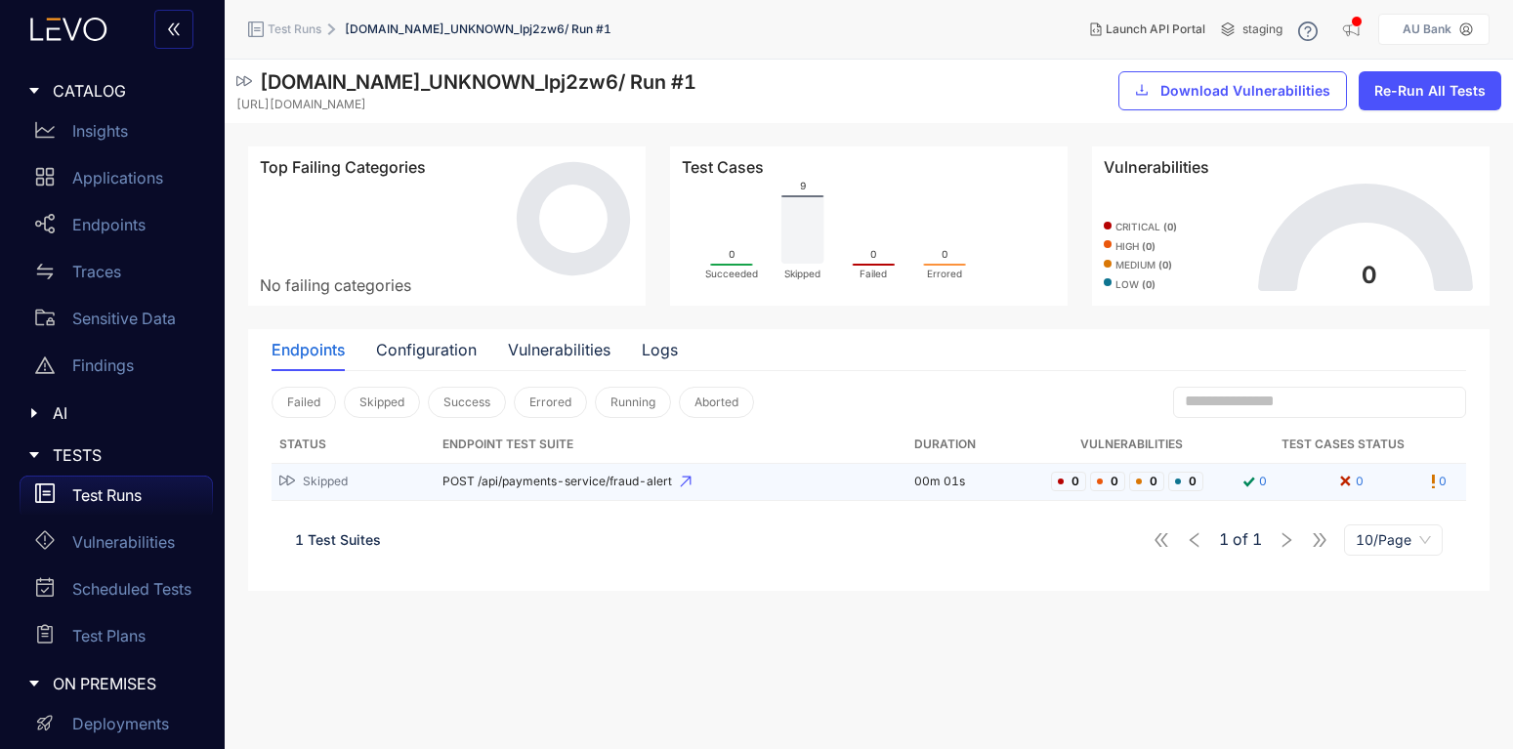
click at [398, 492] on td "Skipped" at bounding box center [353, 482] width 163 height 37
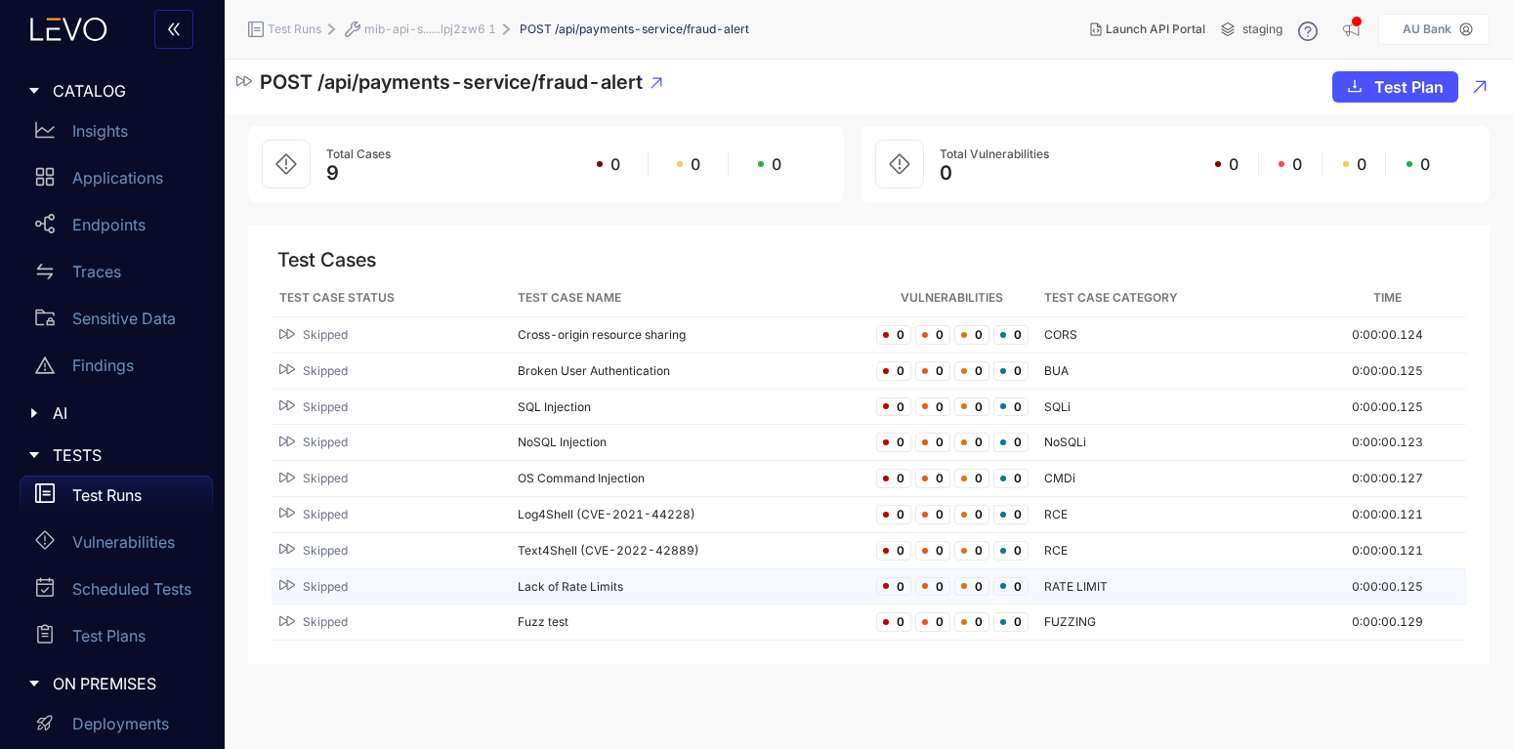
click at [338, 589] on span "Skipped" at bounding box center [325, 587] width 45 height 14
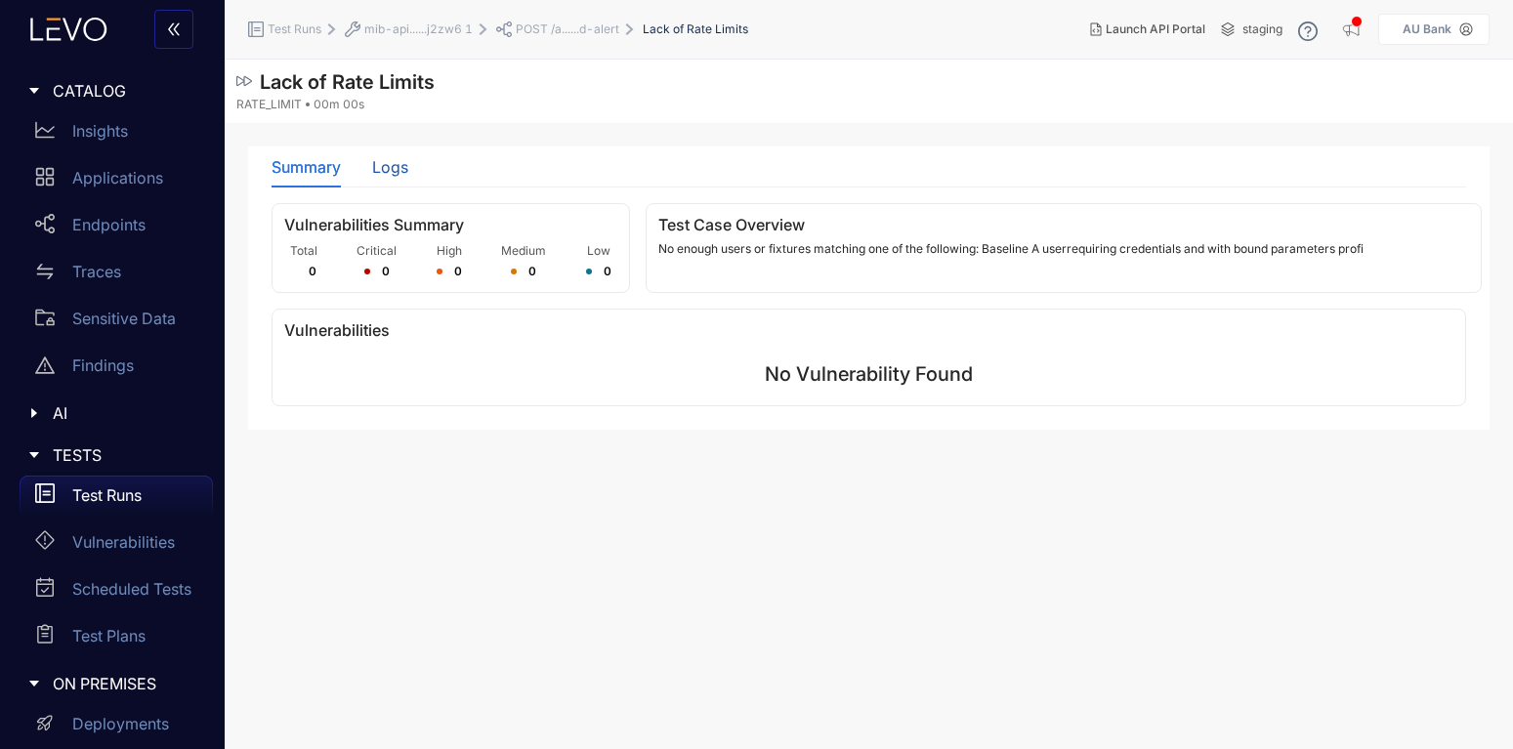
click at [379, 165] on div "Logs" at bounding box center [390, 167] width 36 height 18
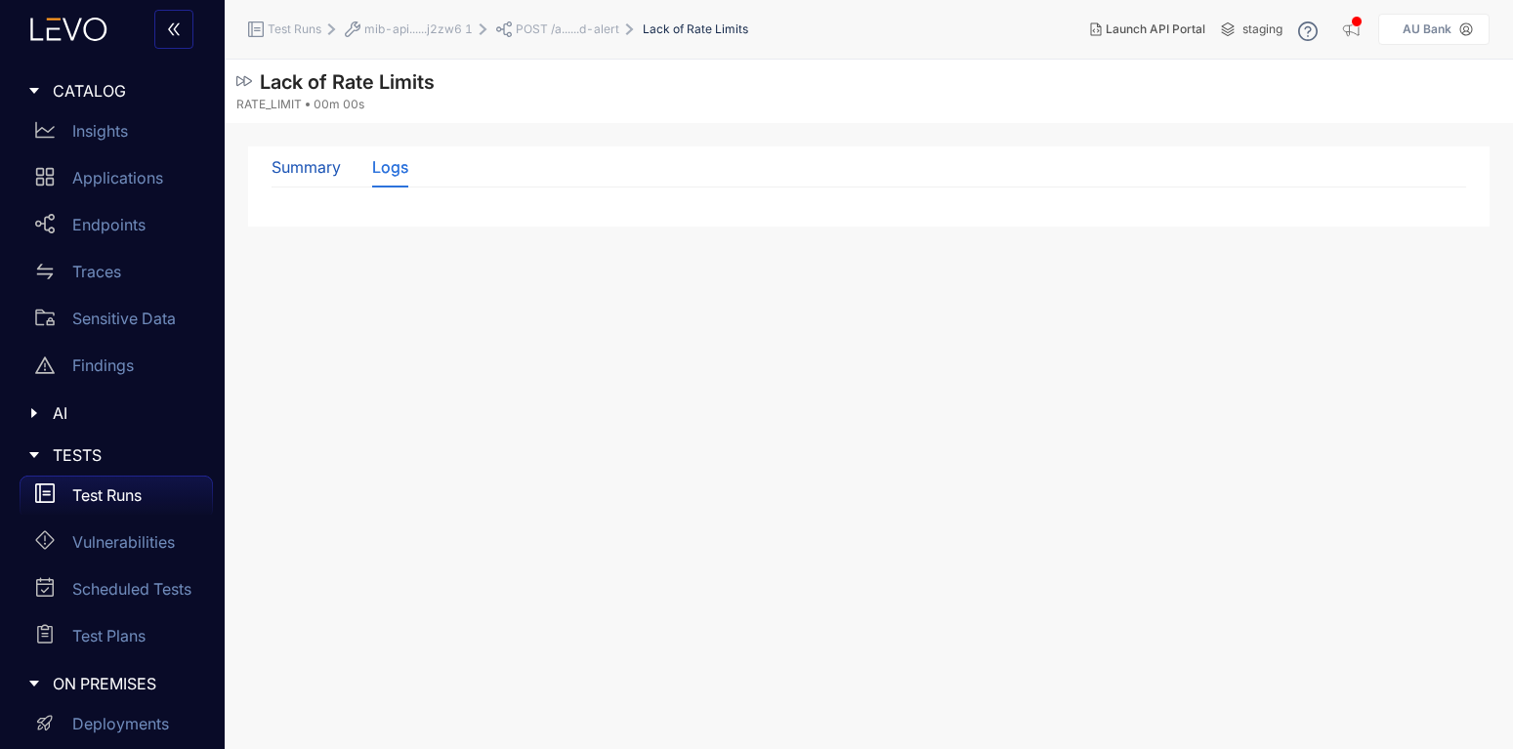
click at [293, 173] on div "Summary" at bounding box center [306, 167] width 69 height 18
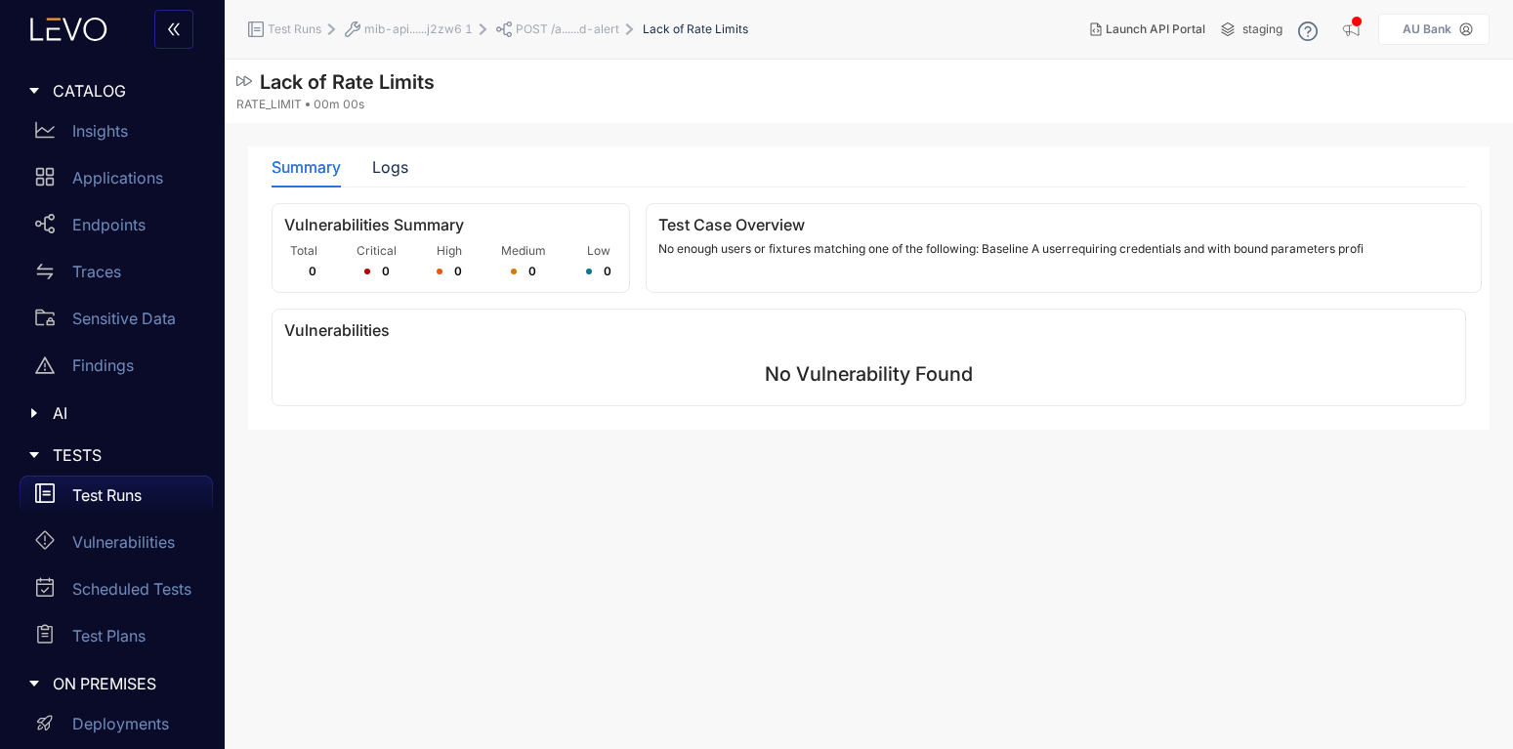
click at [111, 505] on div "Test Runs" at bounding box center [116, 495] width 193 height 39
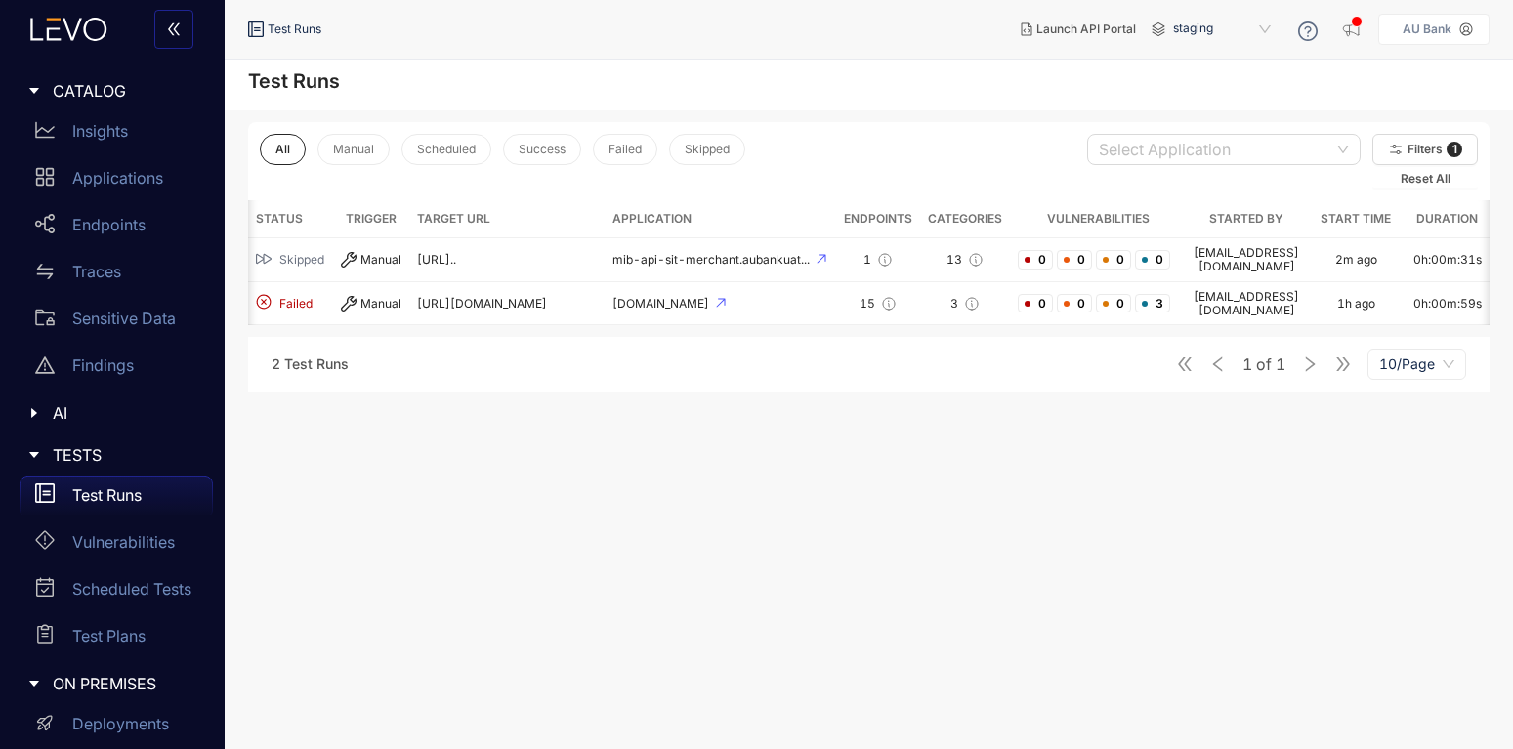
scroll to position [0, 40]
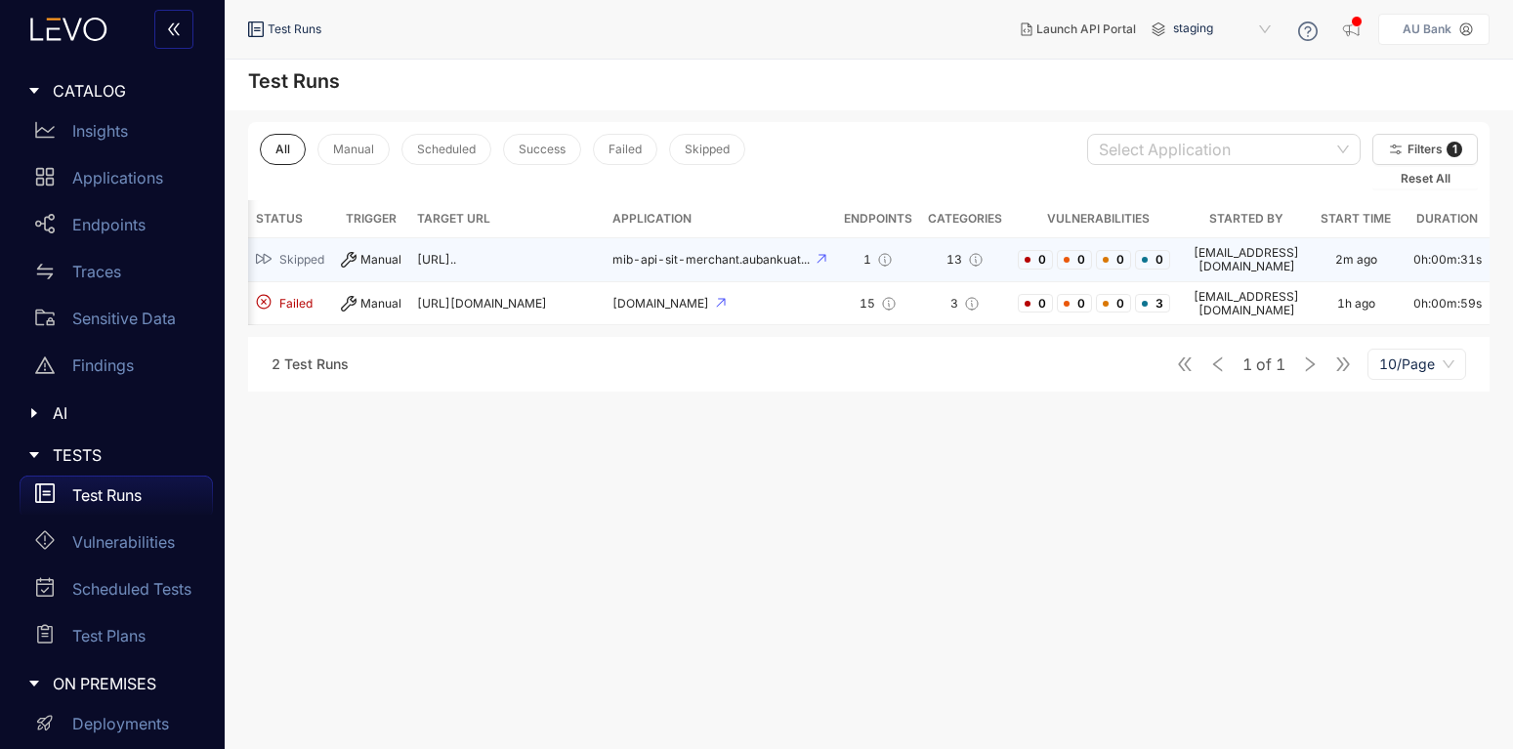
click at [417, 259] on span "[URL].." at bounding box center [436, 259] width 39 height 15
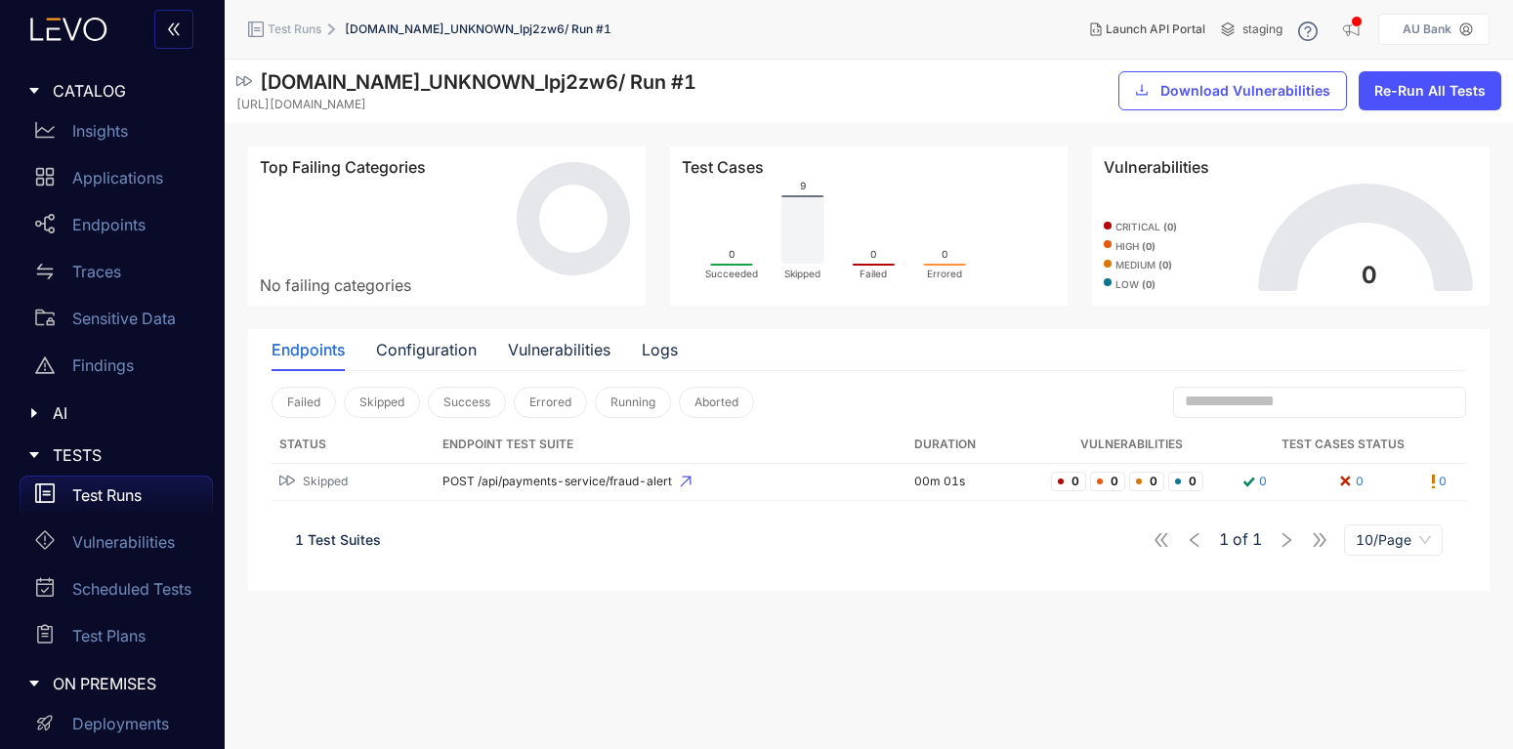
click at [296, 358] on div "Endpoints" at bounding box center [308, 350] width 73 height 18
click at [90, 500] on p "Test Runs" at bounding box center [106, 495] width 69 height 18
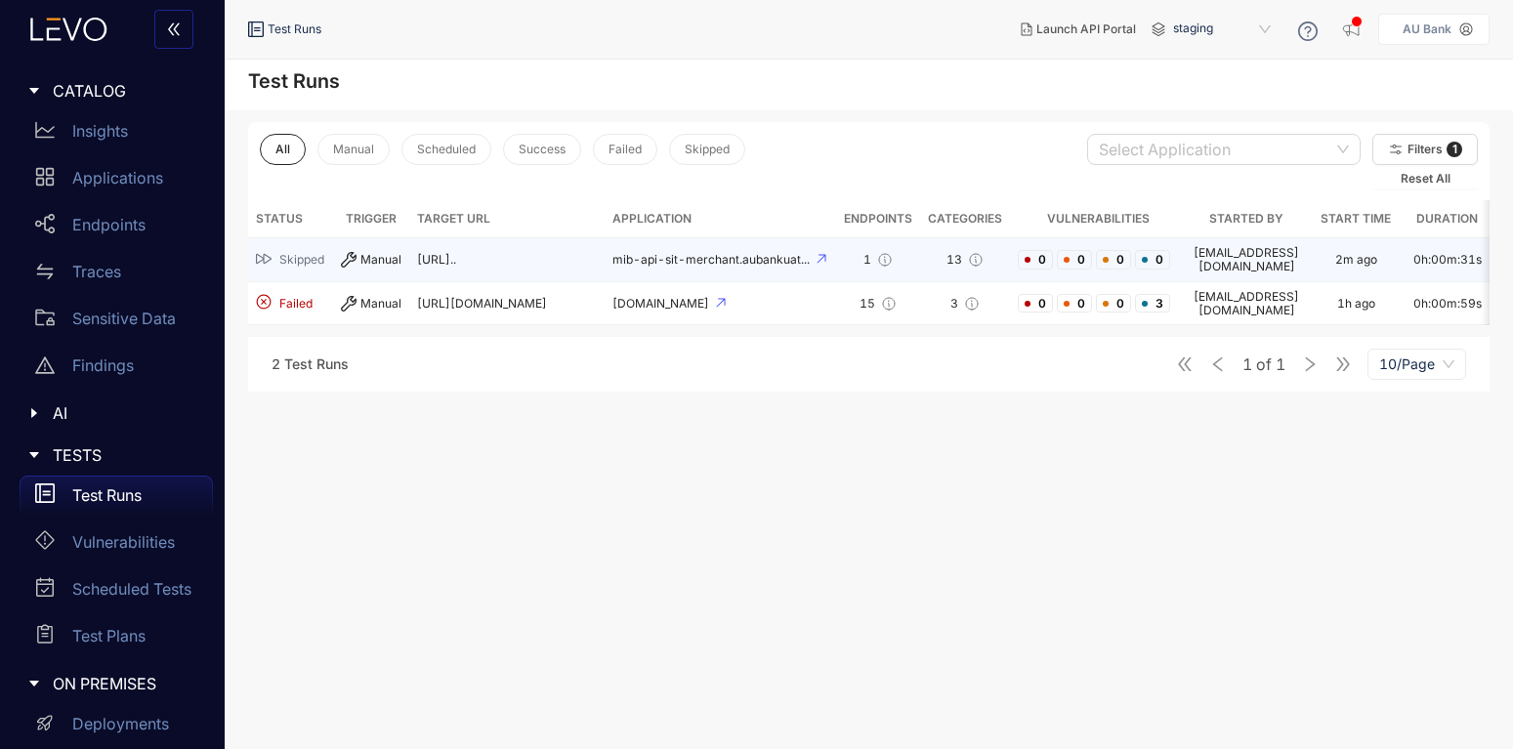
click at [380, 259] on div "Manual" at bounding box center [371, 260] width 61 height 16
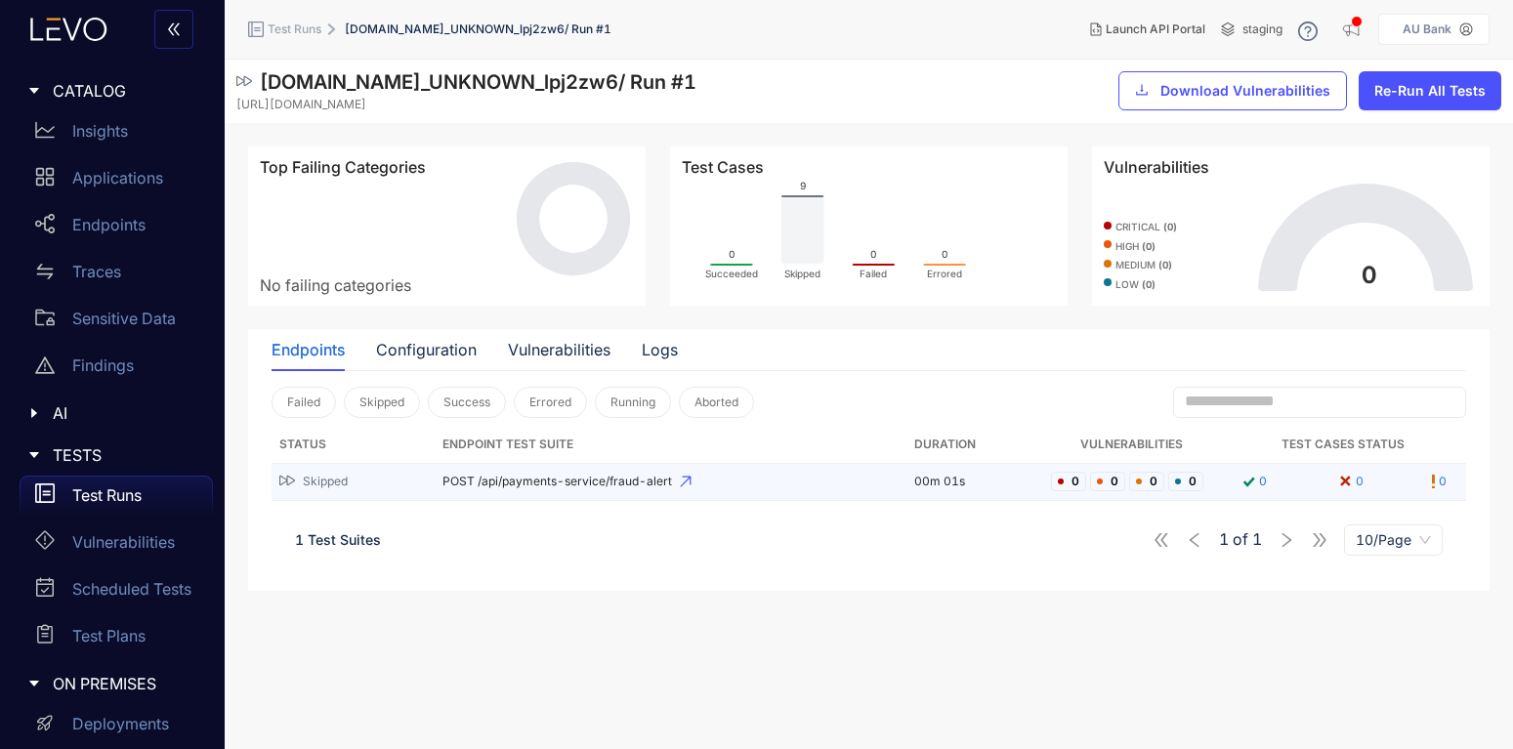
click at [589, 486] on span "POST /api/payments-service/fraud-alert" at bounding box center [669, 482] width 455 height 14
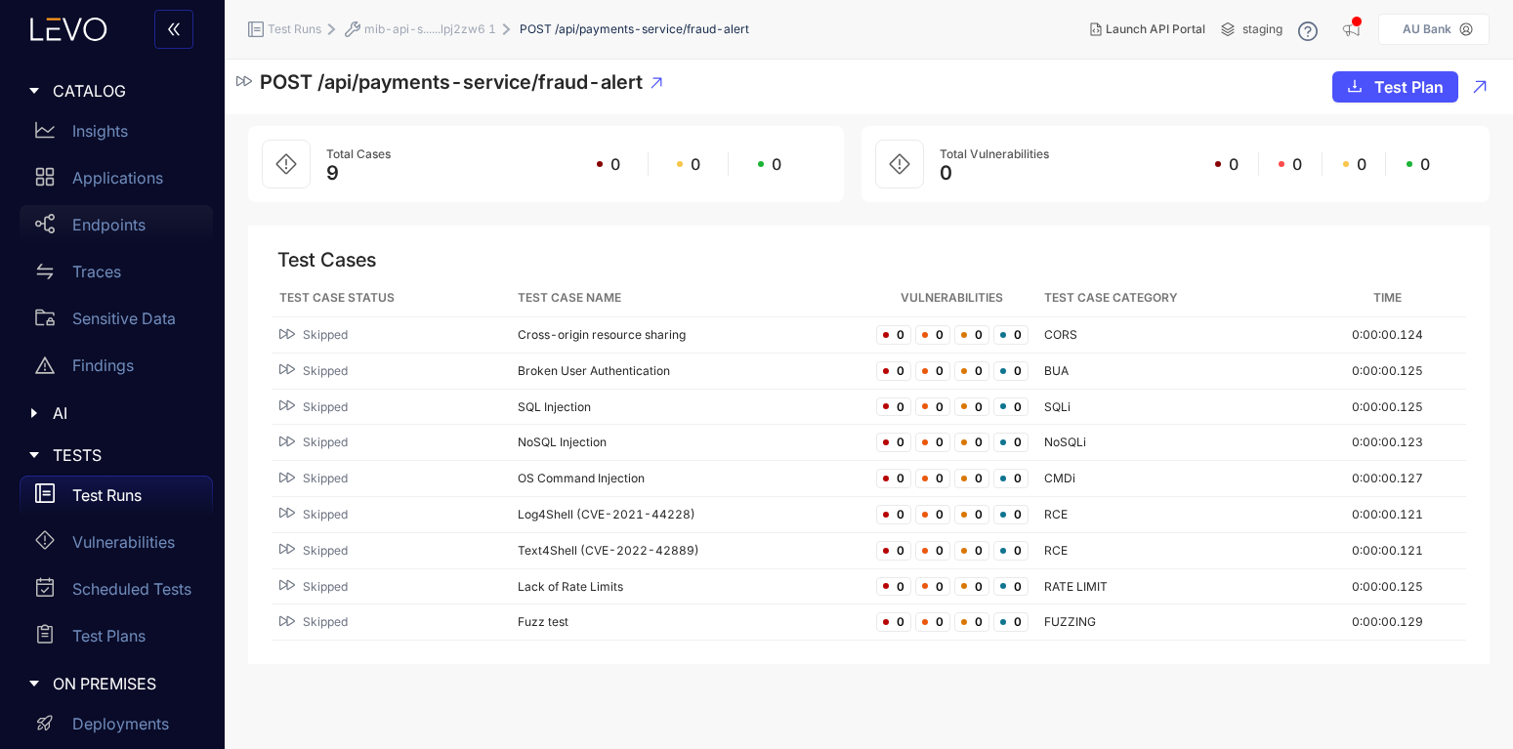
click at [117, 224] on p "Endpoints" at bounding box center [108, 225] width 73 height 18
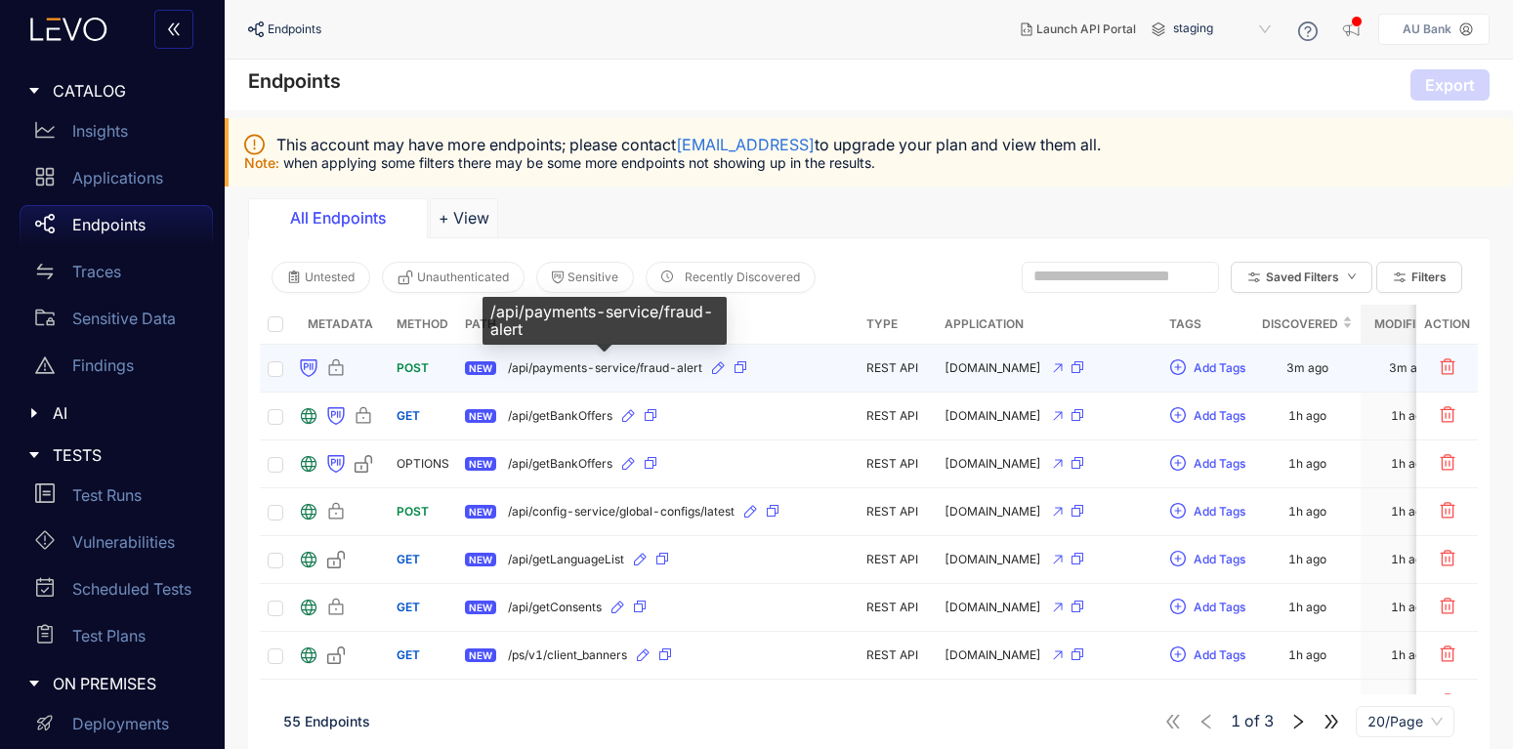
click at [582, 365] on span "/api/payments-service/fraud-alert" at bounding box center [605, 368] width 194 height 14
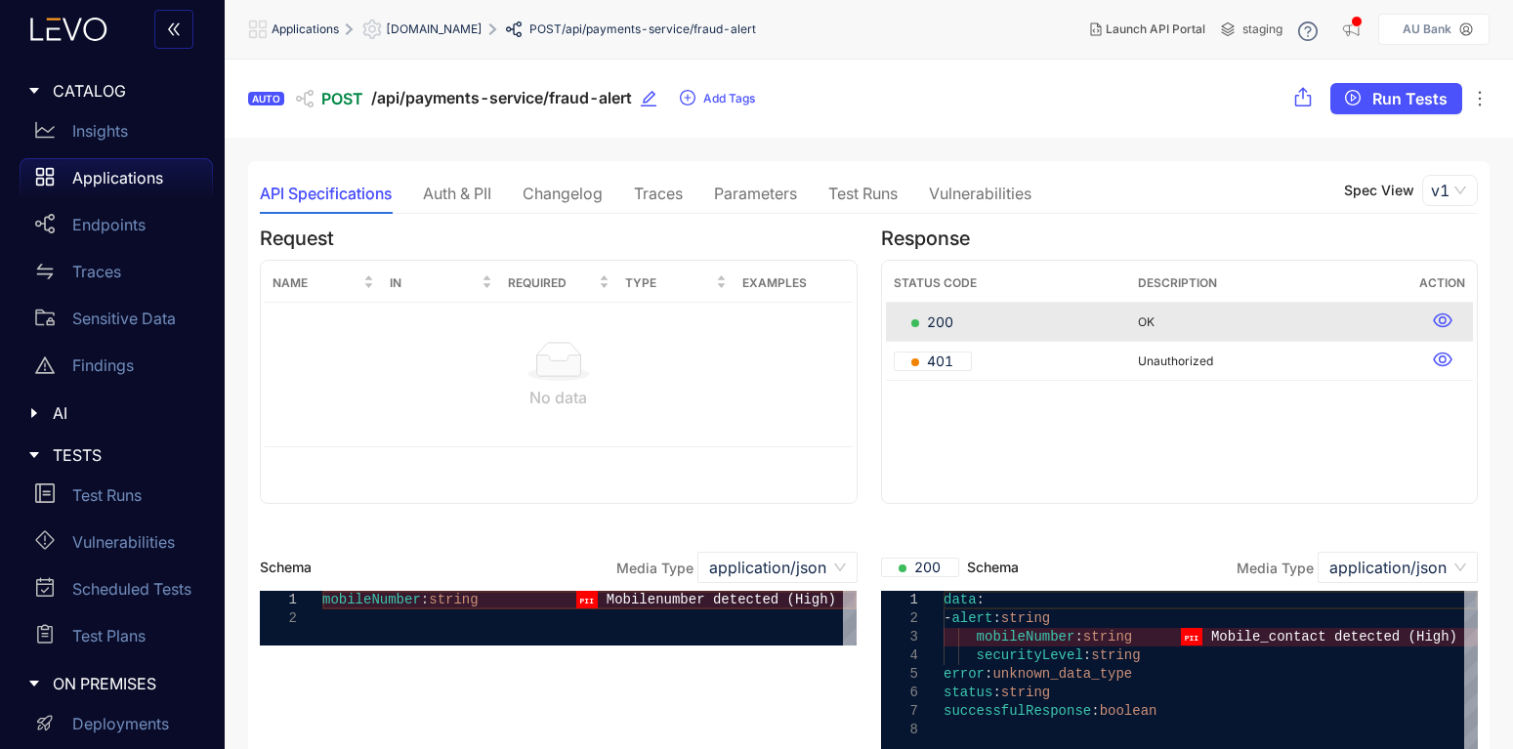
click at [655, 192] on div "Traces" at bounding box center [658, 194] width 49 height 18
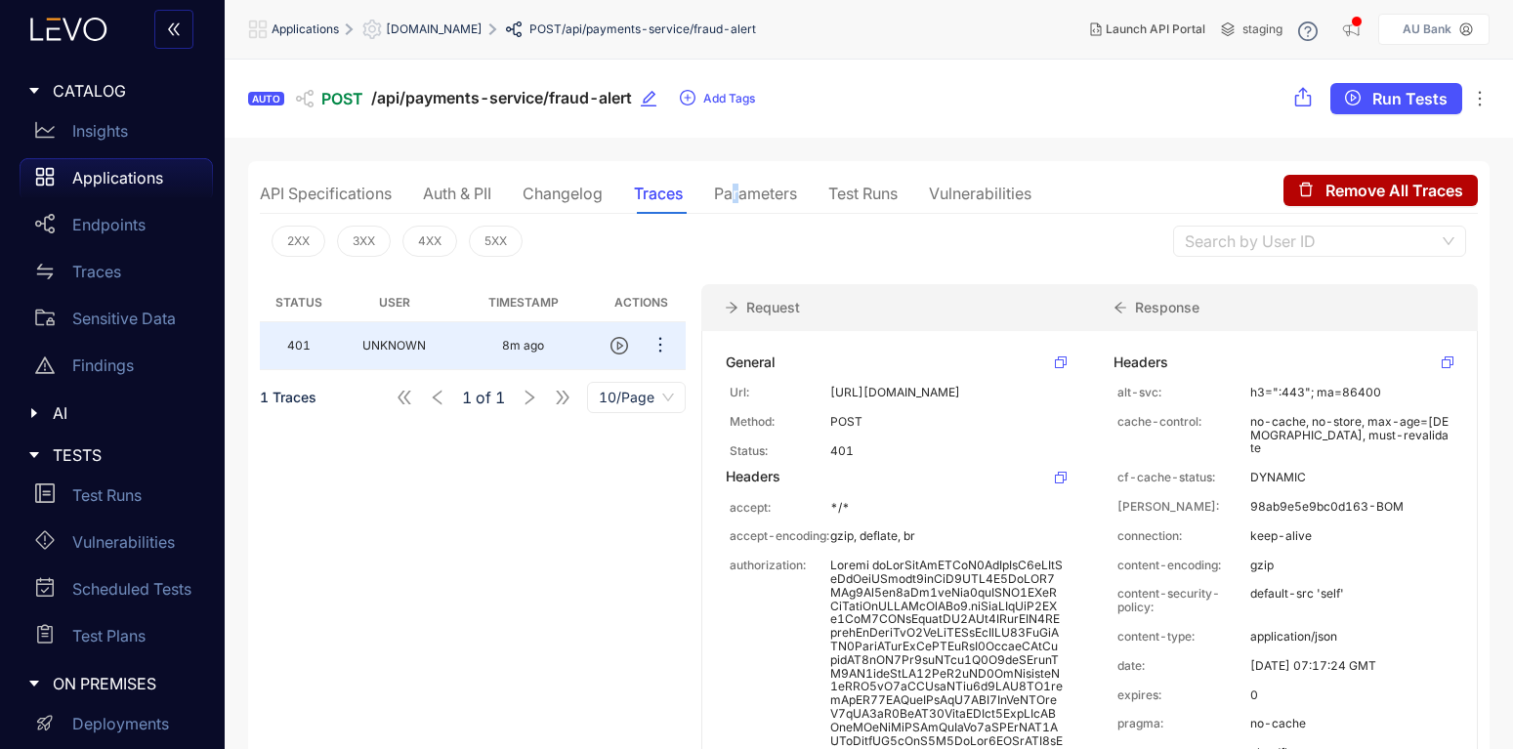
drag, startPoint x: 738, startPoint y: 195, endPoint x: 721, endPoint y: 200, distance: 18.2
click at [740, 195] on div "Parameters" at bounding box center [755, 194] width 83 height 18
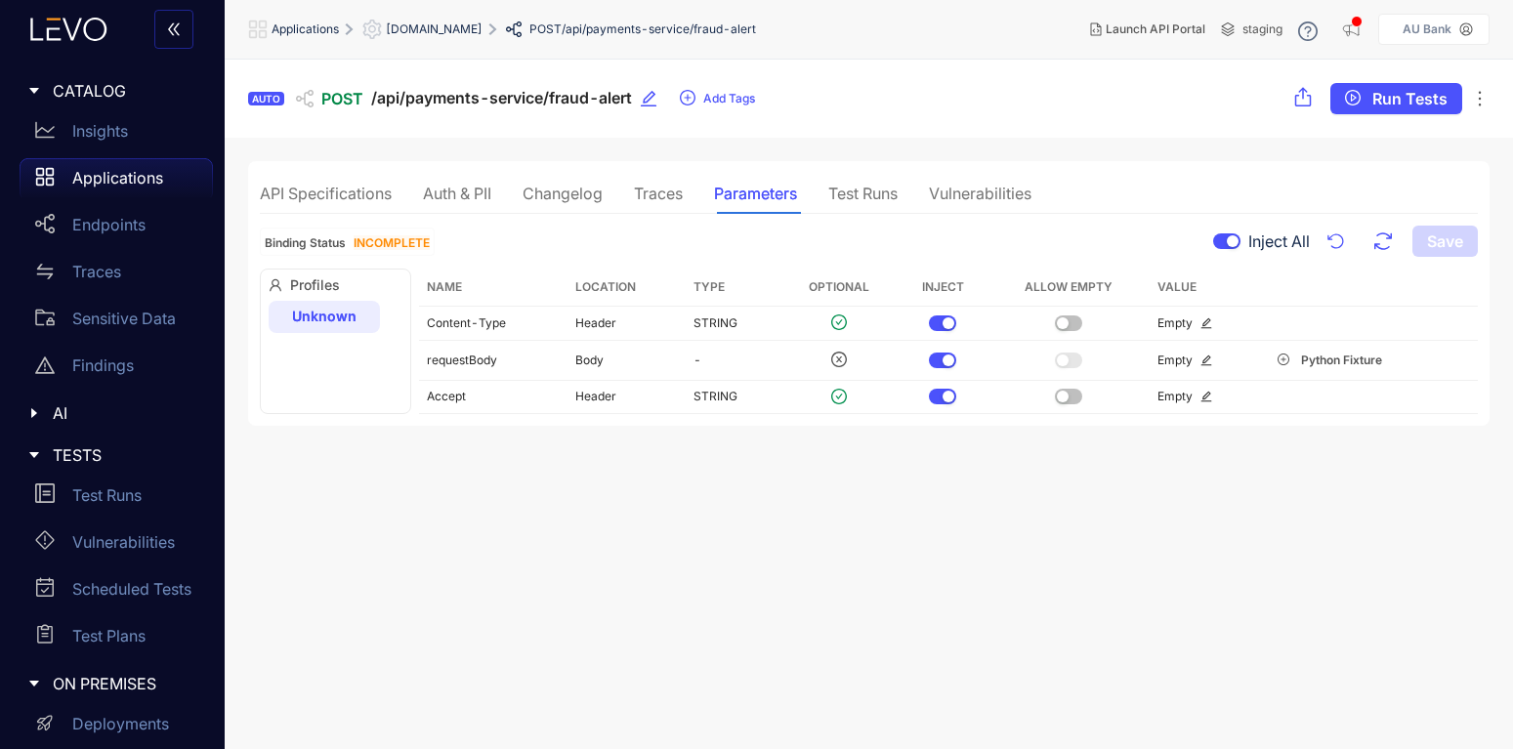
click at [447, 194] on div "Auth & PII" at bounding box center [457, 194] width 68 height 18
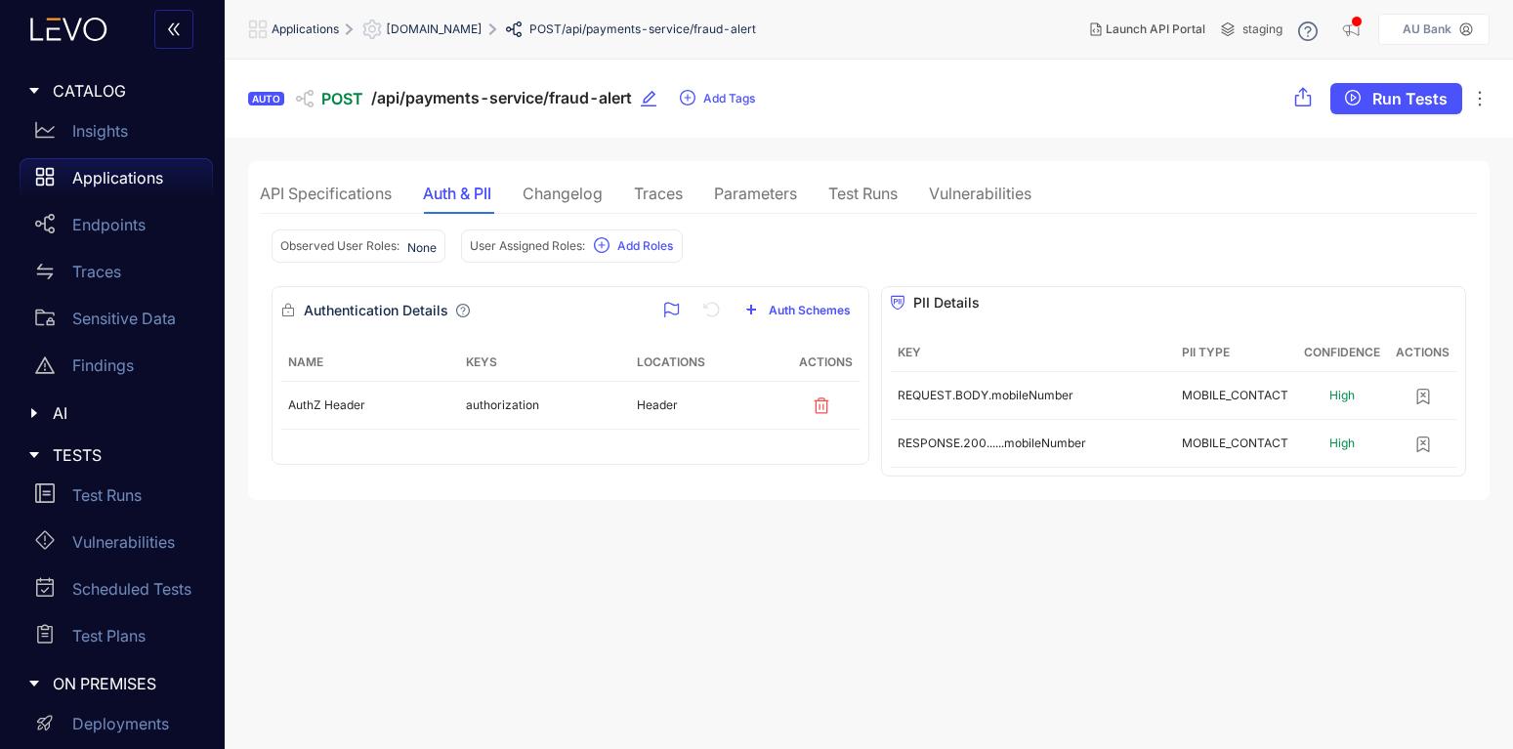
click at [998, 189] on div "Vulnerabilities" at bounding box center [980, 194] width 103 height 18
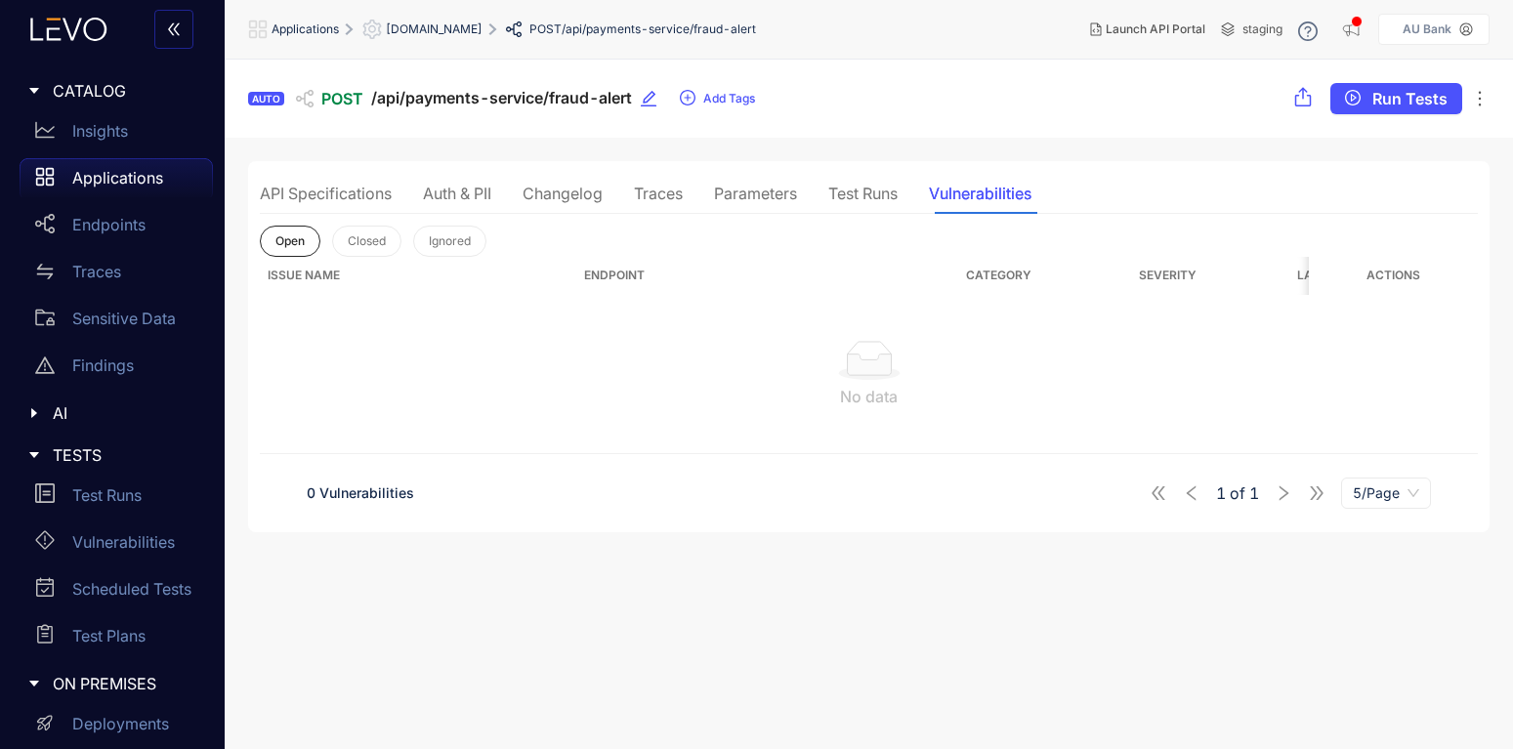
click at [472, 191] on div "Auth & PII" at bounding box center [457, 194] width 68 height 18
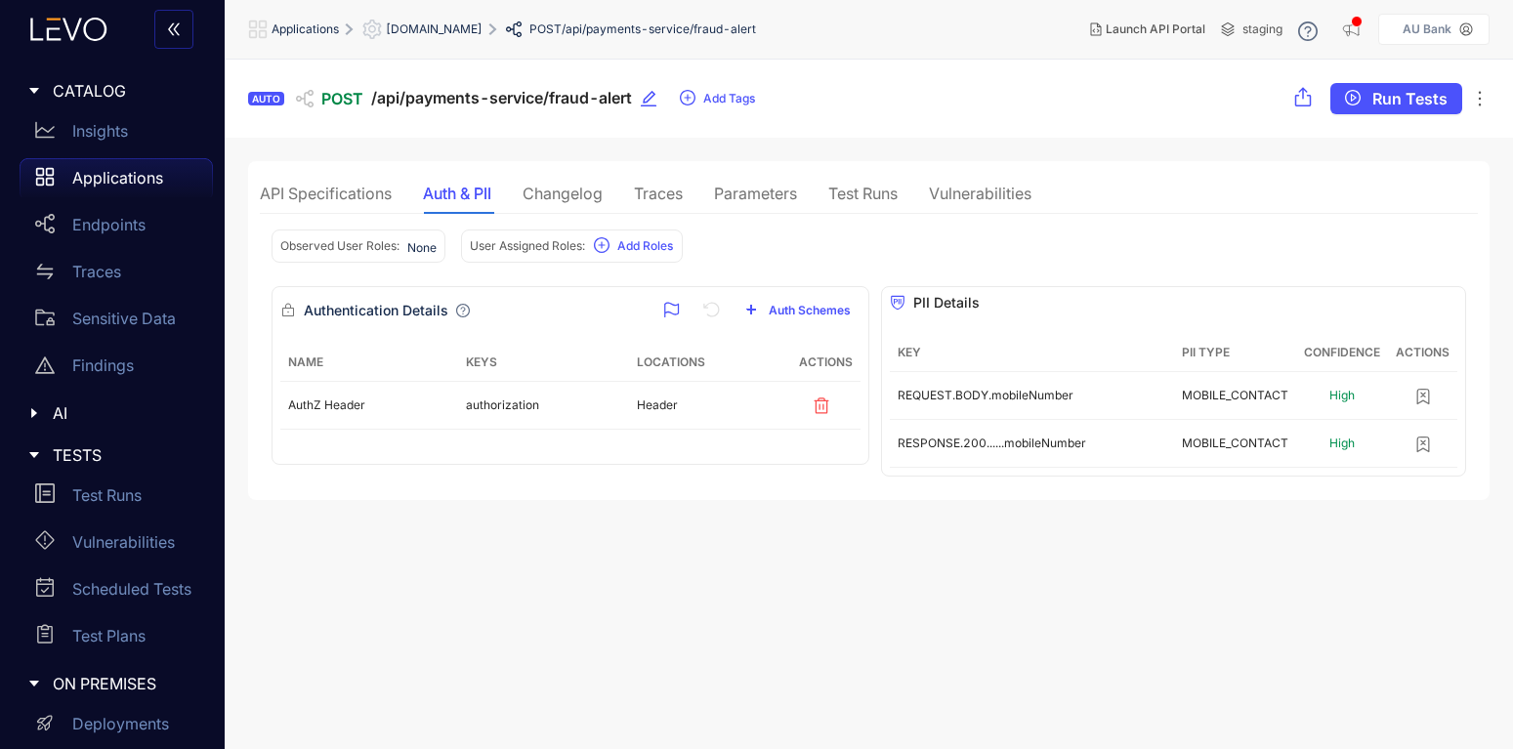
click at [644, 194] on div "Traces" at bounding box center [658, 194] width 49 height 18
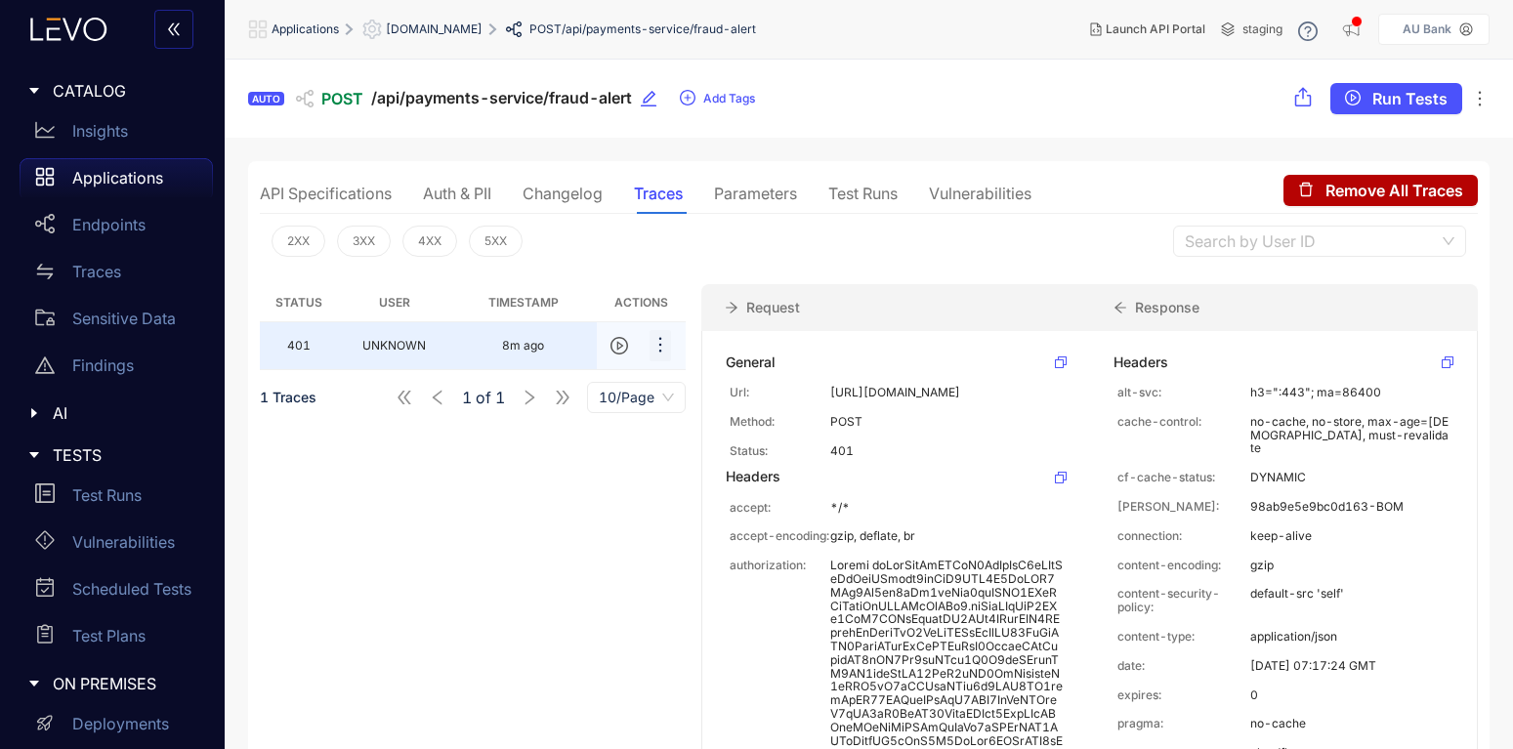
click at [655, 347] on icon "ellipsis" at bounding box center [660, 345] width 20 height 20
click at [509, 547] on div "Status User Timestamp Actions 401 UNKNOWN 8m ago 1 Traces 1 of 1 10/Page" at bounding box center [473, 551] width 426 height 535
click at [439, 180] on div "Auth & PII" at bounding box center [457, 193] width 68 height 41
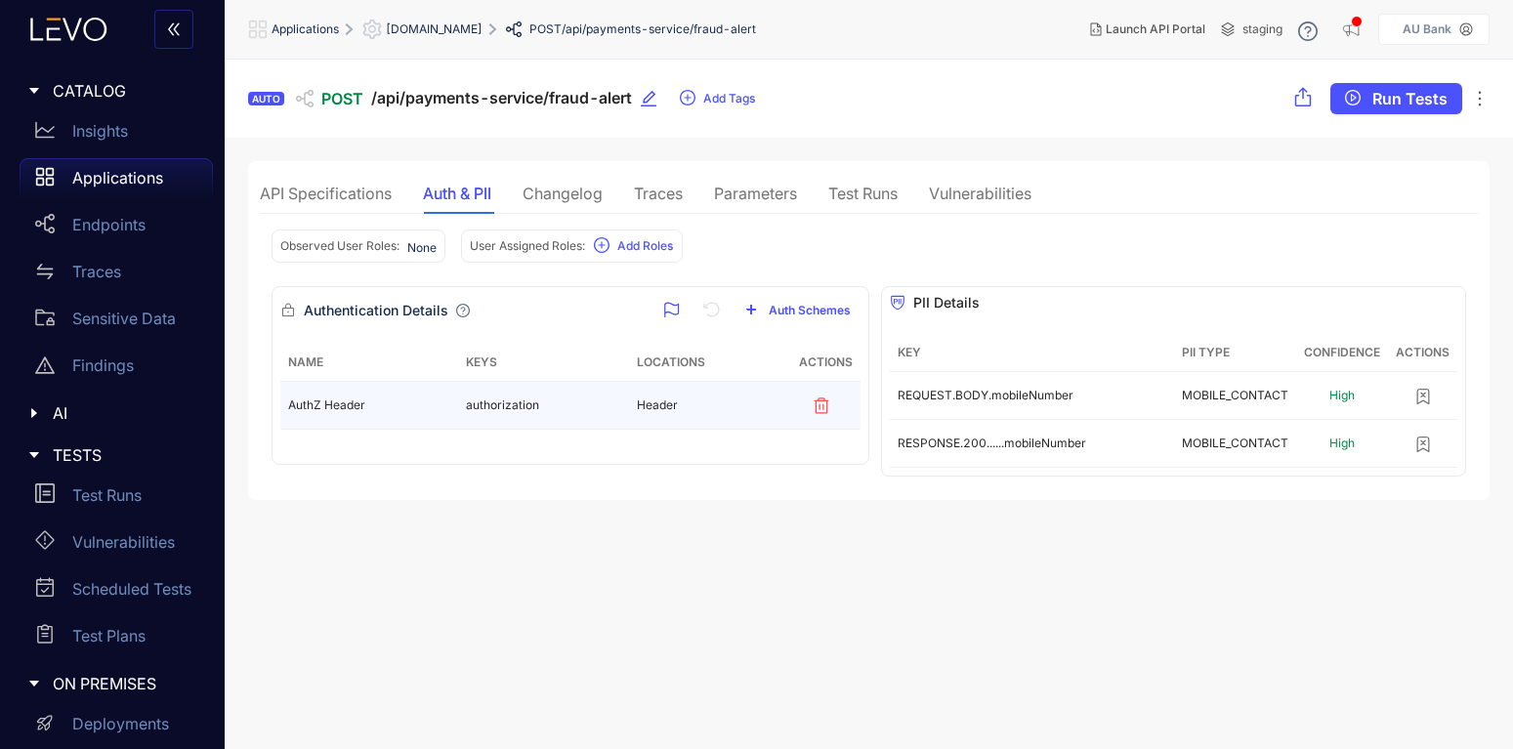
click at [385, 416] on td "AuthZ Header" at bounding box center [369, 406] width 178 height 48
click at [505, 404] on td "authorization" at bounding box center [543, 406] width 171 height 48
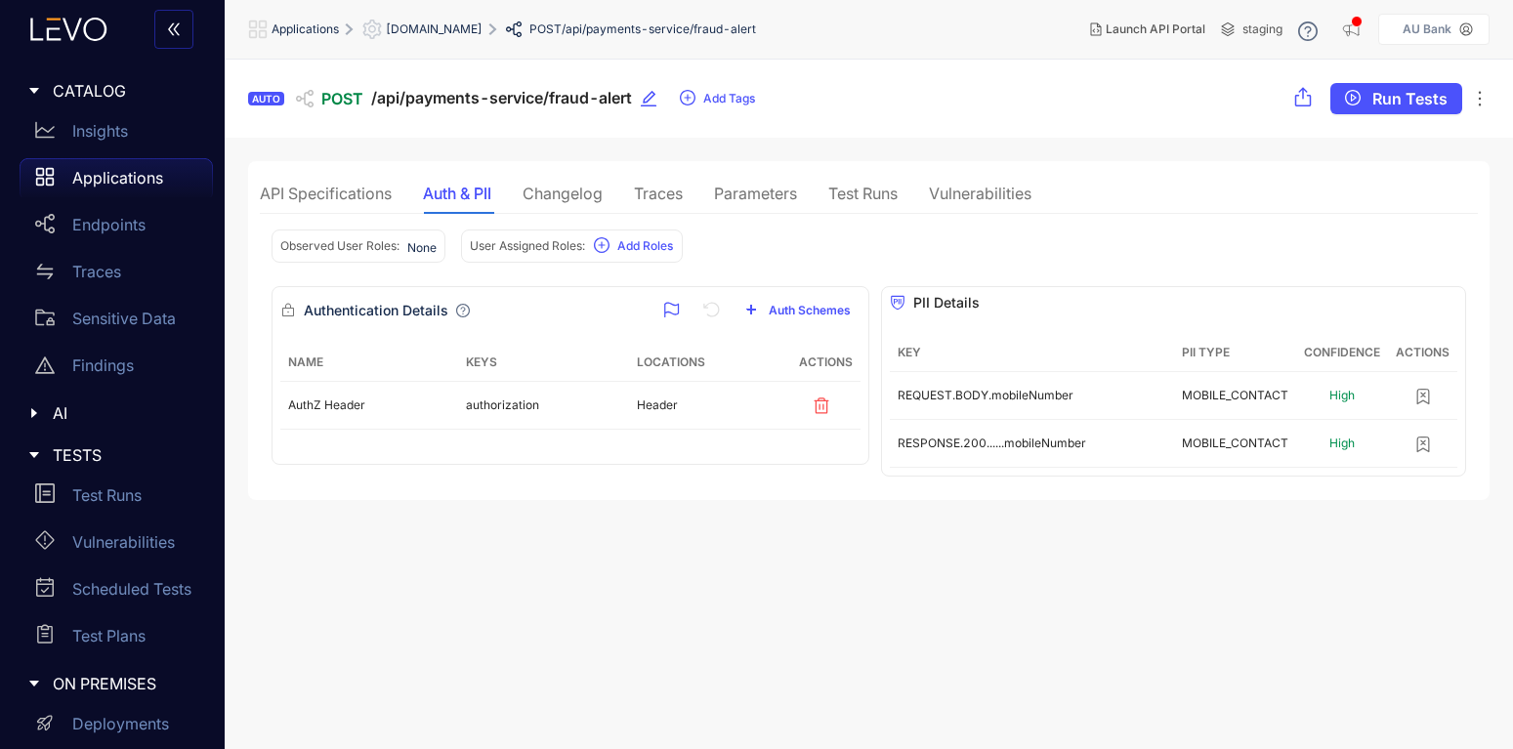
click at [861, 188] on div "Test Runs" at bounding box center [862, 194] width 69 height 18
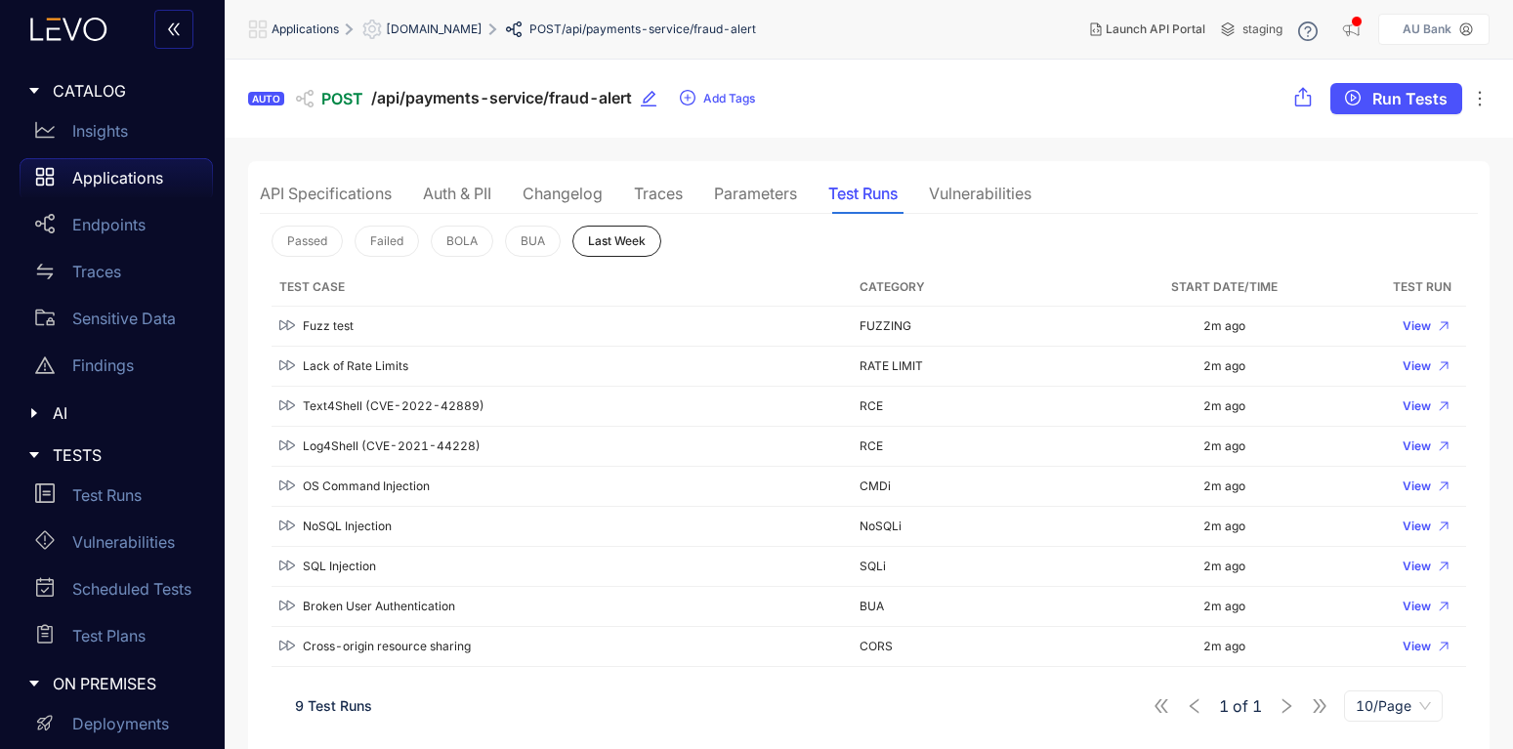
click at [769, 188] on div "Parameters" at bounding box center [755, 194] width 83 height 18
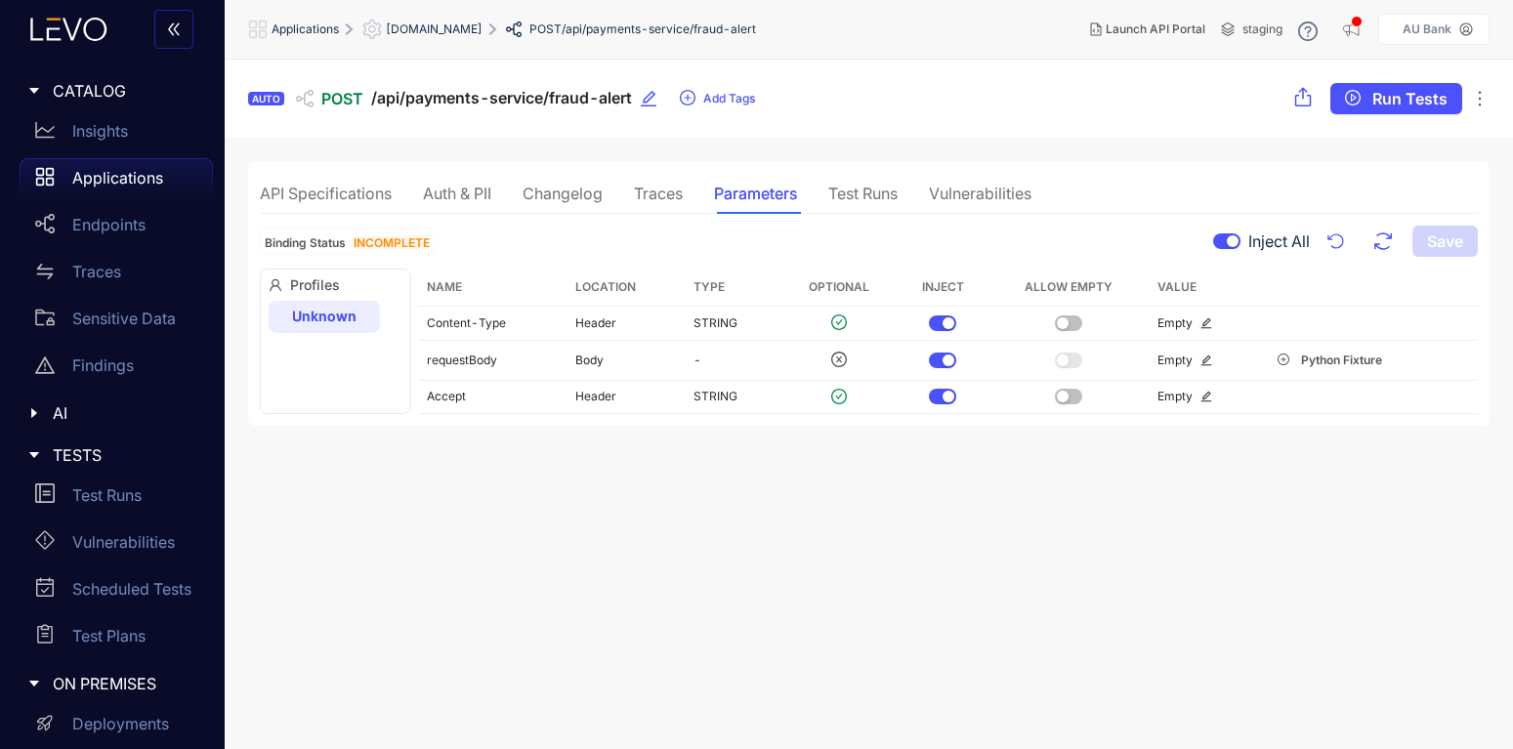
click at [653, 189] on div "Traces" at bounding box center [658, 194] width 49 height 18
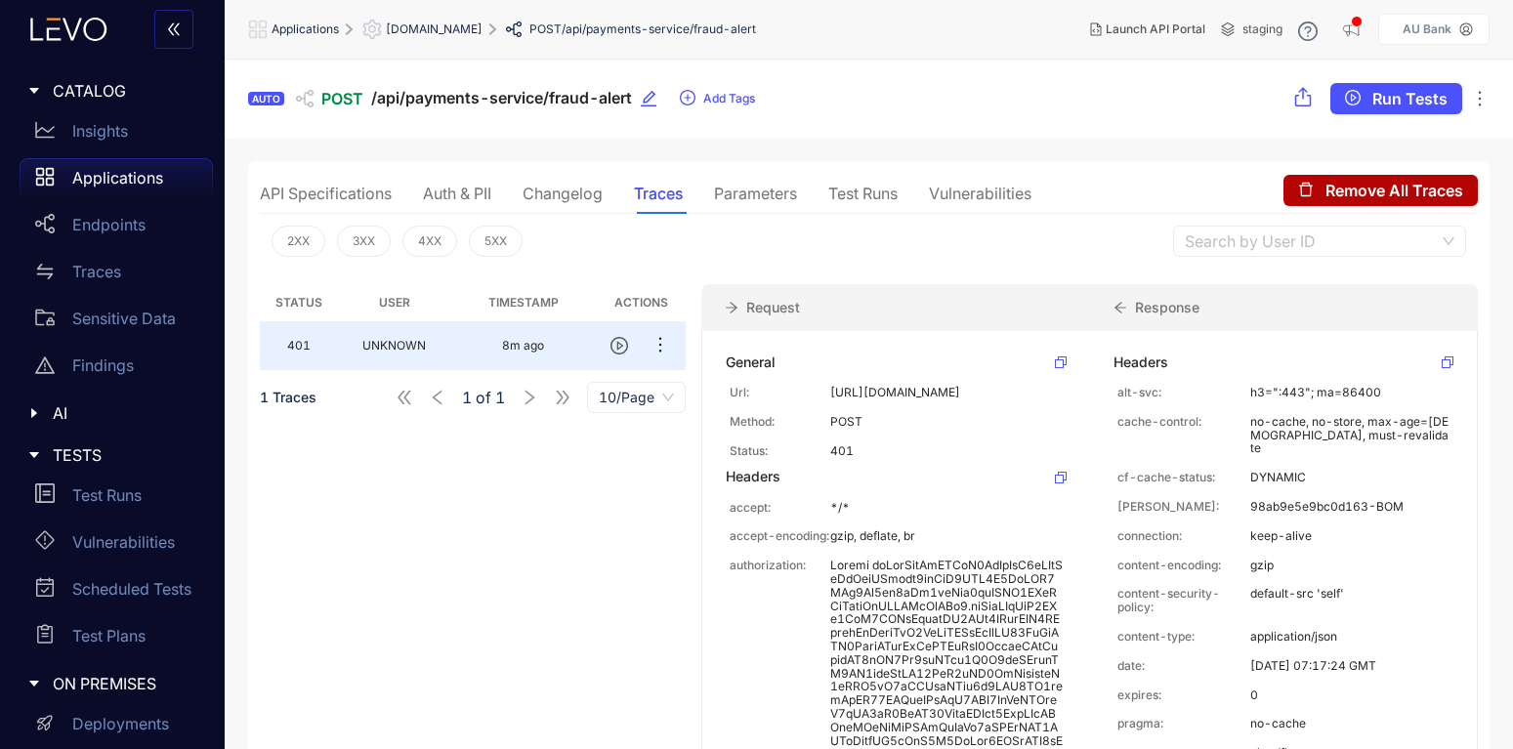
click at [547, 186] on div "Changelog" at bounding box center [563, 194] width 80 height 18
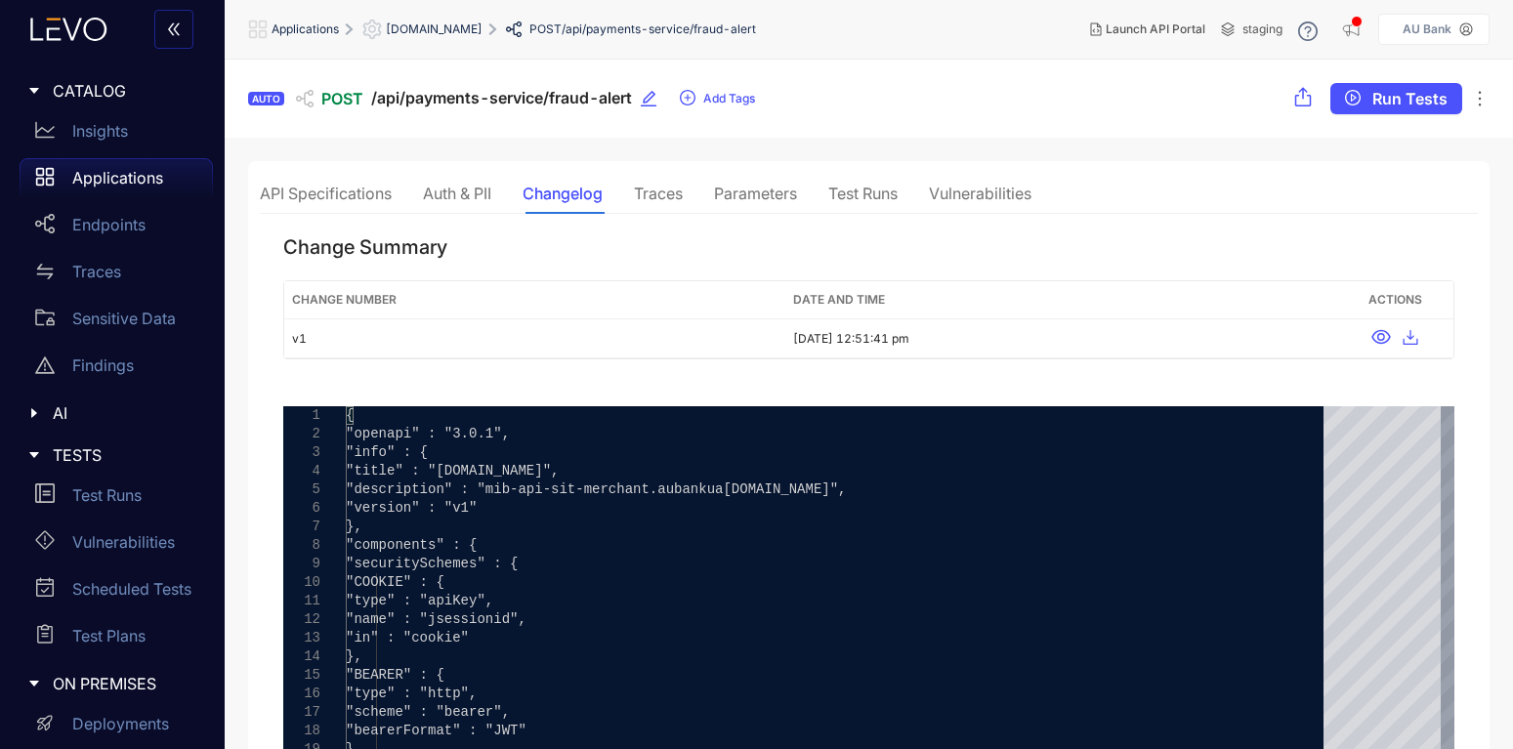
click at [443, 182] on div "Auth & PII" at bounding box center [457, 193] width 68 height 41
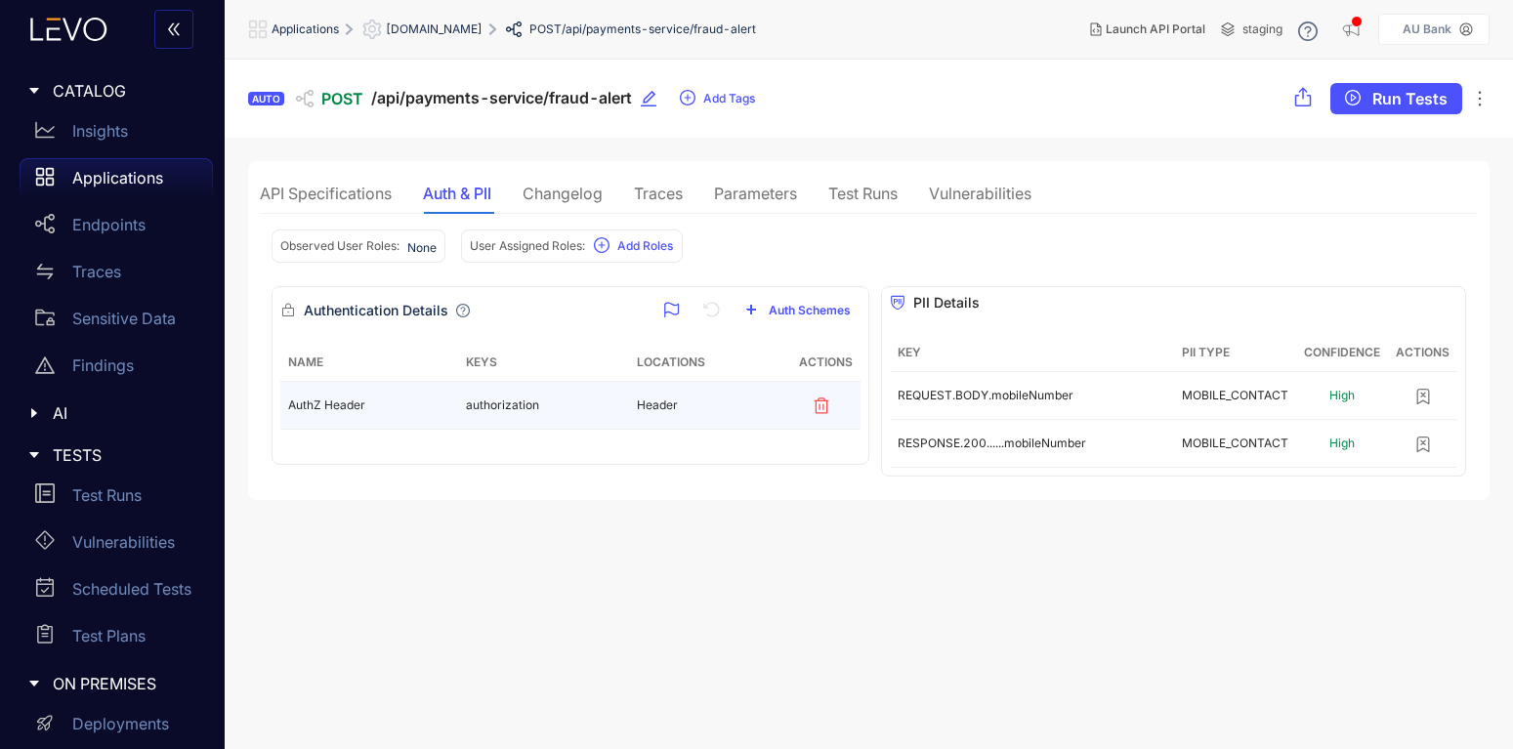
click at [513, 400] on td "authorization" at bounding box center [543, 406] width 171 height 48
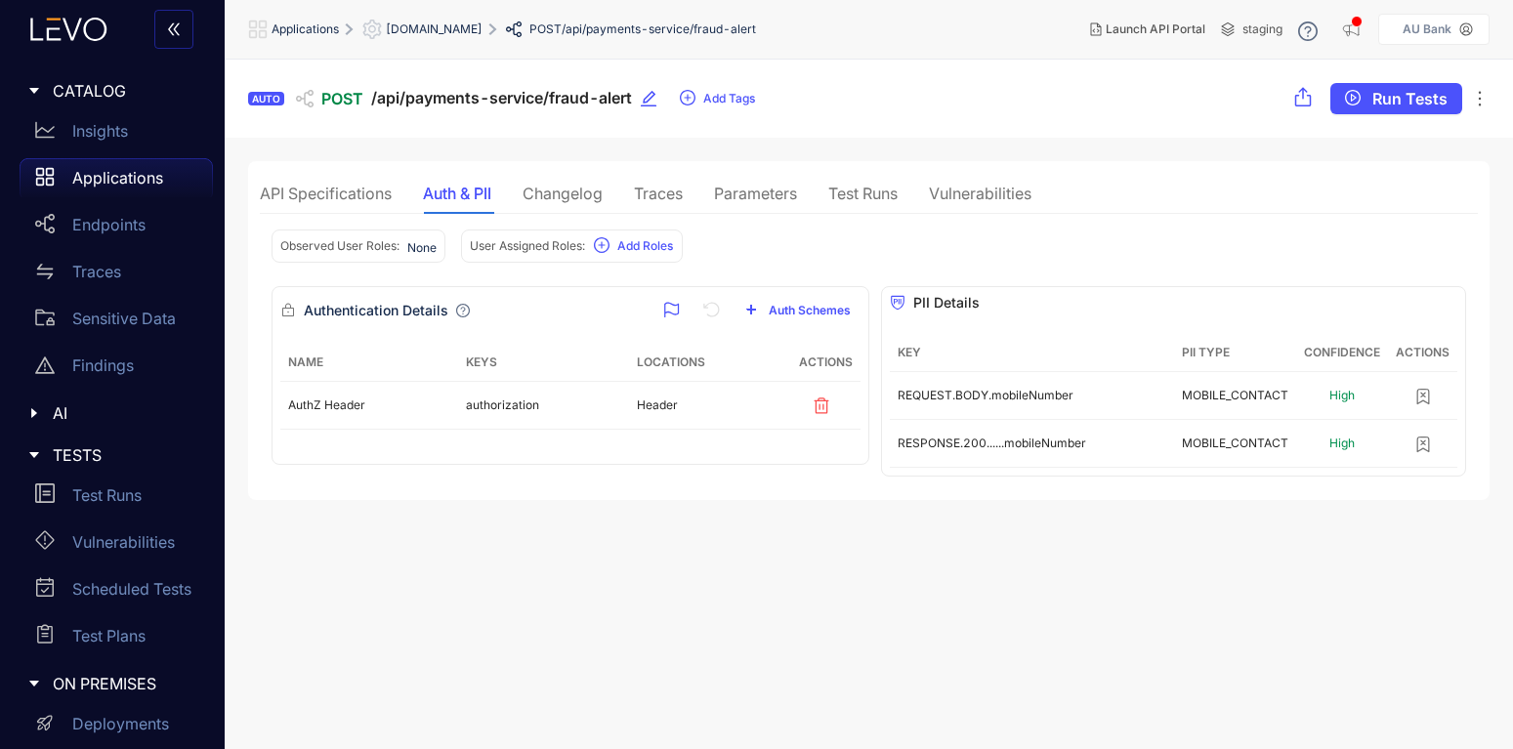
click at [331, 193] on div "API Specifications" at bounding box center [326, 194] width 132 height 18
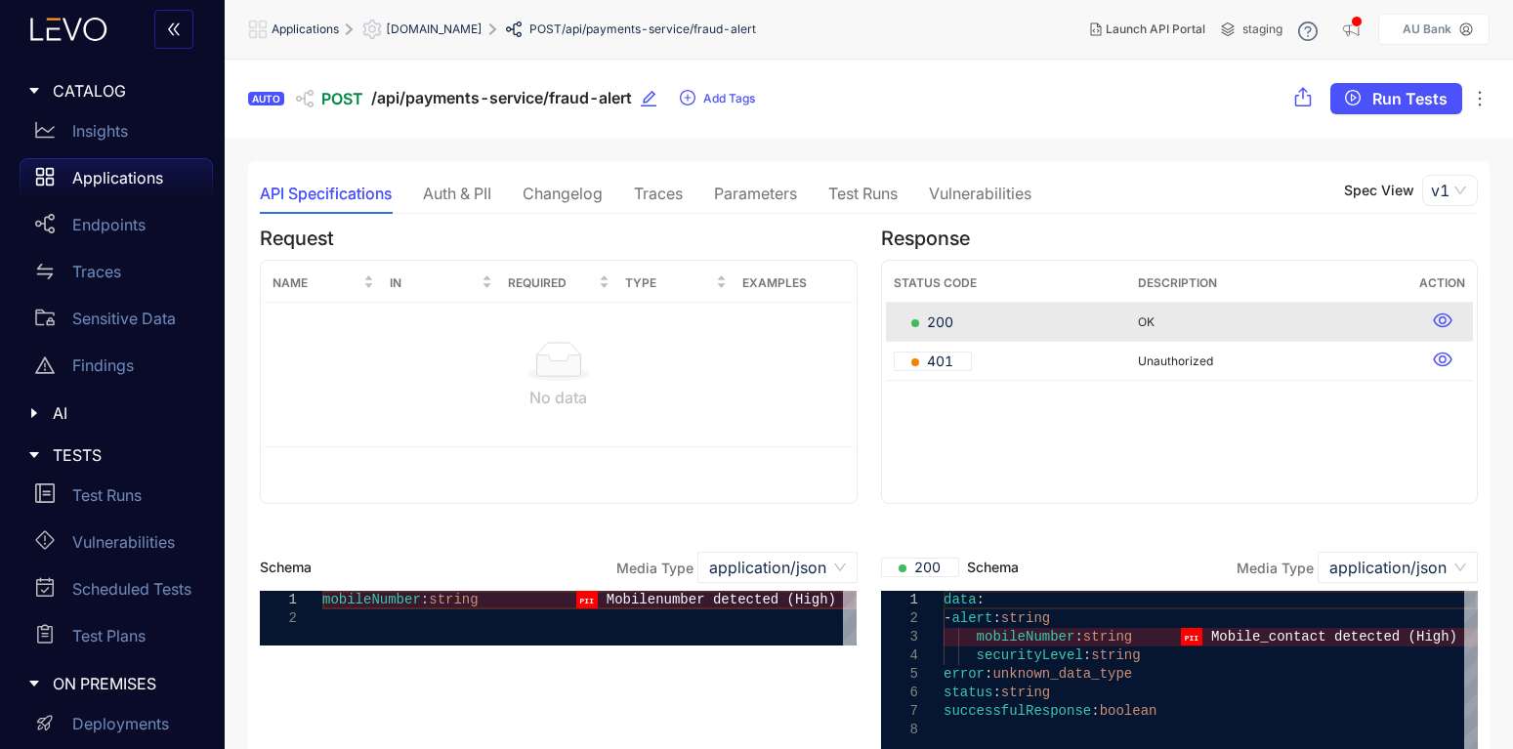
scroll to position [24, 0]
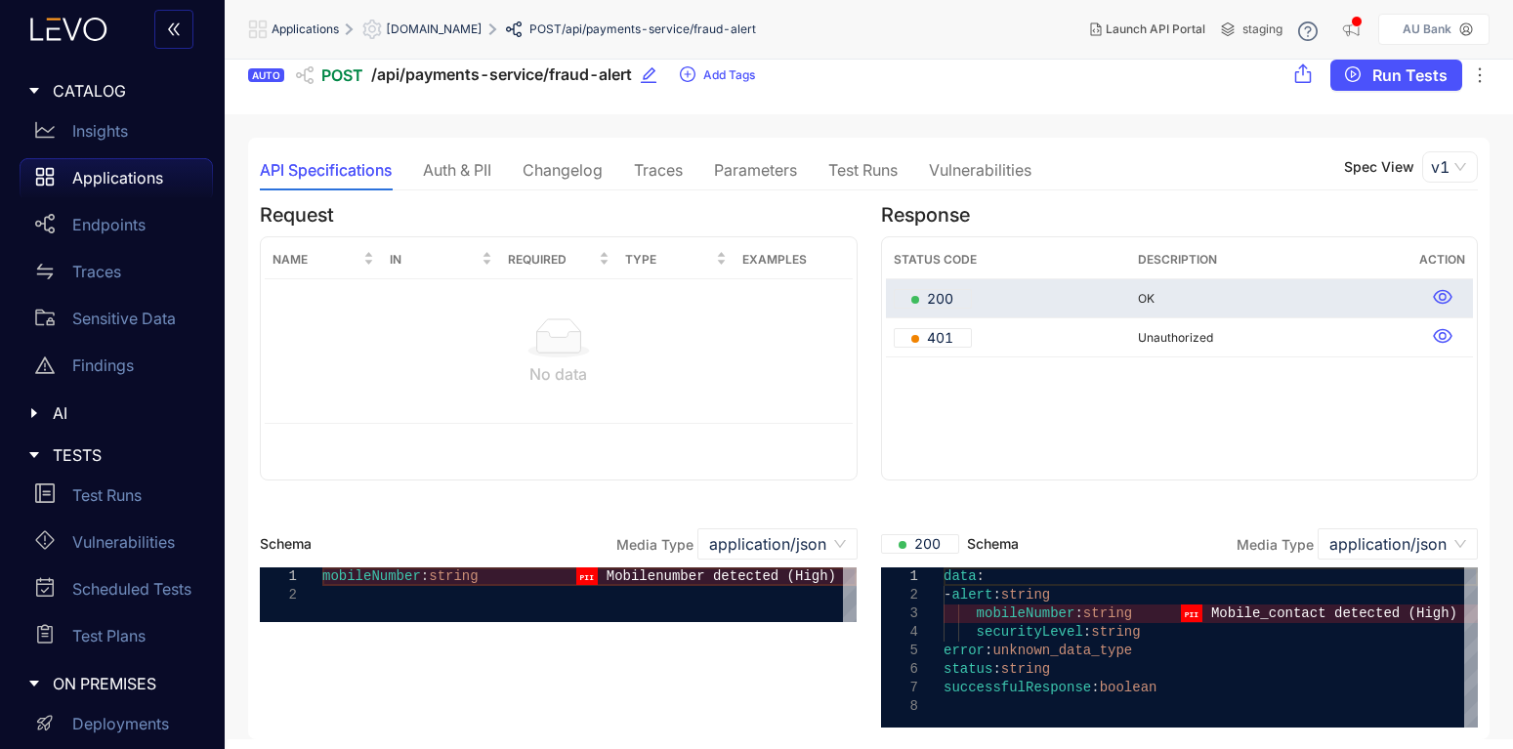
click at [1044, 305] on td "200" at bounding box center [1008, 298] width 244 height 39
click at [1439, 296] on icon at bounding box center [1442, 297] width 19 height 15
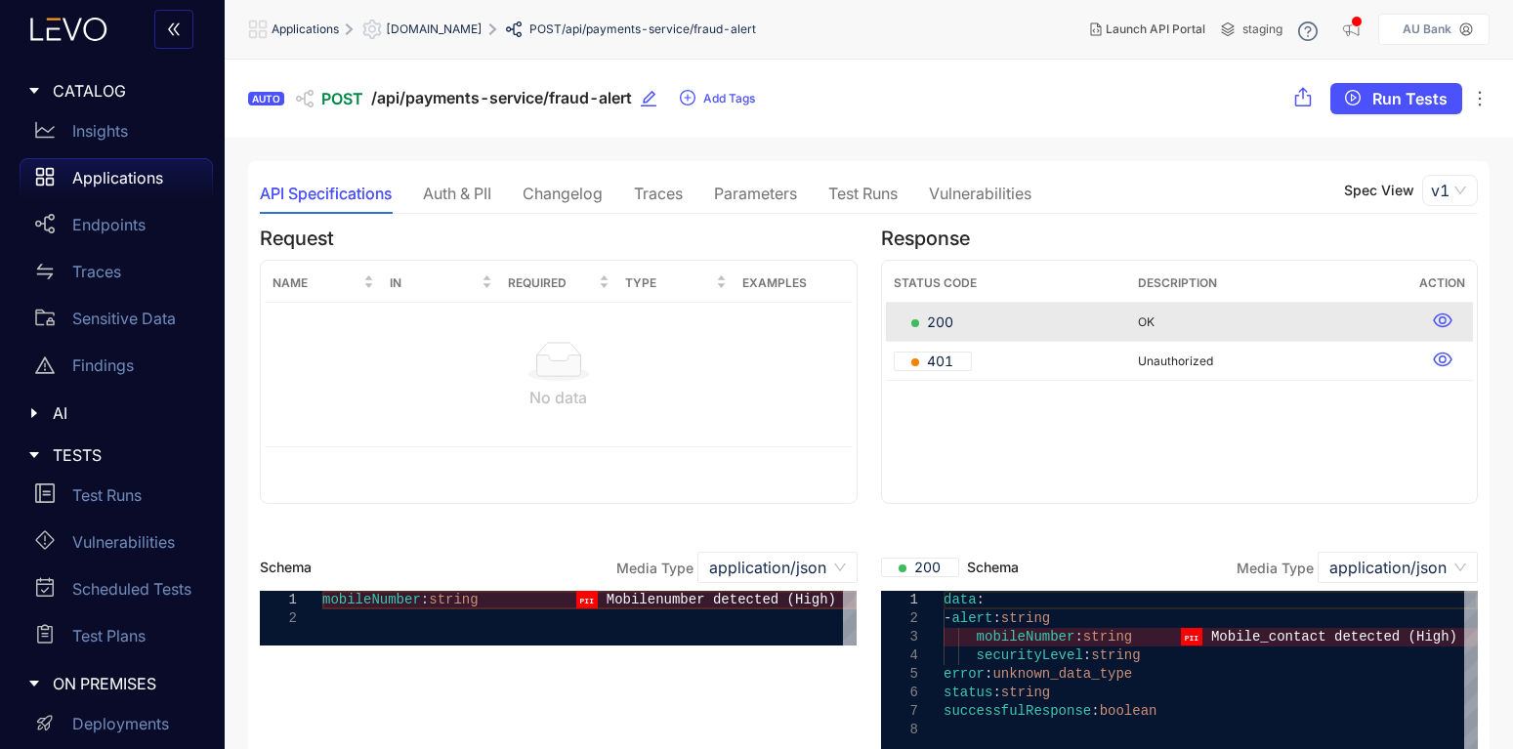
click at [740, 196] on div "Parameters" at bounding box center [755, 194] width 83 height 18
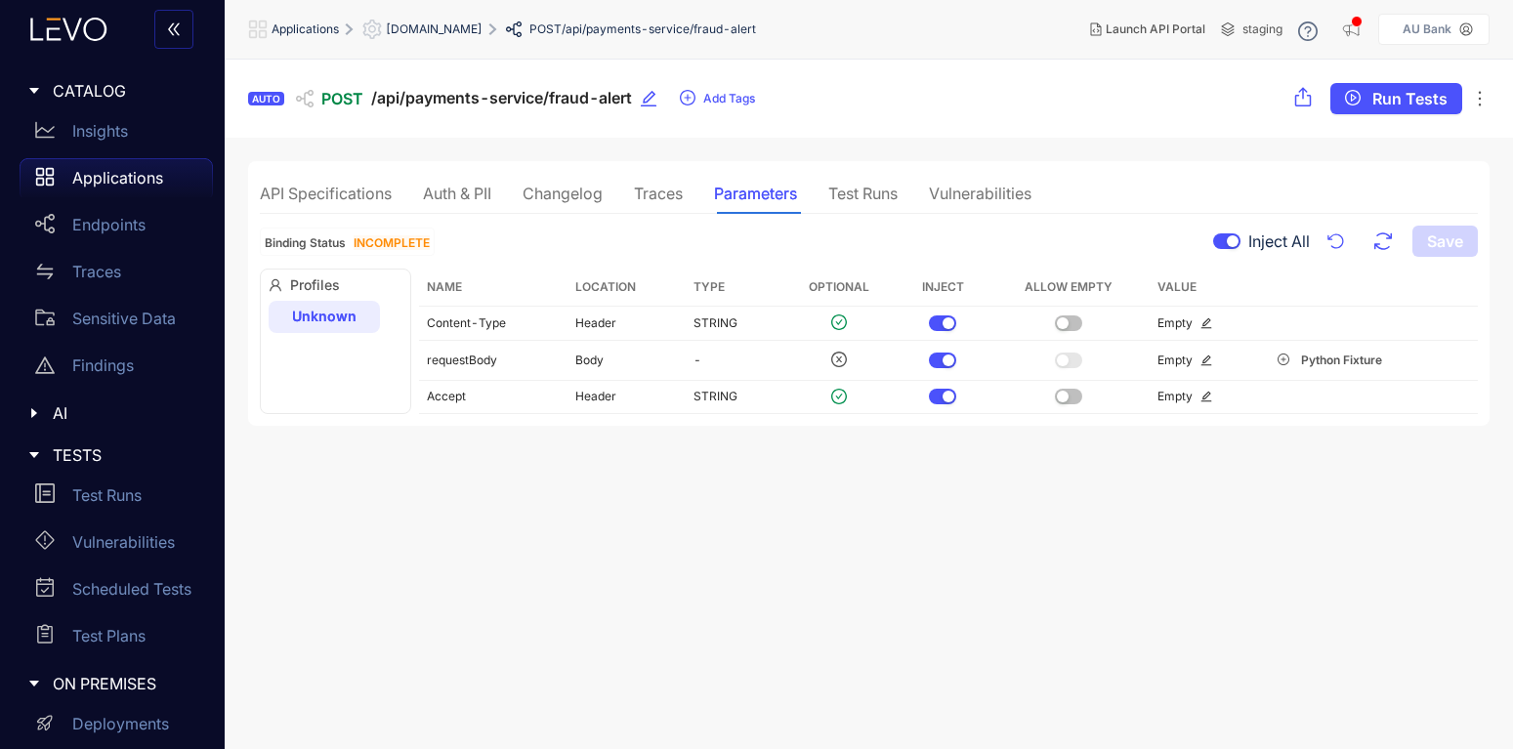
click at [440, 200] on div "Auth & PII" at bounding box center [457, 194] width 68 height 18
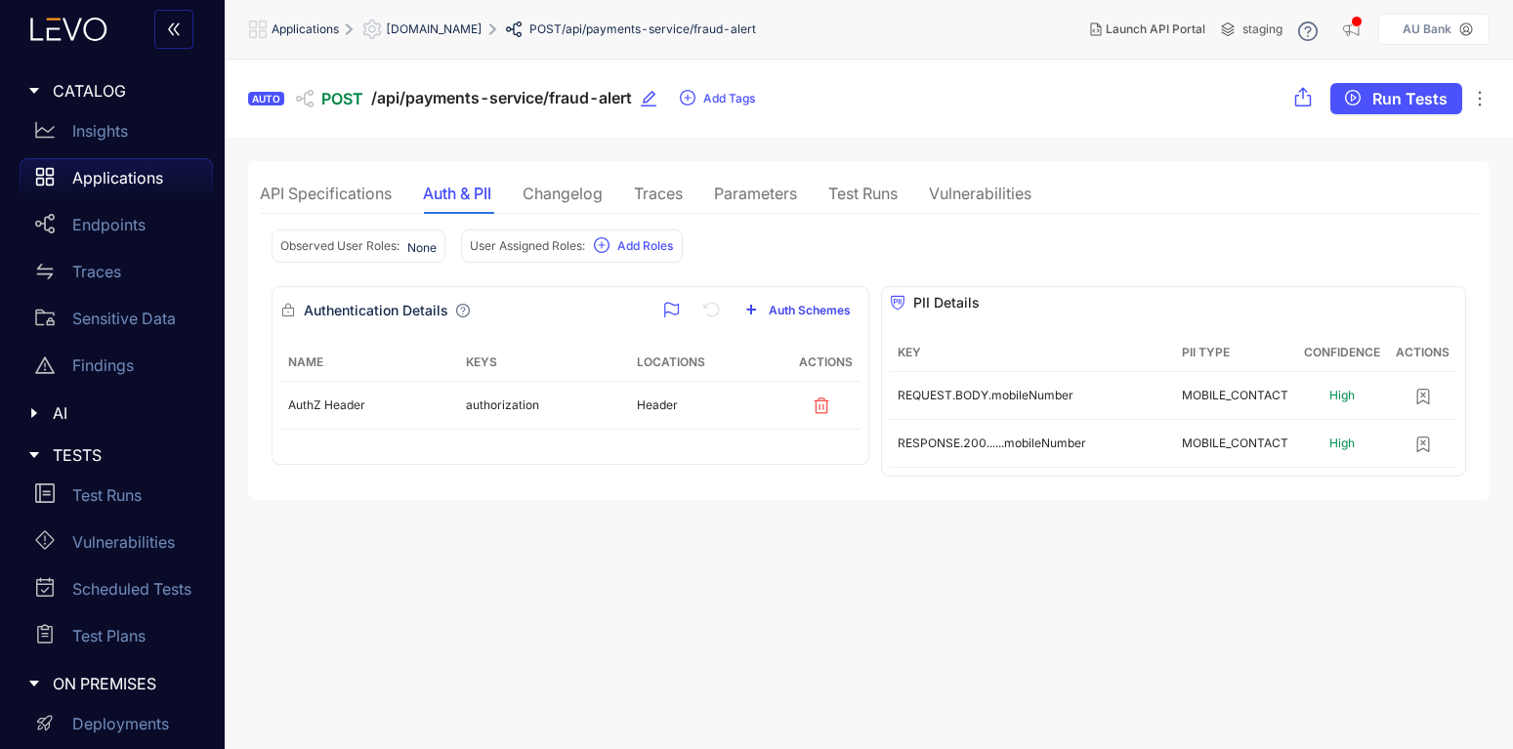
click at [821, 314] on span "Auth Schemes" at bounding box center [810, 311] width 82 height 14
type input "*"
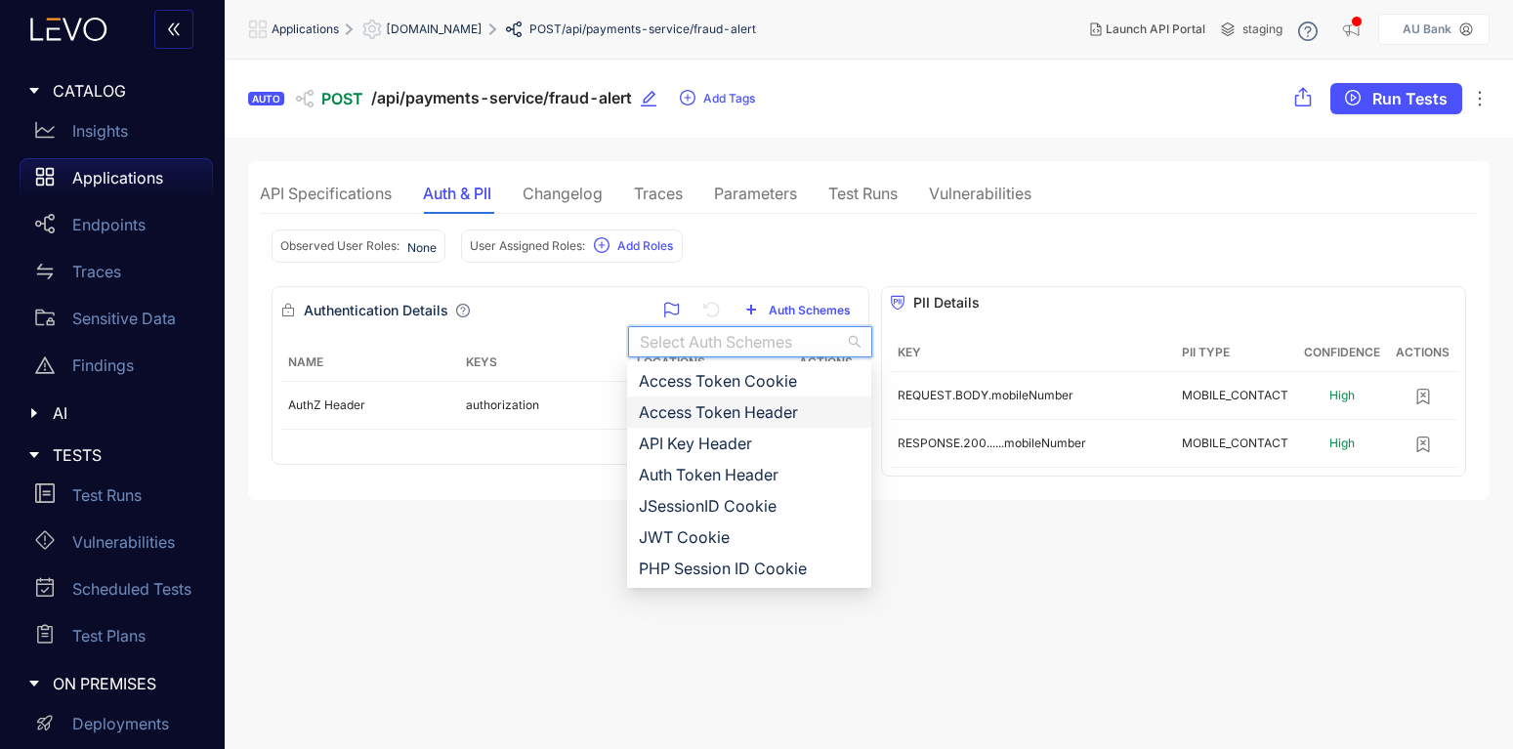
click at [521, 534] on section "AUTO POST /api/payments-service/fraud-alert Add Tags Run Tests API Specificatio…" at bounding box center [869, 405] width 1288 height 691
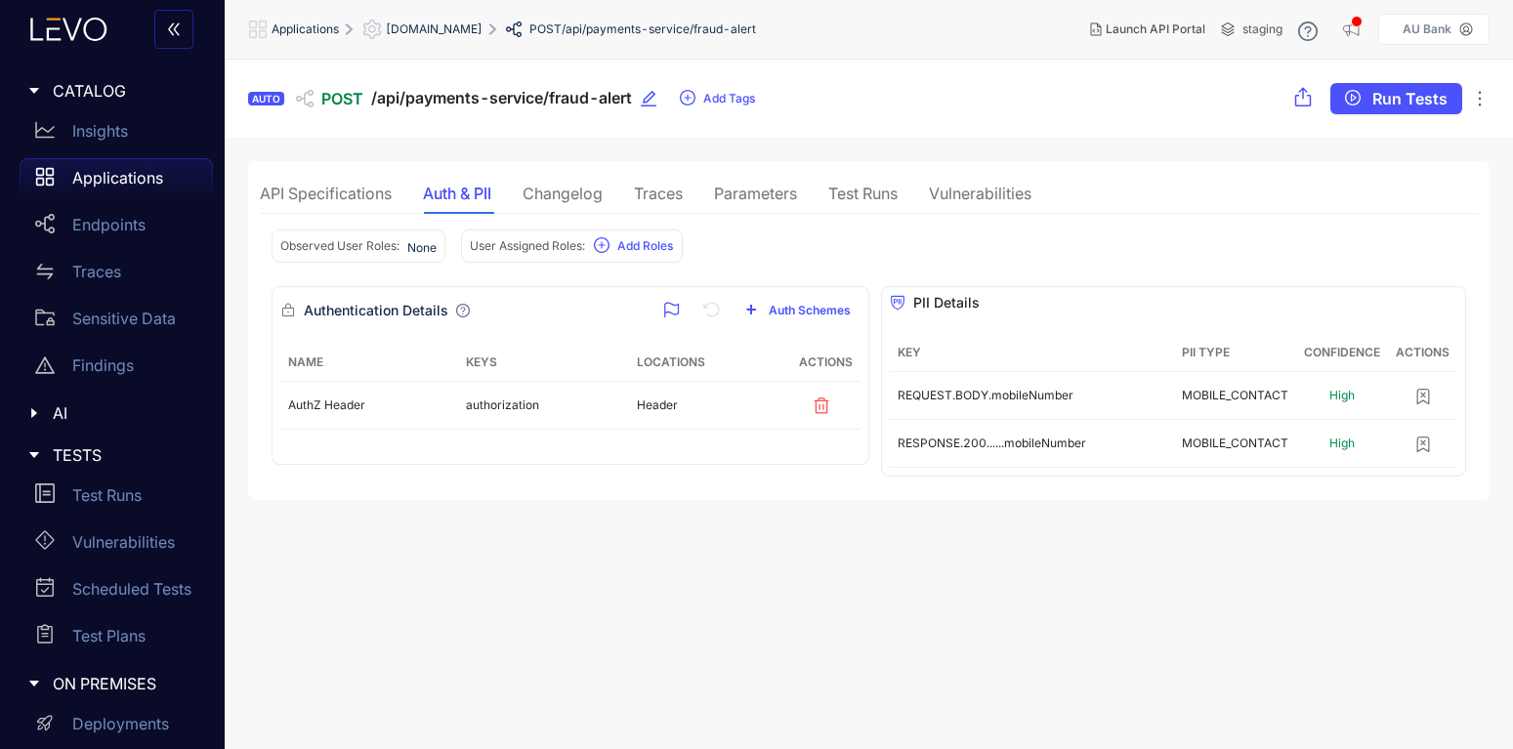
click at [332, 188] on div "API Specifications" at bounding box center [326, 194] width 132 height 18
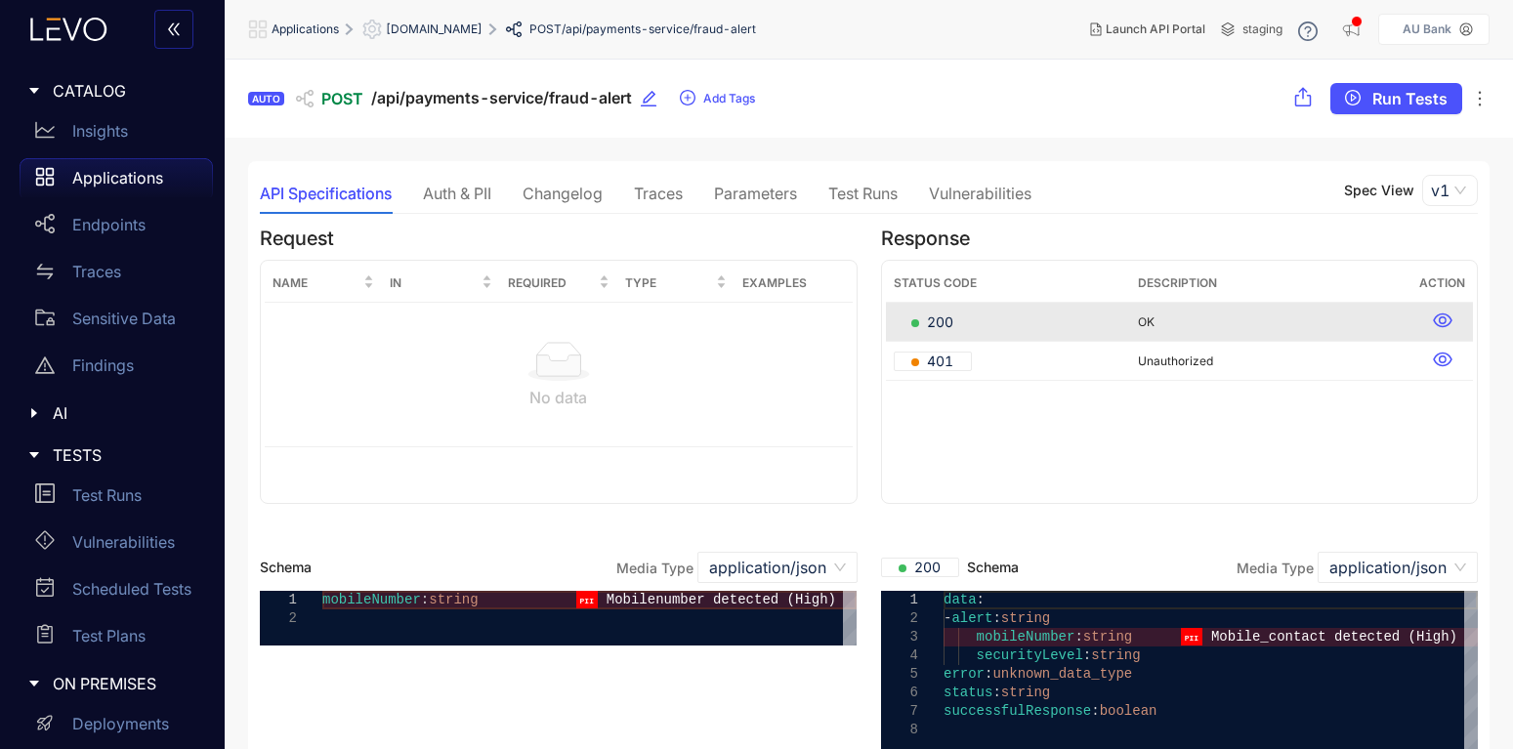
click at [871, 186] on div "Test Runs" at bounding box center [862, 194] width 69 height 18
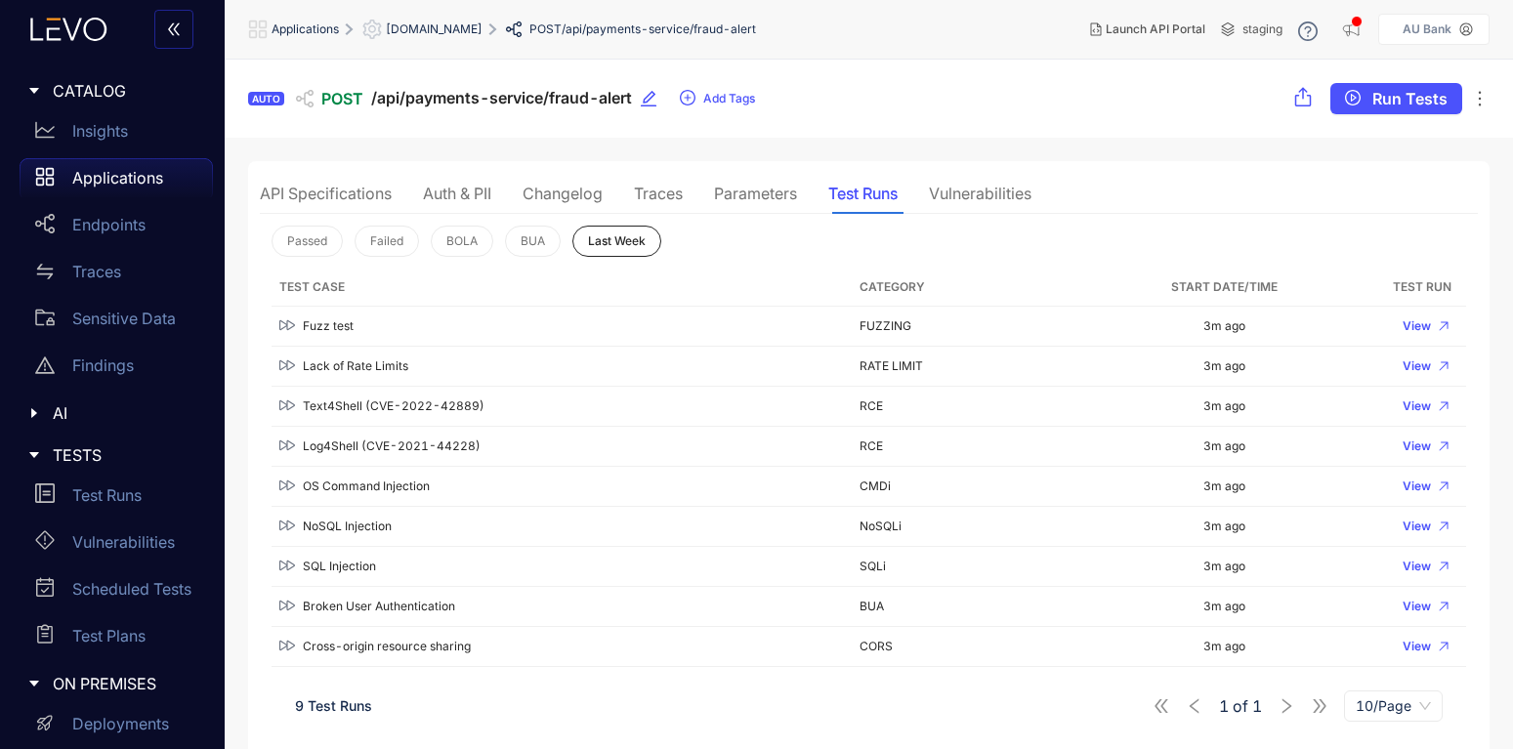
click at [657, 184] on div "Traces" at bounding box center [658, 193] width 49 height 41
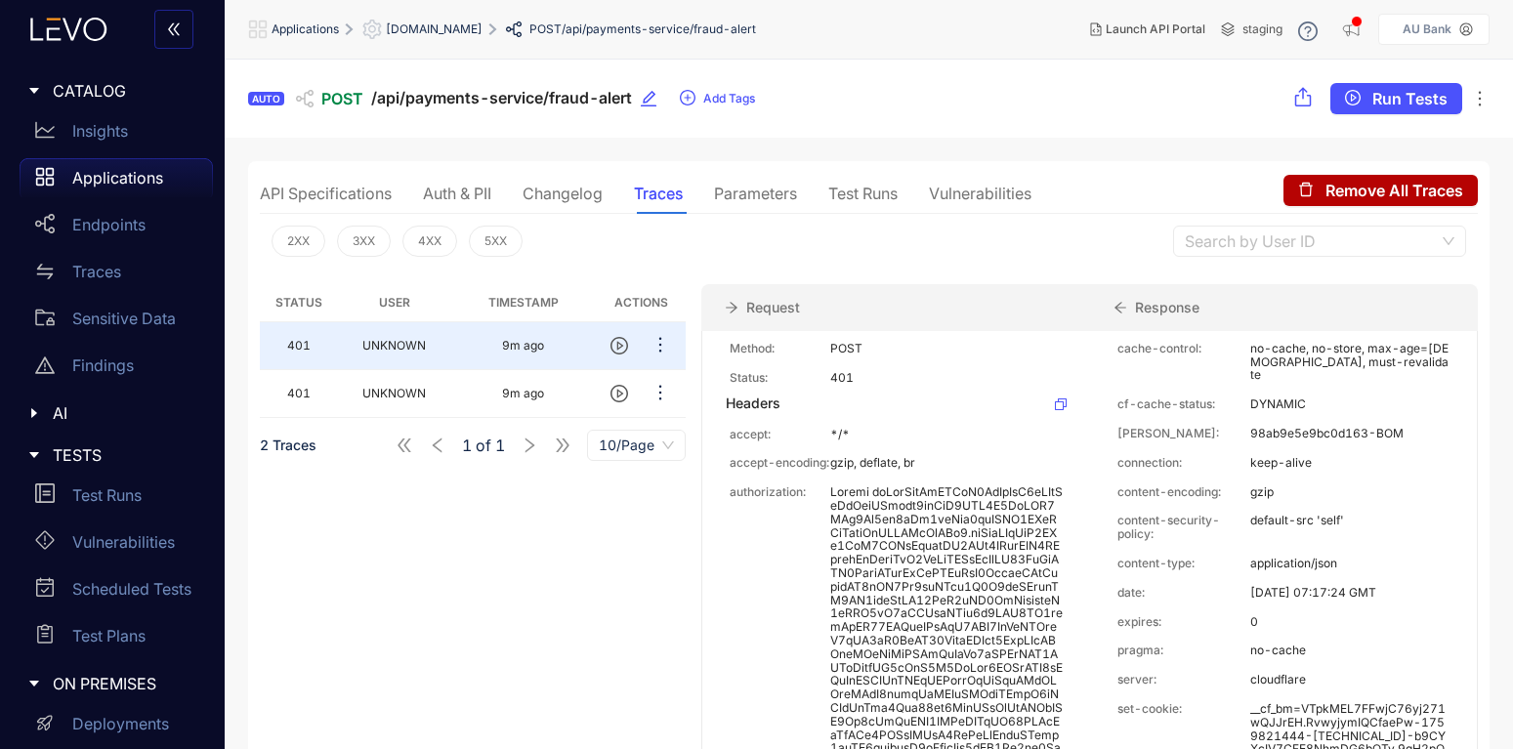
scroll to position [117, 0]
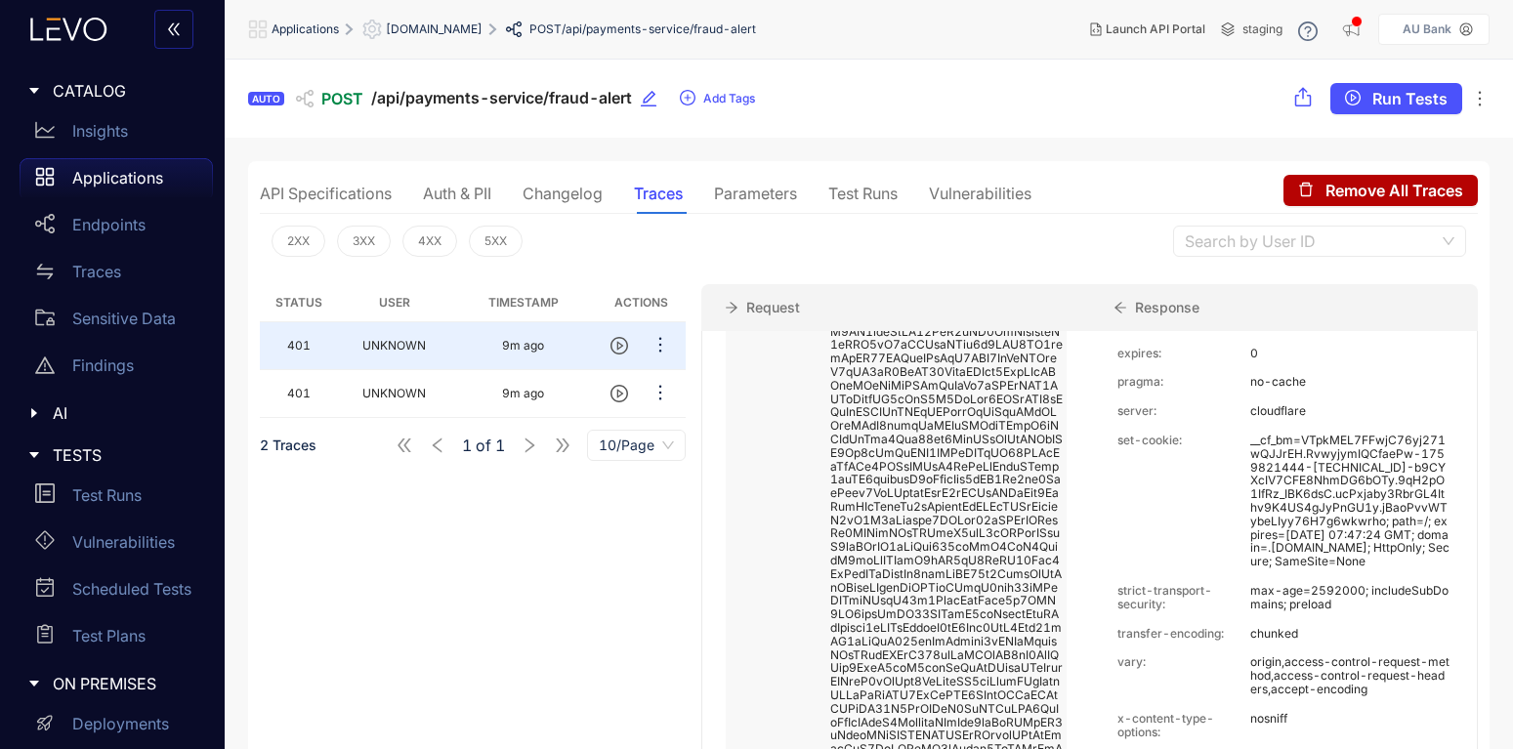
scroll to position [0, 0]
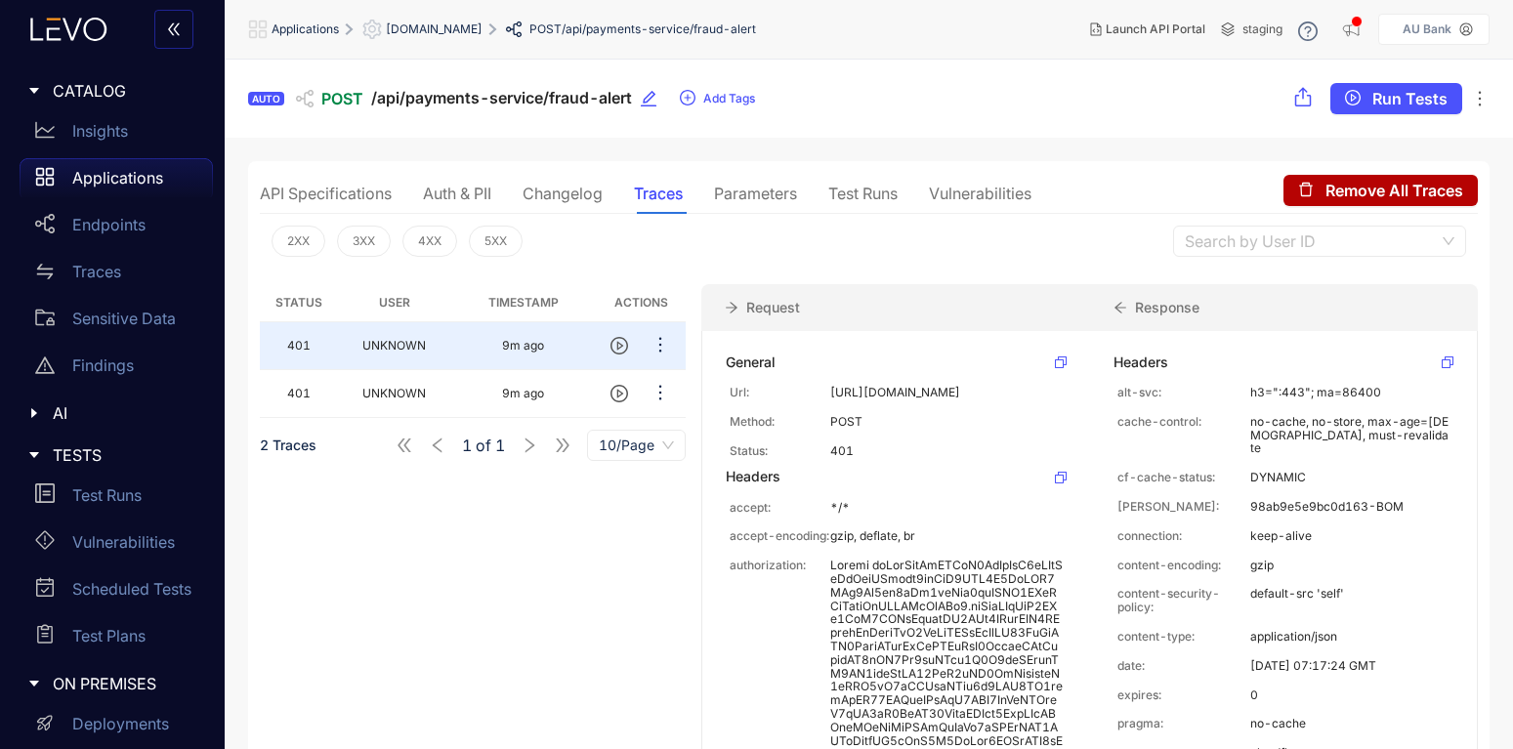
click at [747, 193] on div "Parameters" at bounding box center [755, 194] width 83 height 18
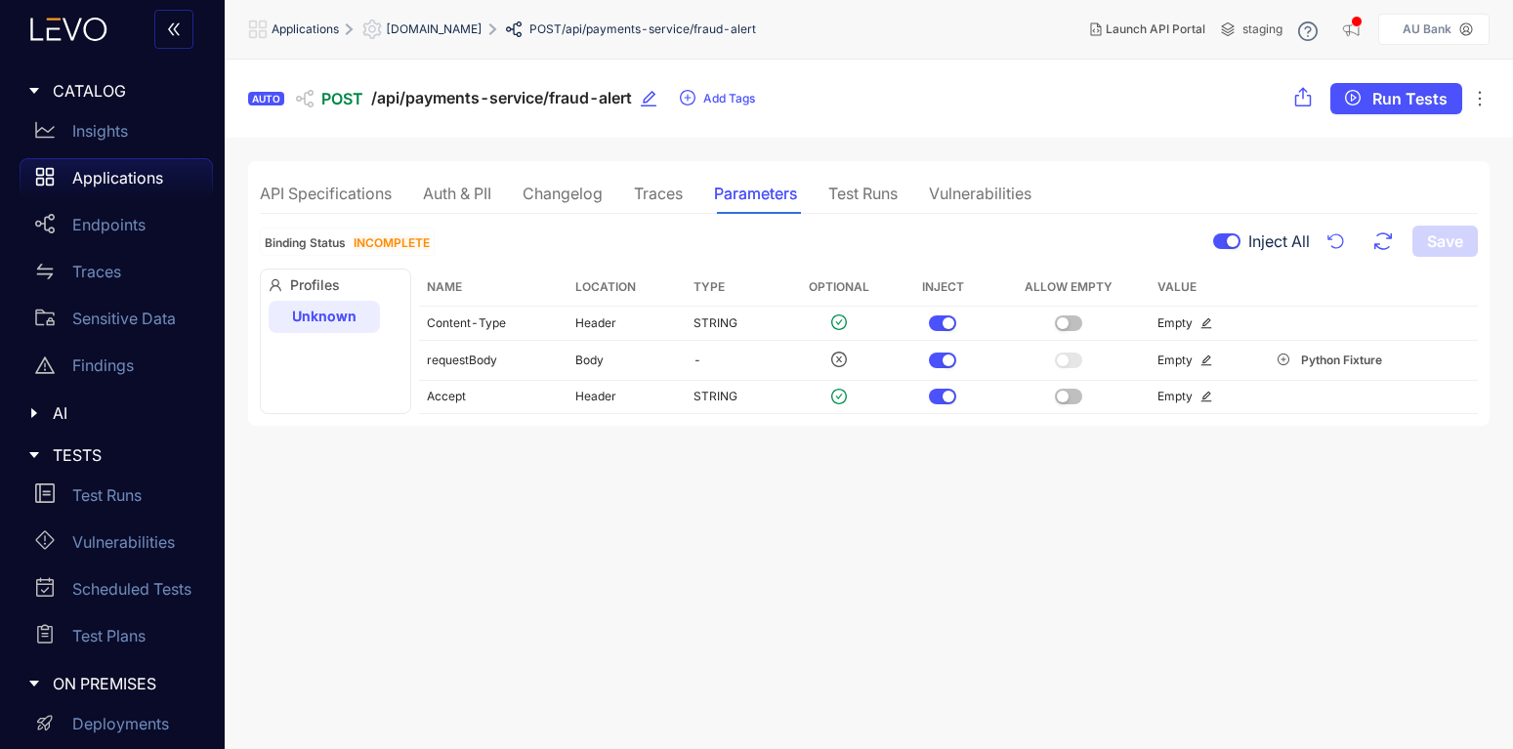
click at [92, 173] on p "Applications" at bounding box center [117, 178] width 91 height 18
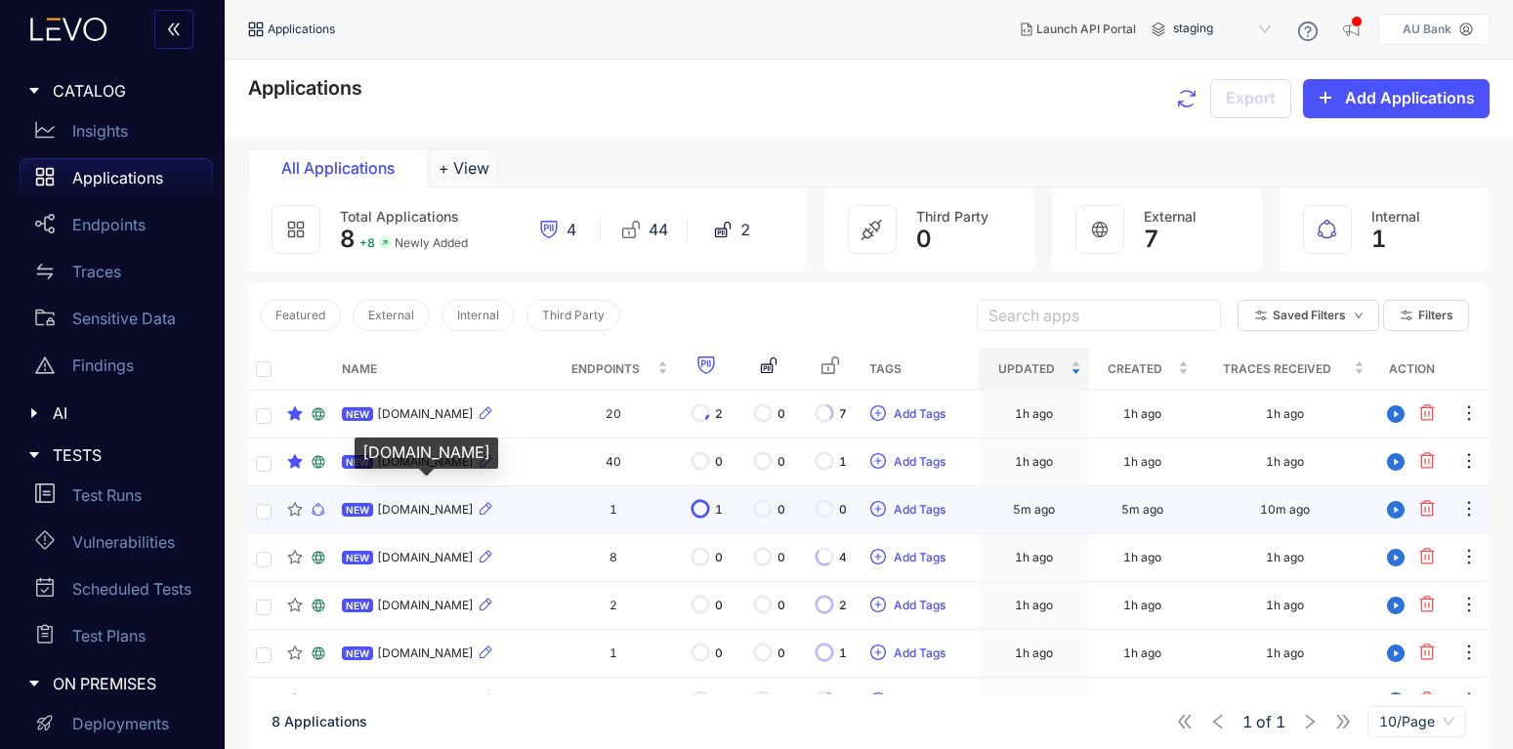
click at [426, 509] on span "[DOMAIN_NAME]" at bounding box center [425, 510] width 97 height 14
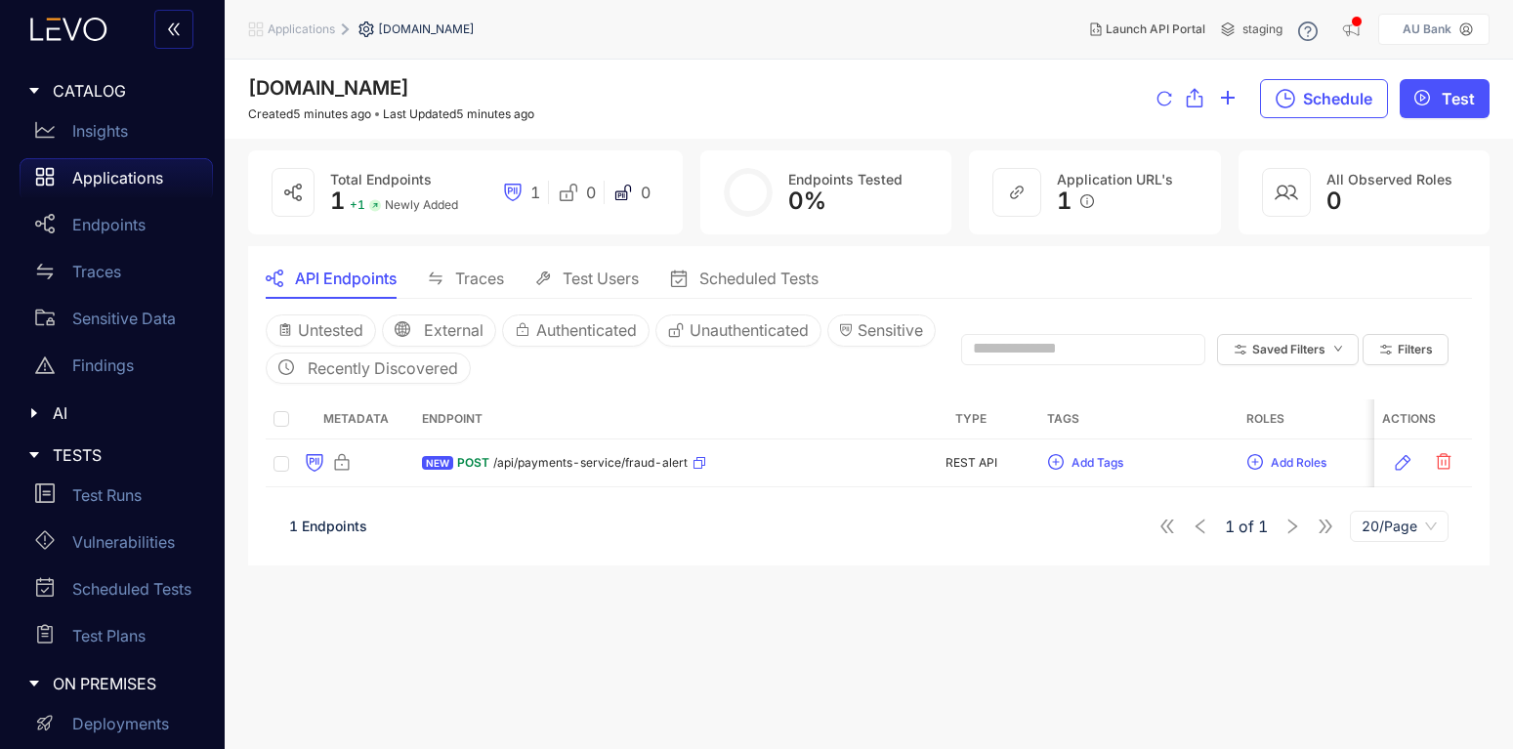
drag, startPoint x: 1104, startPoint y: 481, endPoint x: 705, endPoint y: 415, distance: 403.8
click at [705, 415] on div "Metadata Endpoint Type Tags Roles Discovered Modified Traces Actions NEW POST /…" at bounding box center [869, 443] width 1206 height 88
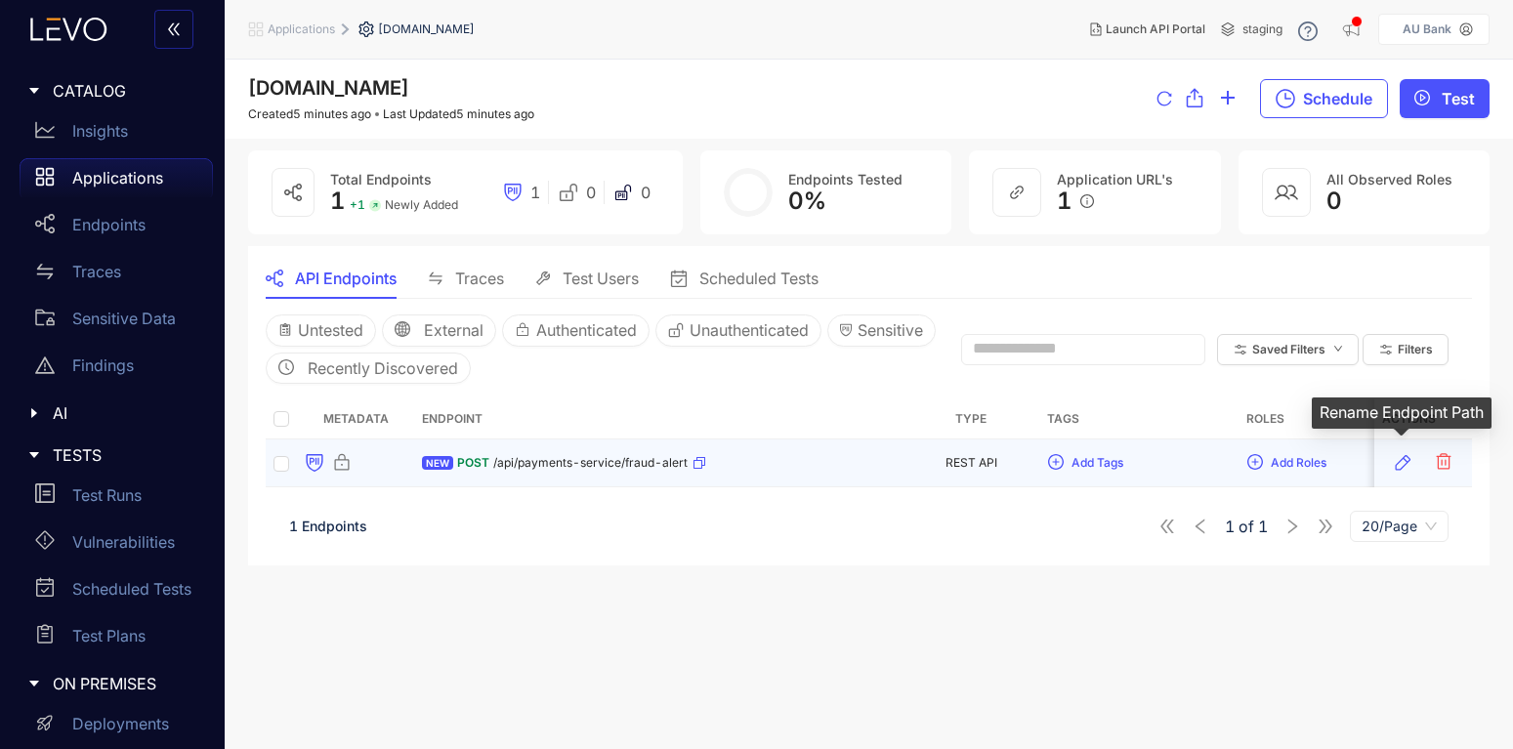
click at [1398, 461] on icon "button" at bounding box center [1403, 463] width 20 height 20
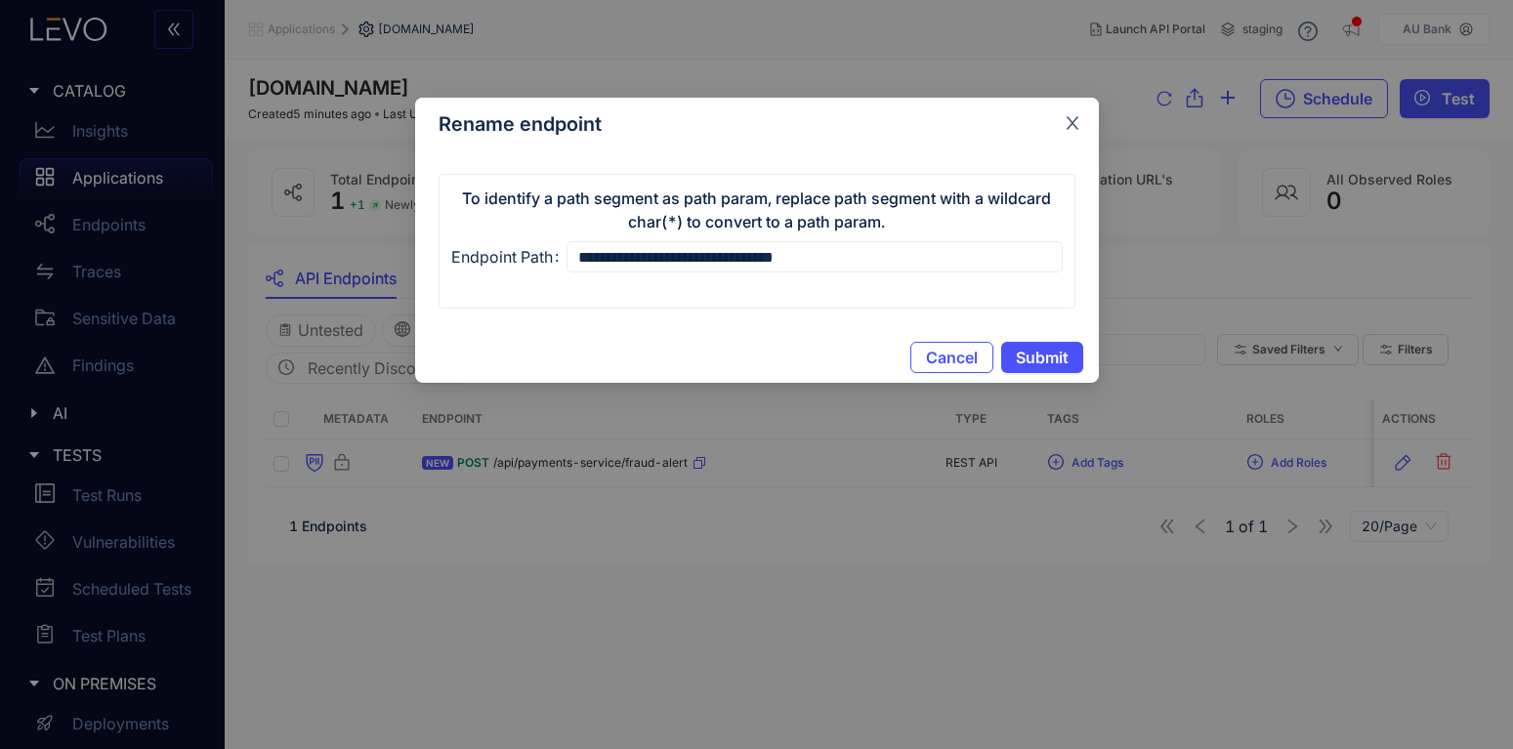
click at [1071, 127] on icon "close" at bounding box center [1073, 123] width 18 height 18
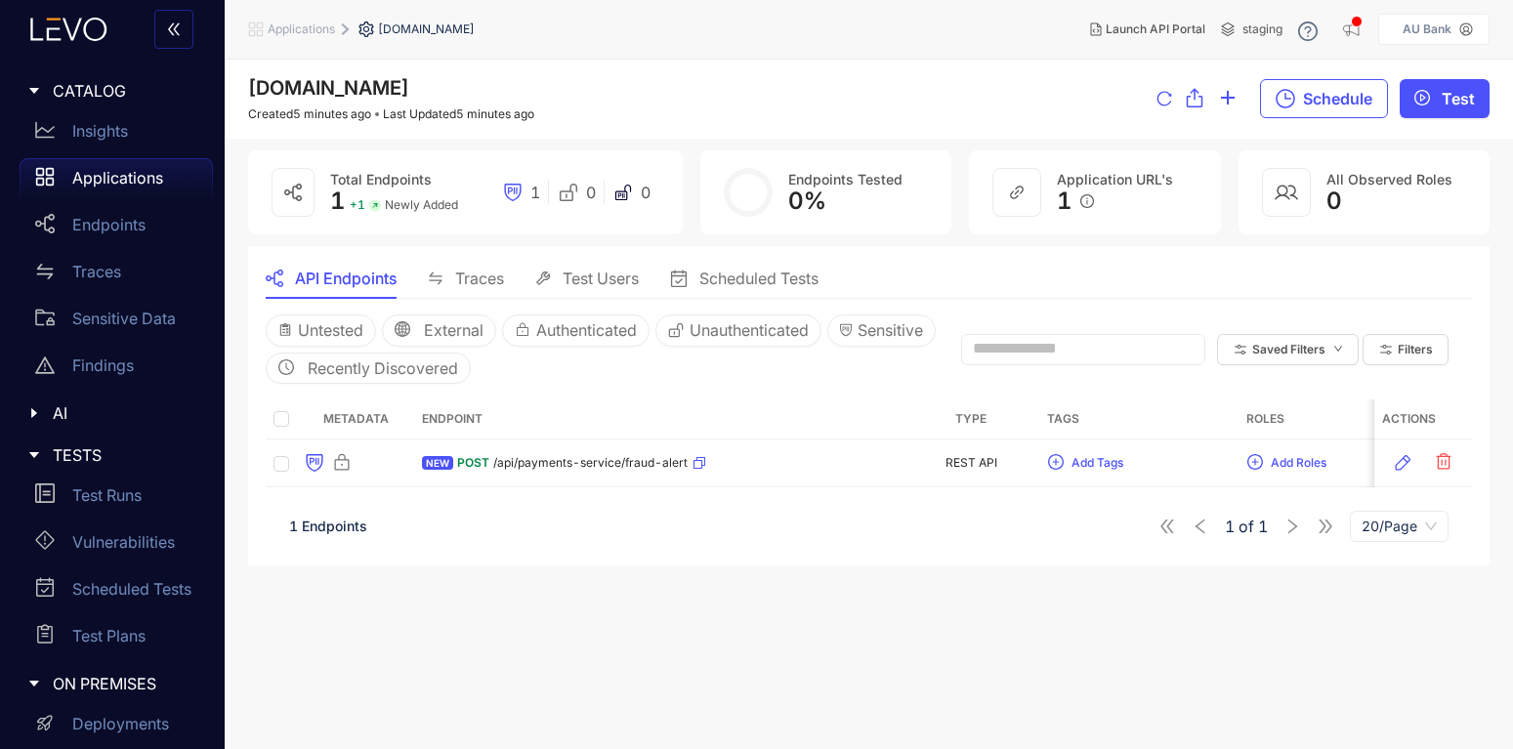
click at [485, 286] on span "Traces" at bounding box center [479, 279] width 49 height 18
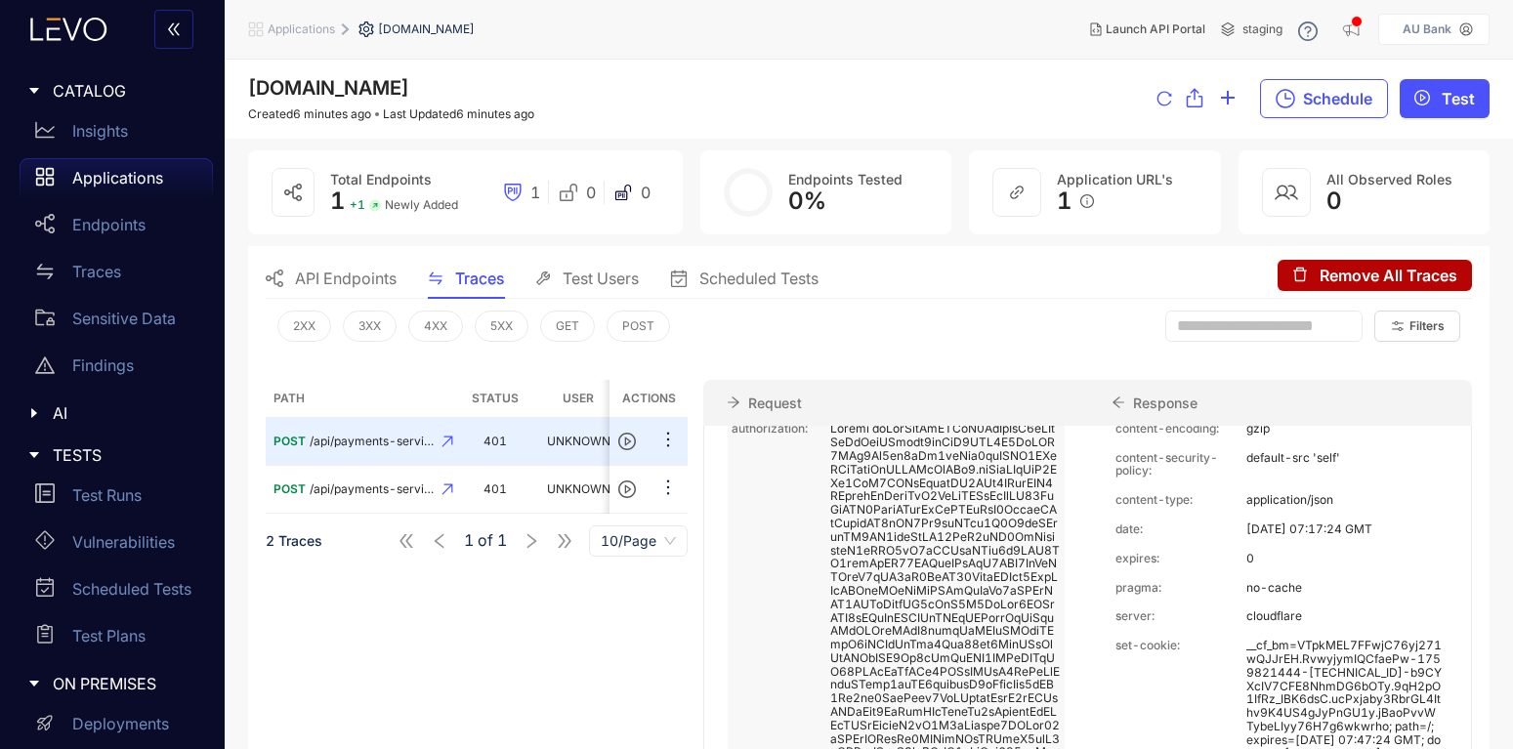
scroll to position [117, 0]
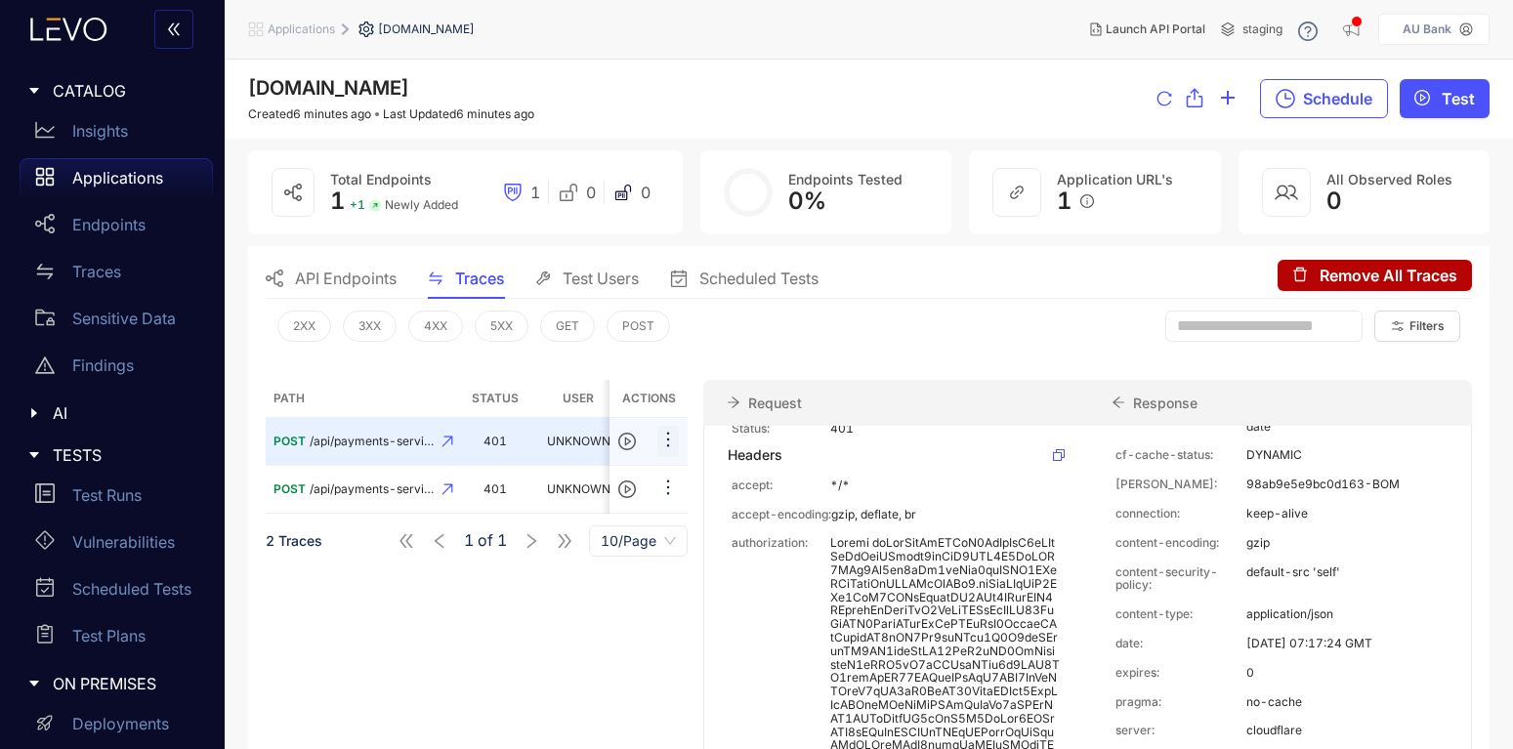
click at [669, 430] on icon "ellipsis" at bounding box center [668, 440] width 20 height 20
click at [511, 727] on div "Path Status User Timestamp Actions POST /api/payments-service/fraud-alert 401 U…" at bounding box center [477, 647] width 422 height 535
click at [356, 278] on span "API Endpoints" at bounding box center [346, 279] width 102 height 18
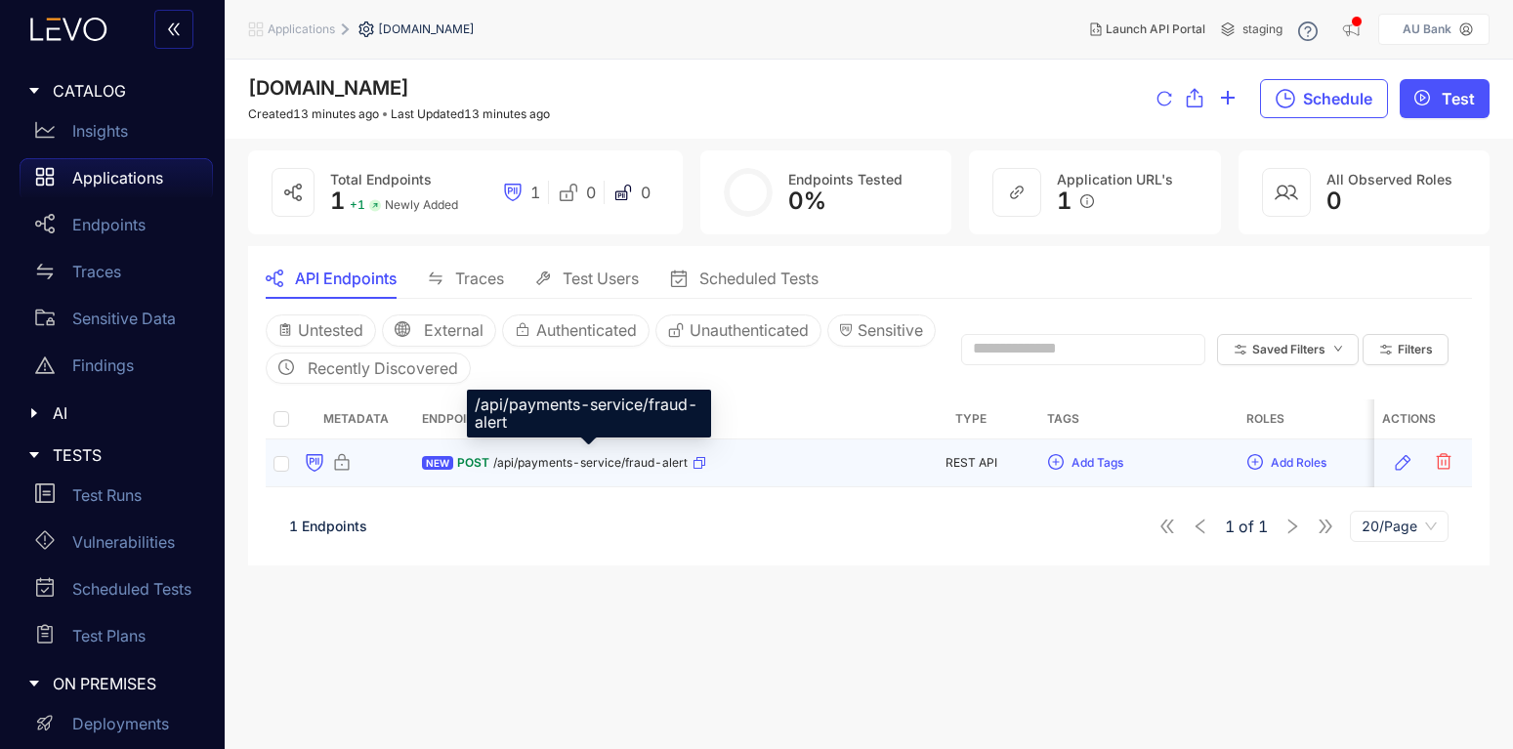
click at [579, 462] on span "/api/payments-service/fraud-alert" at bounding box center [590, 463] width 194 height 14
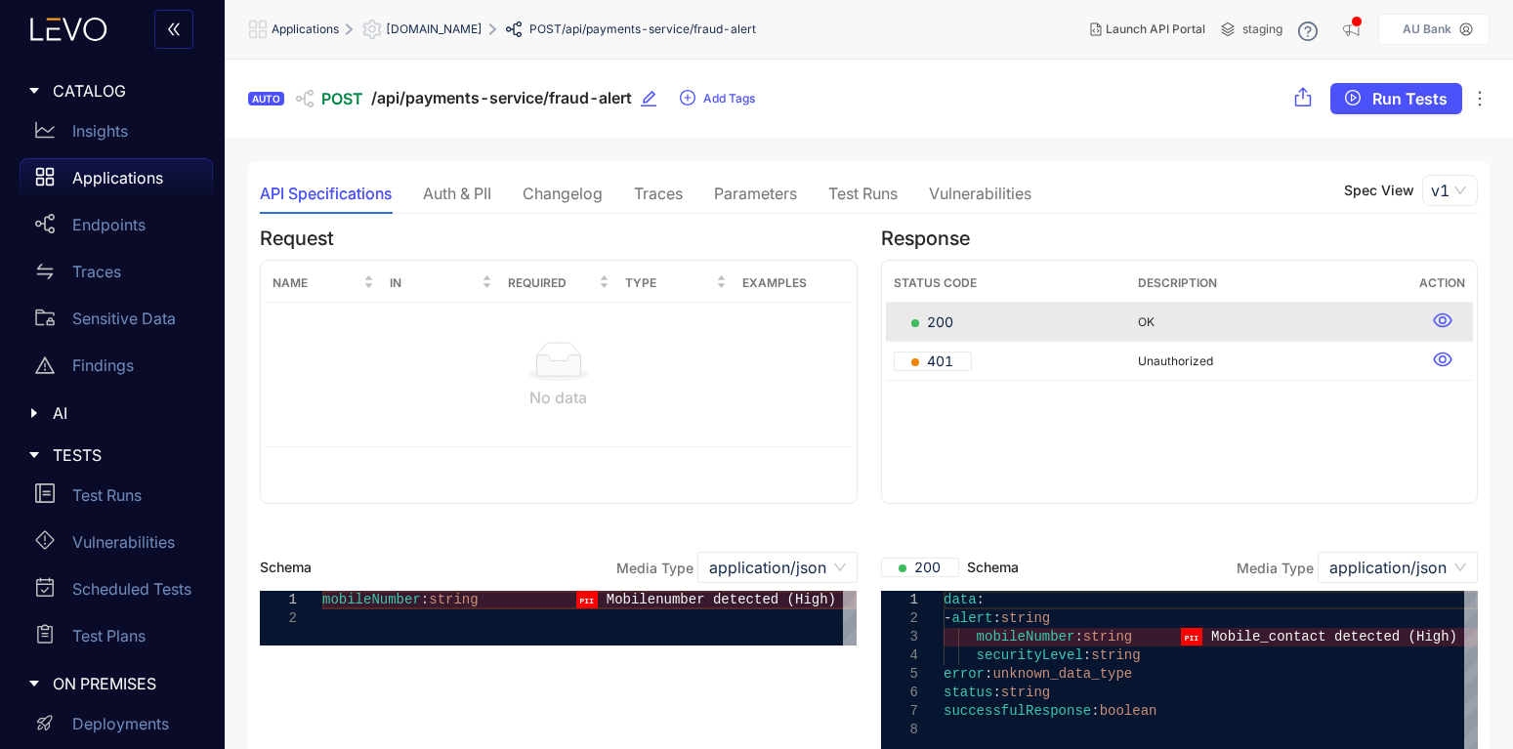
click at [320, 193] on div "API Specifications" at bounding box center [326, 194] width 132 height 18
click at [651, 101] on icon "edit" at bounding box center [649, 99] width 16 height 16
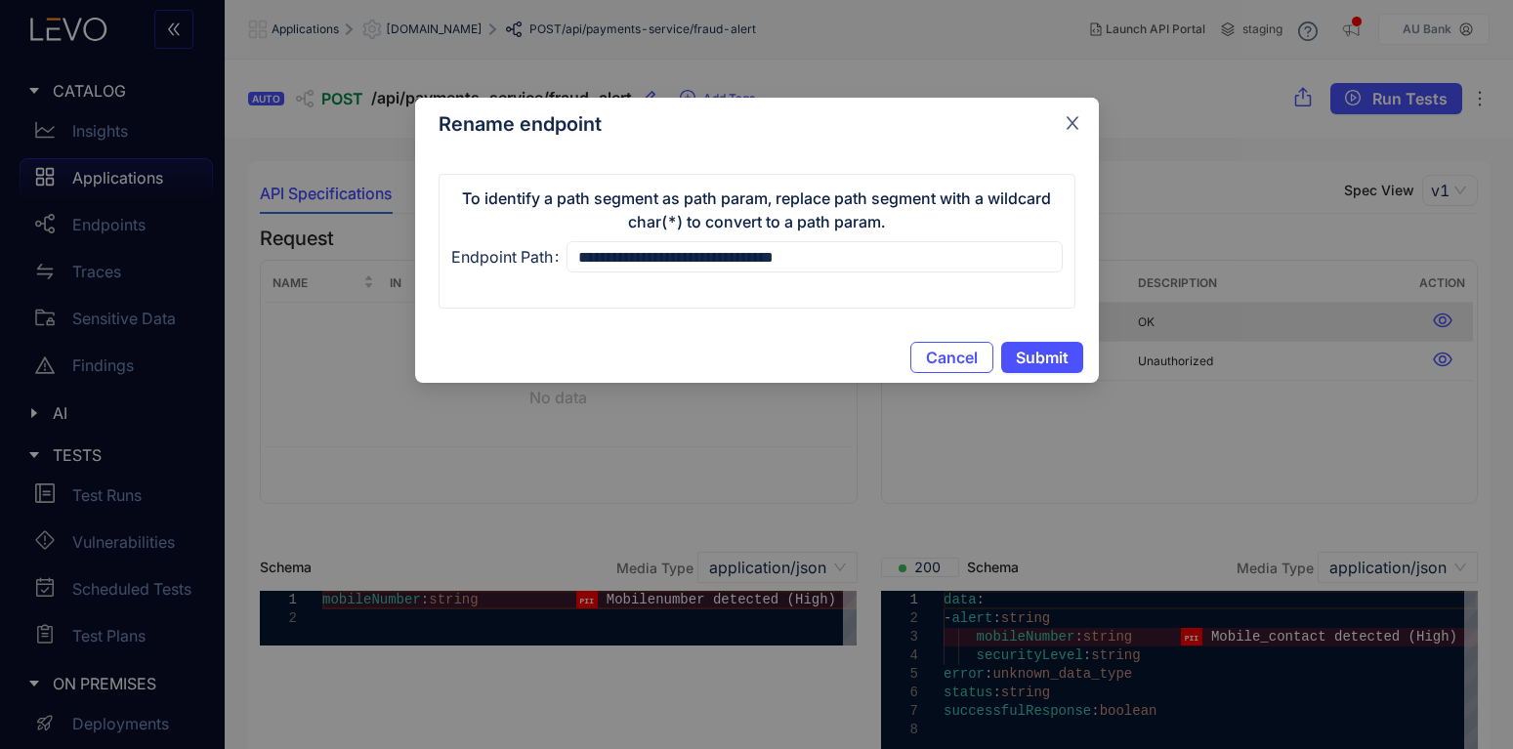
click at [1080, 124] on icon "close" at bounding box center [1073, 123] width 18 height 18
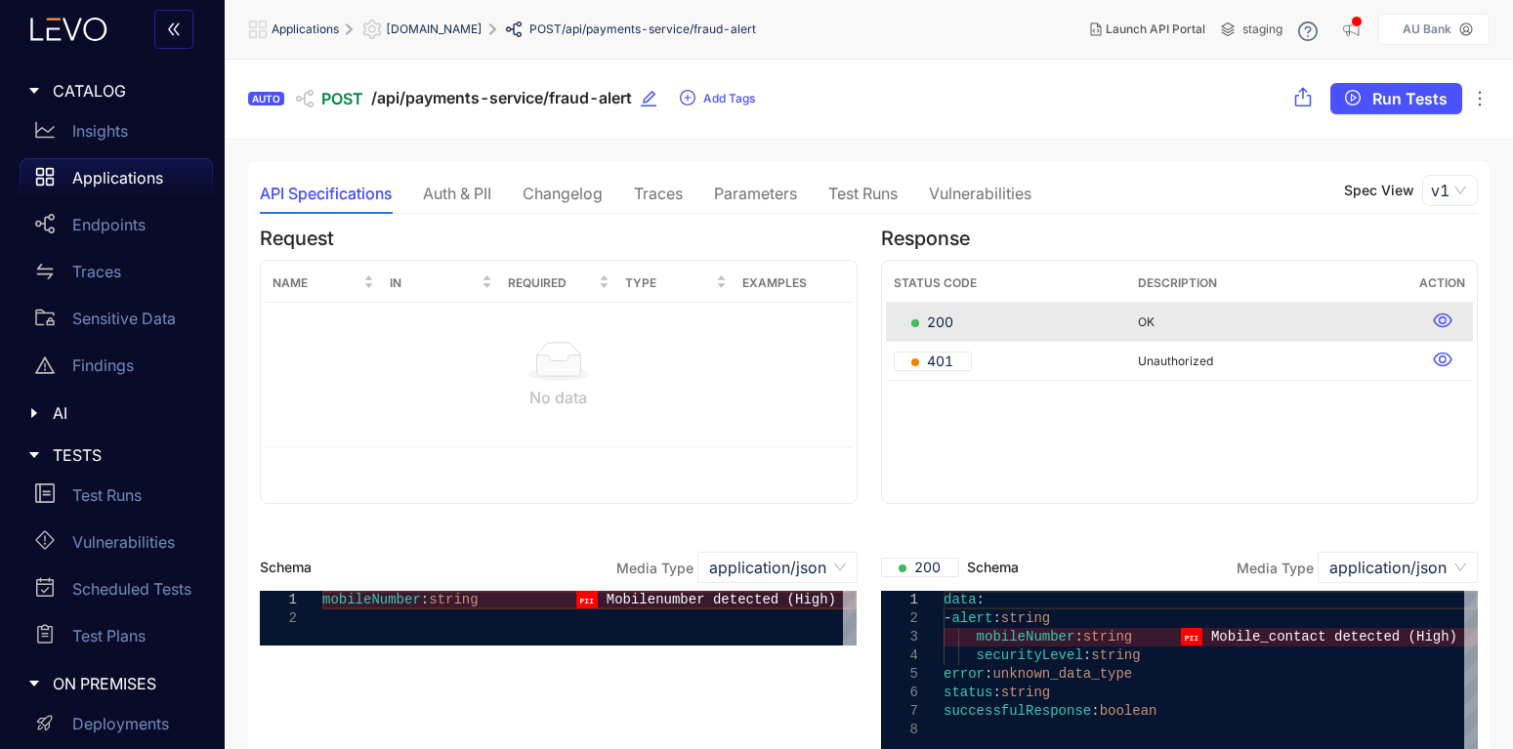
click at [661, 187] on div "Traces" at bounding box center [658, 194] width 49 height 18
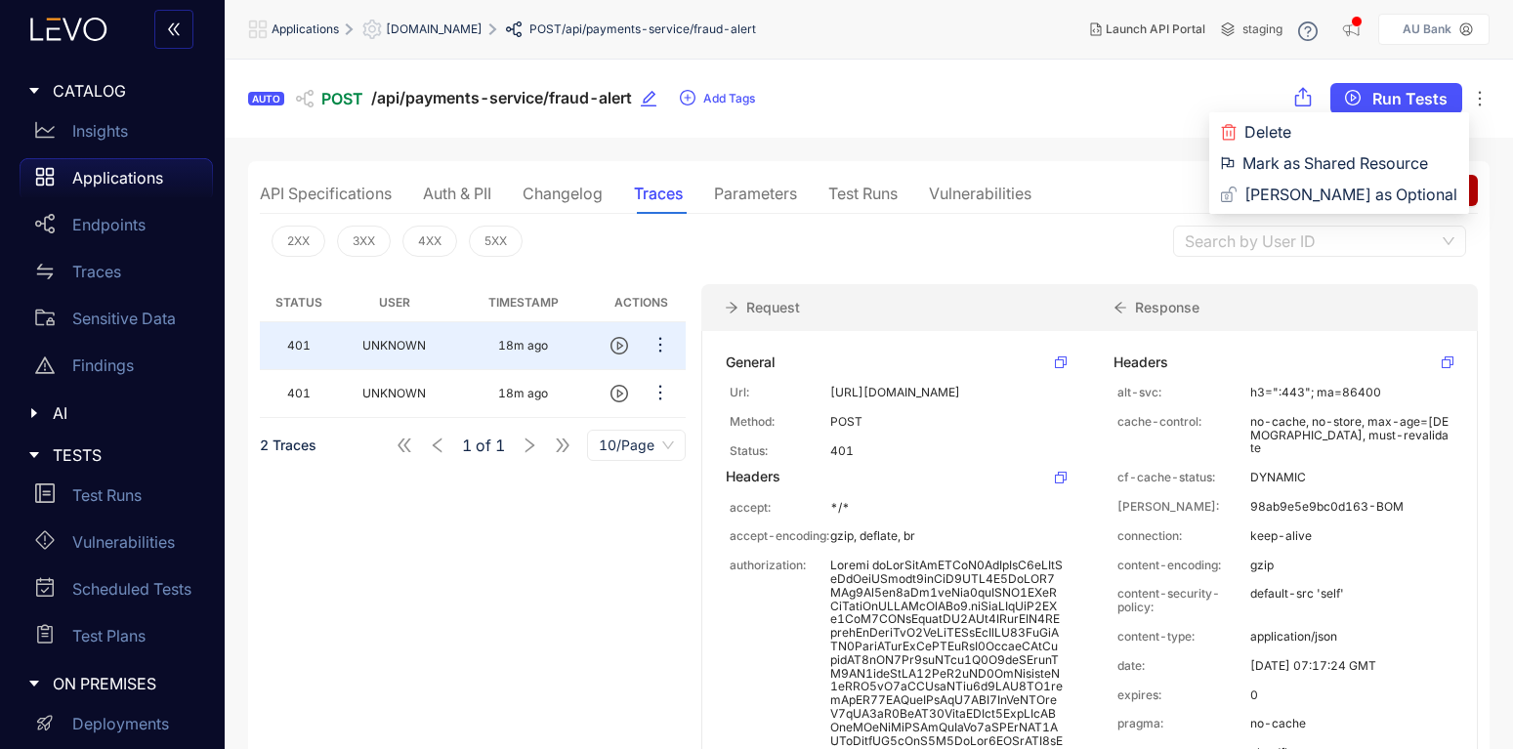
click at [1483, 97] on icon "ellipsis" at bounding box center [1480, 99] width 20 height 20
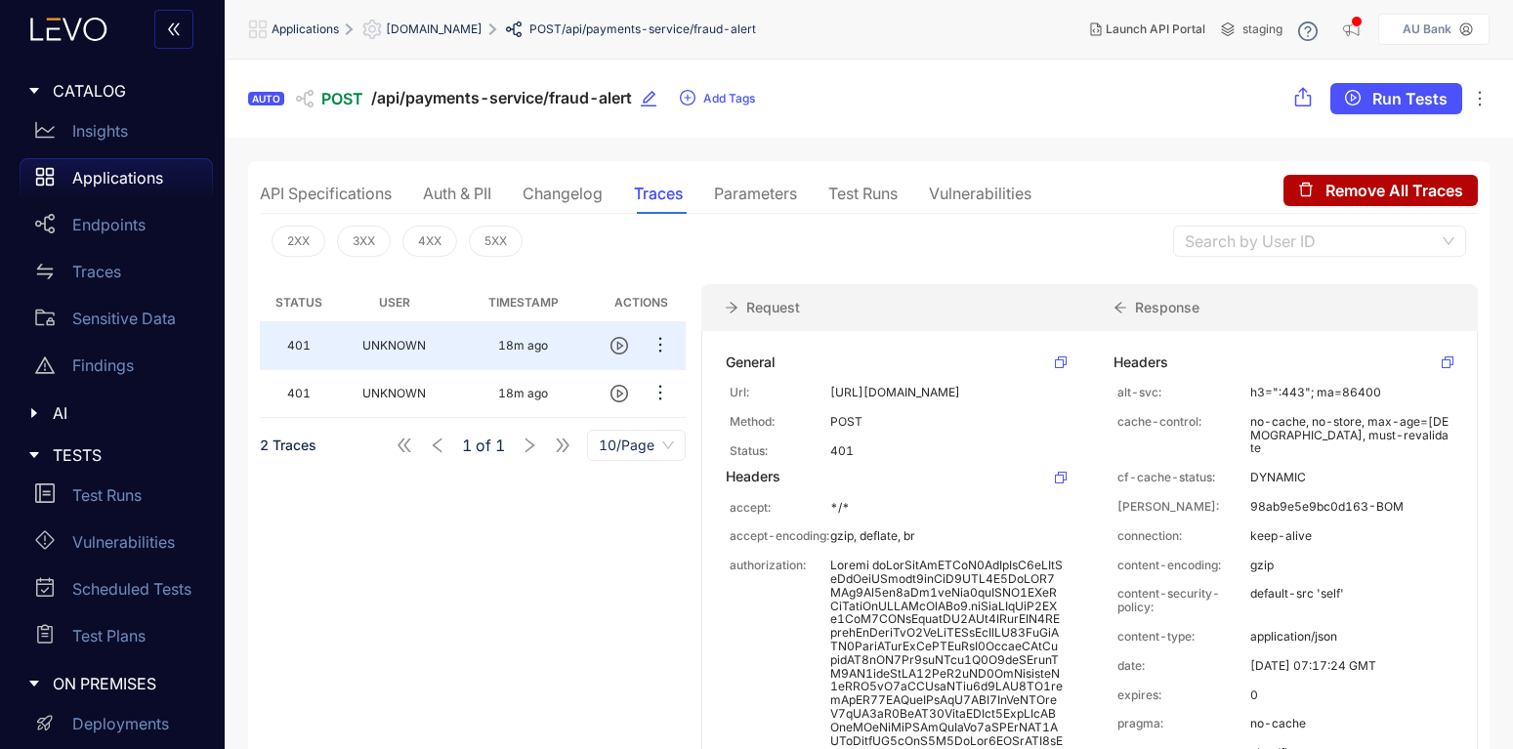
click at [1108, 166] on div "API Specifications Auth & PII Changelog Traces Parameters Test Runs Vulnerabili…" at bounding box center [868, 496] width 1241 height 670
click at [458, 186] on div "Auth & PII" at bounding box center [457, 194] width 68 height 18
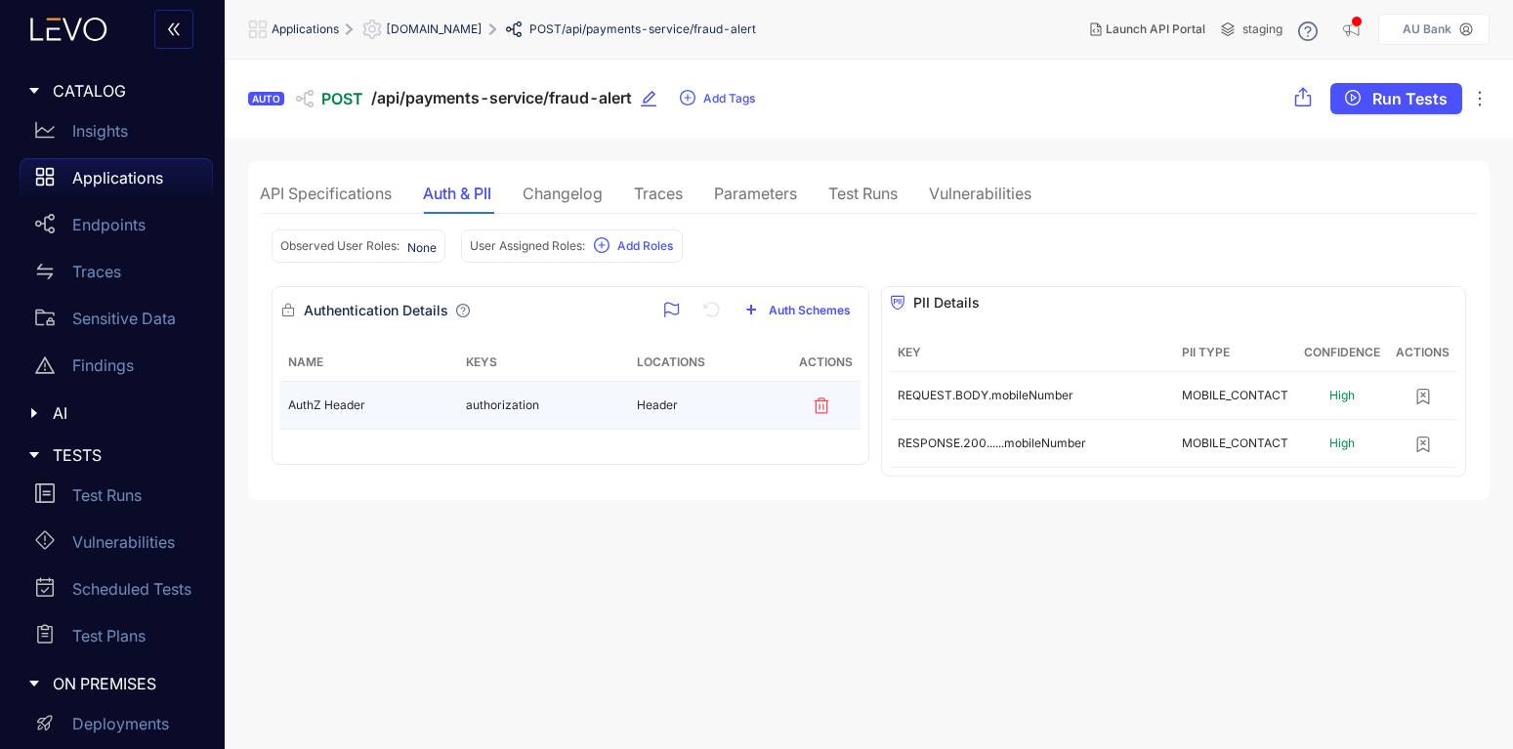
click at [429, 410] on div "AuthZ Header" at bounding box center [369, 405] width 162 height 14
click at [492, 407] on td "authorization" at bounding box center [543, 406] width 171 height 48
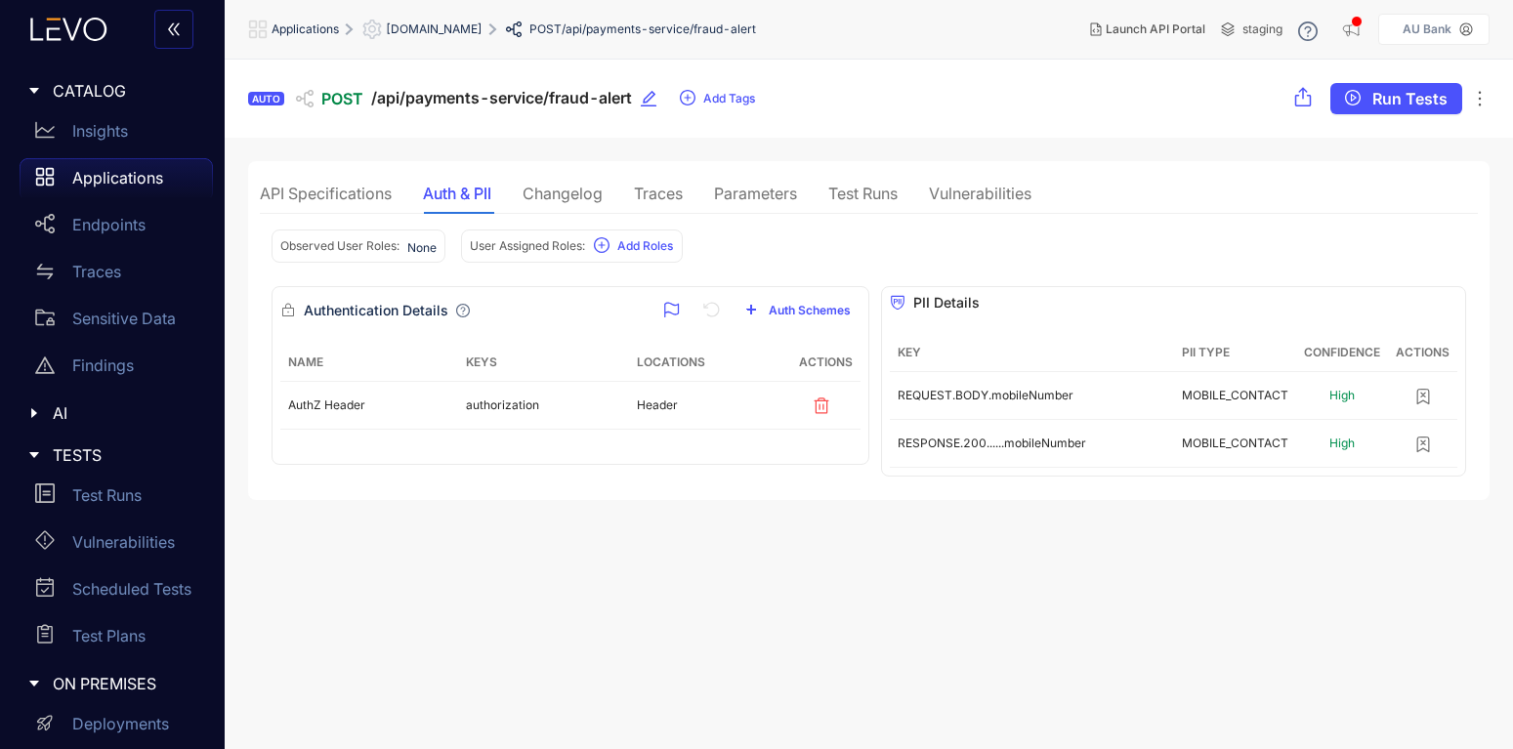
click at [481, 451] on section "Authentication Details Auth Schemes Name Keys Locations Actions AuthZ Header au…" at bounding box center [571, 375] width 598 height 179
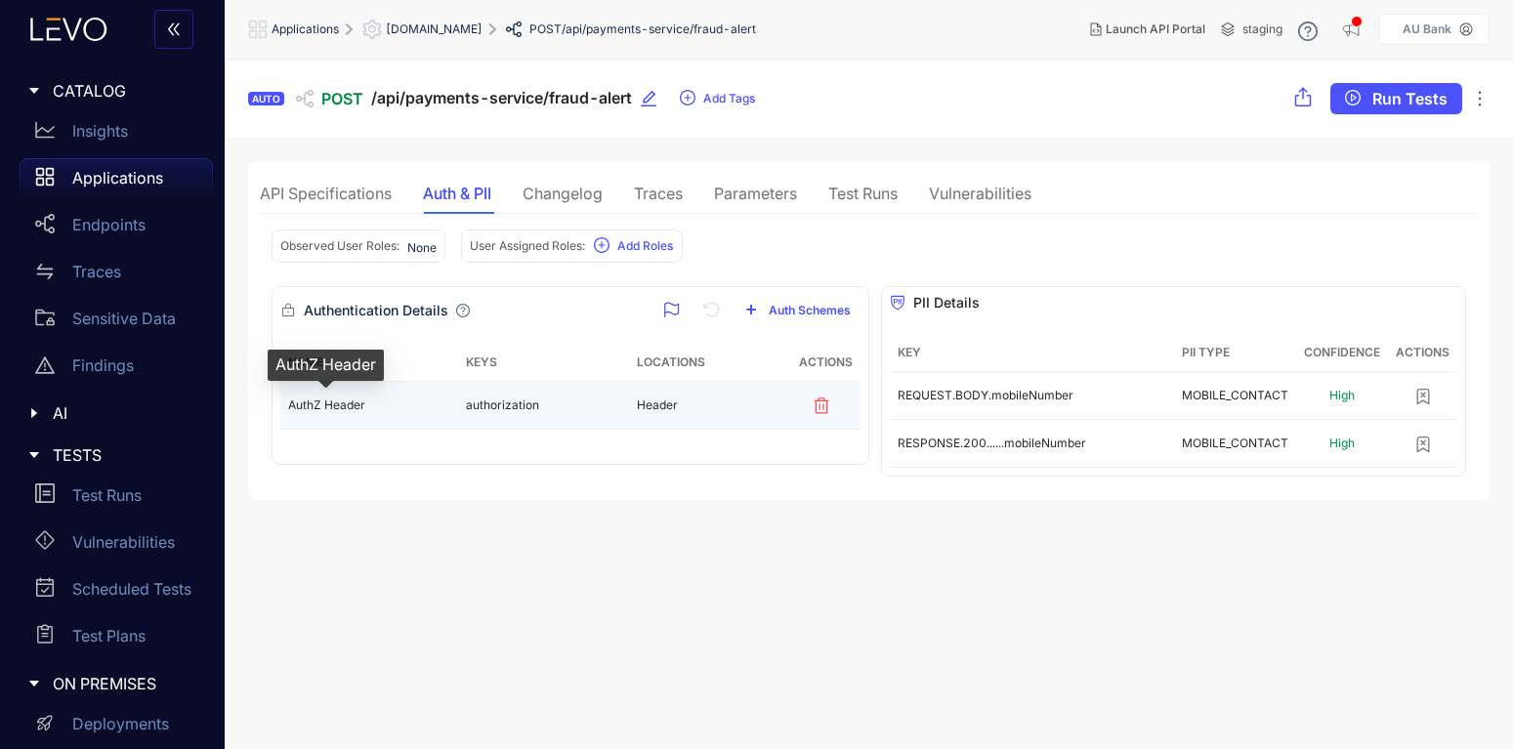
click at [341, 399] on span "AuthZ Header" at bounding box center [326, 405] width 77 height 14
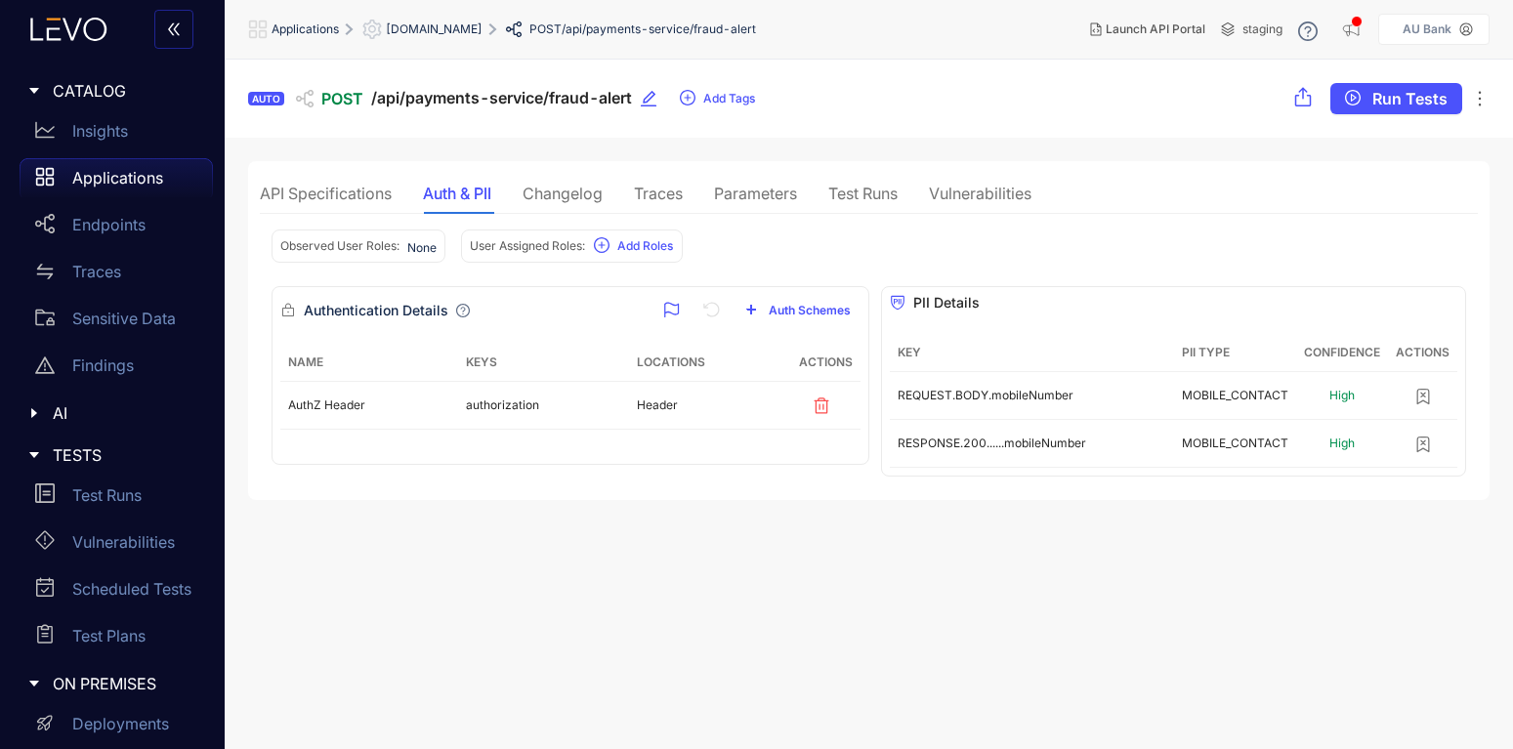
click at [456, 495] on div "API Specifications Auth & PII Changelog Traces Parameters Test Runs Vulnerabili…" at bounding box center [868, 330] width 1241 height 339
click at [786, 313] on span "Auth Schemes" at bounding box center [810, 311] width 82 height 14
type input "*"
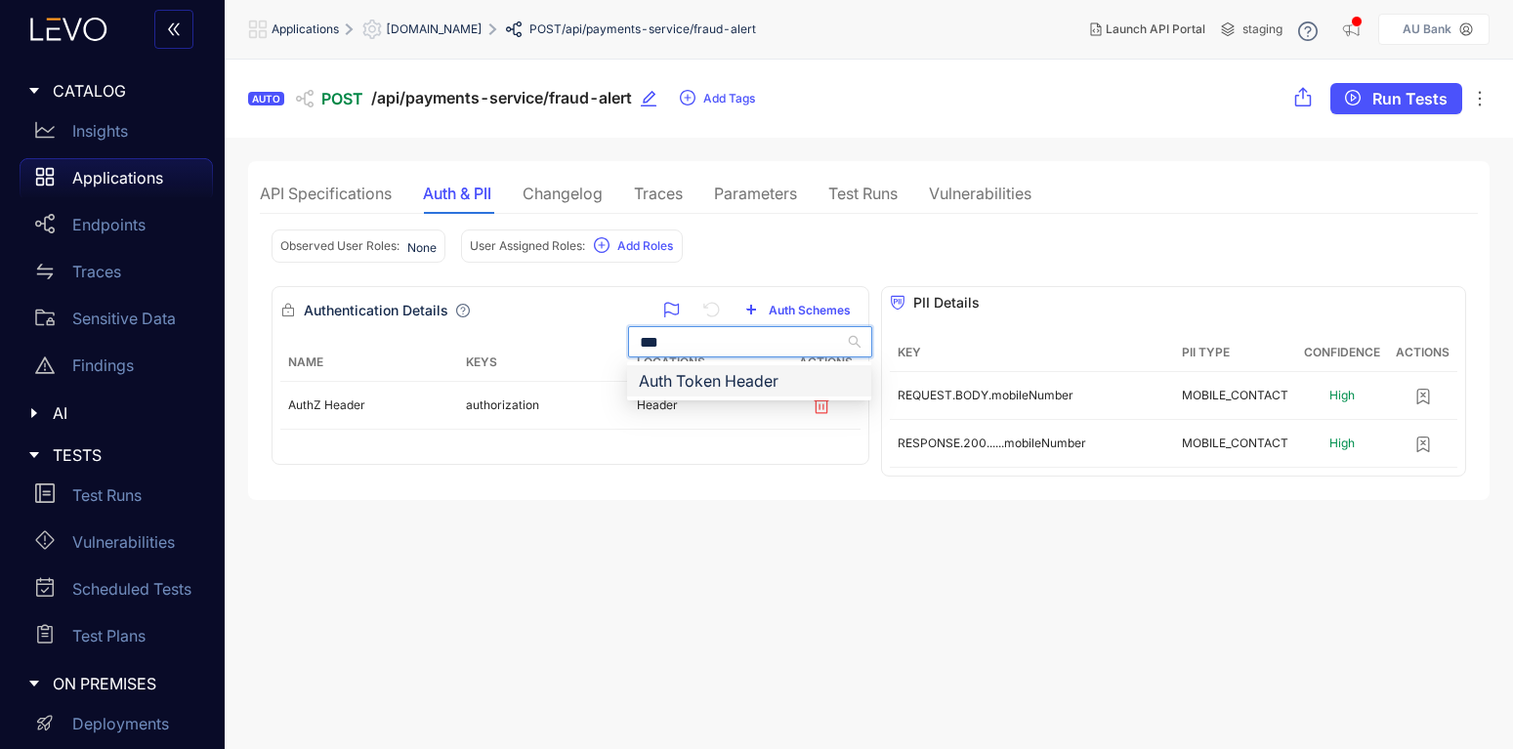
type input "****"
click at [763, 385] on div "Auth Token Header" at bounding box center [749, 380] width 221 height 21
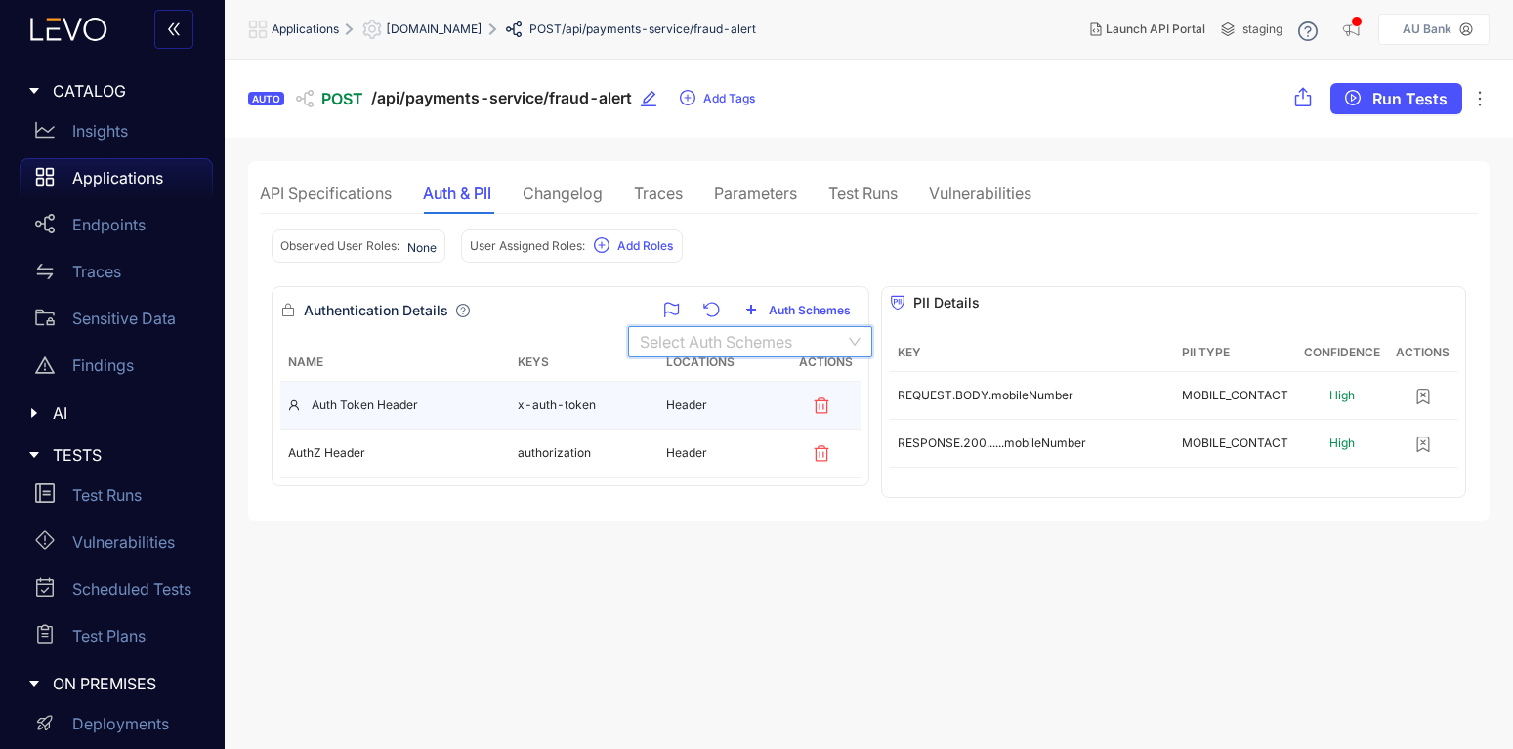
click at [575, 408] on td "x-auth-token" at bounding box center [584, 406] width 148 height 48
click at [823, 403] on icon "button" at bounding box center [822, 406] width 16 height 17
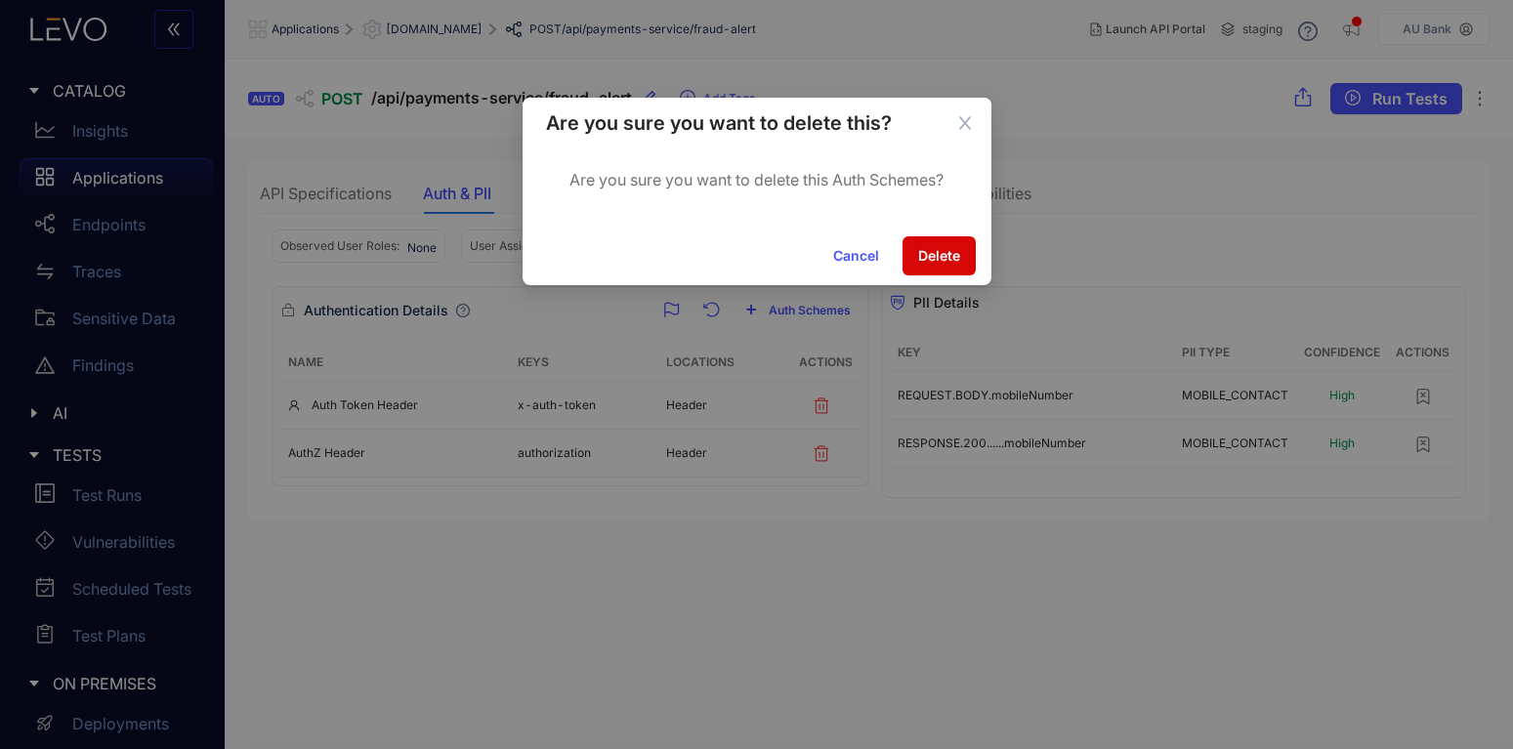
click at [935, 250] on span "Delete" at bounding box center [939, 256] width 42 height 16
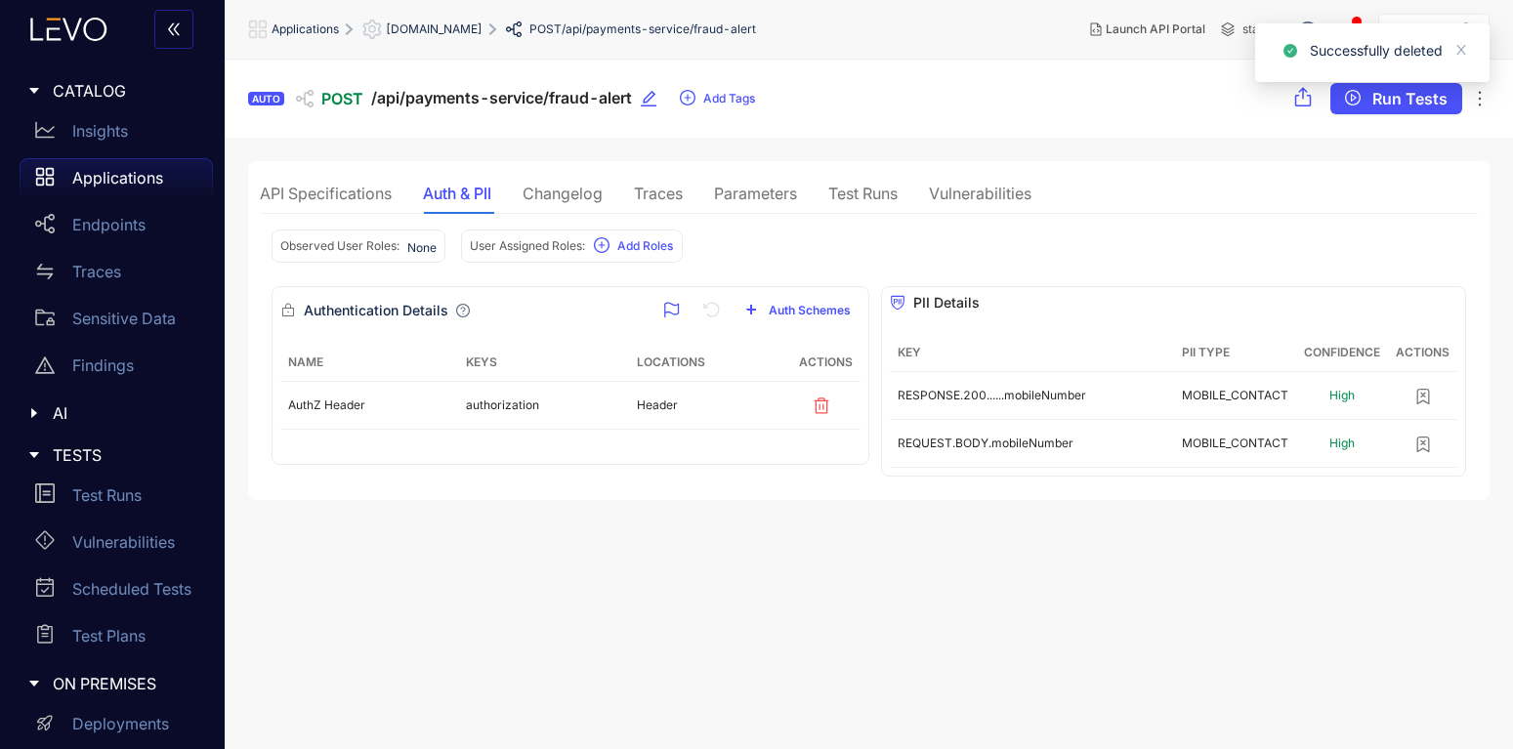
click at [768, 193] on div "Parameters" at bounding box center [755, 194] width 83 height 18
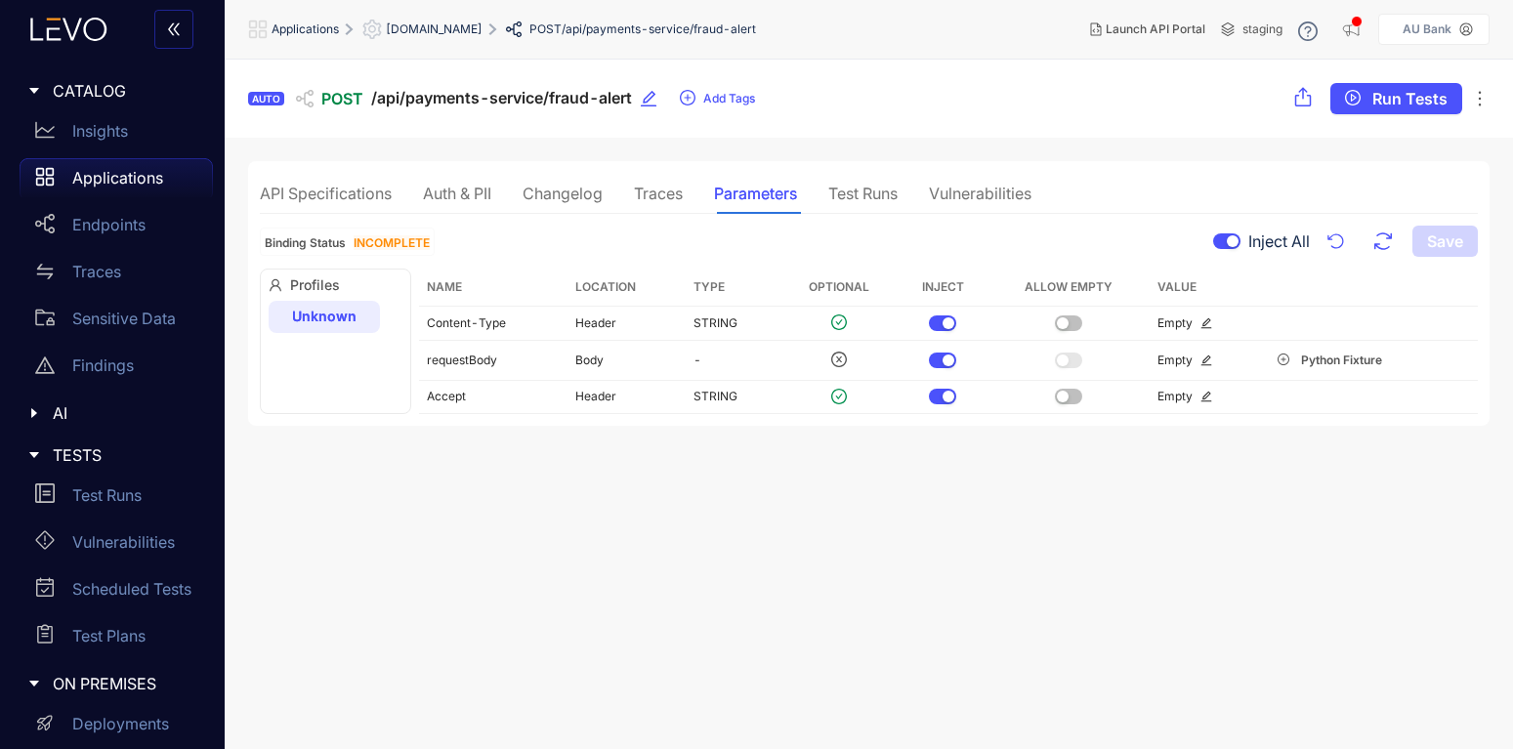
click at [375, 198] on div "API Specifications" at bounding box center [326, 194] width 132 height 18
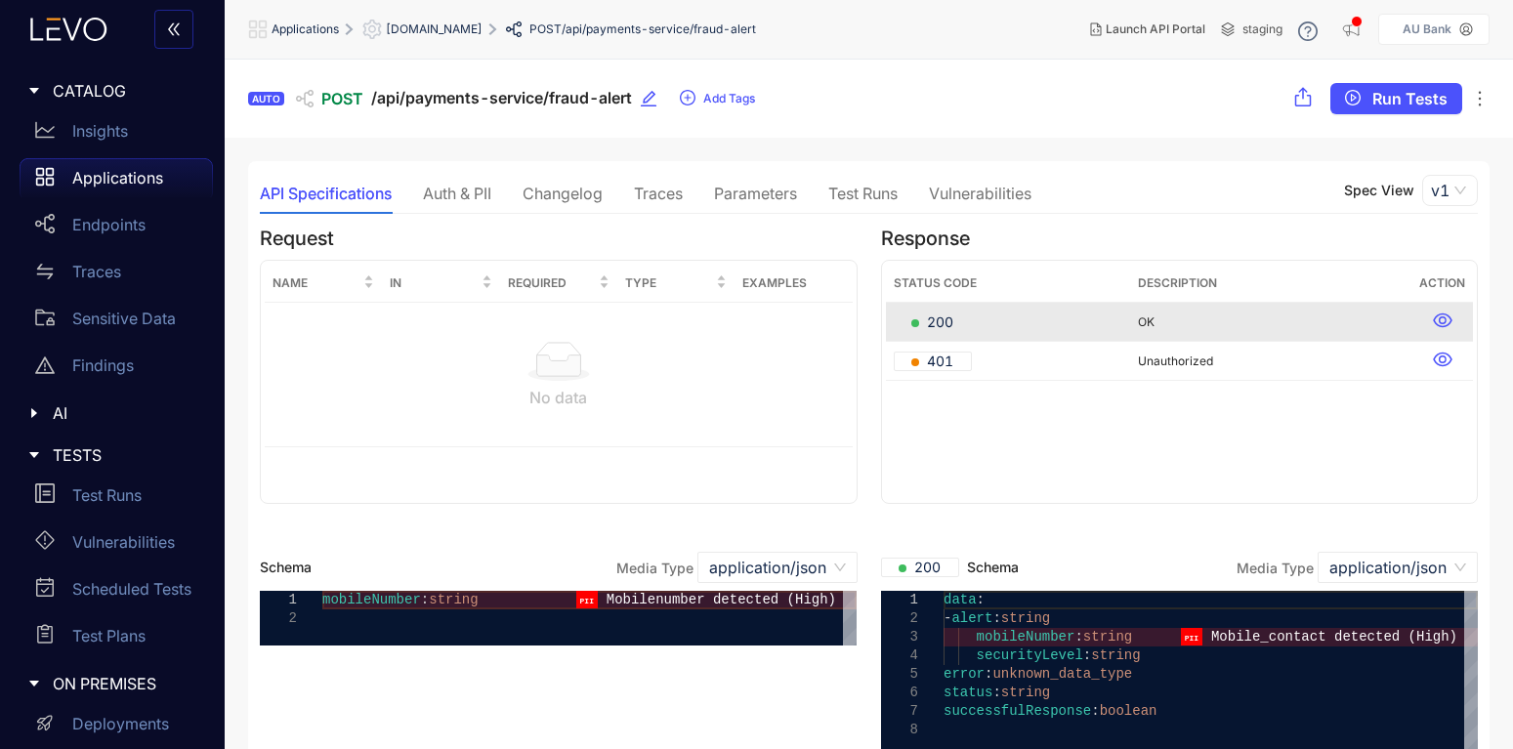
scroll to position [24, 0]
